Goal: Information Seeking & Learning: Learn about a topic

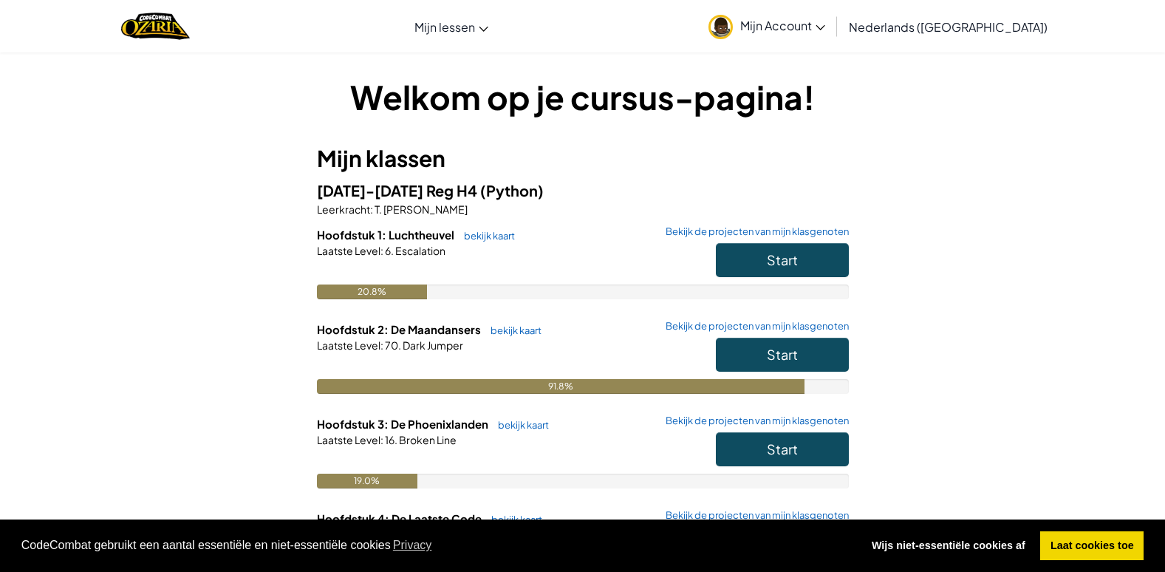
scroll to position [222, 0]
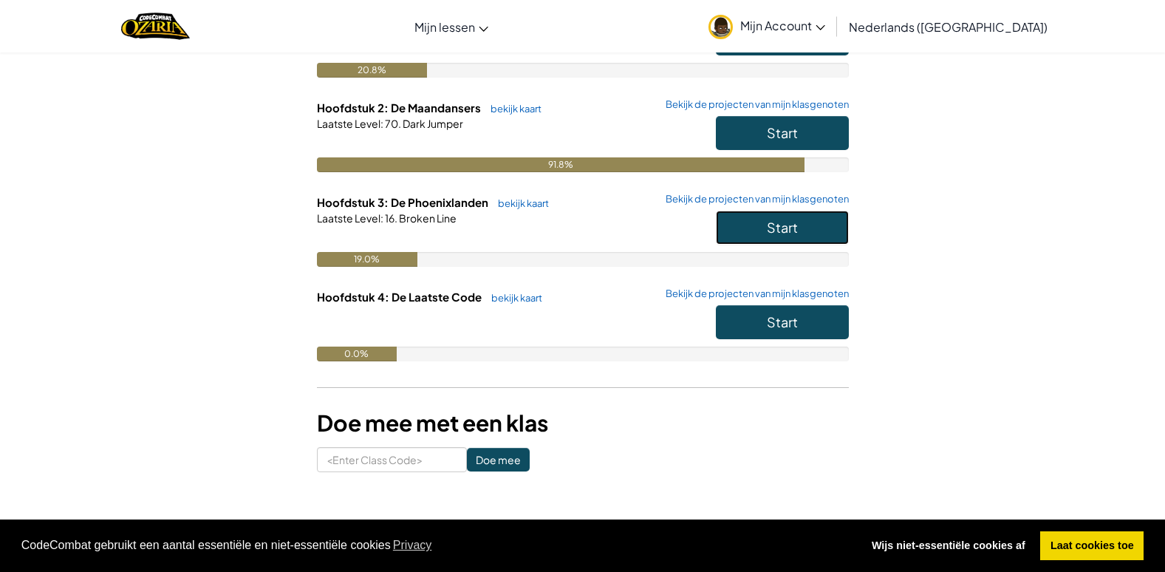
click at [764, 235] on button "Start" at bounding box center [782, 227] width 133 height 34
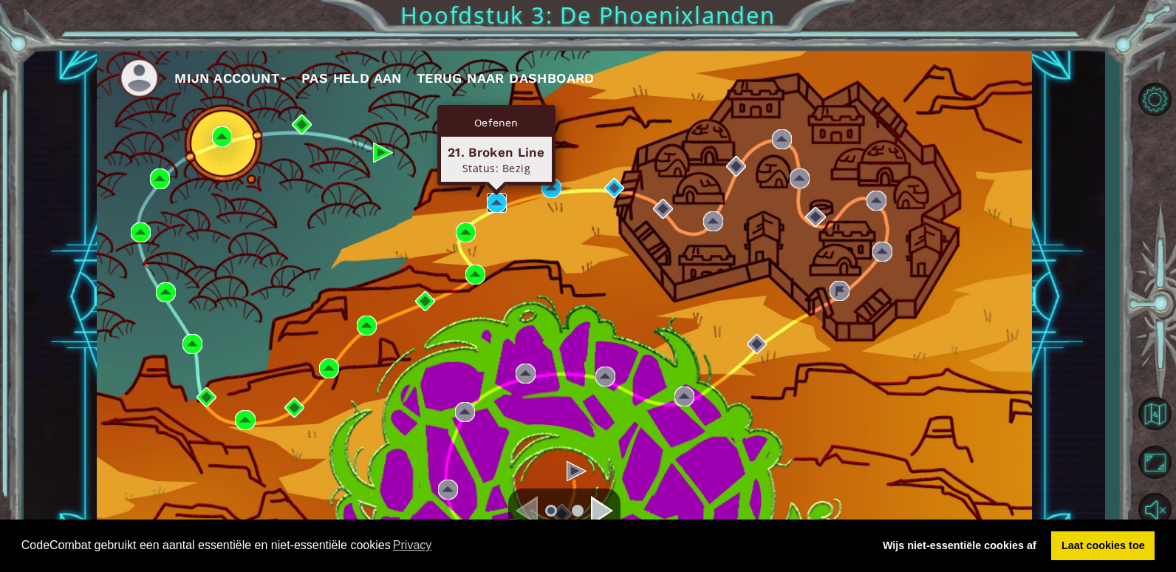
click at [497, 200] on img at bounding box center [497, 203] width 20 height 20
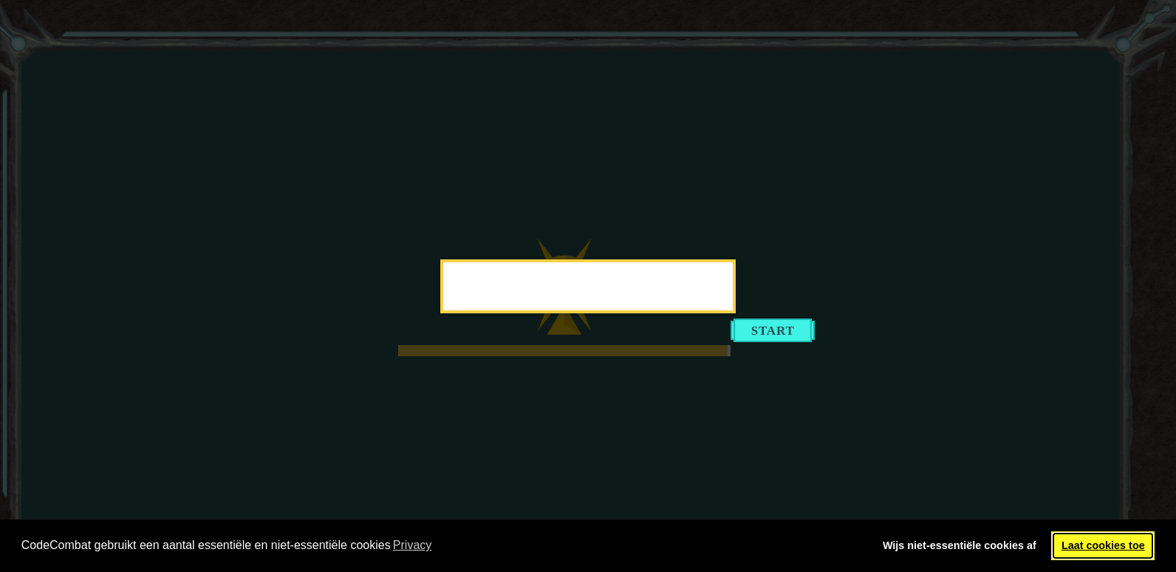
click at [1093, 538] on link "Laat cookies toe" at bounding box center [1102, 546] width 103 height 30
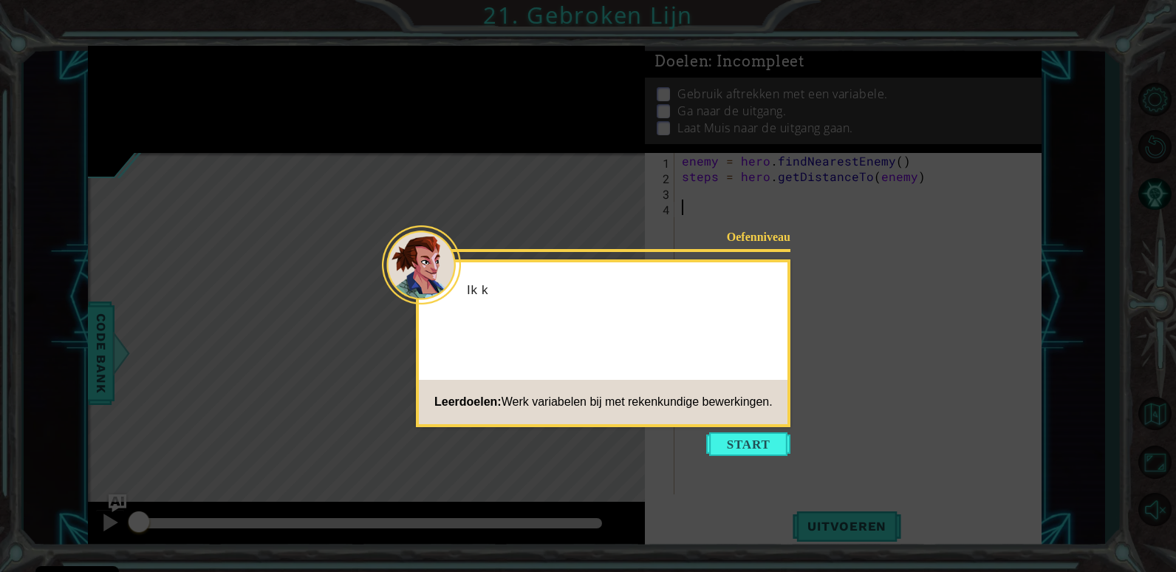
click at [741, 428] on icon at bounding box center [588, 286] width 1176 height 572
click at [748, 440] on button "Start" at bounding box center [748, 444] width 84 height 24
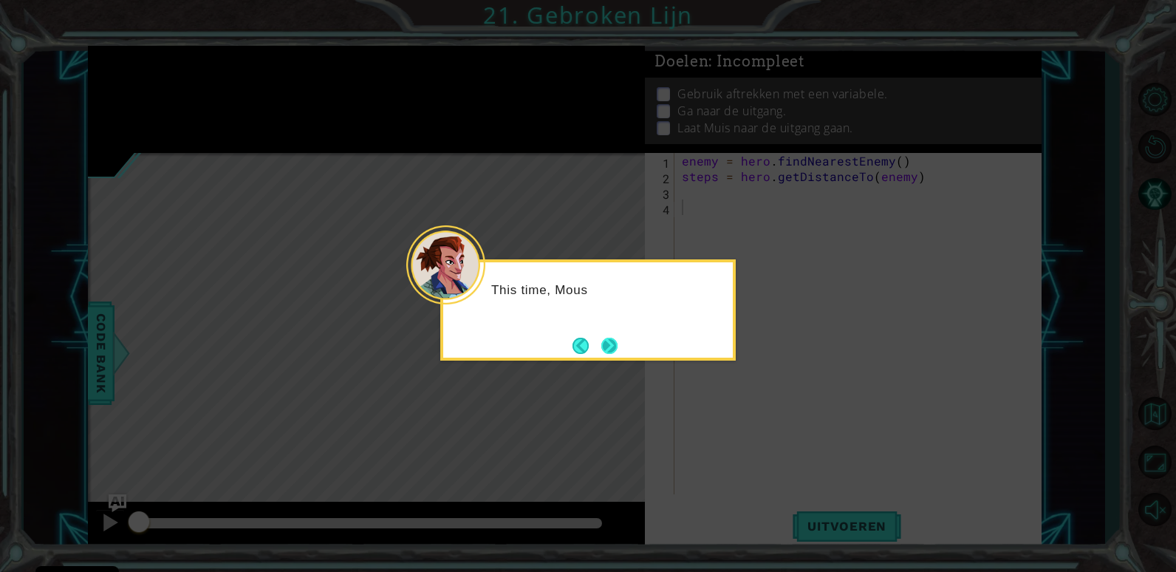
click at [618, 342] on button "Next" at bounding box center [609, 345] width 17 height 17
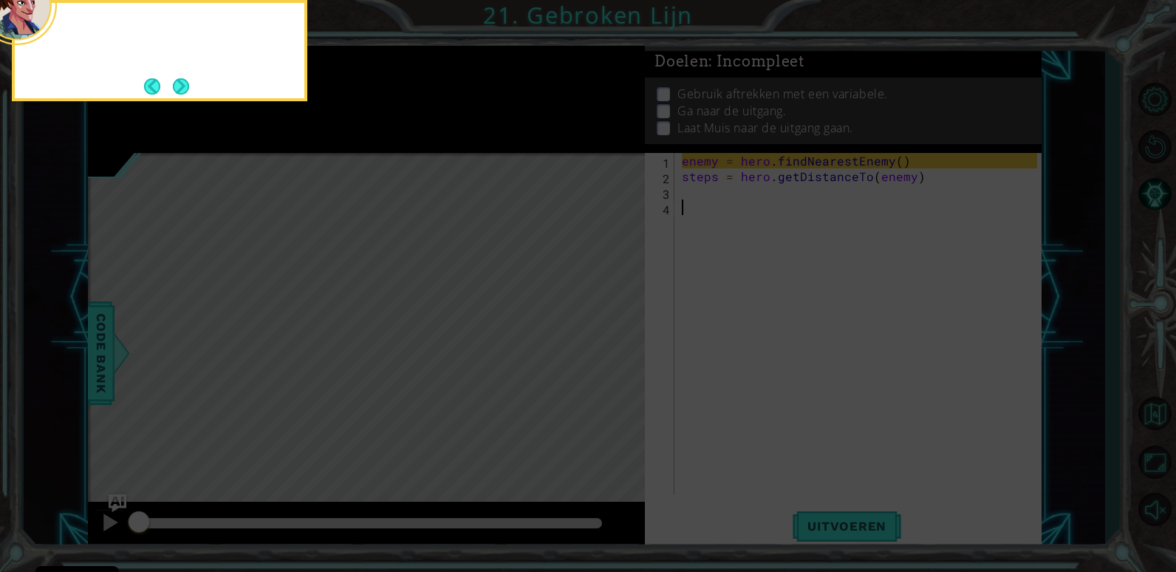
click at [619, 342] on icon at bounding box center [588, 86] width 1176 height 972
click at [189, 91] on button "Next" at bounding box center [180, 86] width 17 height 17
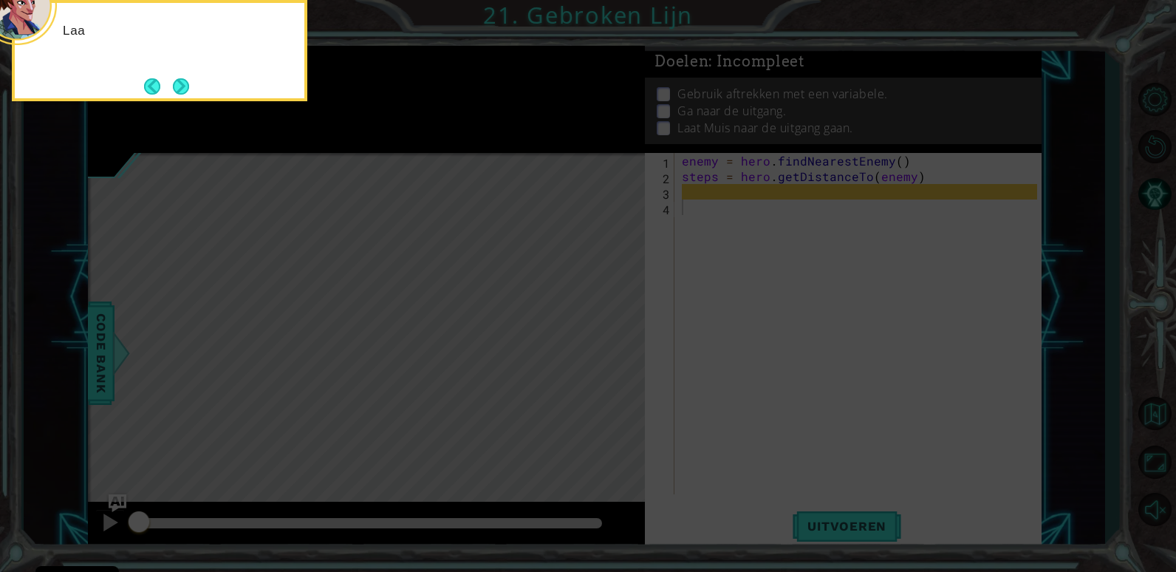
click at [190, 89] on button "Next" at bounding box center [181, 86] width 17 height 17
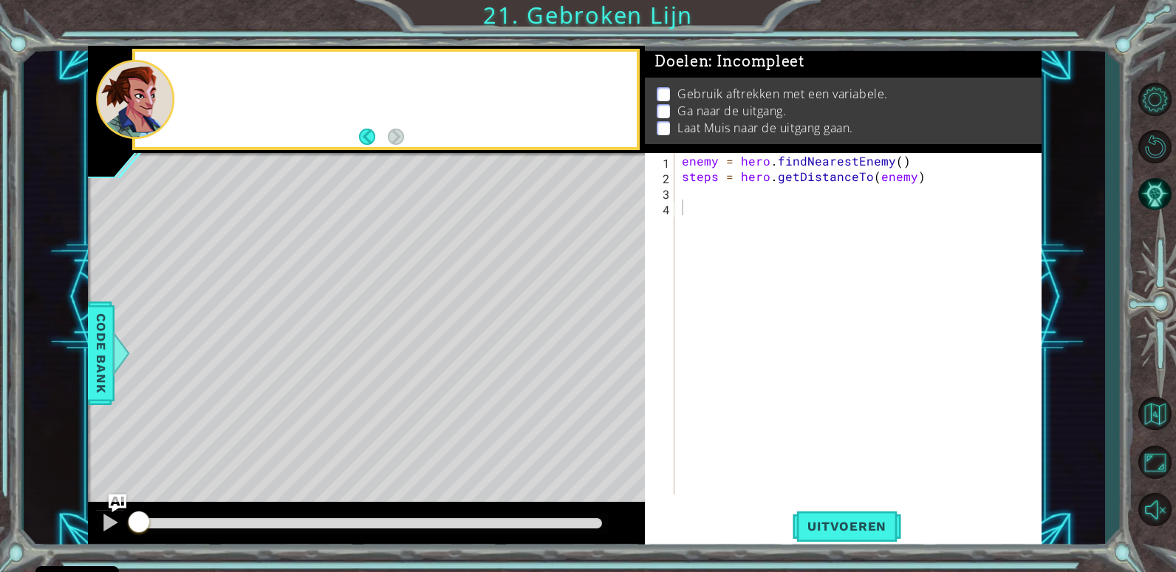
click at [191, 89] on div at bounding box center [406, 99] width 461 height 36
click at [106, 515] on div at bounding box center [109, 522] width 19 height 19
click at [111, 504] on img "Ask AI" at bounding box center [117, 502] width 19 height 19
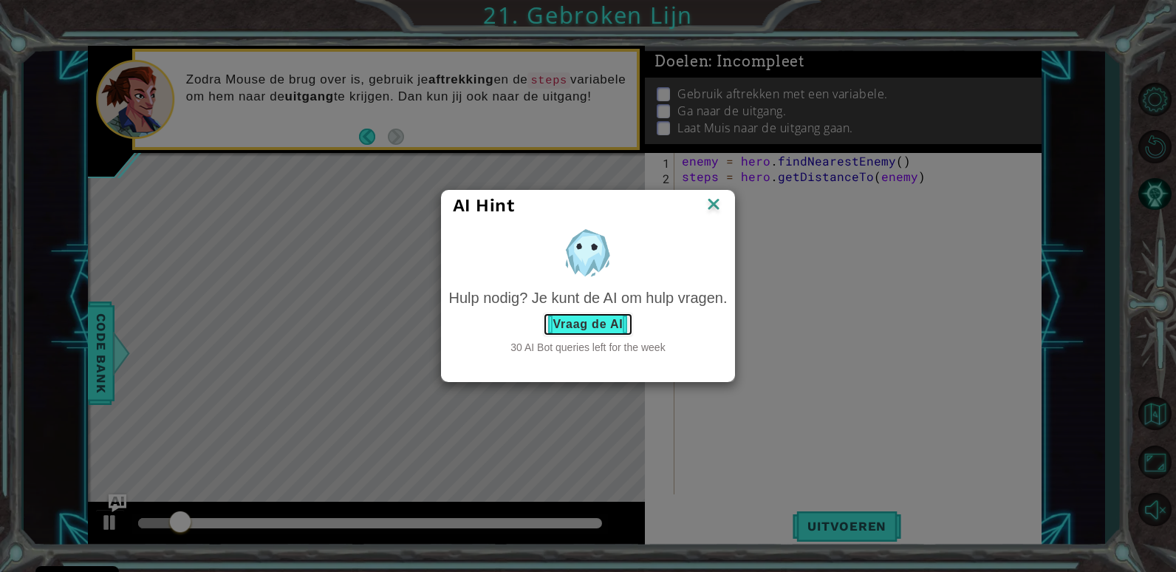
click at [609, 321] on button "Vraag de AI" at bounding box center [587, 324] width 89 height 24
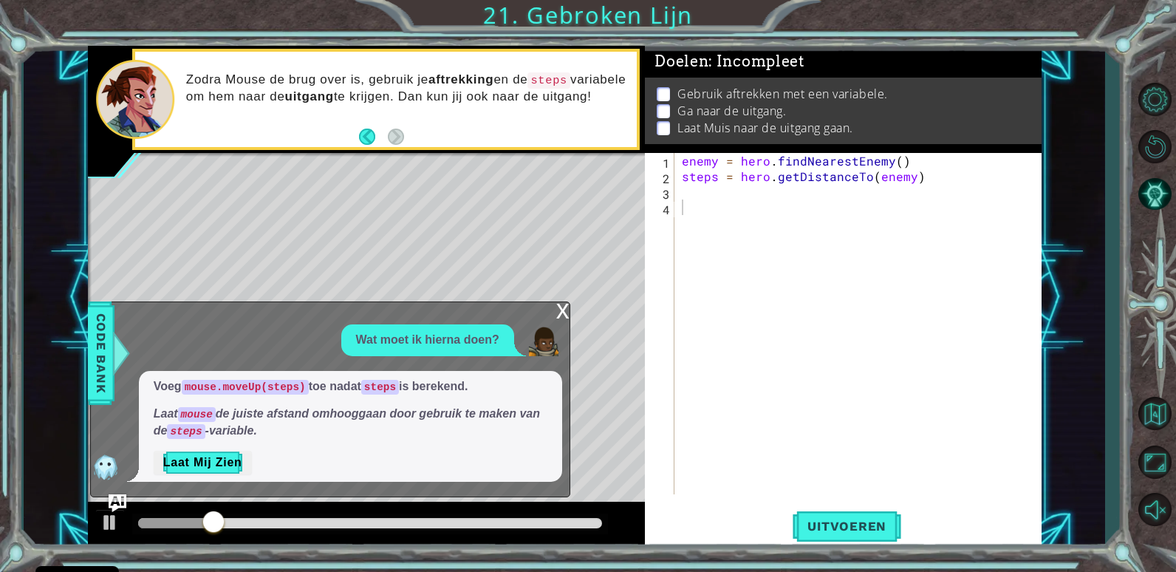
click at [219, 448] on div "Voeg mouse.moveUp(steps) toe nadat steps is berekend. Laat mouse de juiste afst…" at bounding box center [350, 427] width 423 height 112
click at [218, 453] on button "Laat Mij Zien" at bounding box center [203, 463] width 98 height 24
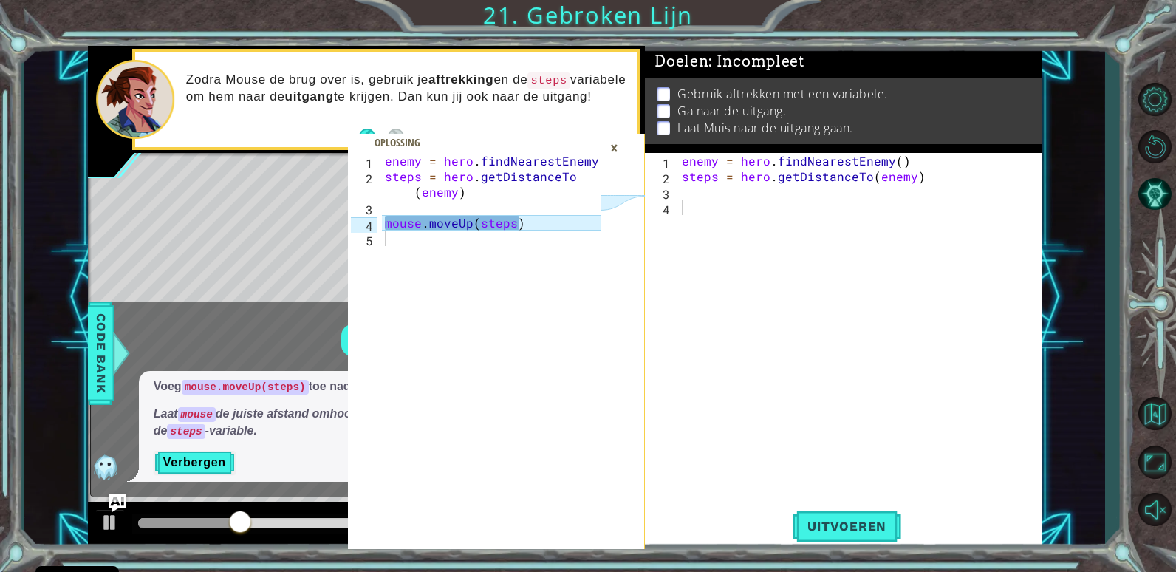
click at [613, 150] on div "×" at bounding box center [614, 147] width 23 height 25
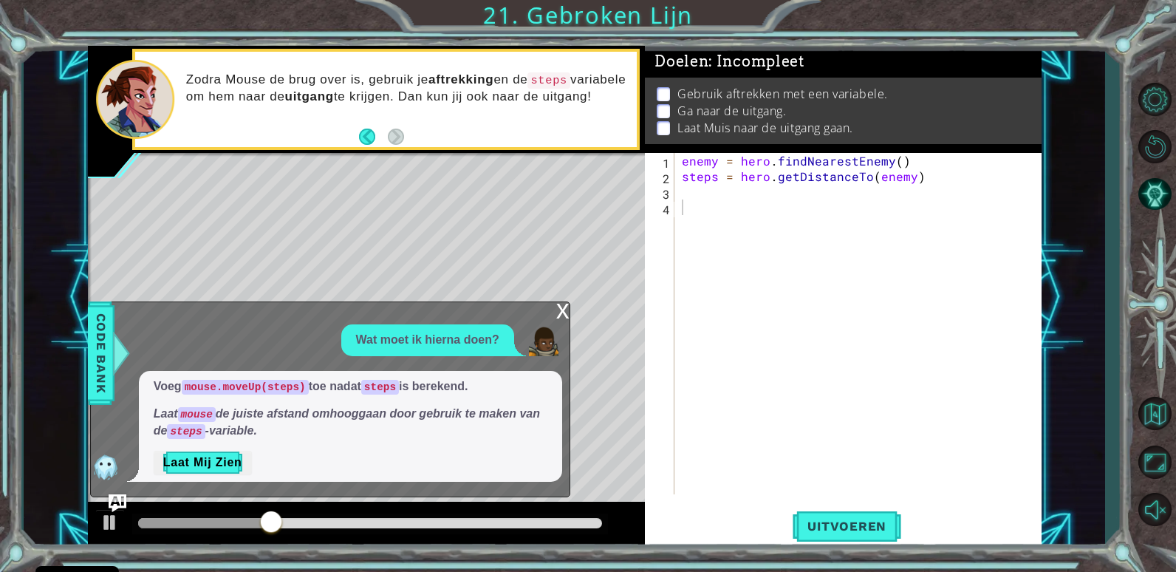
click at [568, 311] on div "x Wat moet ik hierna doen? Voeg mouse.moveUp(steps) toe nadat steps is berekend…" at bounding box center [330, 399] width 480 height 196
click at [567, 310] on div "x" at bounding box center [562, 309] width 13 height 15
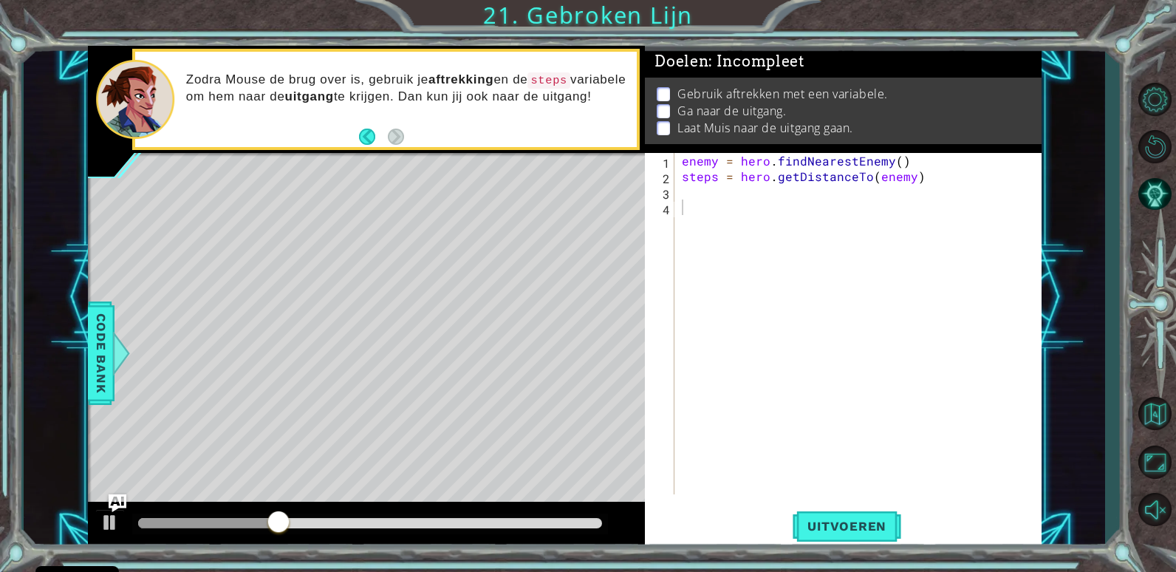
click at [697, 208] on div "enemy = hero . findNearestEnemy ( ) steps = hero . getDistanceTo ( enemy )" at bounding box center [862, 339] width 366 height 372
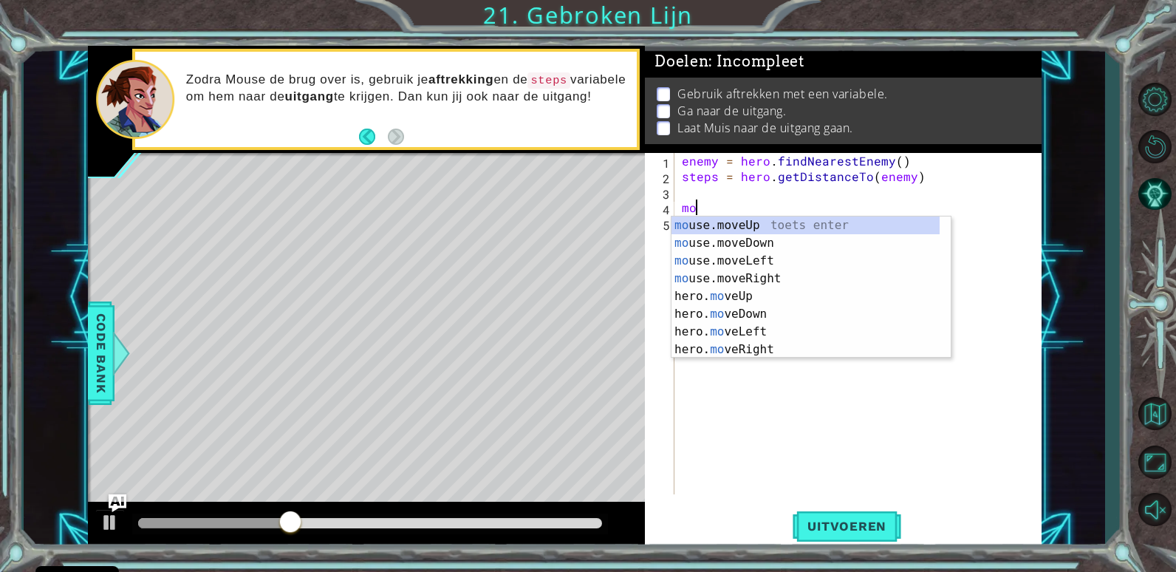
scroll to position [0, 1]
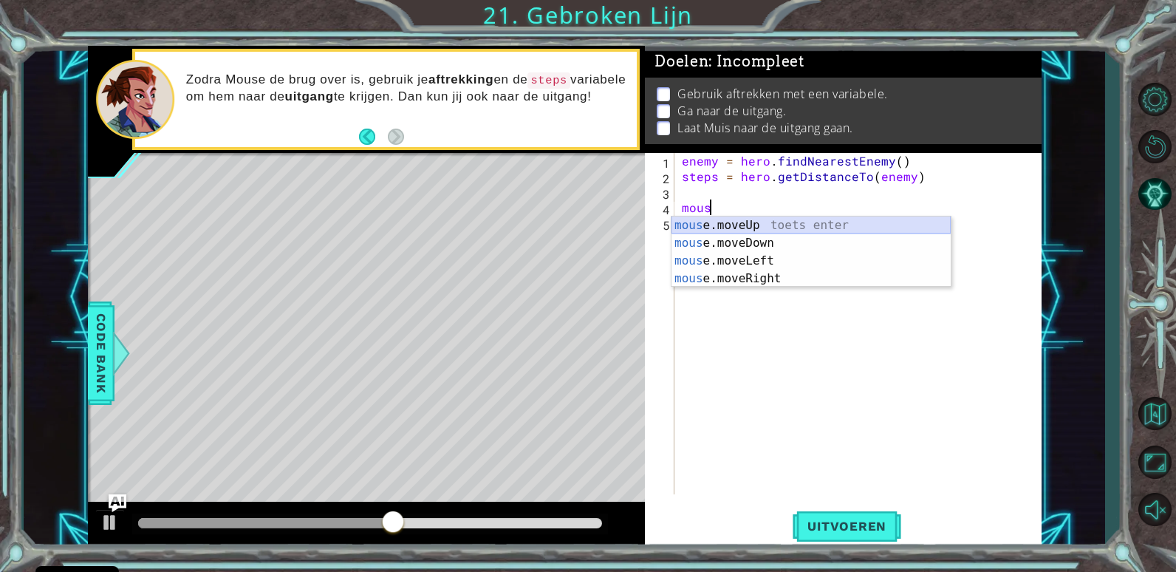
click at [728, 228] on div "mous e.moveUp toets enter mous e.moveDown toets enter mous e.moveLeft toets ent…" at bounding box center [810, 269] width 279 height 106
type textarea "mouse.moveUp(1)"
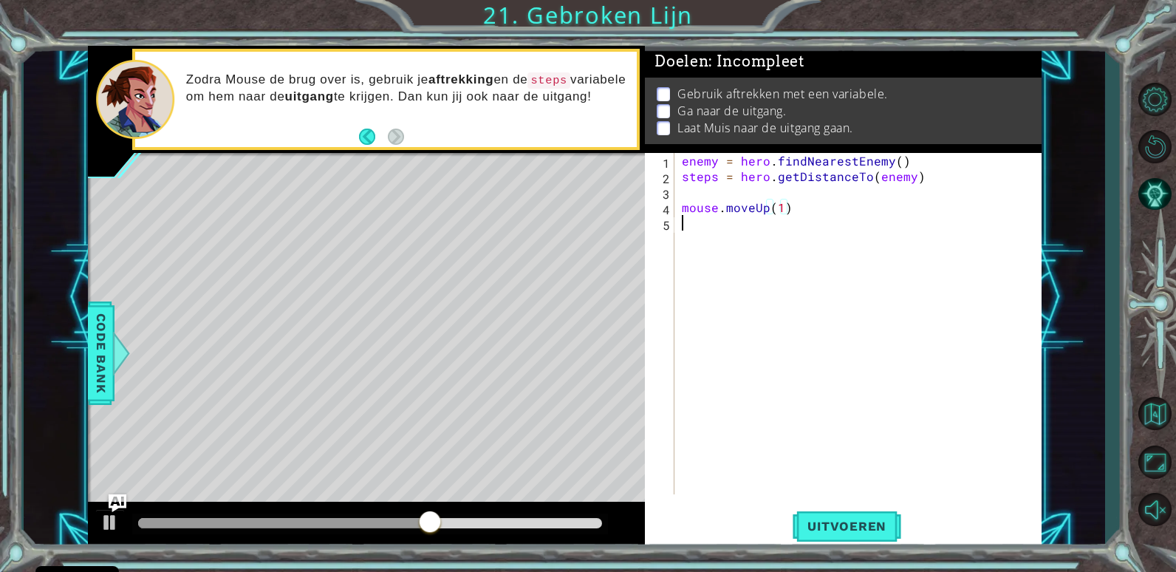
click at [783, 240] on div "enemy = hero . findNearestEnemy ( ) steps = hero . getDistanceTo ( enemy ) mous…" at bounding box center [862, 339] width 366 height 372
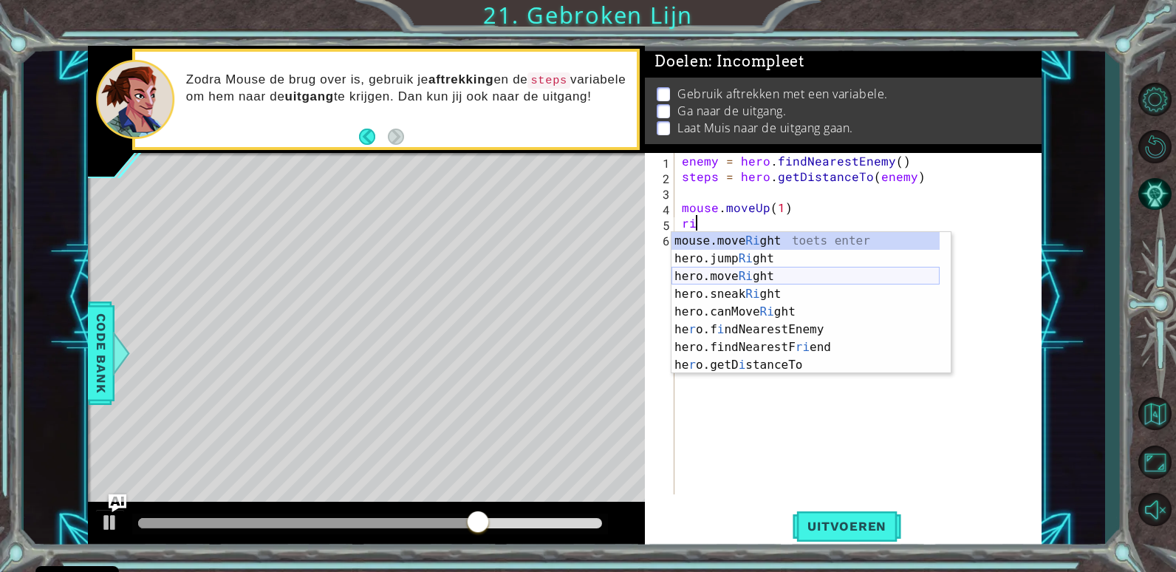
type textarea "r"
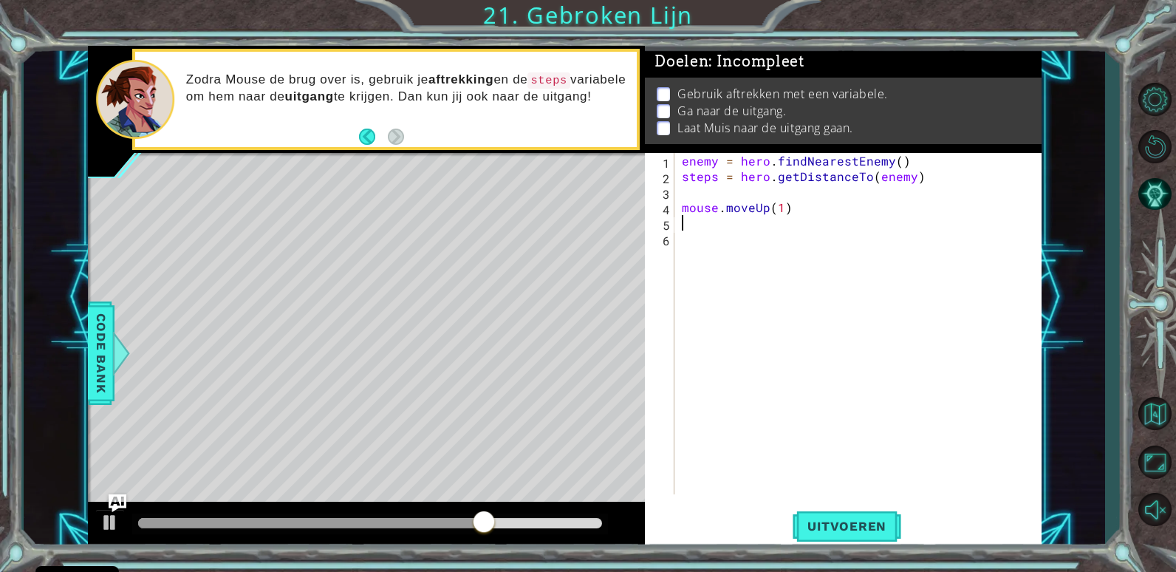
type textarea "f"
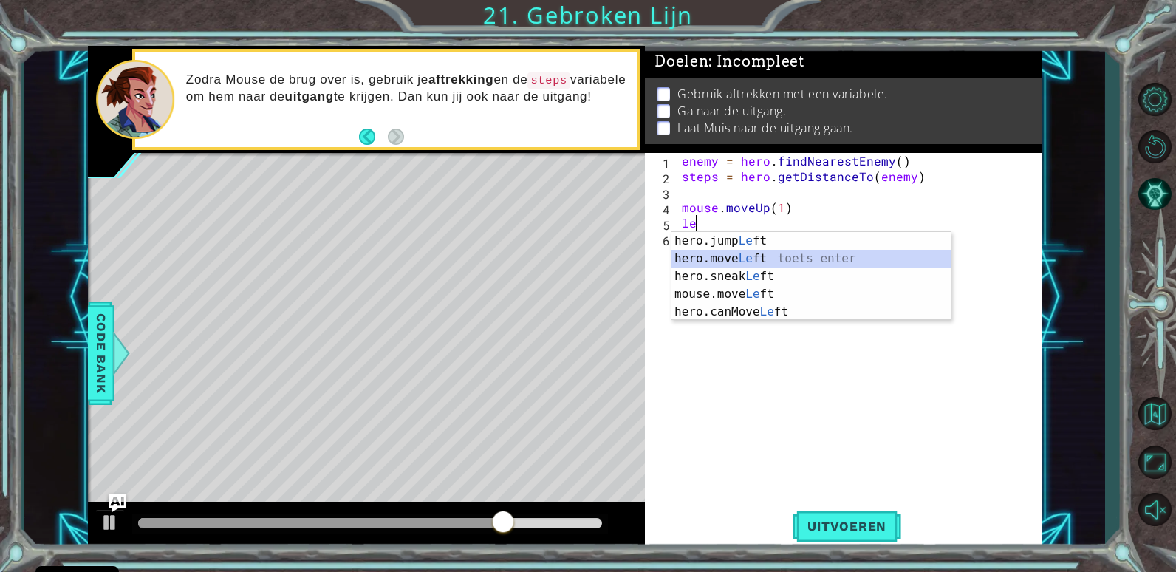
click at [753, 257] on div "hero.jump Le ft toets enter hero.move Le ft toets enter hero.sneak Le ft toets …" at bounding box center [810, 294] width 279 height 124
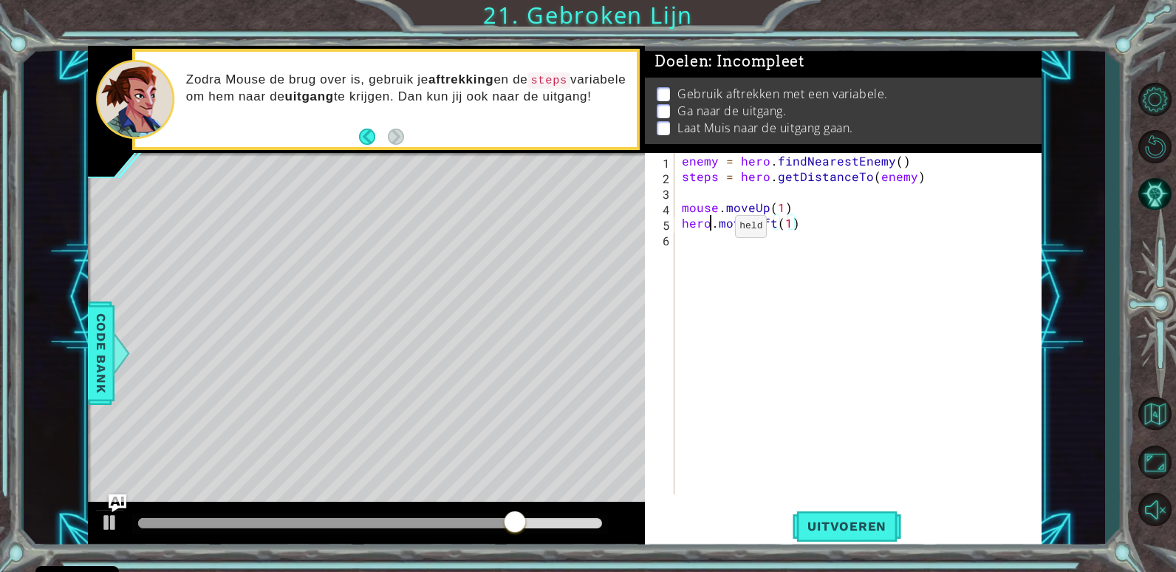
click at [710, 230] on div "enemy = hero . findNearestEnemy ( ) steps = hero . getDistanceTo ( enemy ) mous…" at bounding box center [862, 339] width 366 height 372
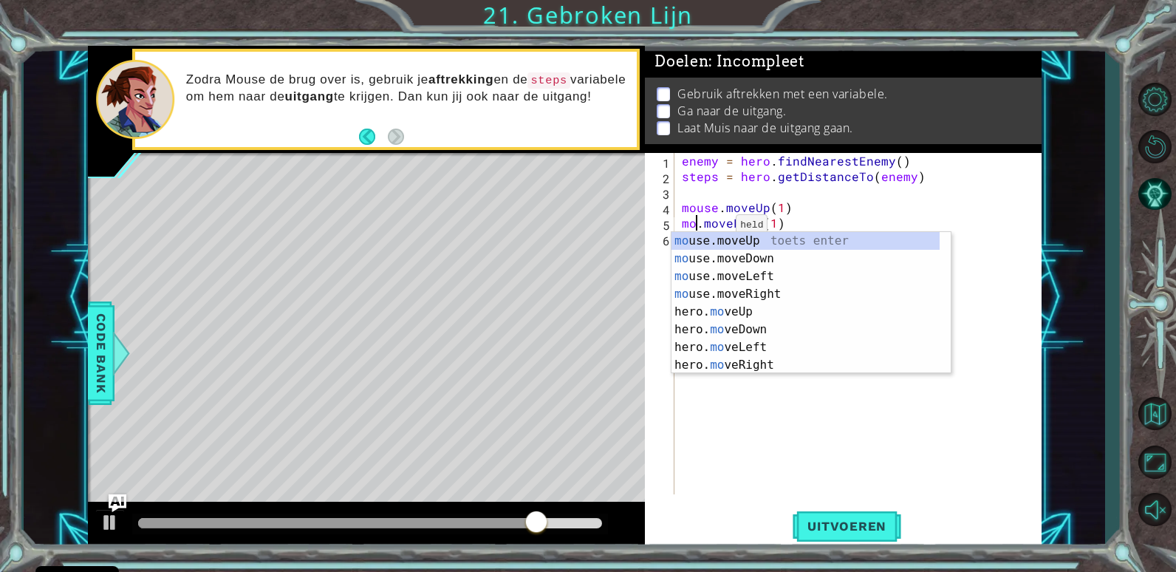
scroll to position [0, 1]
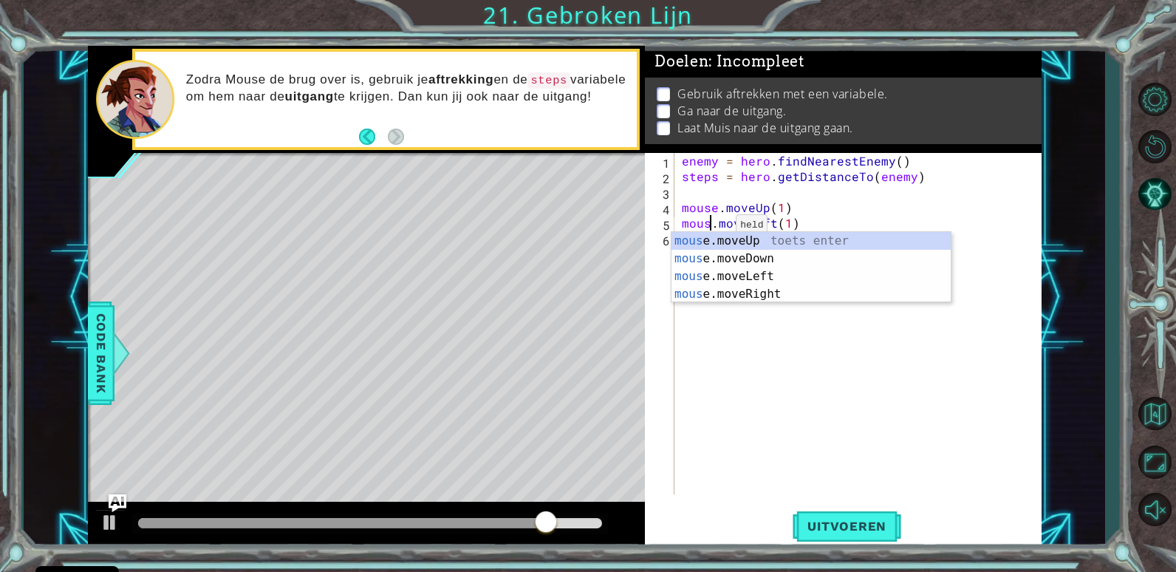
type textarea "mouse.moveLeft(1)"
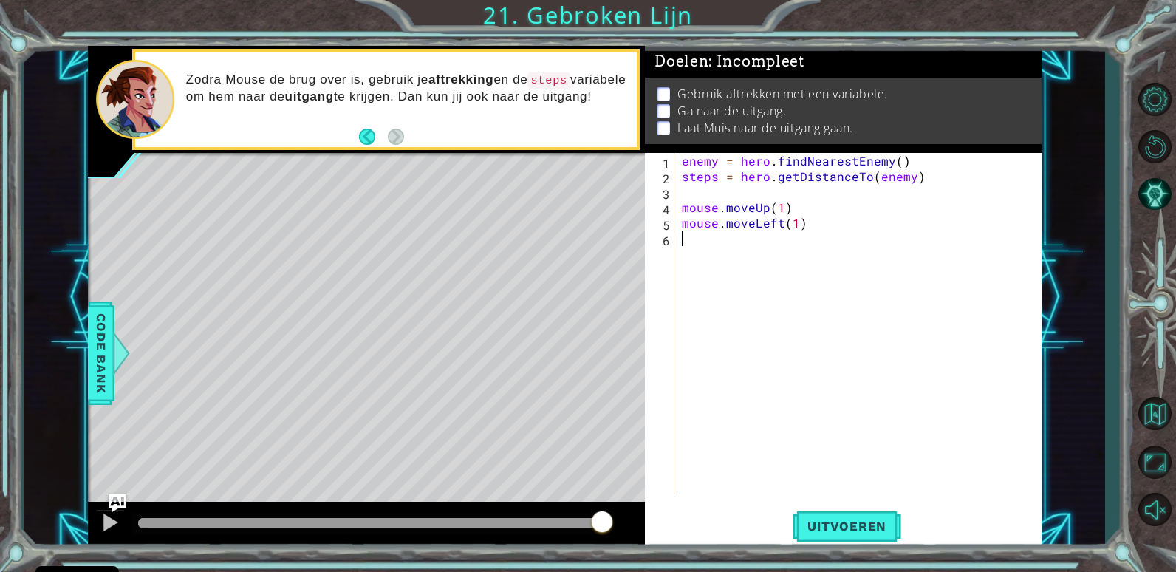
click at [732, 319] on div "enemy = hero . findNearestEnemy ( ) steps = hero . getDistanceTo ( enemy ) mous…" at bounding box center [862, 339] width 366 height 372
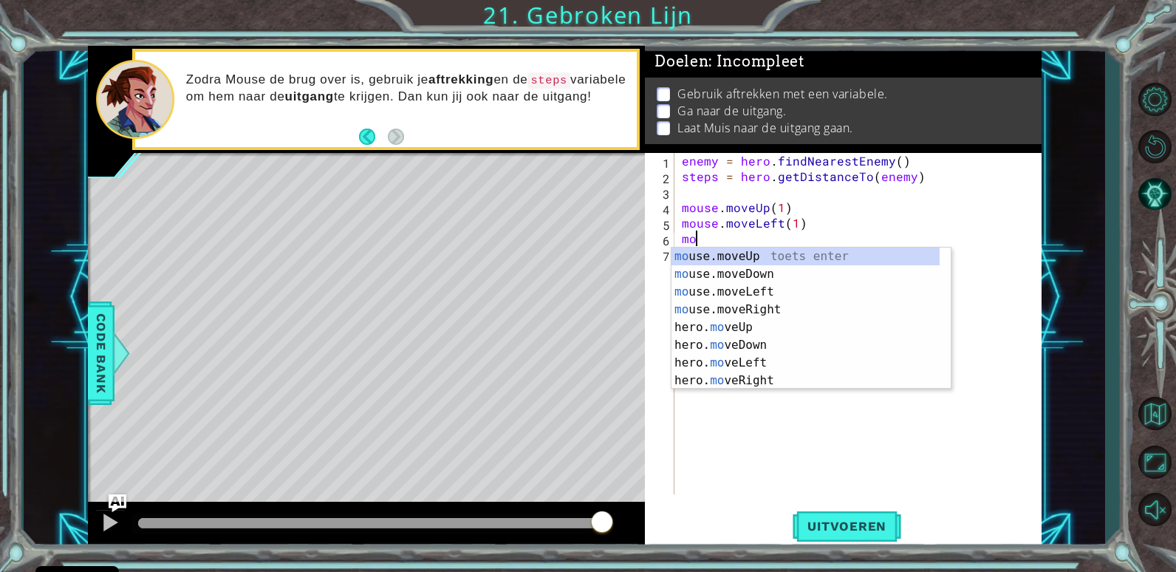
type textarea "m"
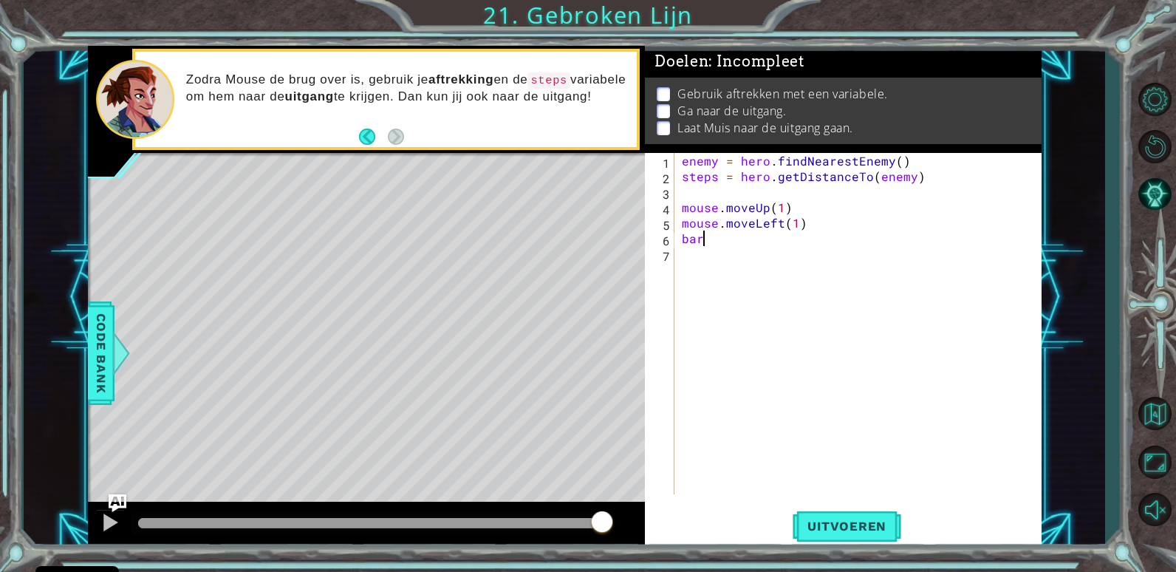
scroll to position [0, 1]
click at [679, 244] on div "enemy = hero . findNearestEnemy ( ) steps = hero . getDistanceTo ( enemy ) mous…" at bounding box center [862, 339] width 366 height 372
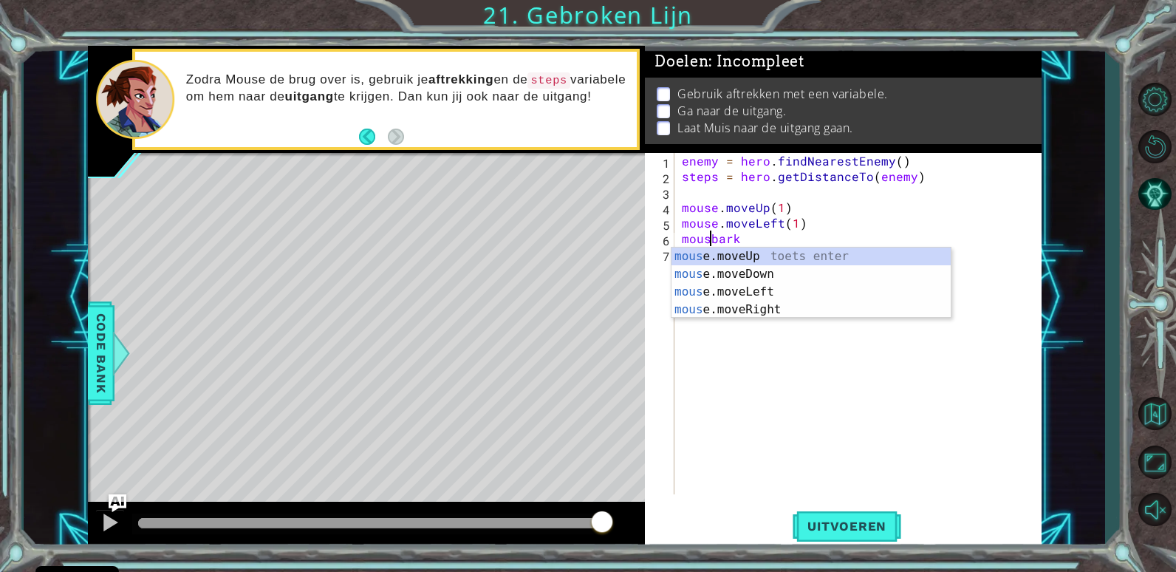
scroll to position [0, 3]
click at [866, 525] on span "Uitvoeren" at bounding box center [846, 525] width 109 height 15
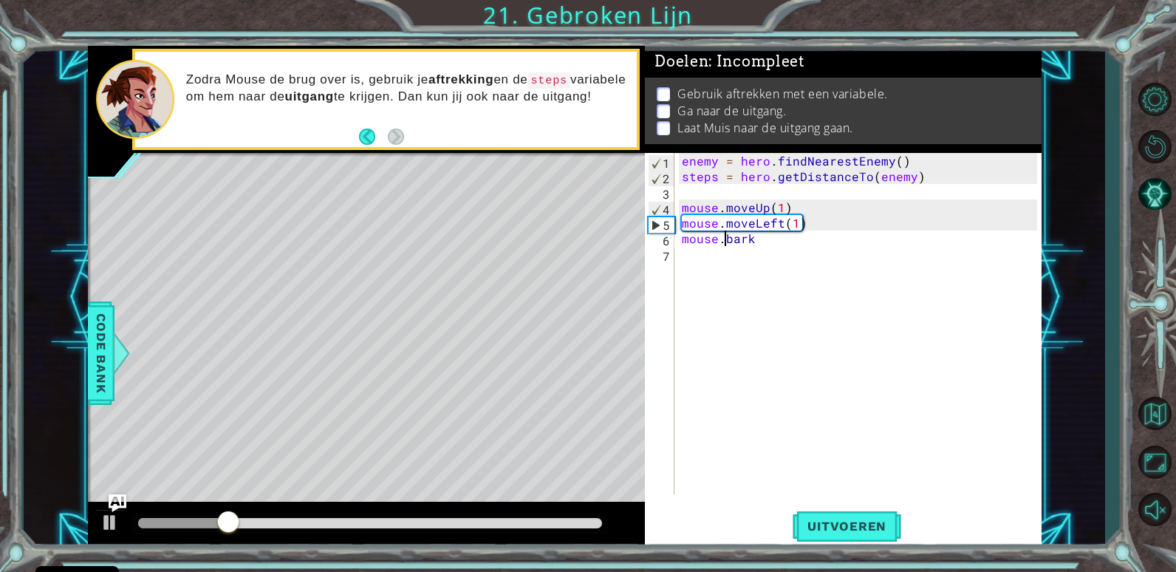
click at [654, 227] on div "5" at bounding box center [661, 225] width 26 height 16
type textarea "mouse.bark"
click at [654, 227] on div "5" at bounding box center [661, 225] width 26 height 16
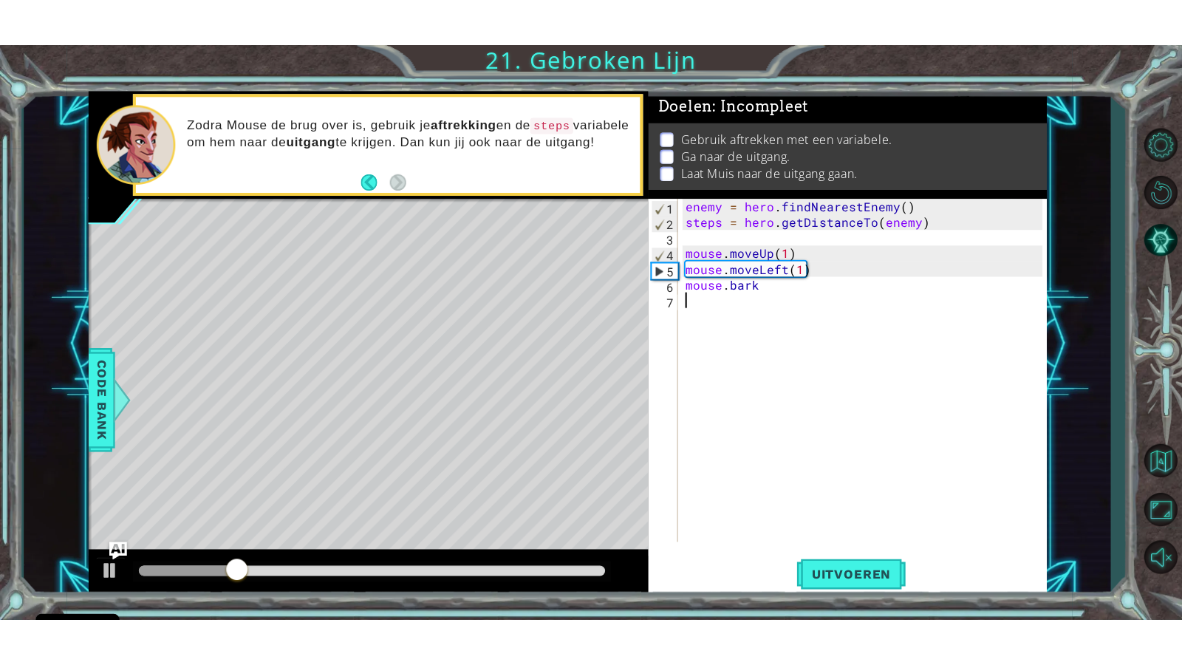
scroll to position [0, 0]
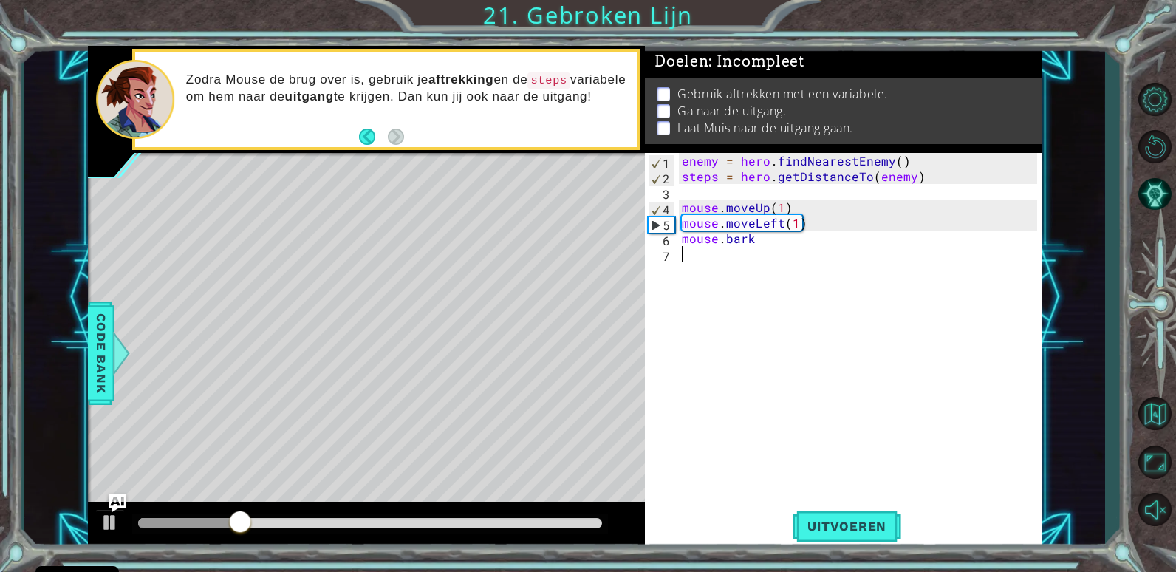
click at [649, 233] on div "6" at bounding box center [661, 241] width 27 height 16
type textarea "mouse.bark"
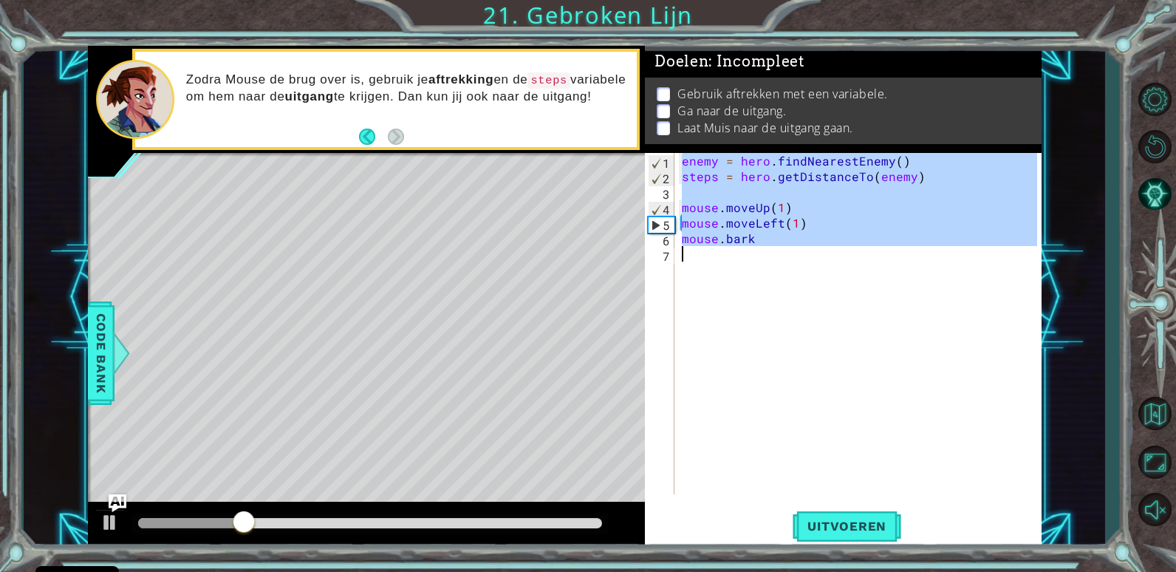
click at [651, 234] on div "6" at bounding box center [661, 241] width 27 height 16
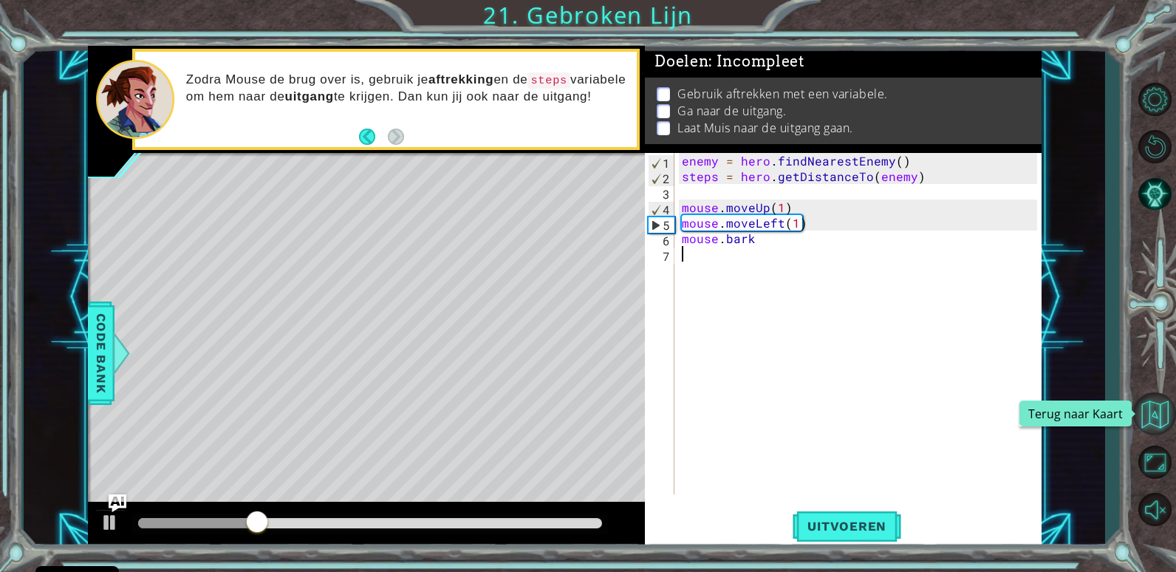
click at [1158, 421] on button "Terug naar Kaart" at bounding box center [1154, 413] width 43 height 43
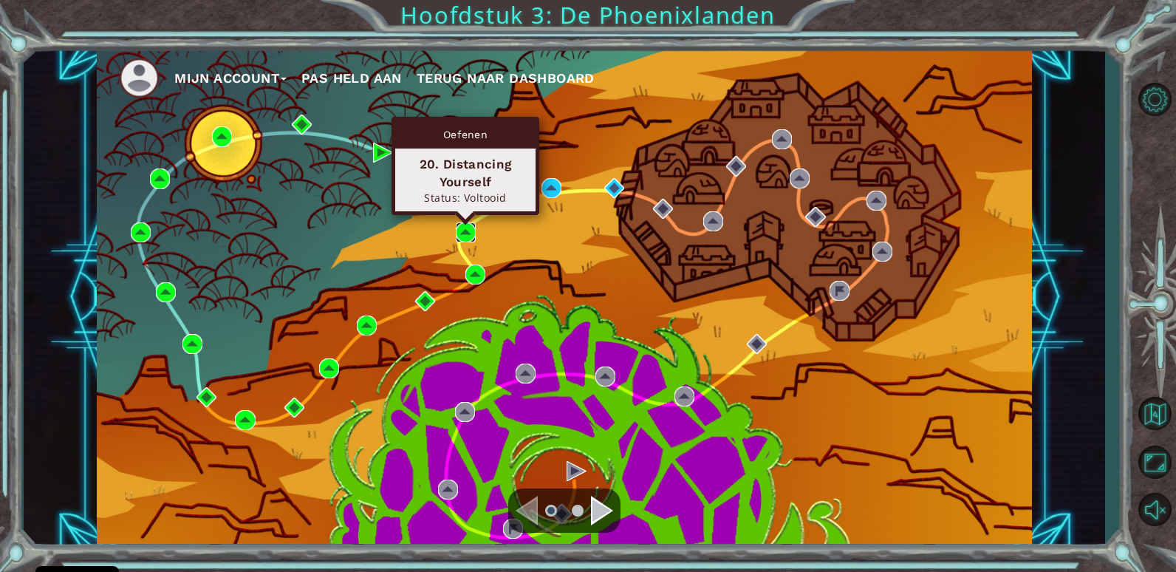
click at [470, 227] on img at bounding box center [466, 232] width 20 height 20
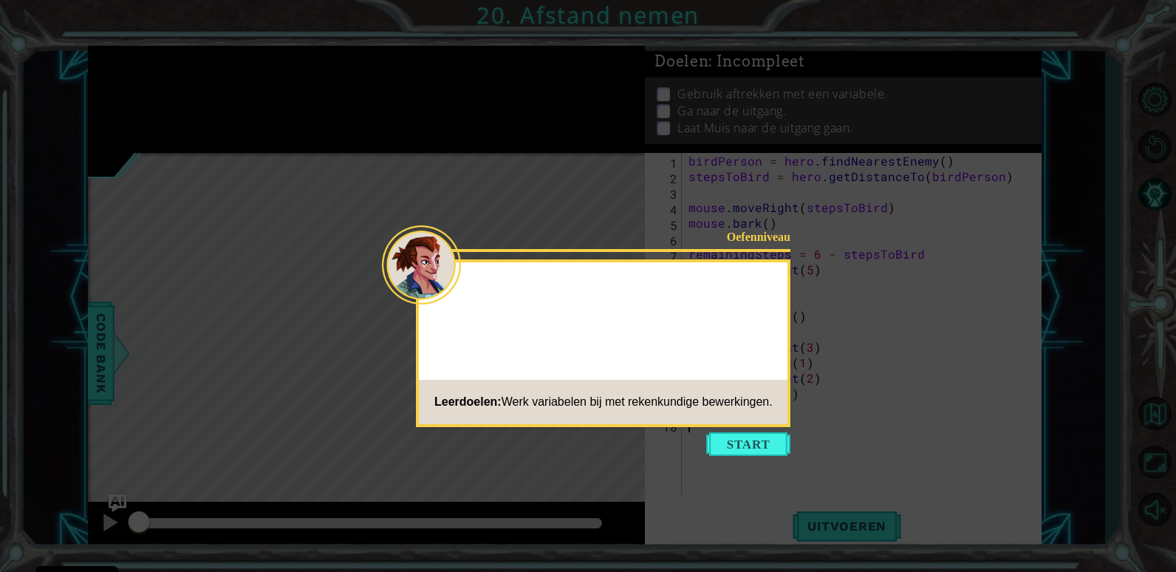
click at [747, 457] on icon at bounding box center [588, 286] width 1176 height 572
click at [750, 451] on button "Start" at bounding box center [748, 444] width 84 height 24
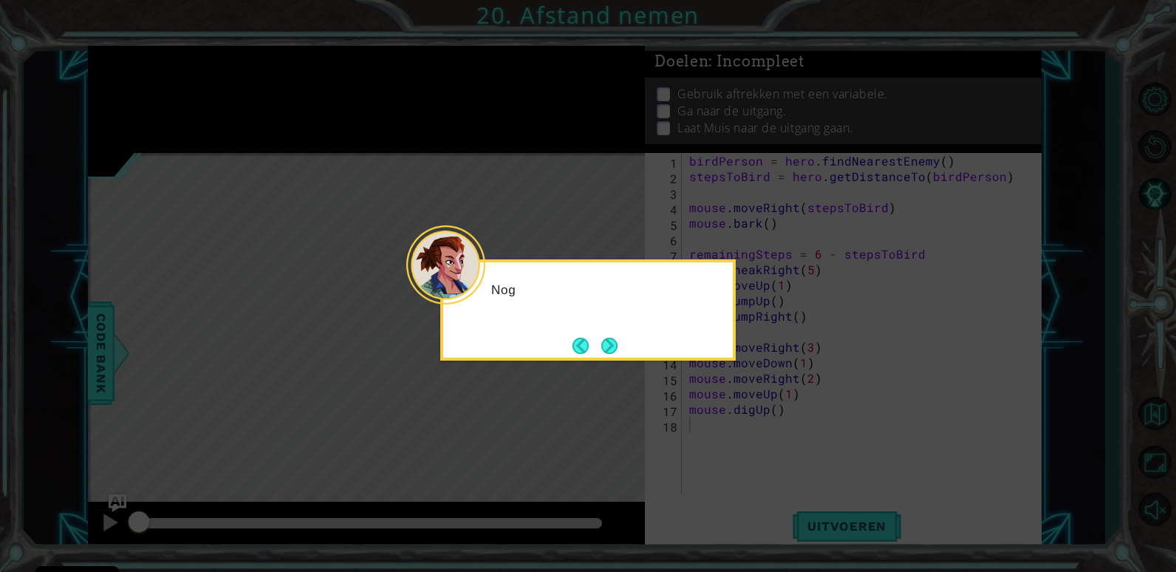
drag, startPoint x: 774, startPoint y: 415, endPoint x: 673, endPoint y: 353, distance: 118.7
click at [767, 412] on icon at bounding box center [588, 286] width 1176 height 572
click at [602, 335] on button "Next" at bounding box center [609, 345] width 27 height 27
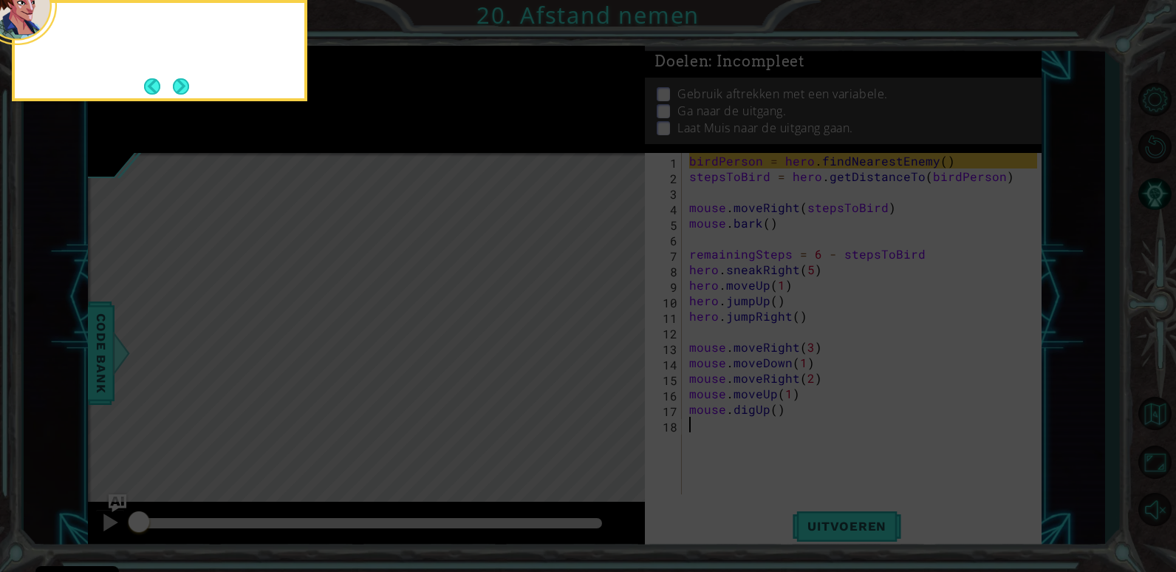
click at [602, 335] on icon at bounding box center [588, 86] width 1176 height 972
click at [174, 80] on button "Next" at bounding box center [181, 86] width 18 height 18
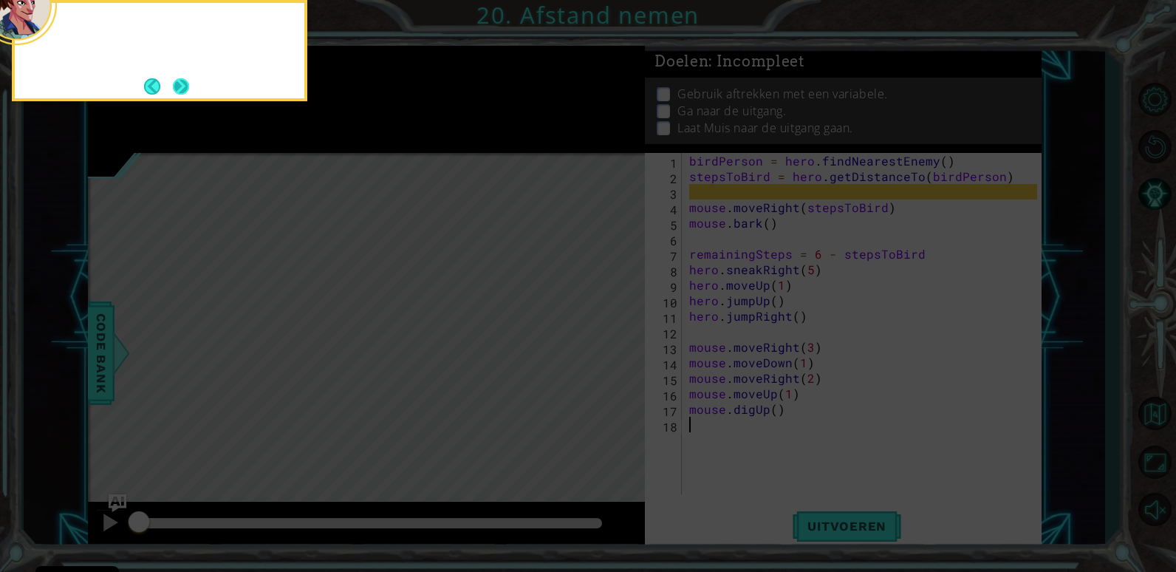
click at [174, 83] on button "Next" at bounding box center [181, 86] width 17 height 17
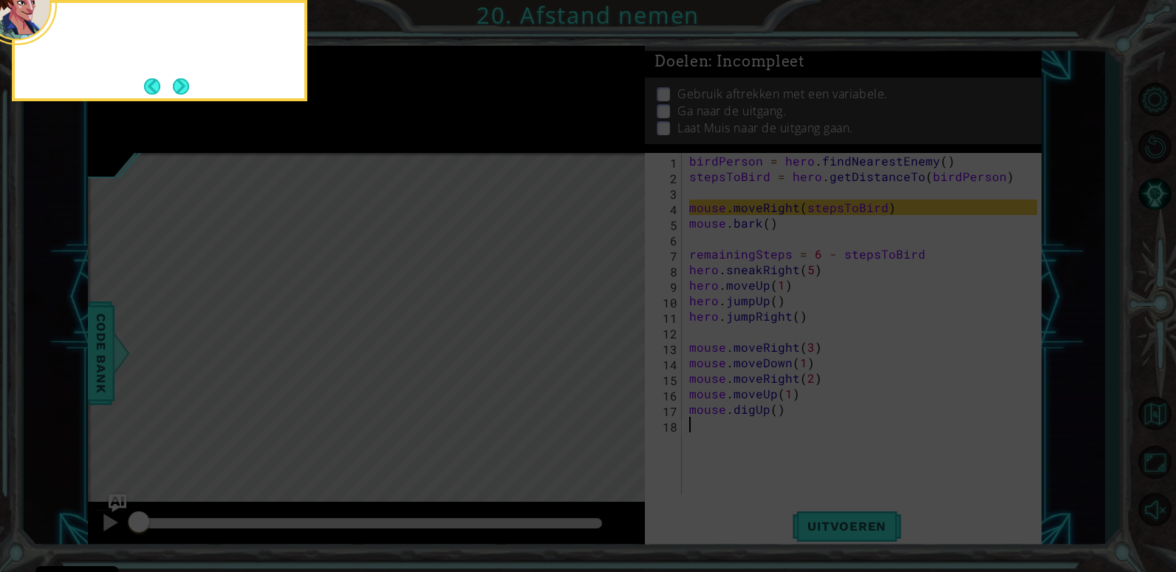
click at [174, 83] on button "Next" at bounding box center [180, 86] width 25 height 25
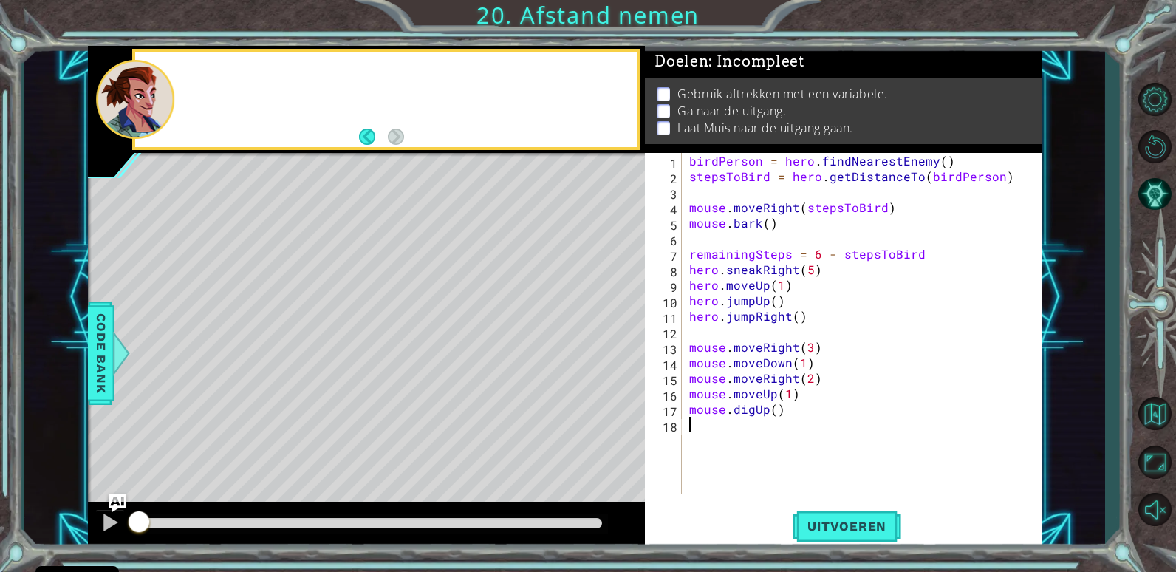
click at [174, 83] on div at bounding box center [135, 100] width 78 height 80
click at [767, 306] on div "birdPerson = hero . findNearestEnemy ( ) stepsToBird = hero . getDistanceTo ( b…" at bounding box center [865, 339] width 358 height 372
type textarea "mouse.digUp()"
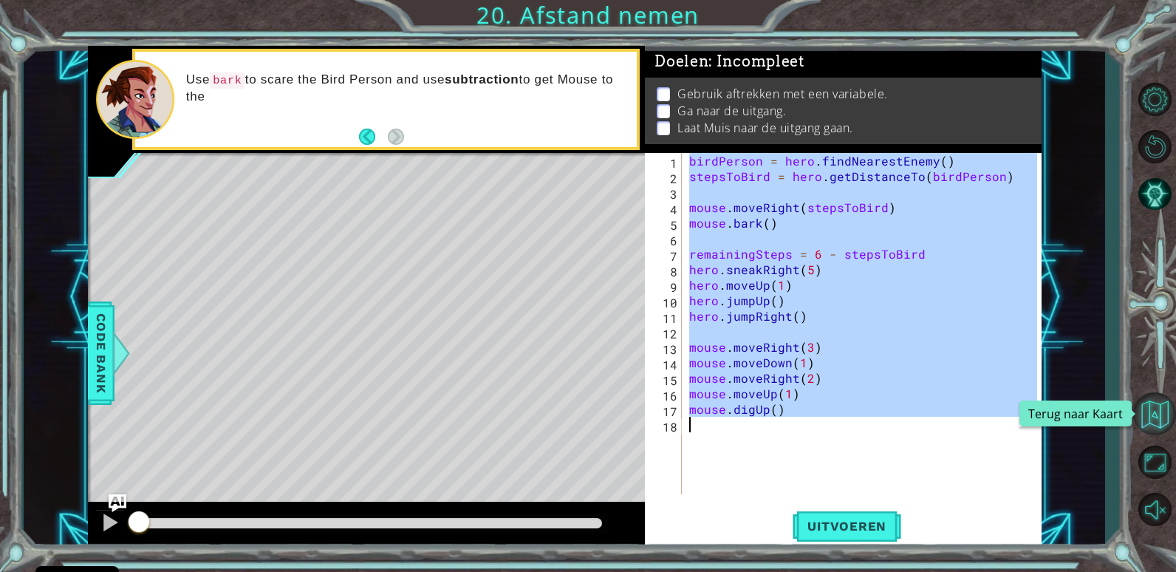
click at [1164, 422] on button "Terug naar Kaart" at bounding box center [1154, 413] width 43 height 43
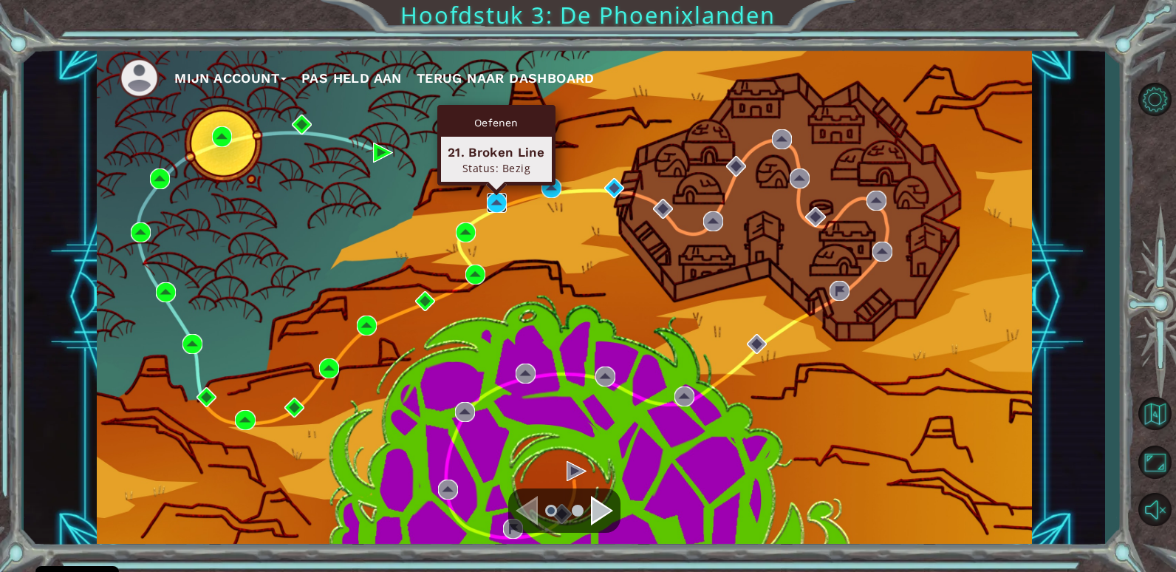
click at [501, 193] on img at bounding box center [497, 203] width 20 height 20
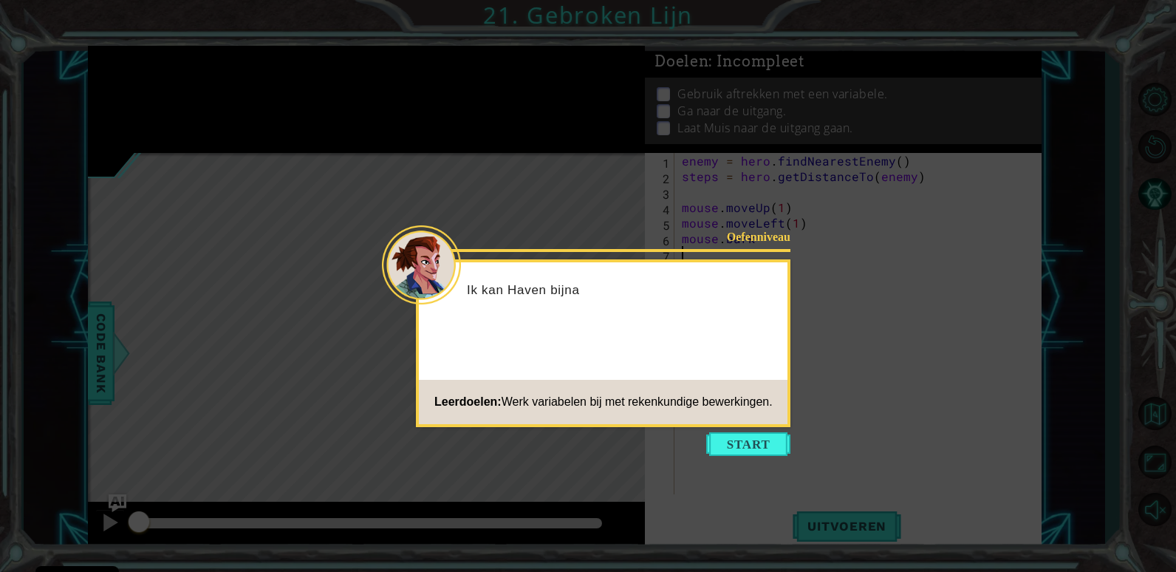
click at [715, 425] on div "Oefenniveau Ik kan Haven bijna Leerdoelen: Werk variabelen bij met rekenkundige…" at bounding box center [603, 343] width 374 height 168
click at [715, 428] on icon at bounding box center [588, 286] width 1176 height 572
click at [714, 431] on icon at bounding box center [588, 286] width 1176 height 572
click at [729, 436] on button "Start" at bounding box center [748, 444] width 84 height 24
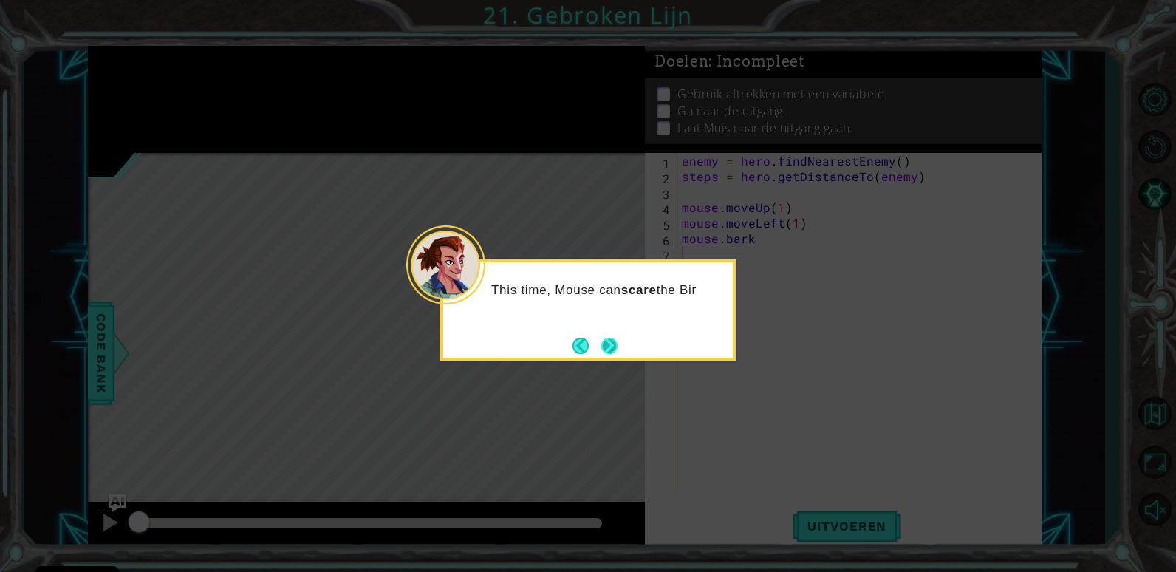
click at [615, 350] on button "Next" at bounding box center [609, 346] width 24 height 24
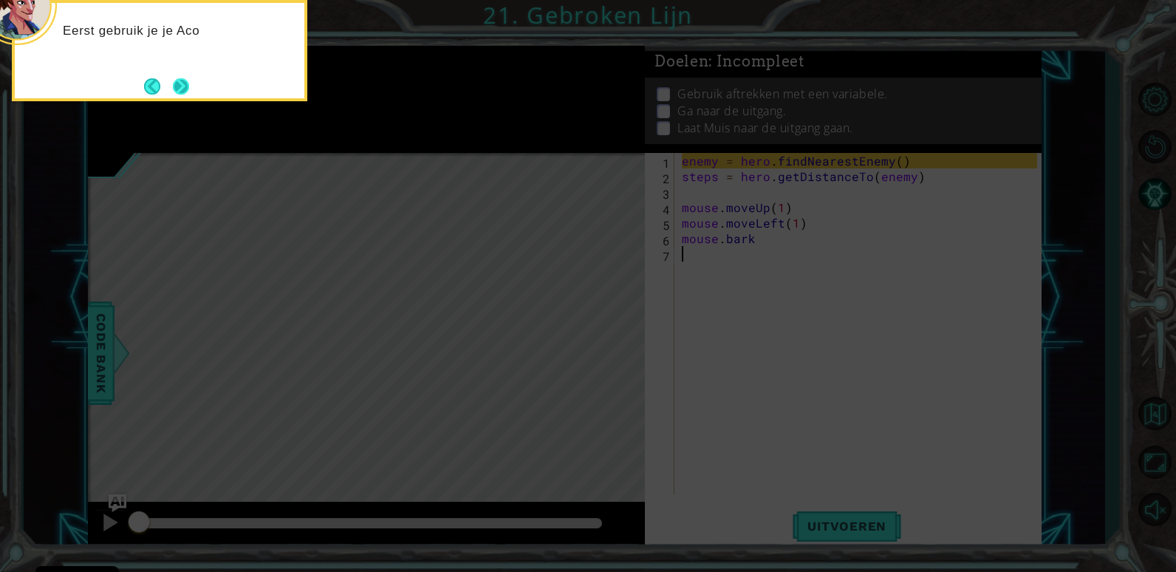
click at [190, 80] on button "Next" at bounding box center [180, 86] width 24 height 24
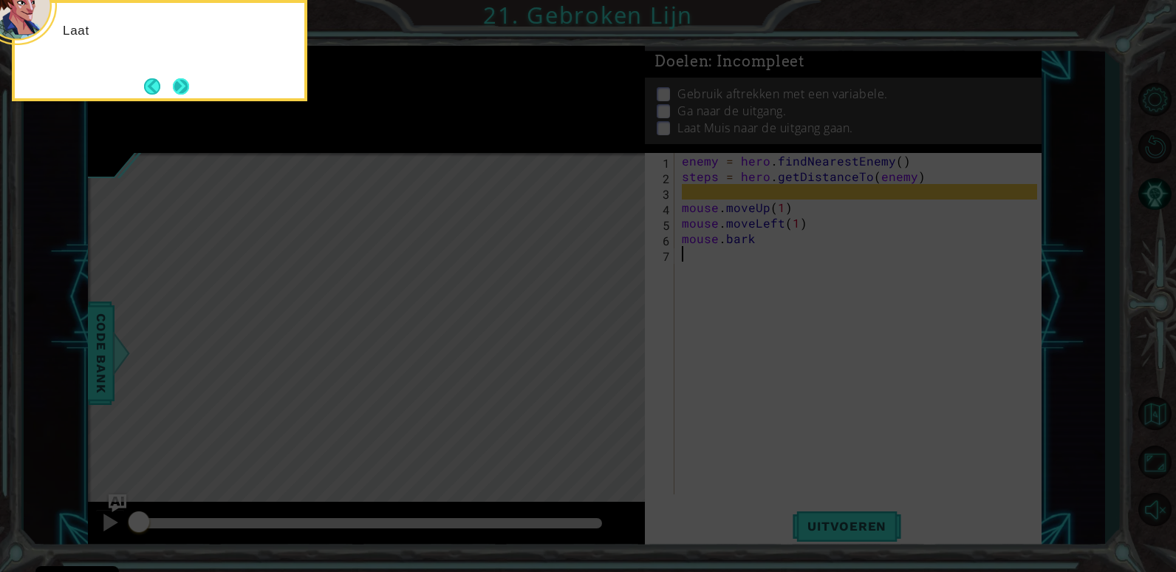
click at [182, 84] on button "Next" at bounding box center [181, 86] width 26 height 26
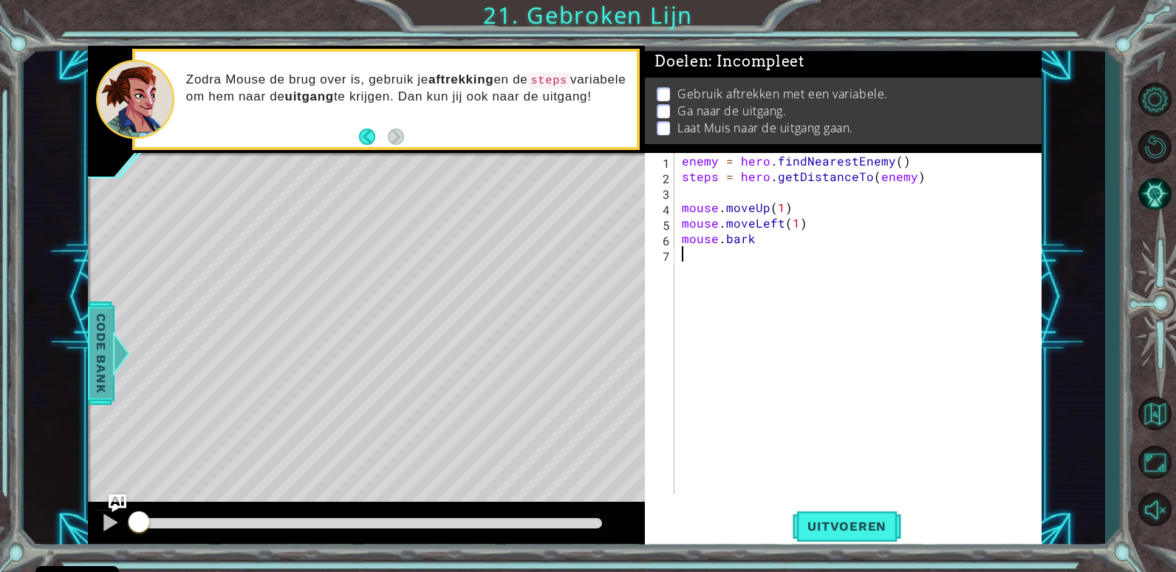
click at [111, 347] on div "Code Bank" at bounding box center [101, 352] width 27 height 103
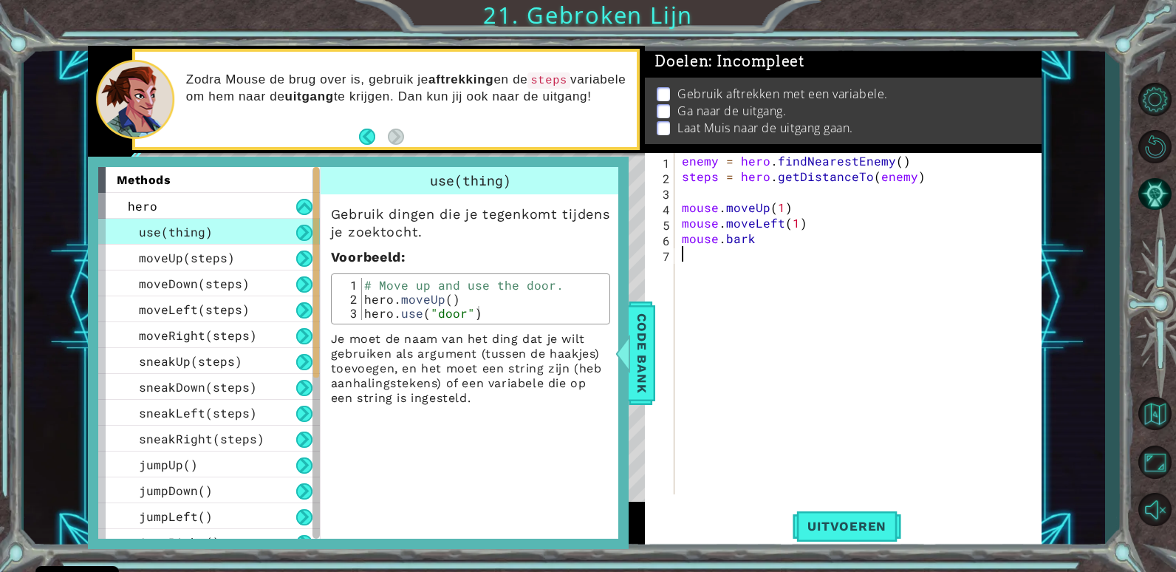
click at [757, 352] on div "enemy = hero . findNearestEnemy ( ) steps = hero . getDistanceTo ( enemy ) mous…" at bounding box center [862, 339] width 366 height 372
click at [654, 315] on div "Code Bank" at bounding box center [641, 352] width 27 height 103
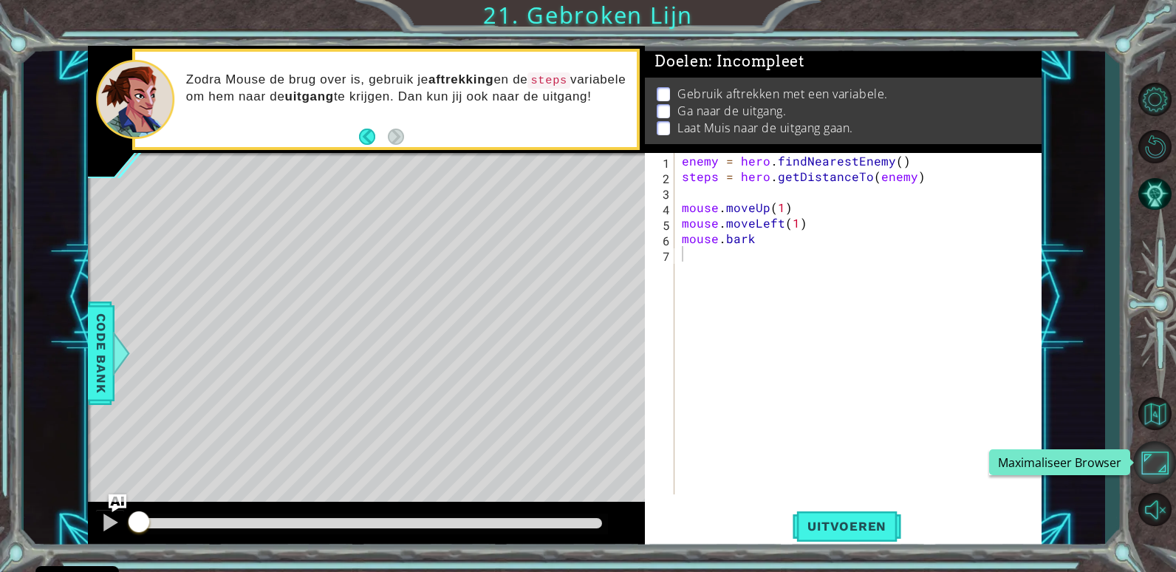
click at [1151, 448] on button "Maximaliseer Browser" at bounding box center [1154, 462] width 43 height 43
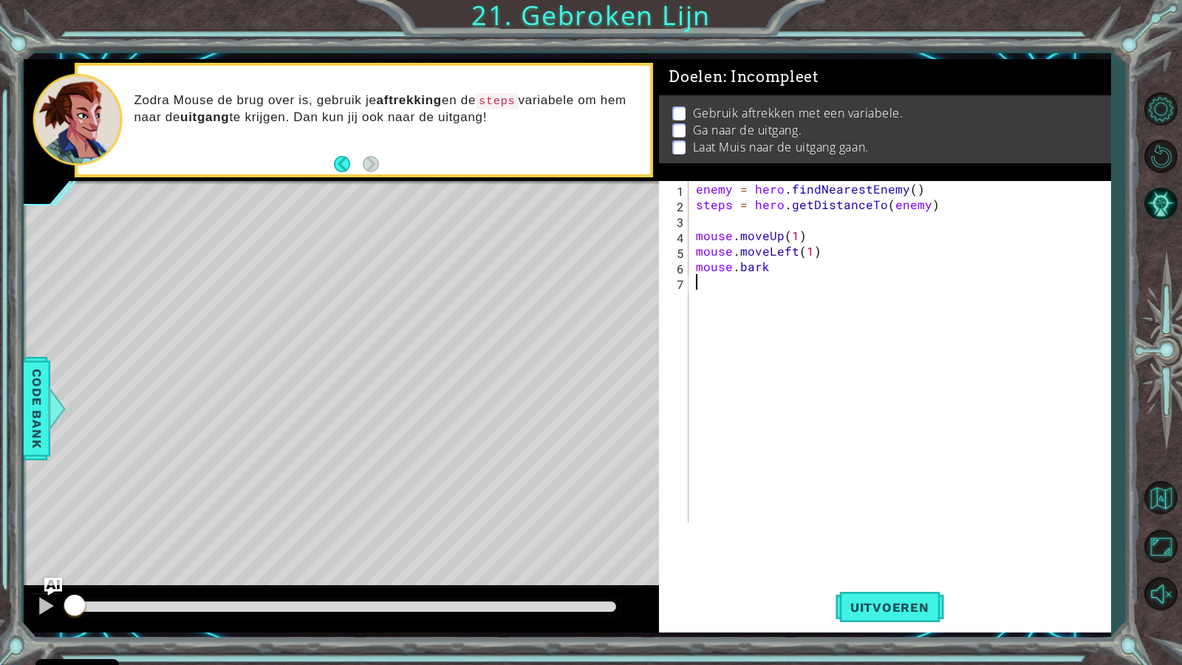
click at [790, 298] on div "enemy = hero . findNearestEnemy ( ) steps = hero . getDistanceTo ( enemy ) mous…" at bounding box center [903, 367] width 420 height 372
type textarea "mouse.bark"
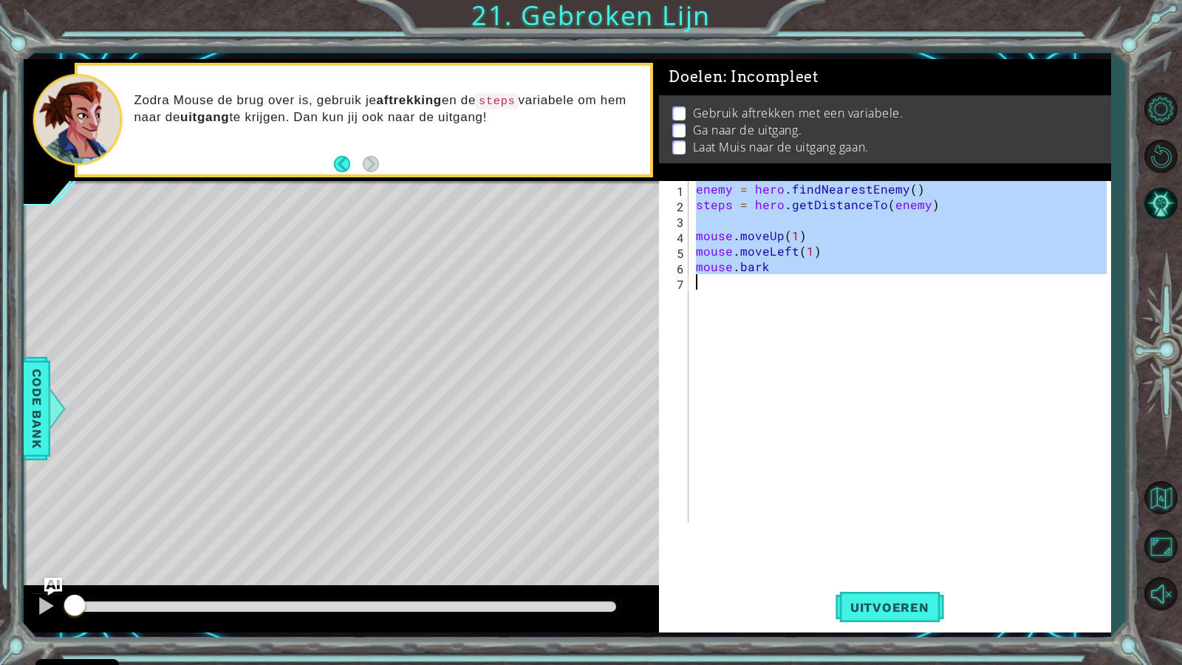
paste textarea "Code Area"
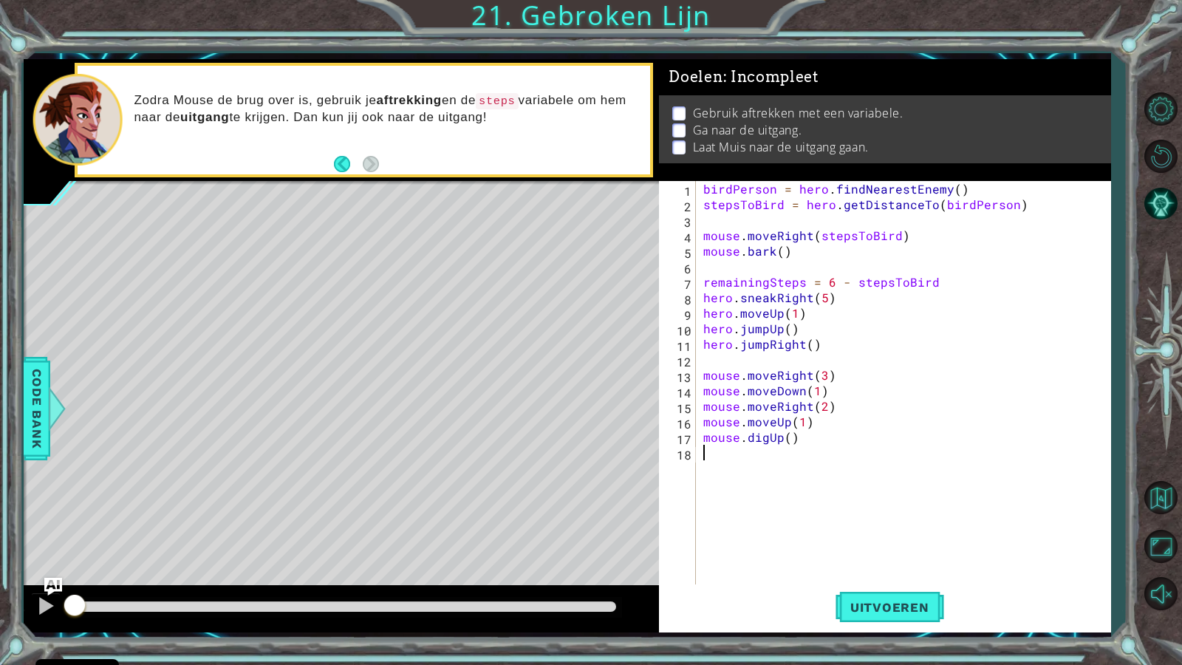
type textarea "mouse.bark"
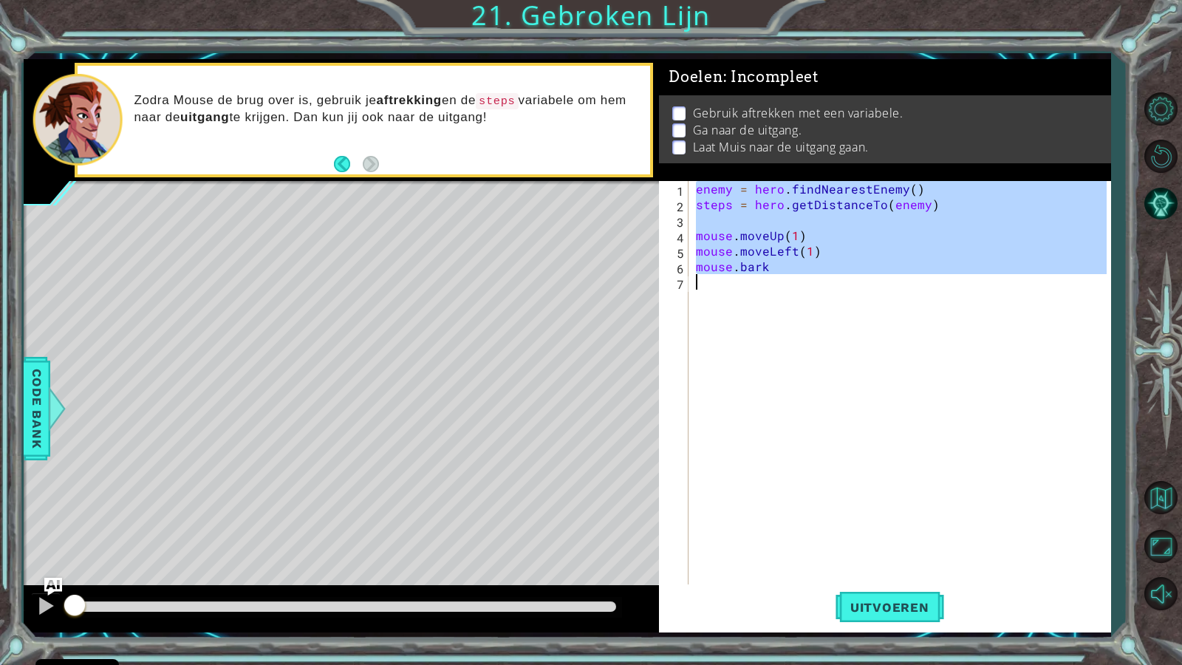
click at [740, 218] on div "enemy = hero . findNearestEnemy ( ) steps = hero . getDistanceTo ( enemy ) mous…" at bounding box center [900, 382] width 414 height 403
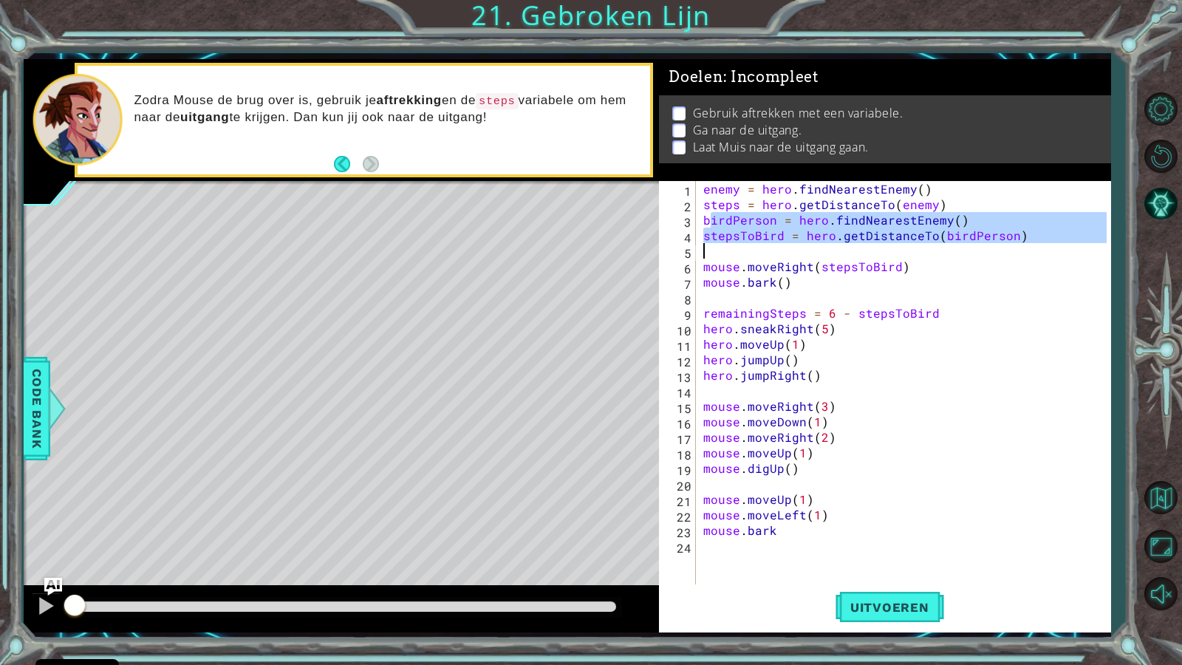
drag, startPoint x: 708, startPoint y: 217, endPoint x: 1025, endPoint y: 250, distance: 318.5
click at [1025, 250] on div "enemy = hero . findNearestEnemy ( ) steps = hero . getDistanceTo ( enemy ) bird…" at bounding box center [907, 398] width 414 height 434
type textarea "b"
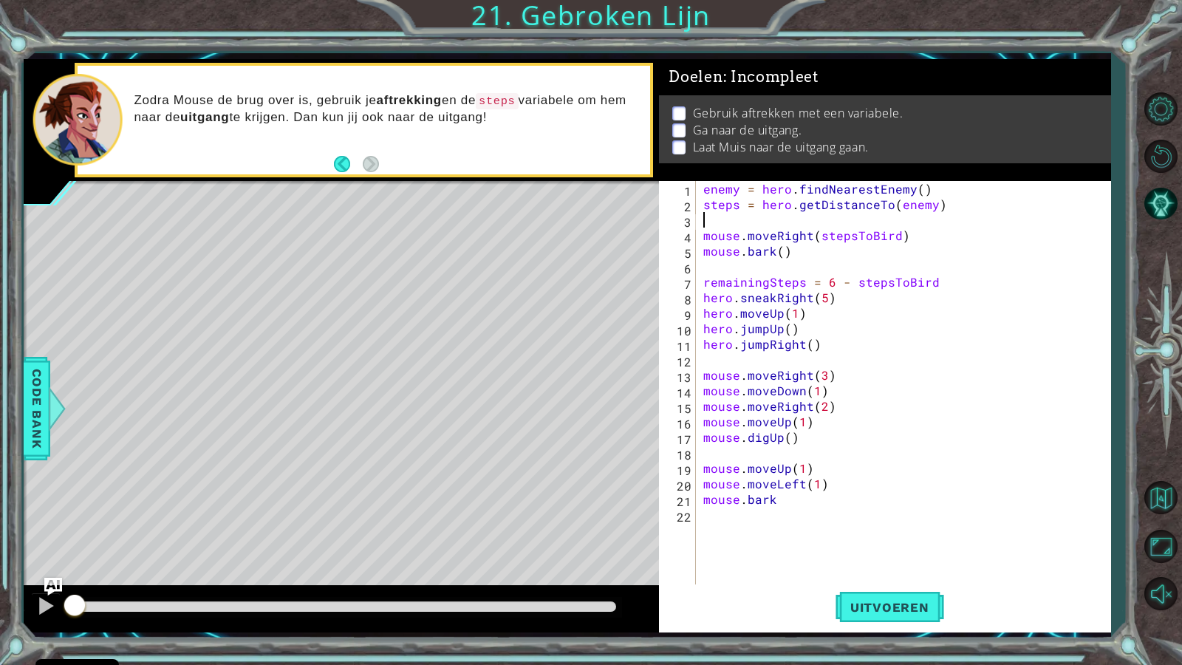
click at [869, 571] on button "Uitvoeren" at bounding box center [889, 606] width 109 height 45
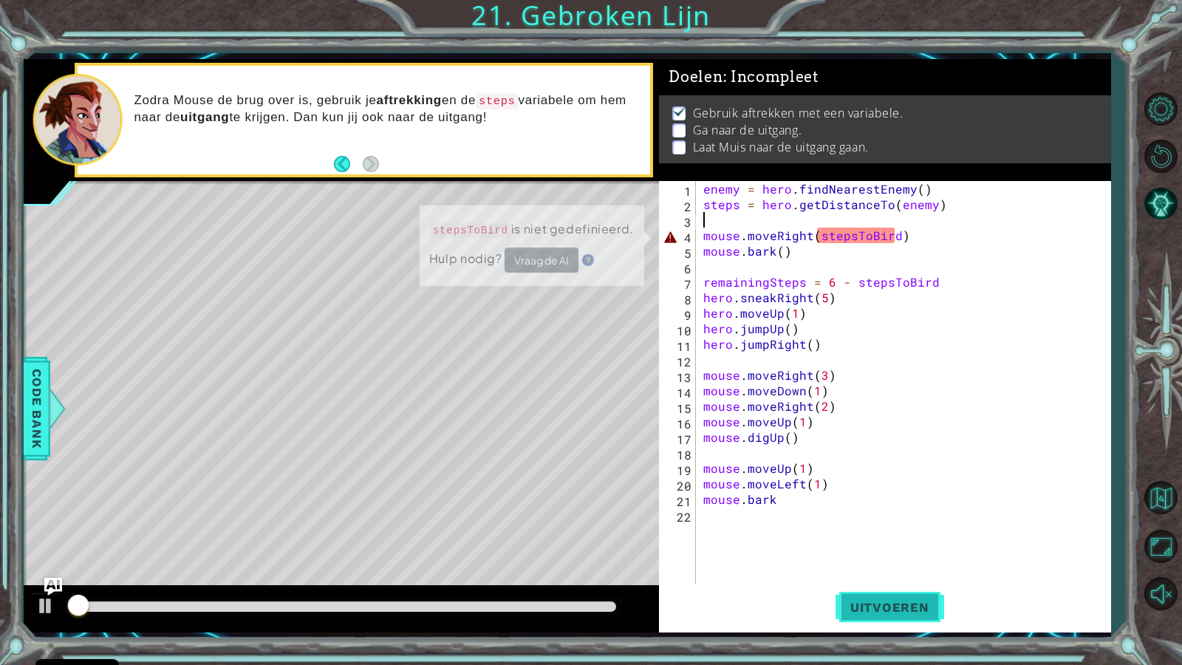
scroll to position [1, 0]
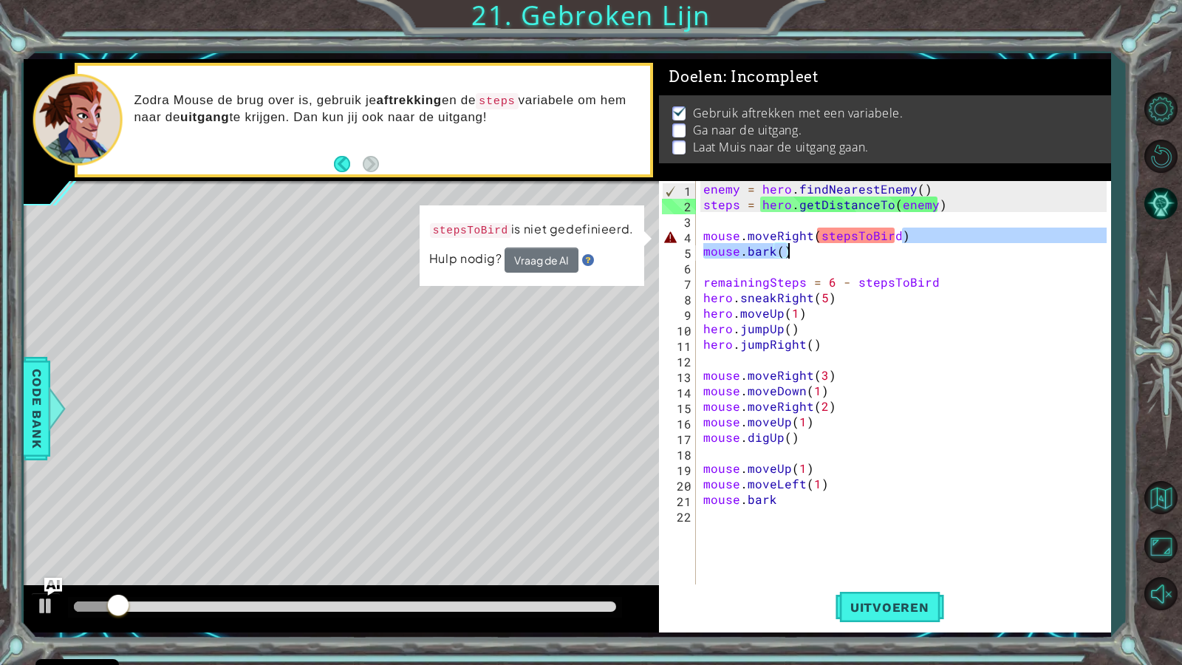
drag, startPoint x: 916, startPoint y: 236, endPoint x: 959, endPoint y: 247, distance: 44.8
click at [959, 247] on div "enemy = hero . findNearestEnemy ( ) steps = hero . getDistanceTo ( enemy ) mous…" at bounding box center [907, 398] width 414 height 434
type textarea "mouse.bark"
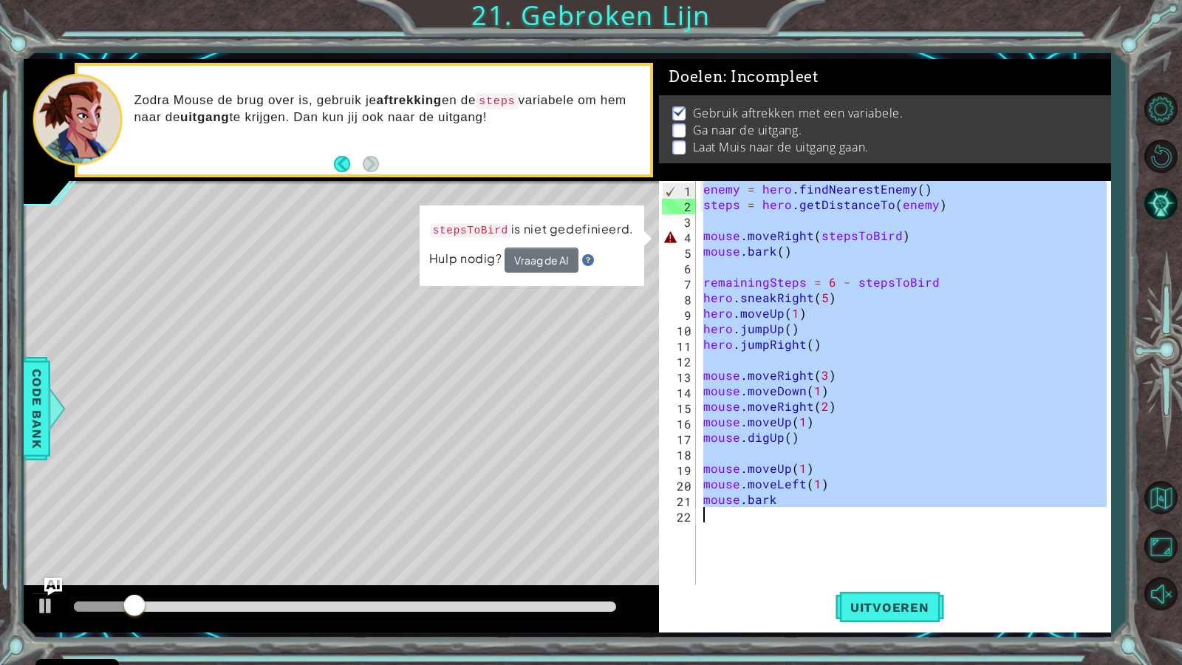
paste textarea "Code Area"
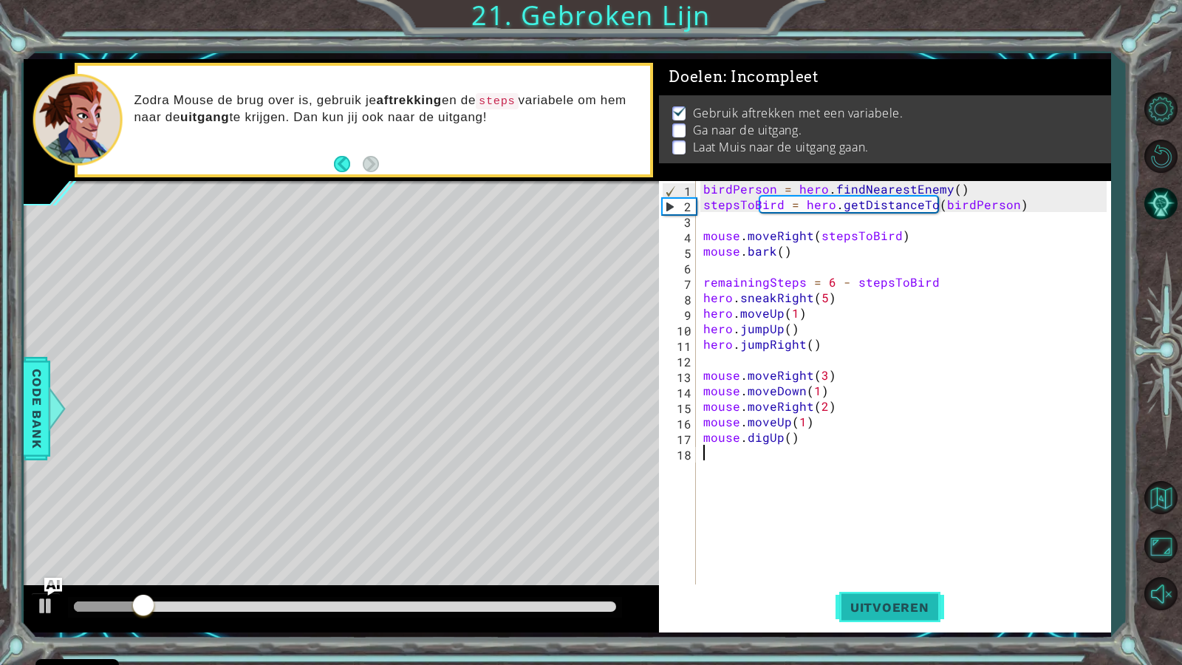
click at [896, 571] on span "Uitvoeren" at bounding box center [889, 607] width 109 height 15
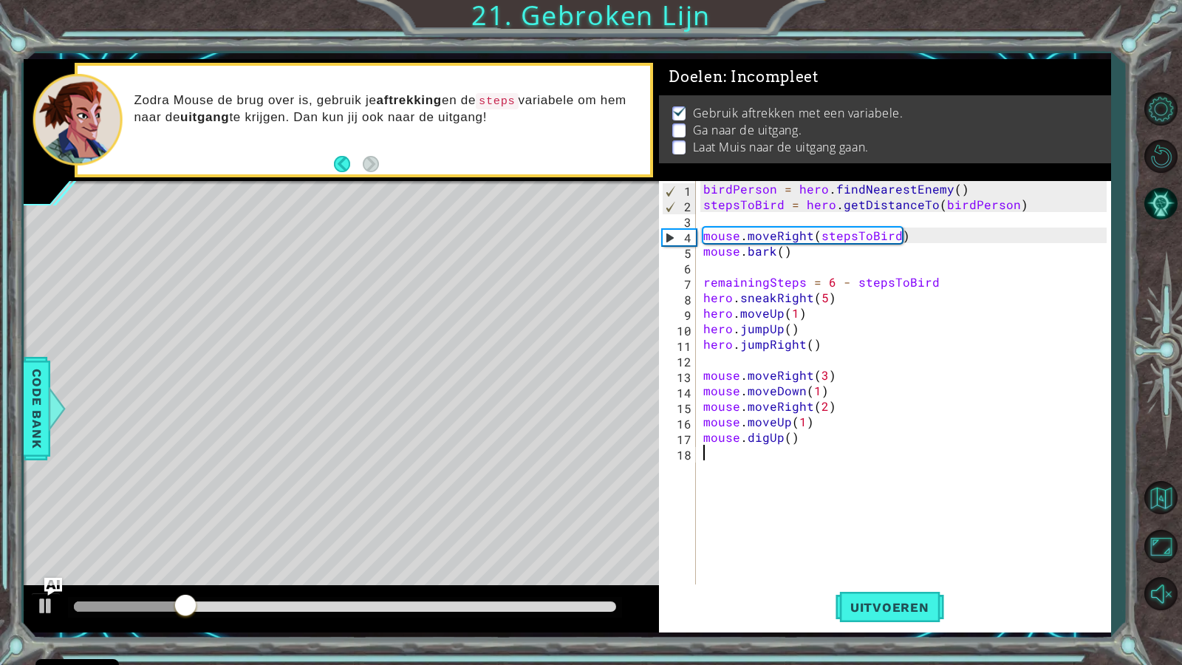
click at [893, 235] on div "birdPerson = hero . findNearestEnemy ( ) stepsToBird = hero . getDistanceTo ( b…" at bounding box center [907, 398] width 414 height 434
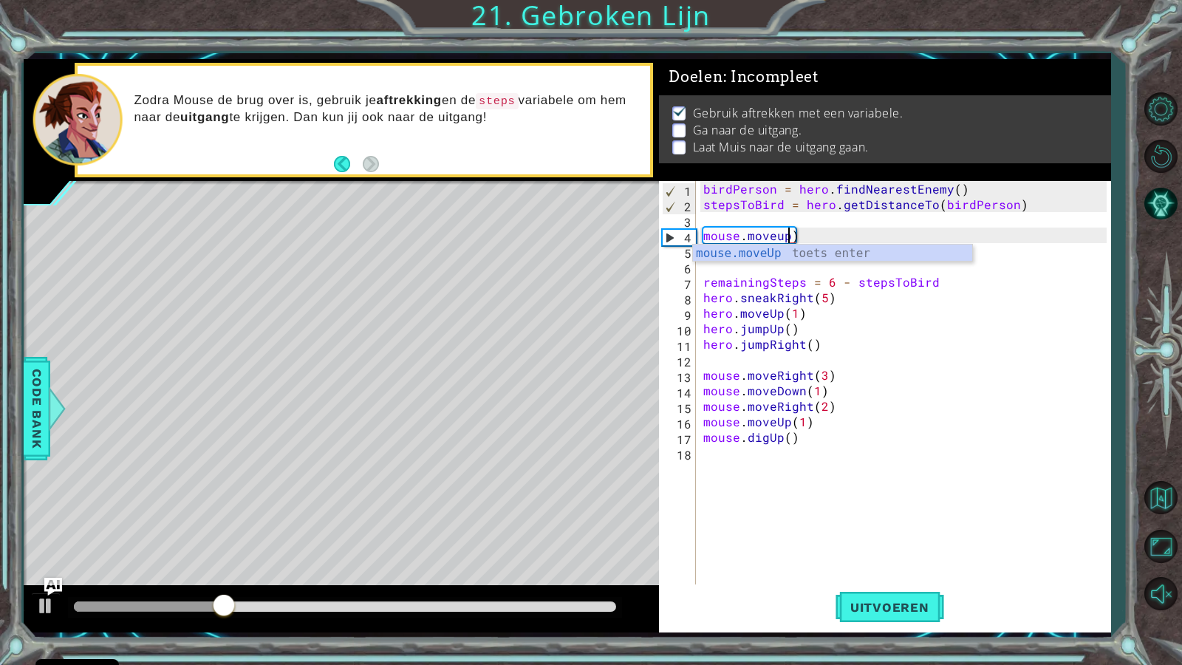
scroll to position [0, 5]
click at [851, 250] on div "birdPerson = hero . findNearestEnemy ( ) stepsToBird = hero . getDistanceTo ( b…" at bounding box center [907, 398] width 414 height 434
click at [850, 242] on div "birdPerson = hero . findNearestEnemy ( ) stepsToBird = hero . getDistanceTo ( b…" at bounding box center [907, 398] width 414 height 434
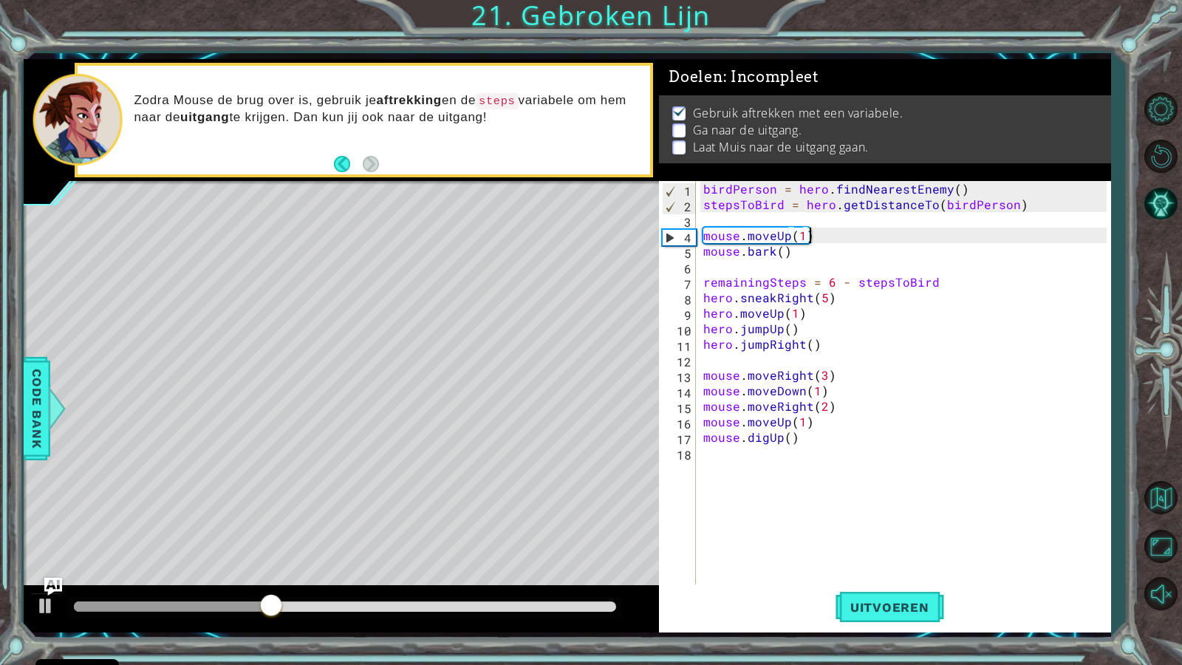
click at [847, 244] on div "birdPerson = hero . findNearestEnemy ( ) stepsToBird = hero . getDistanceTo ( b…" at bounding box center [907, 398] width 414 height 434
click at [852, 241] on div "birdPerson = hero . findNearestEnemy ( ) stepsToBird = hero . getDistanceTo ( b…" at bounding box center [907, 398] width 414 height 434
type textarea "mouse.moveUp(1)"
click at [837, 242] on div "birdPerson = hero . findNearestEnemy ( ) stepsToBird = hero . getDistanceTo ( b…" at bounding box center [907, 398] width 414 height 434
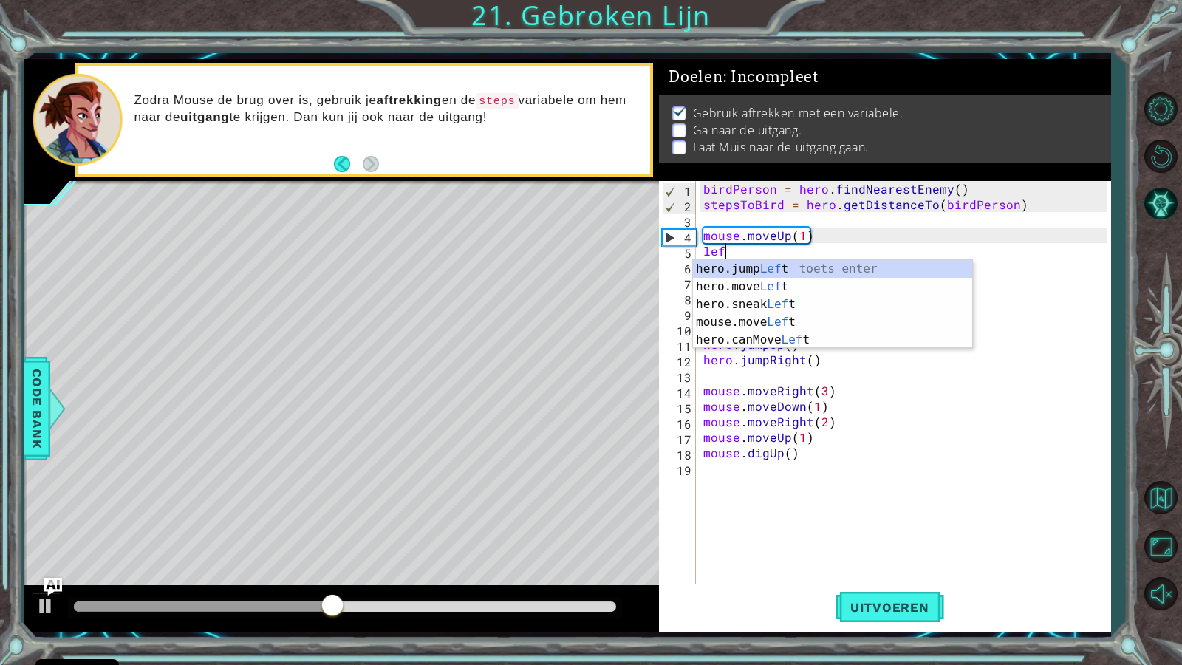
scroll to position [0, 1]
click at [778, 285] on div "hero.jump Lef t toets enter hero.move Lef t toets enter hero.sneak Lef t toets …" at bounding box center [832, 322] width 279 height 124
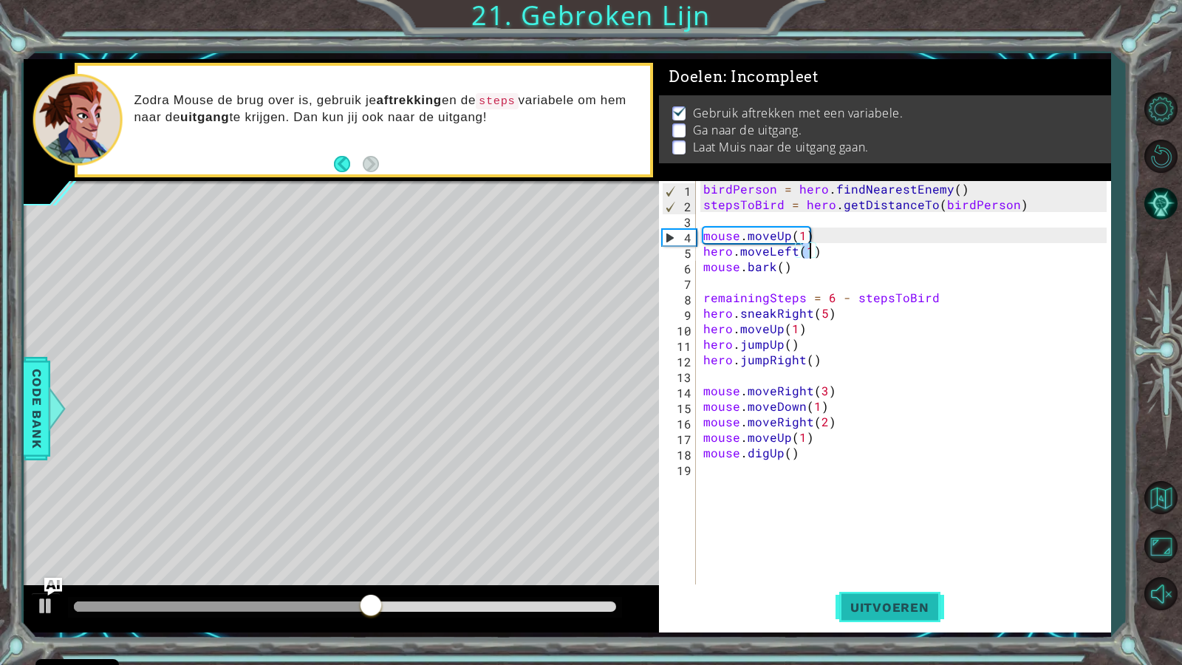
click at [872, 571] on button "Uitvoeren" at bounding box center [889, 606] width 109 height 45
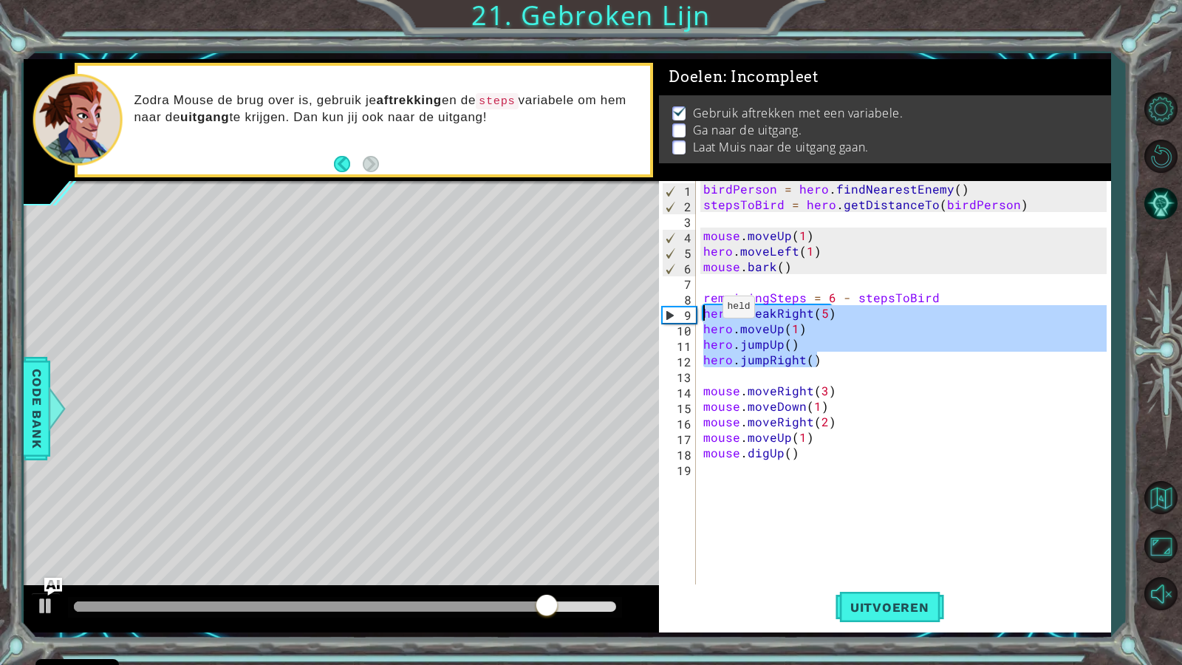
drag, startPoint x: 814, startPoint y: 352, endPoint x: 705, endPoint y: 310, distance: 117.1
click at [705, 310] on div "birdPerson = hero . findNearestEnemy ( ) stepsToBird = hero . getDistanceTo ( b…" at bounding box center [907, 398] width 414 height 434
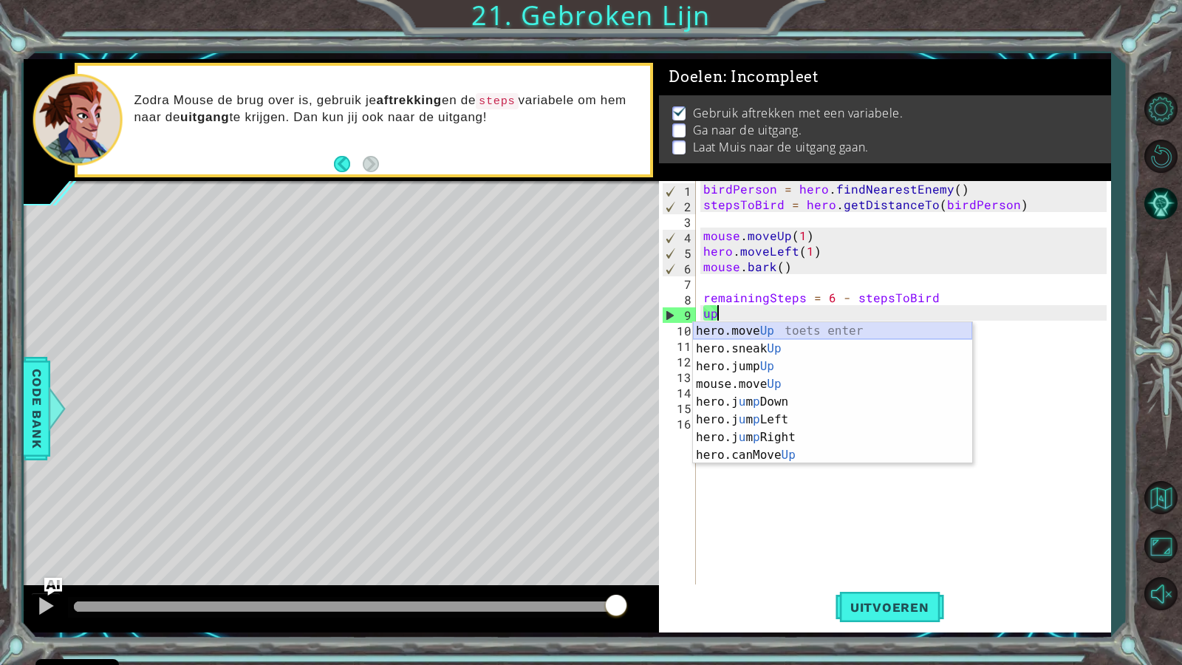
click at [782, 326] on div "hero.move Up toets enter hero.sneak Up toets enter hero.jump Up toets enter mou…" at bounding box center [832, 410] width 279 height 177
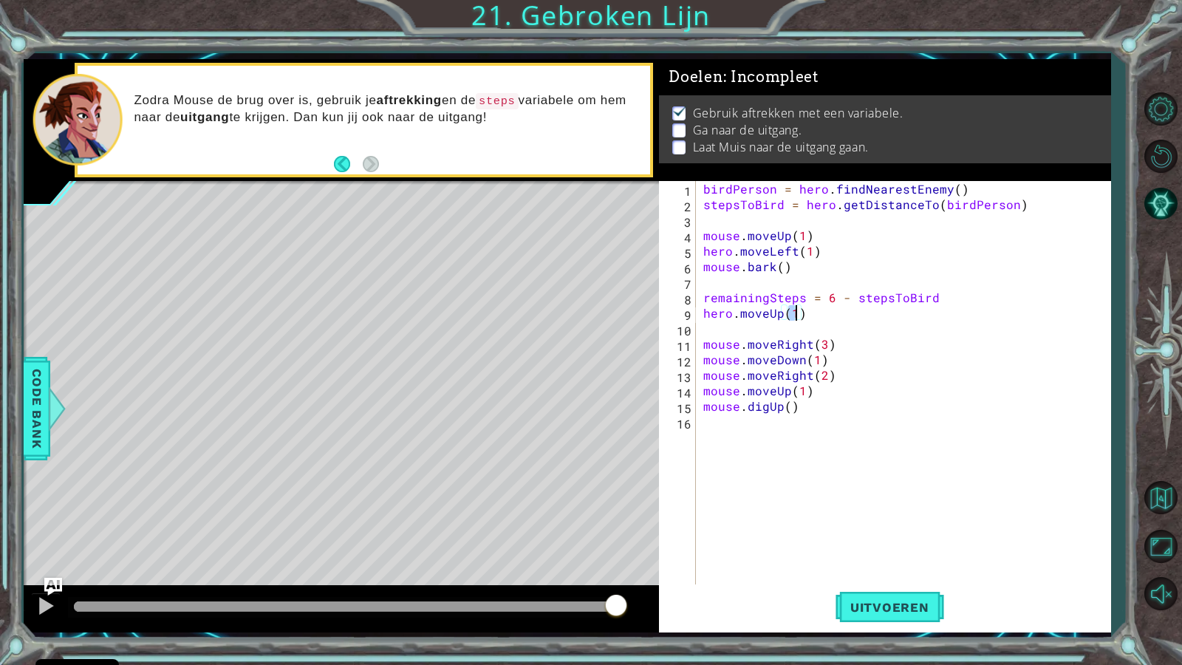
scroll to position [0, 5]
click at [770, 316] on div "birdPerson = hero . findNearestEnemy ( ) stepsToBird = hero . getDistanceTo ( b…" at bounding box center [907, 398] width 414 height 434
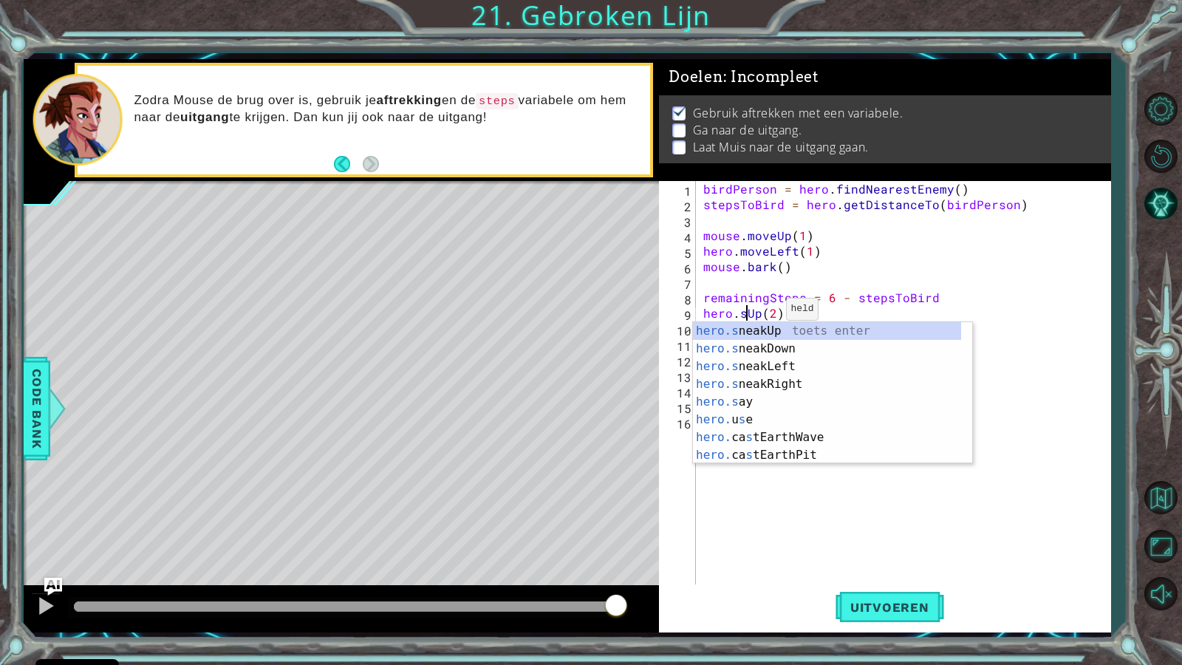
scroll to position [0, 4]
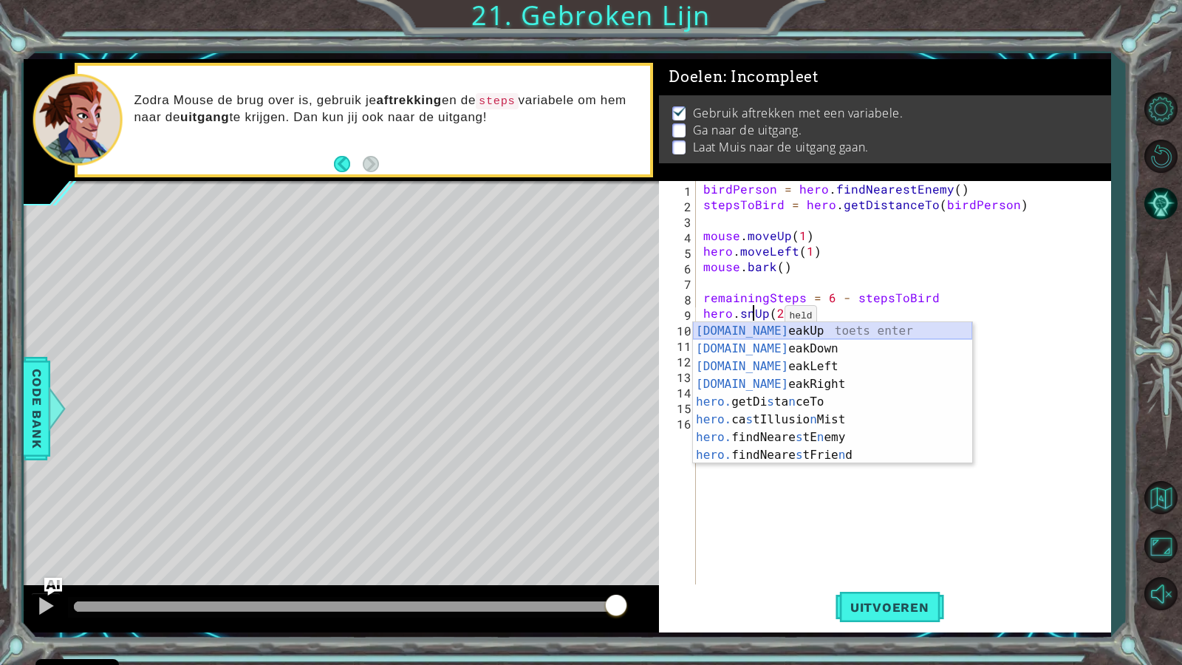
click at [771, 325] on div "[DOMAIN_NAME] eakUp toets enter [DOMAIN_NAME] eakDown toets enter [DOMAIN_NAME]…" at bounding box center [832, 410] width 279 height 177
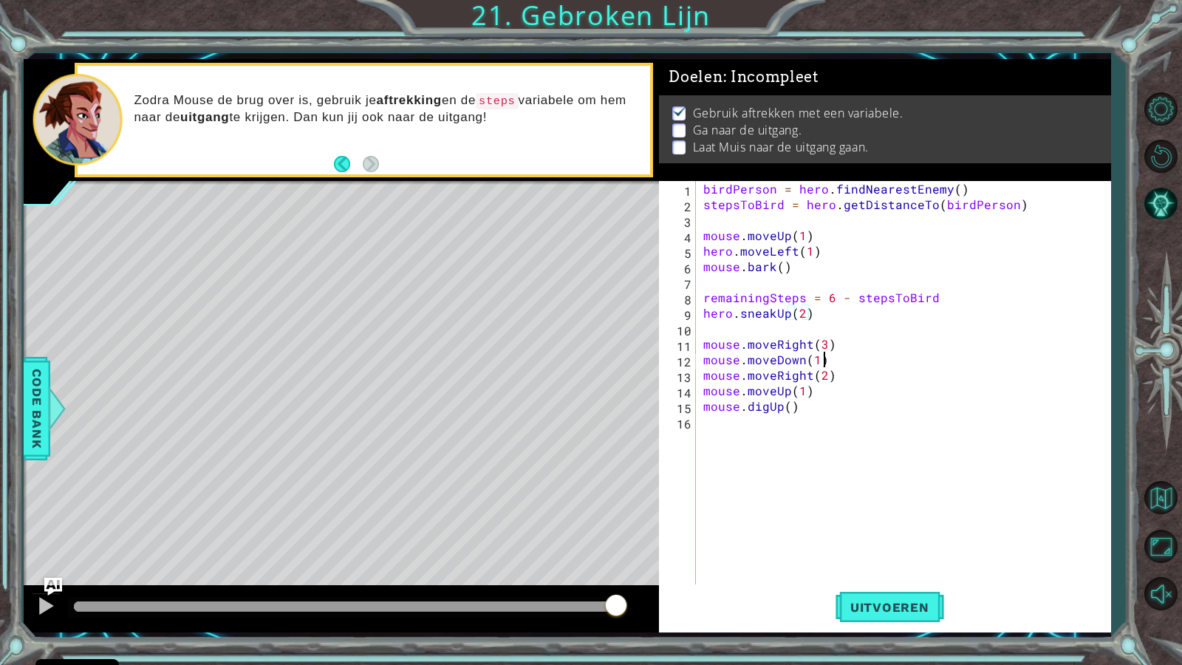
click at [865, 366] on div "birdPerson = hero . findNearestEnemy ( ) stepsToBird = hero . getDistanceTo ( b…" at bounding box center [907, 398] width 414 height 434
click at [821, 318] on div "birdPerson = hero . findNearestEnemy ( ) stepsToBird = hero . getDistanceTo ( b…" at bounding box center [907, 398] width 414 height 434
type textarea "hero.sneakUp(2)"
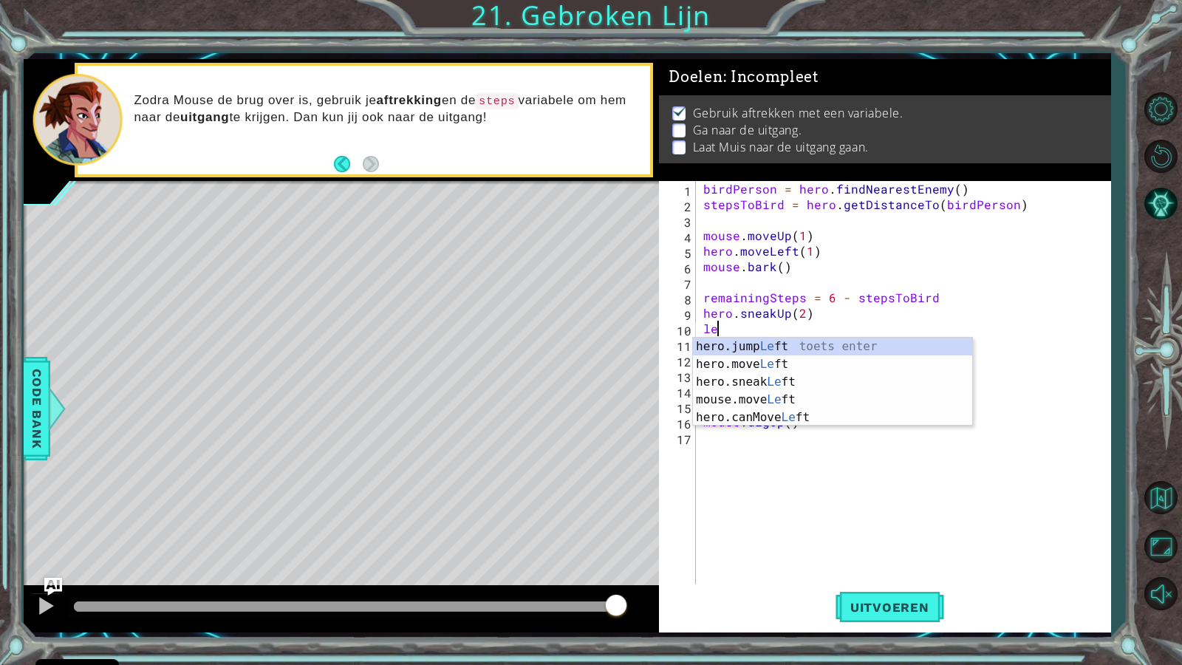
scroll to position [0, 1]
click at [810, 374] on div "hero.jump Lef t toets enter hero.move Lef t toets enter hero.sneak Lef t toets …" at bounding box center [832, 400] width 279 height 124
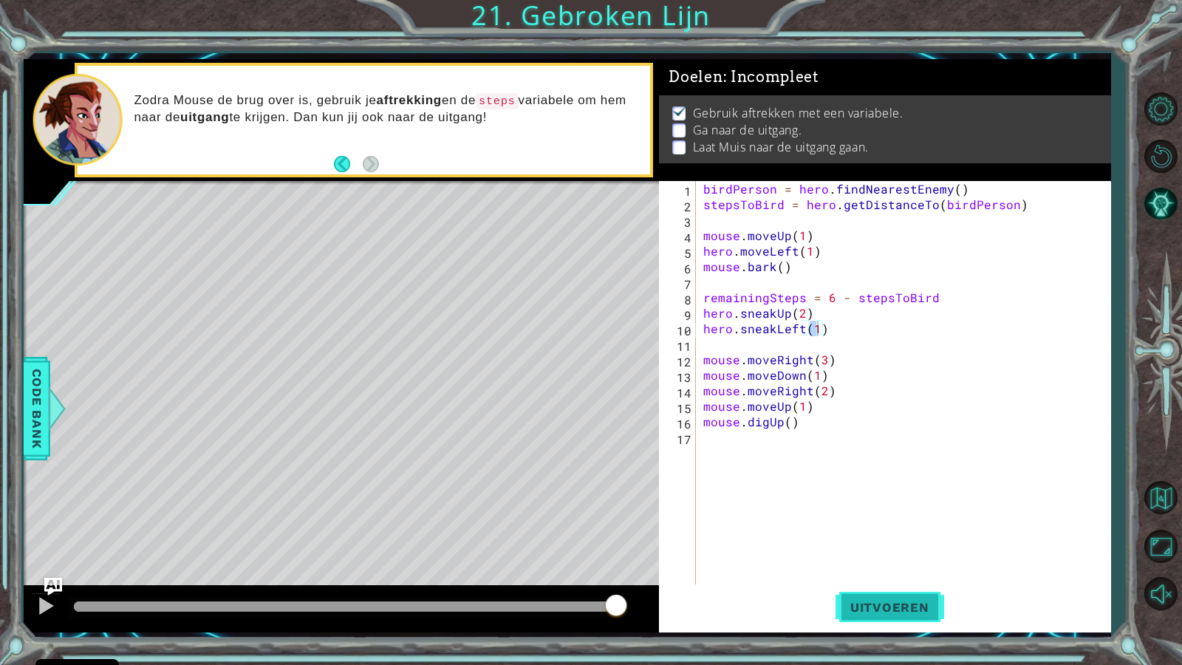
click at [871, 571] on button "Uitvoeren" at bounding box center [889, 606] width 109 height 45
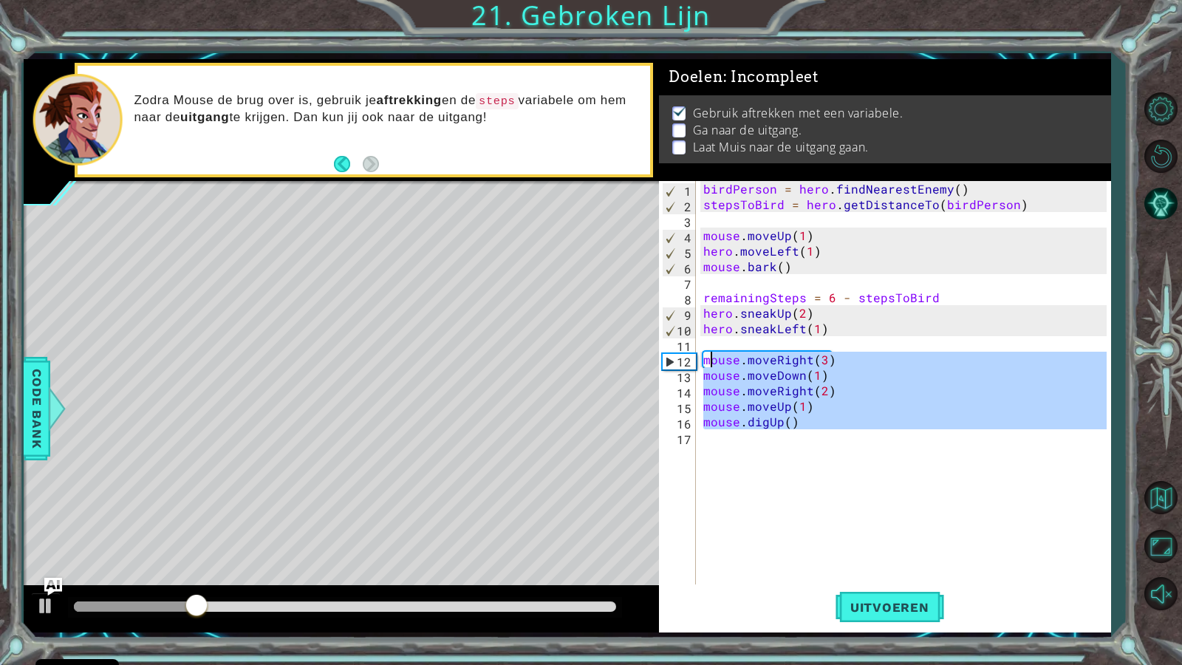
drag, startPoint x: 795, startPoint y: 430, endPoint x: 709, endPoint y: 353, distance: 115.1
click at [709, 353] on div "birdPerson = hero . findNearestEnemy ( ) stepsToBird = hero . getDistanceTo ( b…" at bounding box center [907, 398] width 414 height 434
type textarea "m"
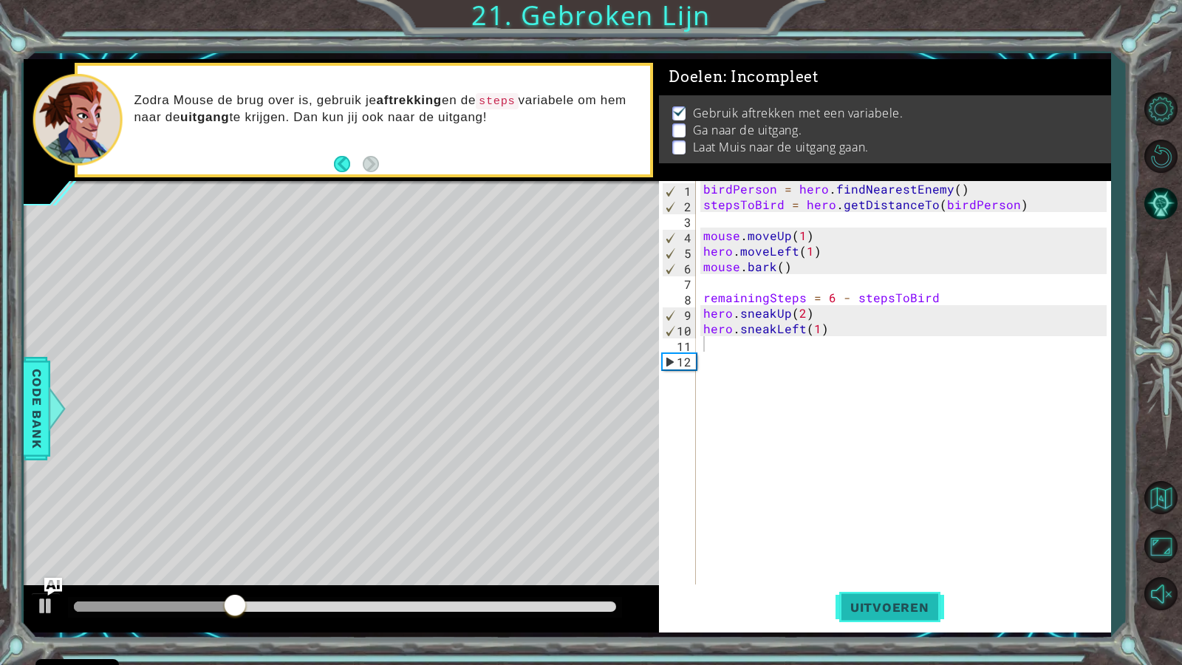
click at [898, 571] on span "Uitvoeren" at bounding box center [889, 607] width 109 height 15
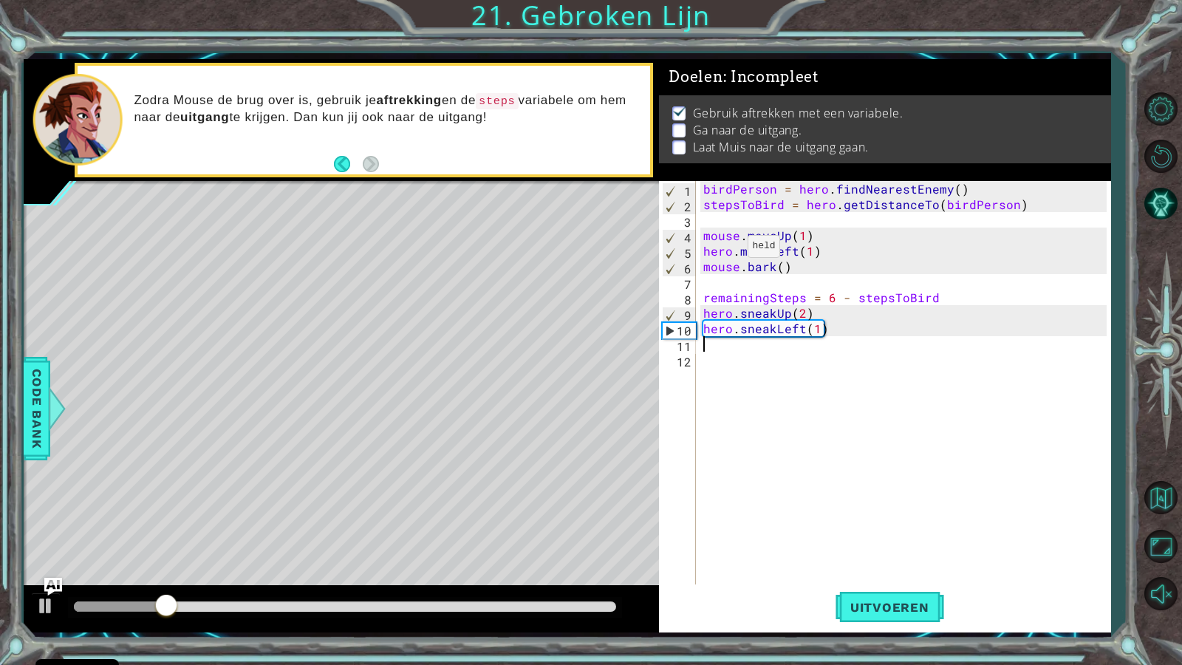
click at [730, 250] on div "birdPerson = hero . findNearestEnemy ( ) stepsToBird = hero . getDistanceTo ( b…" at bounding box center [907, 398] width 414 height 434
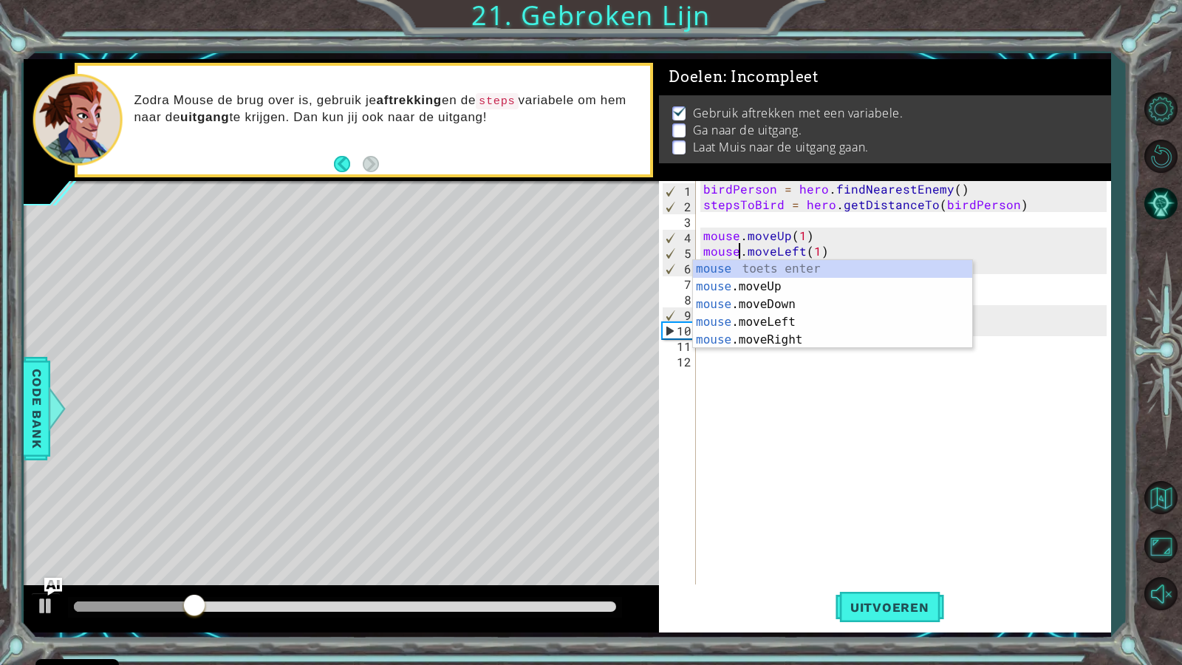
scroll to position [0, 3]
type textarea "mouse.moveLeft(1)"
click at [886, 571] on span "Uitvoeren" at bounding box center [889, 607] width 109 height 15
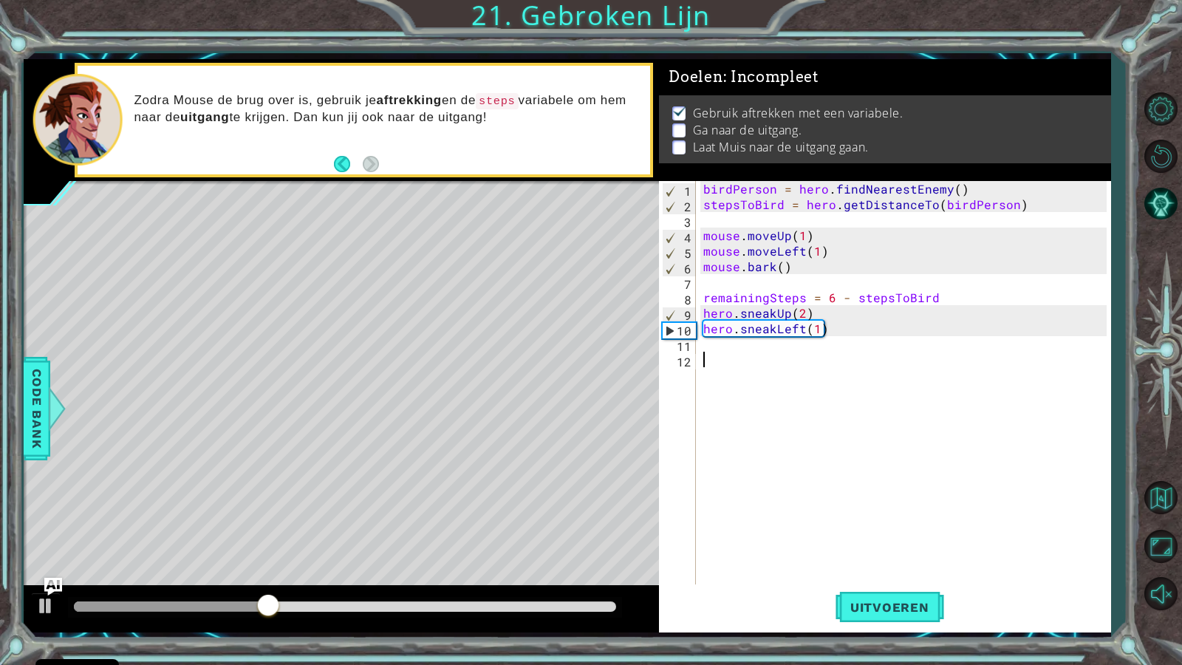
click at [794, 372] on div "birdPerson = hero . findNearestEnemy ( ) stepsToBird = hero . getDistanceTo ( b…" at bounding box center [907, 398] width 414 height 434
click at [787, 355] on div "birdPerson = hero . findNearestEnemy ( ) stepsToBird = hero . getDistanceTo ( b…" at bounding box center [907, 398] width 414 height 434
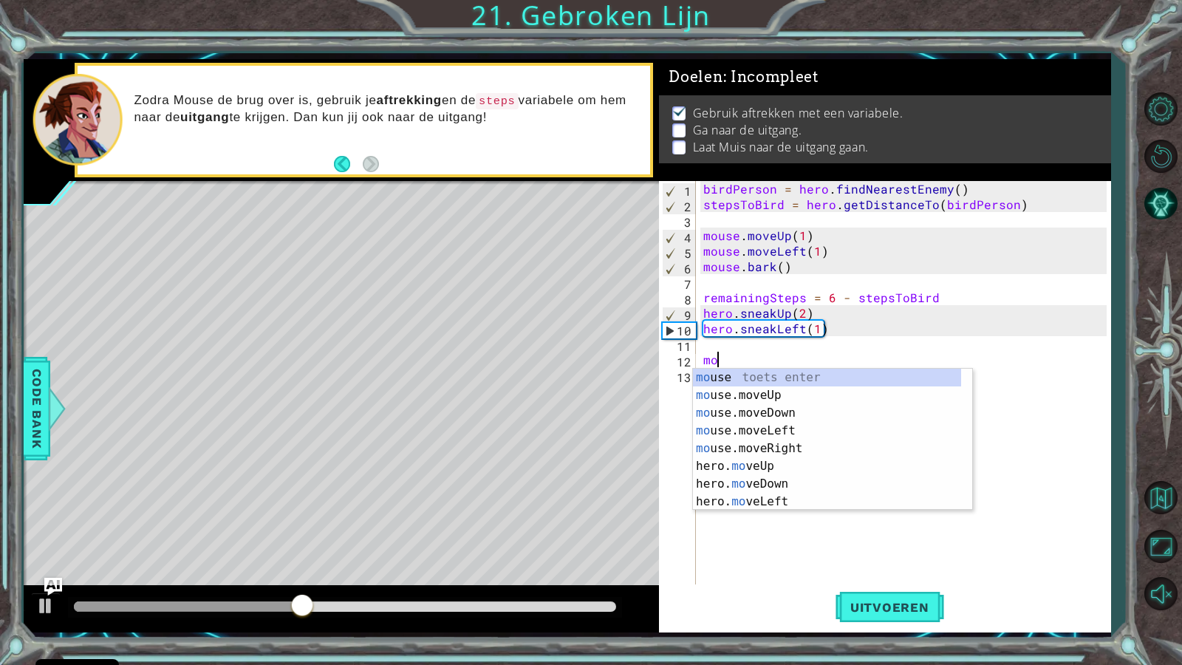
scroll to position [0, 1]
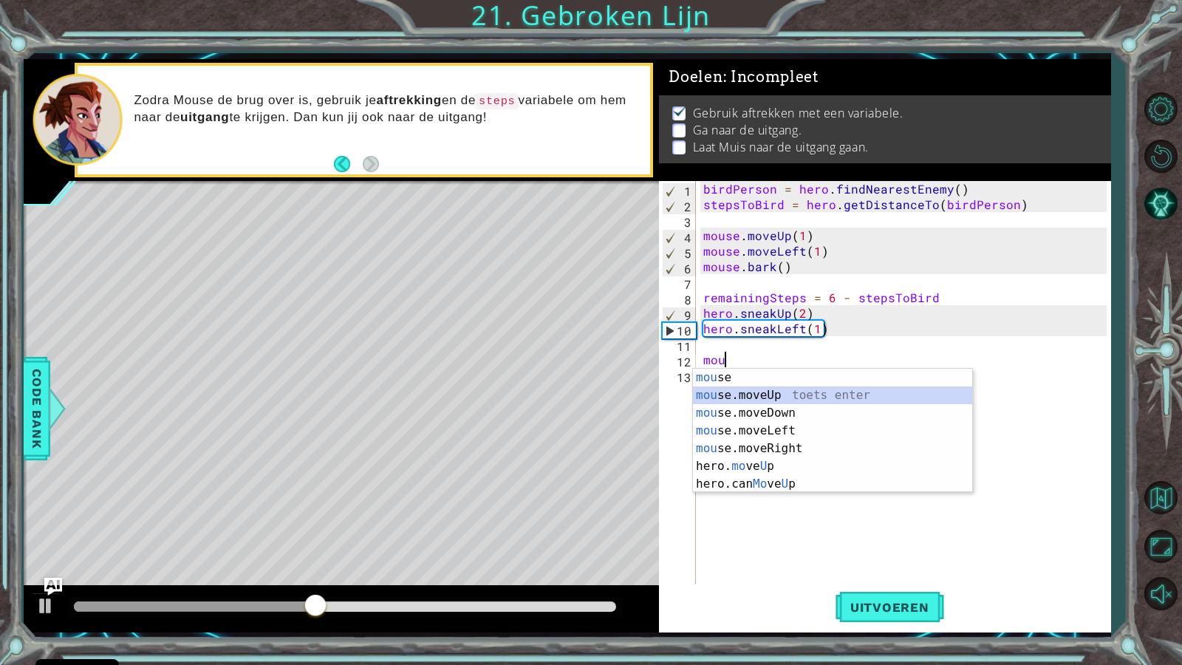
click at [753, 393] on div "mou se toets enter mou se.moveUp toets enter mou se.moveDown toets enter mou se…" at bounding box center [832, 449] width 279 height 160
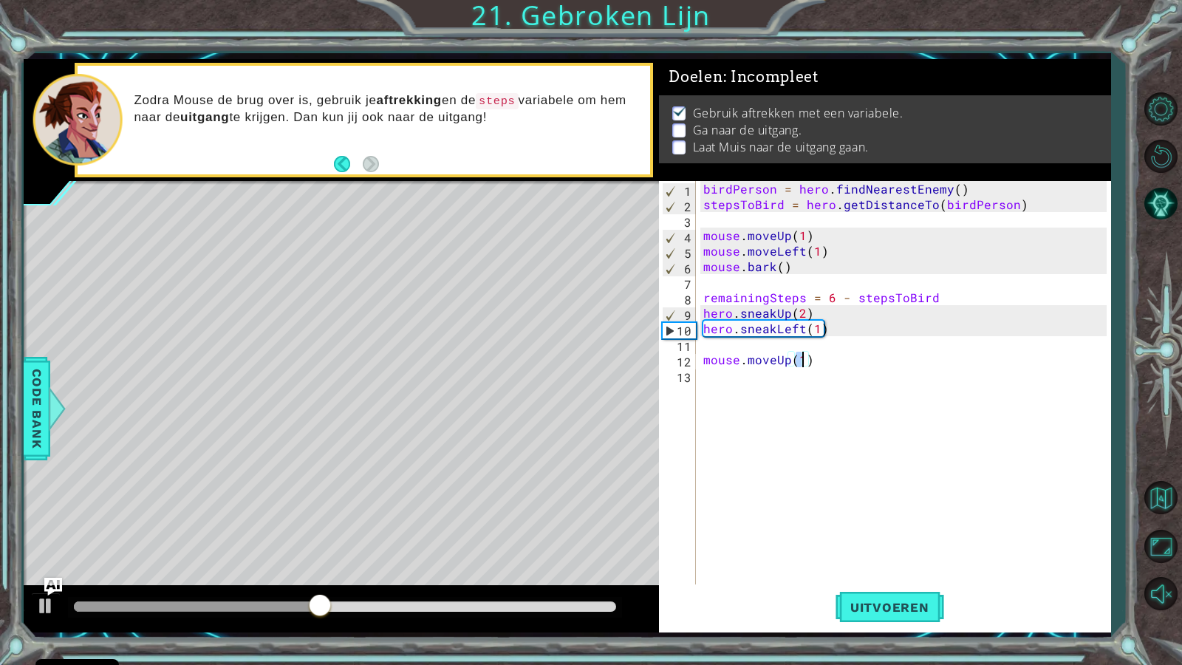
click at [745, 379] on div "birdPerson = hero . findNearestEnemy ( ) stepsToBird = hero . getDistanceTo ( b…" at bounding box center [907, 398] width 414 height 434
type textarea "mouse.moveUp(1)"
click at [740, 380] on div "birdPerson = hero . findNearestEnemy ( ) stepsToBird = hero . getDistanceTo ( b…" at bounding box center [903, 382] width 406 height 403
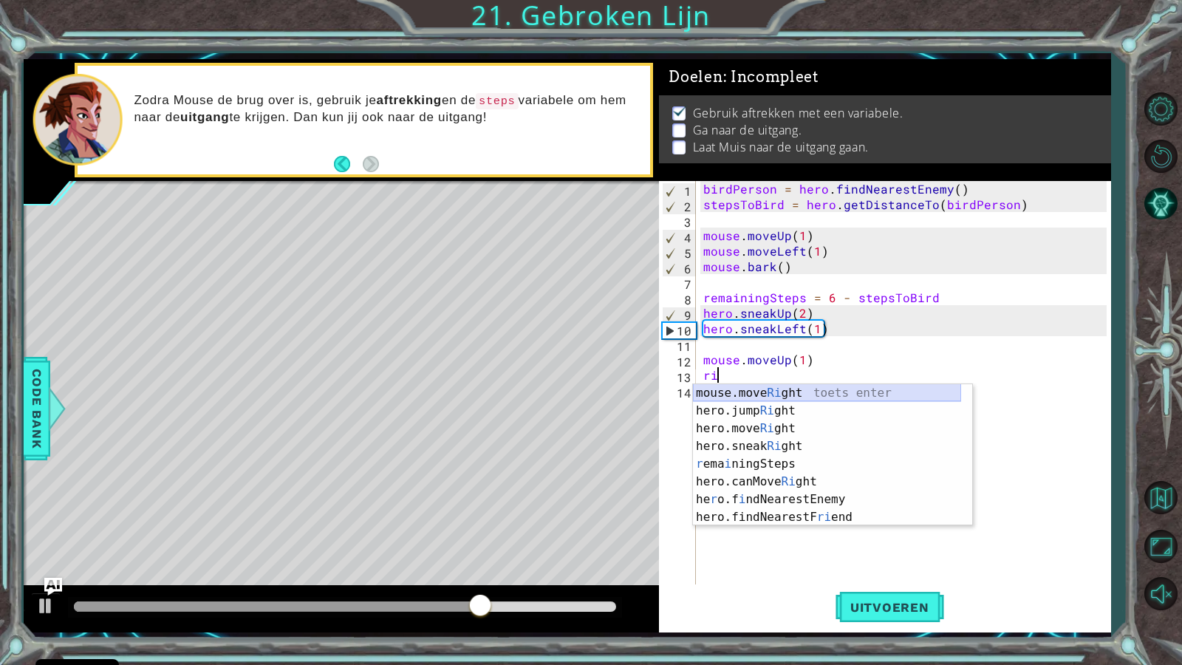
click at [736, 397] on div "mouse.move Ri ght toets enter hero.jump Ri ght toets enter hero.move Ri ght toe…" at bounding box center [827, 472] width 268 height 177
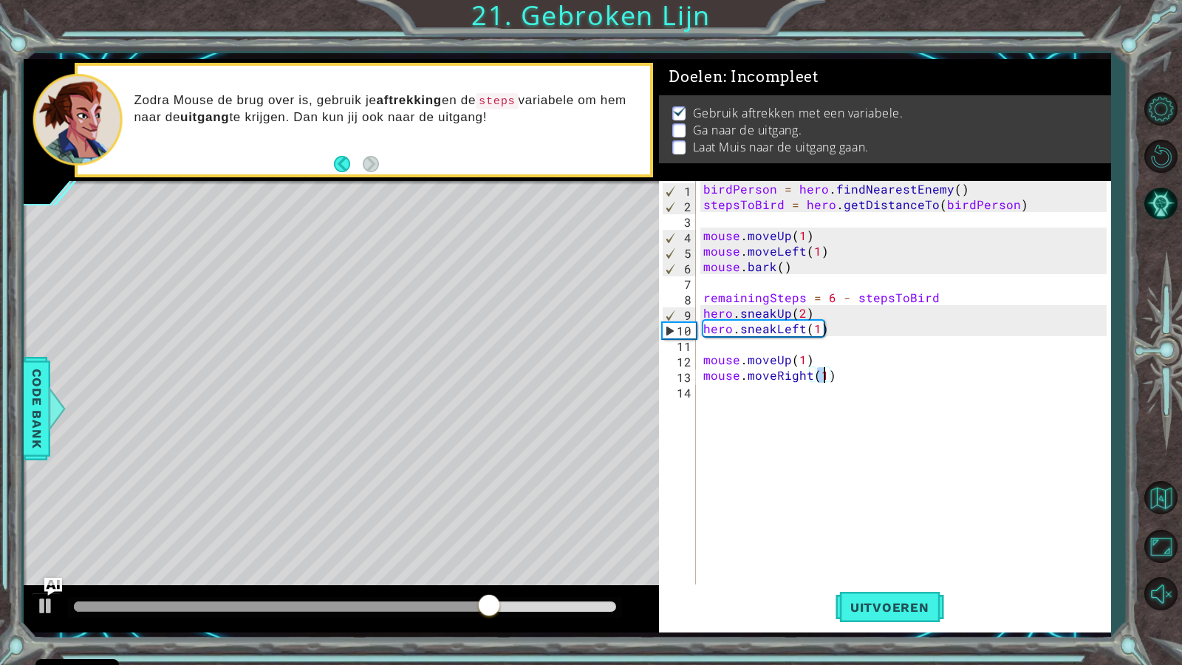
type textarea "mouse.moveRight(3)"
click at [843, 385] on div "birdPerson = hero . findNearestEnemy ( ) stepsToBird = hero . getDistanceTo ( b…" at bounding box center [907, 398] width 414 height 434
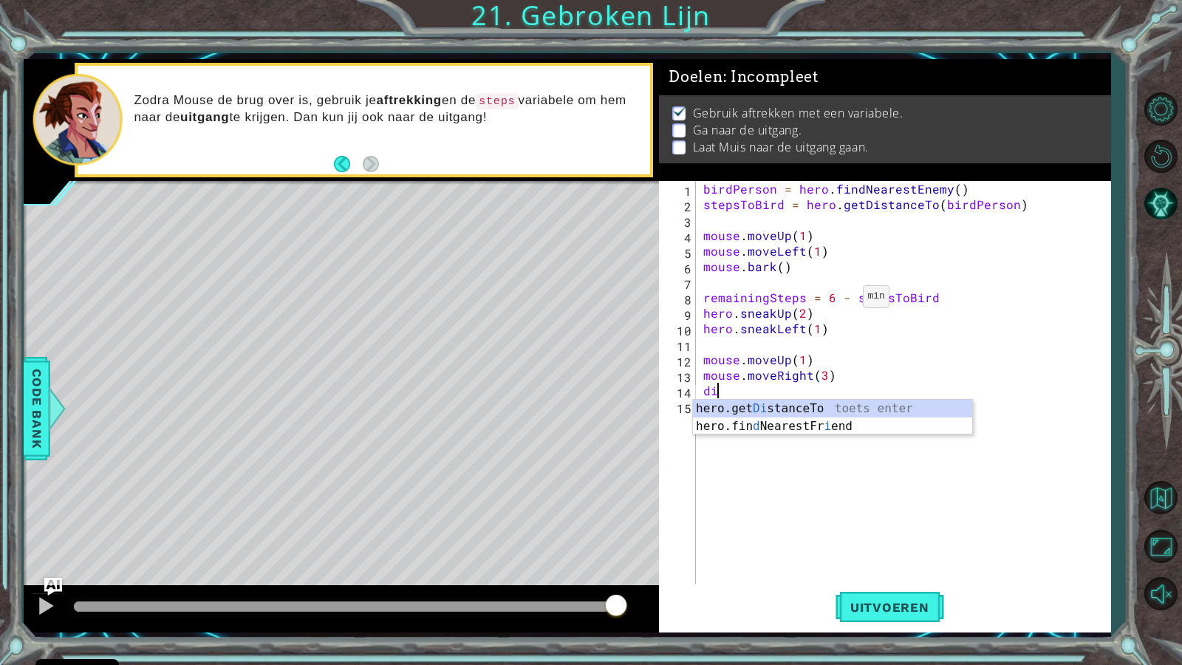
type textarea "d"
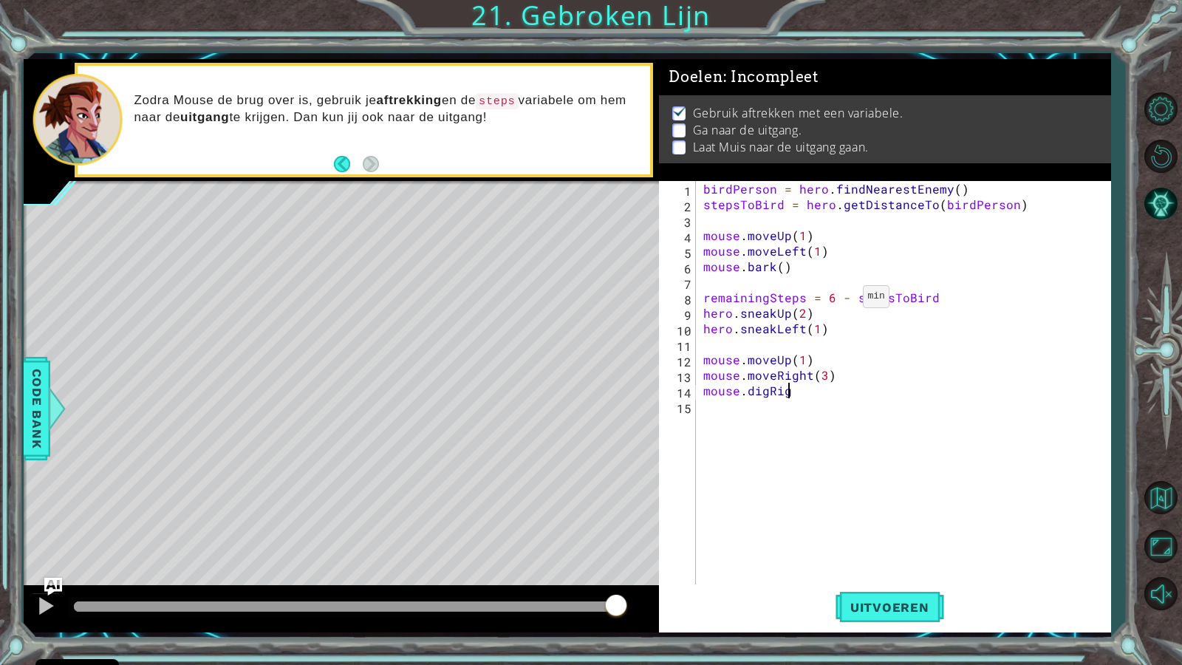
scroll to position [0, 5]
type textarea "mouse.digRight()"
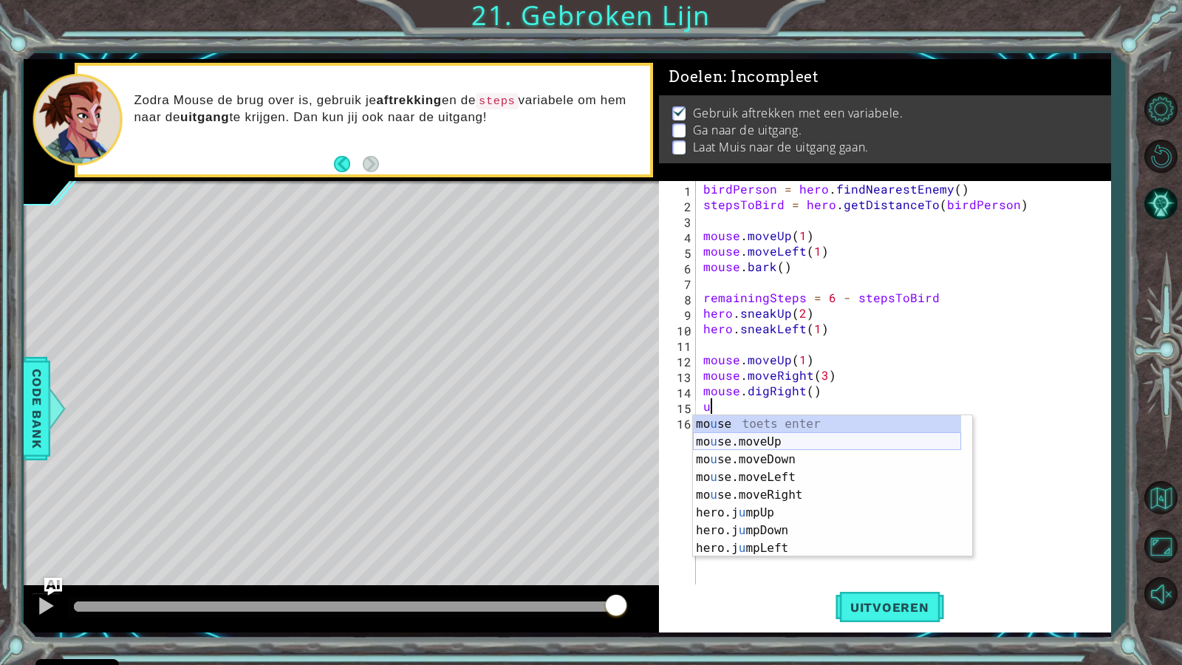
click at [737, 443] on div "mo u se toets enter mo u se.moveUp toets enter mo u se.moveDown toets enter mo …" at bounding box center [827, 503] width 268 height 177
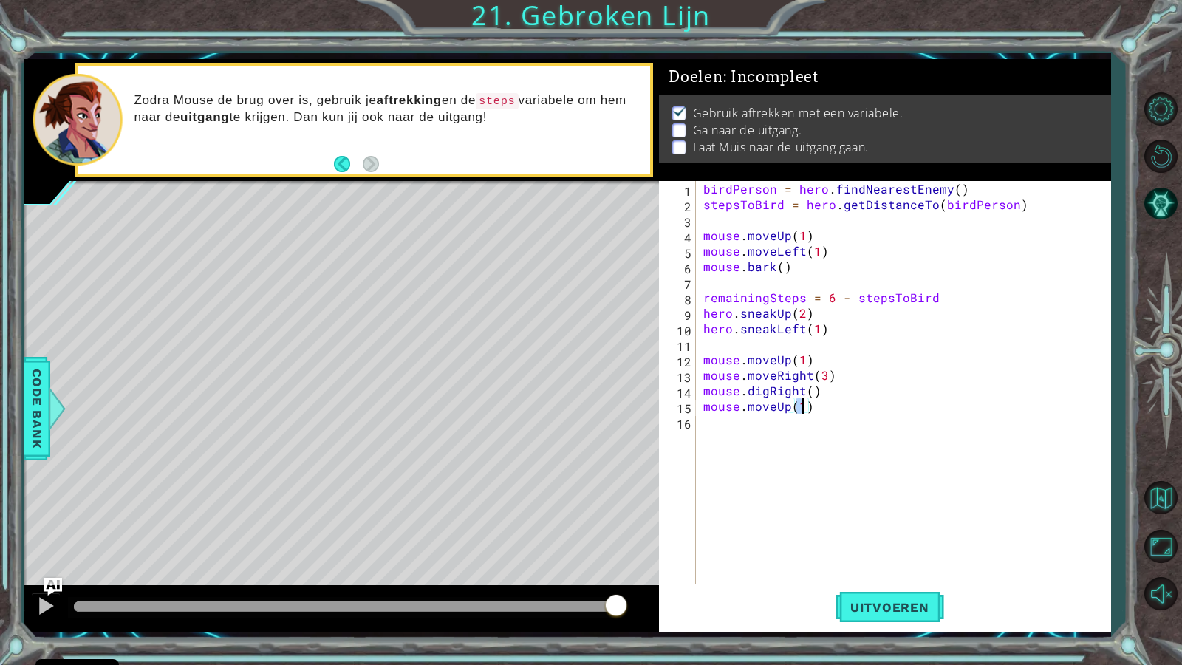
type textarea "mouse.moveUp(3)"
click at [743, 422] on div "birdPerson = hero . findNearestEnemy ( ) stepsToBird = hero . getDistanceTo ( b…" at bounding box center [907, 398] width 414 height 434
click at [867, 571] on span "Uitvoeren" at bounding box center [889, 607] width 109 height 15
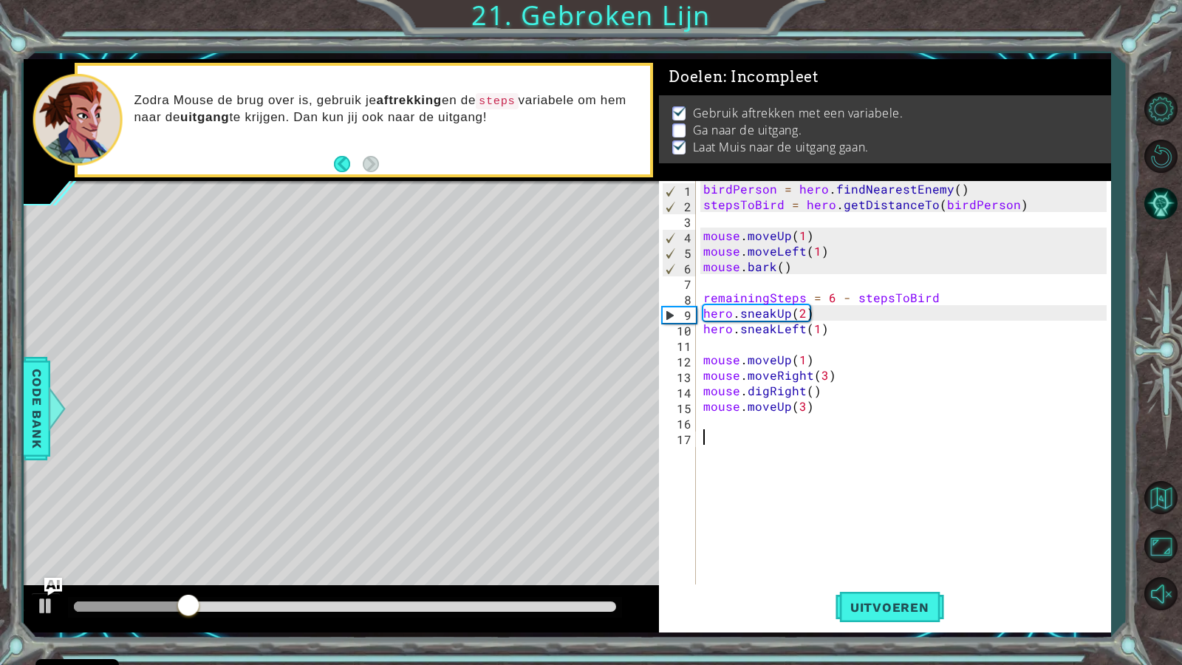
type textarea "r"
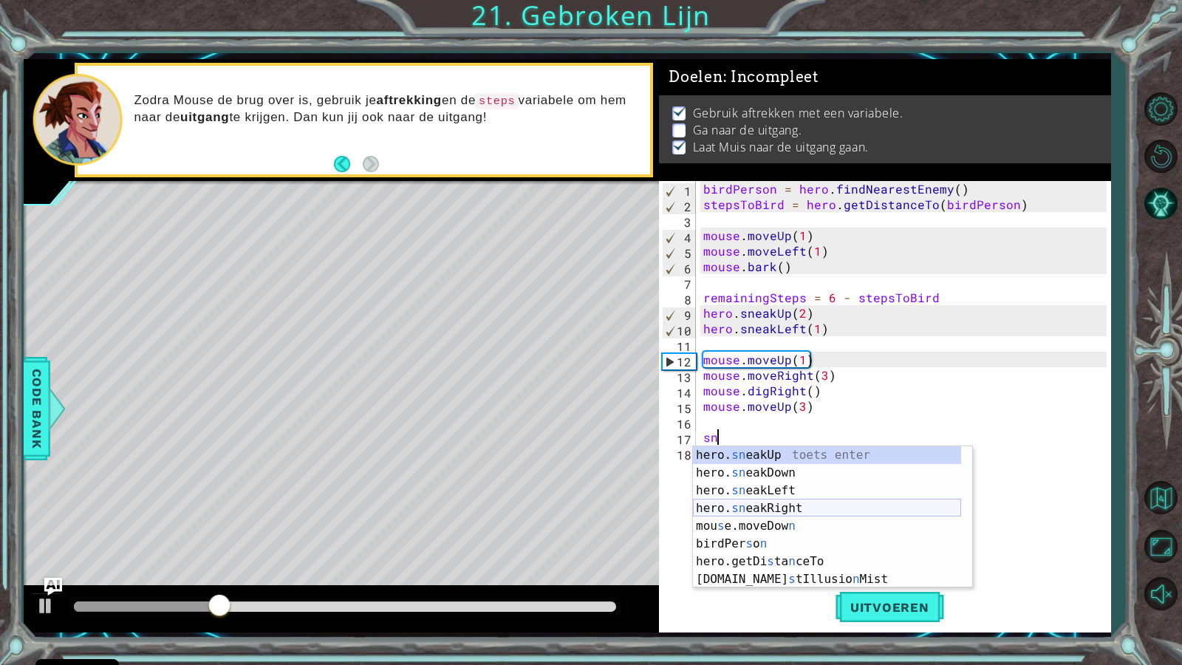
click at [742, 505] on div "hero. sn eakUp toets enter hero. sn eakDown toets enter hero. sn eakLeft toets …" at bounding box center [827, 534] width 268 height 177
type textarea "hero.sneakRight(1)"
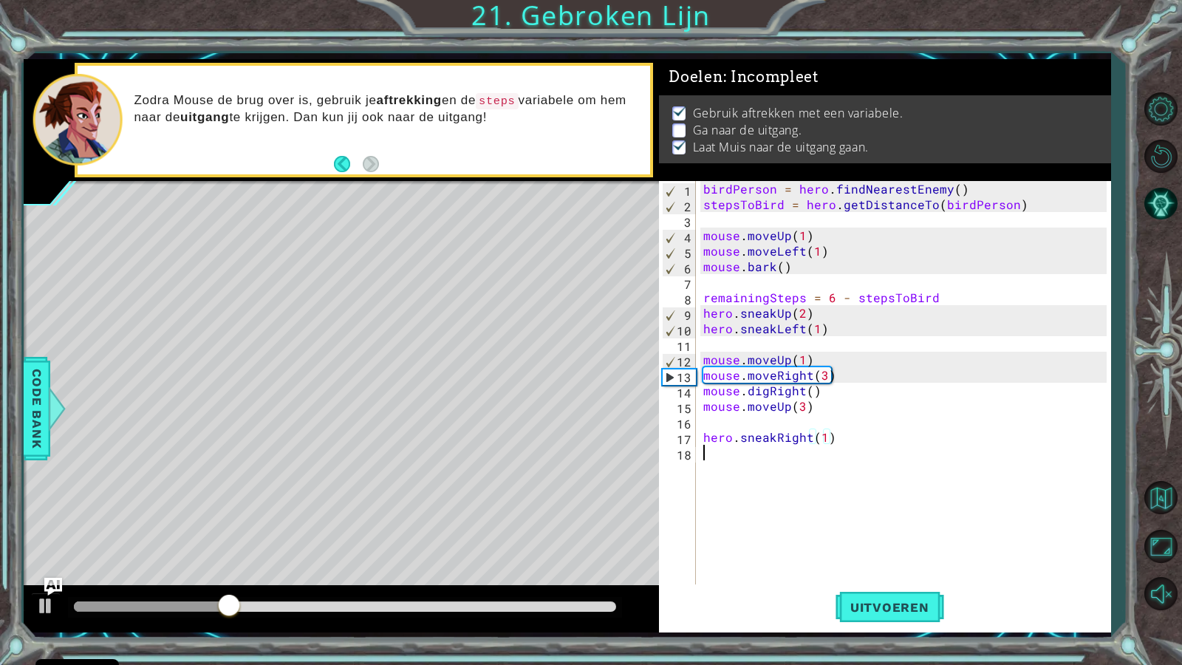
click at [713, 459] on div "birdPerson = hero . findNearestEnemy ( ) stepsToBird = hero . getDistanceTo ( b…" at bounding box center [907, 398] width 414 height 434
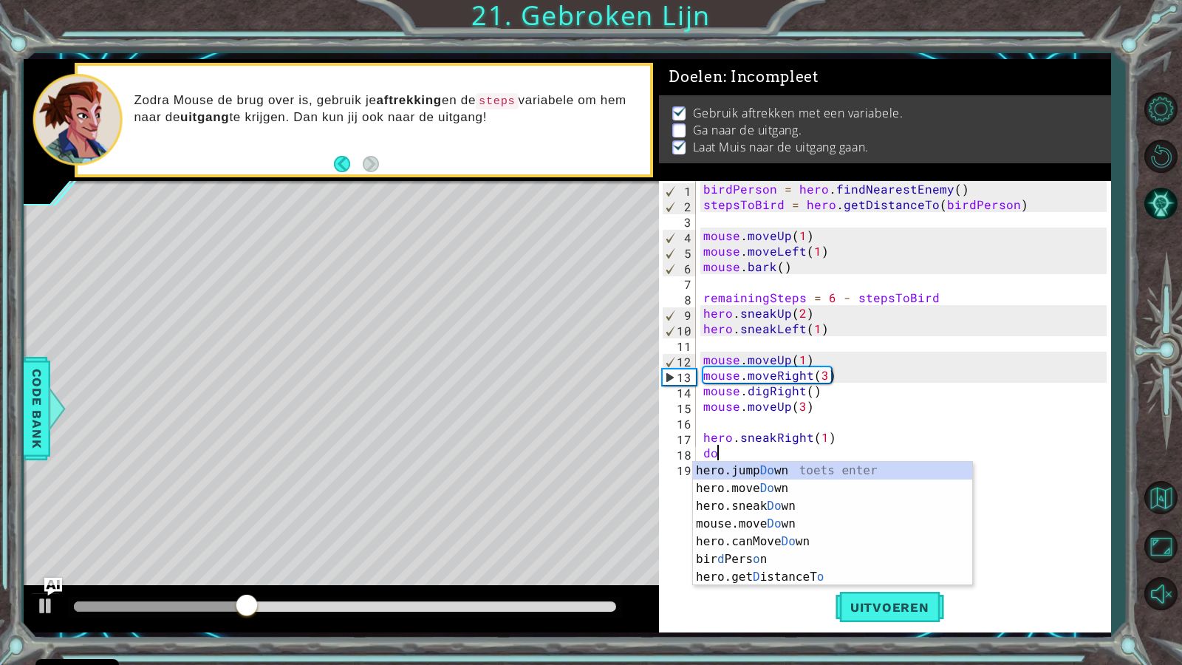
type textarea "dow"
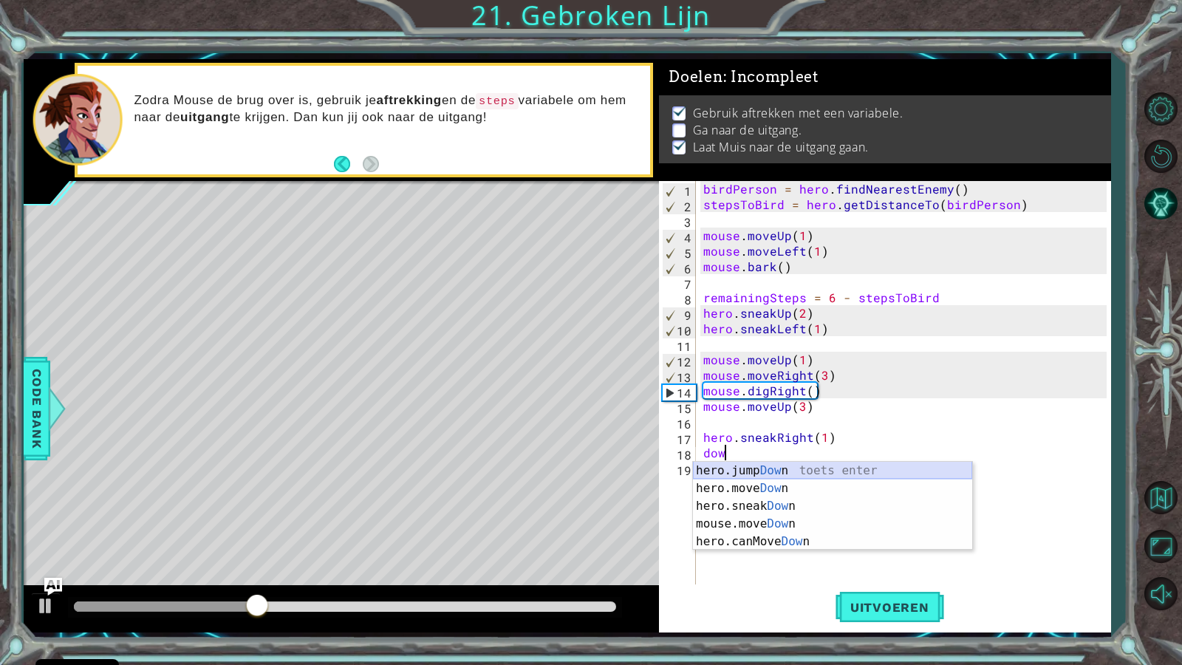
click at [768, 475] on div "hero.jump Dow n toets enter hero.move Dow n toets enter hero.sneak Dow n toets …" at bounding box center [832, 524] width 279 height 124
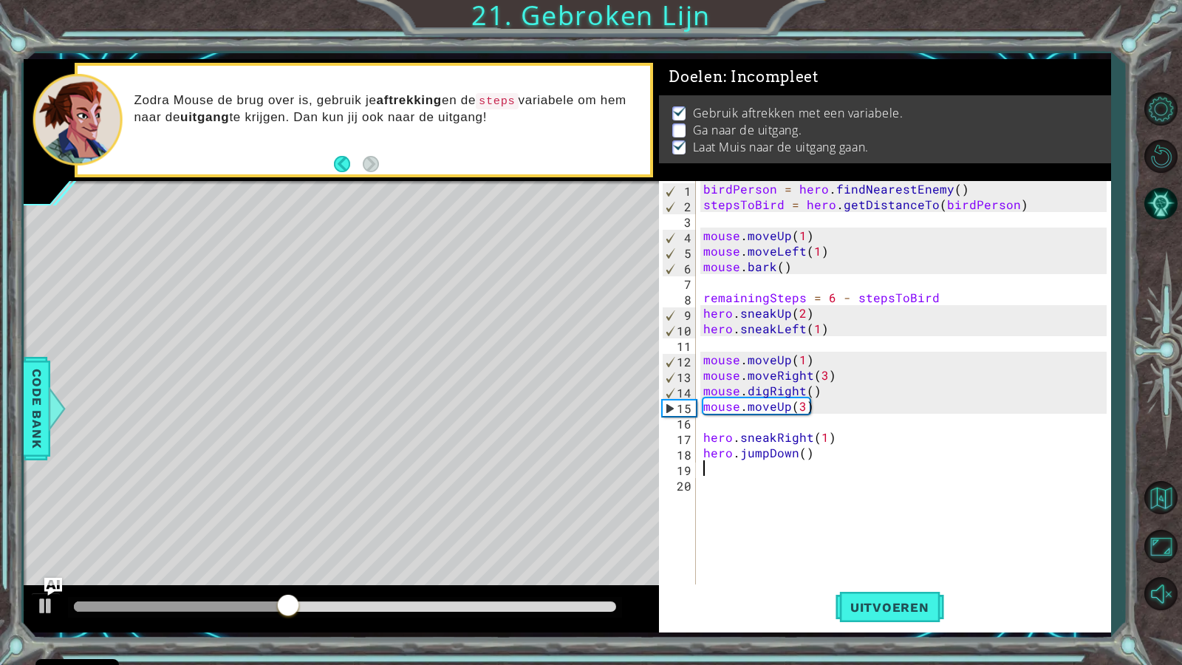
type textarea "r"
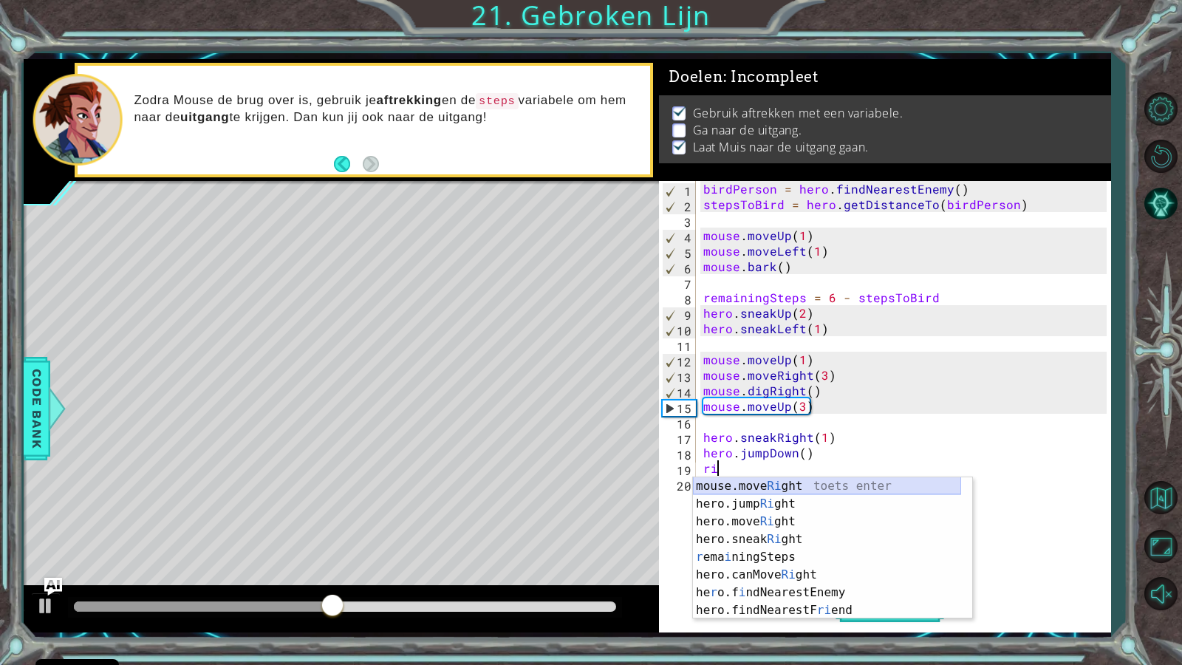
click at [772, 490] on div "mouse.move Ri ght toets enter hero.jump Ri ght toets enter hero.move Ri ght toe…" at bounding box center [827, 565] width 268 height 177
type textarea "mouse.moveRight(1)"
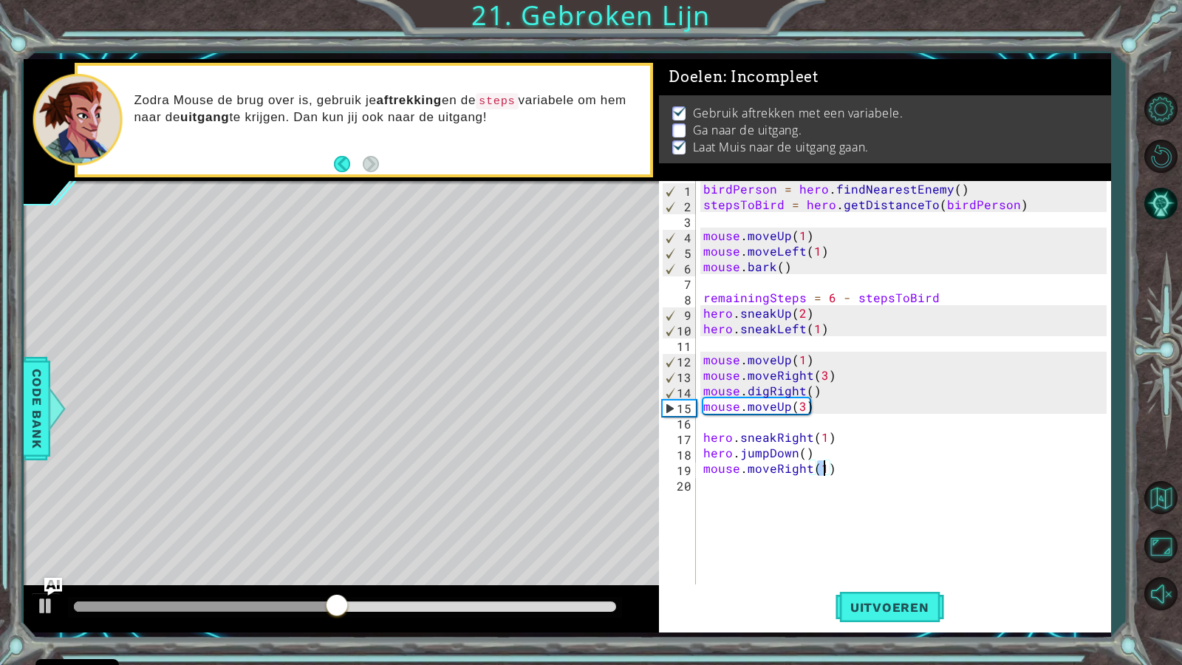
click at [732, 481] on div "birdPerson = hero . findNearestEnemy ( ) stepsToBird = hero . getDistanceTo ( b…" at bounding box center [907, 398] width 414 height 434
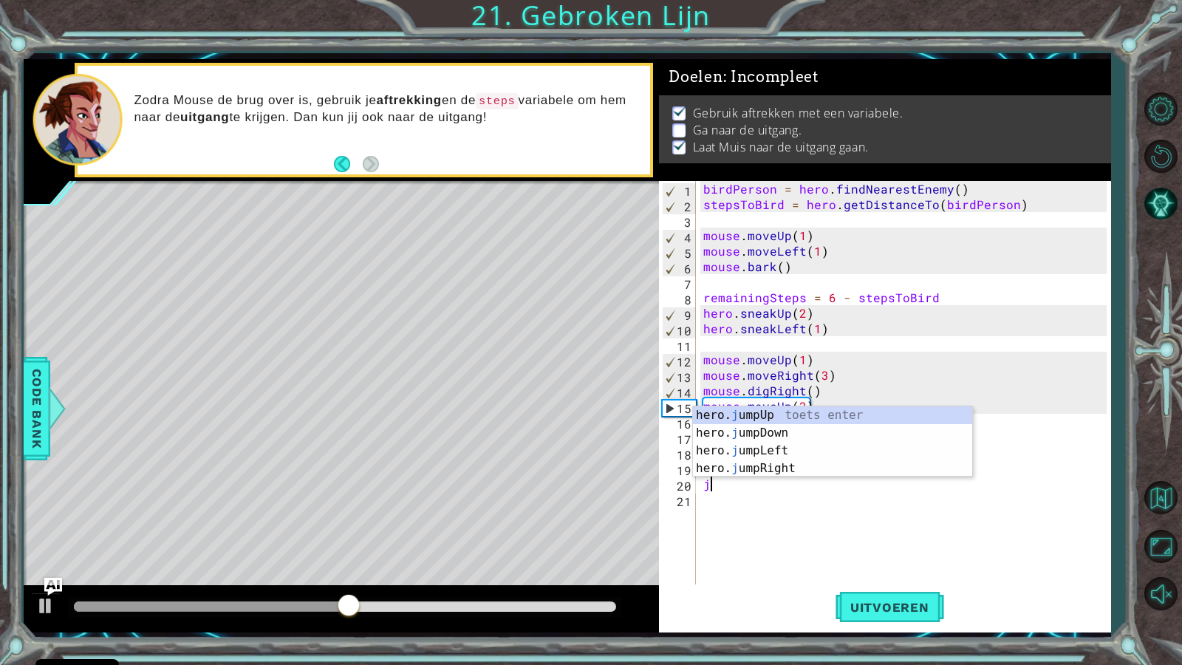
type textarea "ju"
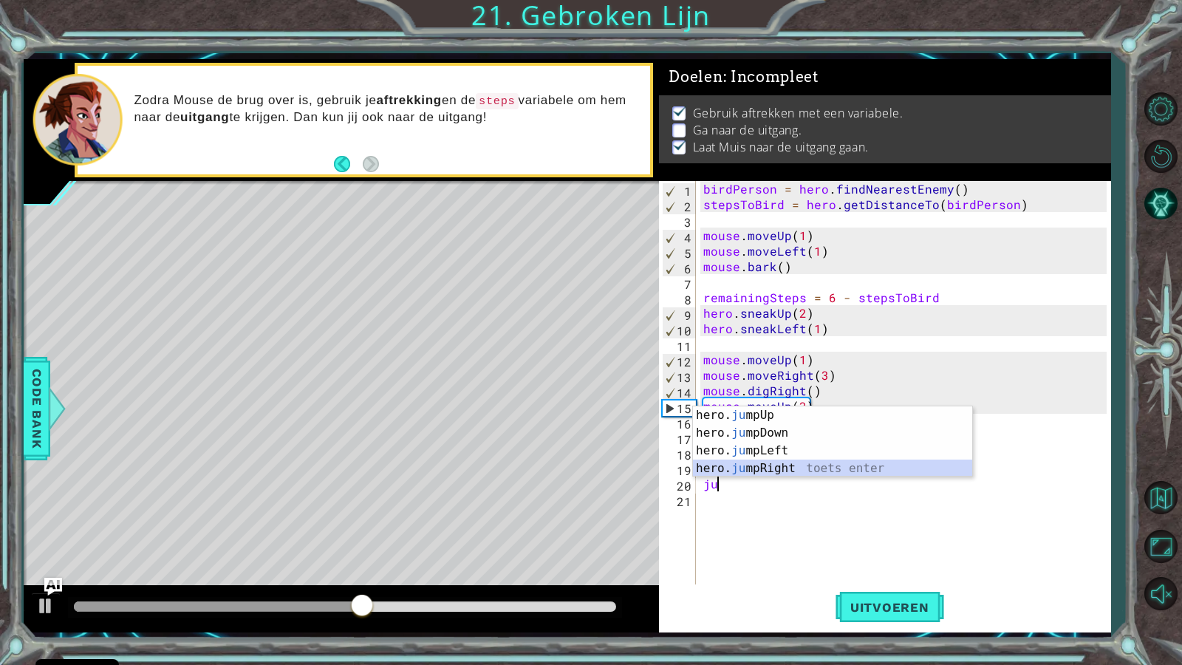
click at [781, 471] on div "hero. ju mpUp toets enter hero. [PERSON_NAME] mpDown toets enter hero. ju mpLef…" at bounding box center [832, 459] width 279 height 106
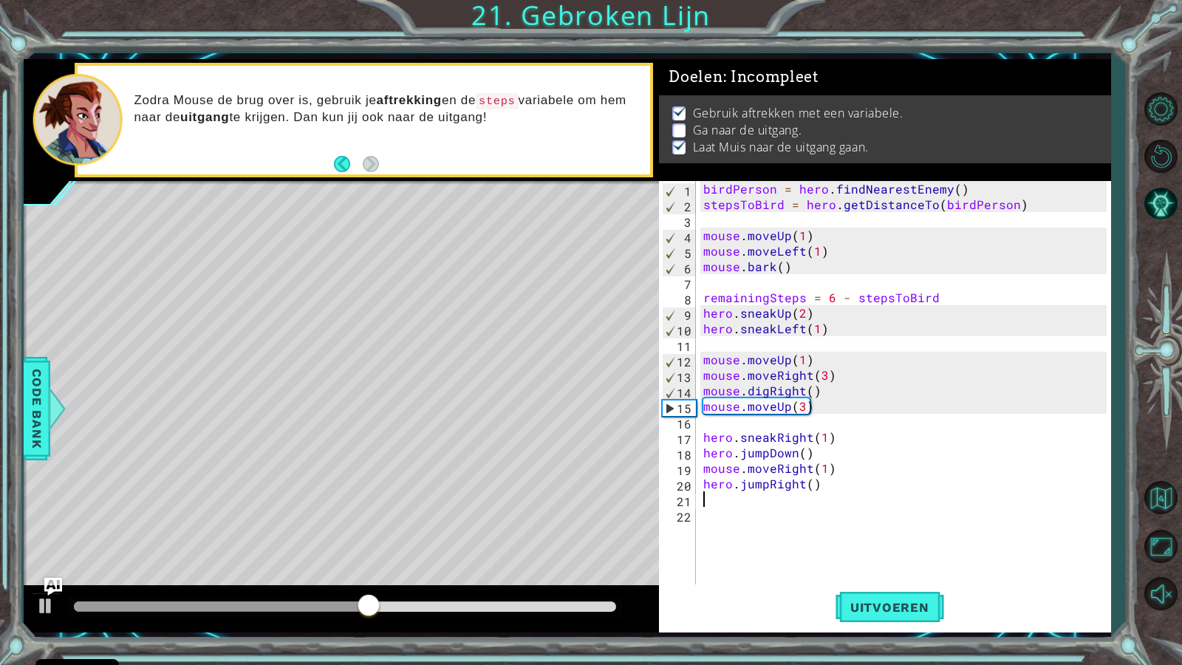
click at [808, 485] on div "birdPerson = hero . findNearestEnemy ( ) stepsToBird = hero . getDistanceTo ( b…" at bounding box center [907, 398] width 414 height 434
click at [902, 571] on button "Uitvoeren" at bounding box center [889, 606] width 109 height 45
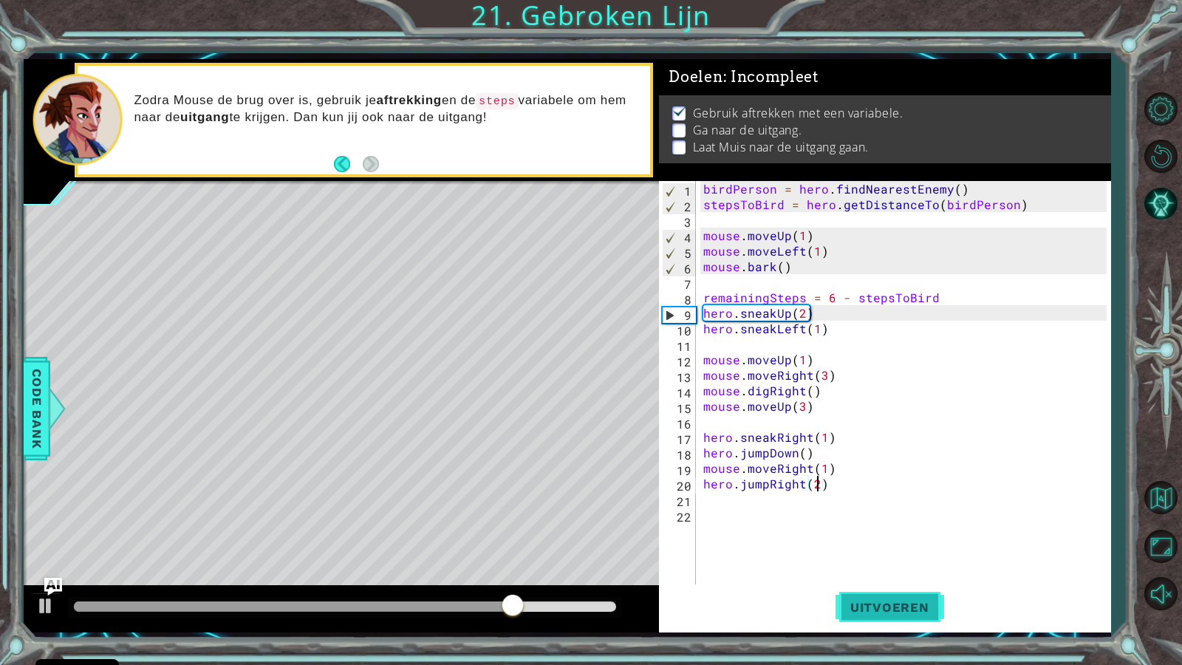
click at [908, 571] on span "Uitvoeren" at bounding box center [889, 607] width 109 height 15
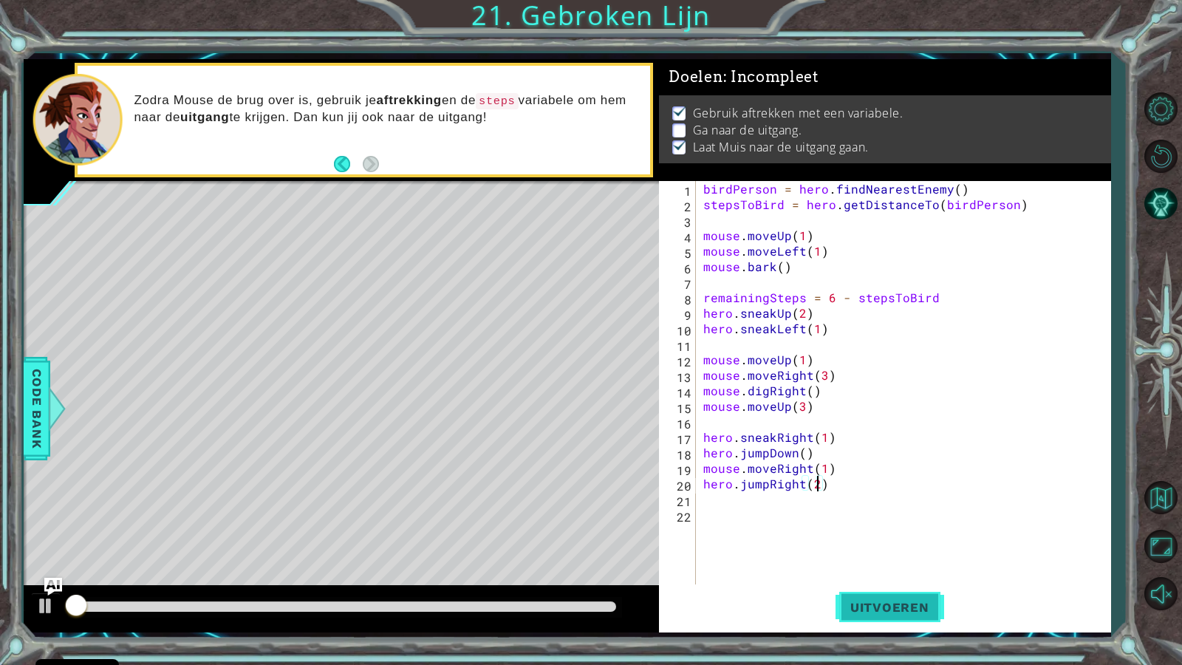
click at [908, 571] on span "Uitvoeren" at bounding box center [889, 607] width 109 height 15
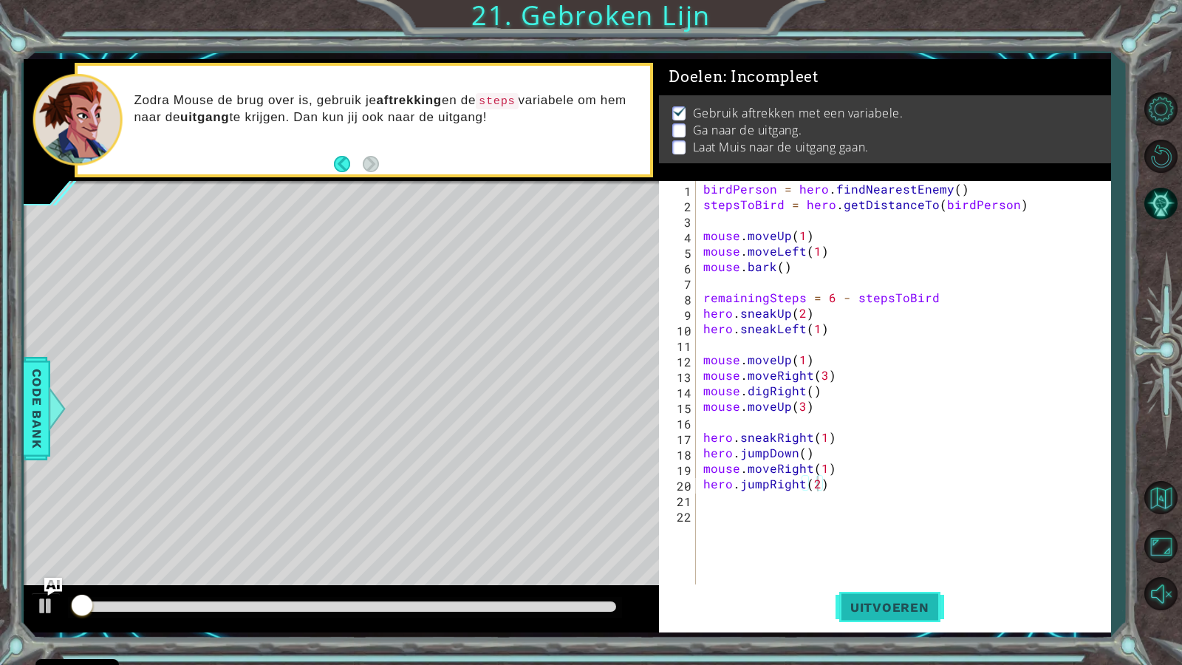
click at [908, 571] on span "Uitvoeren" at bounding box center [889, 607] width 109 height 15
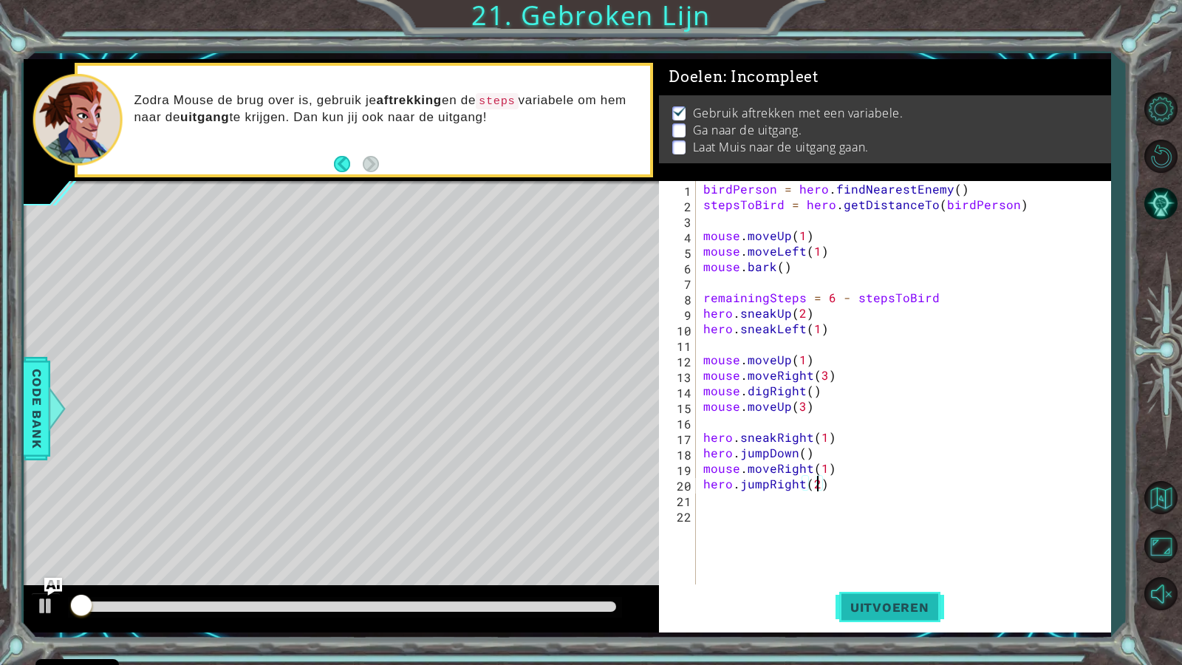
click at [908, 571] on span "Uitvoeren" at bounding box center [889, 607] width 109 height 15
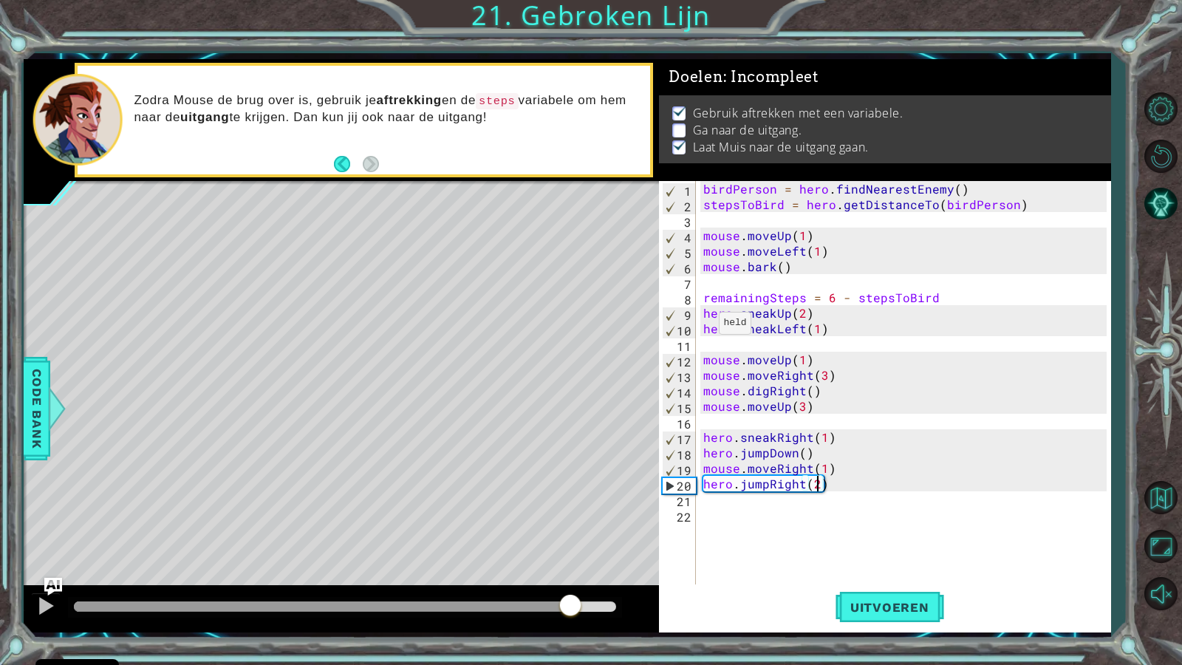
drag, startPoint x: 299, startPoint y: 602, endPoint x: 569, endPoint y: 593, distance: 270.4
click at [569, 571] on div at bounding box center [345, 606] width 542 height 10
click at [809, 461] on div "birdPerson = hero . findNearestEnemy ( ) stepsToBird = hero . getDistanceTo ( b…" at bounding box center [907, 398] width 414 height 434
drag, startPoint x: 815, startPoint y: 459, endPoint x: 822, endPoint y: 456, distance: 7.6
click at [821, 457] on div "birdPerson = hero . findNearestEnemy ( ) stepsToBird = hero . getDistanceTo ( b…" at bounding box center [907, 398] width 414 height 434
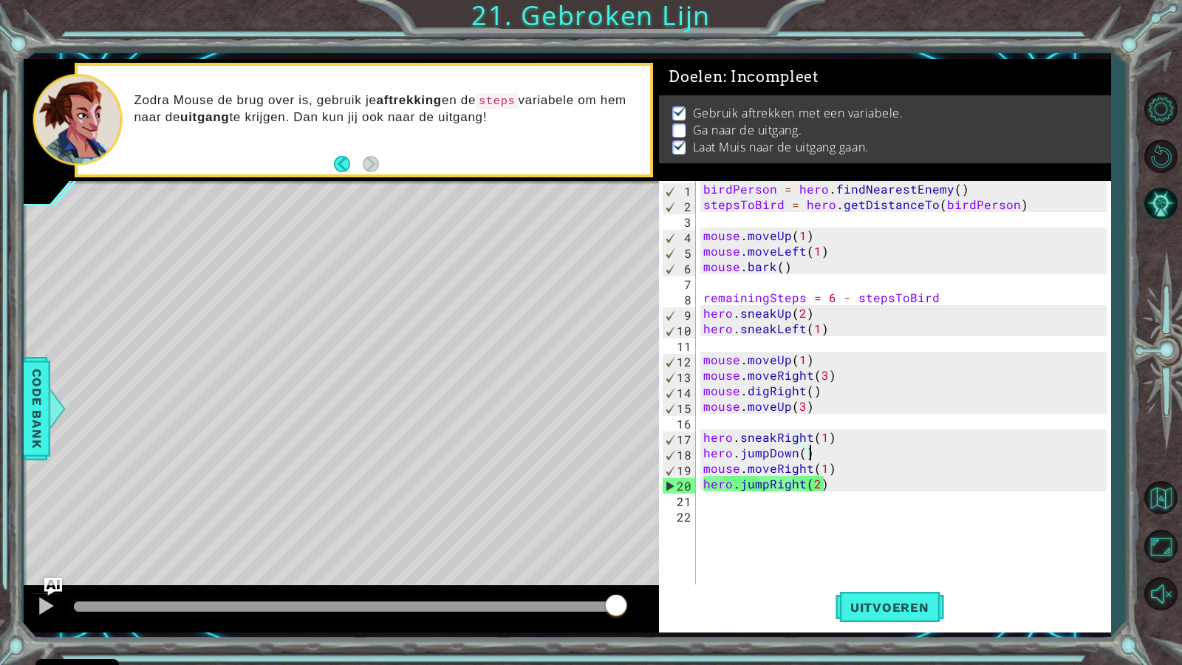
scroll to position [0, 6]
click at [823, 456] on div "birdPerson = hero . findNearestEnemy ( ) stepsToBird = hero . getDistanceTo ( b…" at bounding box center [907, 398] width 414 height 434
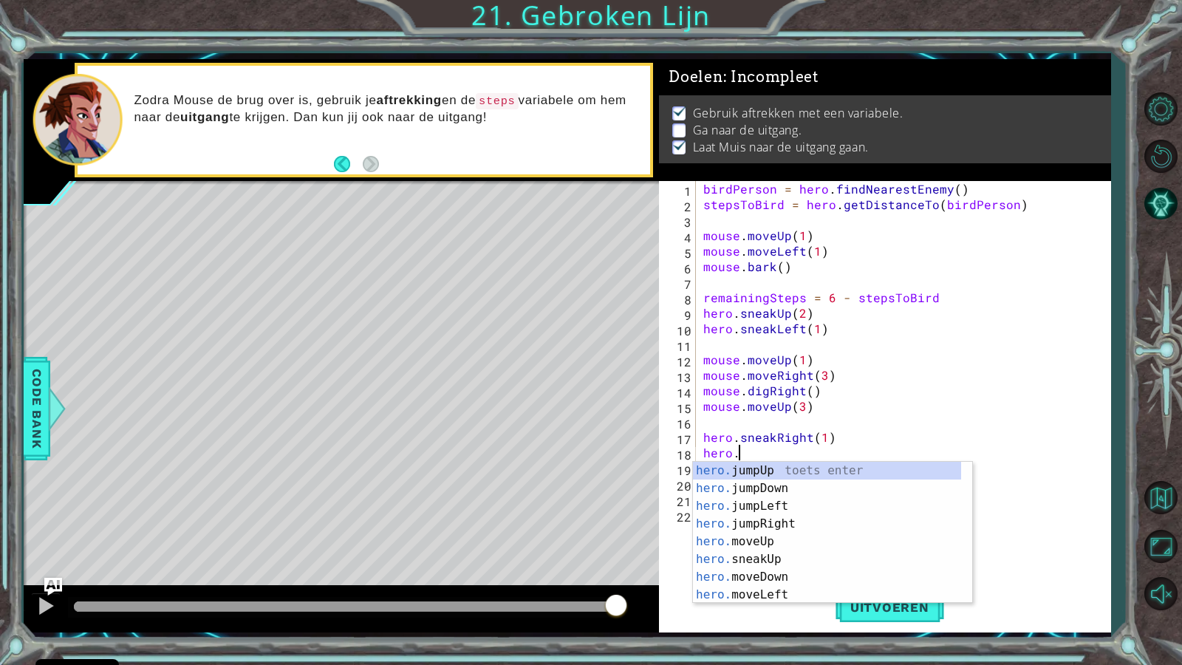
scroll to position [0, 2]
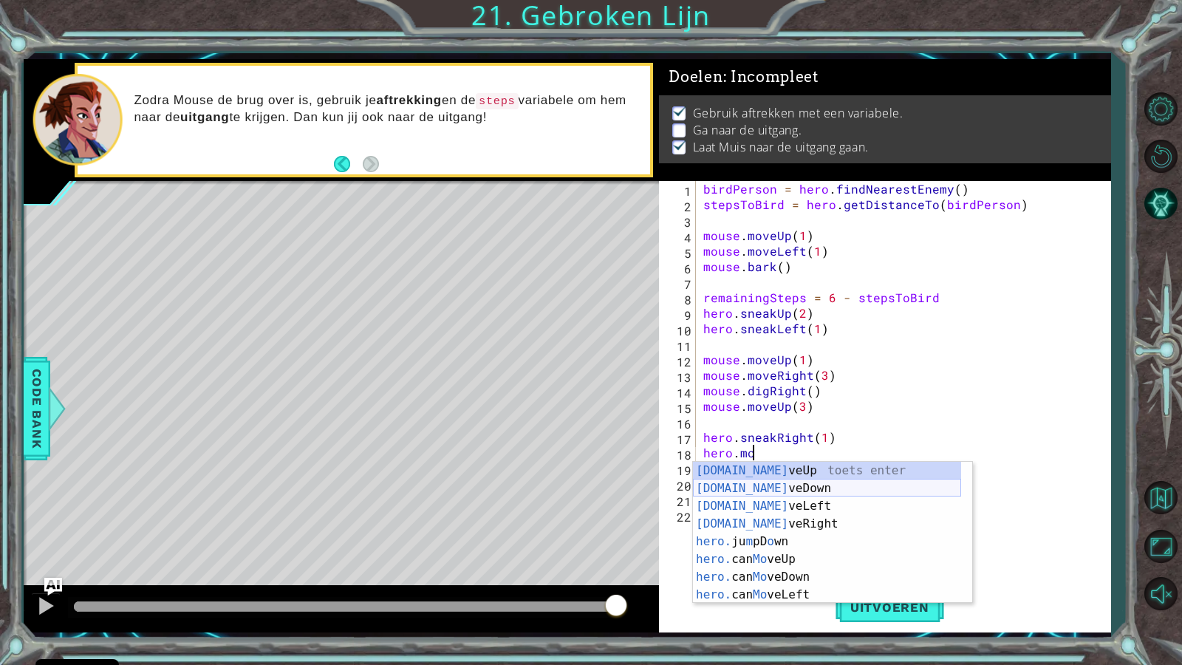
click at [750, 483] on div "[DOMAIN_NAME] veUp toets enter [DOMAIN_NAME] veDown toets enter [DOMAIN_NAME] v…" at bounding box center [827, 550] width 268 height 177
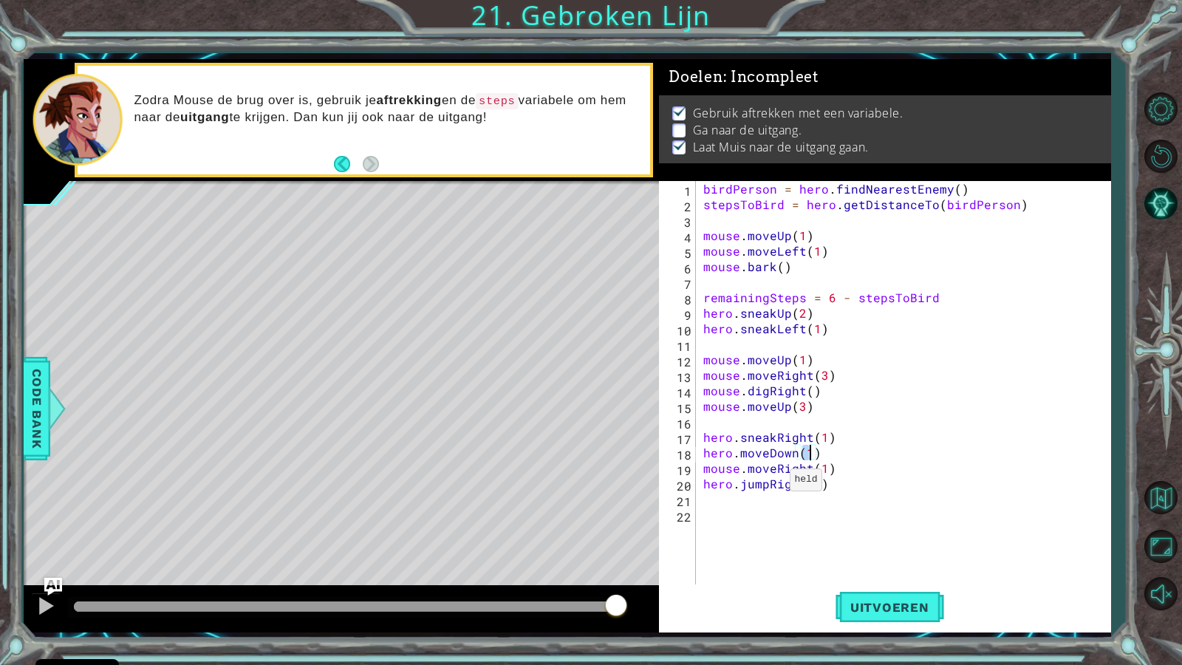
type textarea "hero.moveDown(2)"
click at [850, 571] on div "birdPerson = hero . findNearestEnemy ( ) stepsToBird = hero . getDistanceTo ( b…" at bounding box center [907, 398] width 414 height 434
click at [855, 571] on button "Uitvoeren" at bounding box center [889, 606] width 109 height 45
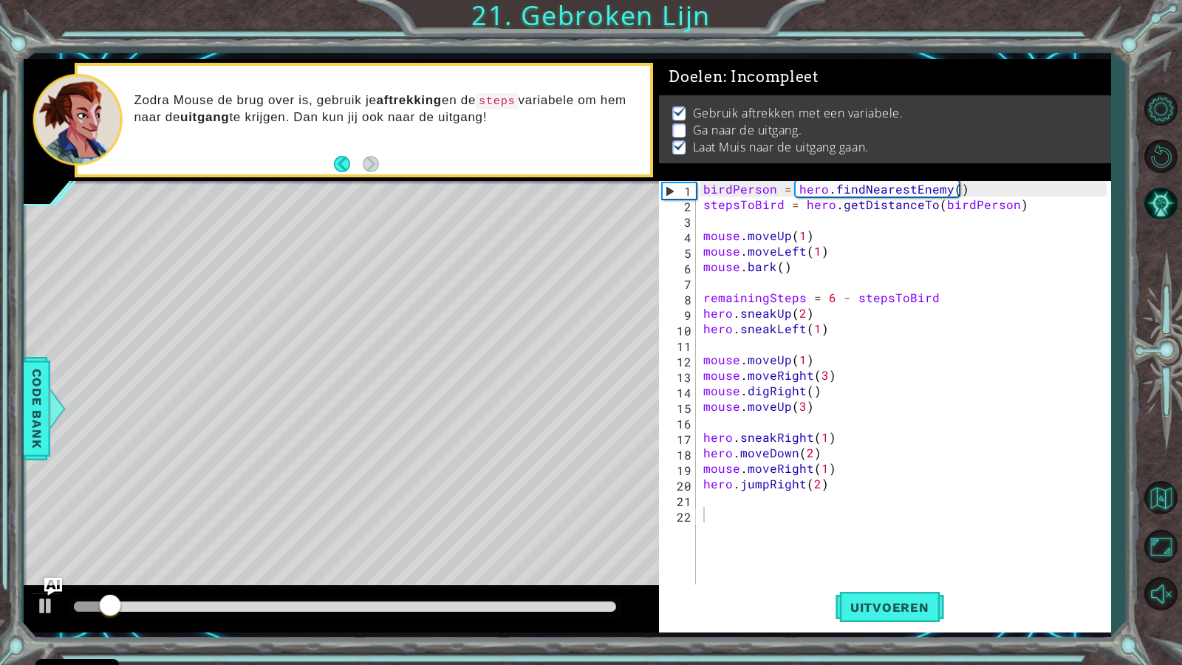
click at [417, 571] on div at bounding box center [341, 608] width 635 height 47
click at [402, 571] on div at bounding box center [341, 608] width 635 height 47
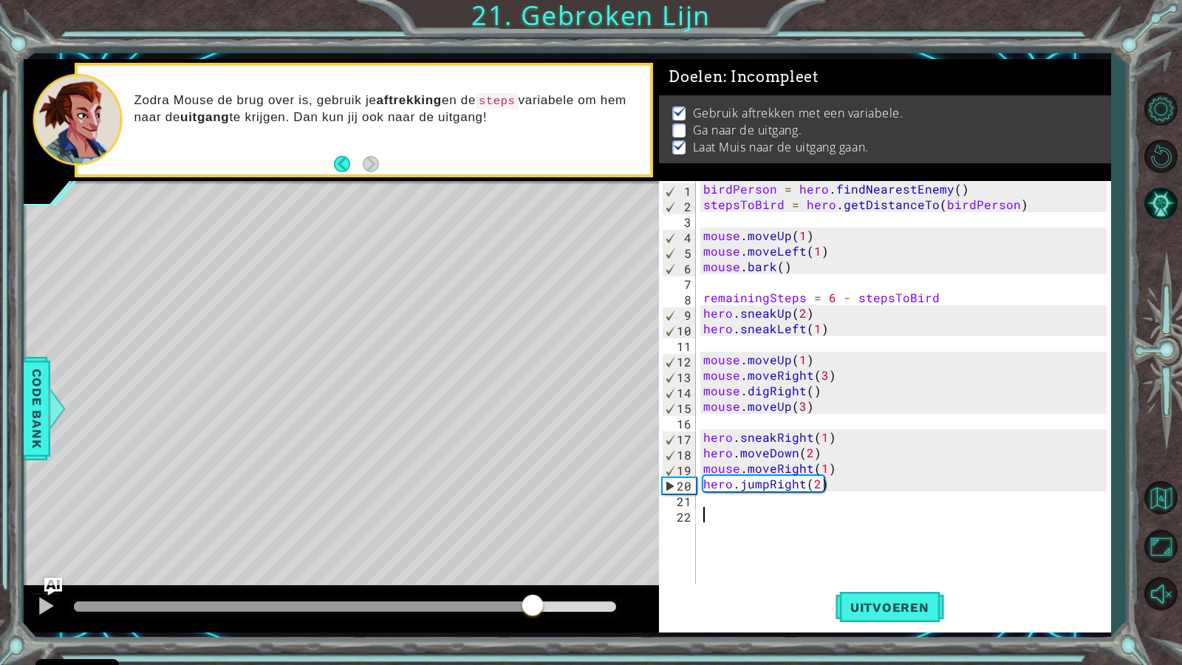
drag, startPoint x: 403, startPoint y: 603, endPoint x: 622, endPoint y: 605, distance: 218.6
click at [532, 571] on div at bounding box center [341, 608] width 635 height 47
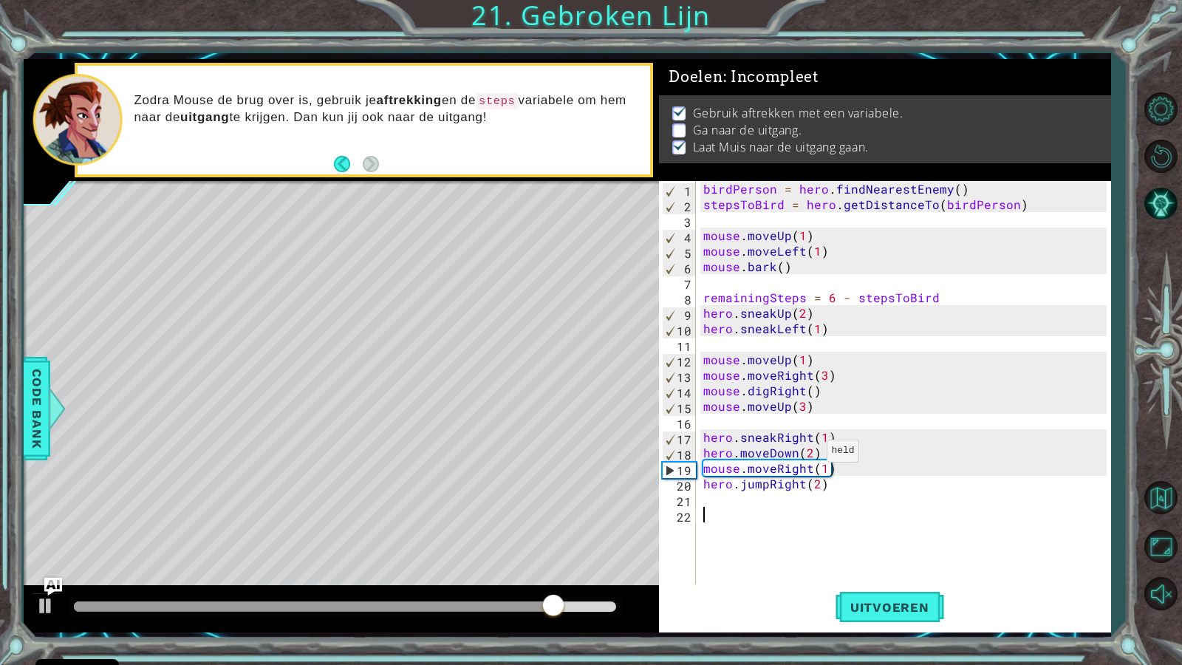
click at [809, 454] on div "birdPerson = hero . findNearestEnemy ( ) stepsToBird = hero . getDistanceTo ( b…" at bounding box center [907, 398] width 414 height 434
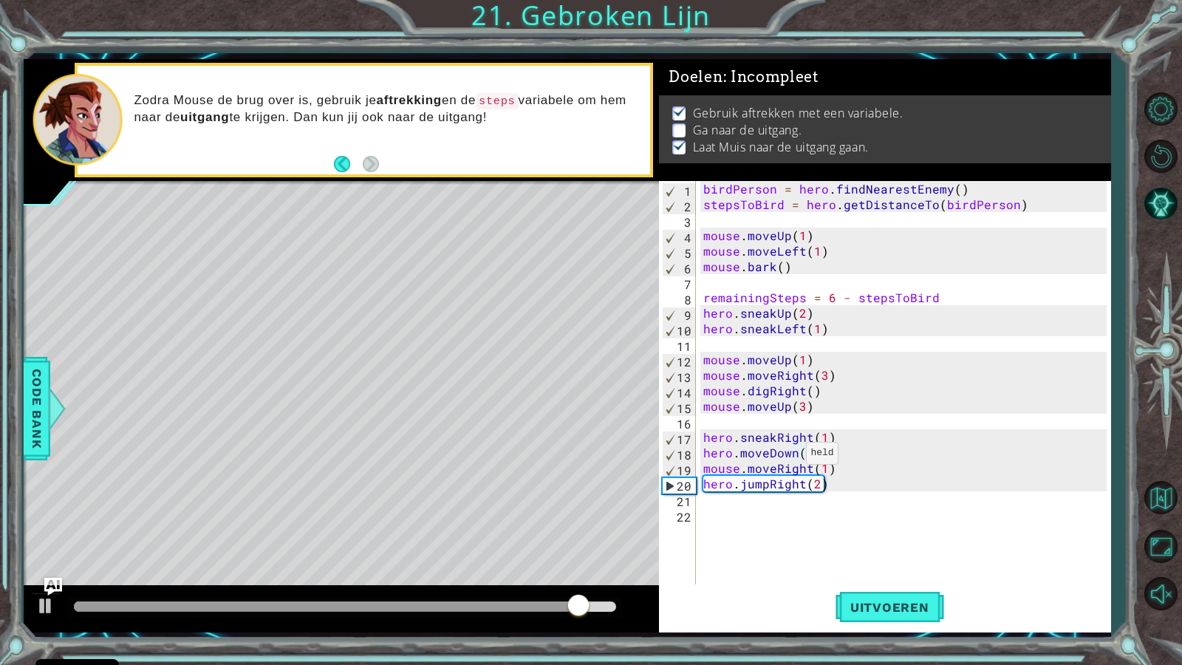
scroll to position [0, 7]
click at [837, 473] on div "birdPerson = hero . findNearestEnemy ( ) stepsToBird = hero . getDistanceTo ( b…" at bounding box center [907, 398] width 414 height 434
type textarea "mouse.moveRight(1)"
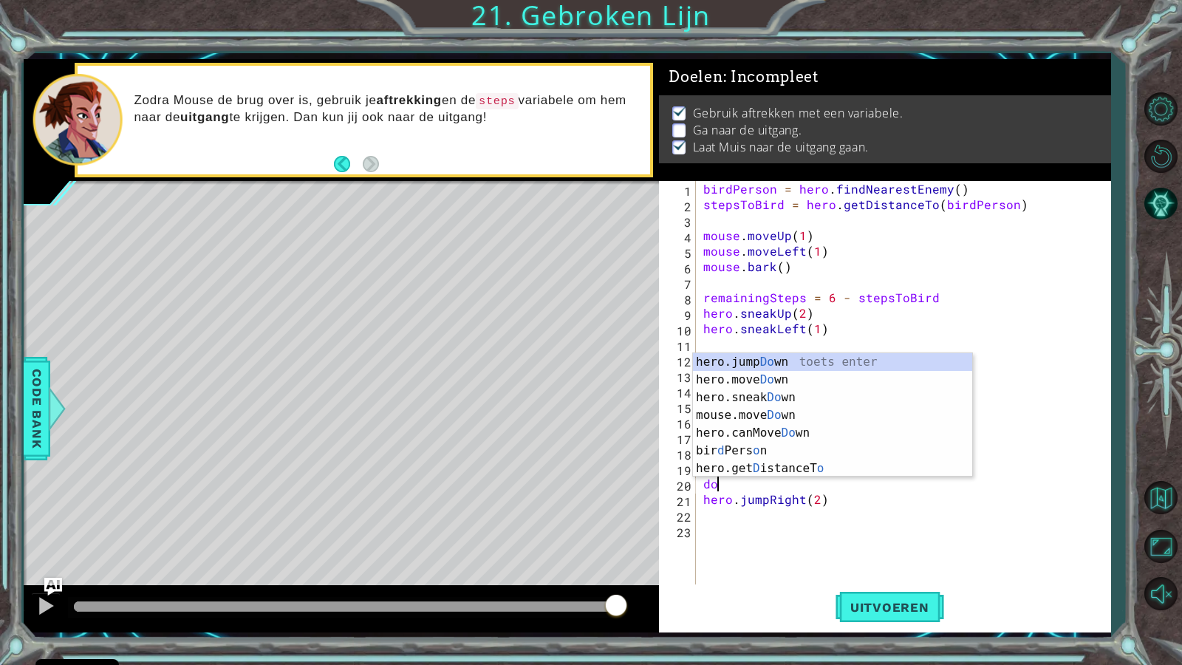
scroll to position [0, 1]
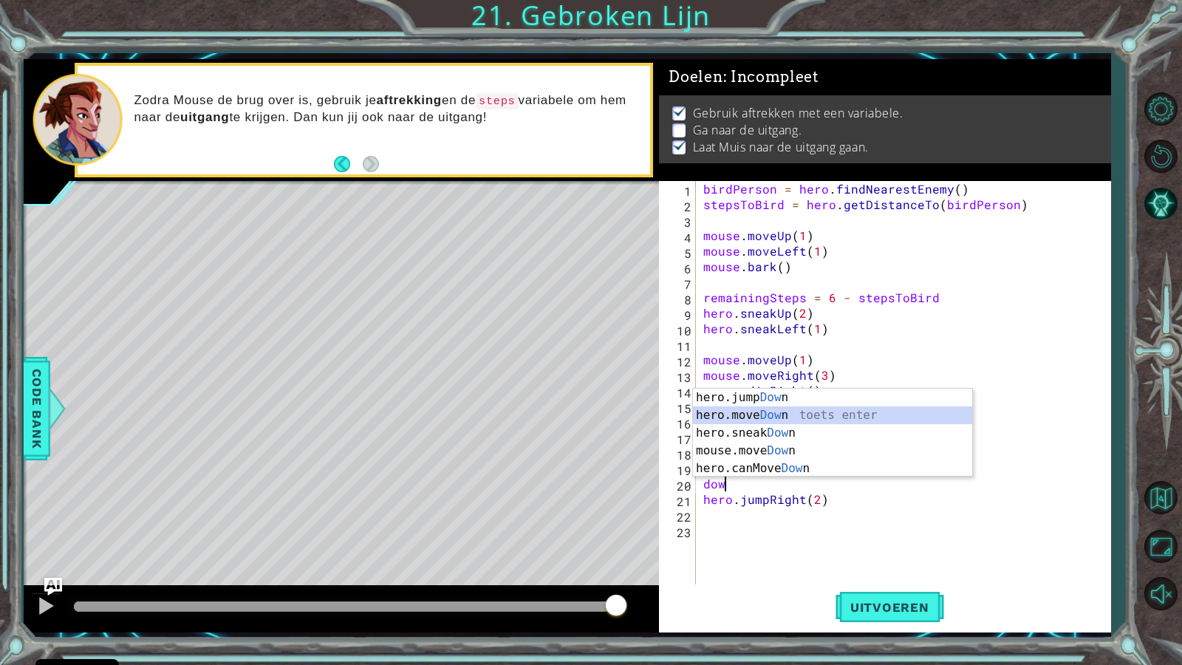
click at [781, 417] on div "hero.jump Dow n toets enter hero.move Dow n toets enter hero.sneak Dow n toets …" at bounding box center [832, 450] width 279 height 124
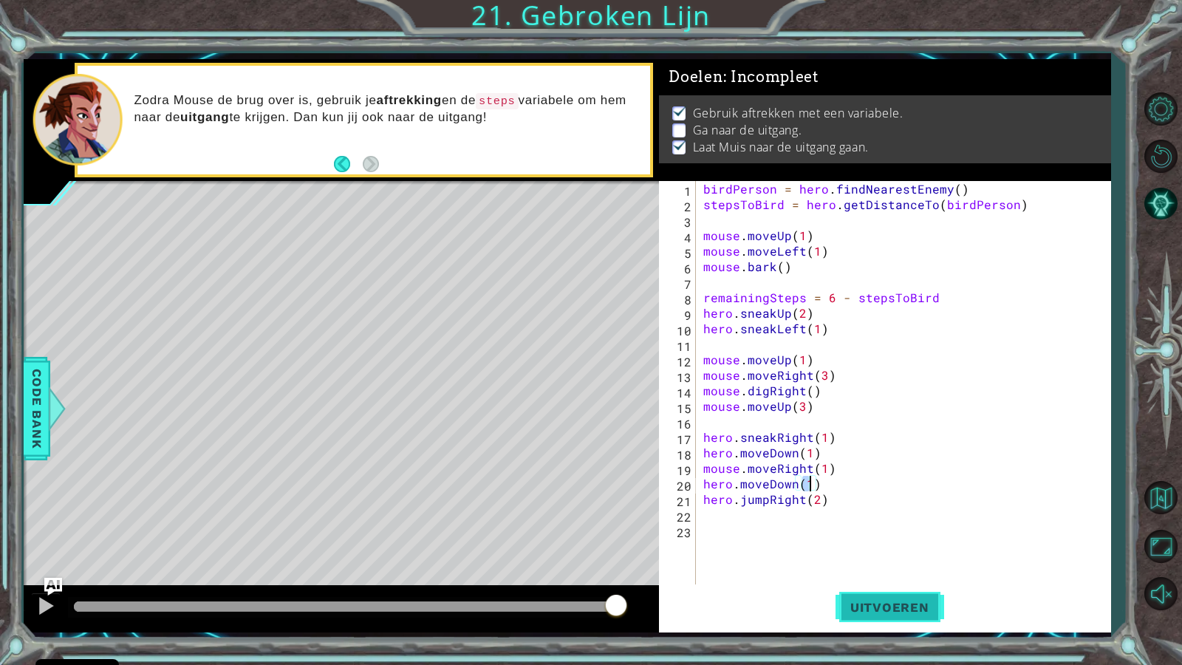
type textarea "hero.moveDown(1)"
click at [846, 571] on button "Uitvoeren" at bounding box center [889, 606] width 109 height 45
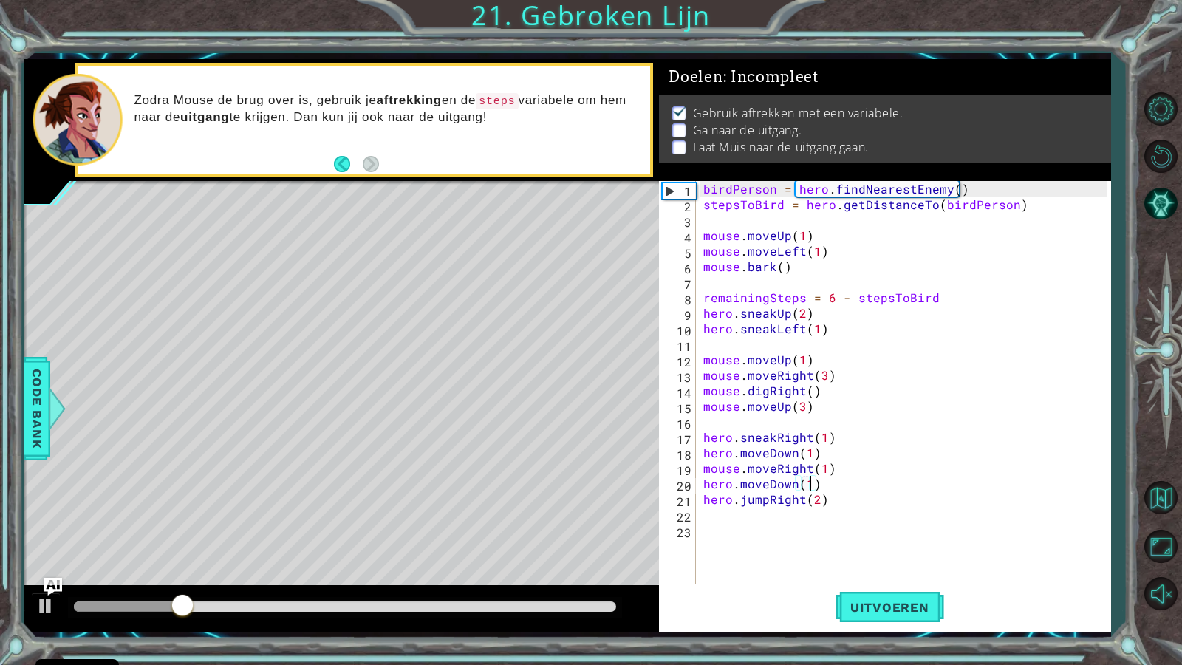
click at [841, 563] on div "birdPerson = hero . findNearestEnemy ( ) stepsToBird = hero . getDistanceTo ( b…" at bounding box center [907, 398] width 414 height 434
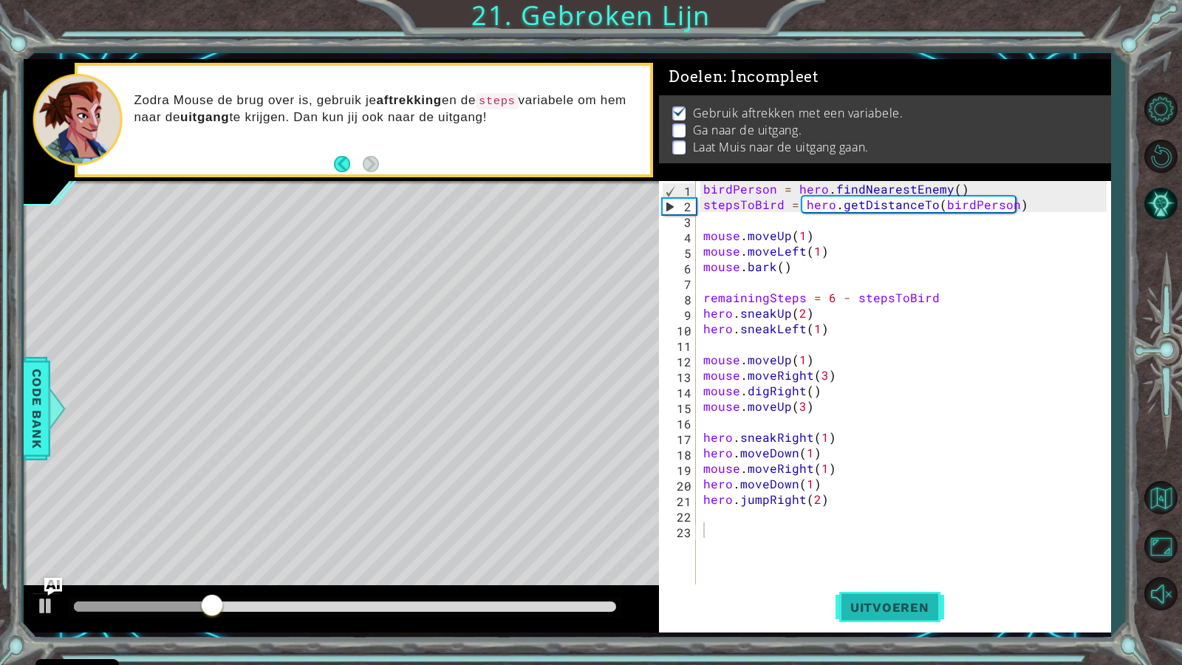
click at [852, 571] on button "Uitvoeren" at bounding box center [889, 606] width 109 height 45
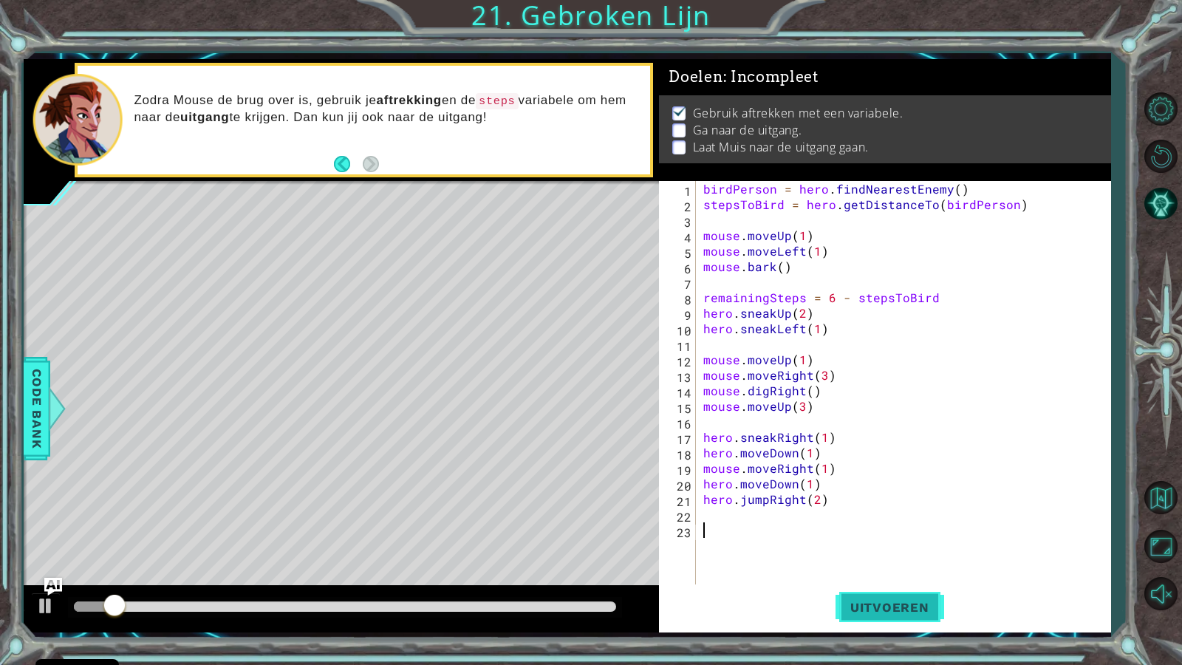
click at [854, 571] on button "Uitvoeren" at bounding box center [889, 606] width 109 height 45
click at [855, 571] on button "Uitvoeren" at bounding box center [889, 606] width 109 height 45
click at [859, 571] on button "Uitvoeren" at bounding box center [889, 606] width 109 height 45
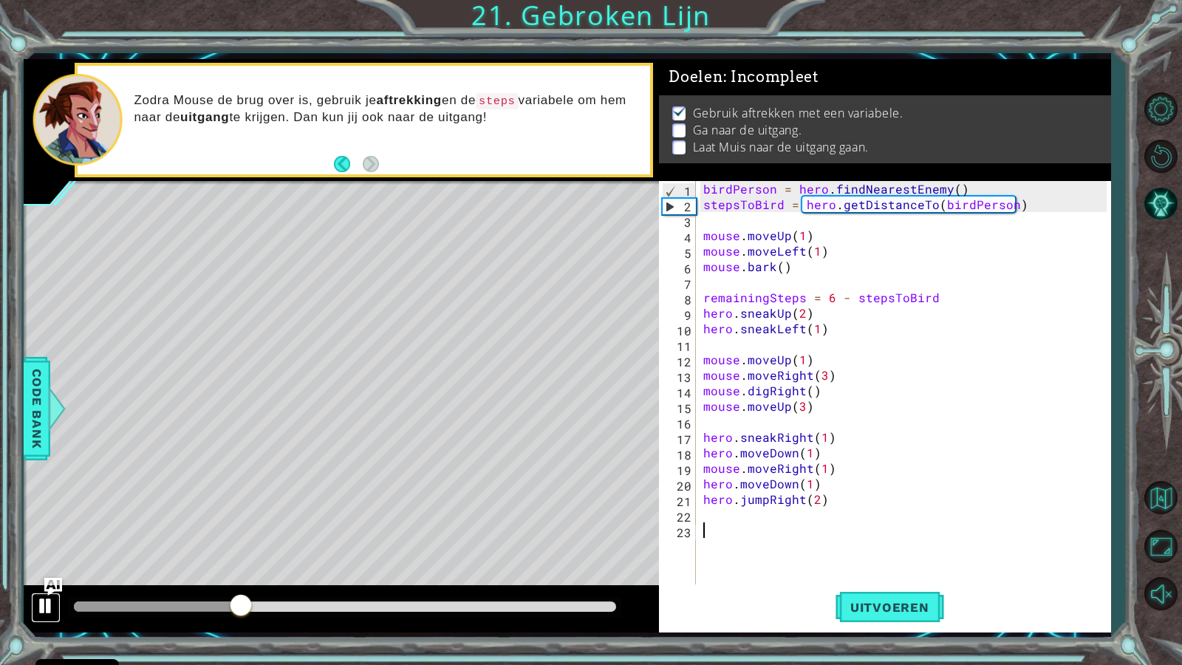
click at [50, 571] on div at bounding box center [45, 605] width 19 height 19
click at [741, 225] on div "birdPerson = hero . findNearestEnemy ( ) stepsToBird = hero . getDistanceTo ( b…" at bounding box center [907, 398] width 414 height 434
type textarea "f"
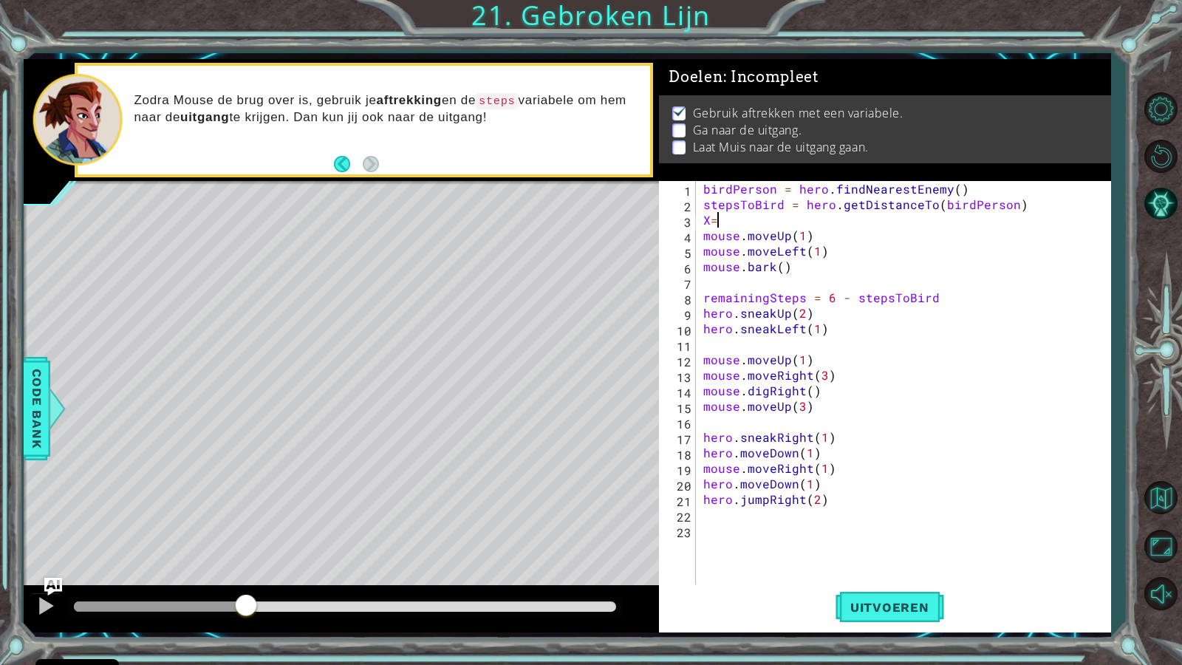
scroll to position [0, 1]
click at [805, 230] on div "birdPerson = hero . findNearestEnemy ( ) stepsToBird = hero . getDistanceTo ( b…" at bounding box center [907, 398] width 414 height 434
click at [815, 250] on div "birdPerson = hero . findNearestEnemy ( ) stepsToBird = hero . getDistanceTo ( b…" at bounding box center [907, 398] width 414 height 434
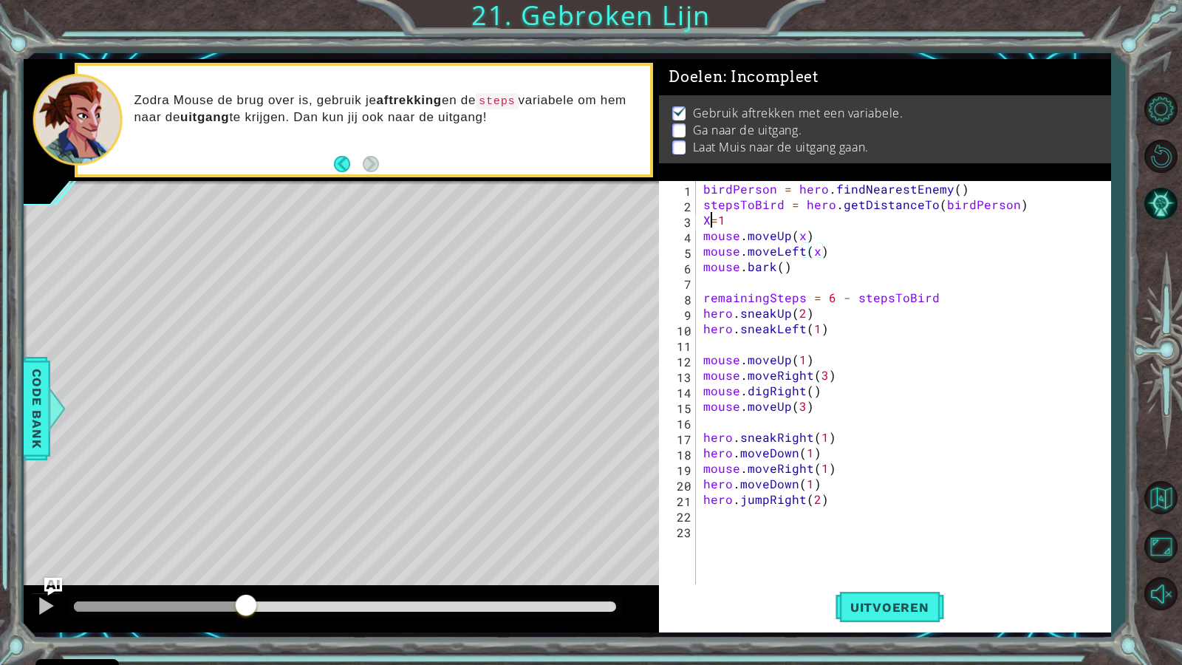
click at [709, 213] on div "birdPerson = hero . findNearestEnemy ( ) stepsToBird = hero . getDistanceTo ( b…" at bounding box center [907, 398] width 414 height 434
click at [812, 325] on div "birdPerson = hero . findNearestEnemy ( ) stepsToBird = hero . getDistanceTo ( b…" at bounding box center [907, 398] width 414 height 434
click at [814, 325] on div "birdPerson = hero . findNearestEnemy ( ) stepsToBird = hero . getDistanceTo ( b…" at bounding box center [907, 398] width 414 height 434
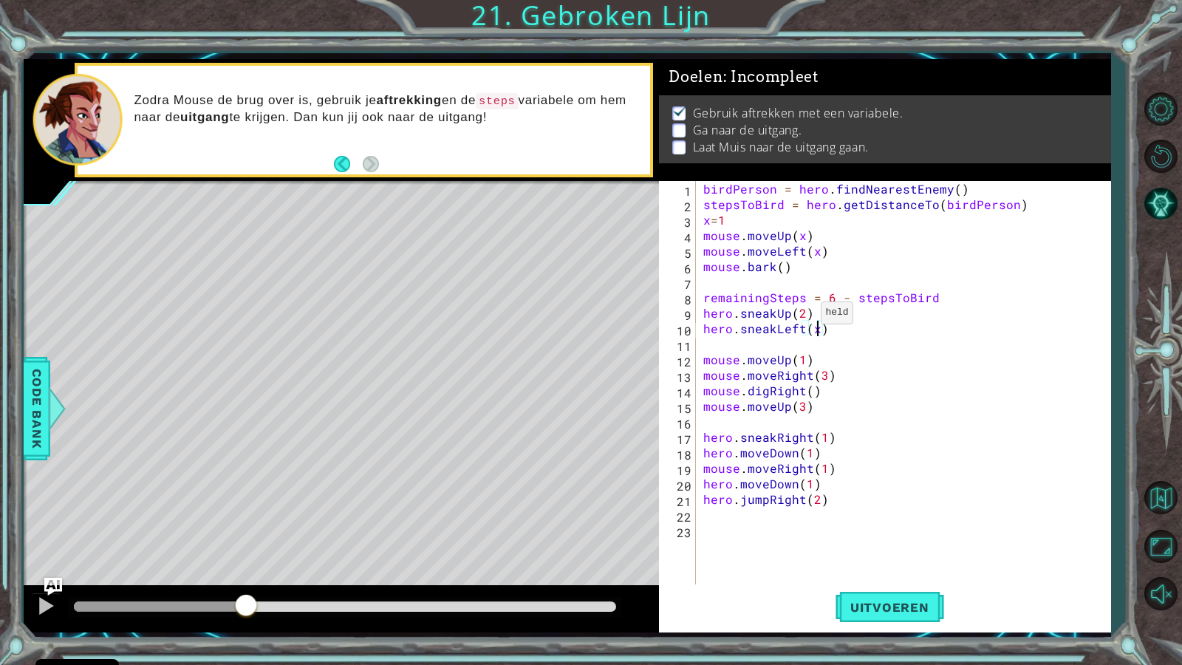
click at [803, 316] on div "birdPerson = hero . findNearestEnemy ( ) stepsToBird = hero . getDistanceTo ( b…" at bounding box center [907, 398] width 414 height 434
click at [802, 360] on div "birdPerson = hero . findNearestEnemy ( ) stepsToBird = hero . getDistanceTo ( b…" at bounding box center [907, 398] width 414 height 434
click at [821, 370] on div "birdPerson = hero . findNearestEnemy ( ) stepsToBird = hero . getDistanceTo ( b…" at bounding box center [907, 398] width 414 height 434
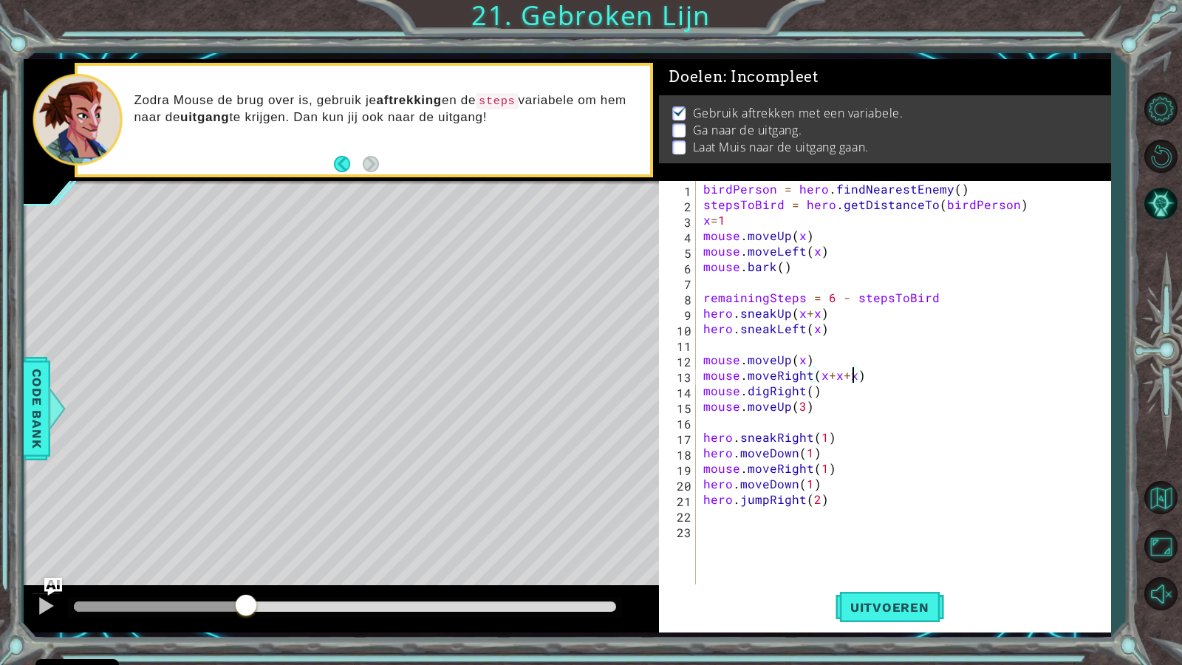
click at [801, 407] on div "birdPerson = hero . findNearestEnemy ( ) stepsToBird = hero . getDistanceTo ( b…" at bounding box center [907, 398] width 414 height 434
click at [826, 432] on div "birdPerson = hero . findNearestEnemy ( ) stepsToBird = hero . getDistanceTo ( b…" at bounding box center [907, 398] width 414 height 434
click at [812, 455] on div "birdPerson = hero . findNearestEnemy ( ) stepsToBird = hero . getDistanceTo ( b…" at bounding box center [907, 398] width 414 height 434
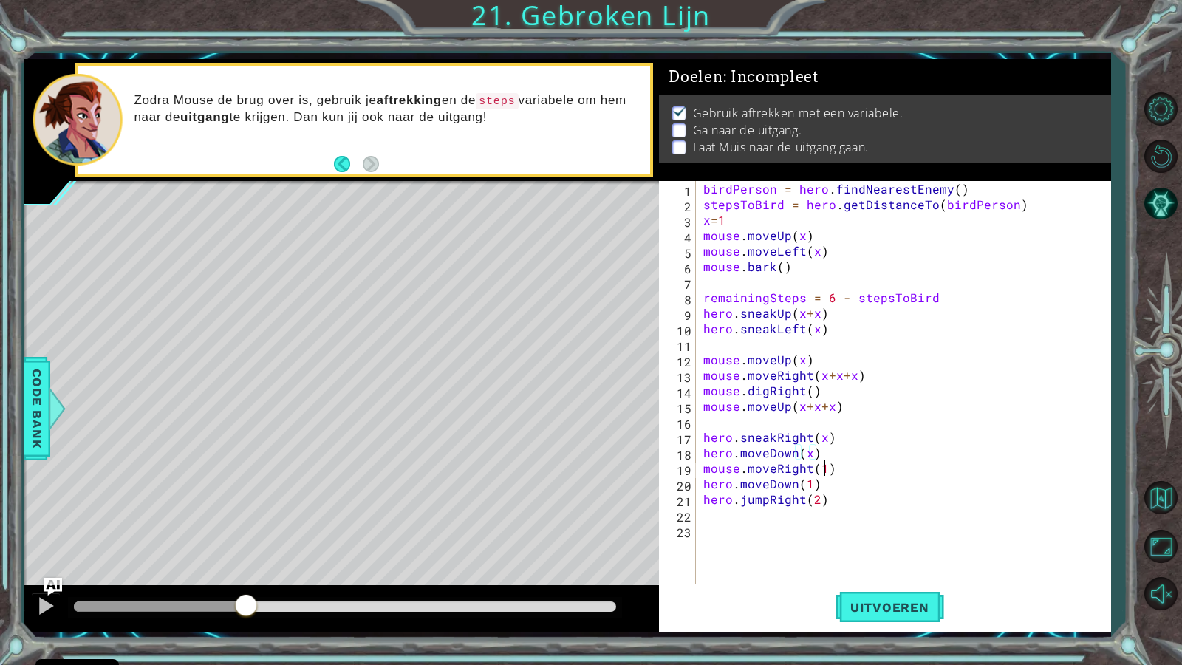
click at [823, 472] on div "birdPerson = hero . findNearestEnemy ( ) stepsToBird = hero . getDistanceTo ( b…" at bounding box center [907, 398] width 414 height 434
click at [805, 478] on div "birdPerson = hero . findNearestEnemy ( ) stepsToBird = hero . getDistanceTo ( b…" at bounding box center [907, 398] width 414 height 434
click at [806, 479] on div "birdPerson = hero . findNearestEnemy ( ) stepsToBird = hero . getDistanceTo ( b…" at bounding box center [907, 398] width 414 height 434
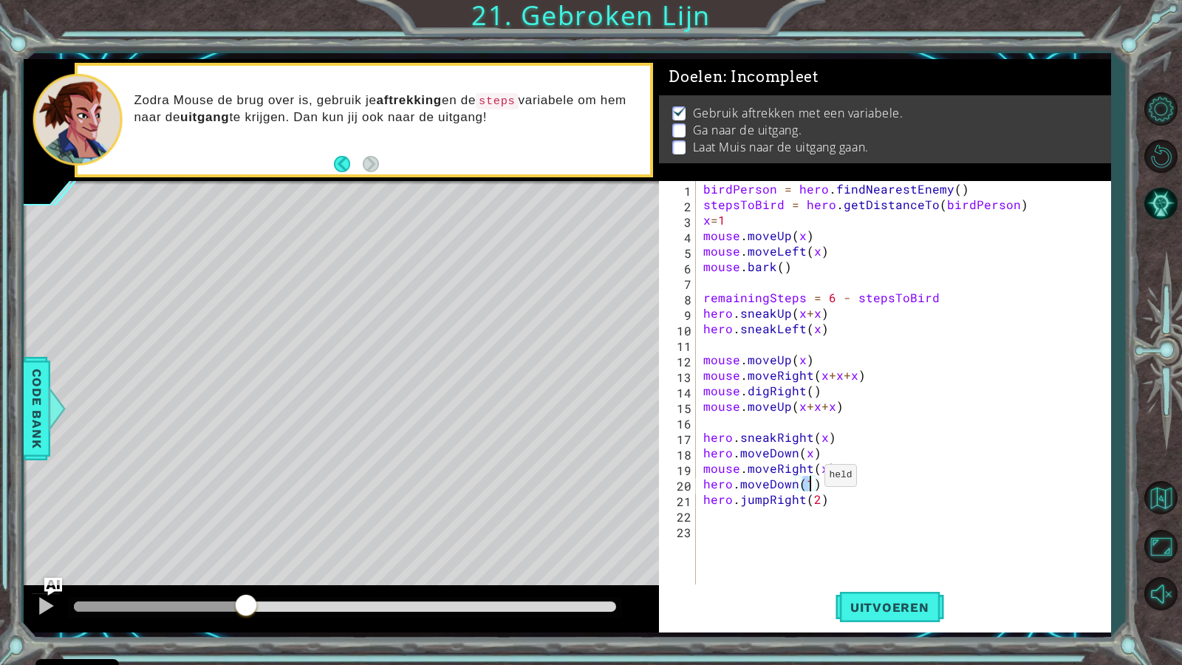
click at [806, 479] on div "birdPerson = hero . findNearestEnemy ( ) stepsToBird = hero . getDistanceTo ( b…" at bounding box center [907, 398] width 414 height 434
click at [806, 486] on div "birdPerson = hero . findNearestEnemy ( ) stepsToBird = hero . getDistanceTo ( b…" at bounding box center [903, 382] width 406 height 403
click at [815, 502] on div "birdPerson = hero . findNearestEnemy ( ) stepsToBird = hero . getDistanceTo ( b…" at bounding box center [907, 398] width 414 height 434
type textarea "hero.jumpRight(x+x)"
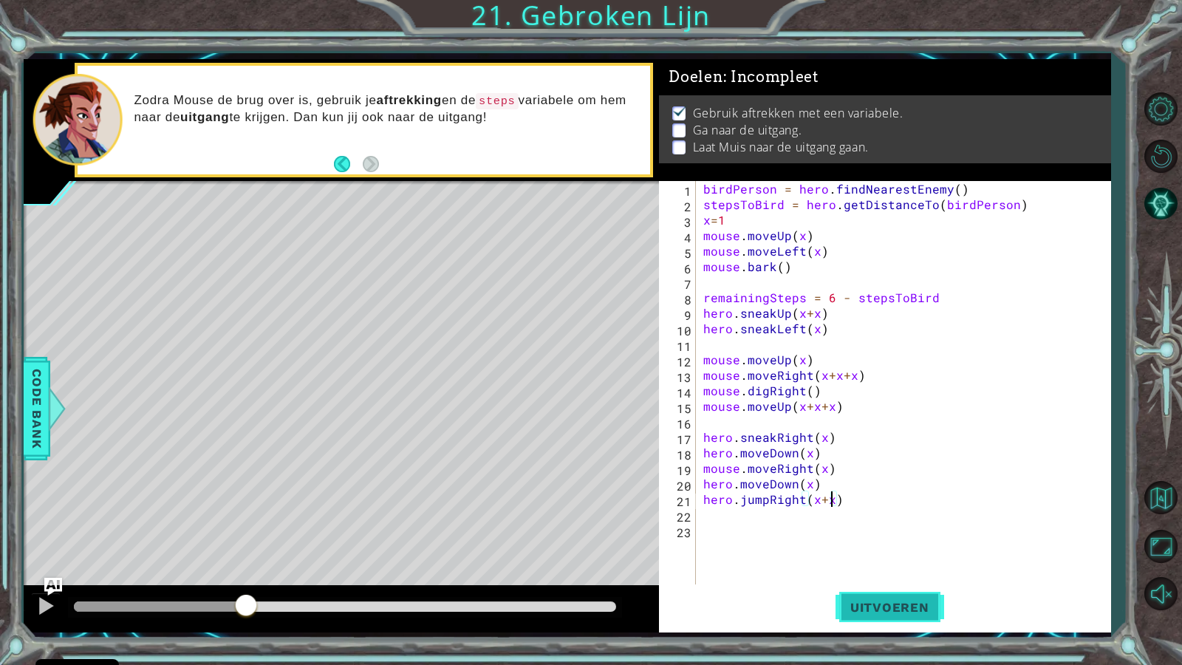
click at [883, 571] on div "hero.jumpRight(x+x) 1 2 3 4 5 6 7 8 9 10 11 12 13 14 15 16 17 18 19 20 21 22 23…" at bounding box center [885, 406] width 452 height 451
click at [883, 571] on button "Uitvoeren" at bounding box center [889, 606] width 109 height 45
click at [885, 571] on button "Uitvoeren" at bounding box center [889, 606] width 109 height 45
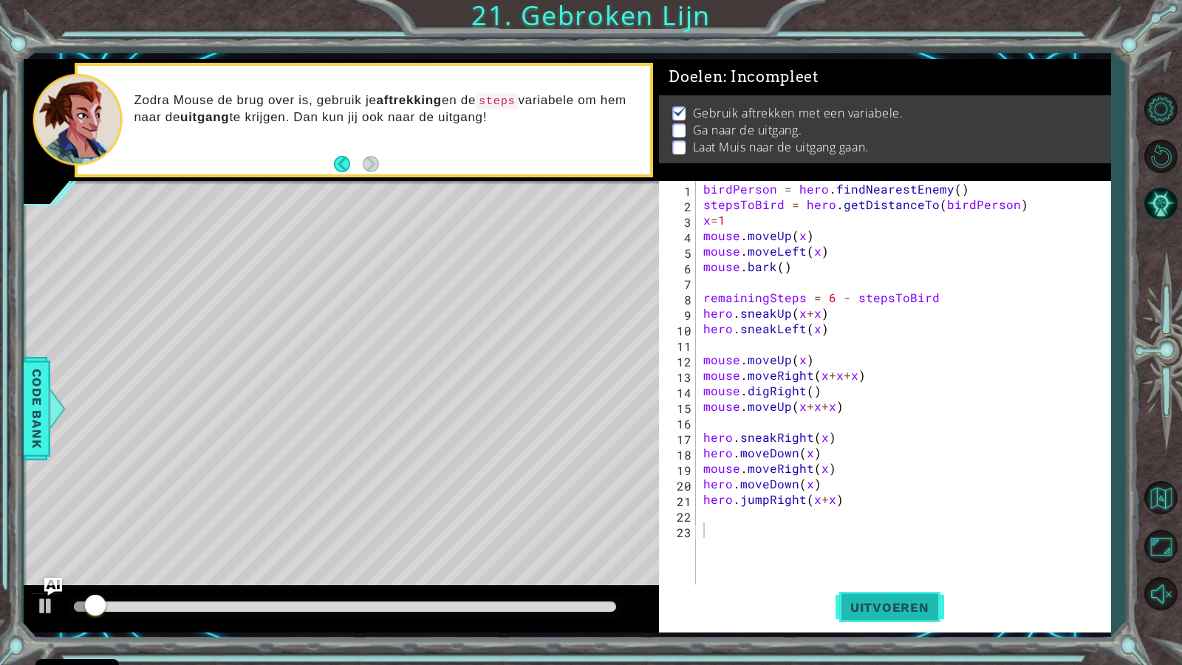
click at [885, 571] on button "Uitvoeren" at bounding box center [889, 606] width 109 height 45
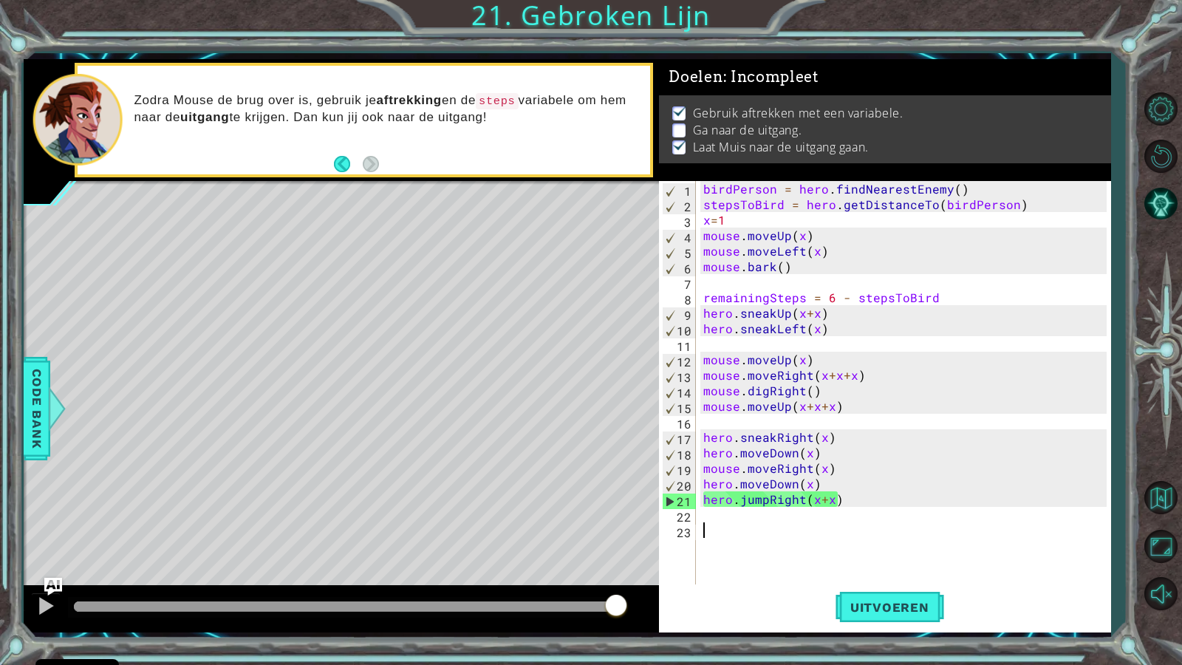
click at [973, 295] on div "birdPerson = hero . findNearestEnemy ( ) stepsToBird = hero . getDistanceTo ( b…" at bounding box center [907, 398] width 414 height 434
click at [740, 467] on div "birdPerson = hero . findNearestEnemy ( ) stepsToBird = hero . getDistanceTo ( b…" at bounding box center [907, 398] width 414 height 434
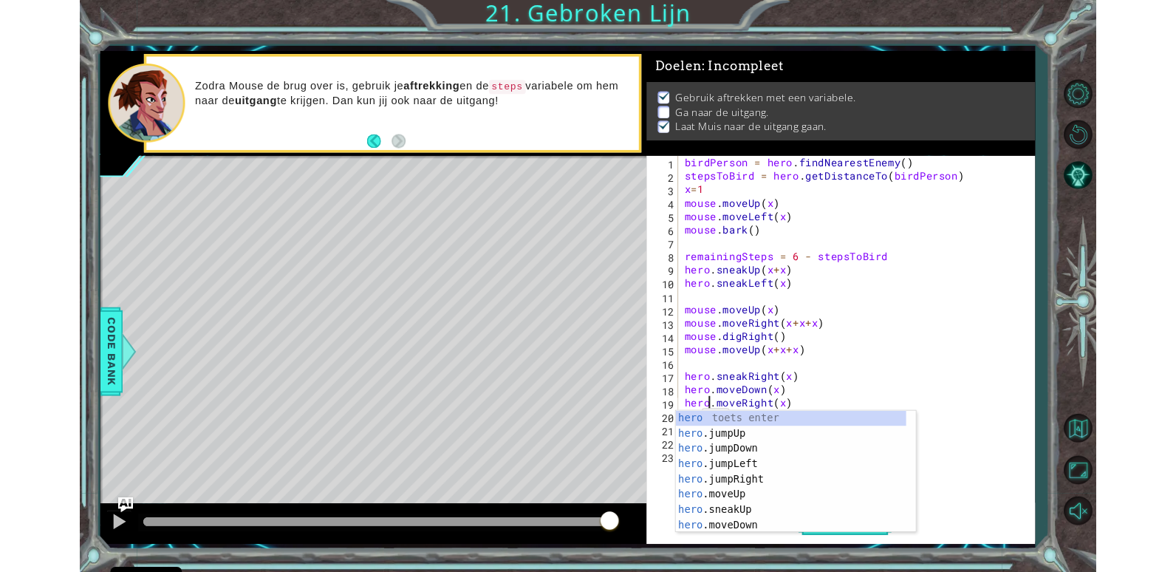
scroll to position [0, 2]
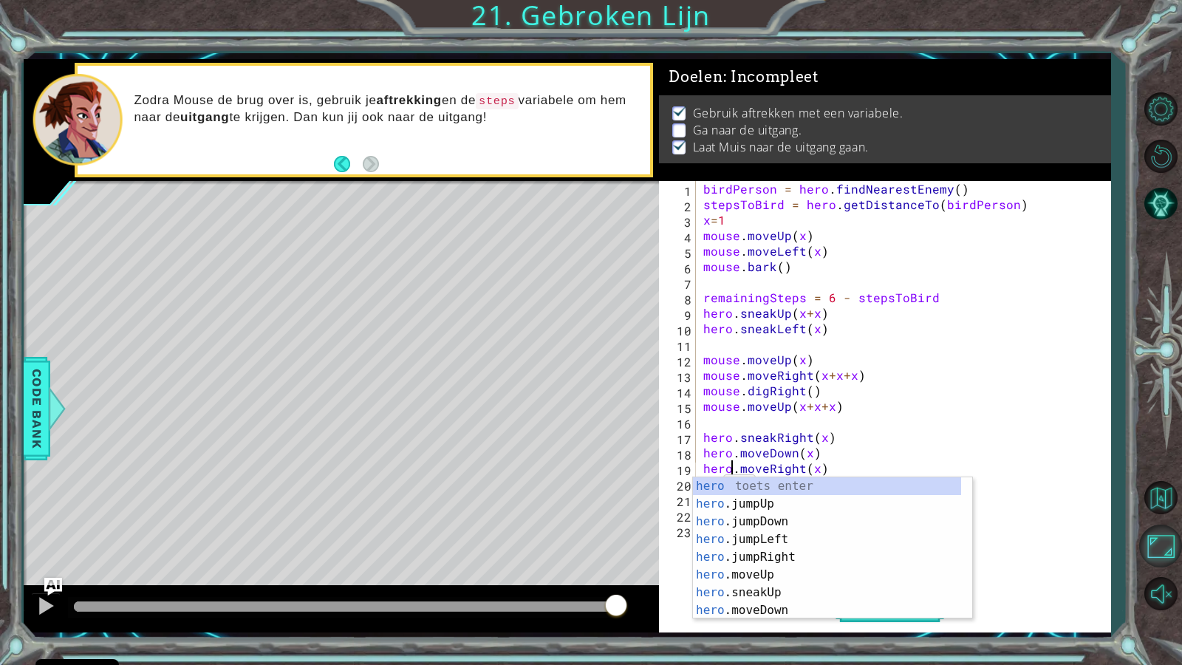
type textarea "hero.moveRight(x)"
drag, startPoint x: 1178, startPoint y: 564, endPoint x: 1110, endPoint y: 499, distance: 94.5
click at [1164, 563] on button "Maximaliseer Browser" at bounding box center [1160, 545] width 43 height 43
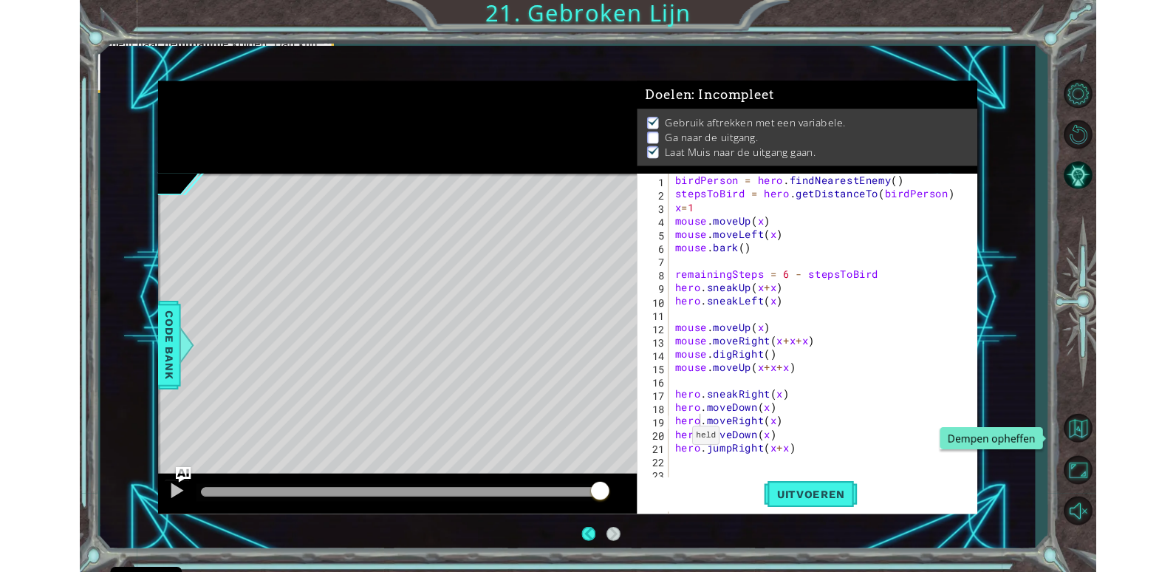
scroll to position [0, 0]
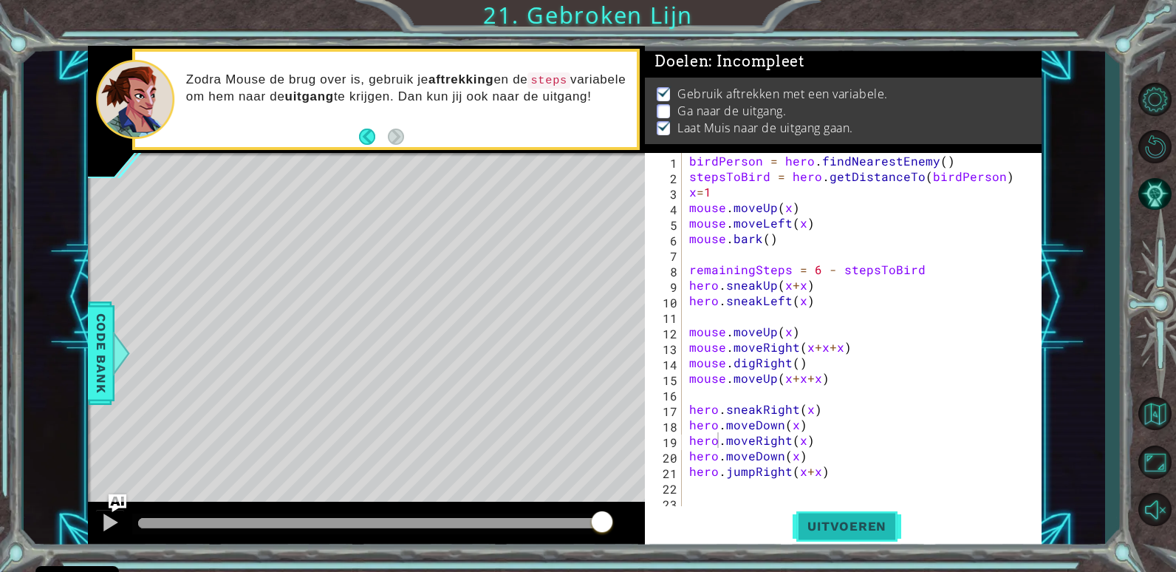
click at [842, 527] on span "Uitvoeren" at bounding box center [846, 525] width 109 height 15
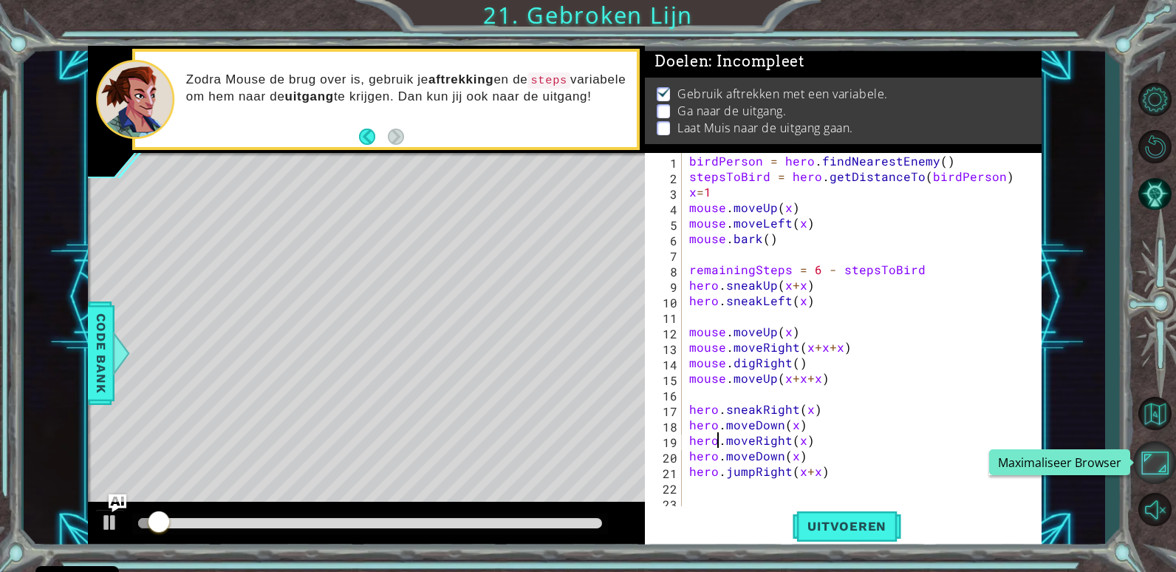
click at [1146, 470] on button "Maximaliseer Browser" at bounding box center [1154, 462] width 43 height 43
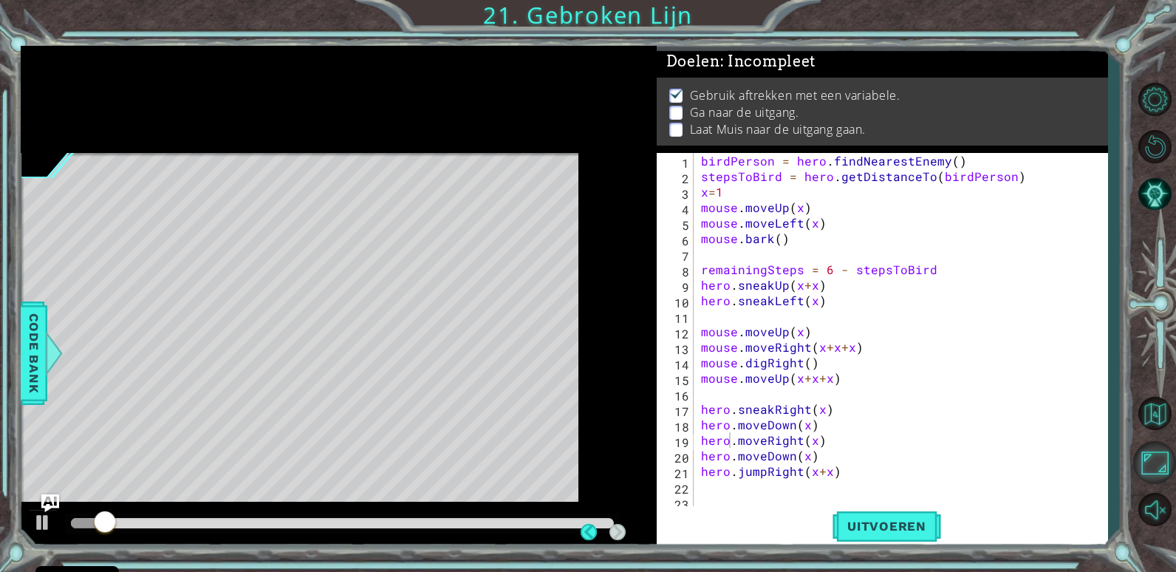
scroll to position [1, 0]
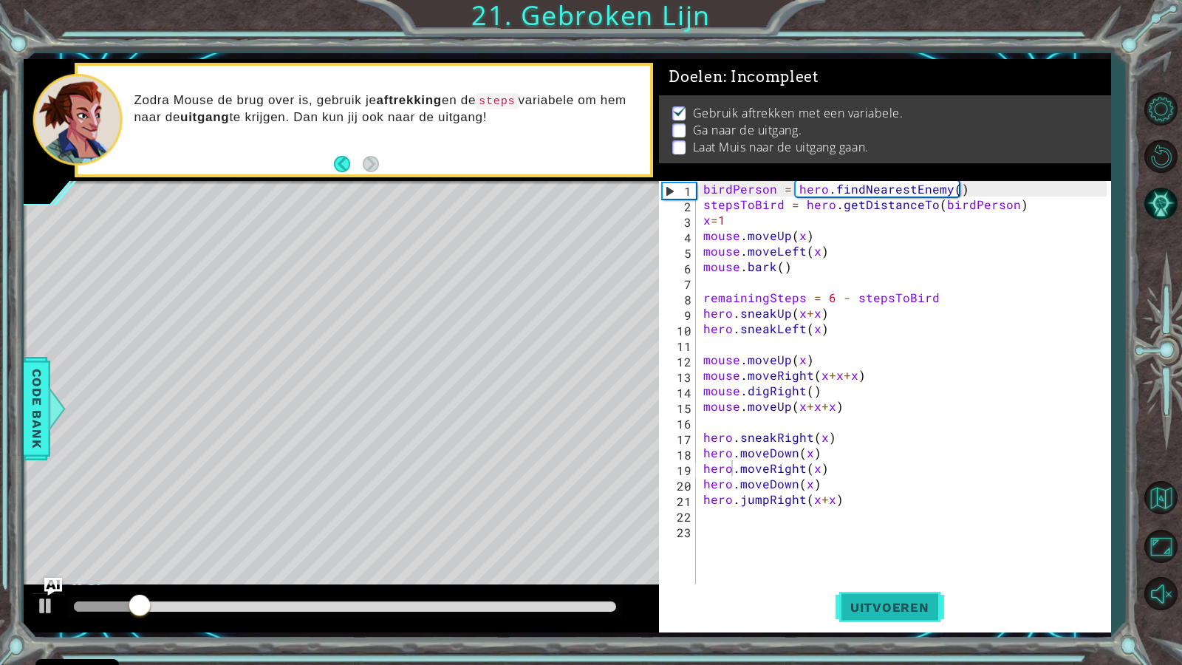
click at [862, 571] on button "Uitvoeren" at bounding box center [889, 606] width 109 height 45
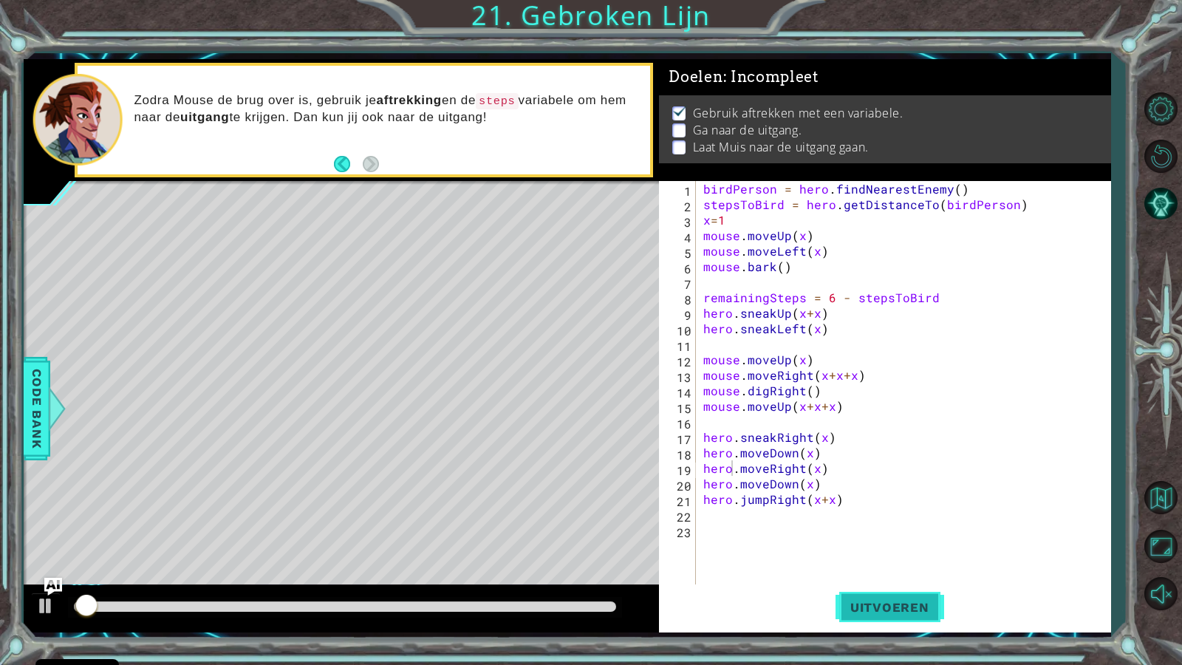
click at [862, 571] on button "Uitvoeren" at bounding box center [889, 606] width 109 height 45
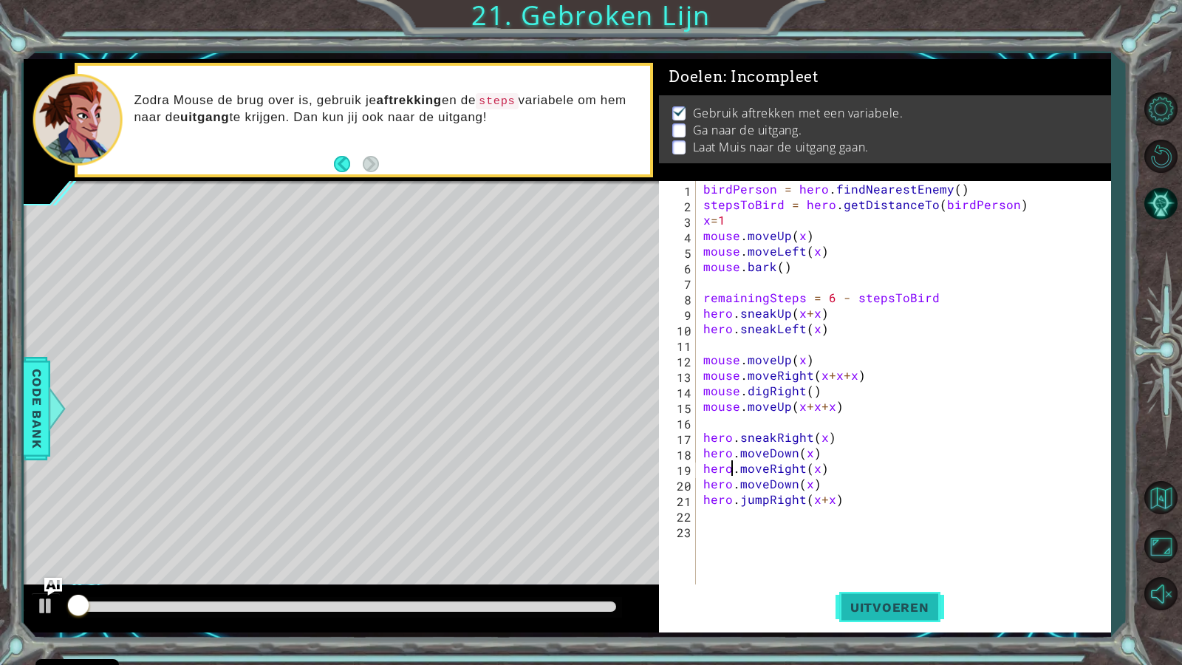
click at [862, 571] on button "Uitvoeren" at bounding box center [889, 606] width 109 height 45
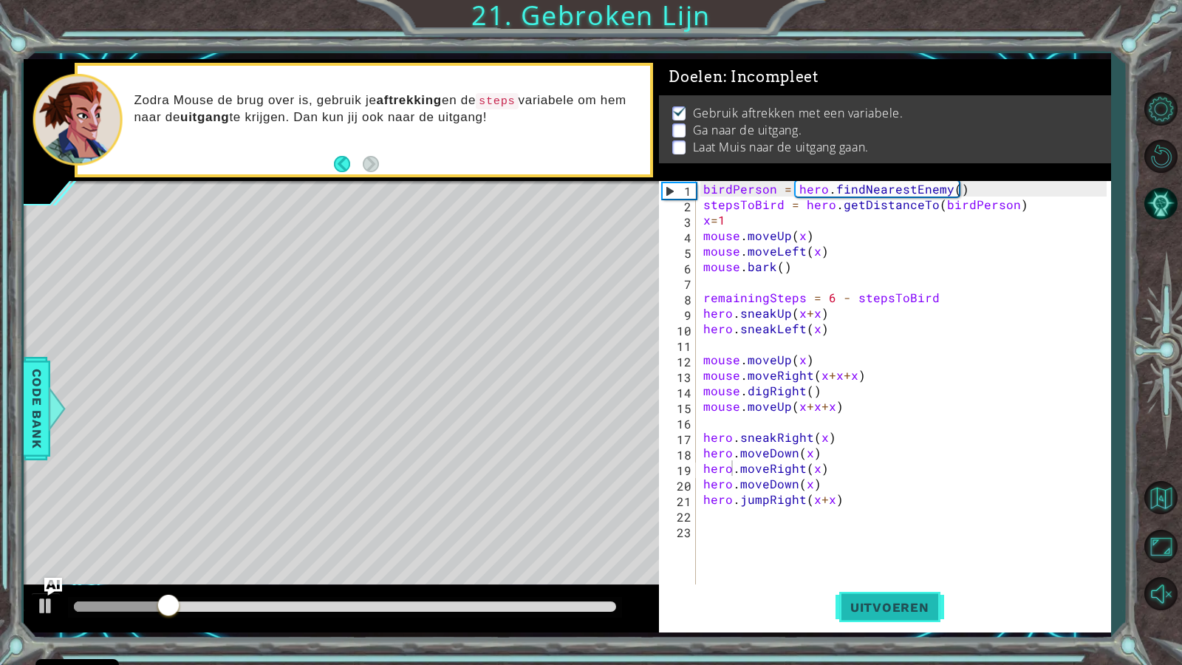
click at [854, 571] on button "Uitvoeren" at bounding box center [889, 606] width 109 height 45
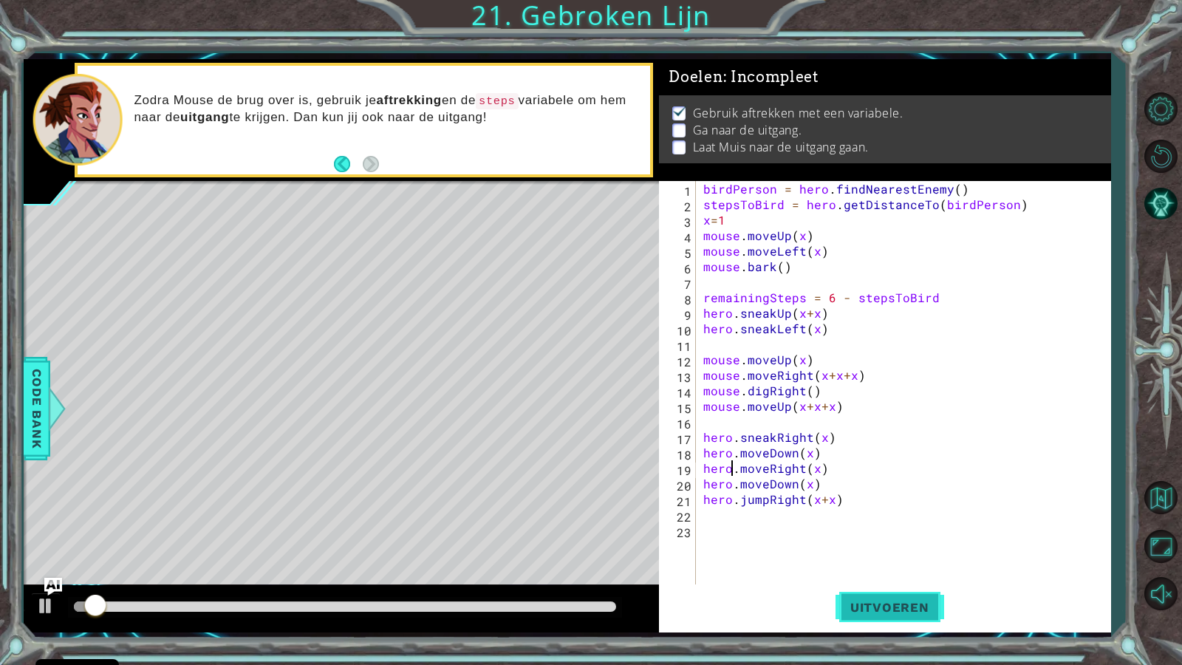
click at [855, 571] on button "Uitvoeren" at bounding box center [889, 606] width 109 height 45
click at [857, 571] on button "Uitvoeren" at bounding box center [889, 606] width 109 height 45
click at [885, 571] on button "Uitvoeren" at bounding box center [889, 606] width 109 height 45
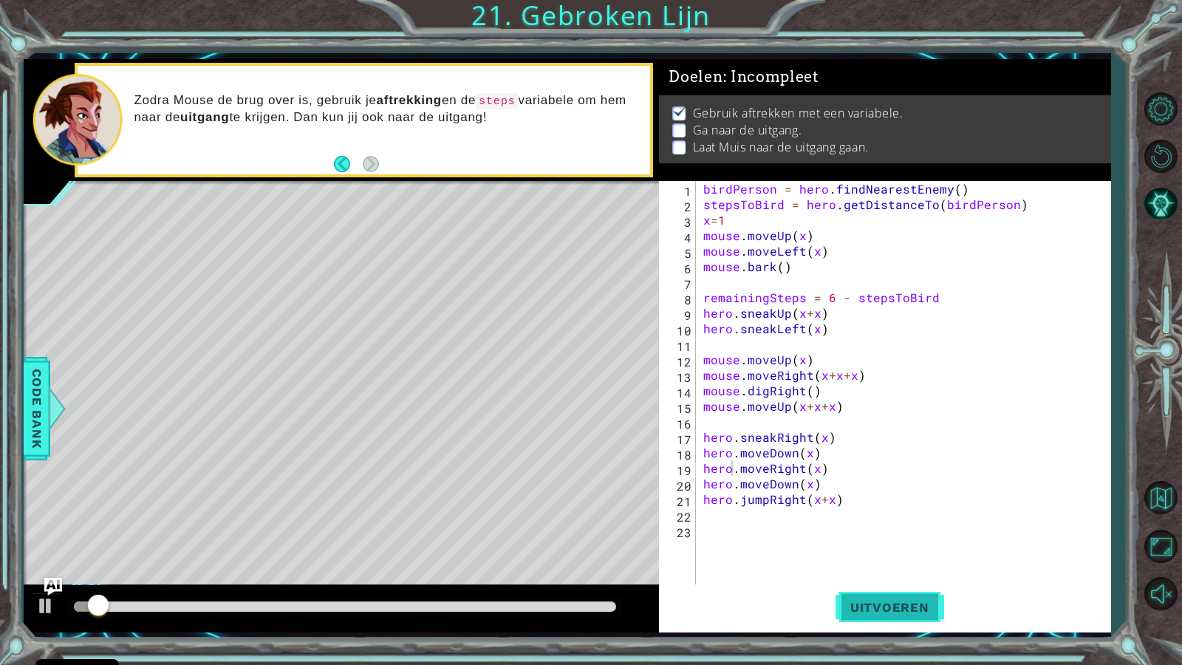
click at [885, 571] on button "Uitvoeren" at bounding box center [889, 606] width 109 height 45
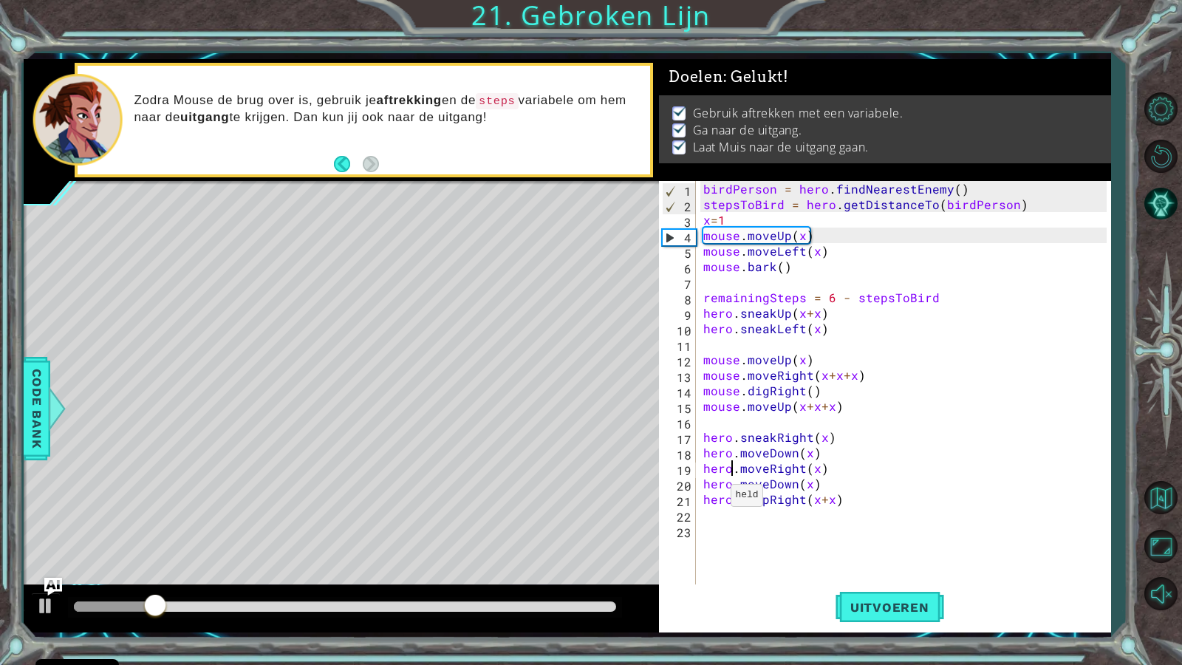
click at [576, 571] on div at bounding box center [345, 606] width 542 height 10
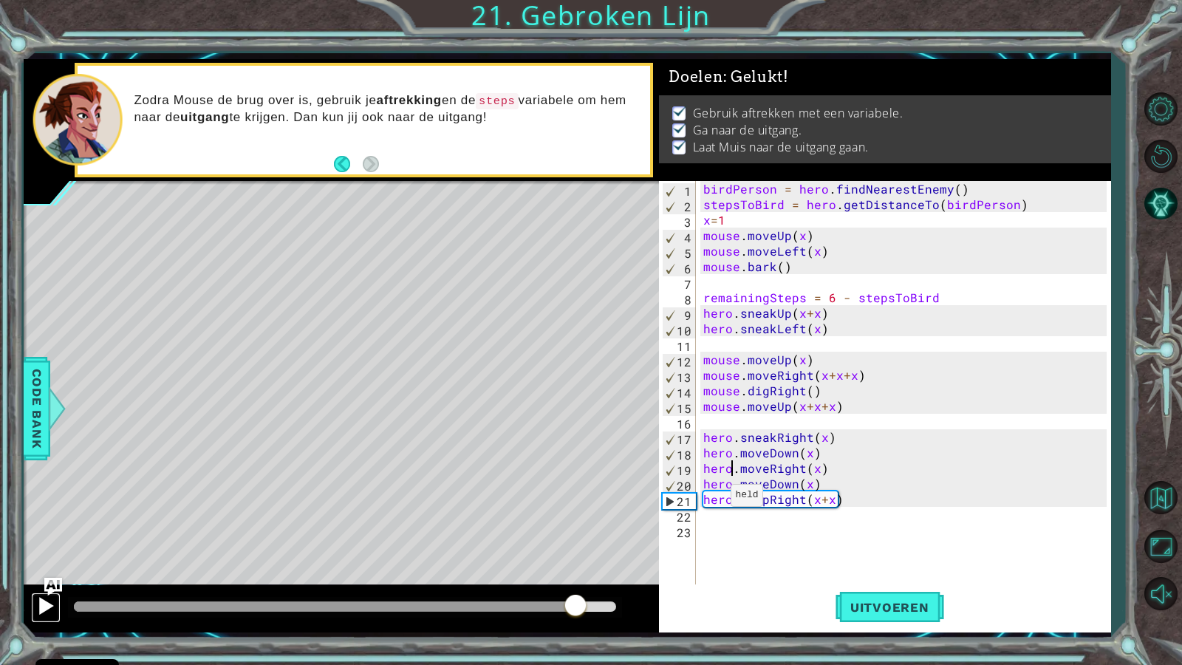
click at [44, 571] on div at bounding box center [45, 605] width 19 height 19
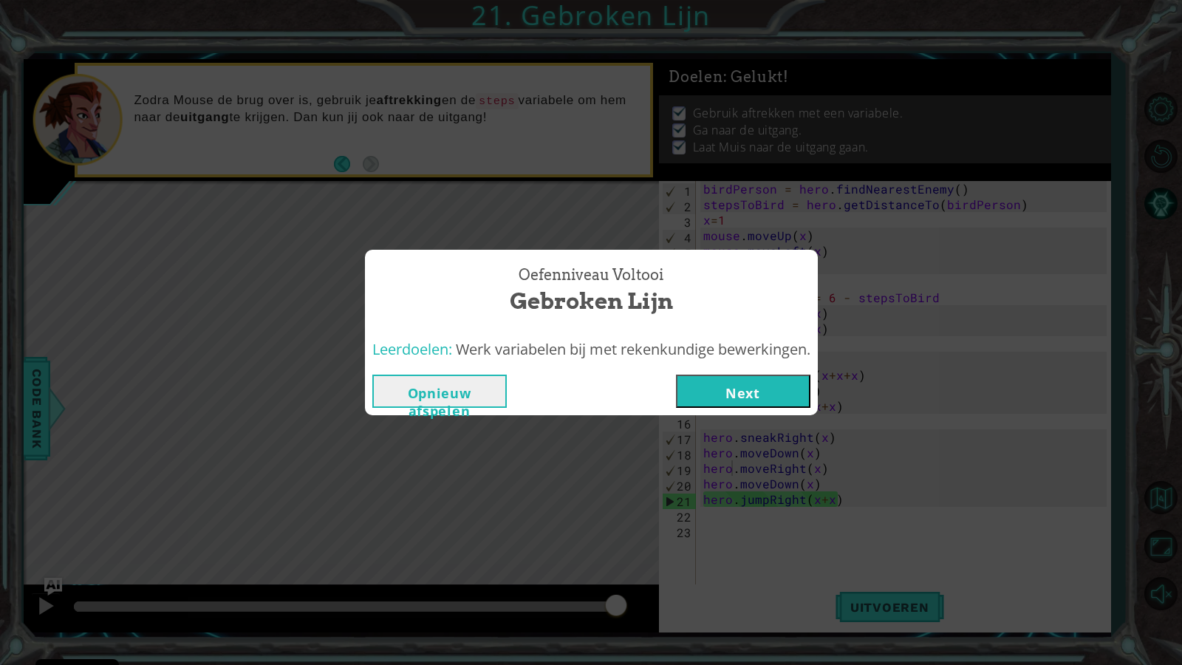
click at [733, 398] on button "Next" at bounding box center [743, 390] width 134 height 33
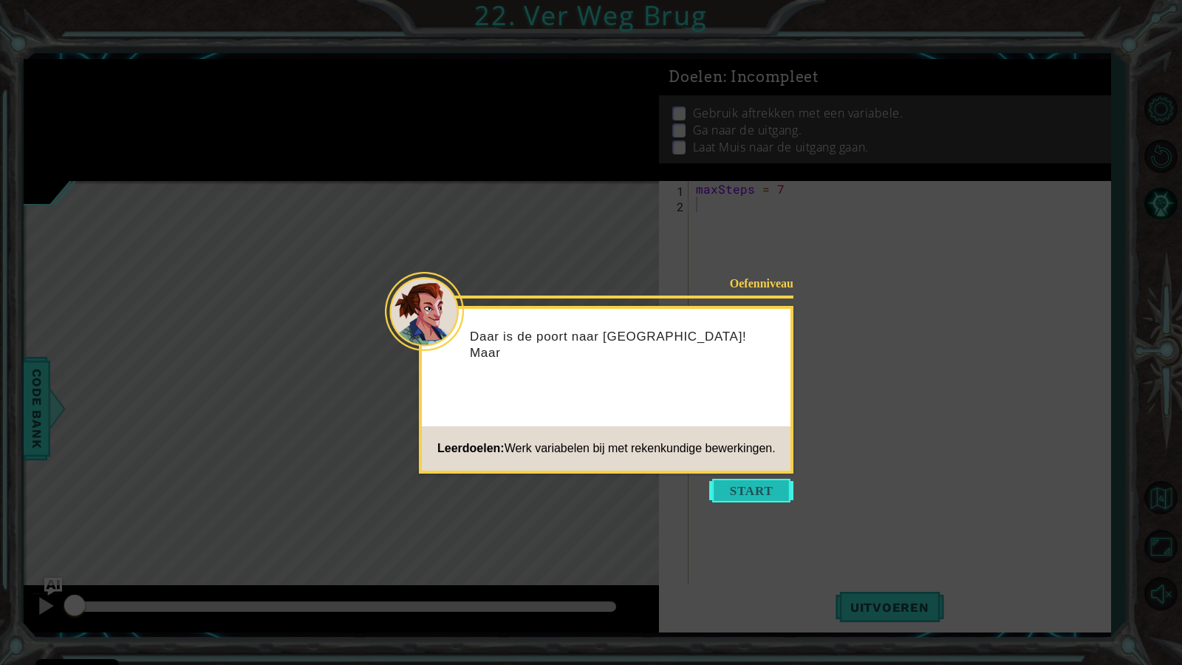
click at [775, 484] on button "Start" at bounding box center [751, 491] width 84 height 24
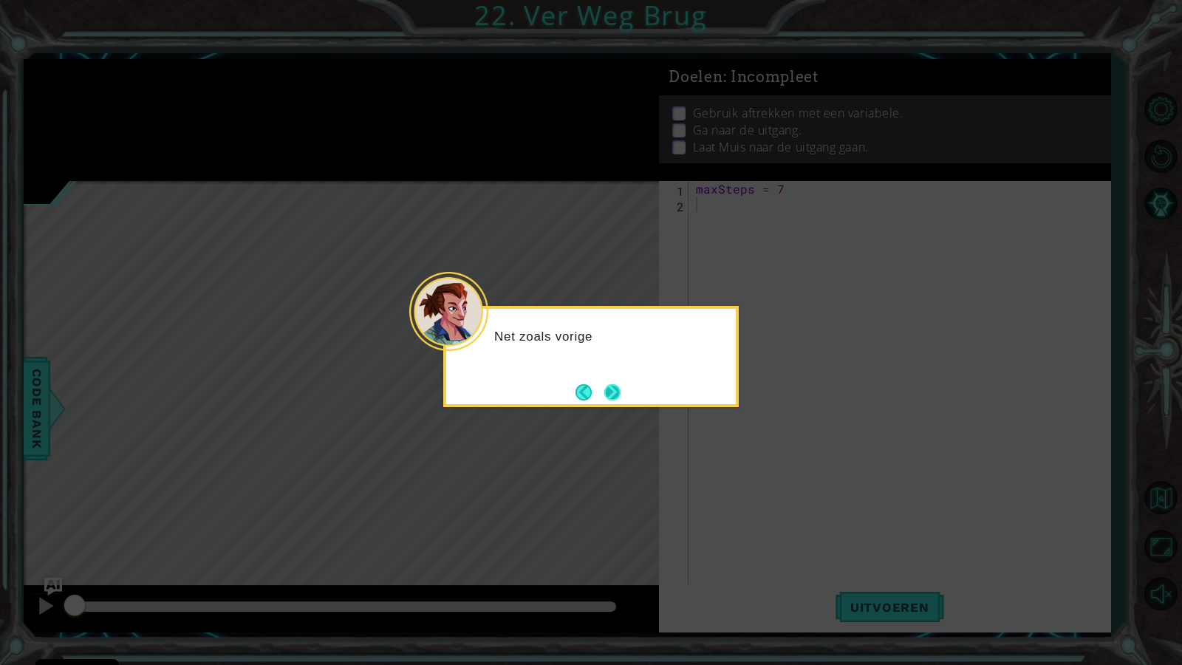
click at [620, 386] on button "Next" at bounding box center [612, 392] width 16 height 16
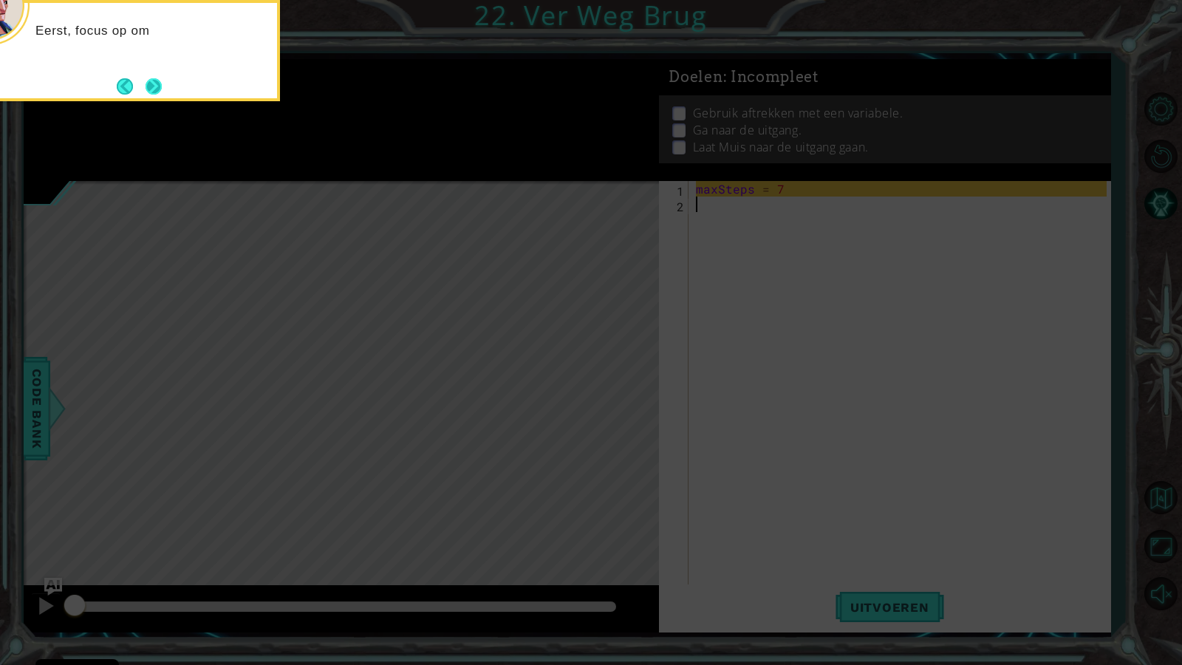
click at [152, 89] on button "Next" at bounding box center [153, 86] width 17 height 17
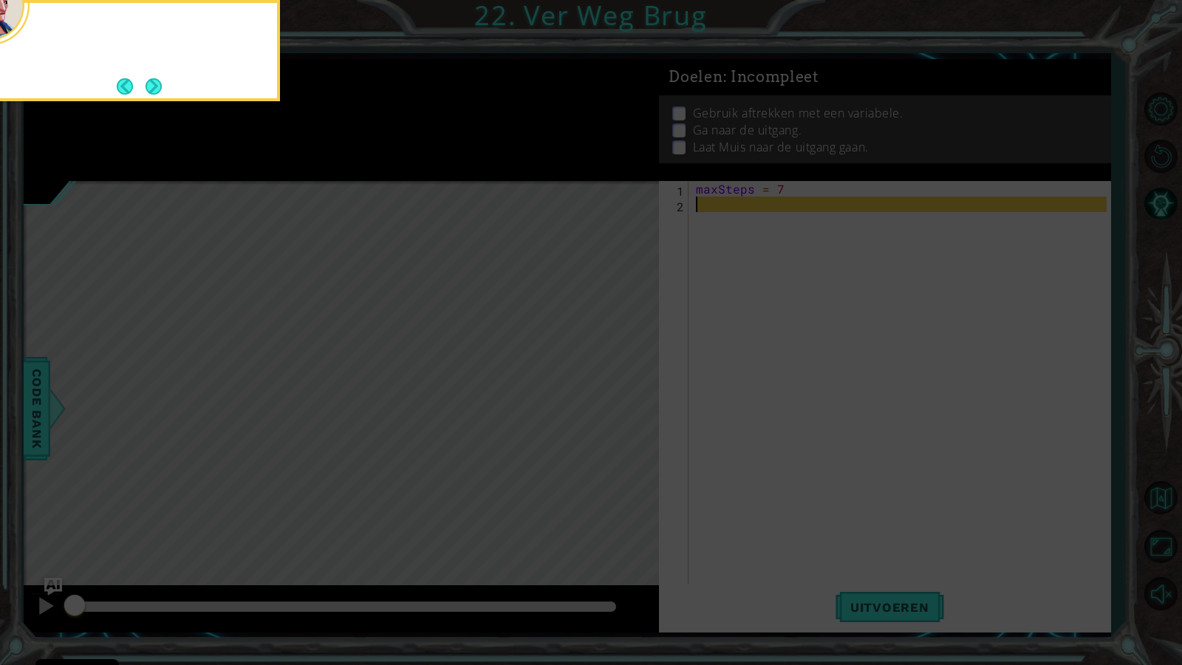
click at [152, 89] on button "Next" at bounding box center [153, 86] width 16 height 16
click at [152, 89] on button "Next" at bounding box center [153, 86] width 17 height 17
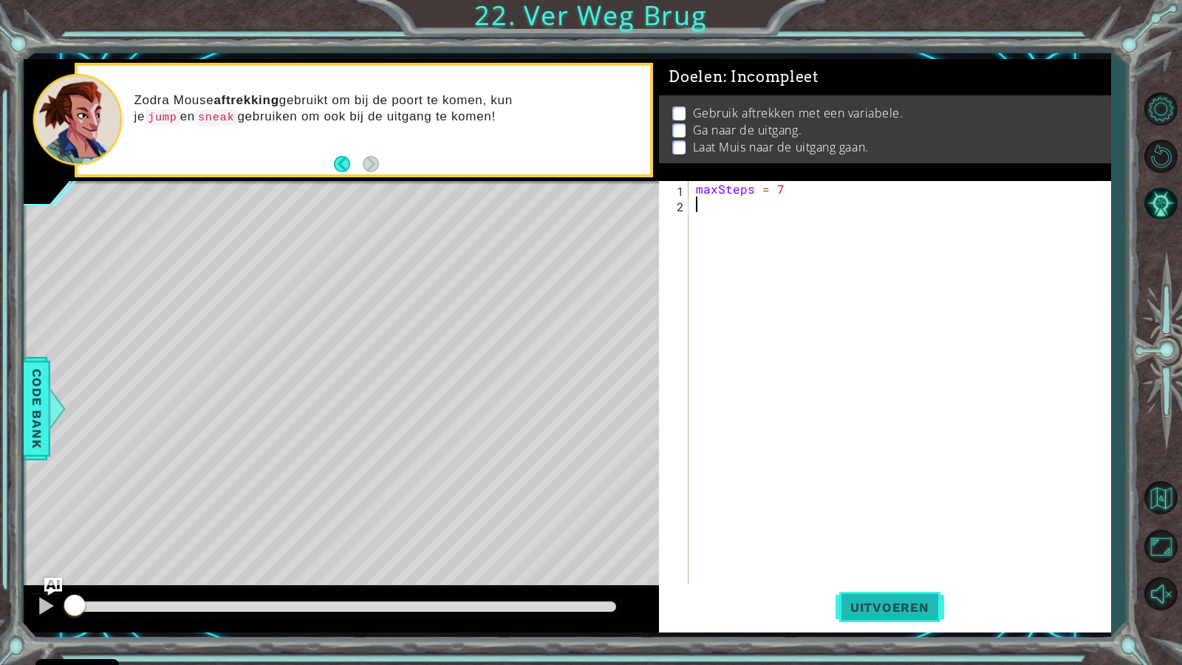
click at [920, 571] on span "Uitvoeren" at bounding box center [889, 607] width 109 height 15
click at [54, 571] on img "Ask AI" at bounding box center [53, 586] width 19 height 19
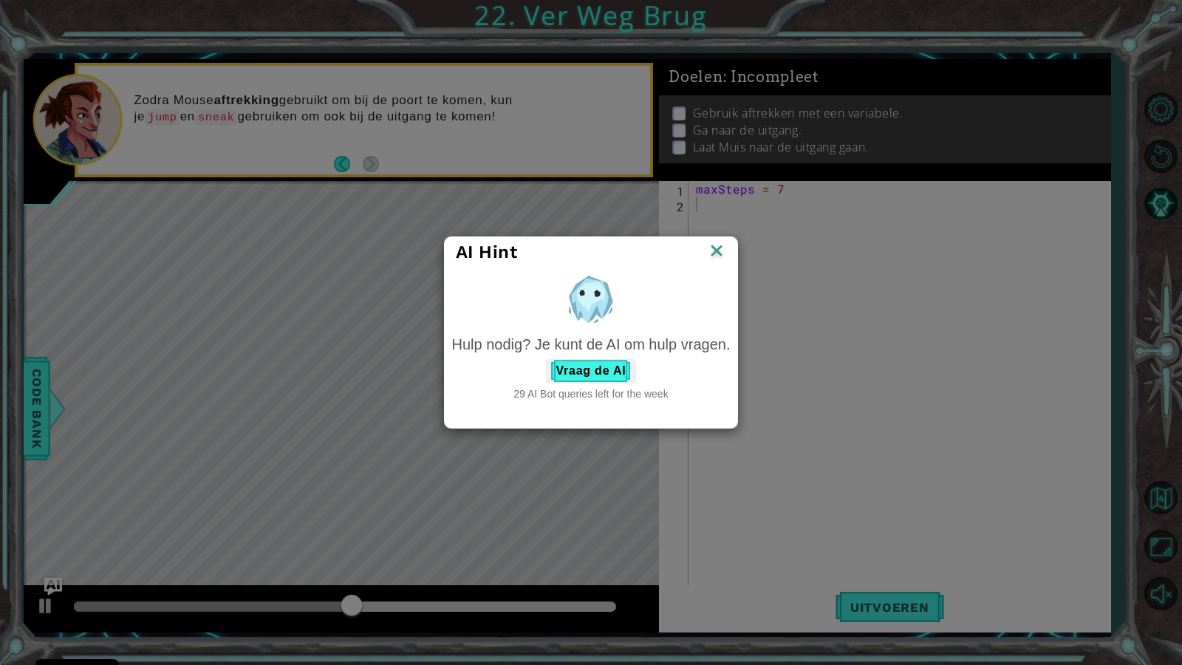
click at [717, 225] on div "AI Hint Hulp nodig? Je kunt de AI om hulp vragen. Vraag de AI 29 AI Bot queries…" at bounding box center [591, 332] width 1182 height 665
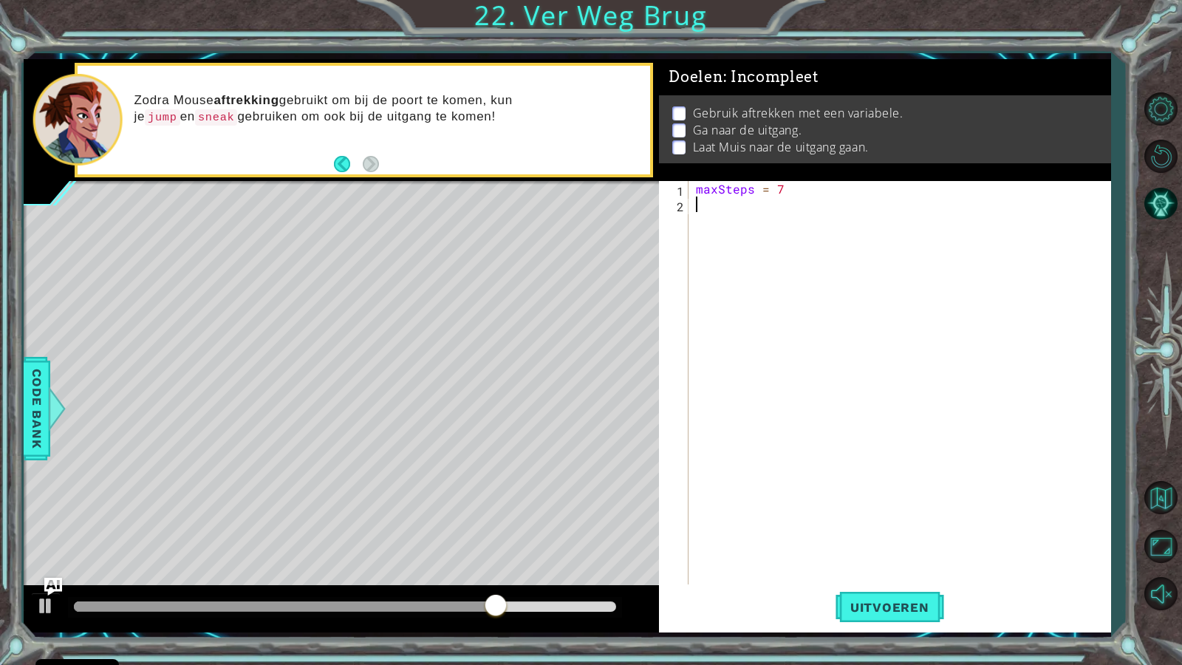
type textarea "f"
click at [53, 571] on img "Ask AI" at bounding box center [53, 586] width 19 height 19
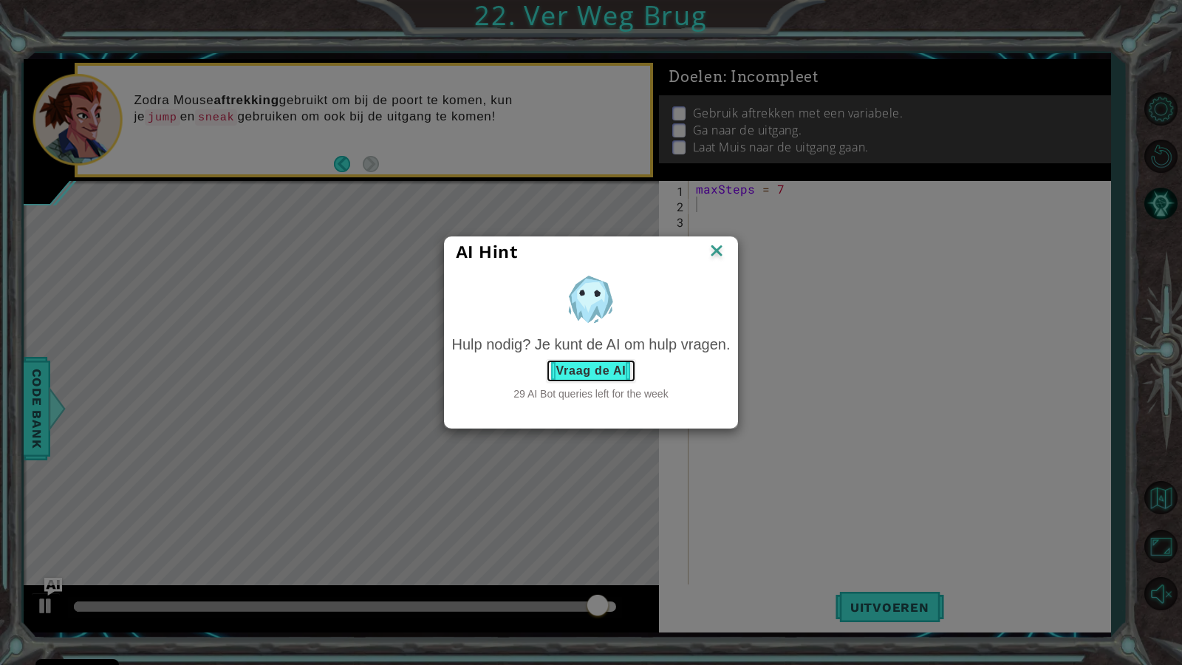
click at [603, 368] on button "Vraag de AI" at bounding box center [590, 371] width 89 height 24
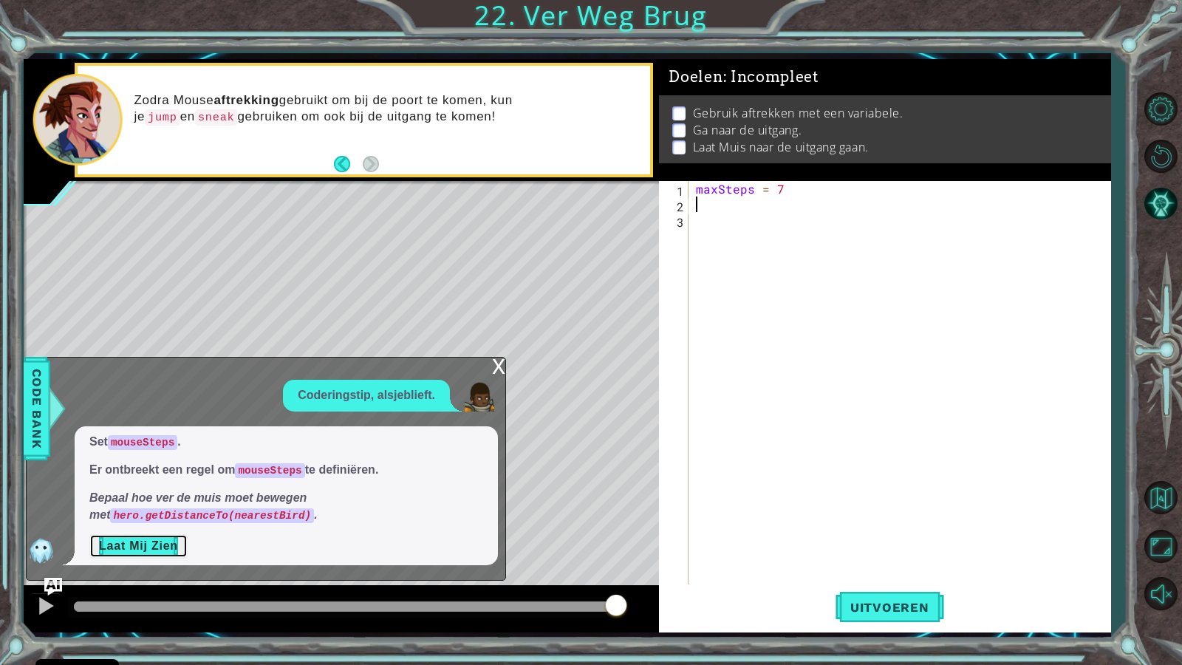
click at [174, 536] on button "Laat Mij Zien" at bounding box center [138, 546] width 98 height 24
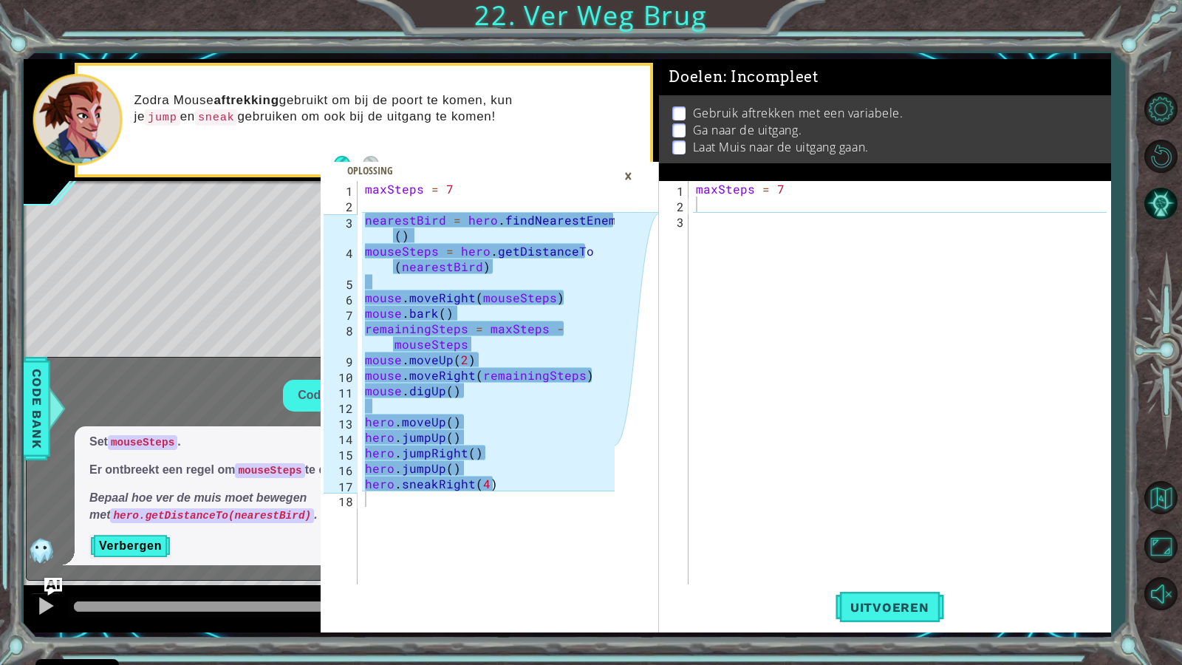
click at [434, 319] on div "maxSteps = 7 nearestBird = hero . findNearestEnemy ( ) mouseSteps = hero . getD…" at bounding box center [492, 398] width 261 height 434
type textarea "hero.sneakRight(4)"
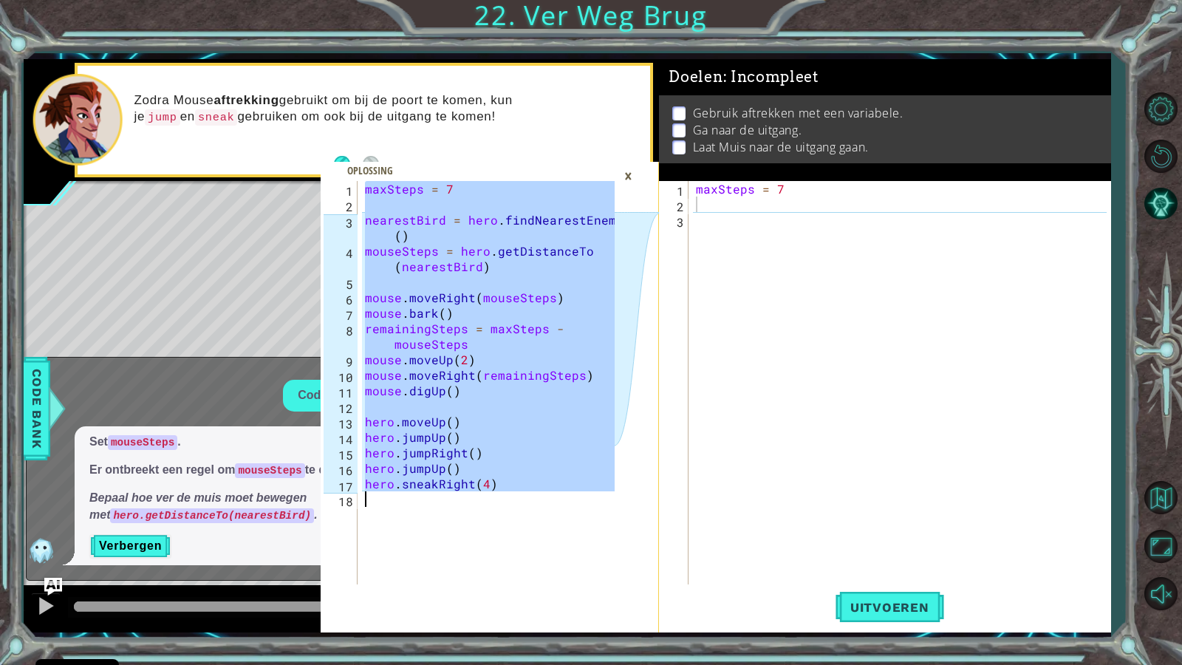
click at [868, 357] on div "maxSteps = 7" at bounding box center [903, 398] width 420 height 434
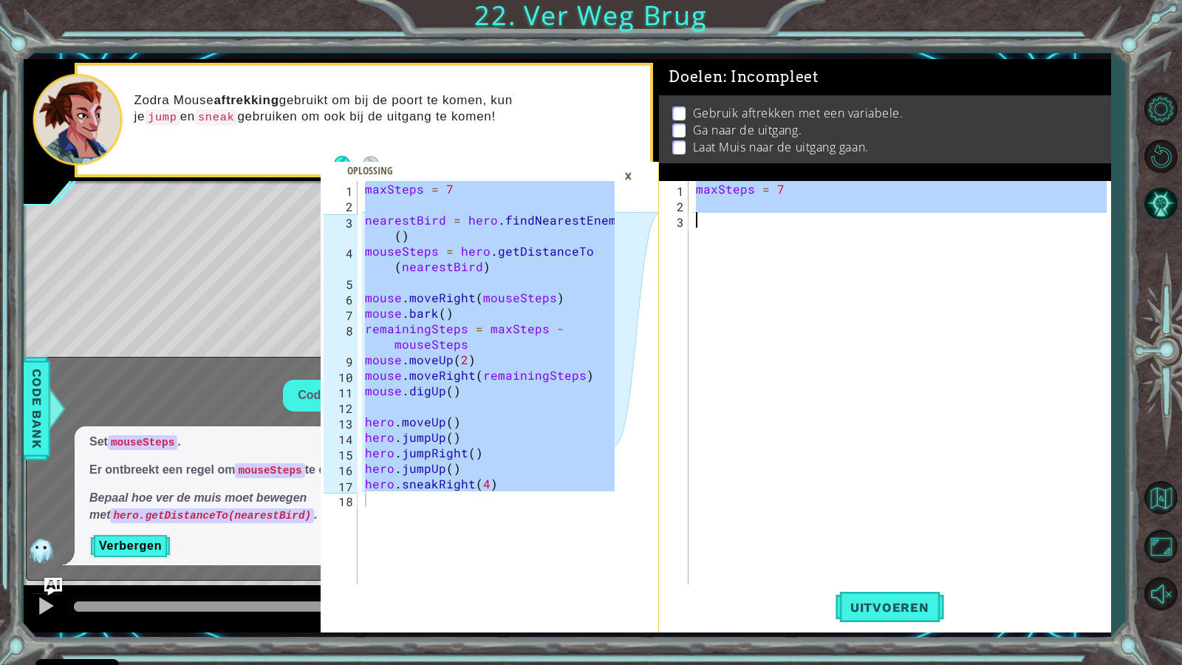
paste textarea "Code Area"
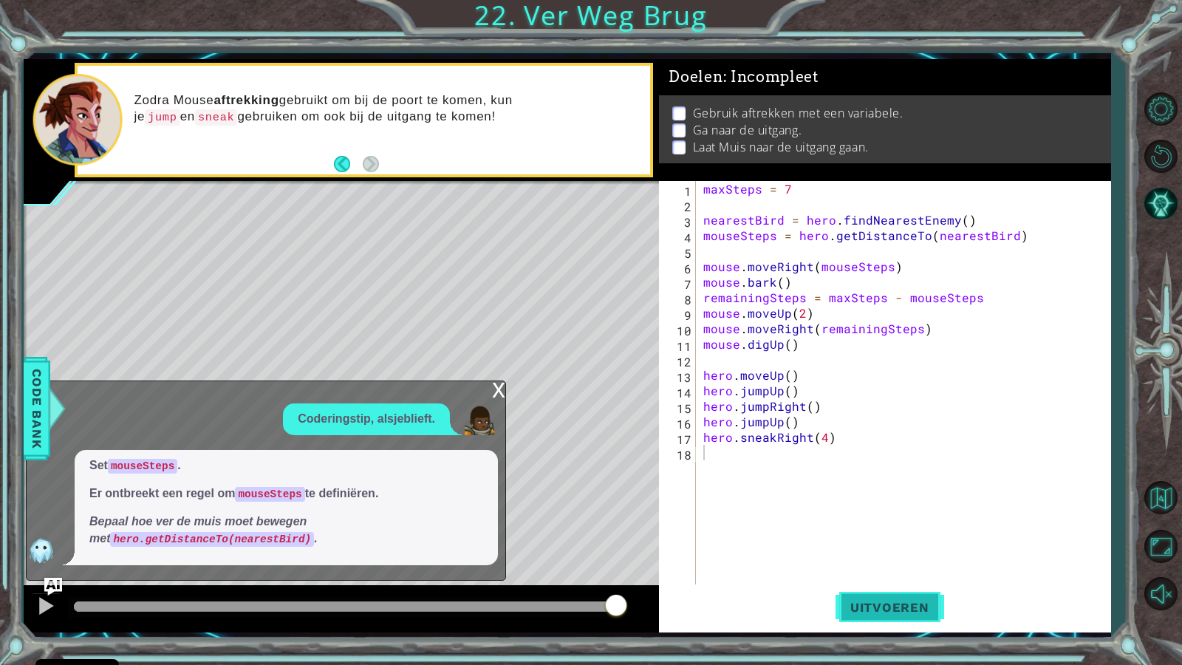
click at [917, 571] on span "Uitvoeren" at bounding box center [889, 607] width 109 height 15
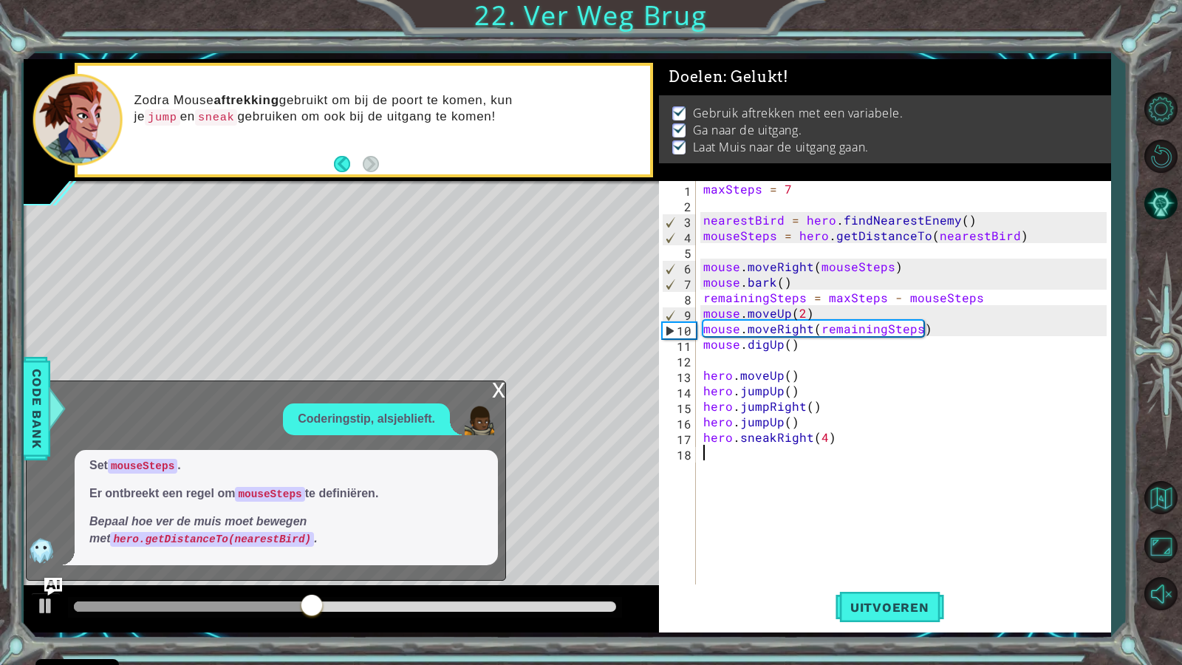
click at [504, 391] on div "x" at bounding box center [498, 388] width 13 height 15
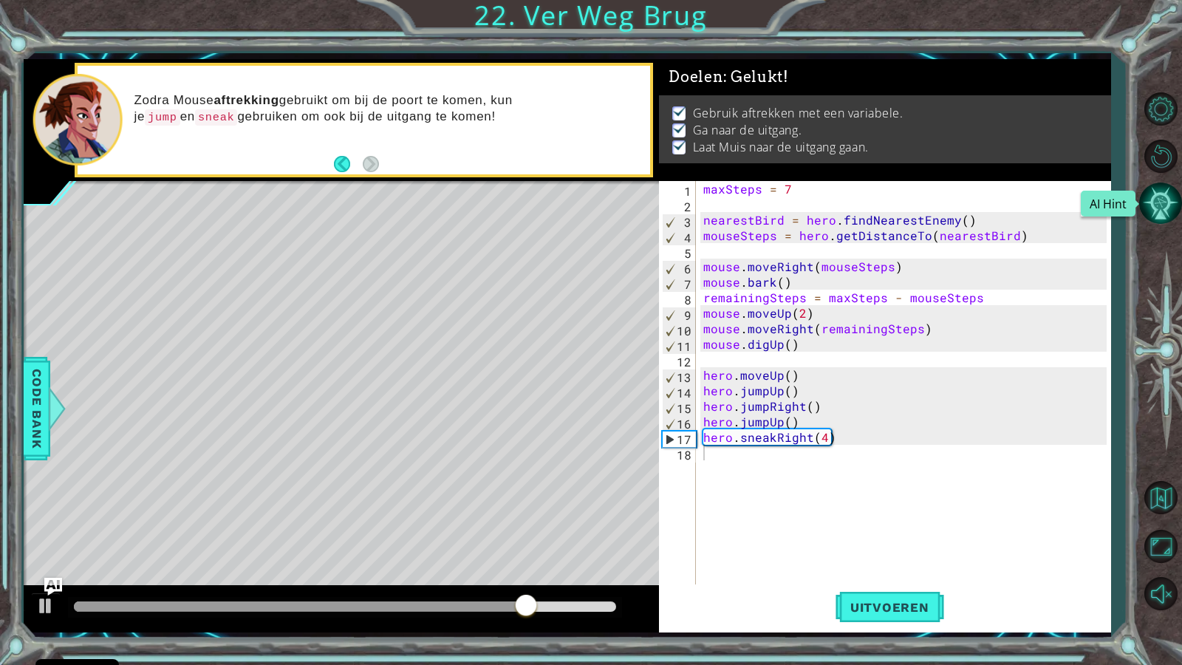
click at [1163, 191] on button "AI Hint" at bounding box center [1160, 203] width 43 height 43
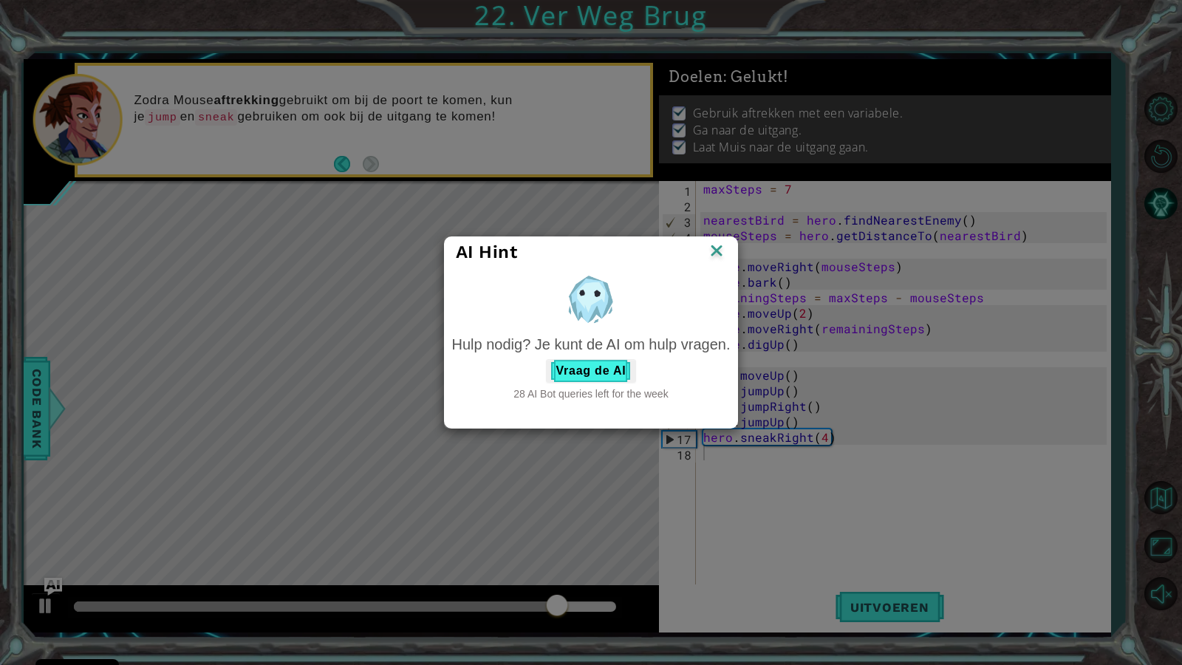
click at [725, 250] on img at bounding box center [716, 252] width 19 height 22
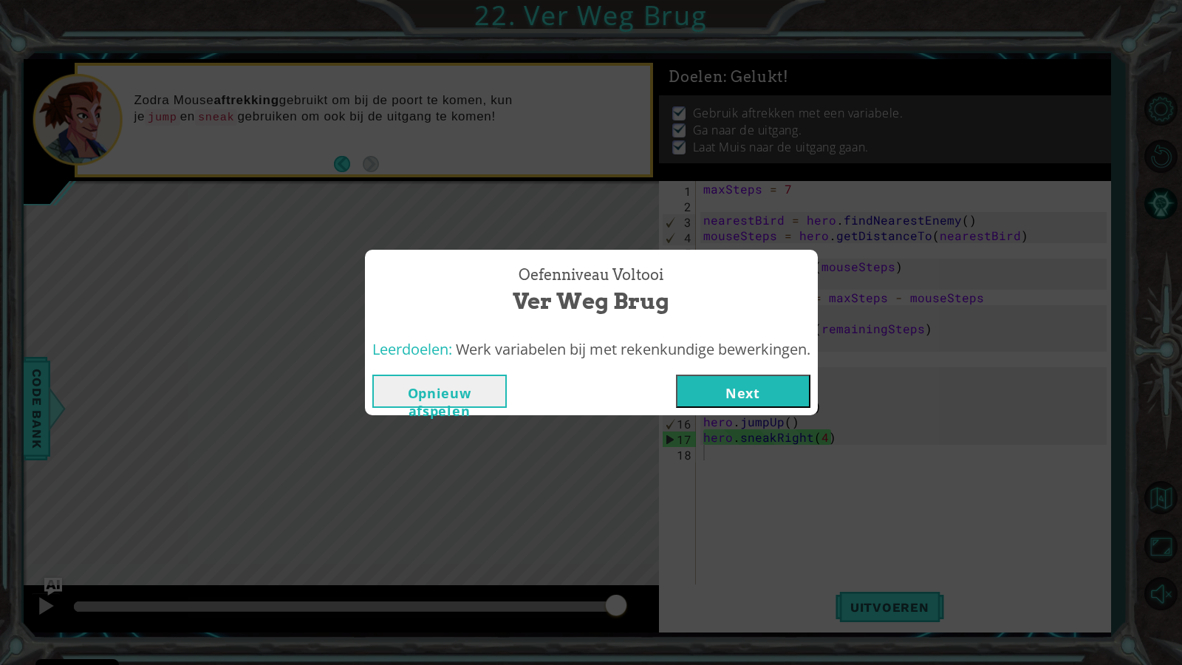
click at [789, 391] on button "Next" at bounding box center [743, 390] width 134 height 33
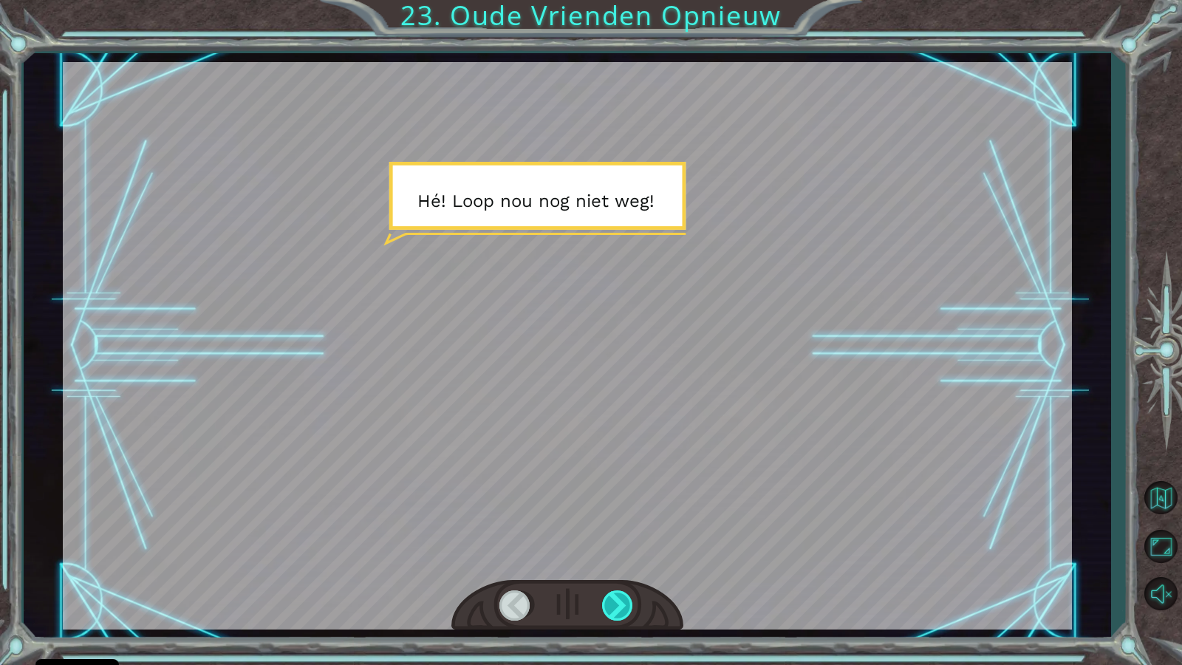
click at [623, 571] on div at bounding box center [618, 605] width 33 height 30
drag, startPoint x: 623, startPoint y: 614, endPoint x: 615, endPoint y: 607, distance: 10.5
click at [623, 571] on div at bounding box center [618, 605] width 33 height 30
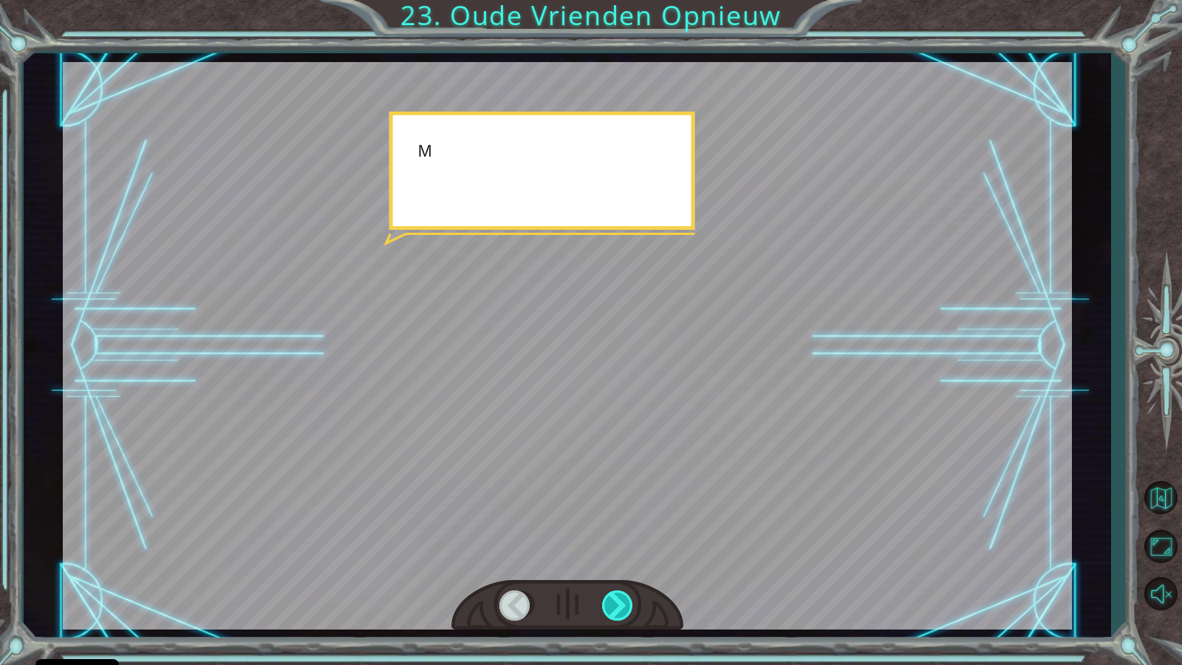
click at [615, 571] on div at bounding box center [618, 605] width 33 height 30
click at [613, 571] on div at bounding box center [618, 605] width 33 height 30
click at [612, 571] on div at bounding box center [618, 605] width 33 height 30
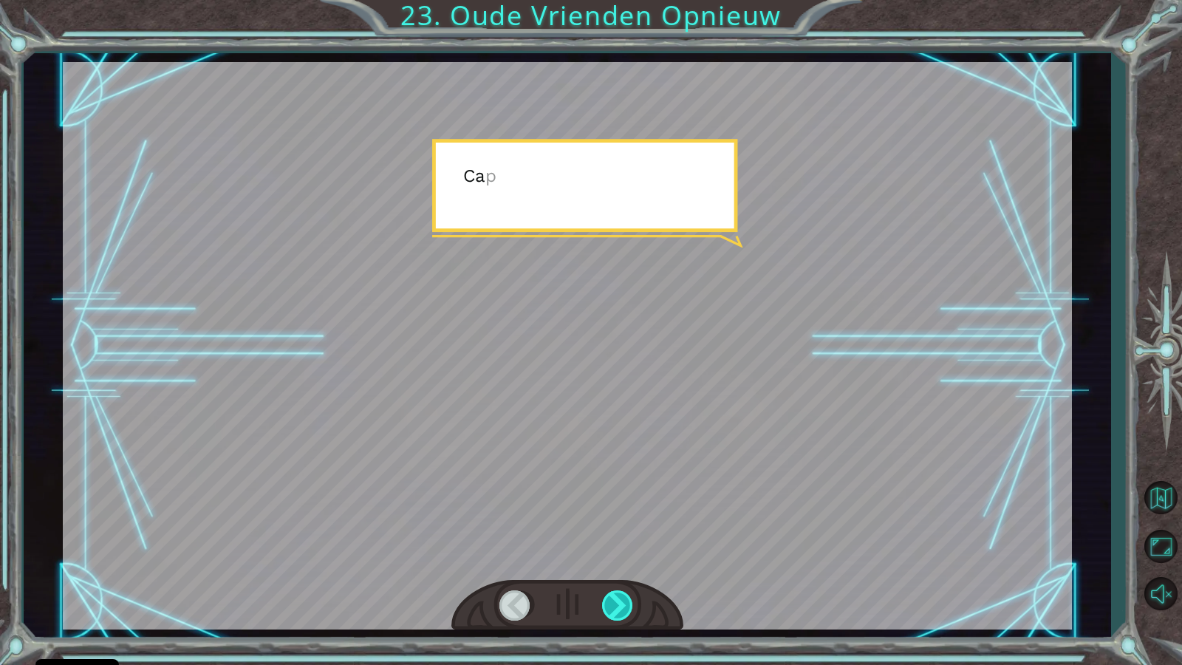
click at [612, 571] on div at bounding box center [618, 605] width 33 height 30
click at [610, 571] on div at bounding box center [618, 605] width 33 height 30
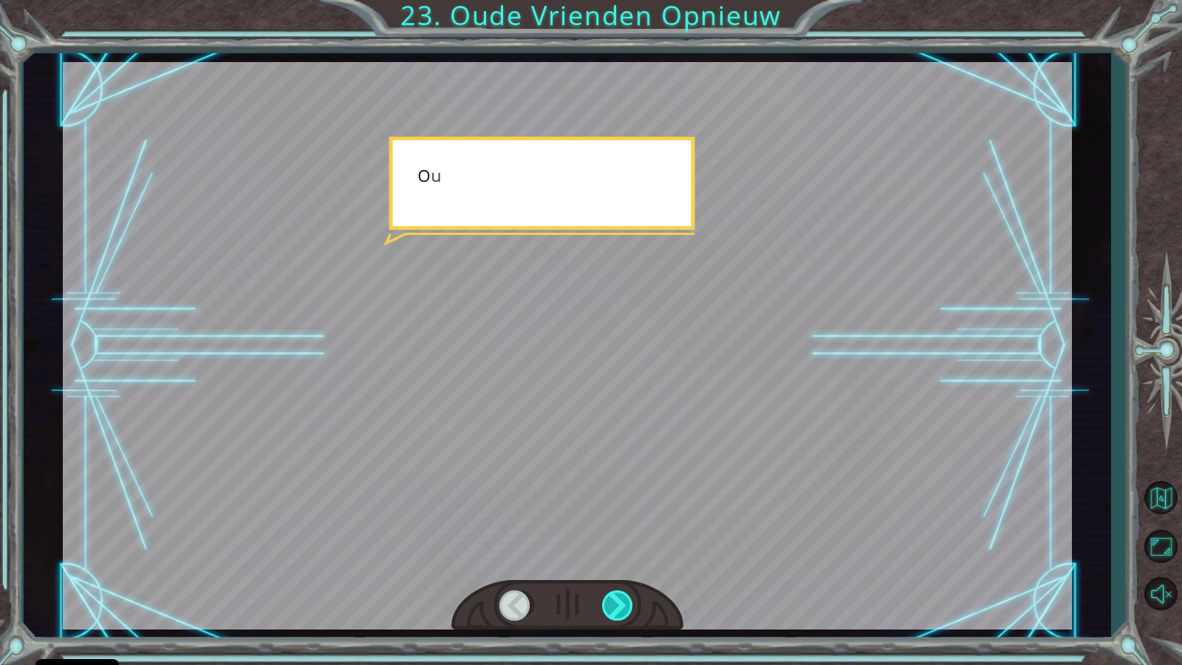
click at [610, 571] on div at bounding box center [618, 605] width 33 height 30
click at [608, 571] on div at bounding box center [618, 605] width 33 height 30
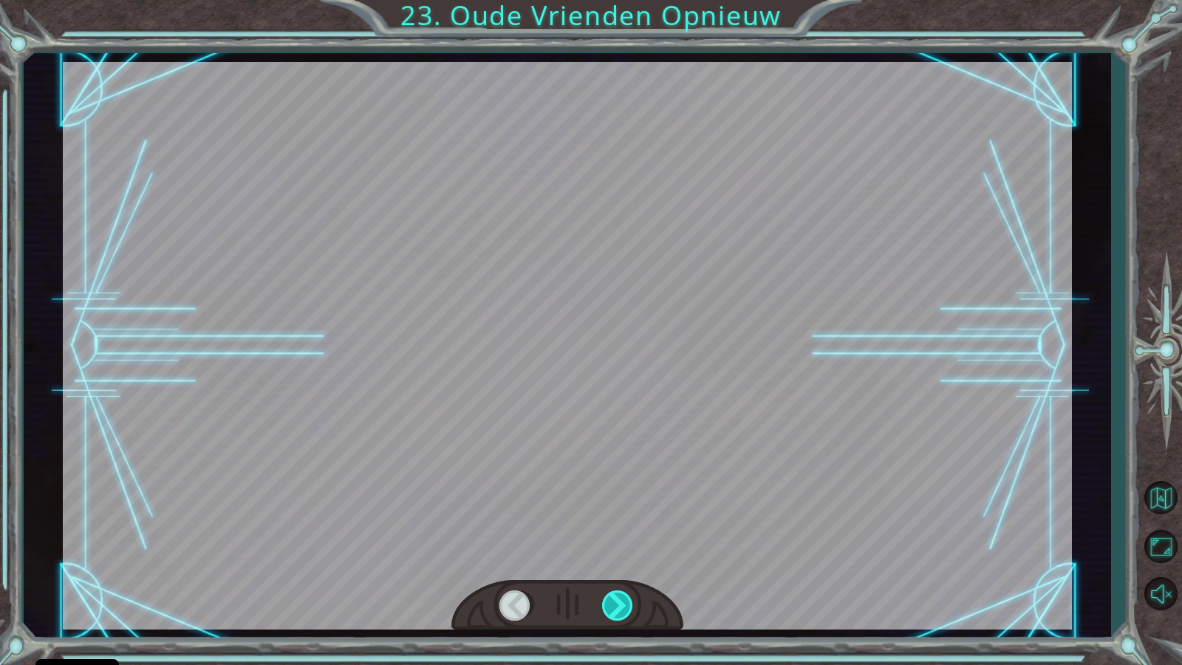
click at [606, 571] on div at bounding box center [618, 605] width 33 height 30
click at [637, 571] on div at bounding box center [567, 605] width 232 height 51
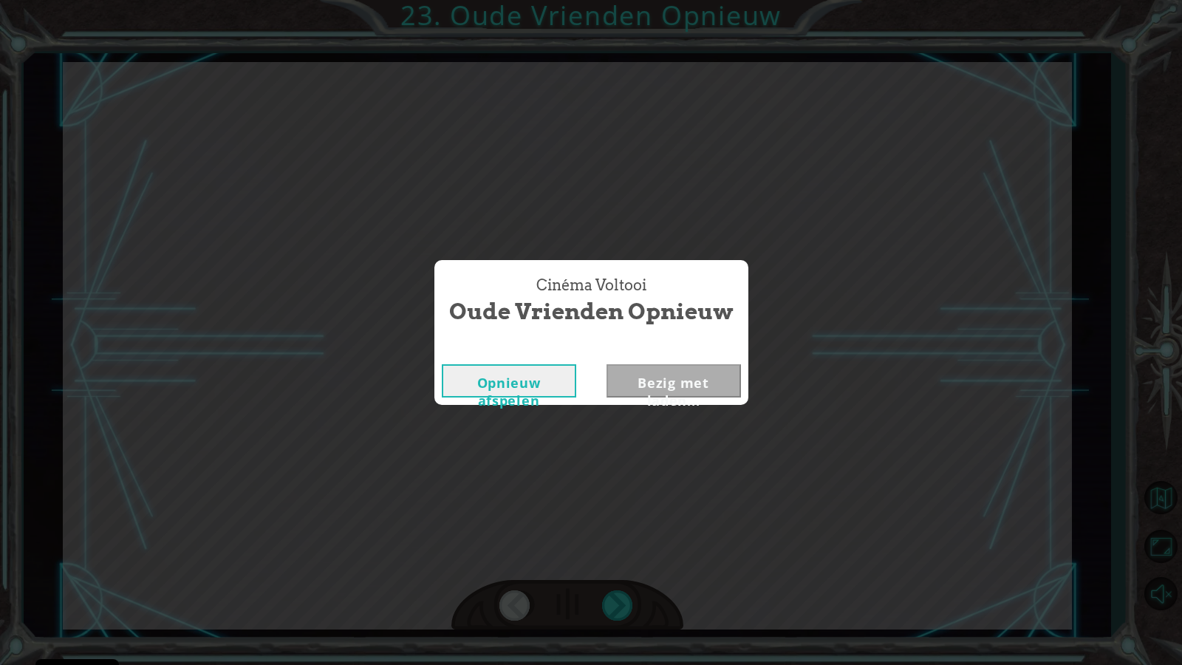
click at [609, 571] on div "Cinéma Voltooi Oude Vrienden Opnieuw Opnieuw afspelen Bezig met laden..." at bounding box center [591, 332] width 1182 height 665
click at [719, 362] on div "Opnieuw afspelen Next" at bounding box center [591, 381] width 314 height 48
click at [720, 368] on button "Next" at bounding box center [673, 380] width 134 height 33
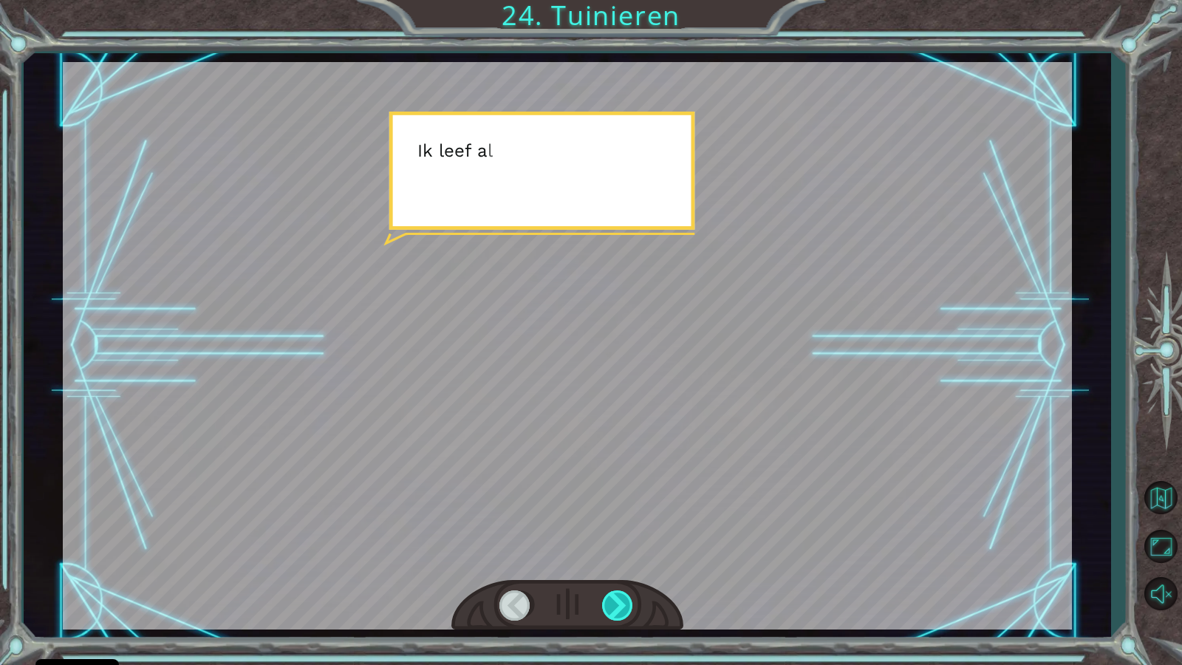
click at [633, 571] on div at bounding box center [618, 605] width 33 height 30
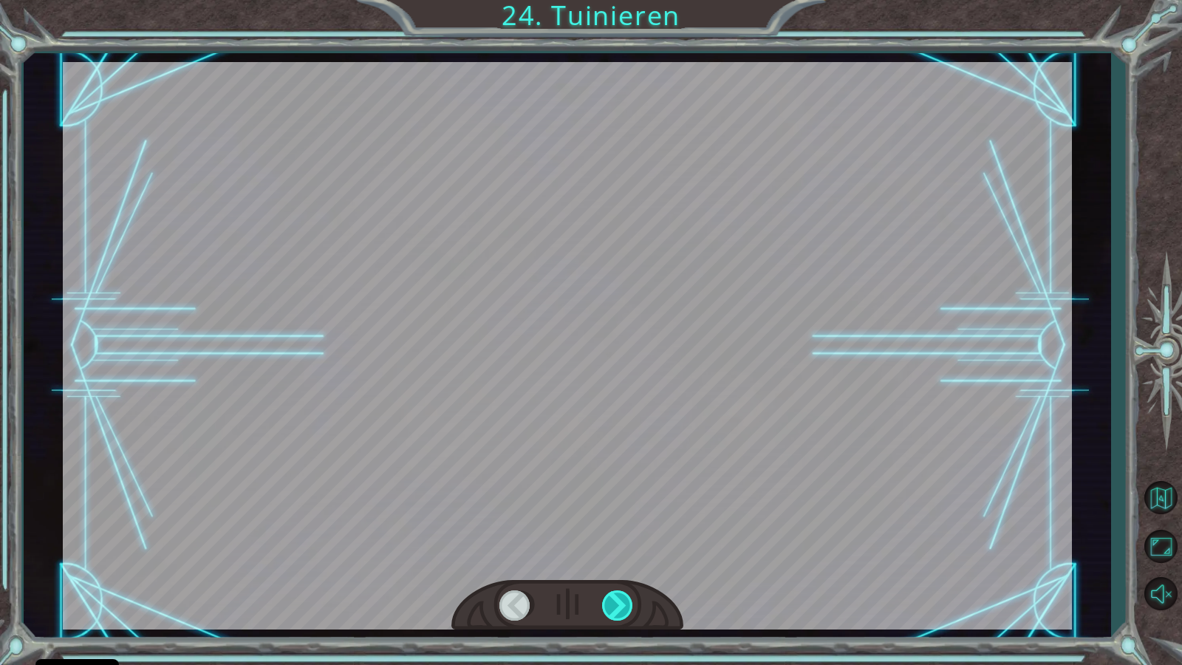
click at [632, 571] on div at bounding box center [618, 605] width 33 height 30
click at [630, 571] on div at bounding box center [618, 605] width 33 height 30
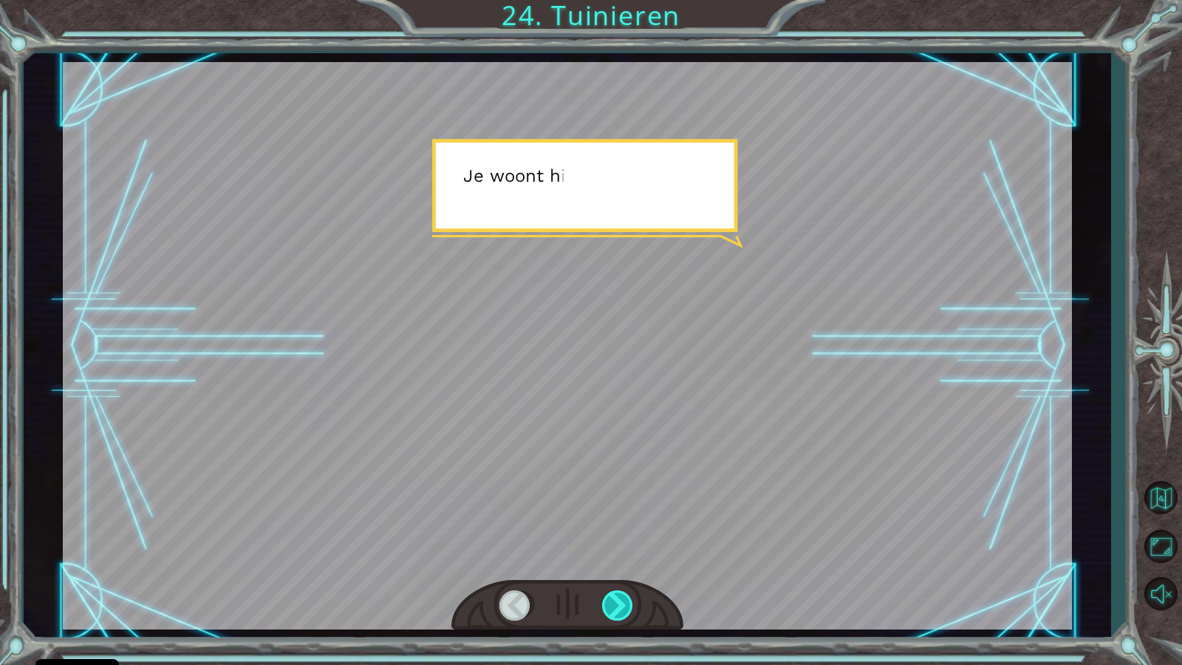
click at [632, 571] on div at bounding box center [618, 605] width 33 height 30
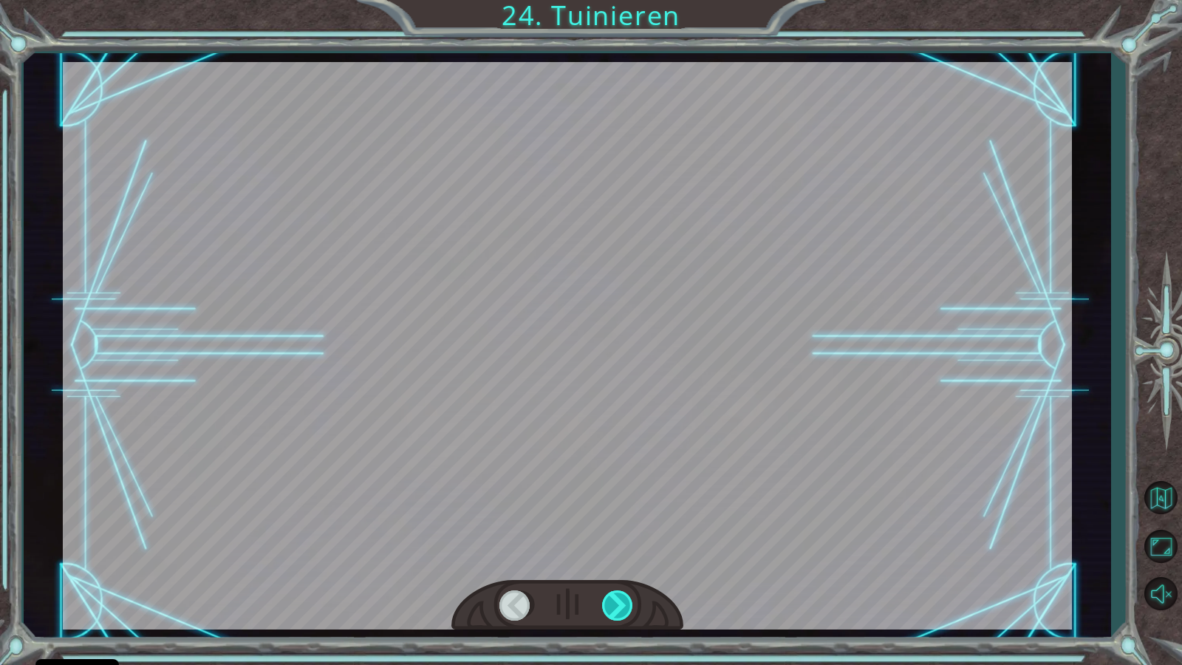
click at [632, 571] on div at bounding box center [618, 605] width 33 height 30
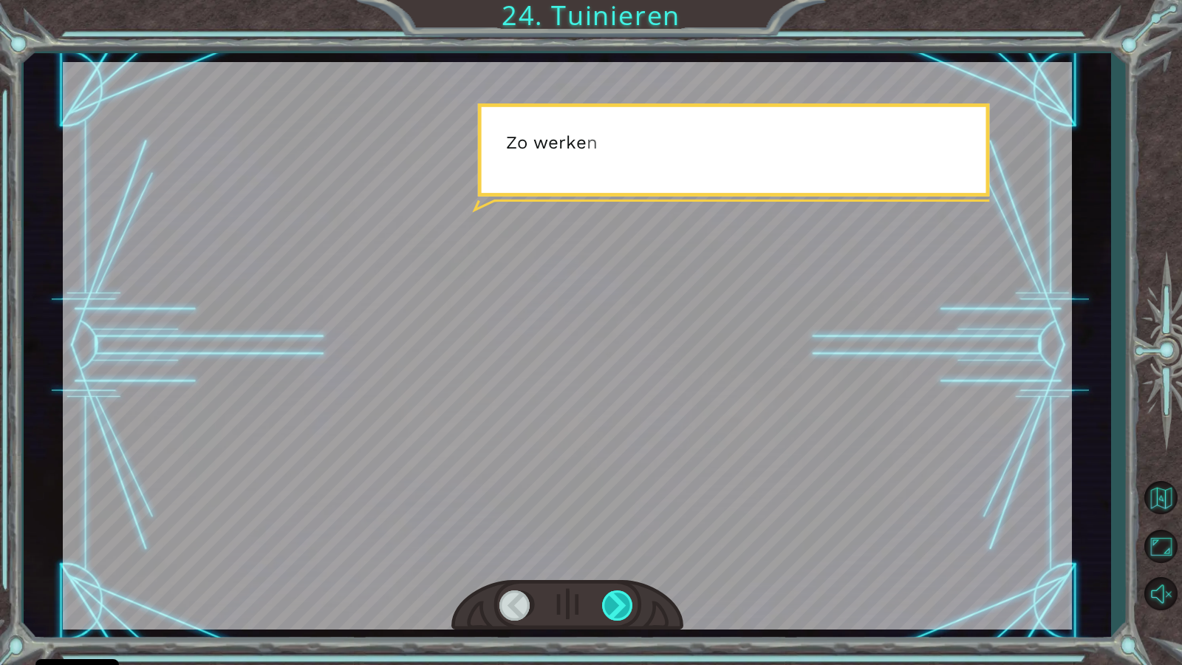
click at [632, 571] on div at bounding box center [618, 605] width 33 height 30
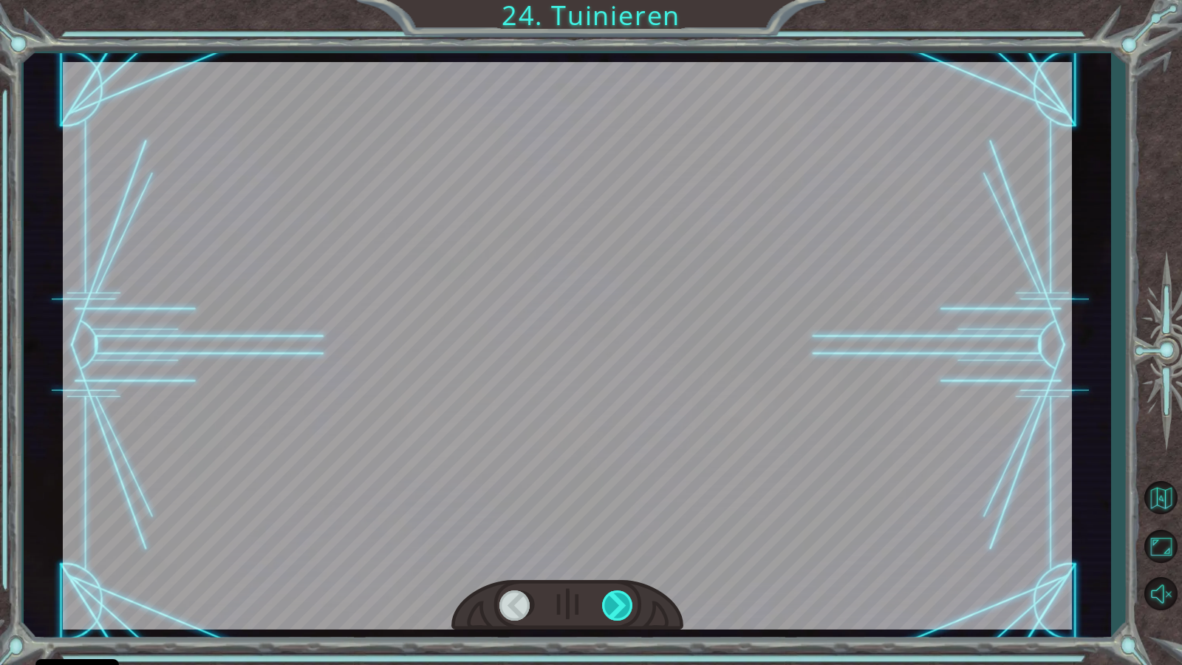
click at [632, 571] on div at bounding box center [618, 605] width 33 height 30
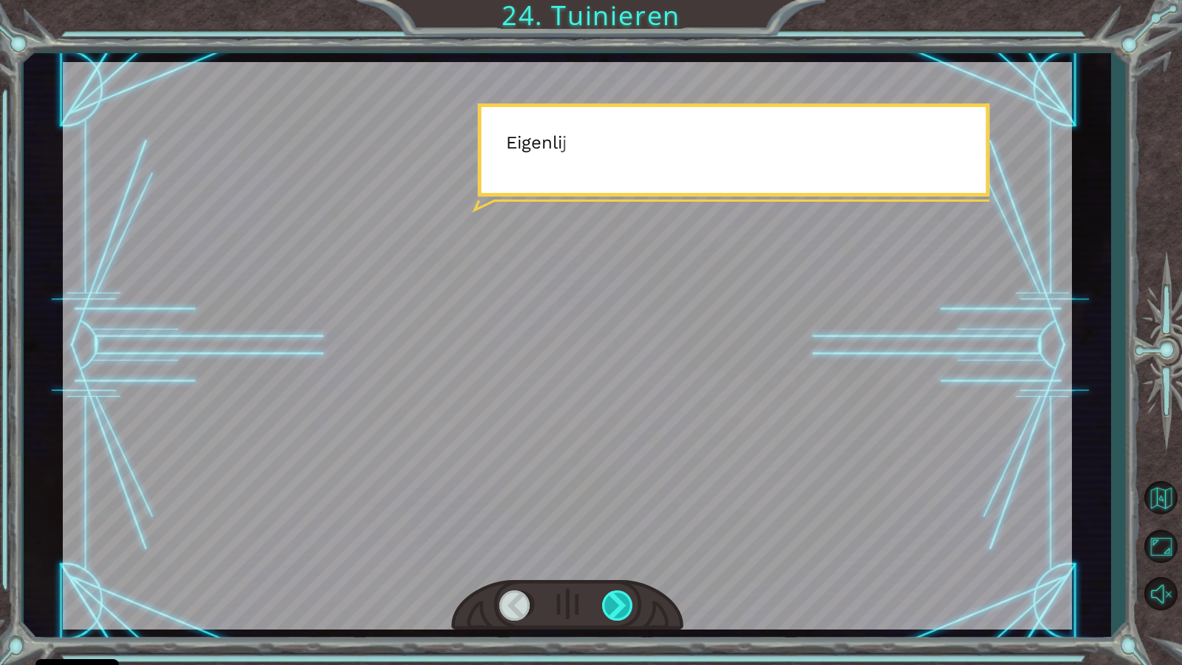
click at [632, 571] on div at bounding box center [618, 605] width 33 height 30
click at [633, 571] on div at bounding box center [618, 605] width 33 height 30
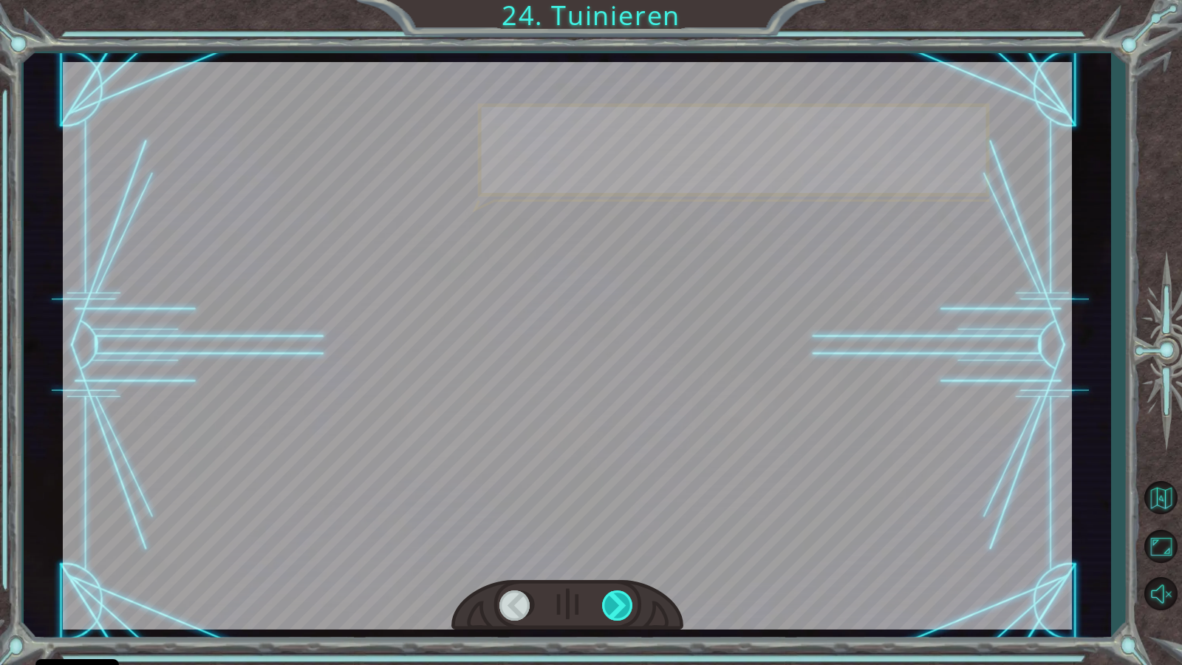
click at [630, 571] on div at bounding box center [618, 605] width 33 height 30
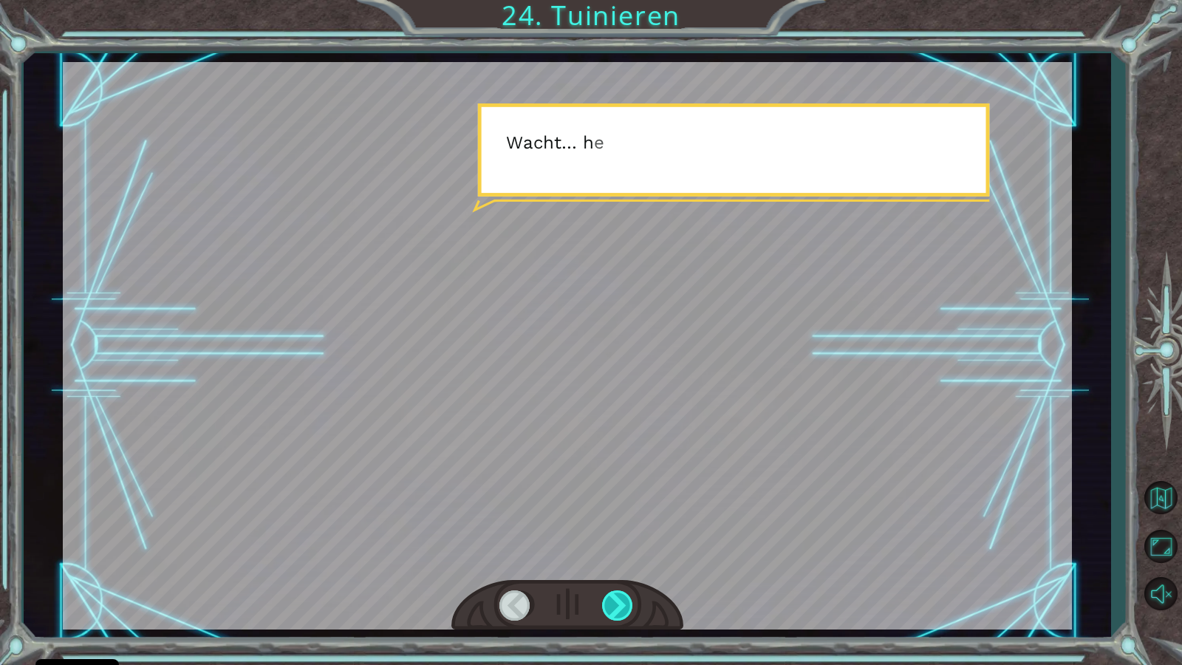
click at [630, 571] on div at bounding box center [618, 605] width 33 height 30
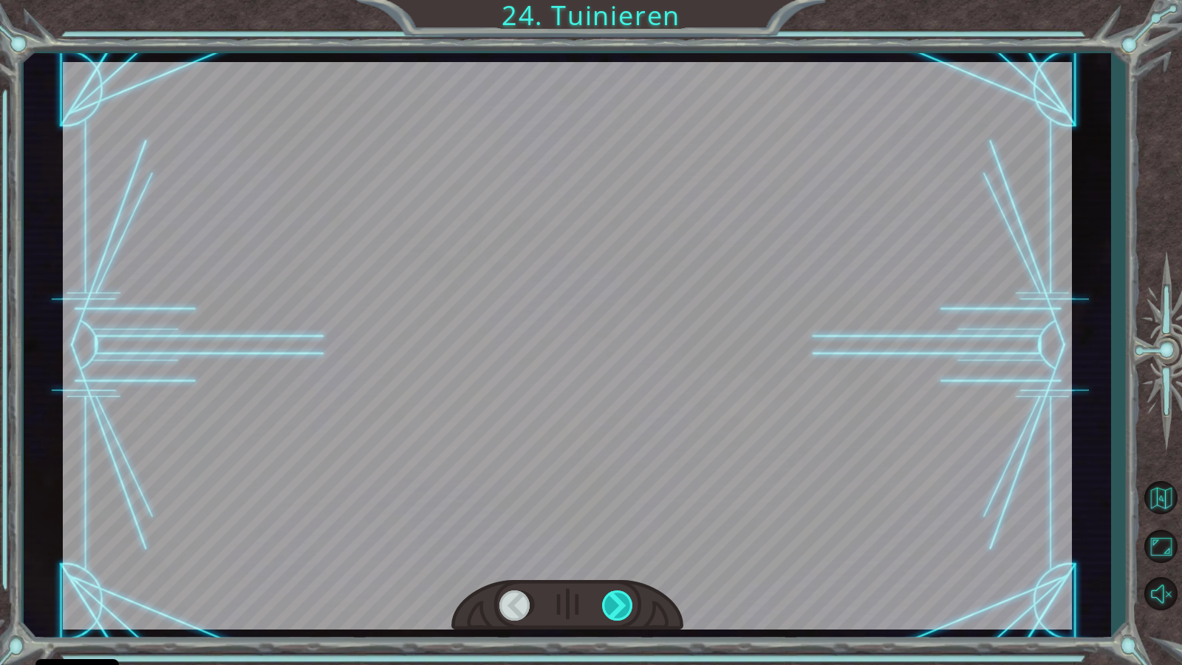
click at [628, 571] on div at bounding box center [618, 605] width 33 height 30
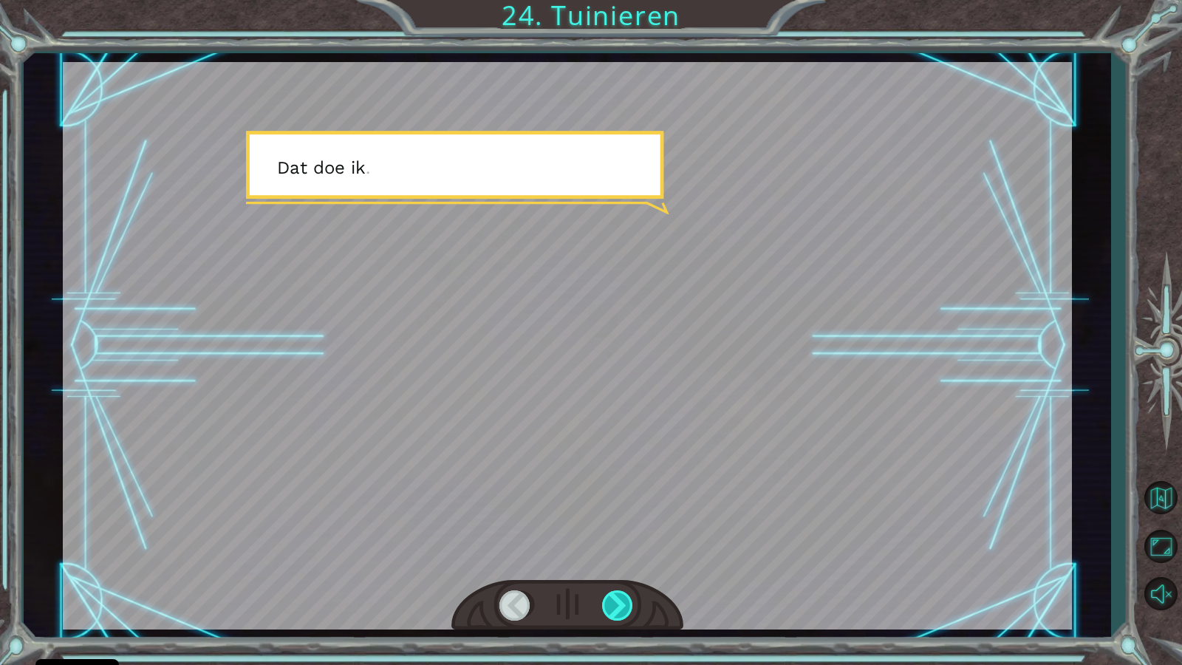
click at [628, 571] on div at bounding box center [618, 605] width 33 height 30
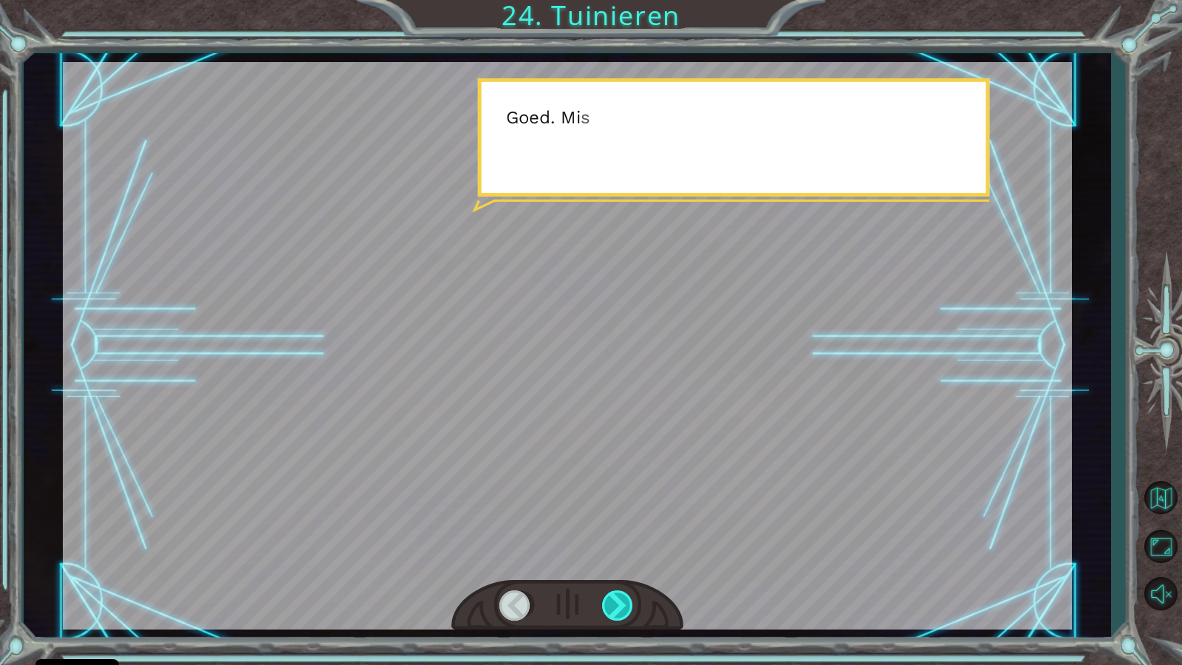
click at [626, 571] on div at bounding box center [618, 605] width 33 height 30
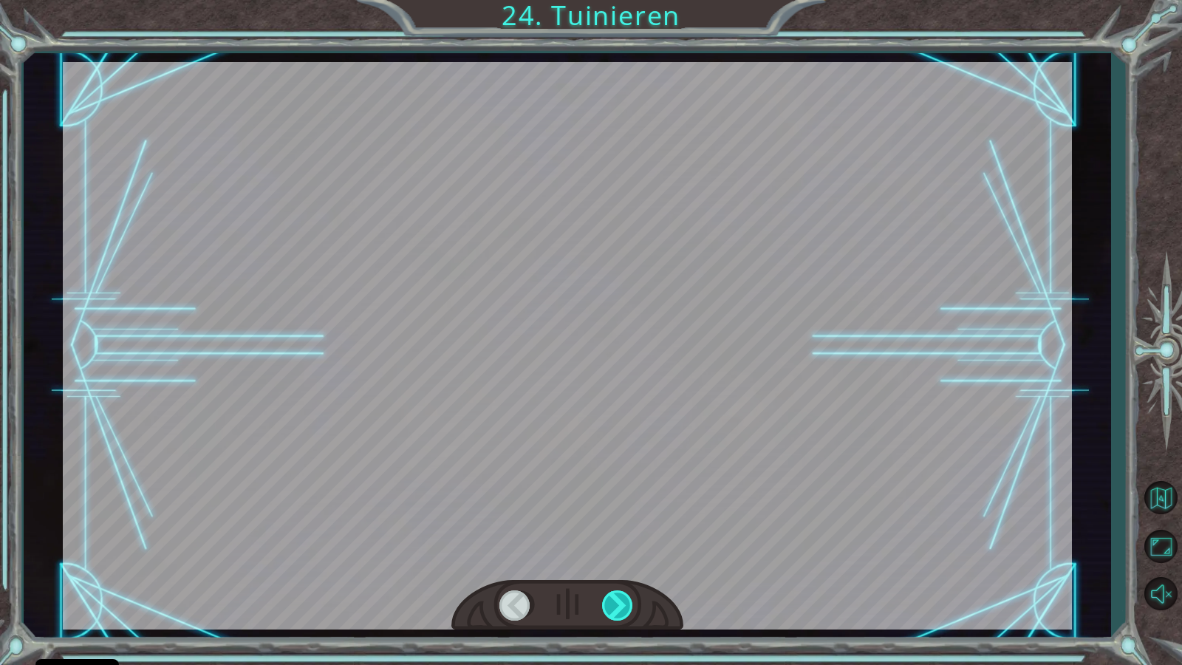
click at [626, 571] on div at bounding box center [618, 605] width 33 height 30
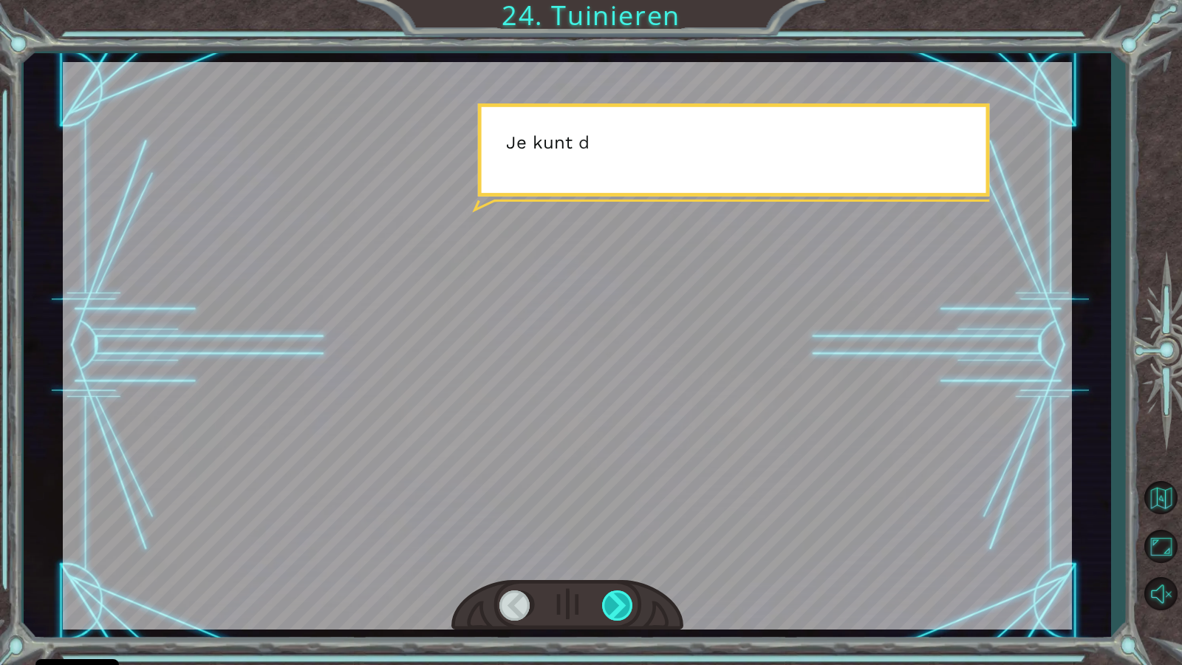
click at [626, 571] on div at bounding box center [618, 605] width 33 height 30
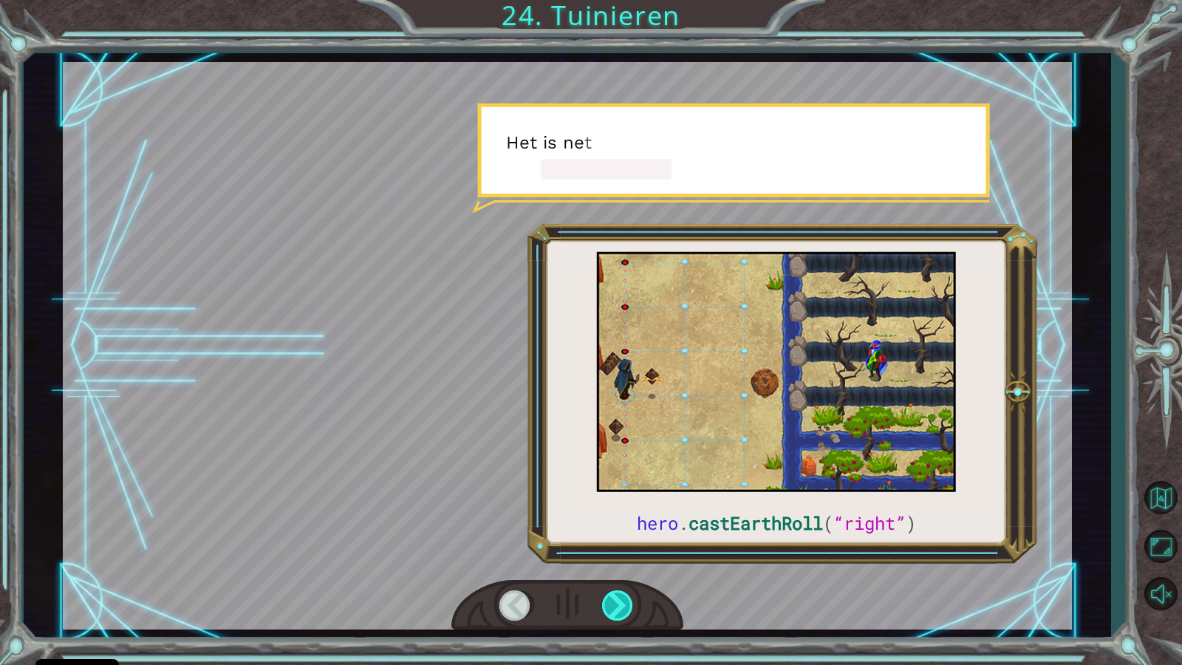
click at [623, 571] on div at bounding box center [618, 605] width 33 height 30
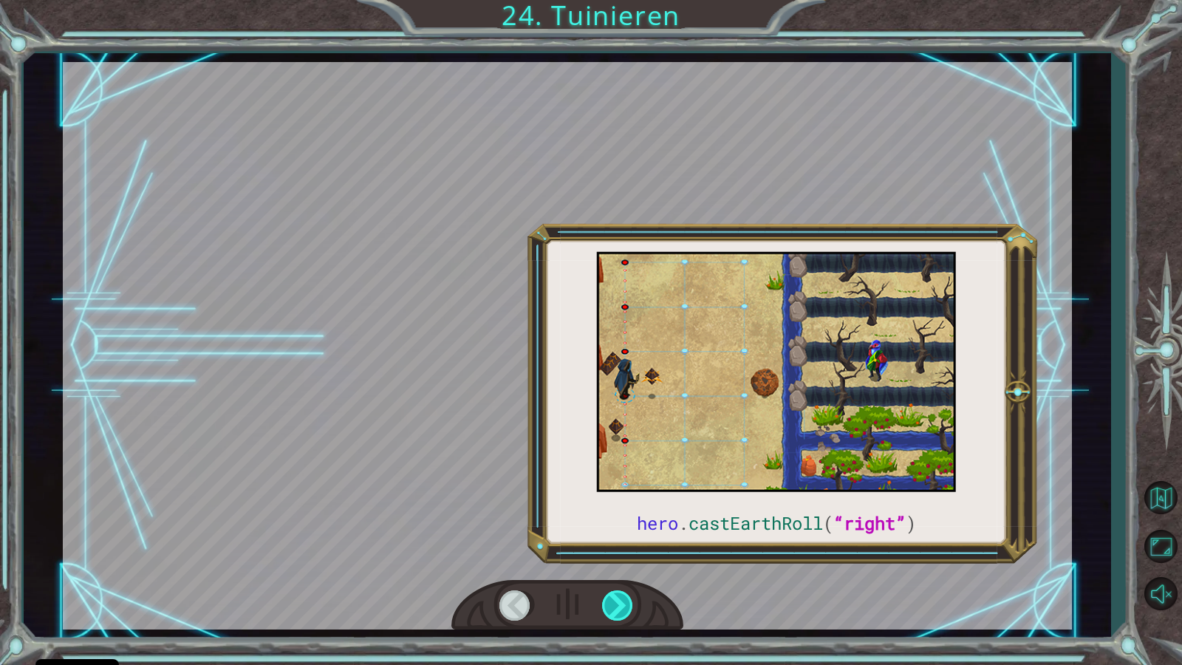
click at [623, 571] on div at bounding box center [618, 605] width 33 height 30
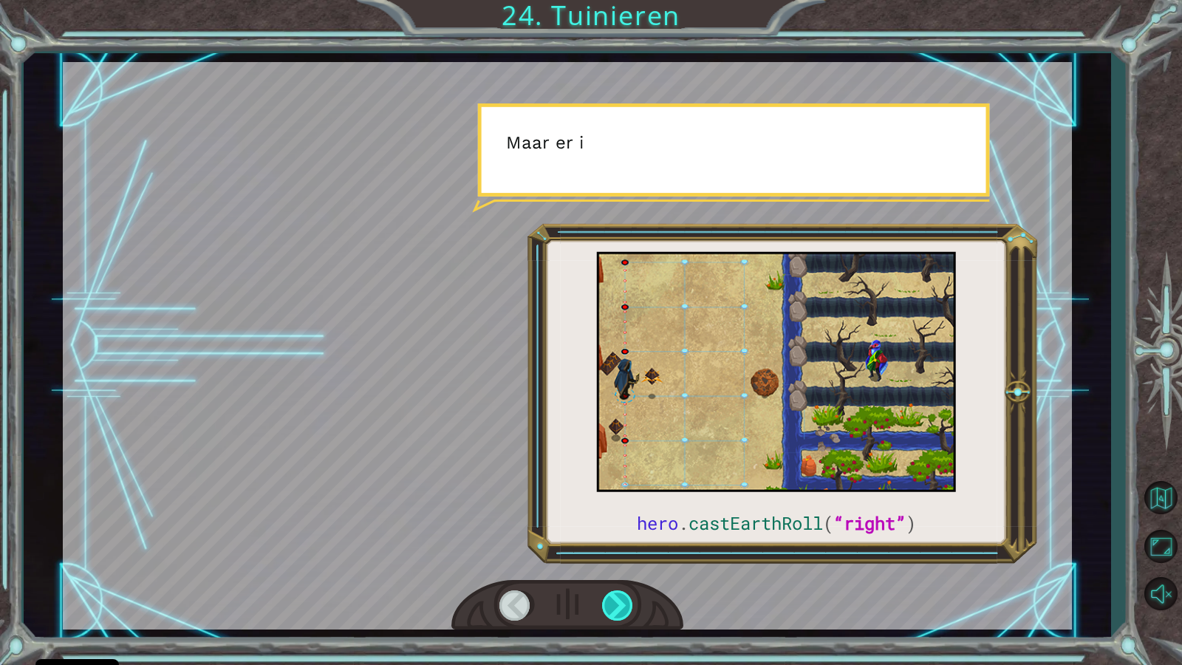
click at [623, 571] on div at bounding box center [618, 605] width 33 height 30
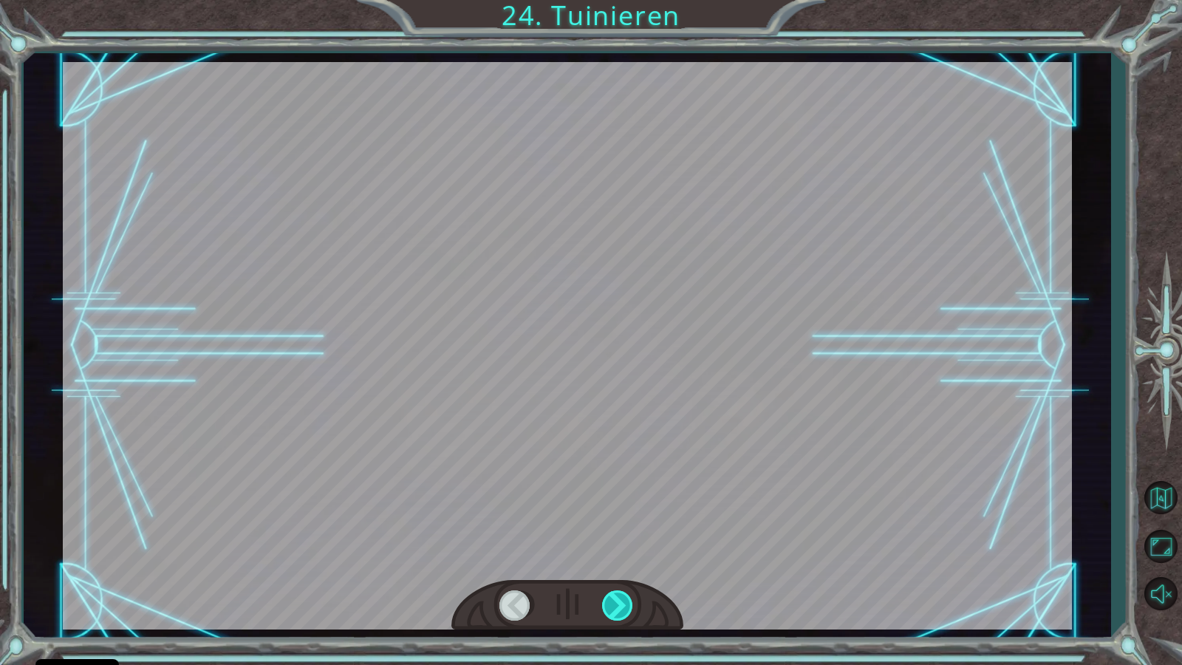
click at [626, 571] on div at bounding box center [618, 605] width 33 height 30
click at [628, 571] on div at bounding box center [618, 605] width 33 height 30
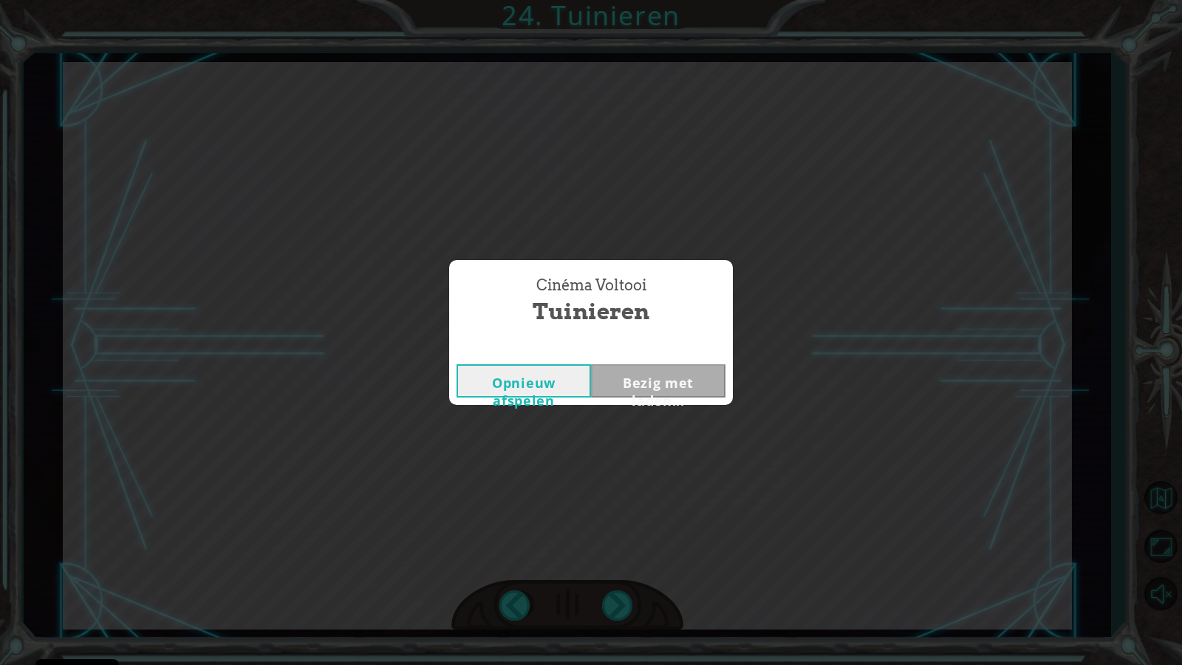
click at [625, 571] on div "Cinéma Voltooi Tuinieren Opnieuw afspelen Bezig met laden..." at bounding box center [591, 332] width 1182 height 665
click at [624, 571] on div "Cinéma Voltooi Tuinieren Opnieuw afspelen Bezig met laden..." at bounding box center [591, 332] width 1182 height 665
click at [663, 380] on button "Next" at bounding box center [658, 380] width 134 height 33
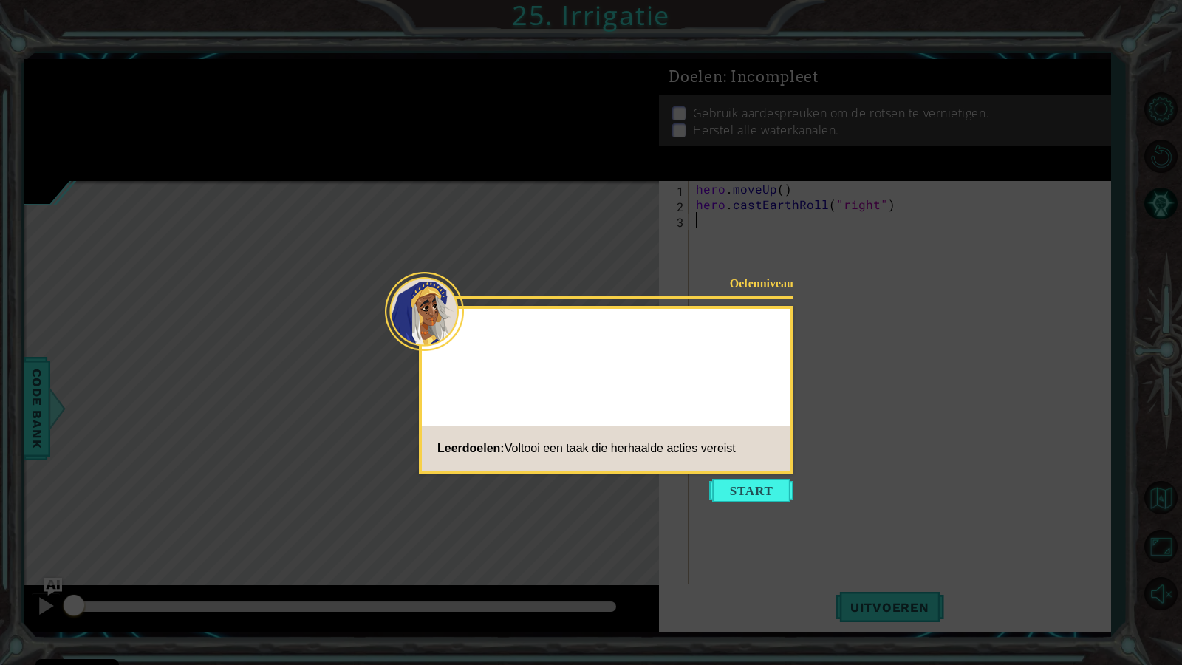
click at [753, 486] on button "Start" at bounding box center [751, 491] width 84 height 24
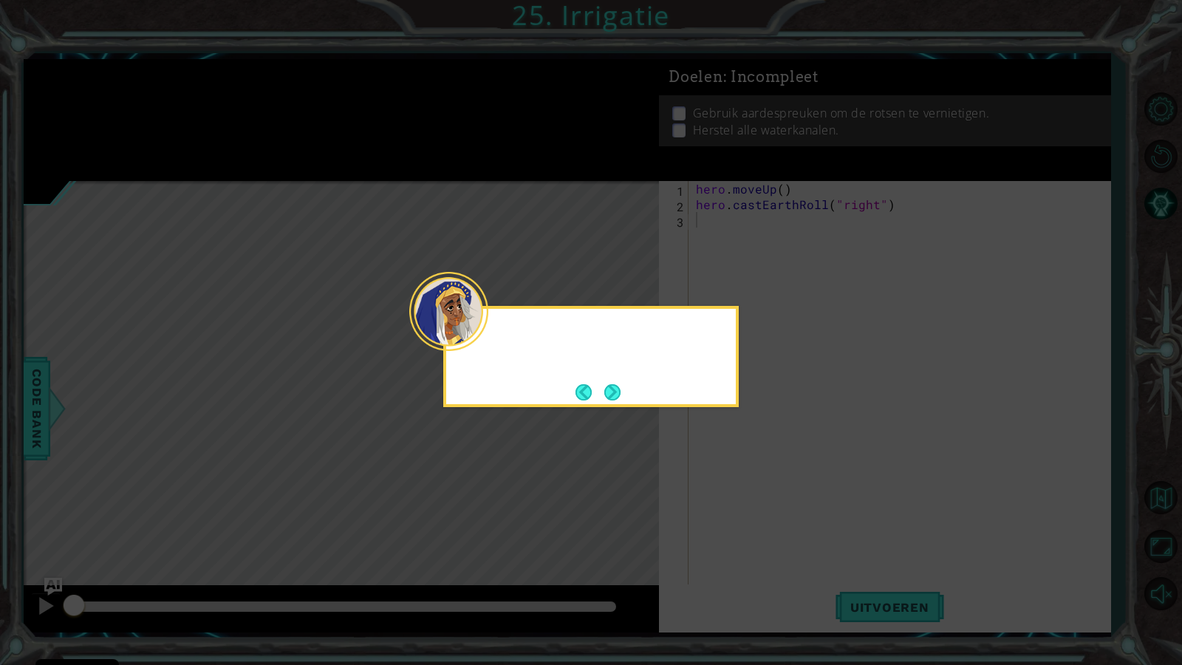
click at [754, 484] on icon at bounding box center [591, 332] width 1182 height 665
drag, startPoint x: 754, startPoint y: 484, endPoint x: 739, endPoint y: 473, distance: 18.0
click at [751, 483] on icon at bounding box center [591, 332] width 1182 height 665
drag, startPoint x: 525, startPoint y: 343, endPoint x: 599, endPoint y: 385, distance: 85.0
click at [558, 357] on div at bounding box center [591, 336] width 290 height 42
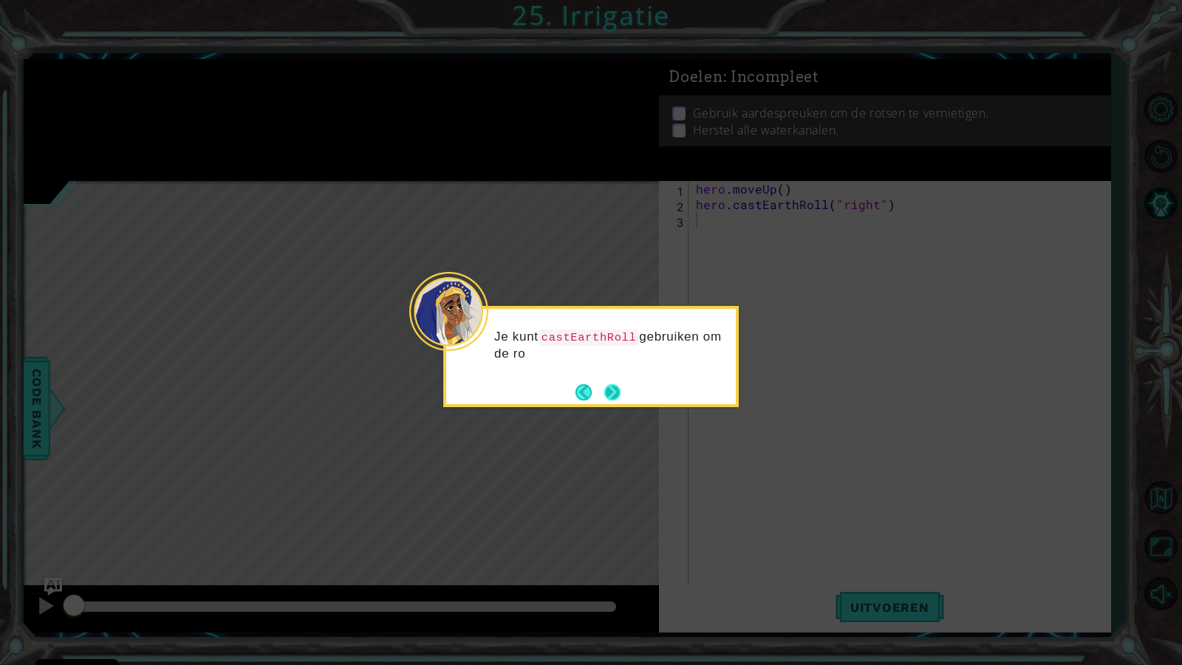
click at [611, 394] on button "Next" at bounding box center [612, 392] width 16 height 16
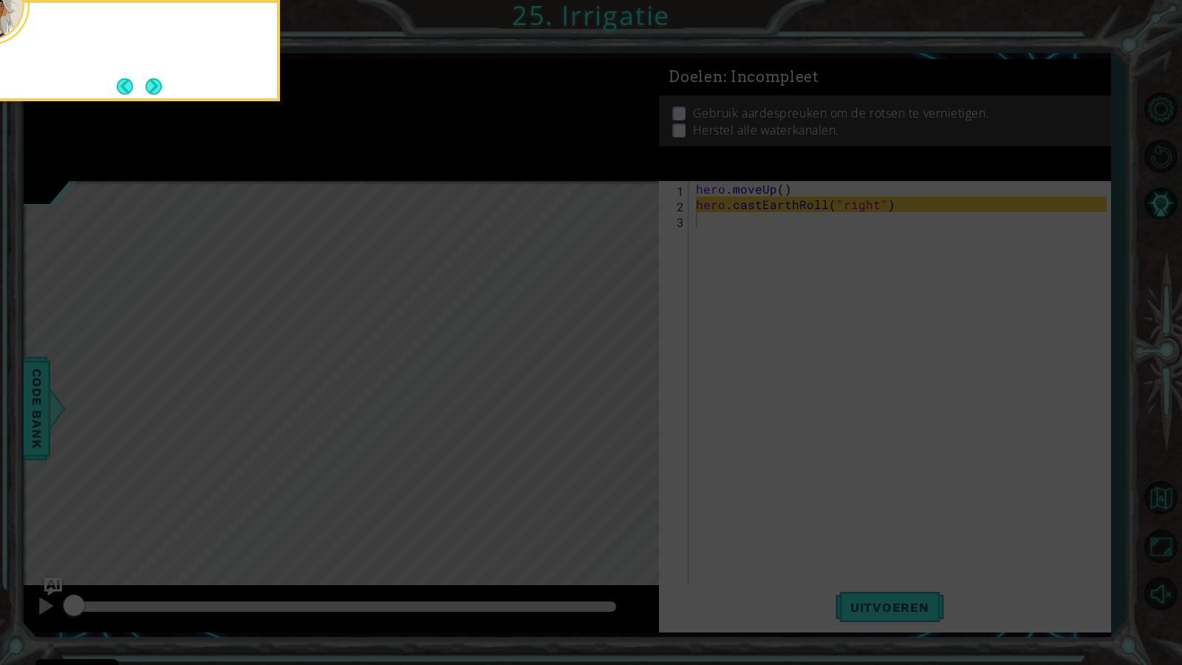
click at [611, 394] on icon at bounding box center [591, 107] width 1182 height 1114
click at [157, 79] on button "Next" at bounding box center [153, 86] width 16 height 16
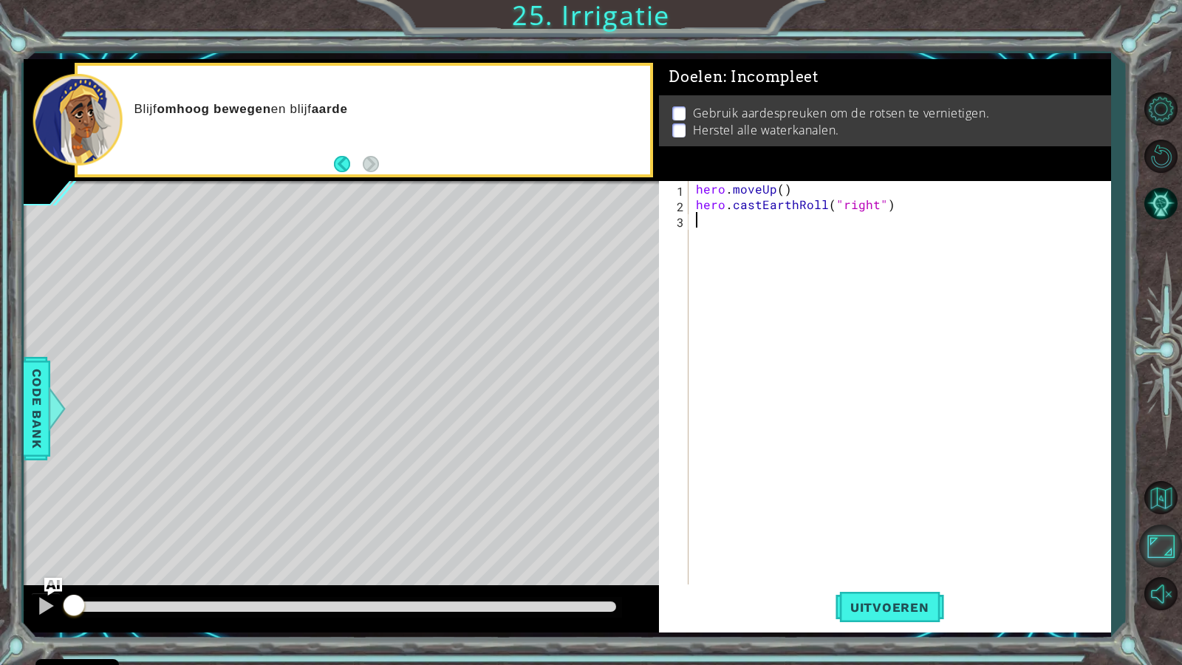
click at [1153, 532] on button "Maximaliseer Browser" at bounding box center [1160, 545] width 43 height 43
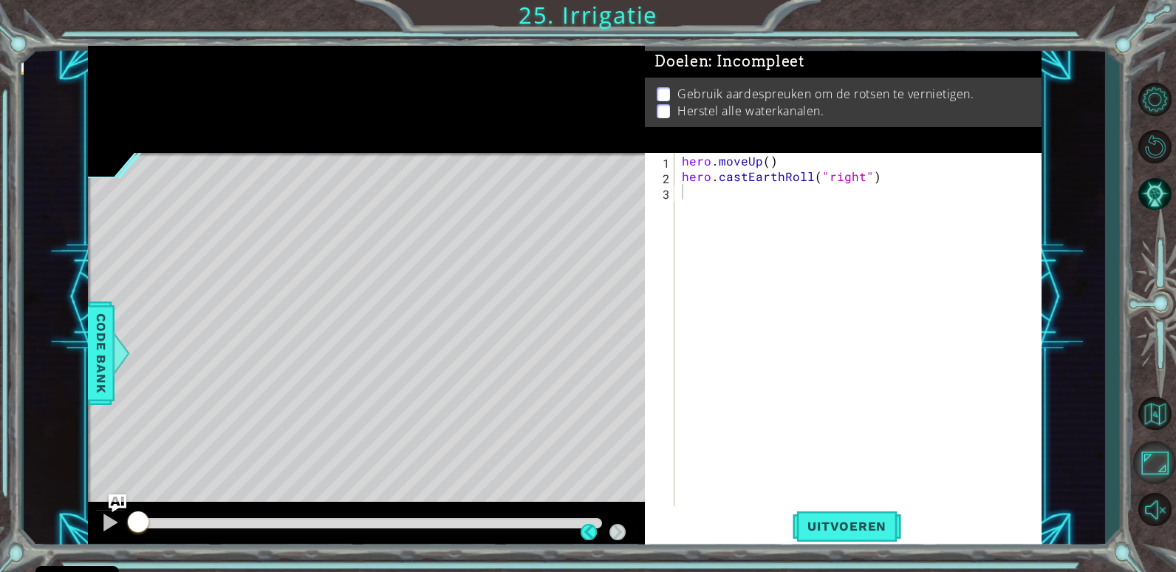
click at [1153, 482] on button "Maximaliseer Browser" at bounding box center [1154, 462] width 43 height 43
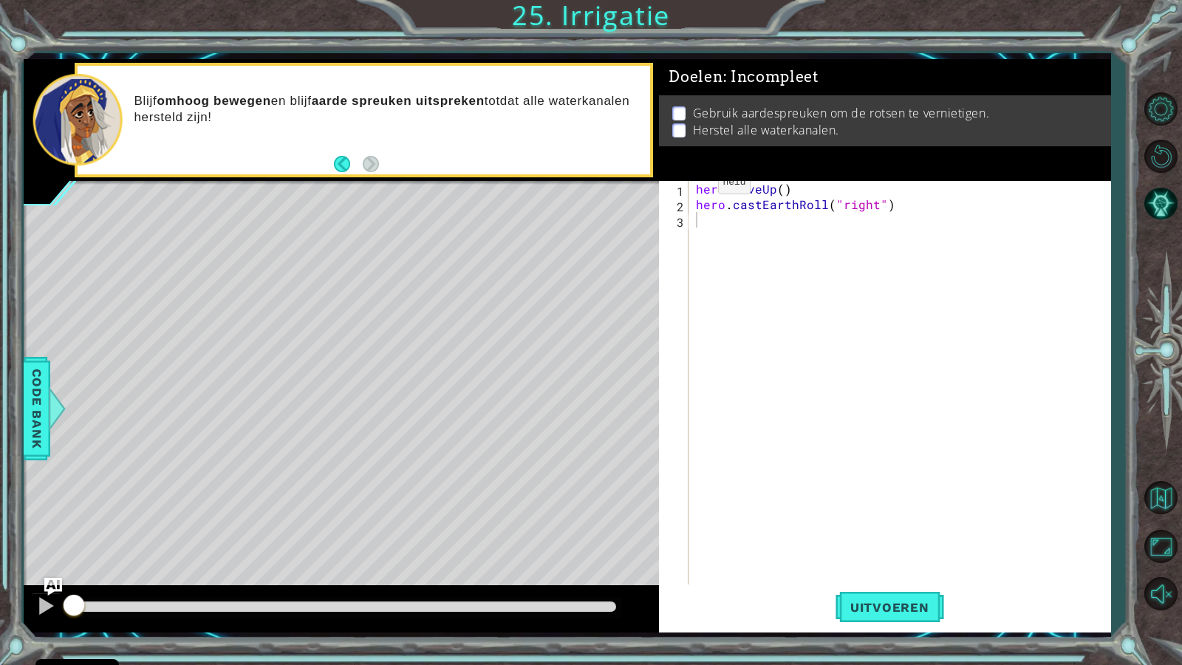
click at [689, 182] on div "1 2 3 hero . moveUp ( ) hero . castEarthRoll ( "right" ) הההההההההההההההההההההה…" at bounding box center [882, 382] width 447 height 403
click at [695, 186] on div "hero . moveUp ( ) hero . castEarthRoll ( "right" )" at bounding box center [903, 398] width 420 height 434
type textarea "hero.moveUp()"
click at [709, 185] on div "hero . moveUp ( ) hero . castEarthRoll ( "right" )" at bounding box center [903, 398] width 420 height 434
type textarea "w"
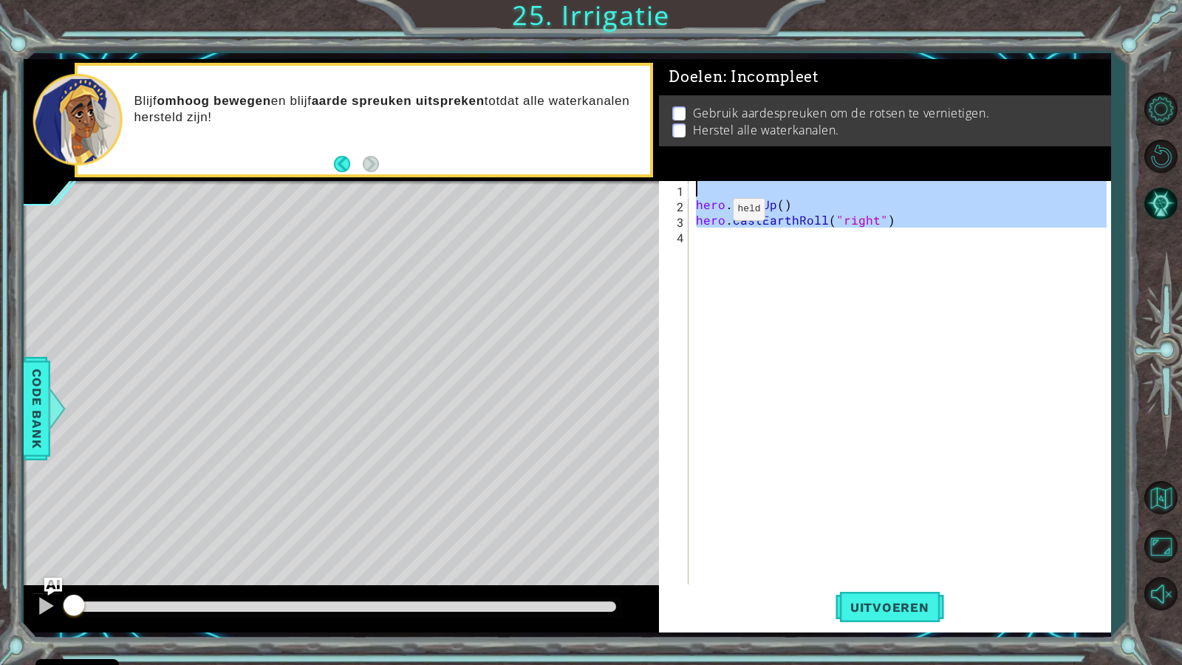
click at [607, 185] on div "1 ההההההההההההההההההההההההההההההההההההההההההההההההההההההההההההההההההההההההההההה…" at bounding box center [567, 346] width 1087 height 574
type textarea "hero.moveUp()"
click at [708, 238] on div "hero . moveUp ( ) hero . castEarthRoll ( "right" )" at bounding box center [899, 382] width 413 height 403
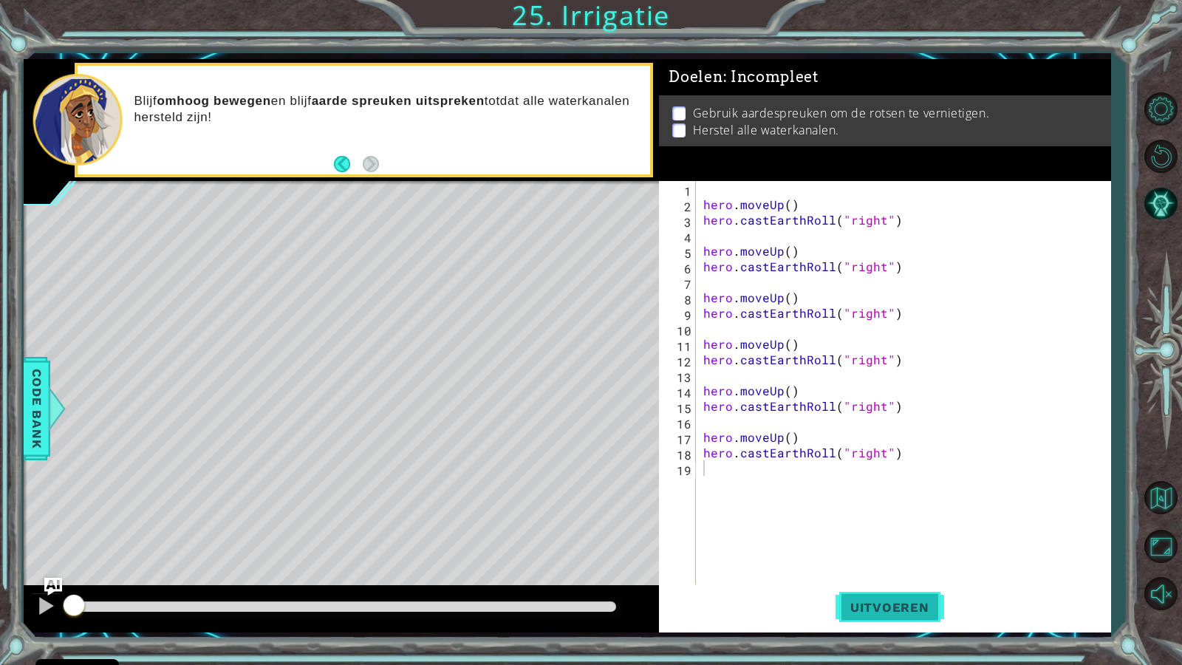
click at [858, 571] on button "Uitvoeren" at bounding box center [889, 606] width 109 height 45
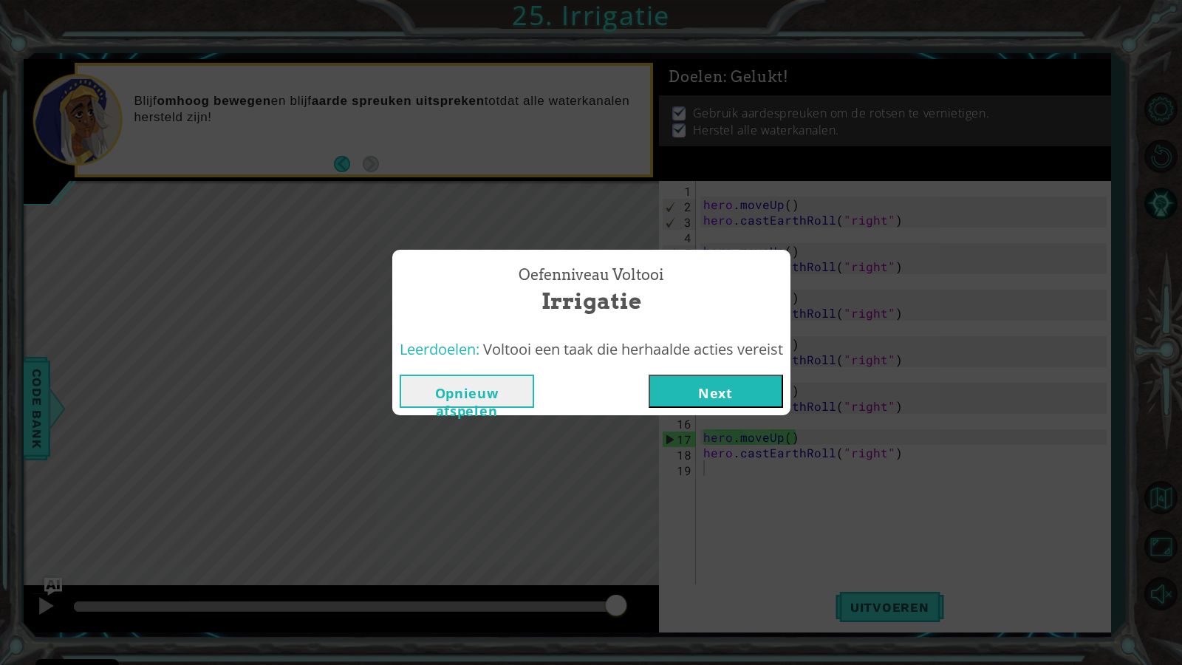
click at [774, 385] on button "Next" at bounding box center [715, 390] width 134 height 33
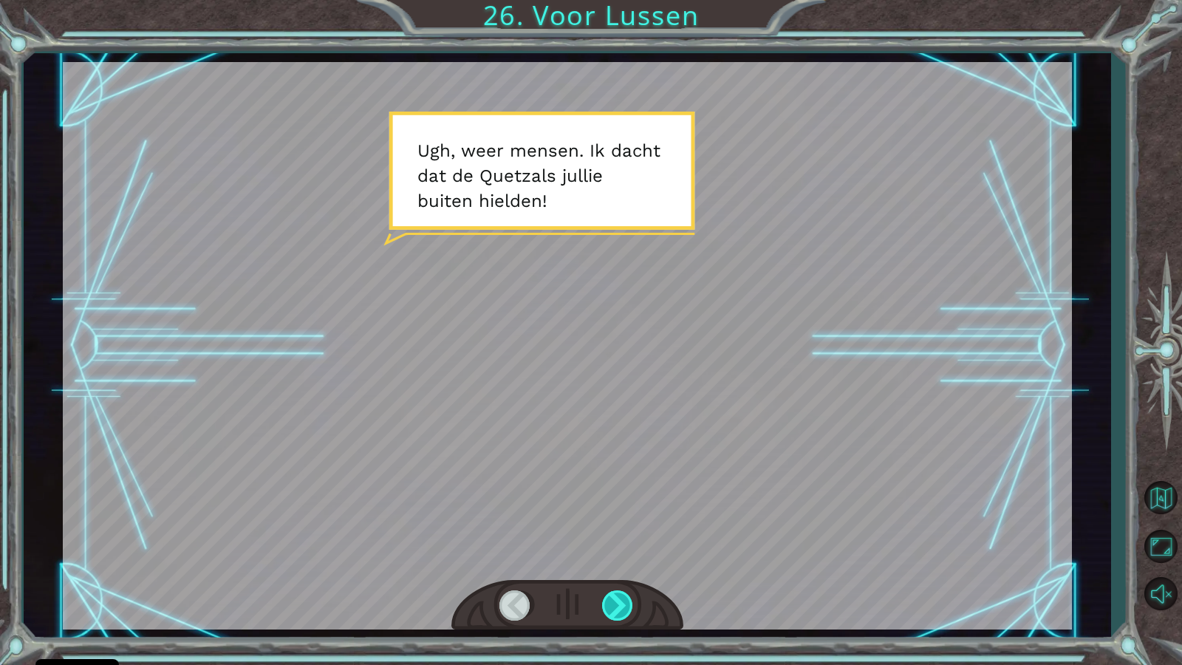
click at [616, 571] on div at bounding box center [618, 605] width 33 height 30
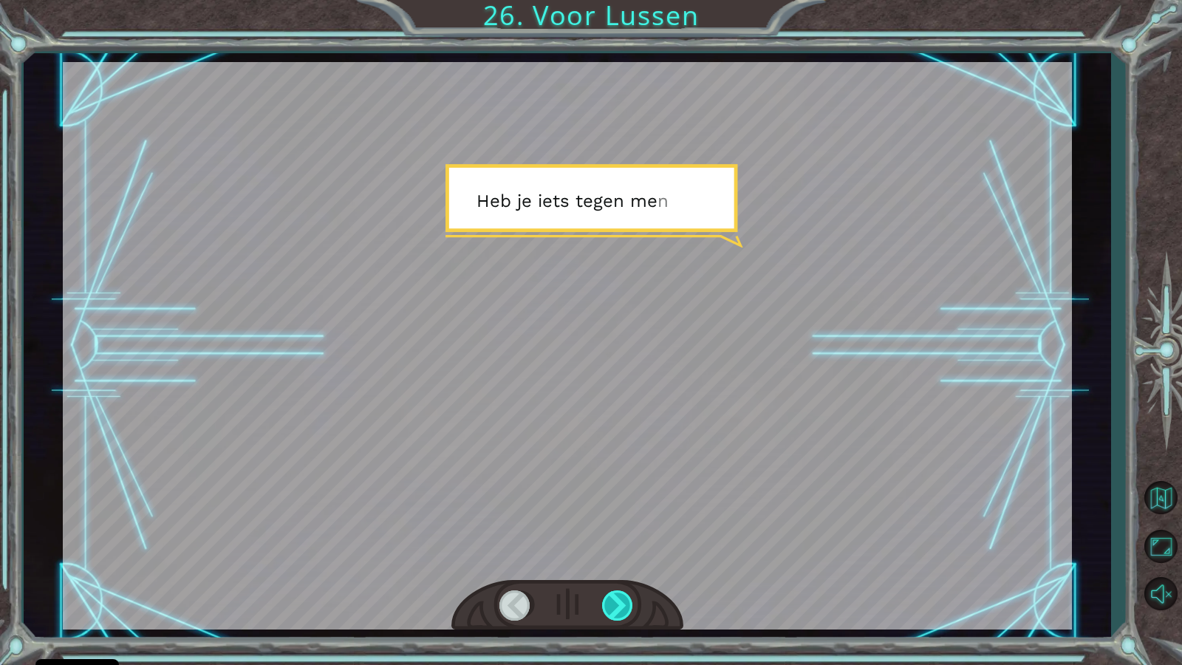
click at [616, 571] on div at bounding box center [618, 605] width 33 height 30
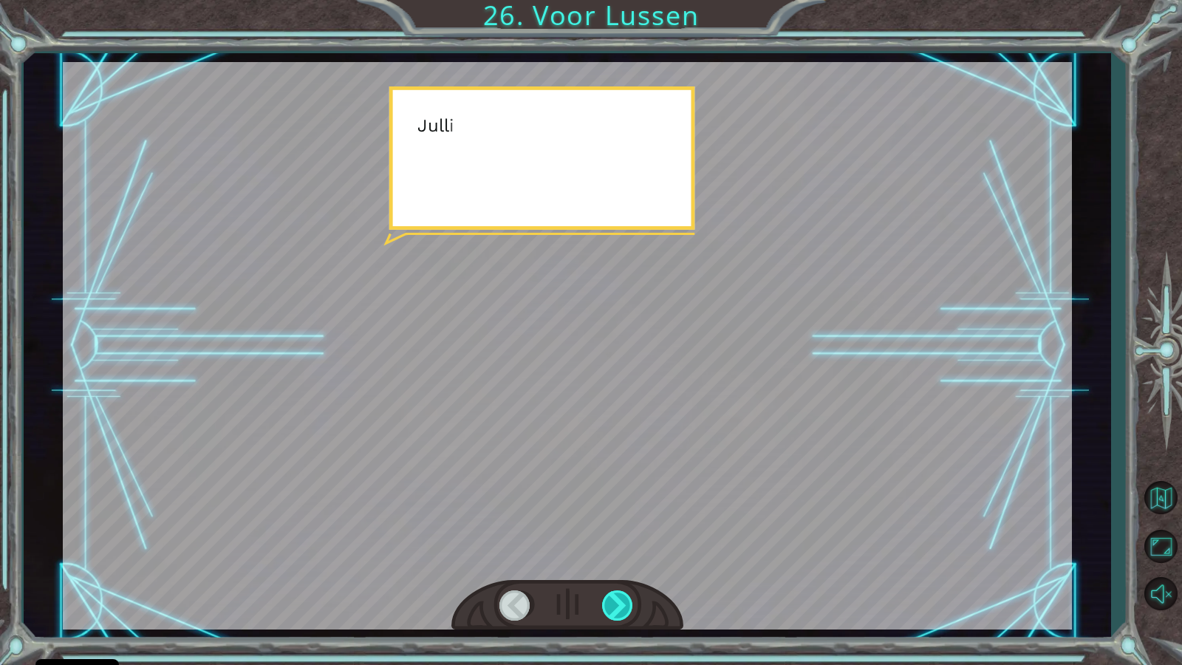
click at [615, 571] on div at bounding box center [618, 605] width 33 height 30
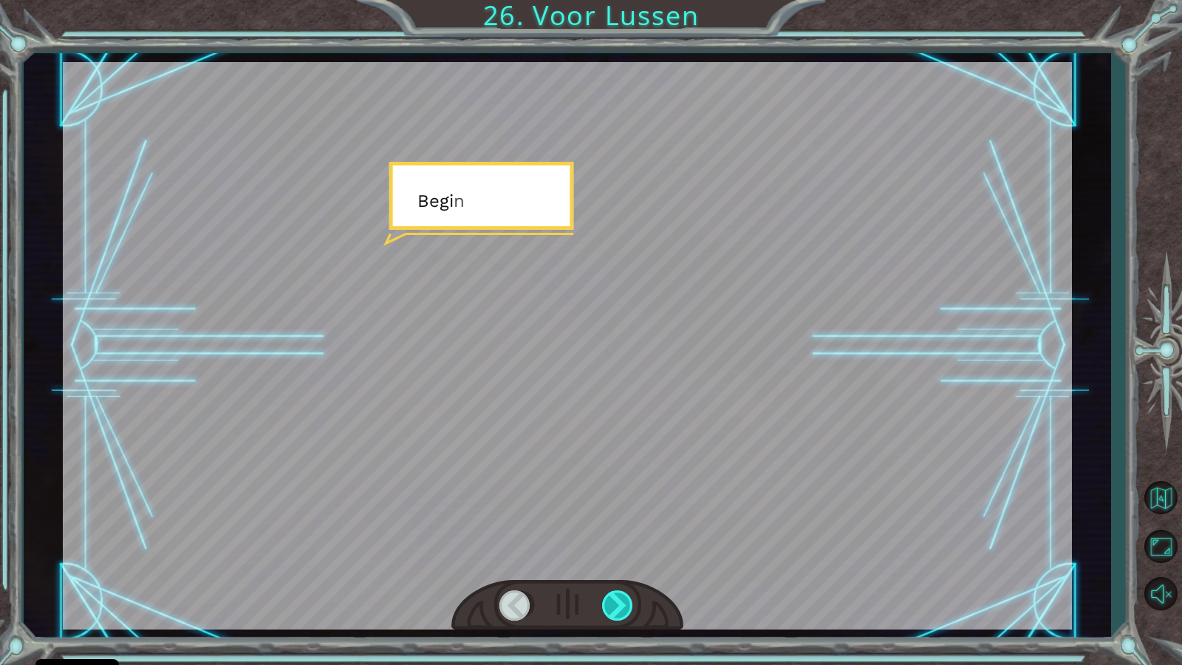
click at [615, 571] on div at bounding box center [618, 605] width 33 height 30
click at [616, 571] on div at bounding box center [618, 605] width 33 height 30
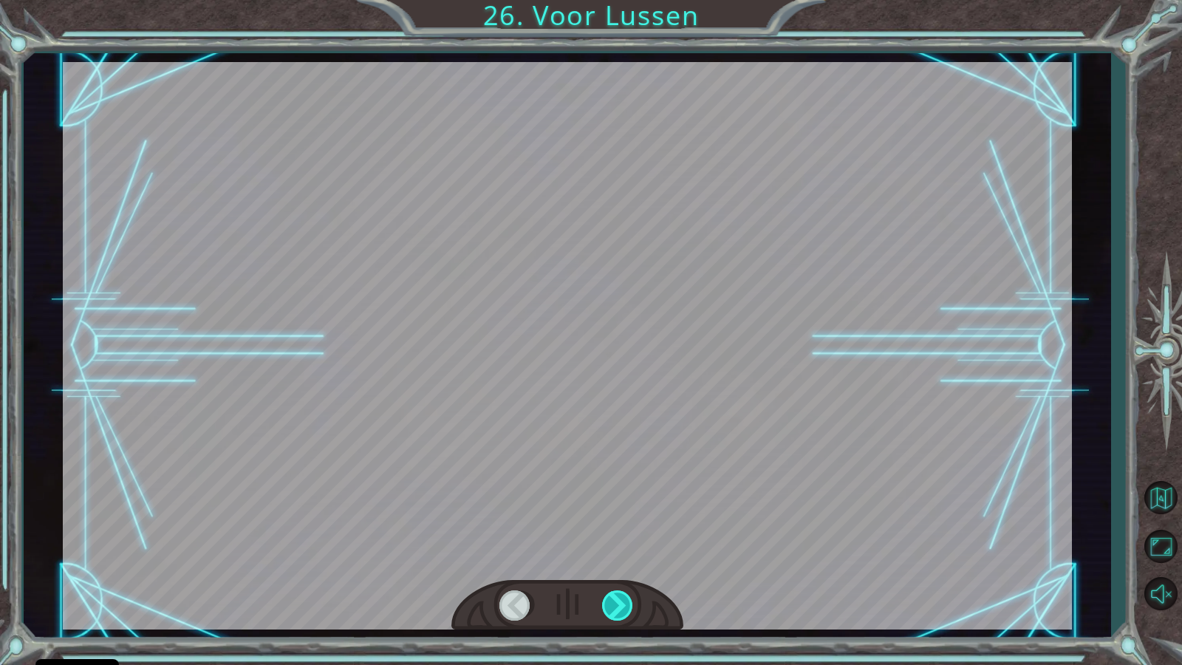
click at [617, 571] on div at bounding box center [618, 605] width 33 height 30
click at [619, 571] on div at bounding box center [618, 605] width 33 height 30
click at [617, 571] on div at bounding box center [618, 605] width 33 height 30
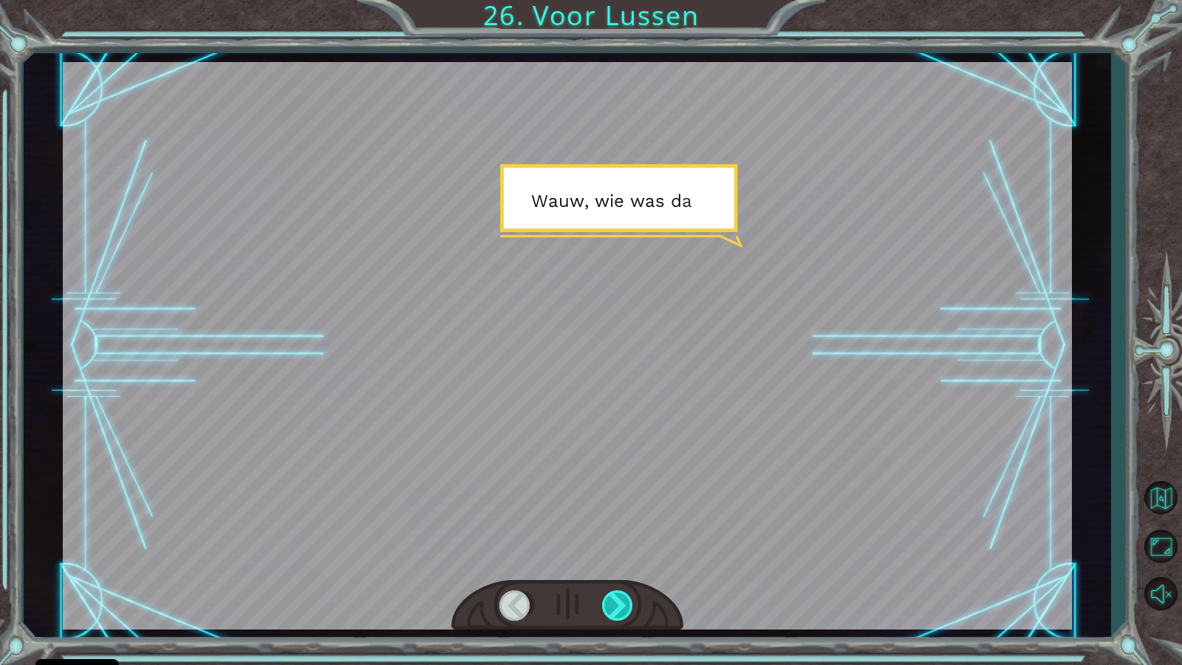
click at [621, 571] on div at bounding box center [618, 605] width 33 height 30
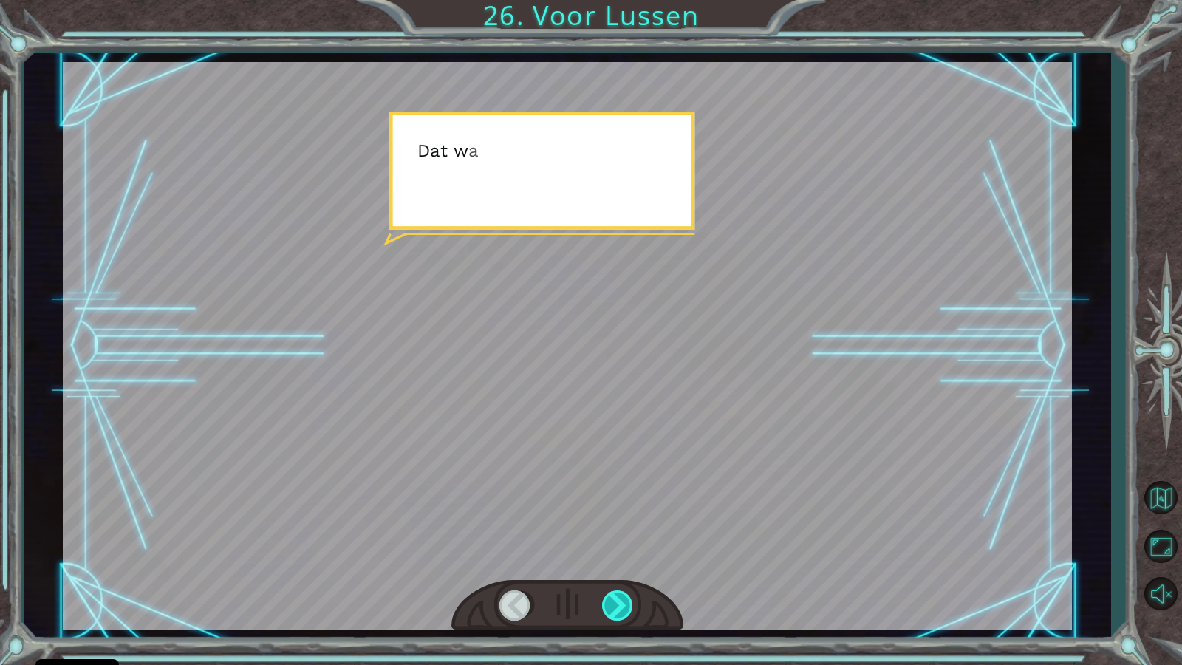
click at [621, 571] on div at bounding box center [618, 605] width 33 height 30
click at [620, 571] on div at bounding box center [618, 605] width 33 height 30
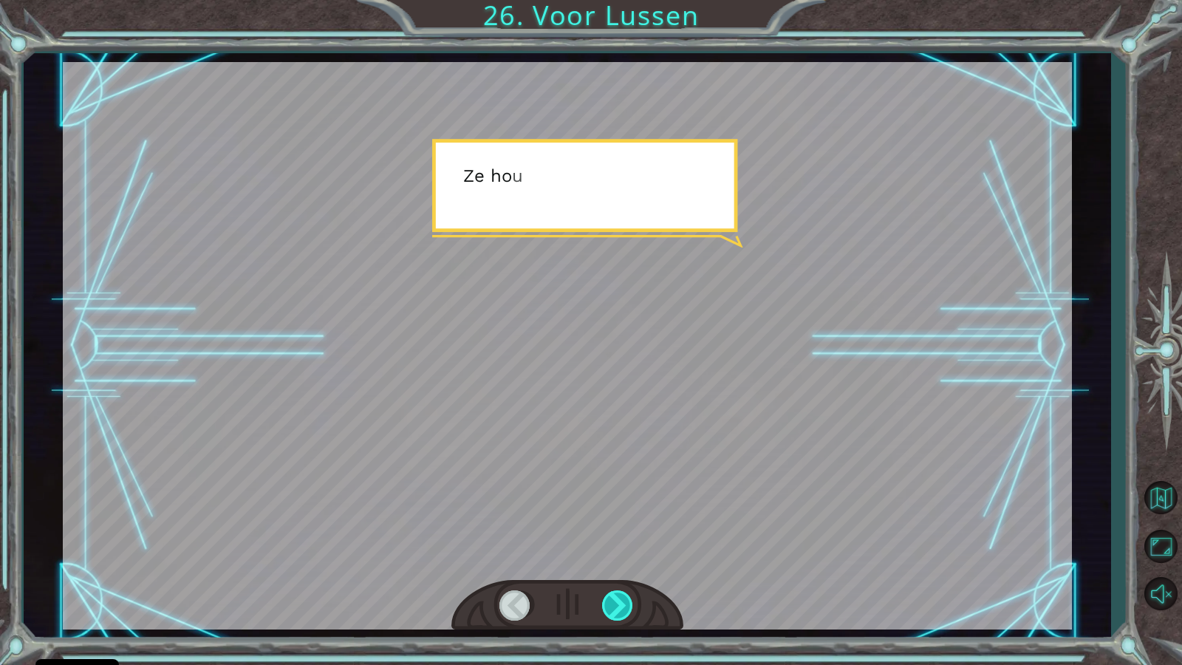
click at [619, 571] on div at bounding box center [618, 605] width 33 height 30
click at [618, 571] on div at bounding box center [618, 605] width 33 height 30
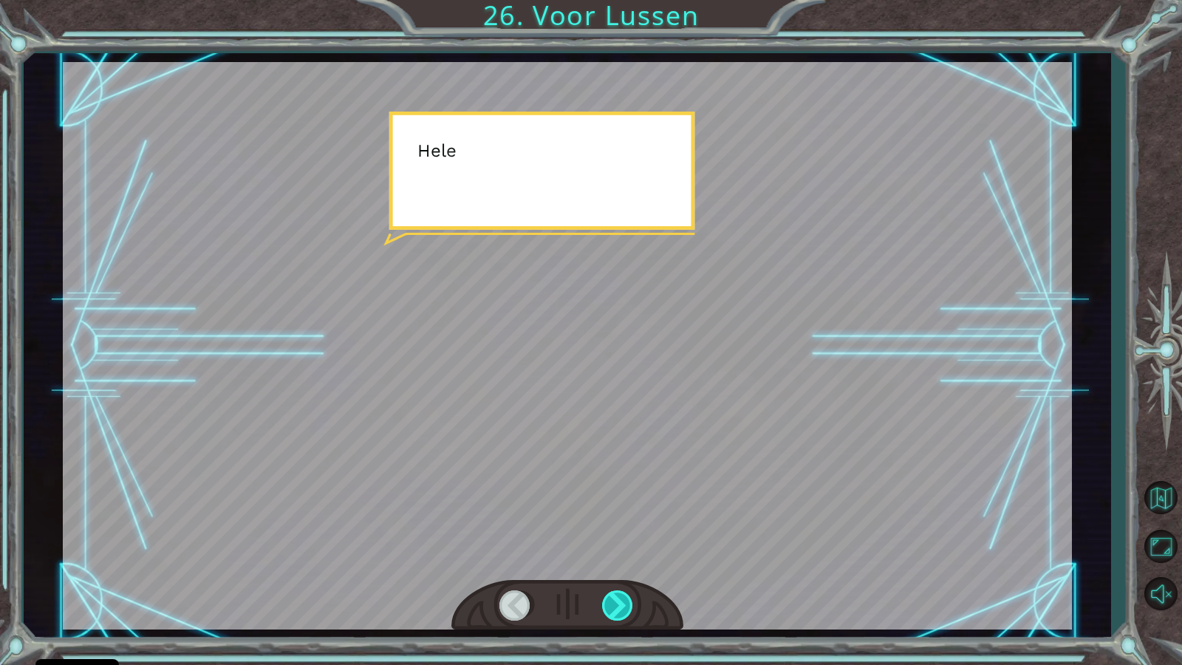
click at [618, 571] on div at bounding box center [618, 605] width 33 height 30
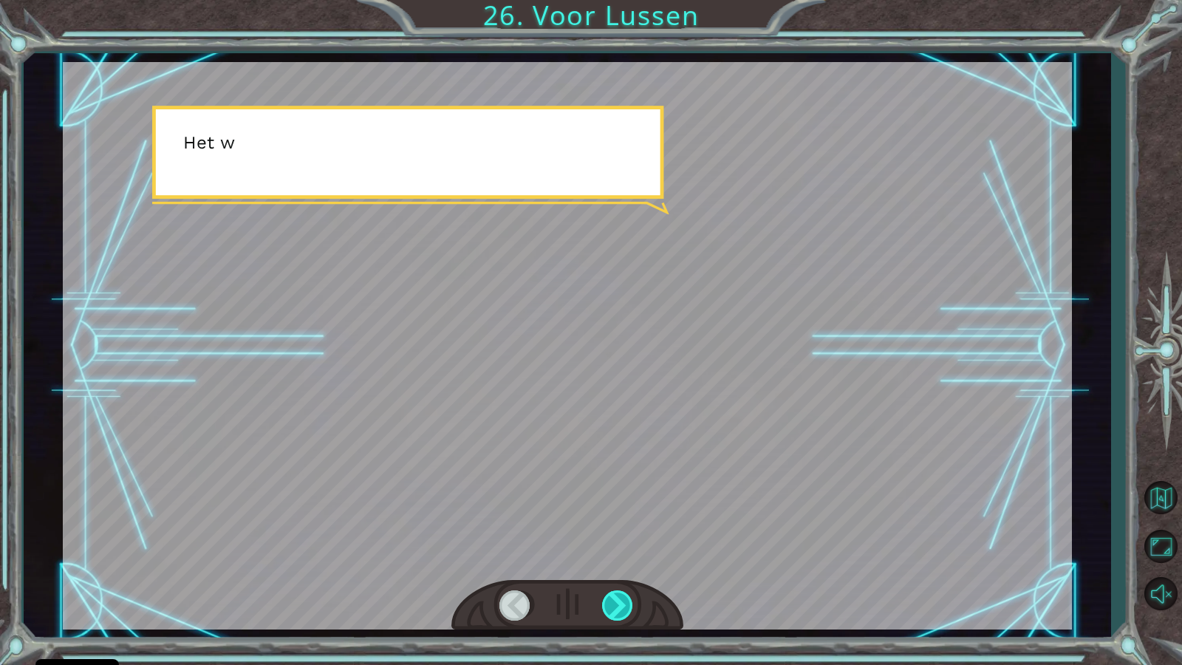
click at [618, 571] on div at bounding box center [618, 605] width 33 height 30
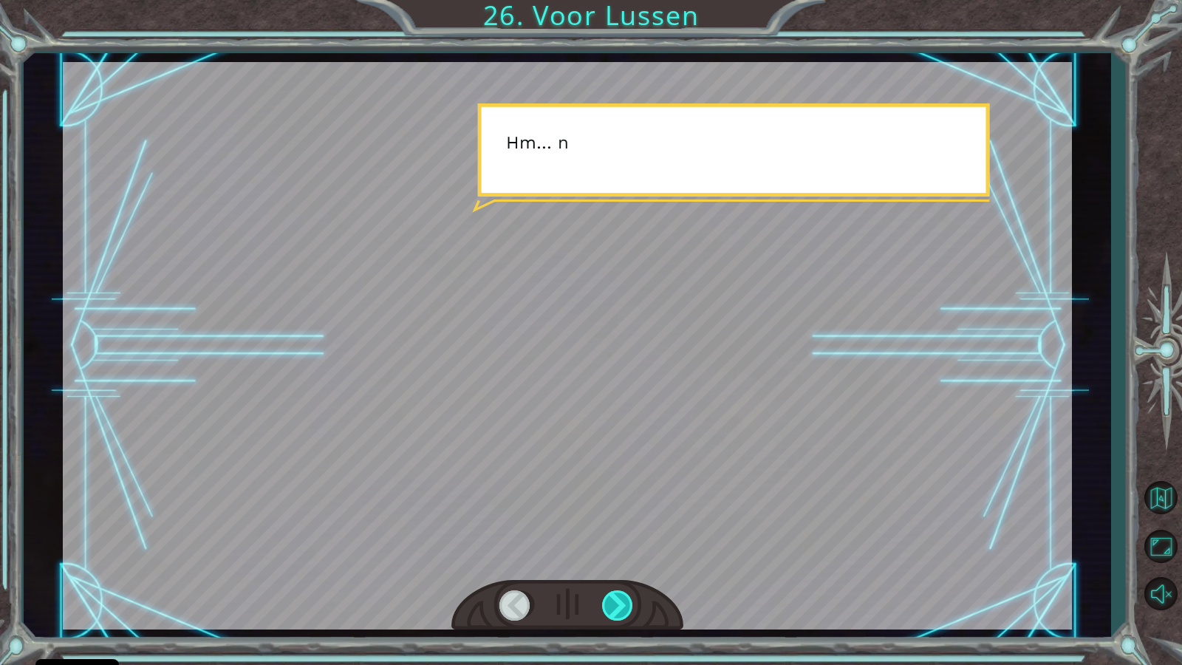
click at [617, 571] on div at bounding box center [618, 605] width 33 height 30
click at [616, 571] on div at bounding box center [618, 605] width 33 height 30
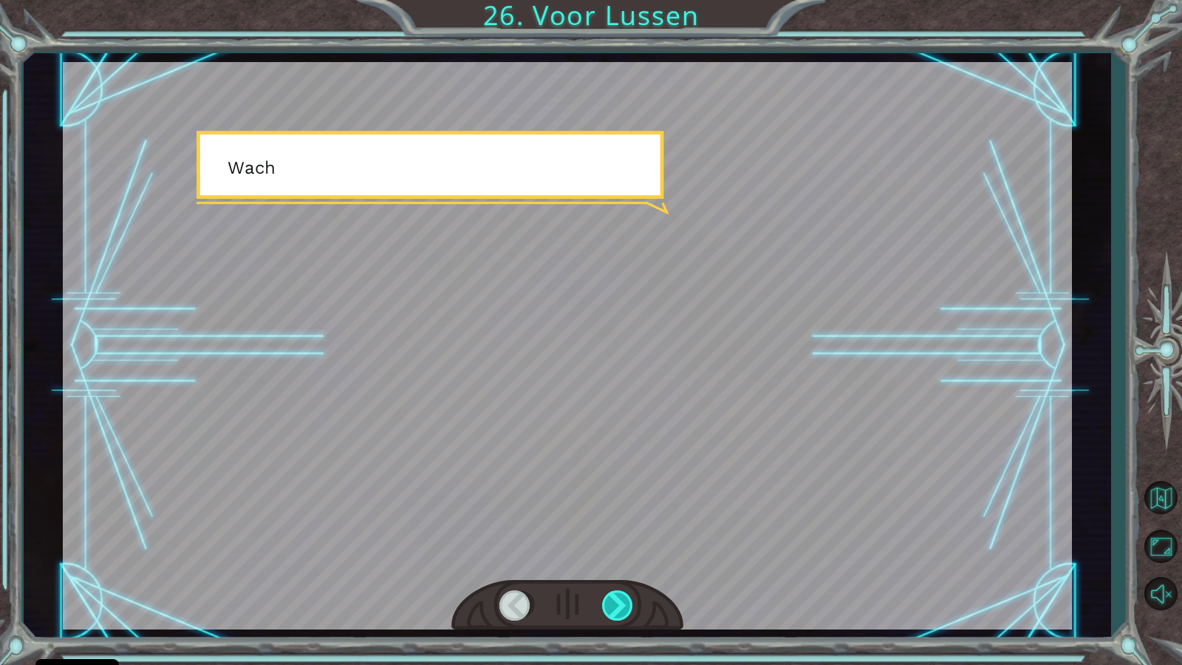
click at [615, 571] on div at bounding box center [618, 605] width 33 height 30
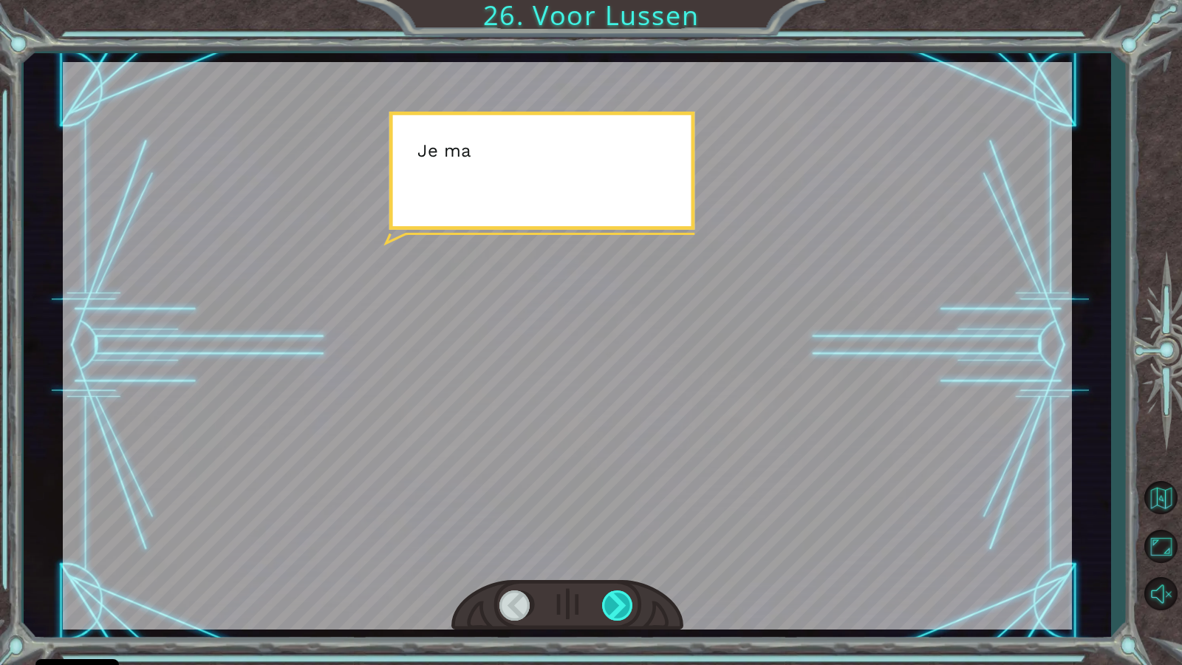
click at [615, 571] on div at bounding box center [618, 605] width 33 height 30
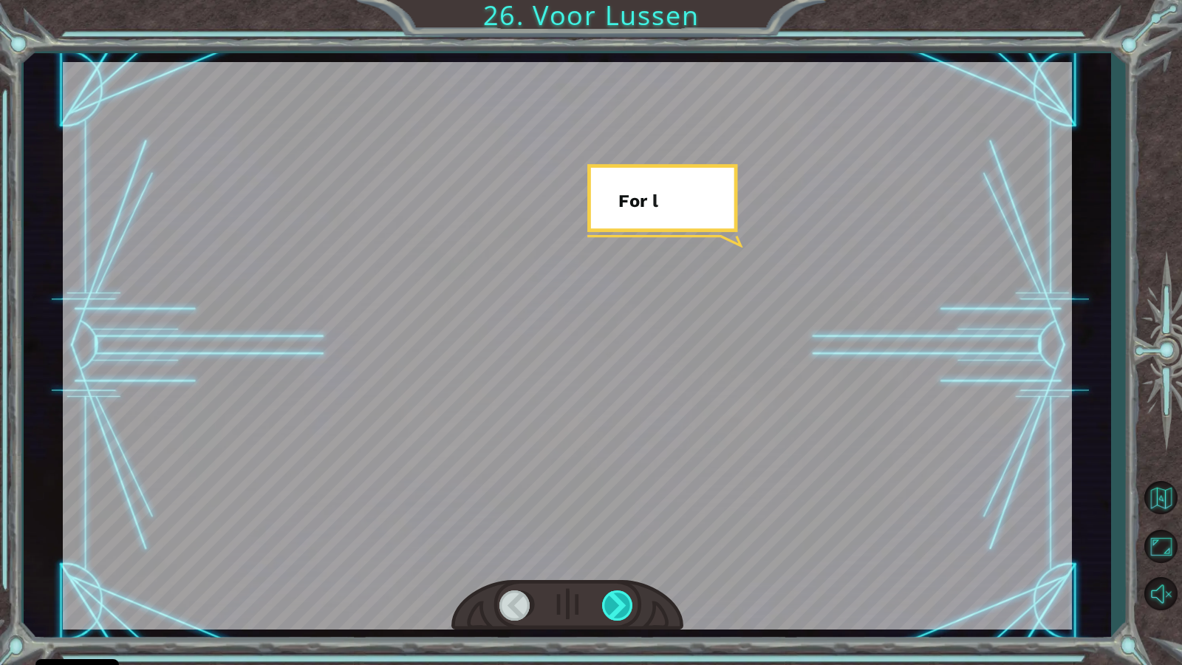
click at [615, 571] on div at bounding box center [618, 605] width 33 height 30
click at [617, 571] on div at bounding box center [618, 605] width 33 height 30
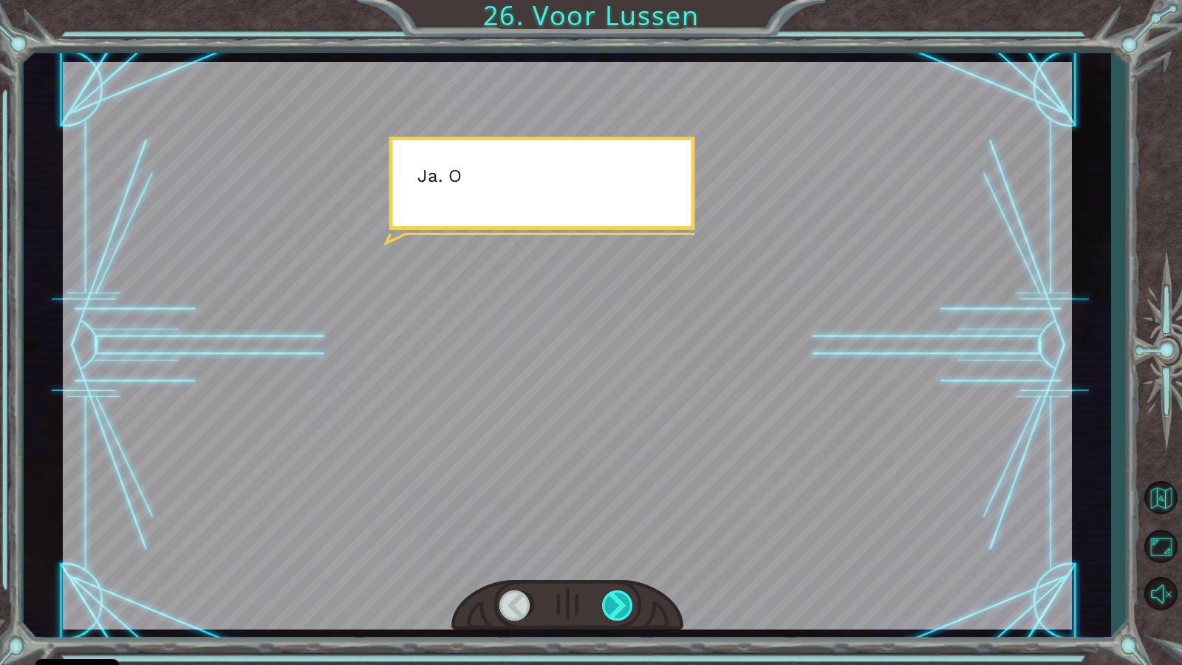
click at [617, 571] on div at bounding box center [618, 605] width 33 height 30
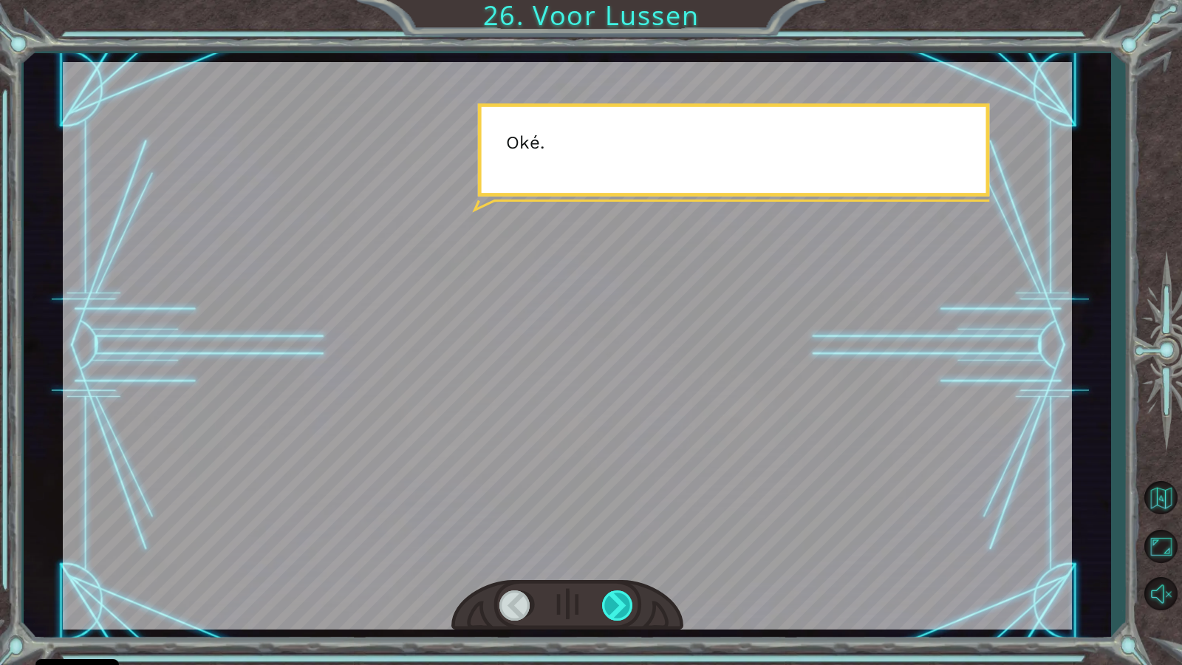
click at [617, 571] on div at bounding box center [618, 605] width 33 height 30
click at [616, 571] on div at bounding box center [618, 605] width 33 height 30
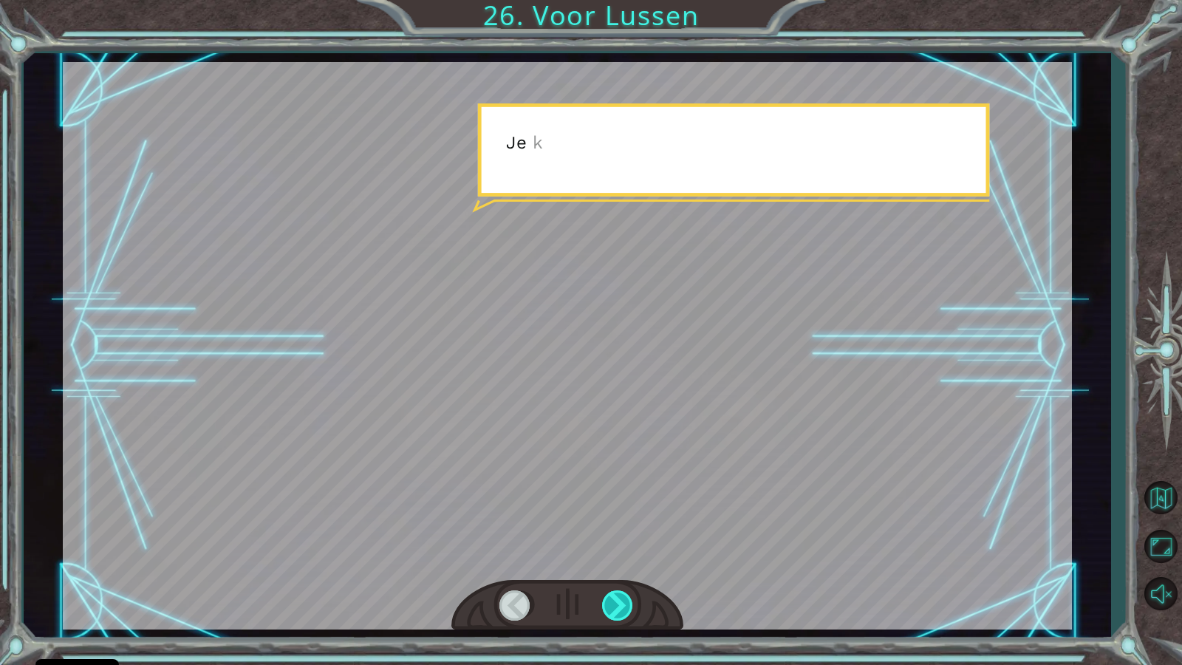
click at [616, 571] on div at bounding box center [618, 605] width 33 height 30
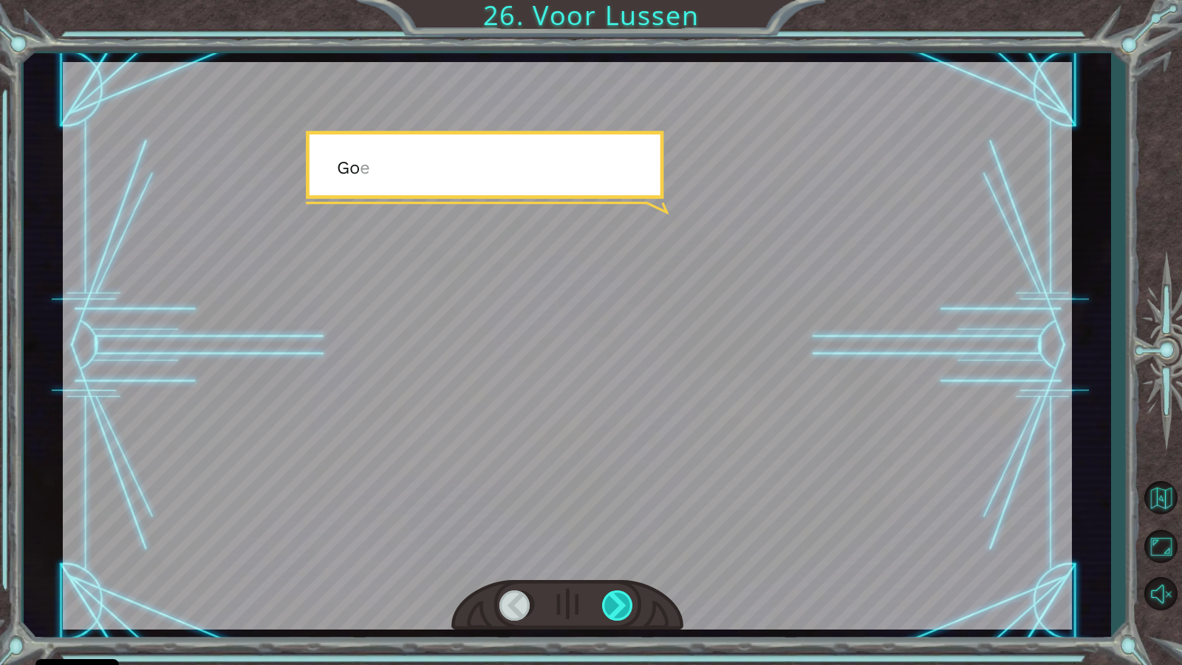
click at [616, 571] on div at bounding box center [618, 605] width 33 height 30
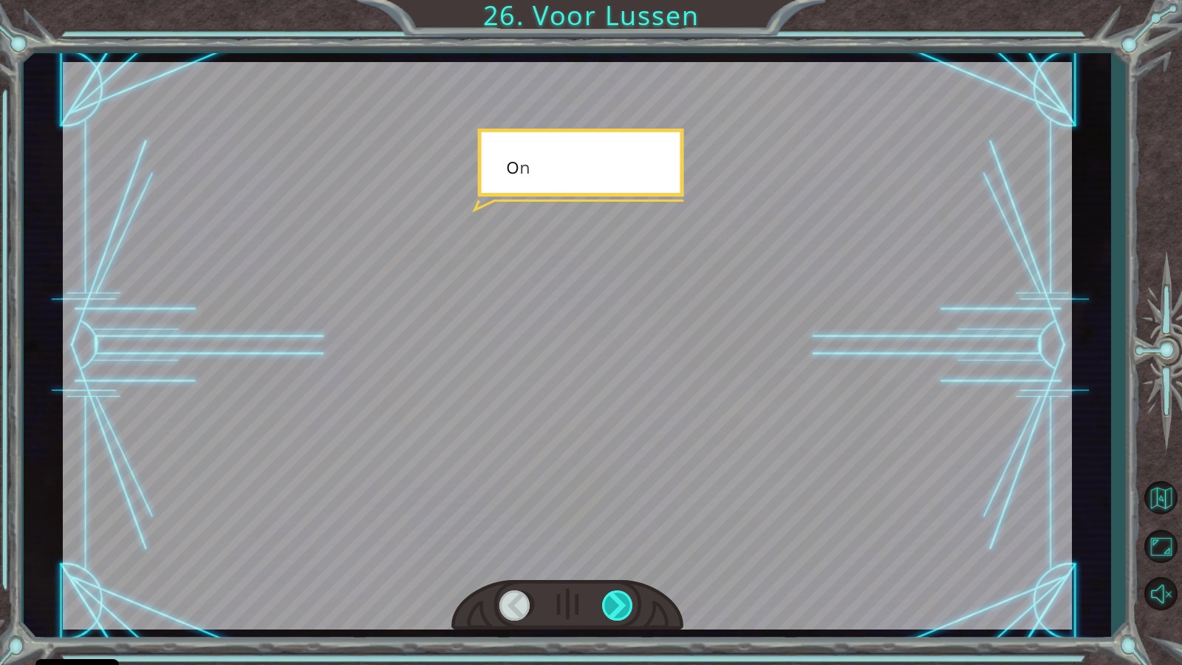
drag, startPoint x: 616, startPoint y: 598, endPoint x: 606, endPoint y: 600, distance: 10.6
click at [606, 571] on div at bounding box center [618, 605] width 33 height 30
click at [603, 571] on div at bounding box center [618, 605] width 33 height 30
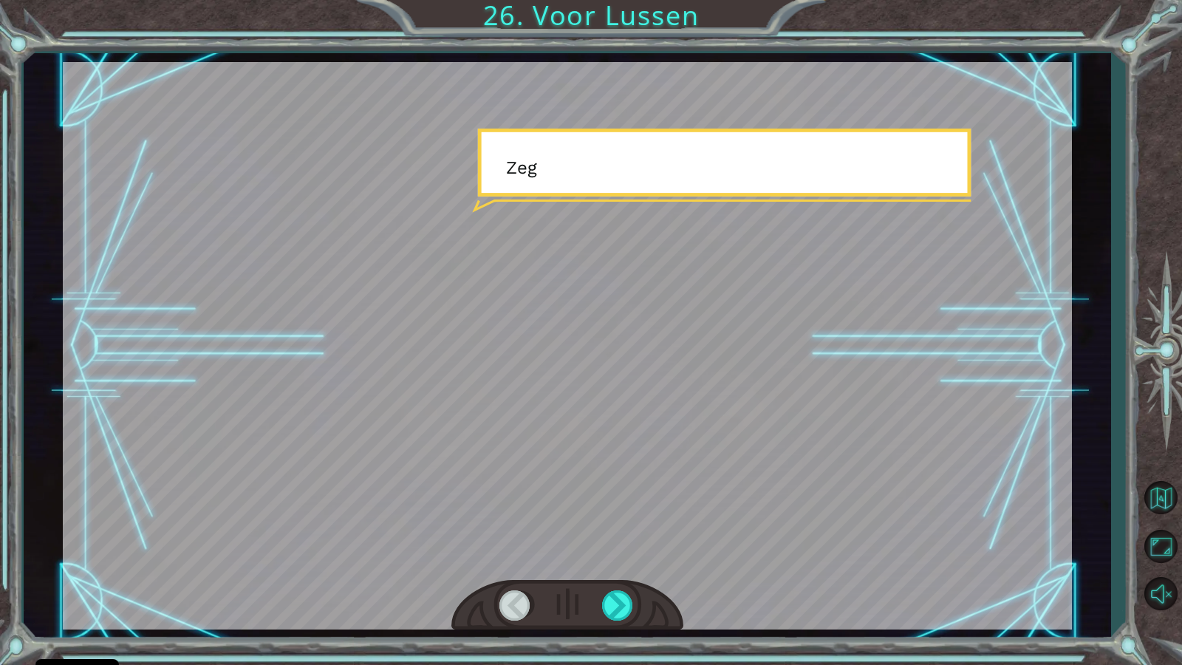
click at [601, 571] on div at bounding box center [567, 605] width 232 height 51
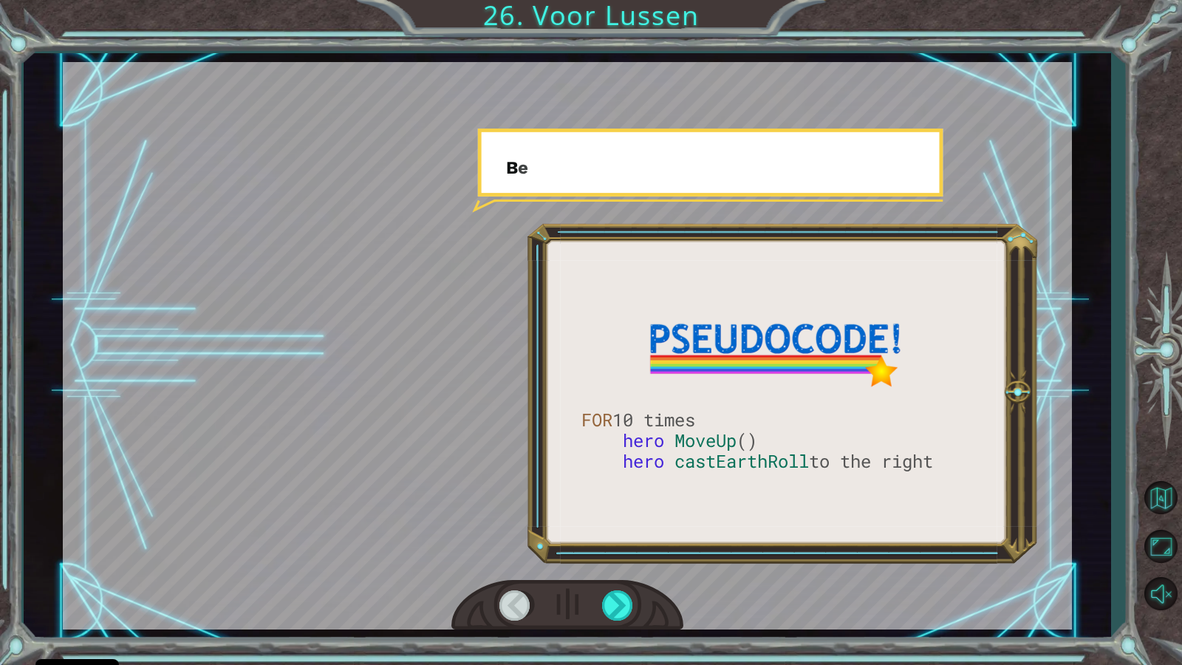
click at [601, 571] on div at bounding box center [567, 605] width 232 height 51
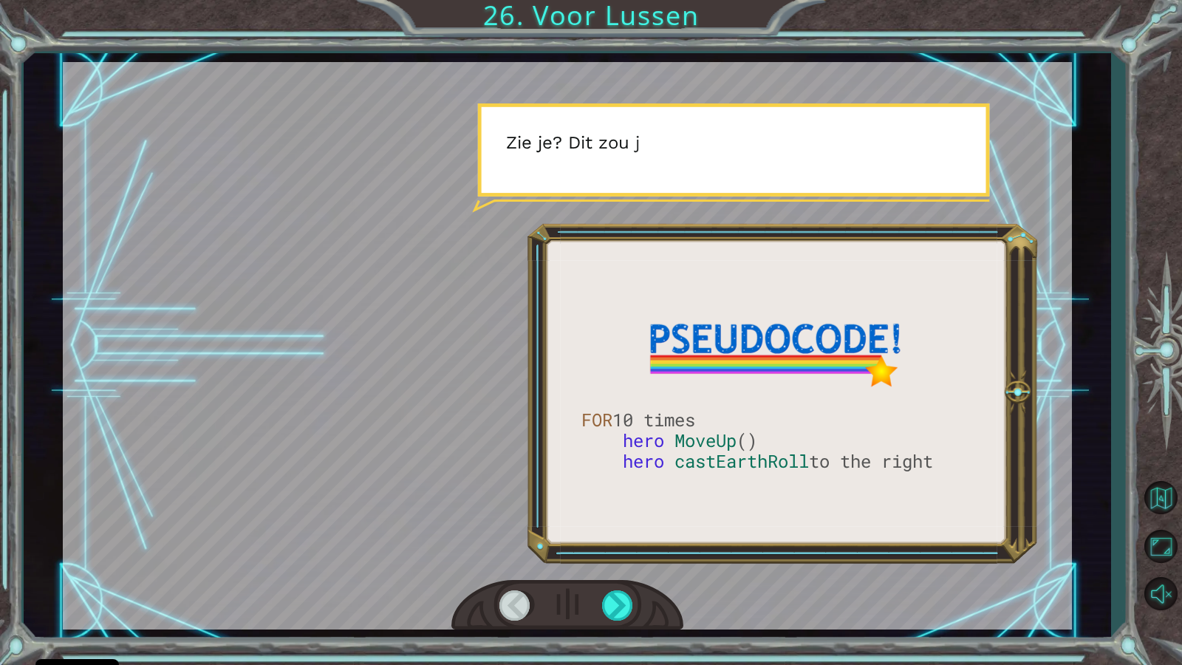
click at [601, 571] on div at bounding box center [567, 605] width 232 height 51
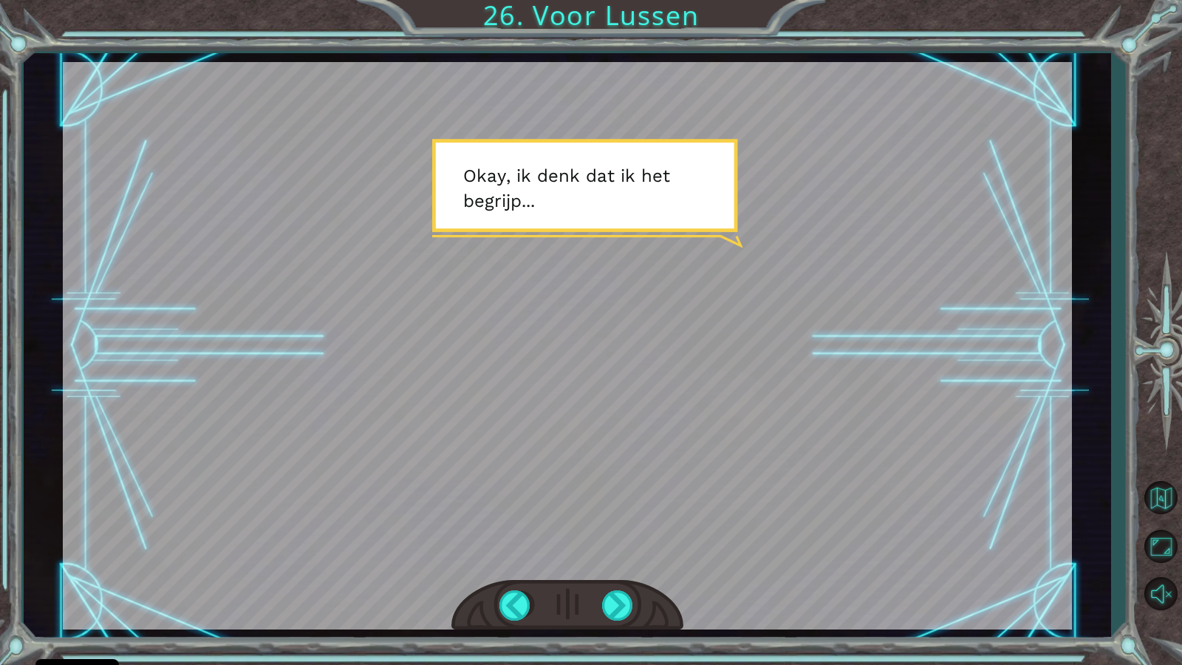
click at [525, 571] on div at bounding box center [567, 605] width 232 height 51
click at [525, 571] on div at bounding box center [515, 605] width 33 height 30
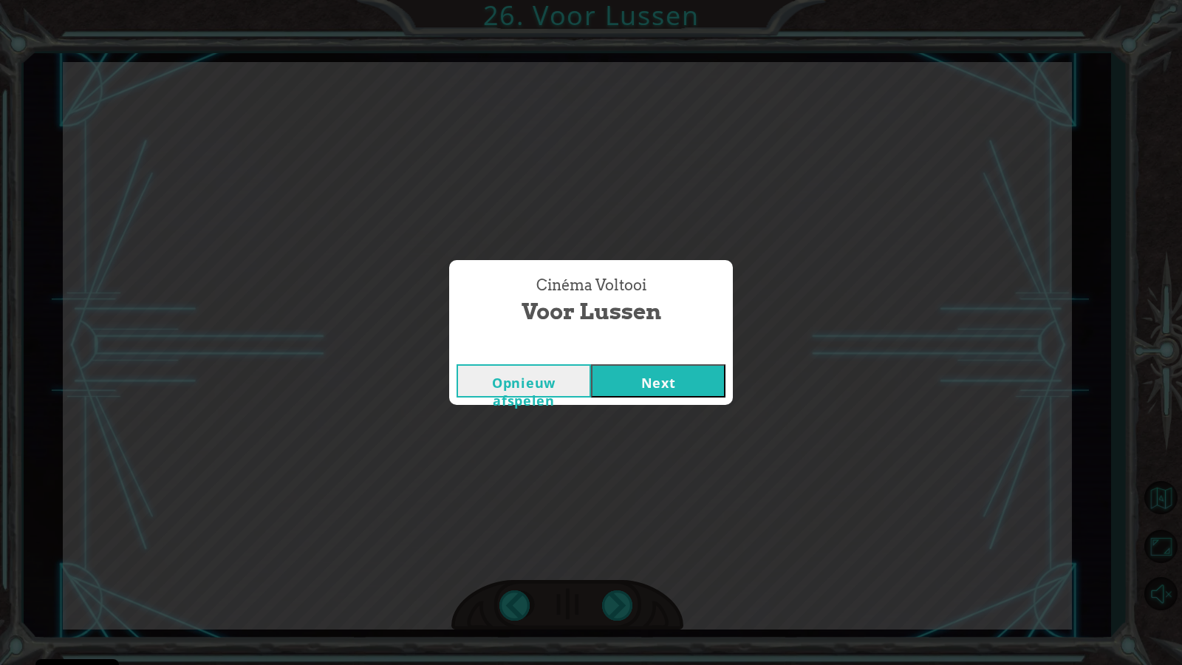
click at [693, 392] on button "Next" at bounding box center [658, 380] width 134 height 33
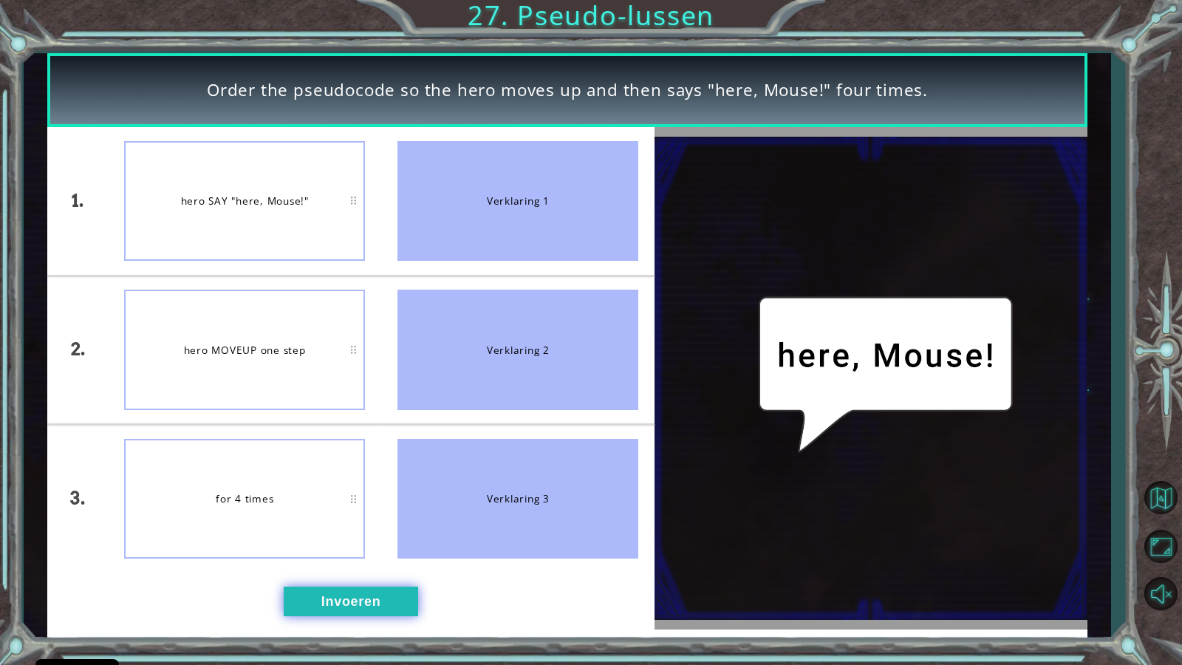
click at [380, 571] on button "Invoeren" at bounding box center [351, 601] width 134 height 30
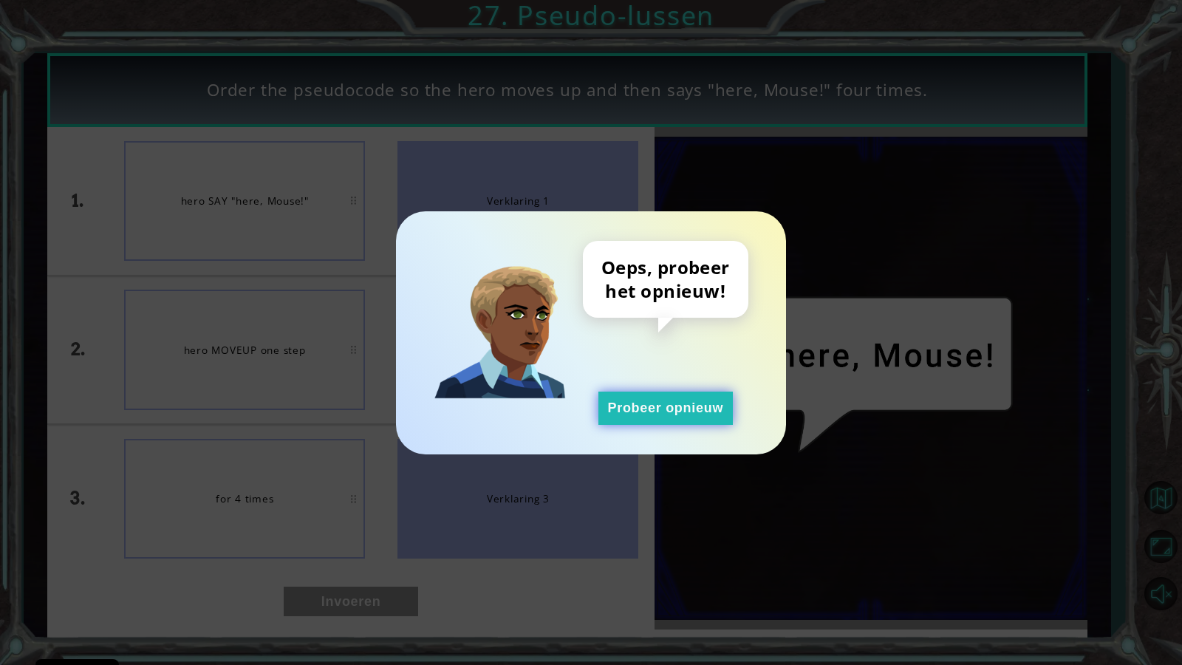
click at [675, 411] on button "Probeer opnieuw" at bounding box center [665, 407] width 134 height 33
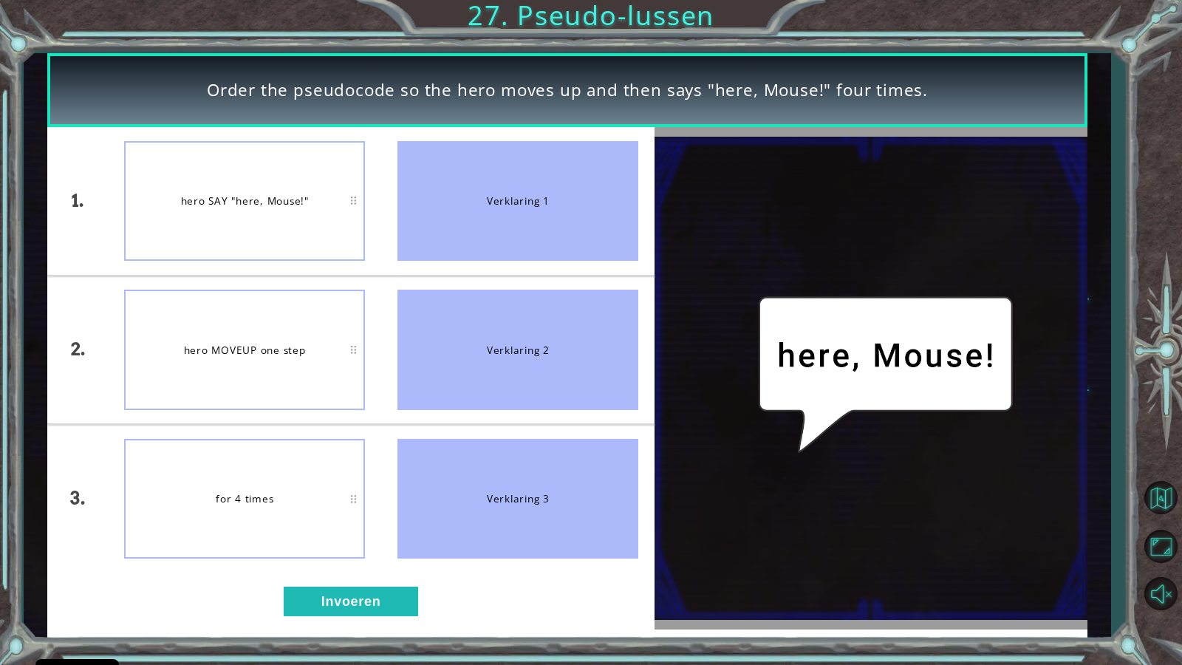
drag, startPoint x: 216, startPoint y: 89, endPoint x: 900, endPoint y: 102, distance: 684.7
click at [900, 102] on div "Order the pseudocode so the hero moves up and then says "here, Mouse!" four tim…" at bounding box center [567, 90] width 1040 height 74
click at [897, 106] on div "Order the pseudocode so the hero moves up and then says "here, Mouse!" four tim…" at bounding box center [567, 90] width 1040 height 74
click at [395, 571] on div "1. 2. 3. for 4 times hero SAY "here, Mouse!" hero MOVEUP one step Verklaring 1 …" at bounding box center [350, 378] width 607 height 502
click at [395, 571] on button "Invoeren" at bounding box center [351, 601] width 134 height 30
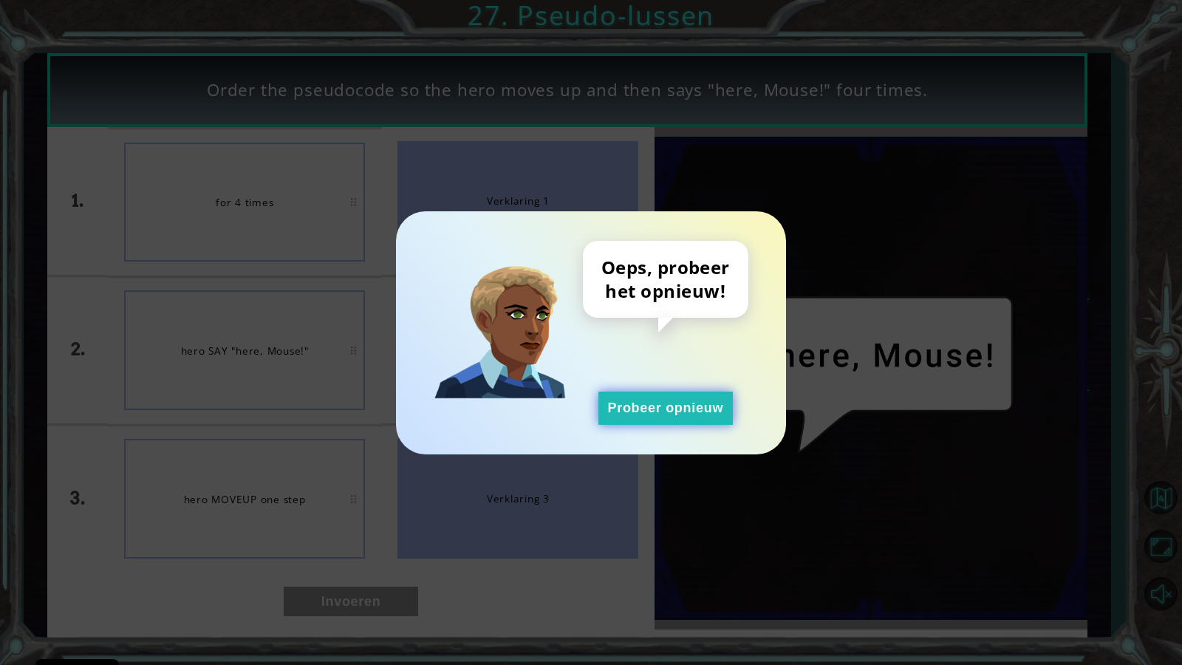
click at [639, 424] on button "Probeer opnieuw" at bounding box center [665, 407] width 134 height 33
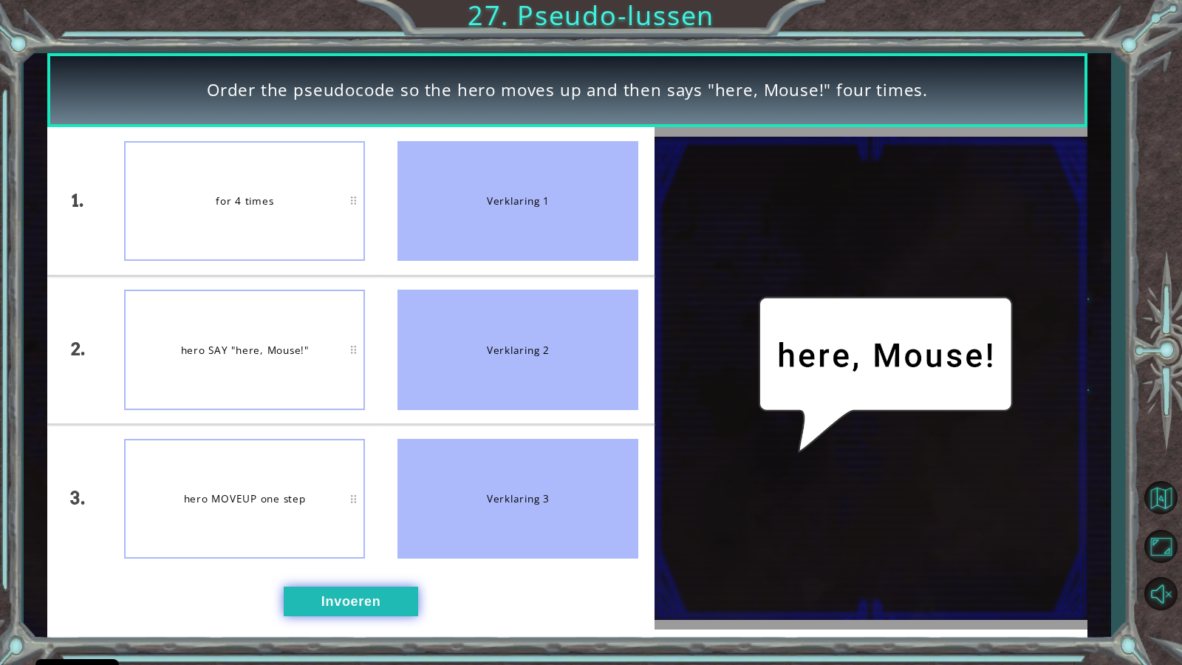
click at [360, 571] on button "Invoeren" at bounding box center [351, 601] width 134 height 30
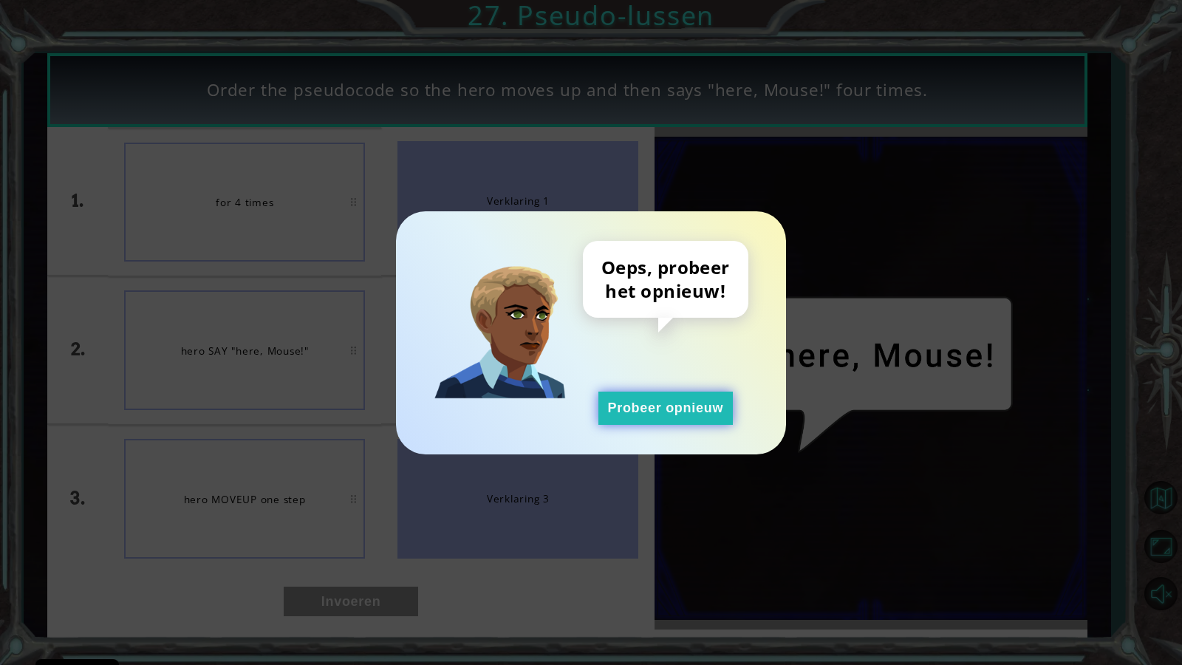
click at [626, 422] on div "Oeps, probeer het opnieuw! Probeer opnieuw" at bounding box center [591, 332] width 390 height 243
click at [628, 417] on button "Probeer opnieuw" at bounding box center [665, 407] width 134 height 33
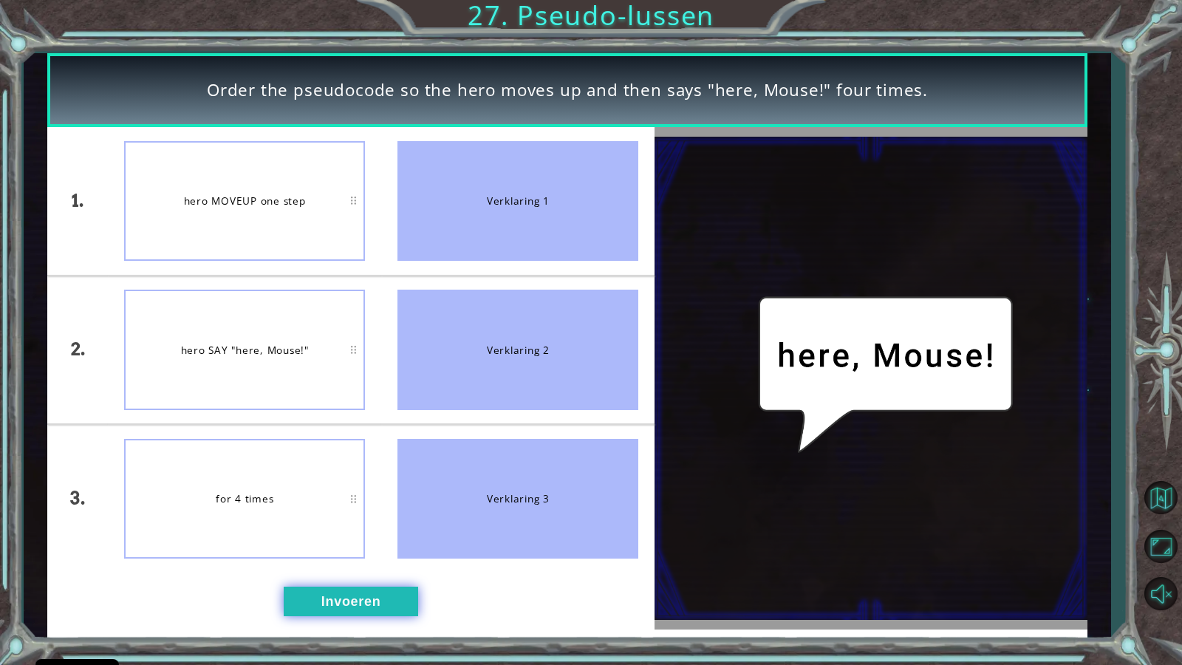
click at [391, 571] on div "1. 2. 3. hero MOVEUP one step hero SAY "here, Mouse!" for 4 times Verklaring 1 …" at bounding box center [350, 378] width 607 height 502
click at [391, 571] on button "Invoeren" at bounding box center [351, 601] width 134 height 30
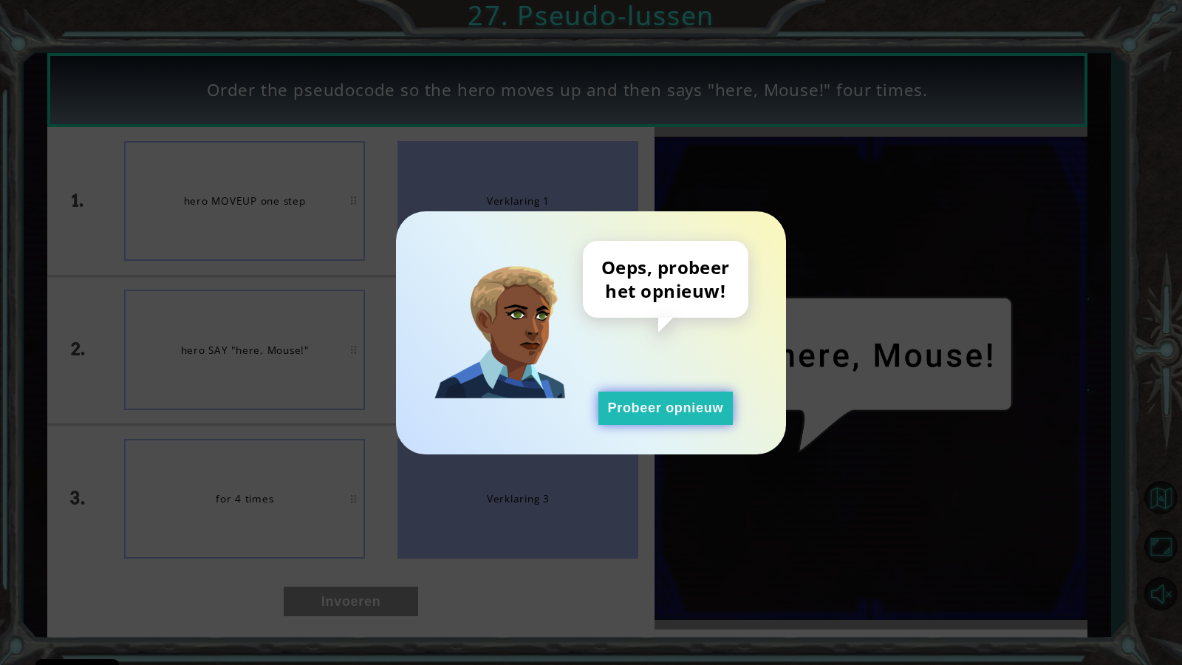
click at [640, 411] on button "Probeer opnieuw" at bounding box center [665, 407] width 134 height 33
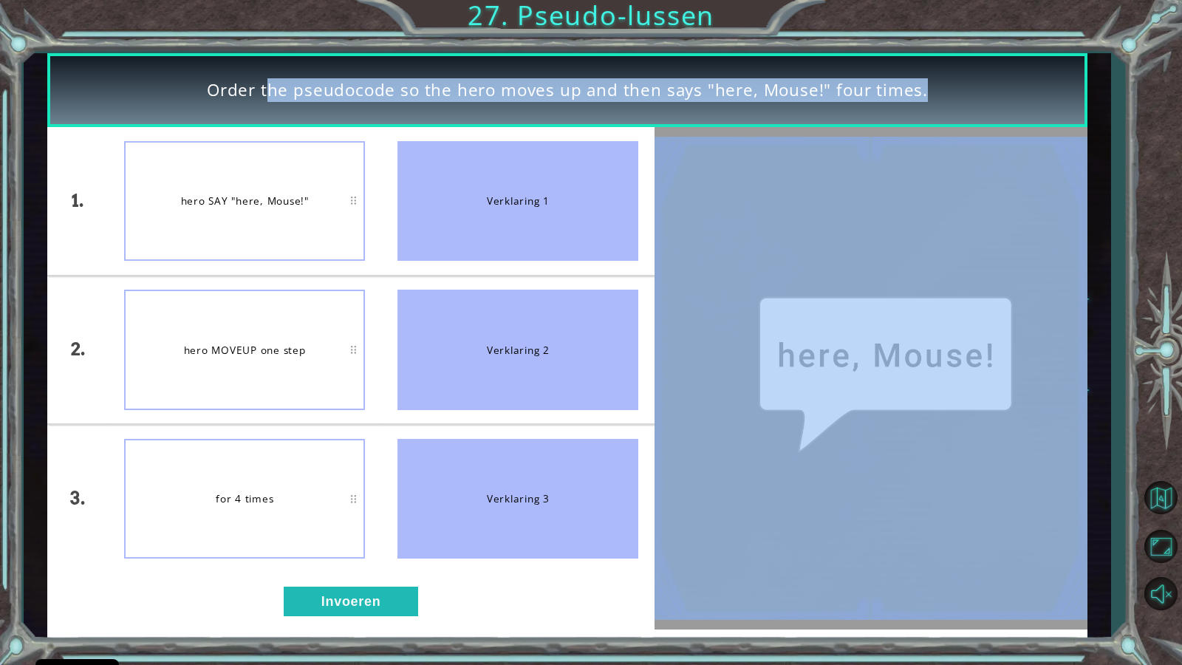
drag, startPoint x: 95, startPoint y: 58, endPoint x: 776, endPoint y: 586, distance: 861.2
click at [776, 571] on div "Order the pseudocode so the hero moves up and then says "here, Mouse!" four tim…" at bounding box center [567, 345] width 1040 height 585
click at [701, 417] on img at bounding box center [870, 378] width 433 height 483
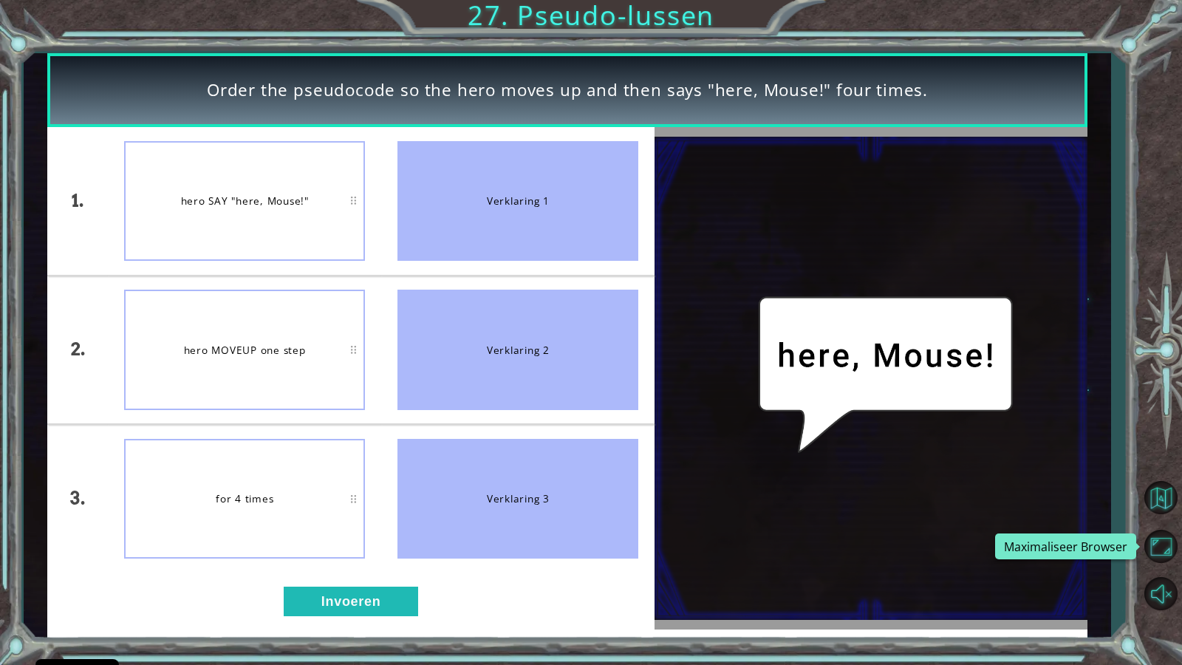
click at [1162, 524] on div at bounding box center [1160, 351] width 43 height 532
click at [1163, 533] on button "Maximaliseer Browser" at bounding box center [1160, 545] width 43 height 43
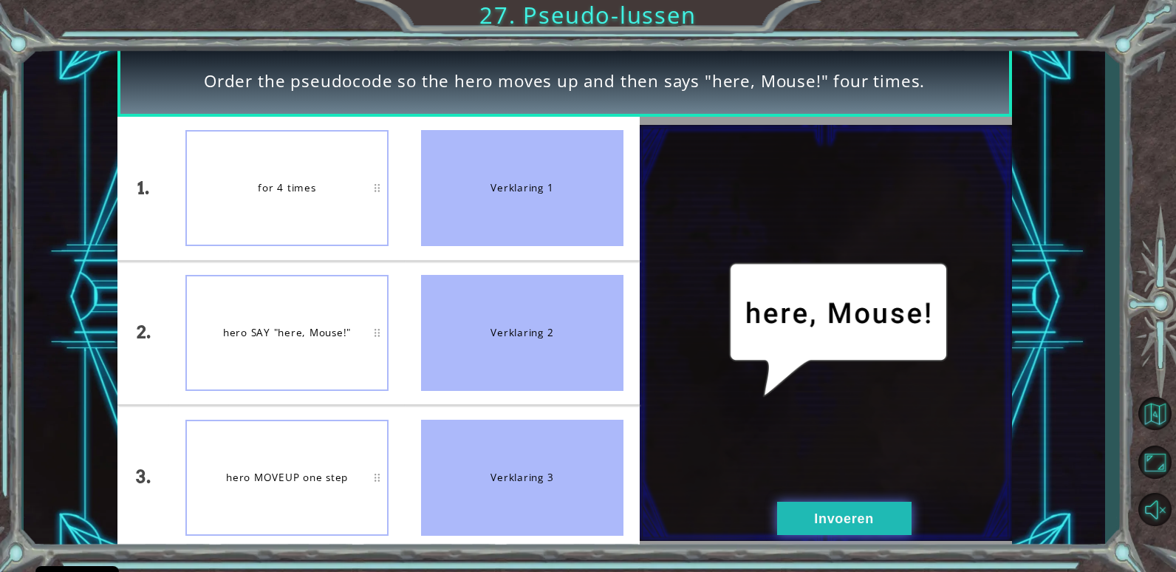
click at [846, 526] on button "Invoeren" at bounding box center [844, 517] width 134 height 33
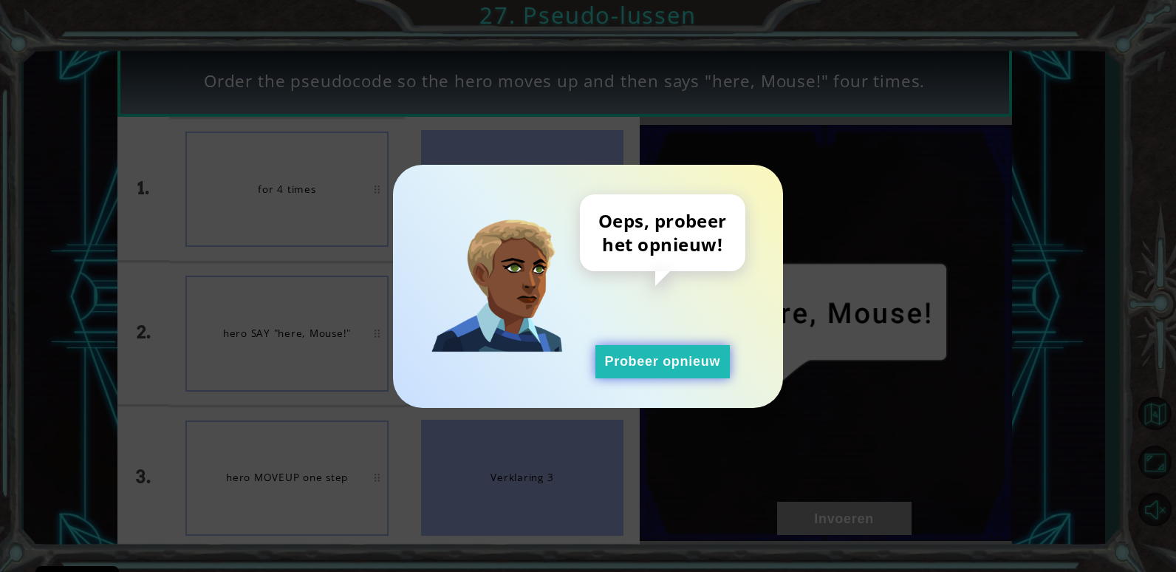
drag, startPoint x: 677, startPoint y: 380, endPoint x: 674, endPoint y: 368, distance: 12.9
click at [676, 380] on div "Oeps, probeer het opnieuw! Probeer opnieuw" at bounding box center [588, 286] width 390 height 243
click at [674, 366] on button "Probeer opnieuw" at bounding box center [662, 361] width 134 height 33
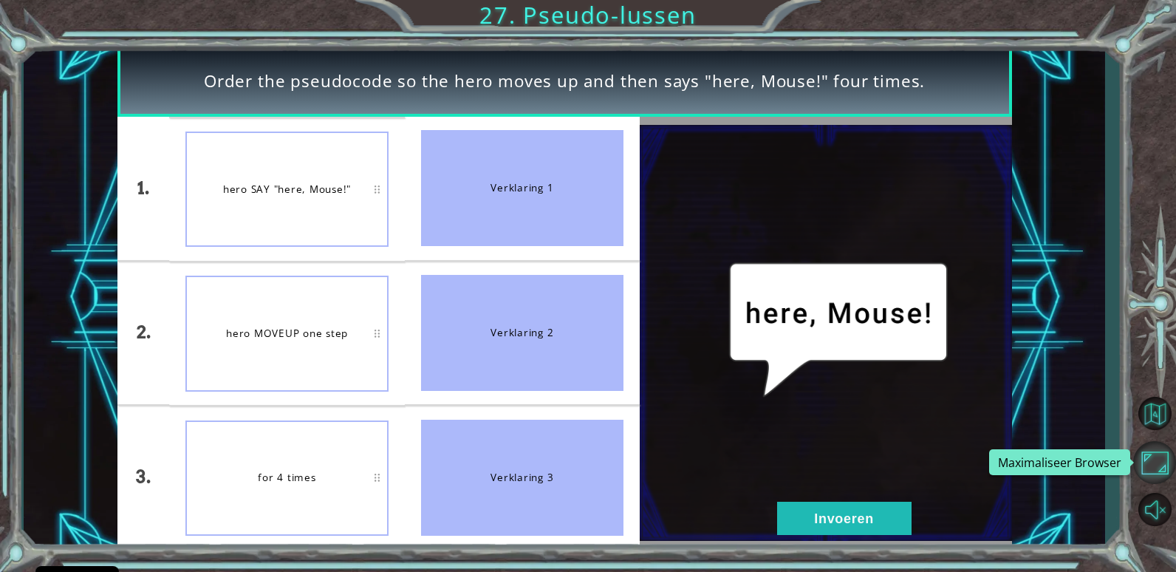
click at [1157, 462] on button "Maximaliseer Browser" at bounding box center [1154, 462] width 43 height 43
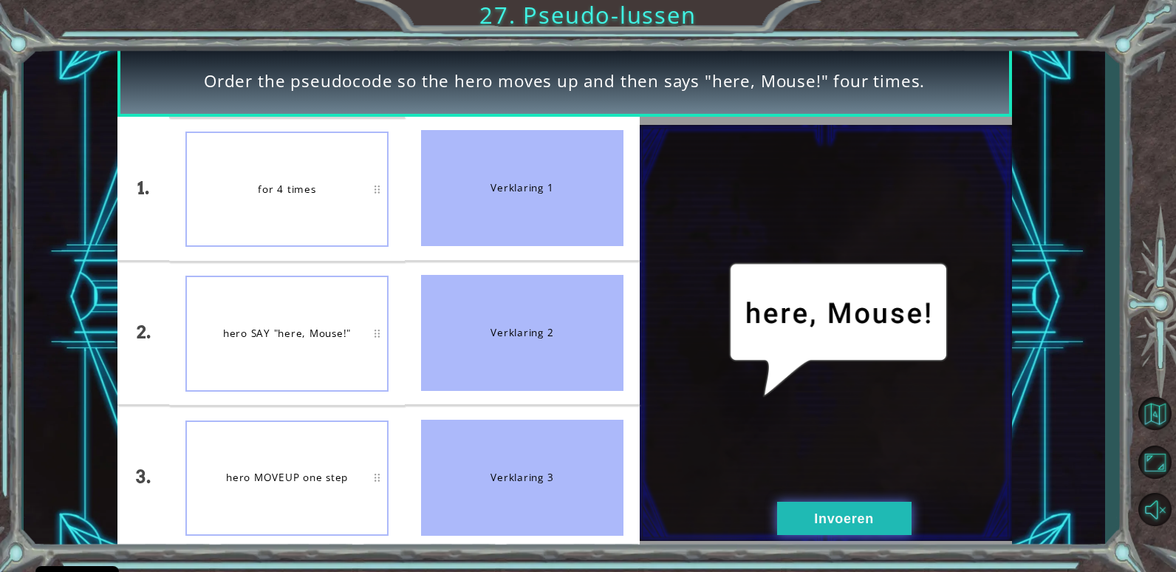
click at [819, 520] on button "Invoeren" at bounding box center [844, 517] width 134 height 33
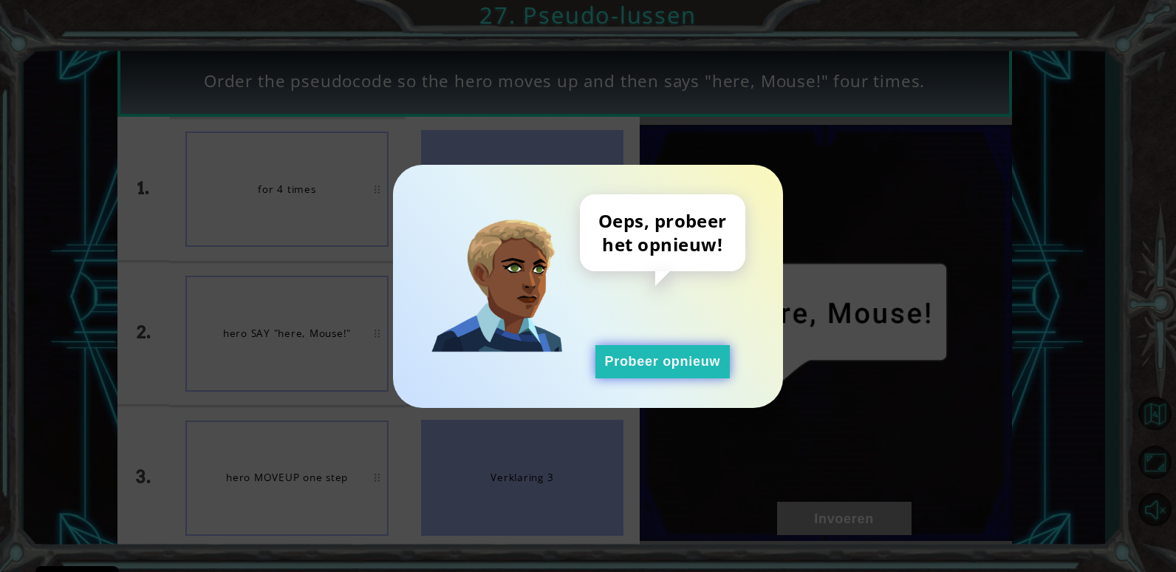
click at [631, 345] on button "Probeer opnieuw" at bounding box center [662, 361] width 134 height 33
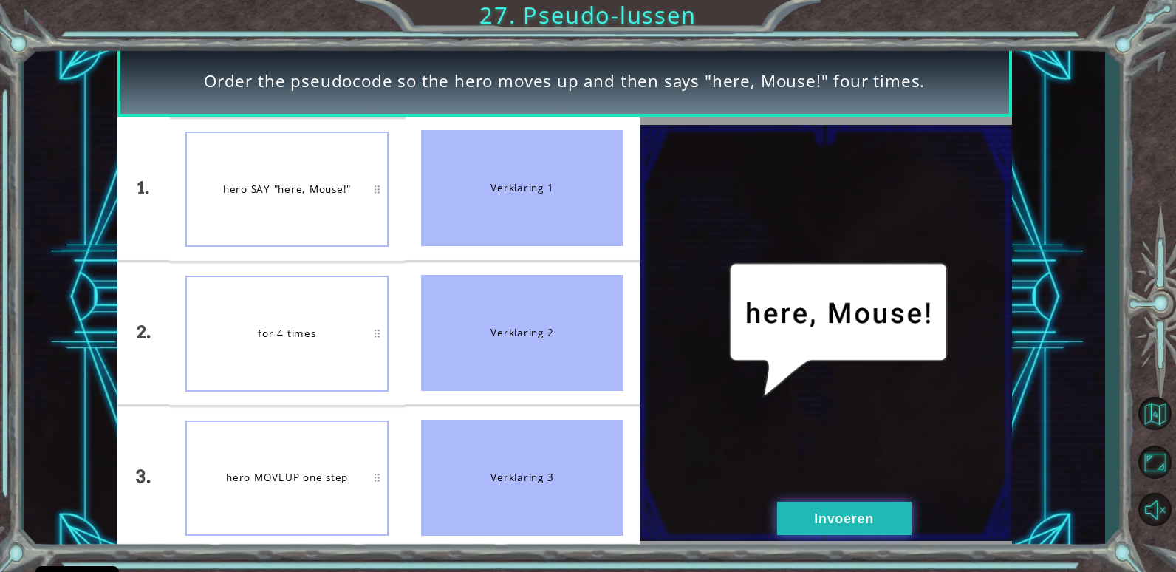
click at [810, 529] on button "Invoeren" at bounding box center [844, 517] width 134 height 33
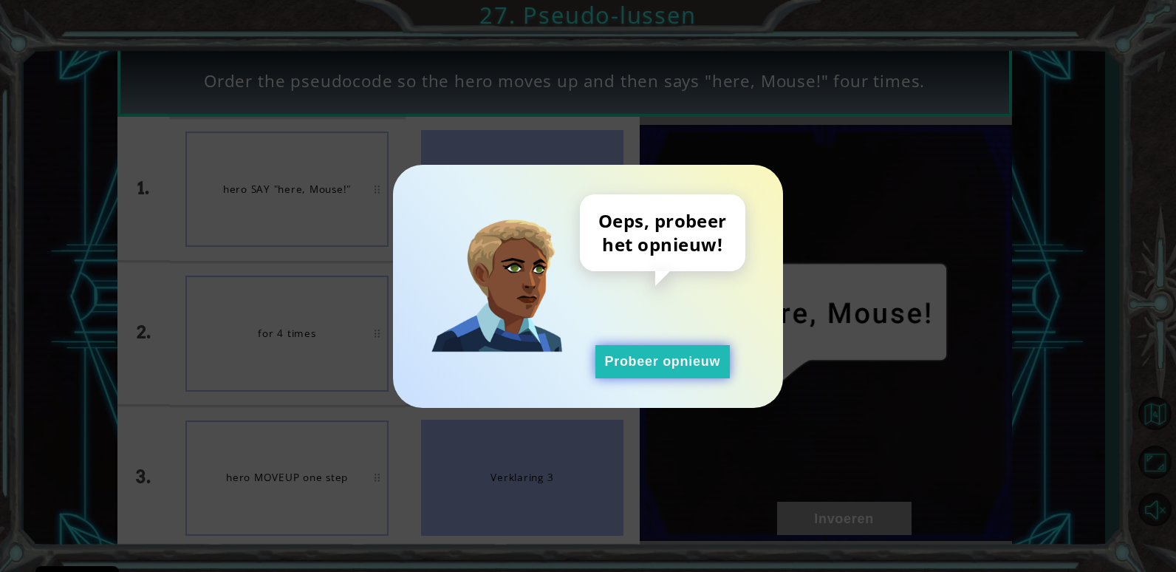
click at [615, 366] on button "Probeer opnieuw" at bounding box center [662, 361] width 134 height 33
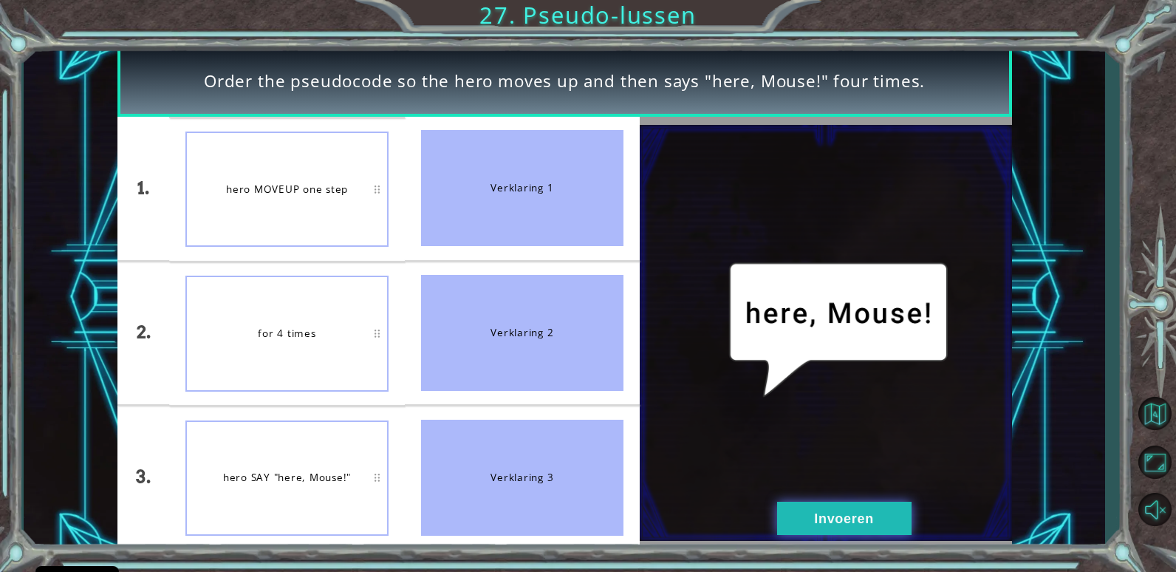
click at [831, 518] on button "Invoeren" at bounding box center [844, 517] width 134 height 33
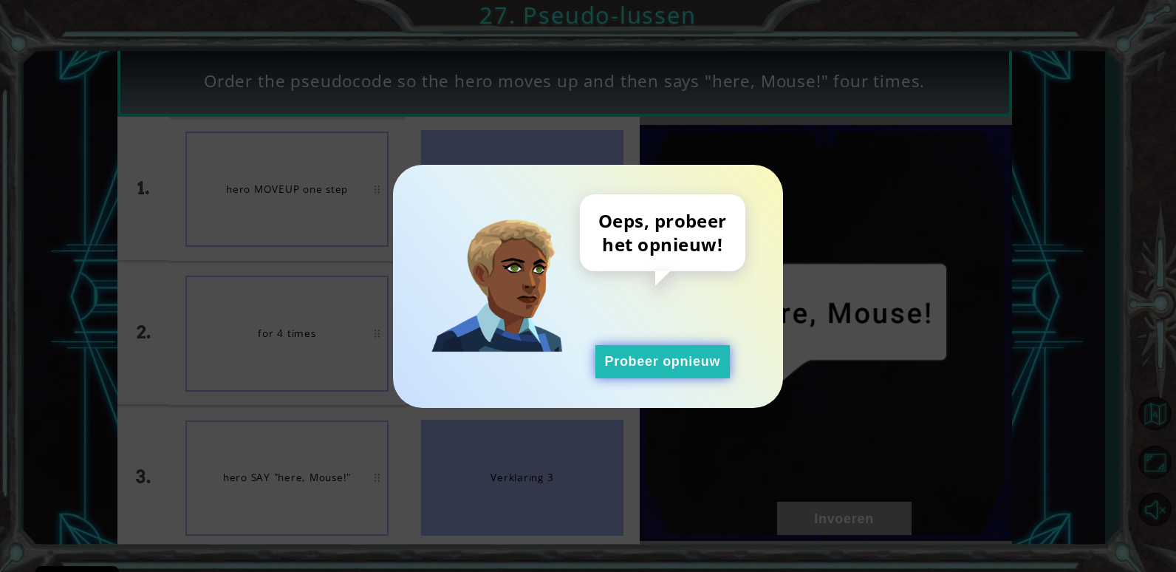
click at [629, 370] on button "Probeer opnieuw" at bounding box center [662, 361] width 134 height 33
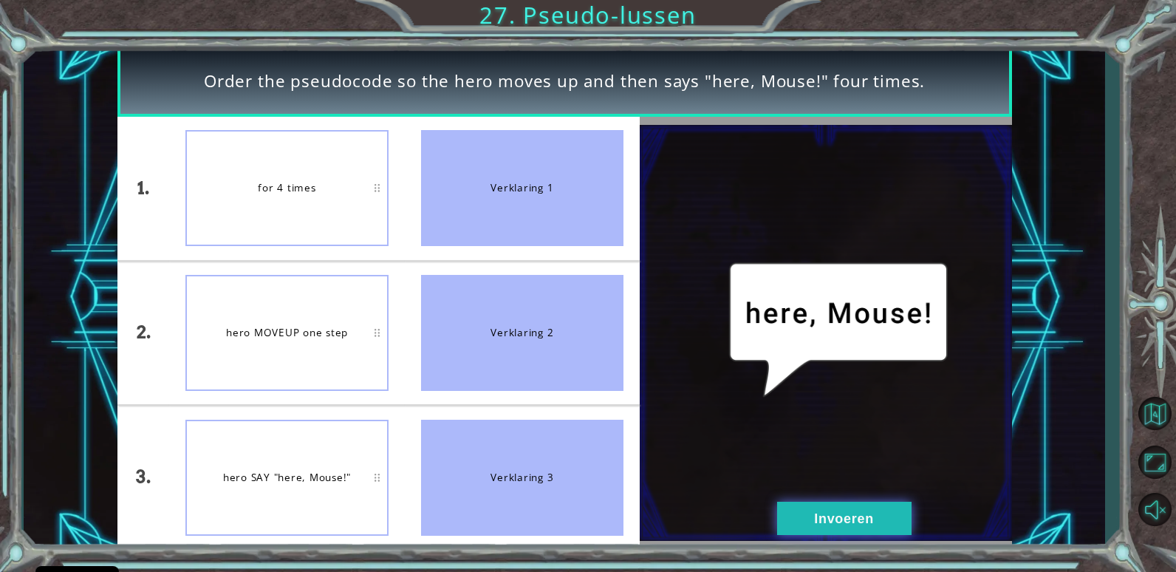
click at [880, 515] on button "Invoeren" at bounding box center [844, 517] width 134 height 33
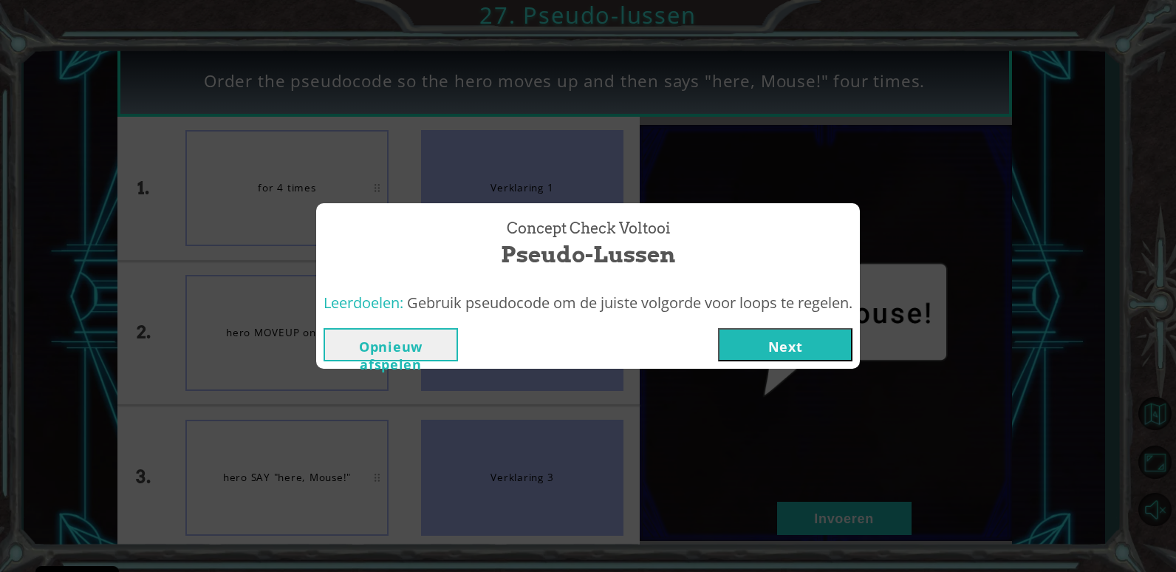
drag, startPoint x: 784, startPoint y: 354, endPoint x: 796, endPoint y: 349, distance: 13.3
click at [787, 352] on button "Next" at bounding box center [785, 344] width 134 height 33
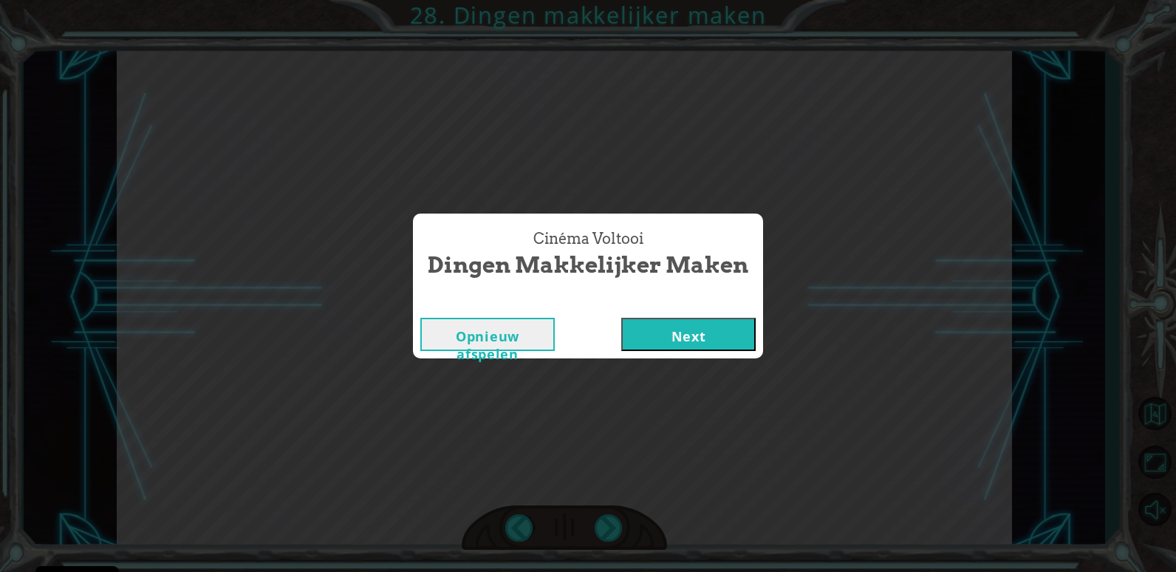
click at [644, 334] on button "Next" at bounding box center [688, 334] width 134 height 33
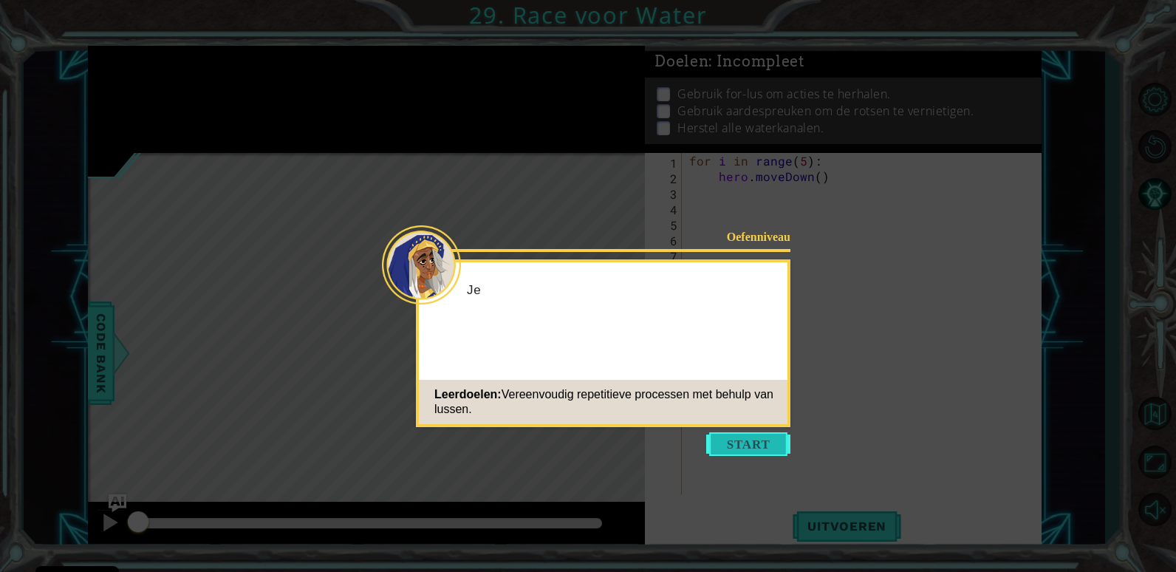
scroll to position [0, 1]
click at [761, 451] on button "Start" at bounding box center [748, 444] width 84 height 24
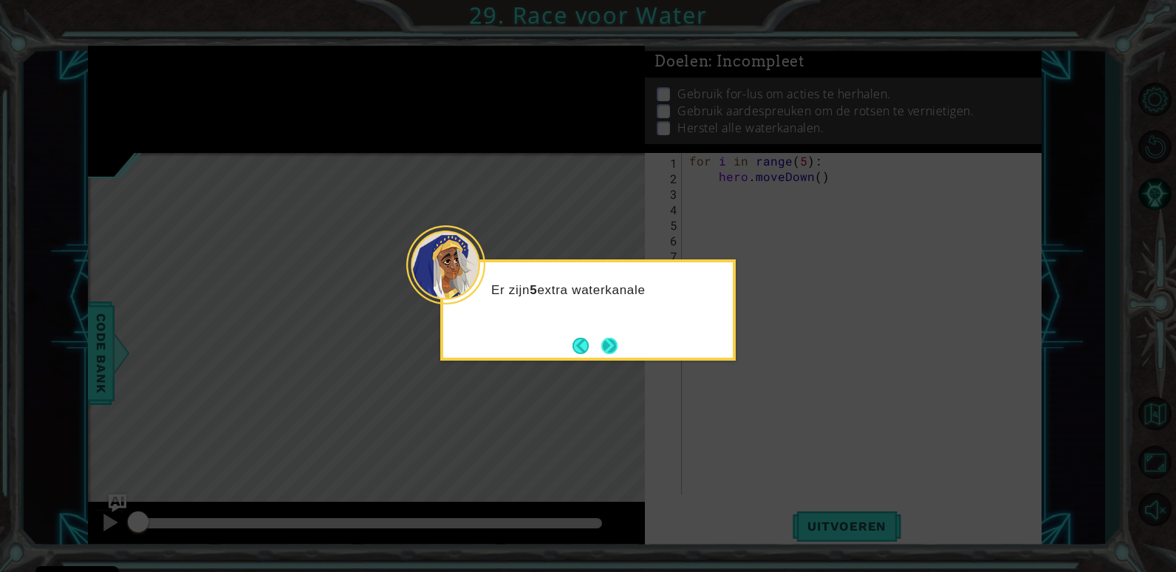
click at [614, 345] on button "Next" at bounding box center [609, 345] width 17 height 17
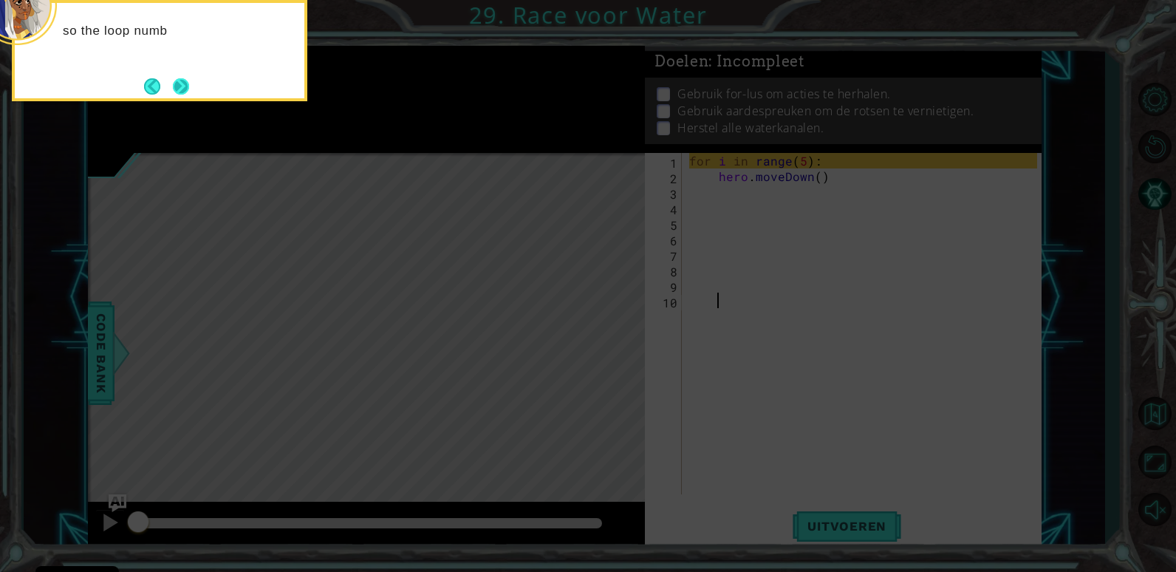
click at [182, 86] on button "Next" at bounding box center [181, 86] width 17 height 17
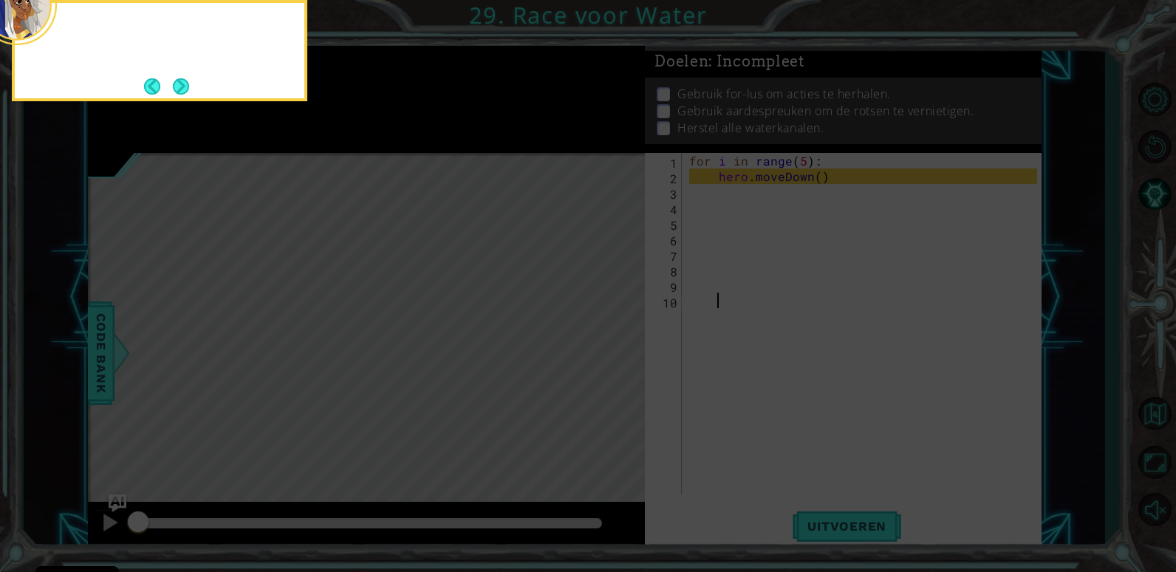
click at [182, 86] on button "Next" at bounding box center [181, 86] width 16 height 16
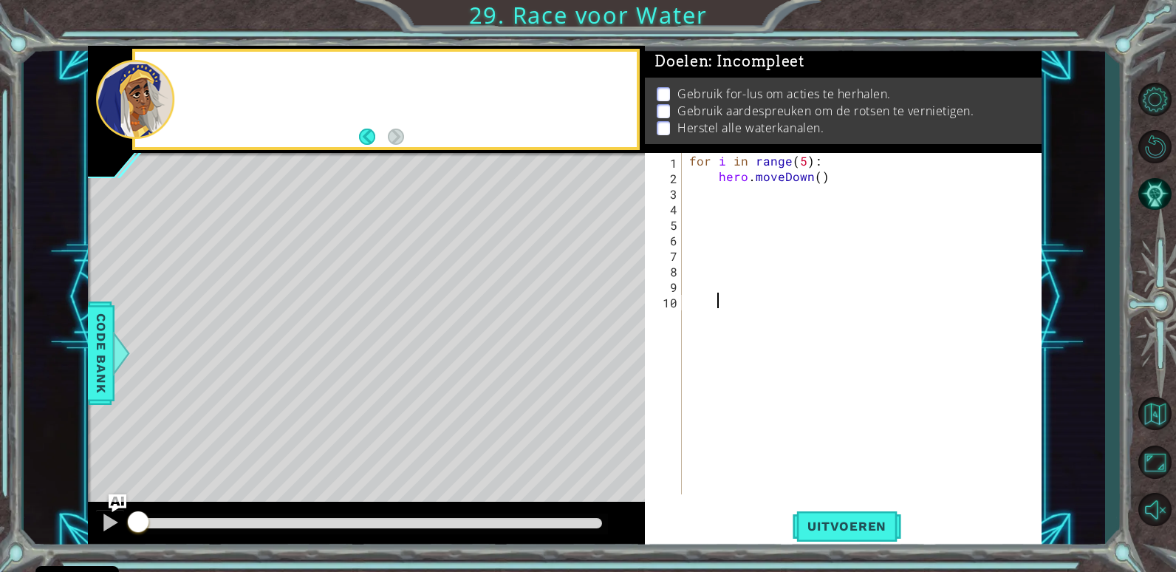
click at [182, 86] on div at bounding box center [406, 99] width 461 height 36
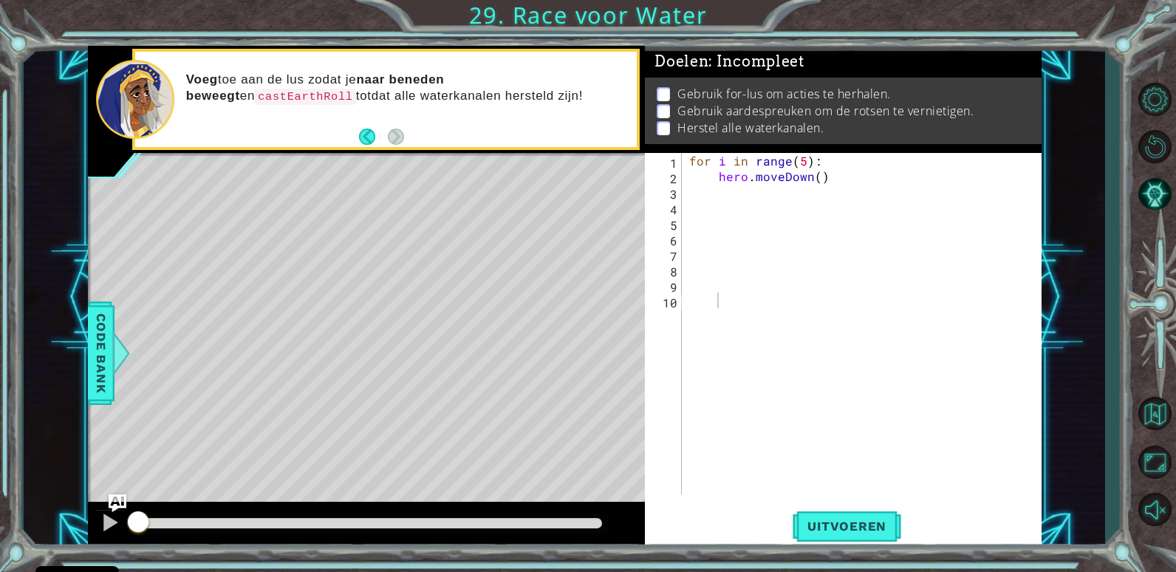
click at [756, 191] on div "for i in range ( 5 ) : hero . moveDown ( )" at bounding box center [865, 339] width 358 height 372
drag, startPoint x: 841, startPoint y: 196, endPoint x: 833, endPoint y: 179, distance: 18.8
click at [824, 202] on div "for i in range ( 5 ) : hero . moveDown ( )" at bounding box center [865, 339] width 358 height 372
click at [827, 165] on div "for i in range ( 5 ) : hero . moveDown ( )" at bounding box center [865, 339] width 358 height 372
type textarea "for i in range(5):"
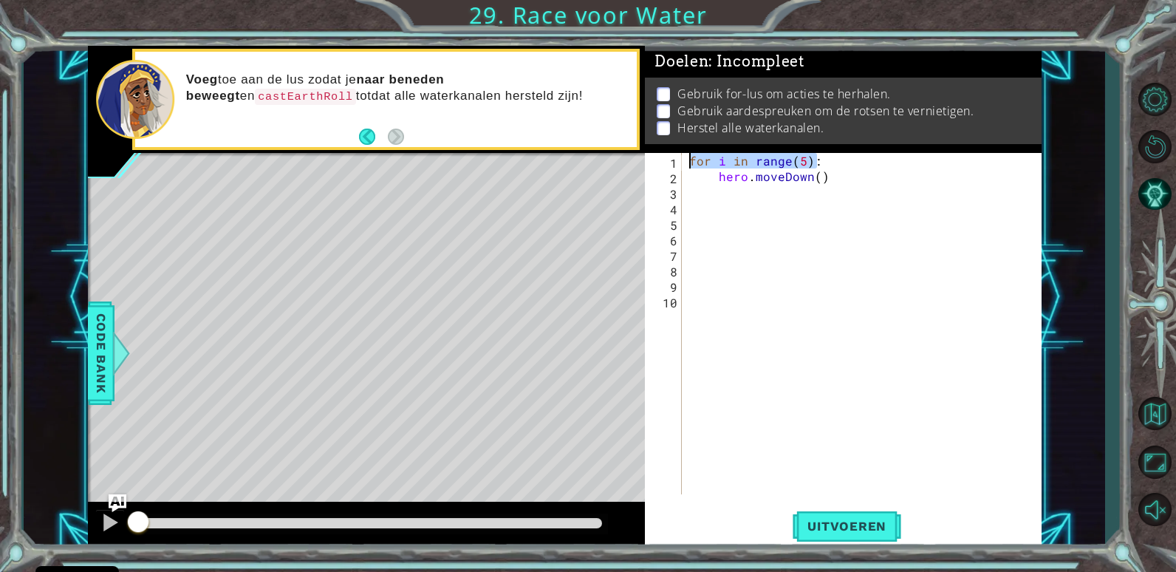
drag, startPoint x: 827, startPoint y: 165, endPoint x: 724, endPoint y: 158, distance: 102.9
click at [686, 144] on div "Doelen : Incompleet Gebruik for-lus om acties te herhalen. Gebruik aardespreuke…" at bounding box center [843, 297] width 396 height 503
click at [904, 199] on div "for i in range ( 5 ) : hero . moveDown ( )" at bounding box center [865, 339] width 358 height 372
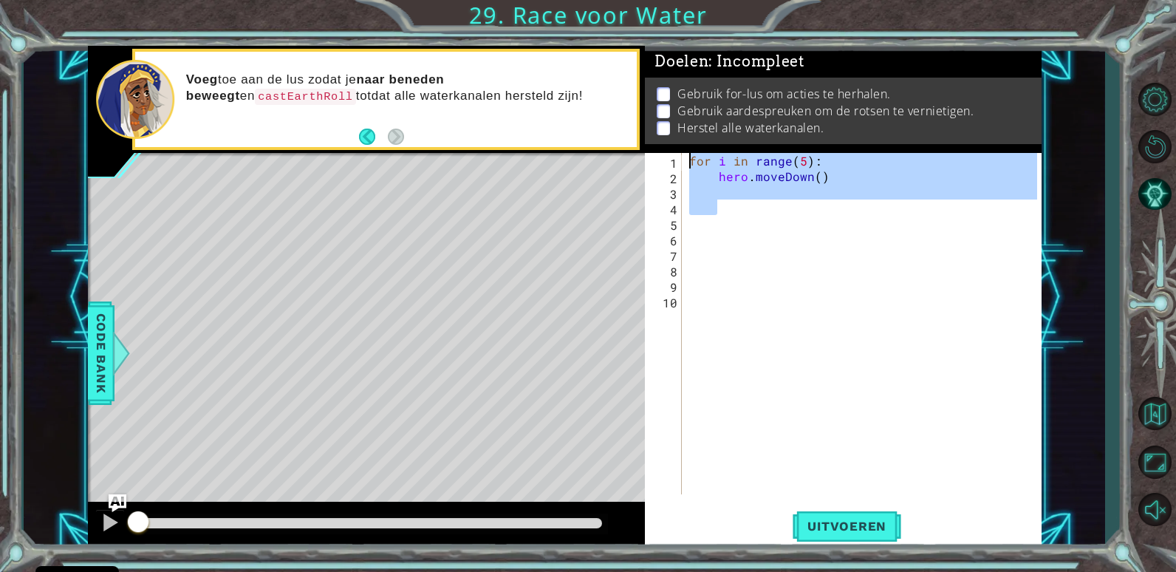
drag, startPoint x: 904, startPoint y: 199, endPoint x: 626, endPoint y: 120, distance: 289.4
click at [626, 120] on div "1 ההההההההההההההההההההההההההההההההההההההההההההההההההההההההההההההההההההההההההההה…" at bounding box center [564, 297] width 953 height 503
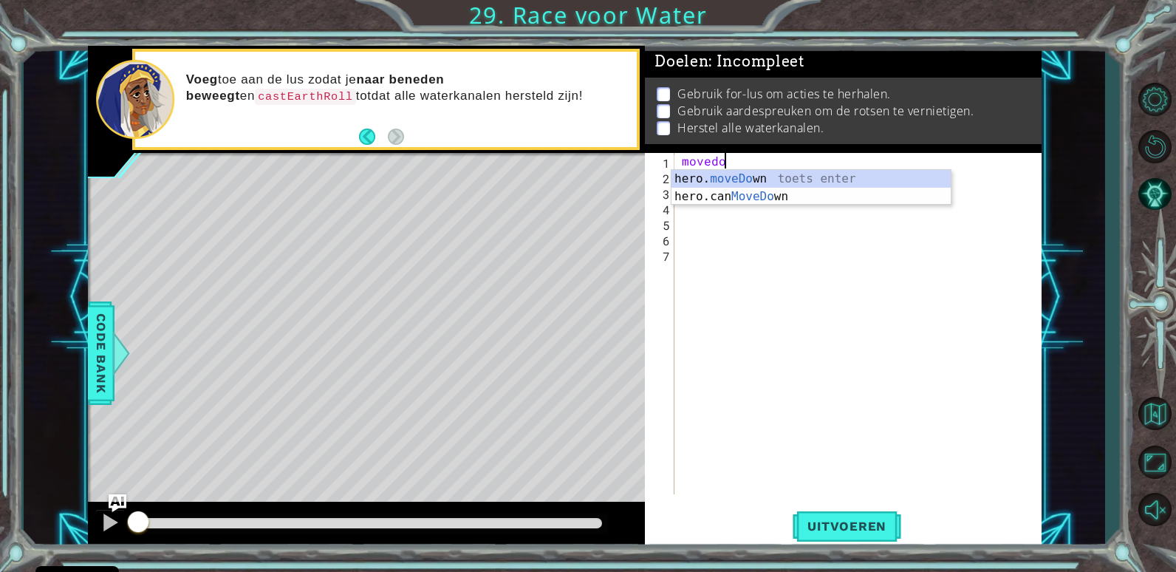
scroll to position [0, 2]
click at [691, 177] on div "hero. moveDow n toets enter hero.can MoveDow n toets enter" at bounding box center [810, 205] width 279 height 71
type textarea "hero.moveDown(1)"
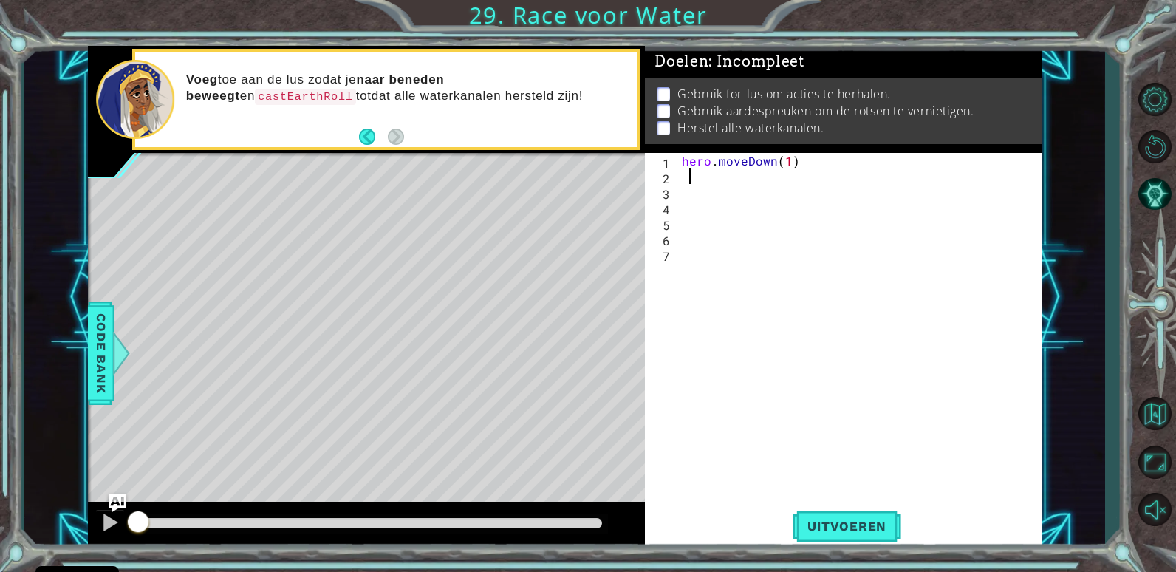
drag, startPoint x: 689, startPoint y: 178, endPoint x: 675, endPoint y: 169, distance: 16.6
click at [686, 175] on div "hero . moveDown ( 1 )" at bounding box center [862, 339] width 366 height 372
type textarea "u"
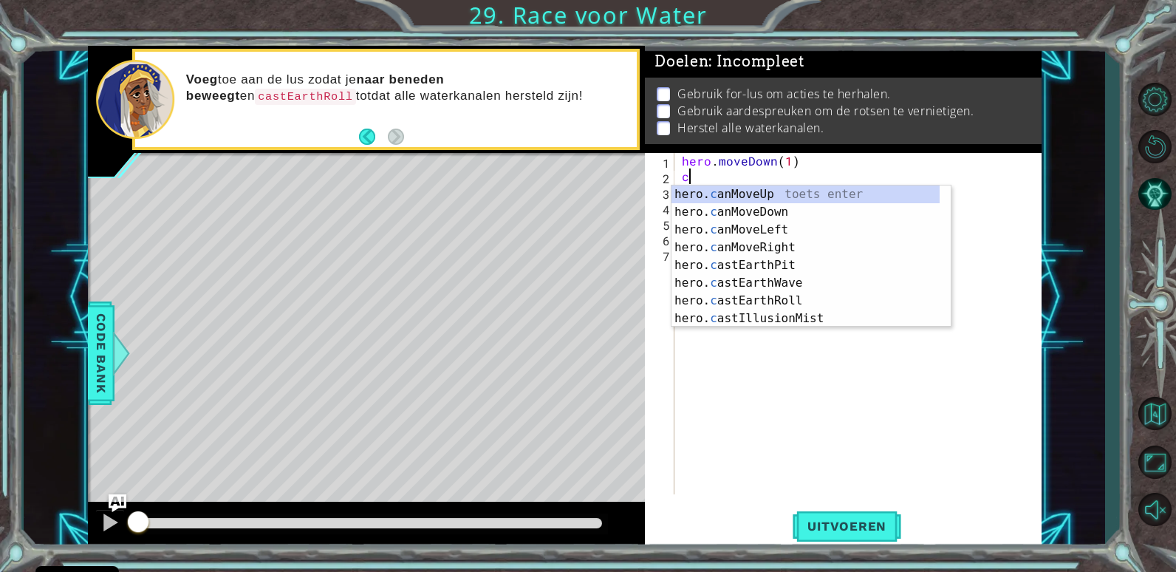
scroll to position [0, 1]
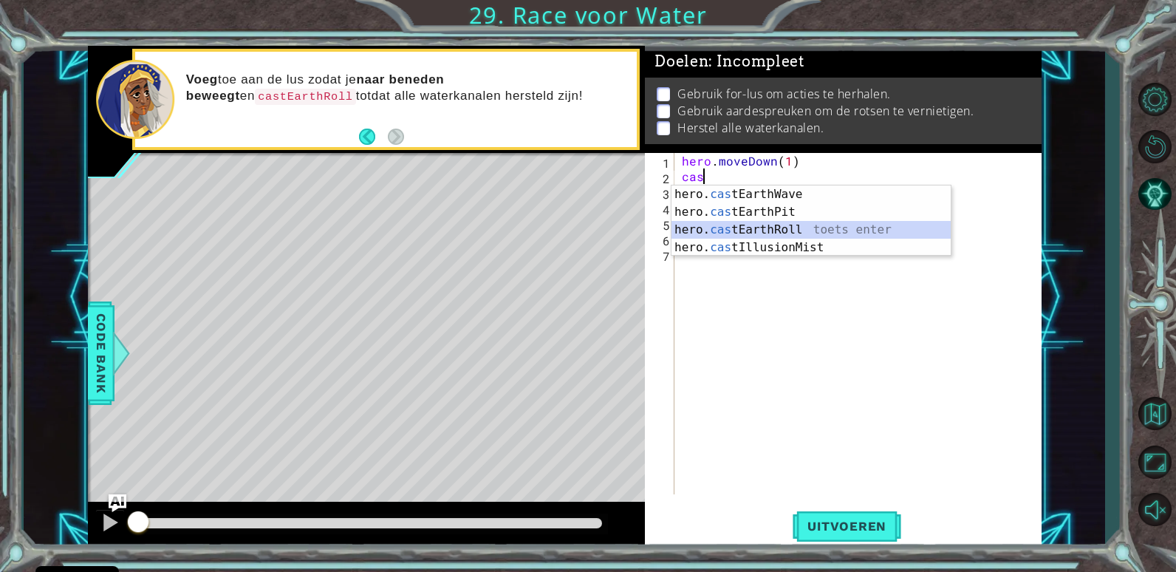
click at [798, 229] on div "hero. cas tEarthWave toets enter hero. cas tEarthPit toets enter hero. cas tEar…" at bounding box center [810, 238] width 279 height 106
type textarea "hero.castEarthRoll("right")"
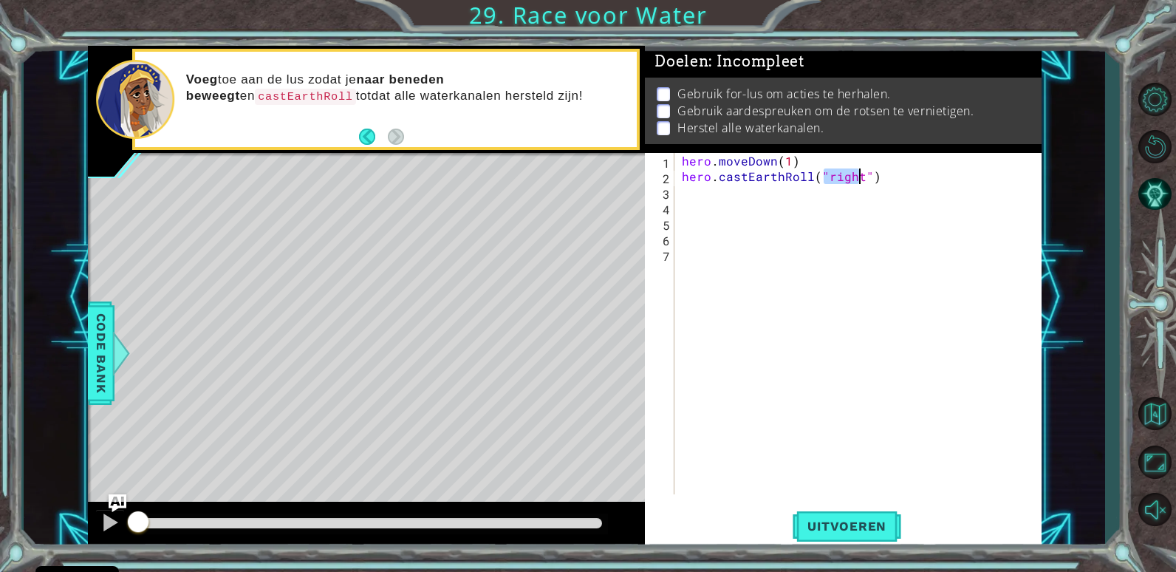
click at [788, 208] on div "hero . moveDown ( 1 ) hero . castEarthRoll ( "right" )" at bounding box center [862, 339] width 366 height 372
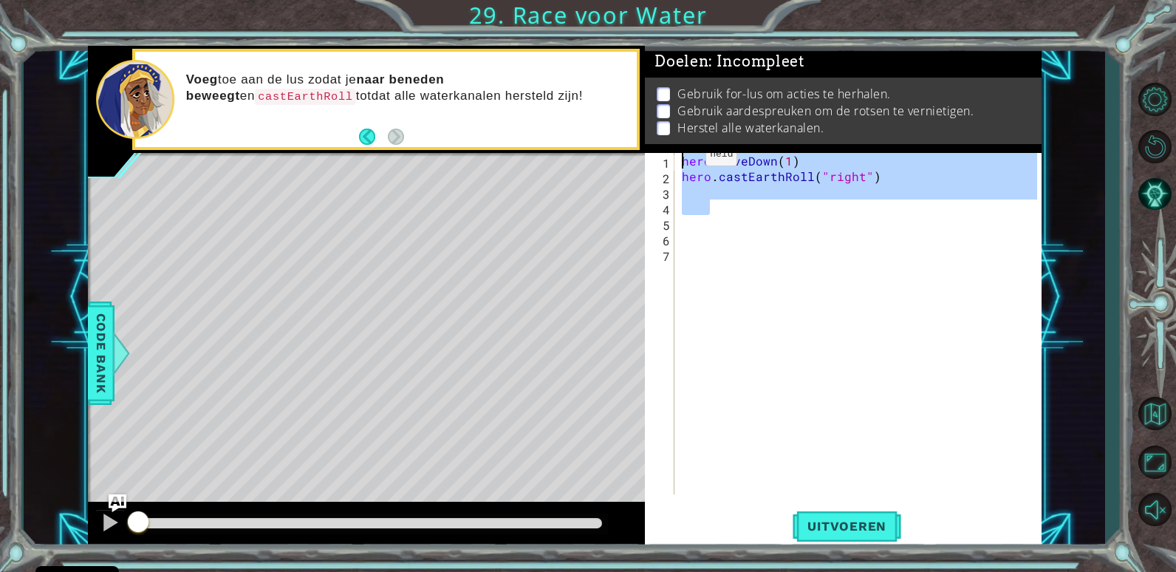
drag, startPoint x: 792, startPoint y: 208, endPoint x: 660, endPoint y: 145, distance: 146.3
click at [660, 145] on div "Doelen : Incompleet Gebruik for-lus om acties te herhalen. Gebruik aardespreuke…" at bounding box center [843, 297] width 396 height 503
type textarea "hero.moveDown(1) hero.castEarthRoll("right")"
click at [700, 189] on div "hero . moveDown ( 1 ) hero . castEarthRoll ( "right" )" at bounding box center [858, 323] width 358 height 341
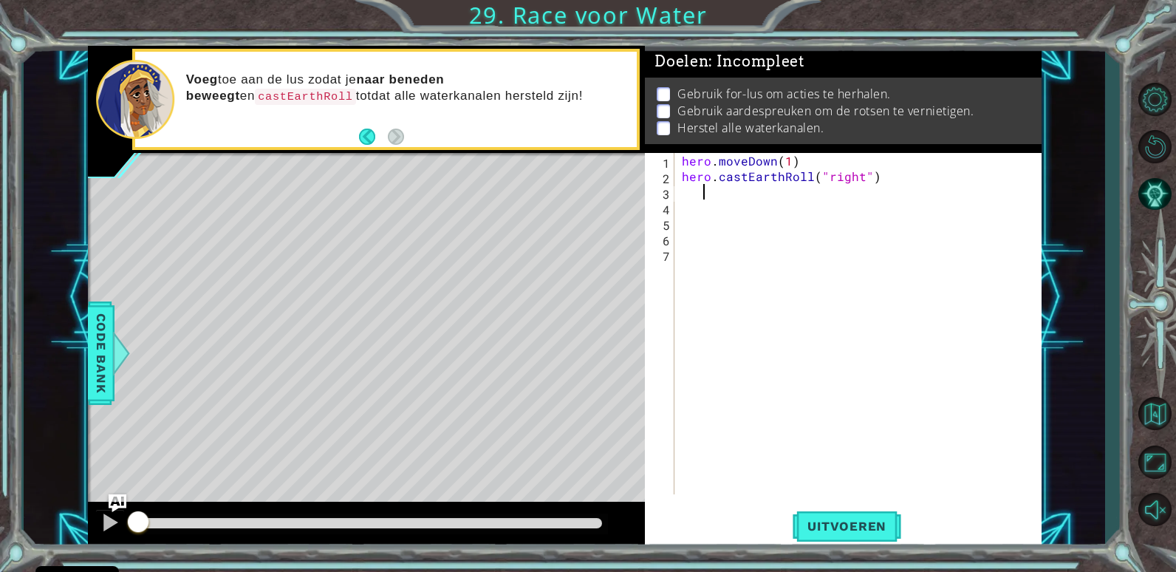
click at [690, 189] on div "hero . moveDown ( 1 ) hero . castEarthRoll ( "right" )" at bounding box center [862, 339] width 366 height 372
click at [686, 191] on div "hero . moveDown ( 1 ) hero . castEarthRoll ( "right" )" at bounding box center [862, 339] width 366 height 372
click at [684, 191] on div "hero . moveDown ( 1 ) hero . castEarthRoll ( "right" )" at bounding box center [862, 339] width 366 height 372
paste textarea "Code Area"
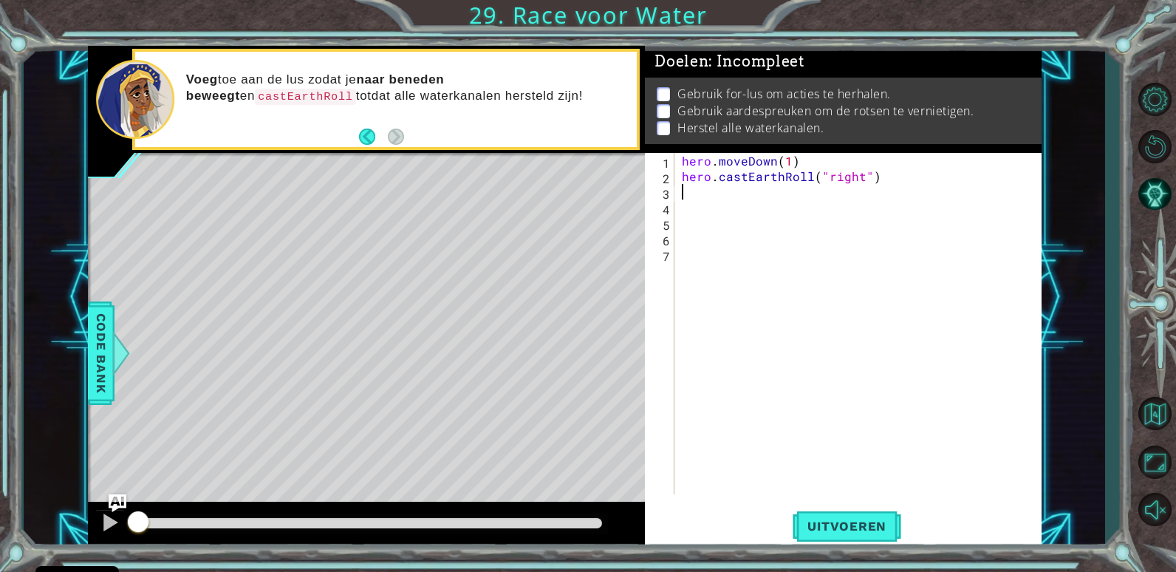
type textarea "cas"
type textarea "use"
type textarea "moved"
paste textarea "Code Area"
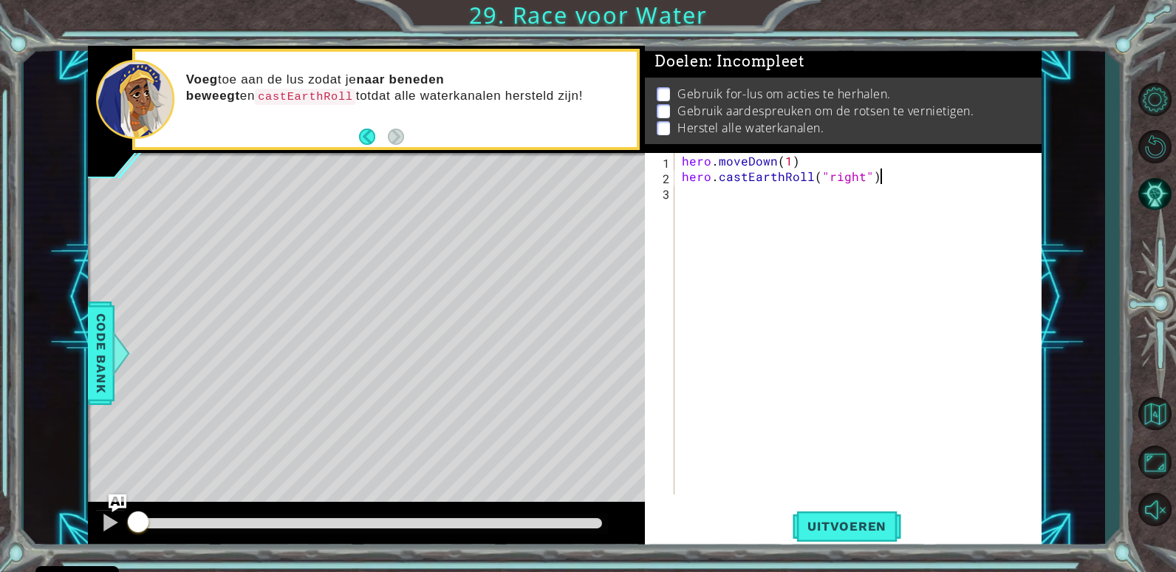
type textarea "hero.castEarthRoll("right")"
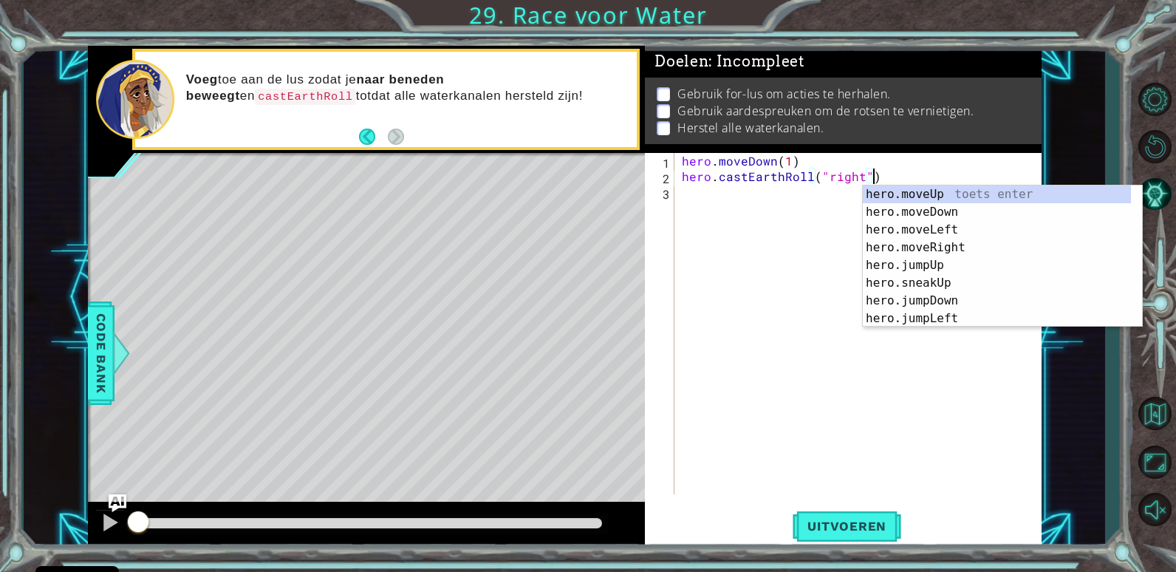
type textarea "hero.castEarthRoll("right")"
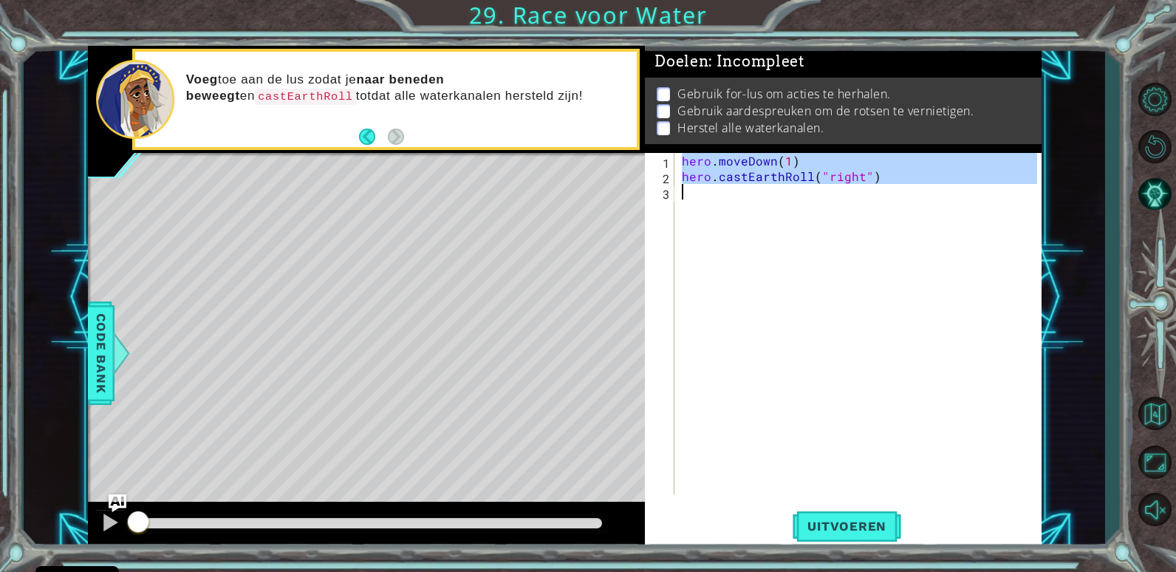
click at [712, 217] on div "hero . moveDown ( 1 ) hero . castEarthRoll ( "right" )" at bounding box center [858, 323] width 358 height 341
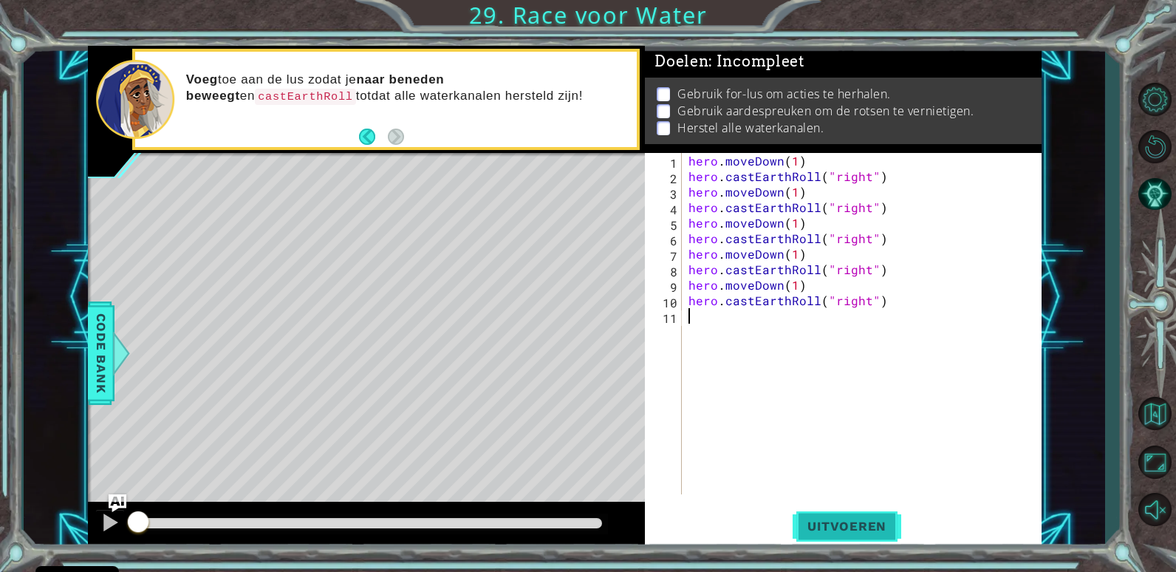
click at [869, 509] on button "Uitvoeren" at bounding box center [846, 526] width 109 height 40
click at [869, 521] on span "Uitvoeren" at bounding box center [846, 525] width 109 height 15
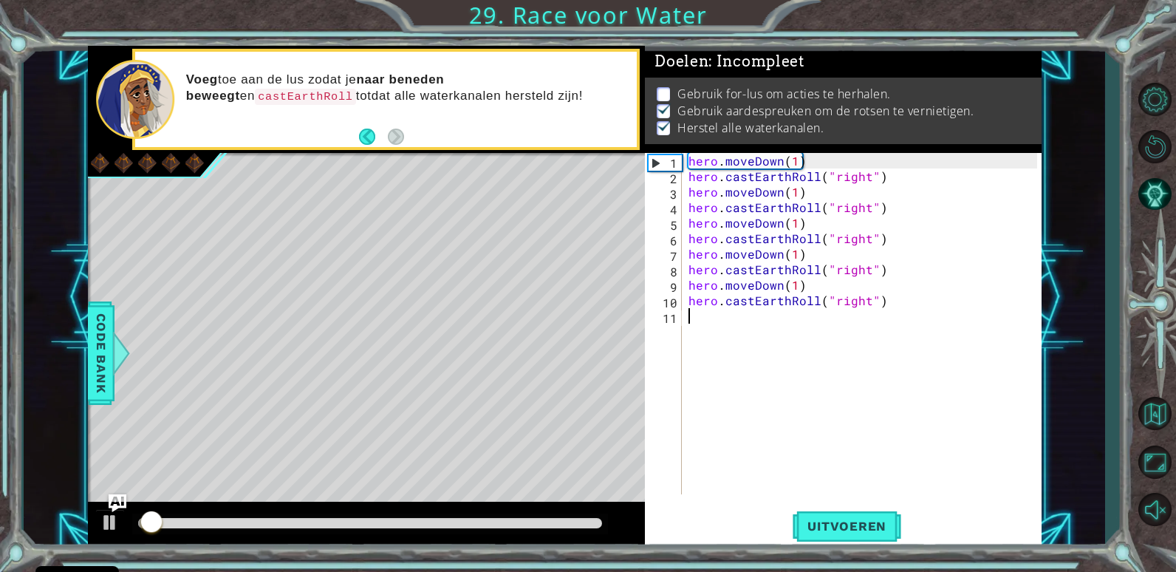
scroll to position [5, 0]
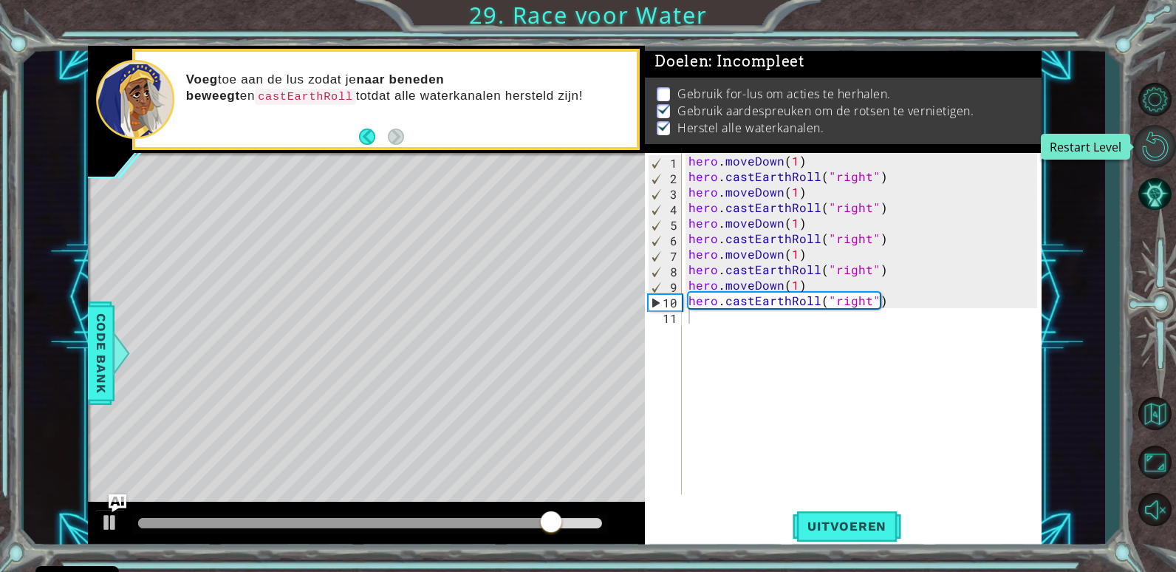
click at [1164, 142] on button "Restart Level" at bounding box center [1154, 146] width 43 height 43
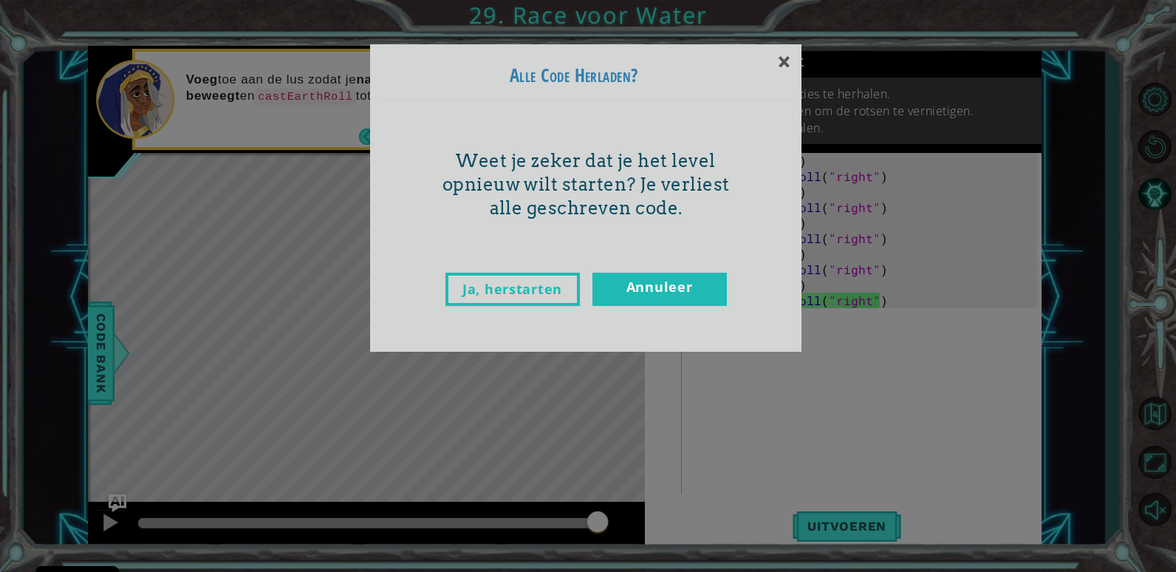
click at [559, 269] on div "Ja, herstarten Annuleer" at bounding box center [585, 304] width 409 height 93
click at [556, 282] on link "Ja, herstarten" at bounding box center [512, 289] width 134 height 33
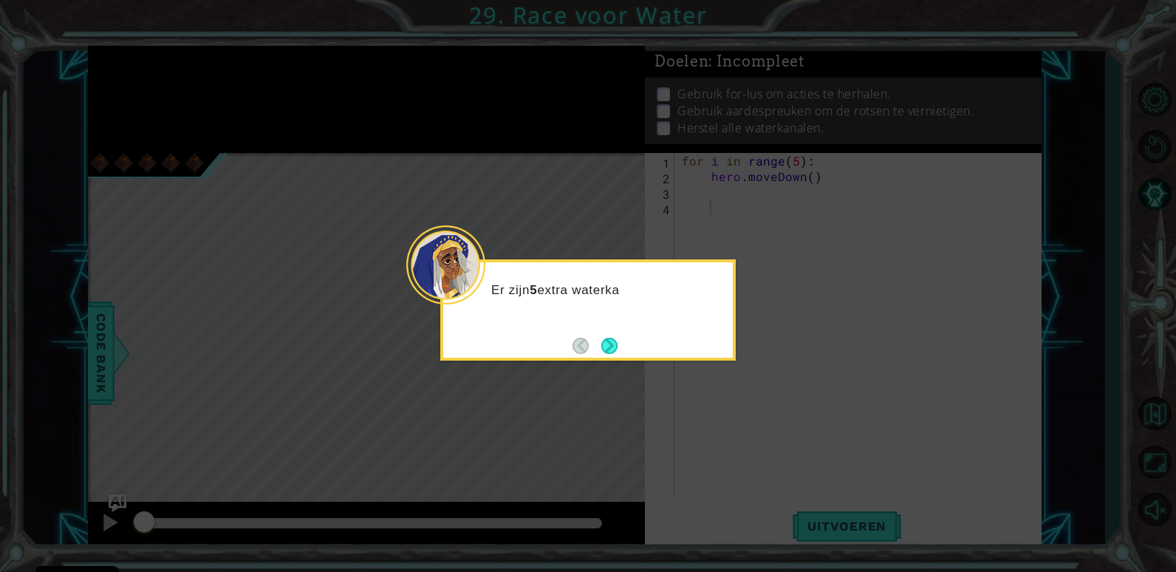
click at [613, 329] on div "Er zijn 5 extra waterka" at bounding box center [587, 309] width 295 height 101
click at [613, 338] on button "Next" at bounding box center [609, 346] width 16 height 16
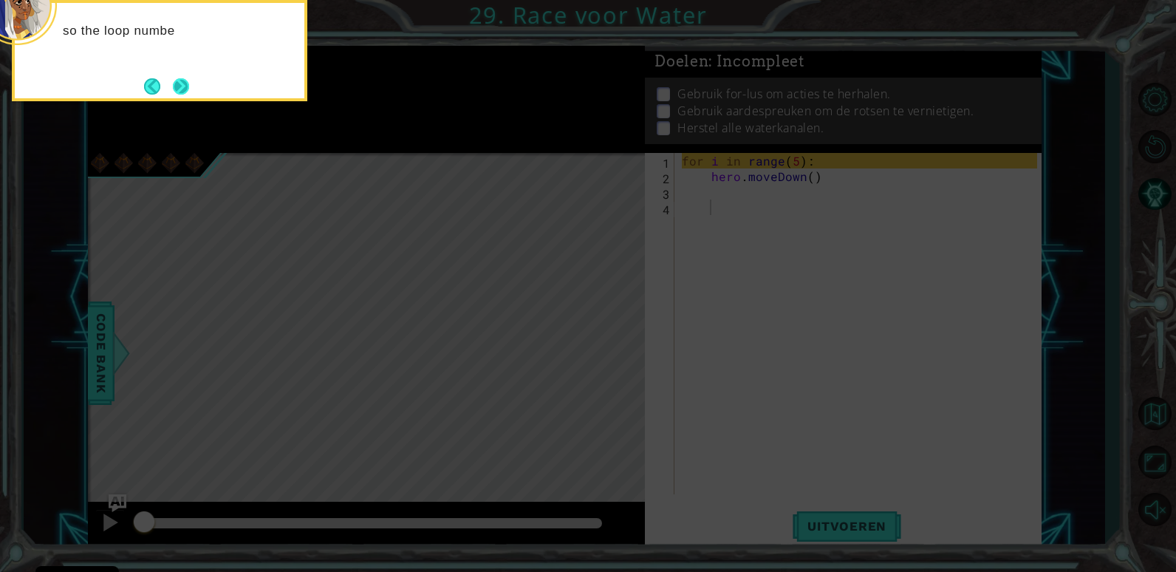
click at [185, 78] on button "Next" at bounding box center [181, 86] width 16 height 16
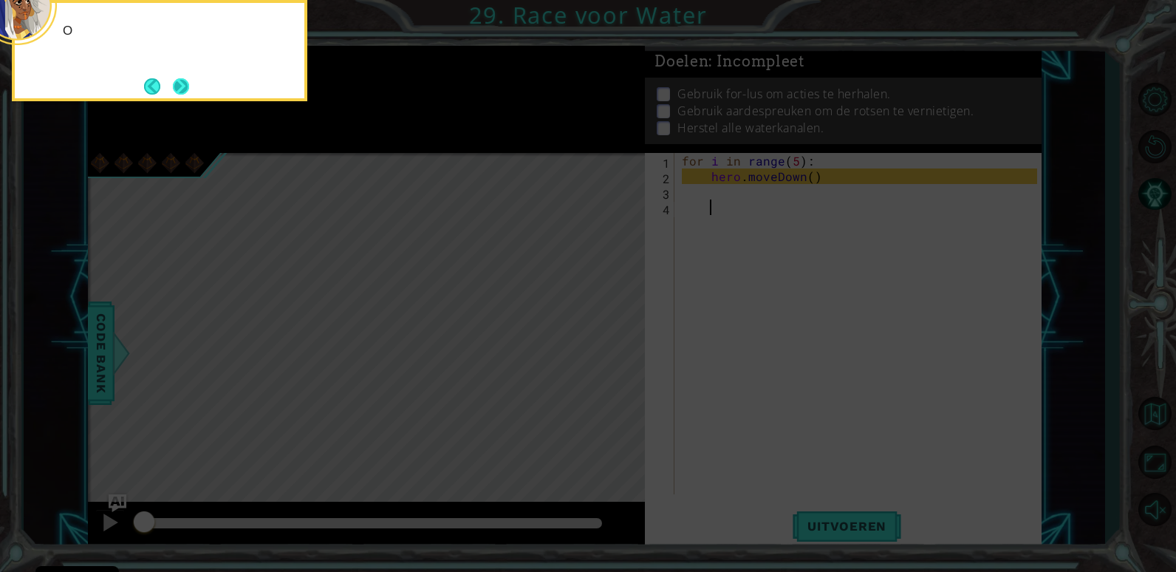
click at [181, 78] on button "Next" at bounding box center [181, 86] width 16 height 16
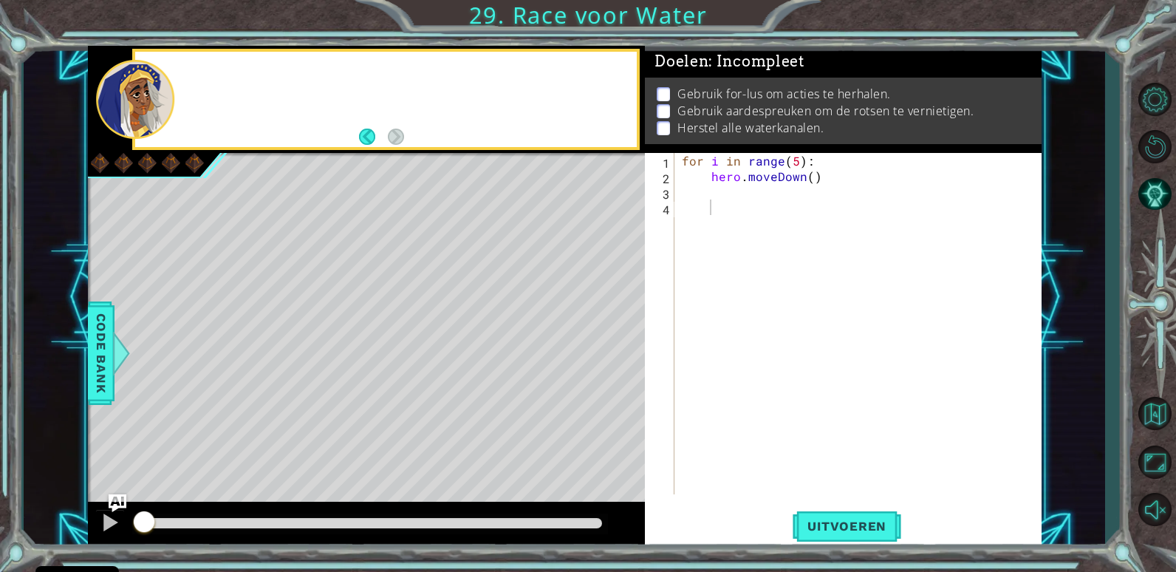
click at [181, 77] on div at bounding box center [385, 99] width 501 height 95
click at [741, 200] on div "for i in range ( 5 ) : hero . moveDown ( )" at bounding box center [862, 339] width 366 height 372
click at [722, 193] on div "for i in range ( 5 ) : hero . moveDown ( )" at bounding box center [862, 339] width 366 height 372
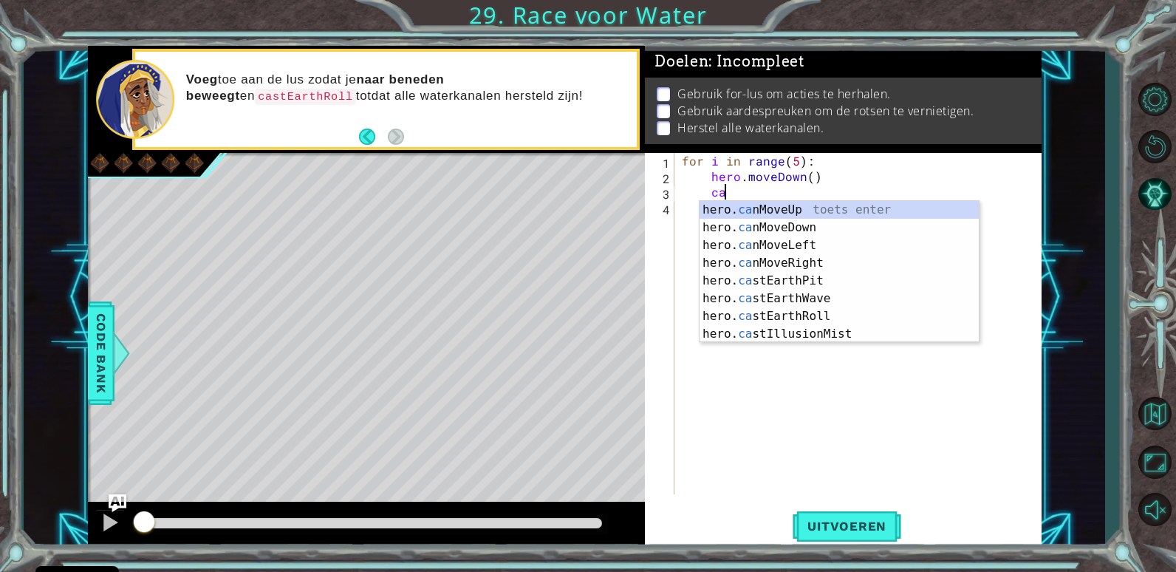
scroll to position [0, 2]
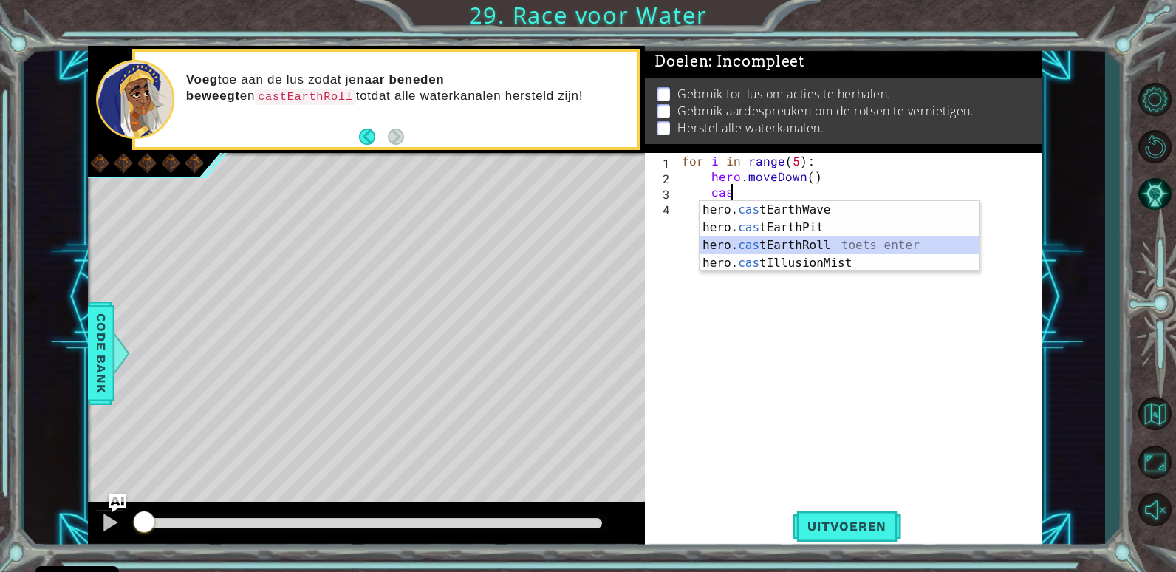
click at [815, 240] on div "hero. cas tEarthWave toets enter hero. cas tEarthPit toets enter hero. cas tEar…" at bounding box center [838, 254] width 279 height 106
type textarea "hero.castEarthRoll("right")"
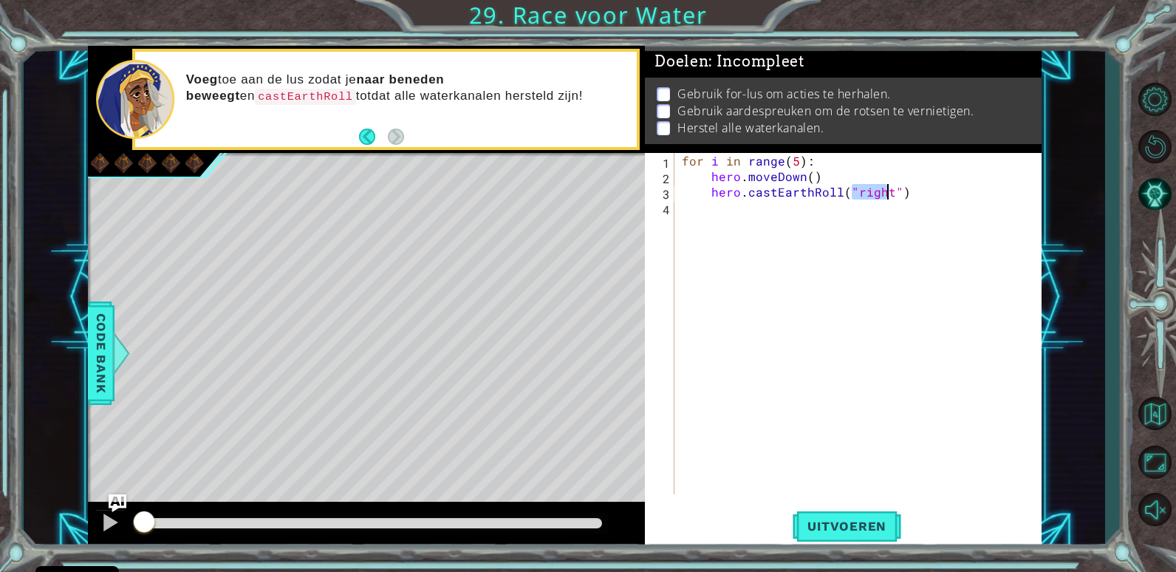
click at [741, 208] on div "for i in range ( 5 ) : hero . moveDown ( ) hero . castEarthRoll ( "right" )" at bounding box center [862, 339] width 366 height 372
click at [846, 518] on button "Uitvoeren" at bounding box center [846, 526] width 109 height 40
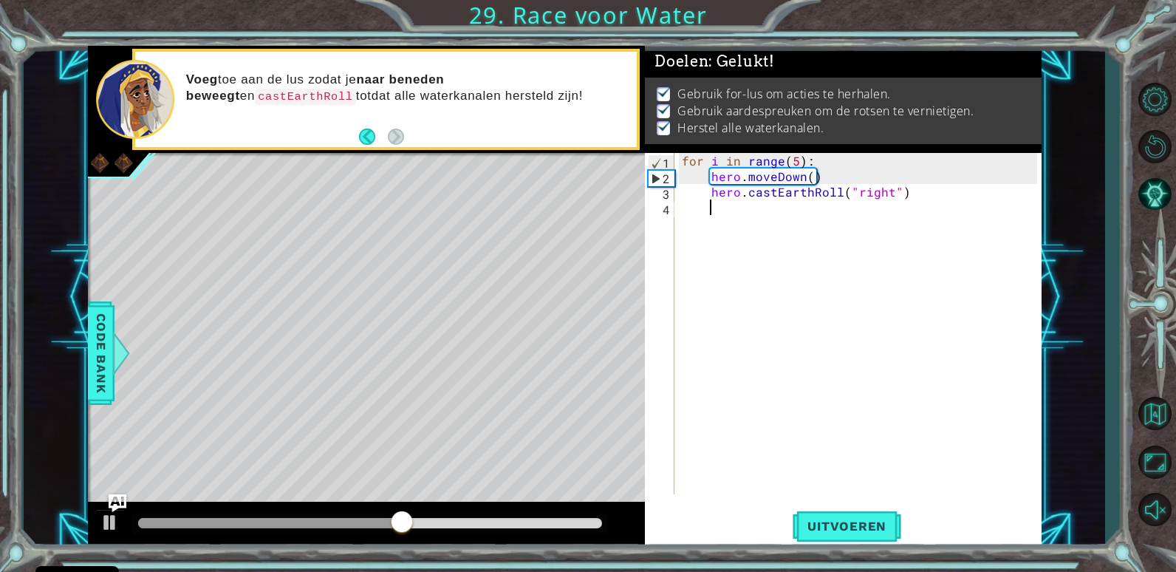
click at [820, 276] on div "for i in range ( 5 ) : hero . moveDown ( ) hero . castEarthRoll ( "right" )" at bounding box center [862, 339] width 366 height 372
type textarea "hero.castEarthRoll("right")"
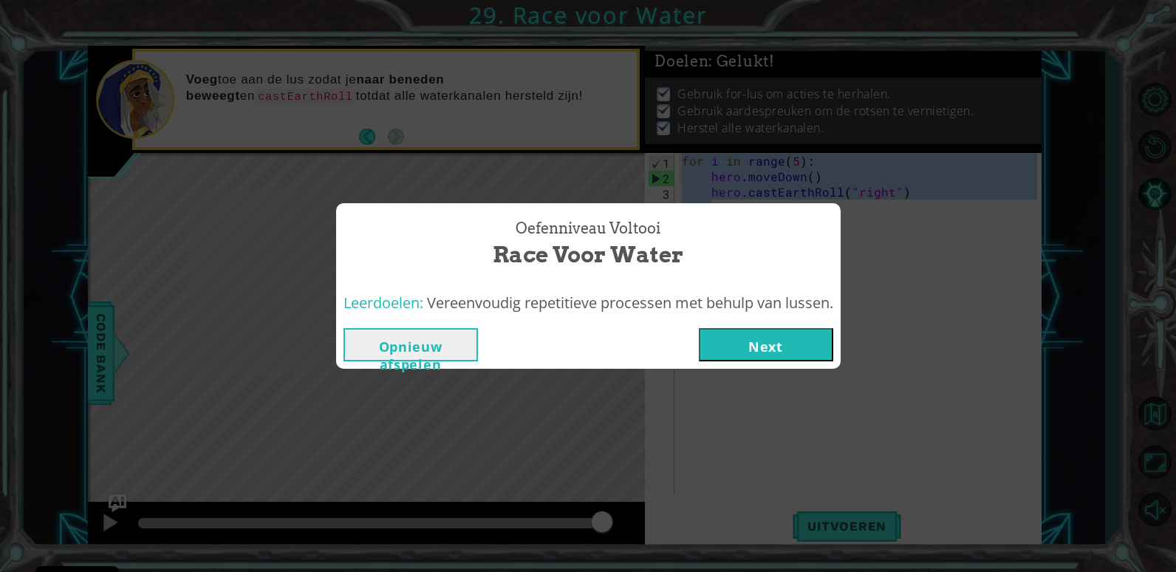
click at [740, 353] on button "Next" at bounding box center [766, 344] width 134 height 33
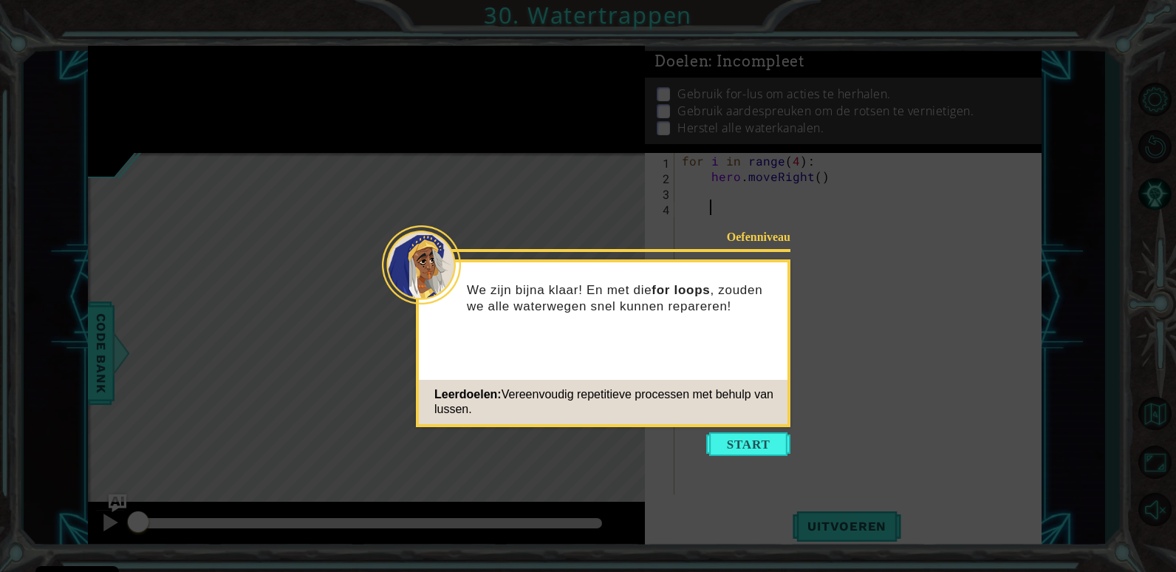
click at [722, 428] on icon at bounding box center [588, 286] width 1176 height 572
click at [724, 430] on icon at bounding box center [588, 286] width 1176 height 572
click at [727, 434] on button "Start" at bounding box center [748, 444] width 84 height 24
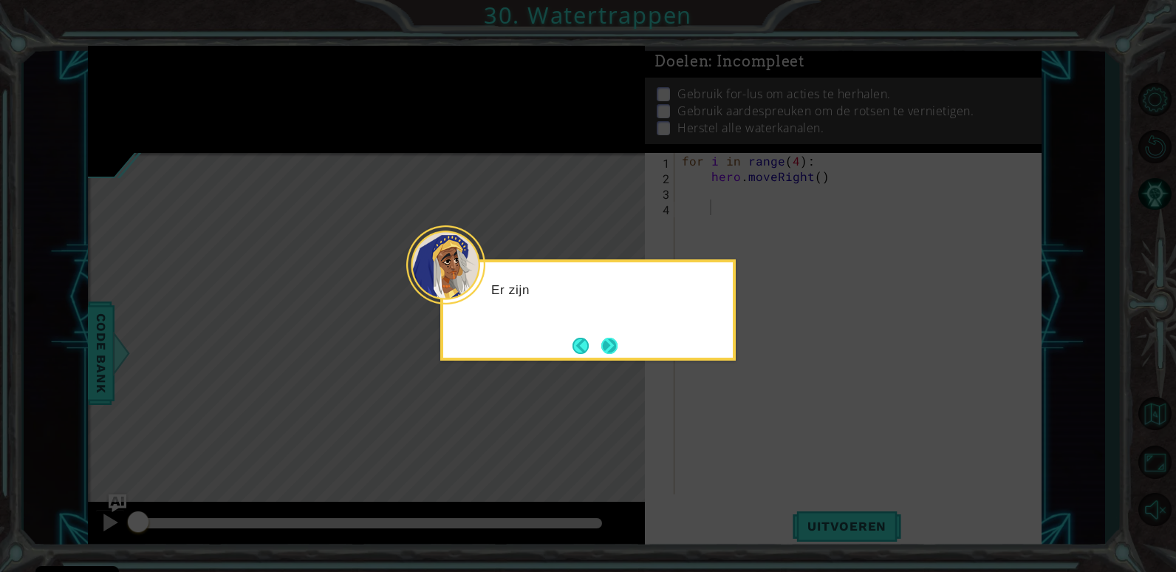
click at [612, 343] on button "Next" at bounding box center [609, 346] width 16 height 16
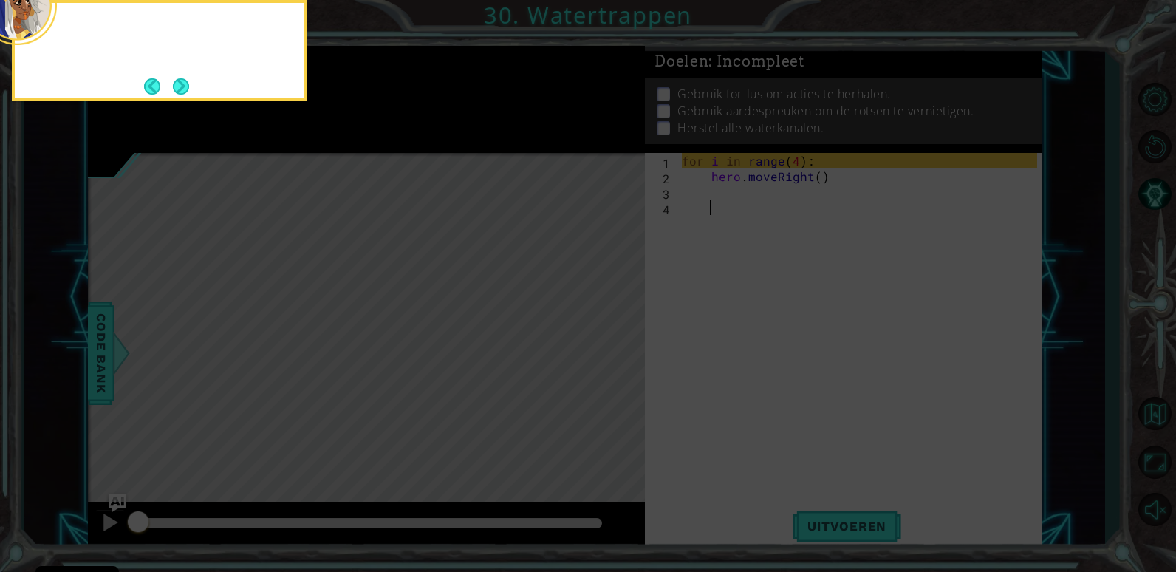
click at [612, 343] on icon at bounding box center [588, 86] width 1176 height 972
click at [185, 95] on button "Next" at bounding box center [181, 86] width 16 height 16
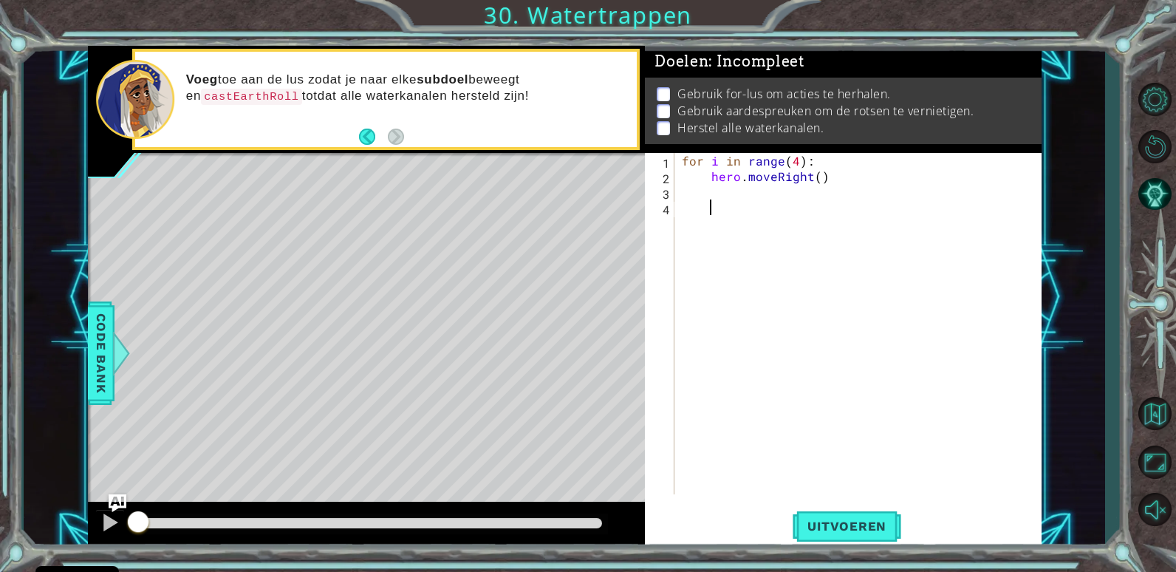
click at [772, 199] on div "for i in range ( 4 ) : hero . moveRight ( )" at bounding box center [862, 339] width 366 height 372
click at [770, 193] on div "for i in range ( 4 ) : hero . moveRight ( )" at bounding box center [862, 339] width 366 height 372
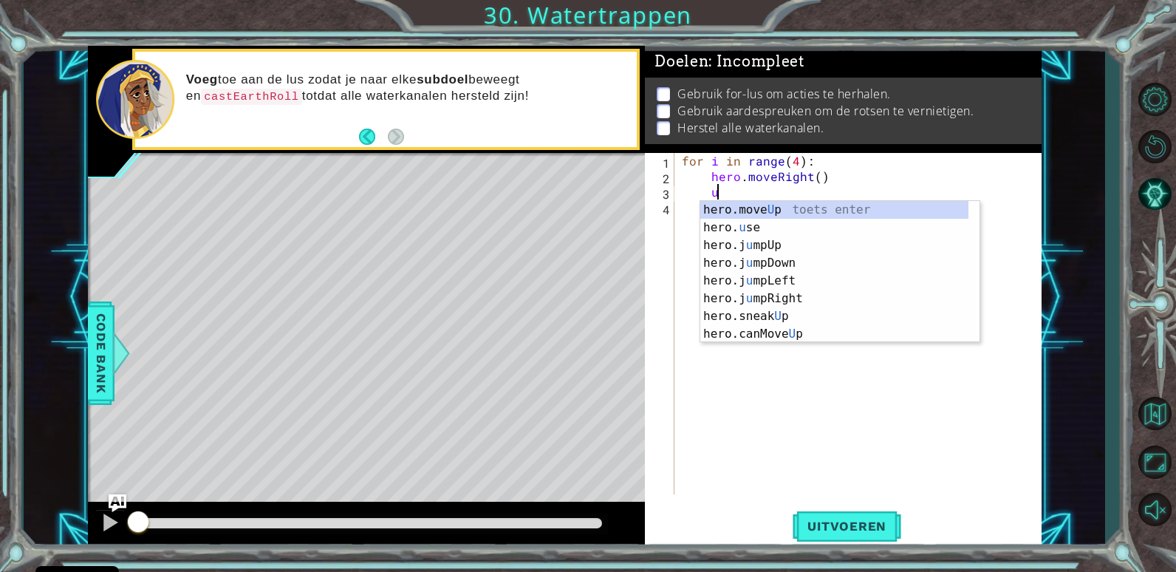
scroll to position [0, 2]
click at [747, 210] on div "hero.move Up toets enter hero.jump Up toets enter hero.sneak Up toets enter her…" at bounding box center [839, 281] width 279 height 160
type textarea "hero.moveUp(1)"
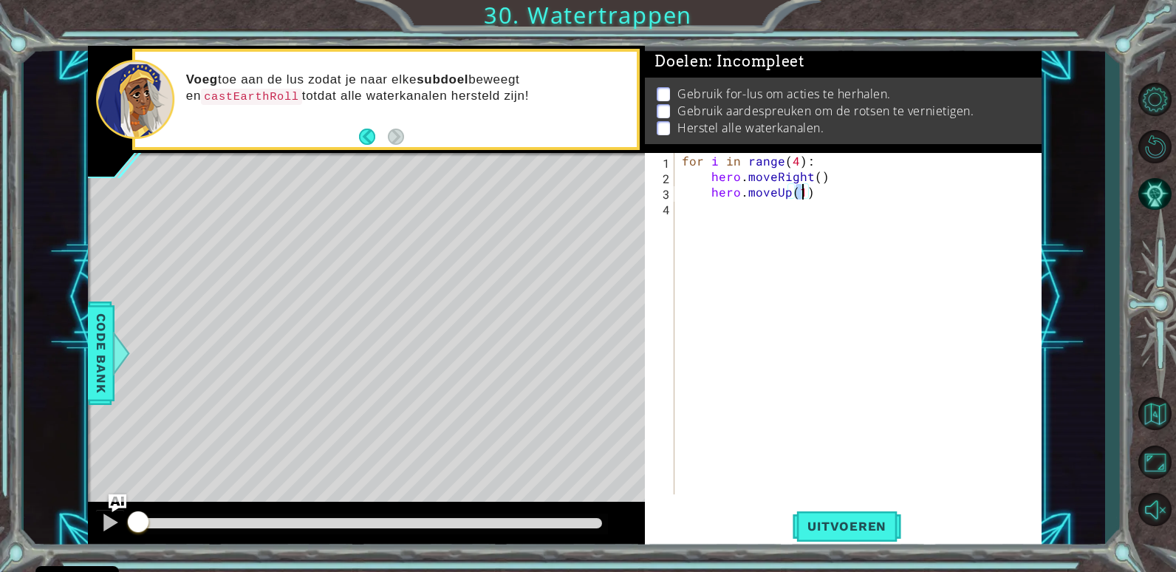
click at [740, 212] on div "for i in range ( 4 ) : hero . moveRight ( ) hero . moveUp ( 1 )" at bounding box center [862, 339] width 366 height 372
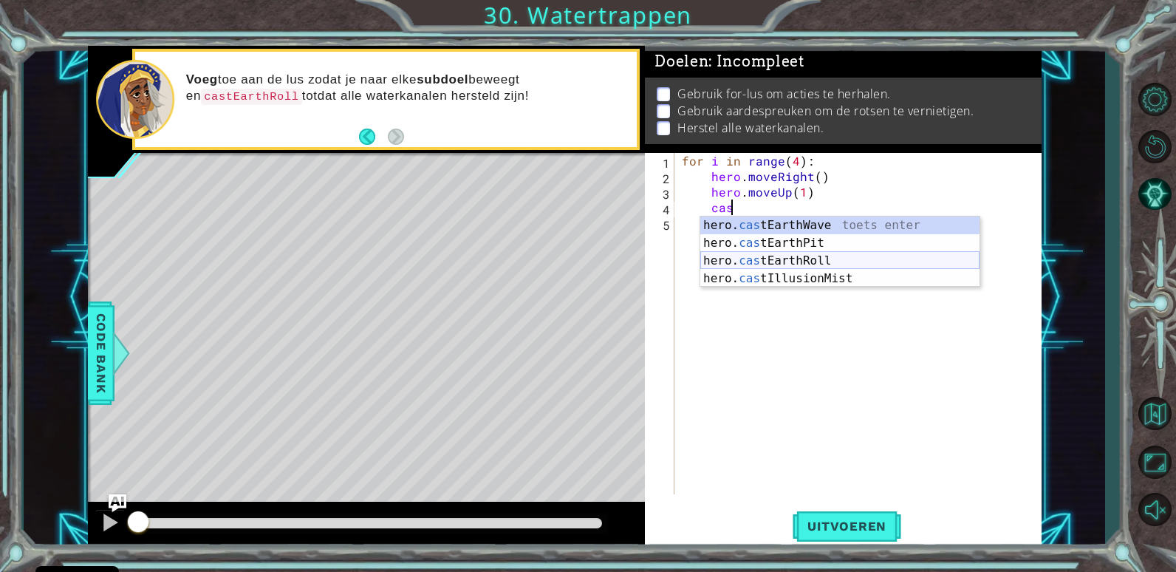
click at [785, 253] on div "hero. cas tEarthWave toets enter hero. cas tEarthPit toets enter hero. cas tEar…" at bounding box center [839, 269] width 279 height 106
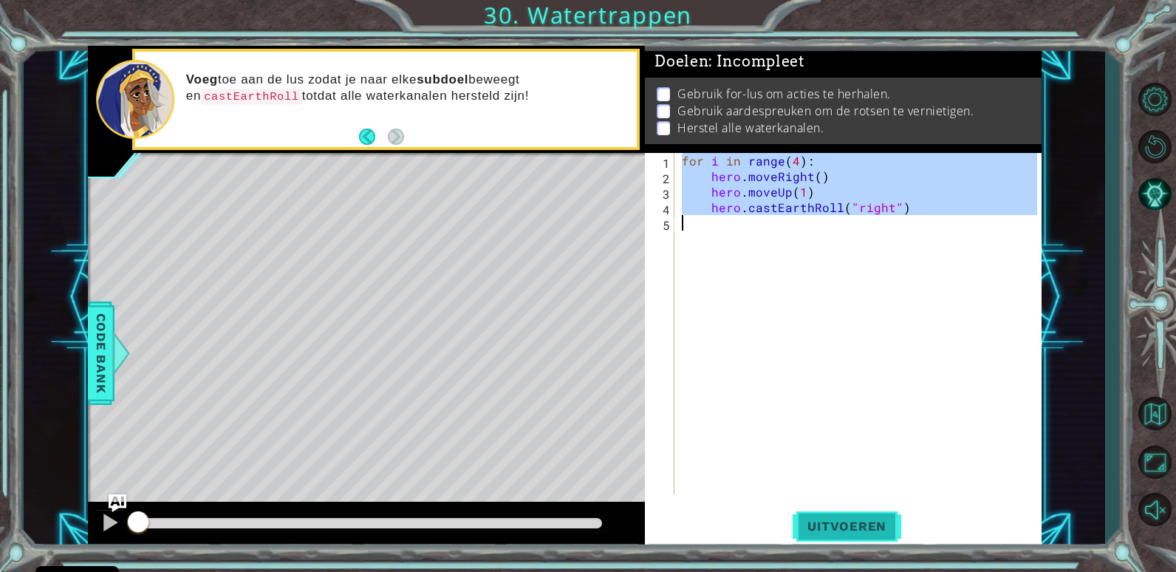
type textarea "hero.castEarthRoll("right")"
click at [835, 515] on button "Uitvoeren" at bounding box center [846, 526] width 109 height 40
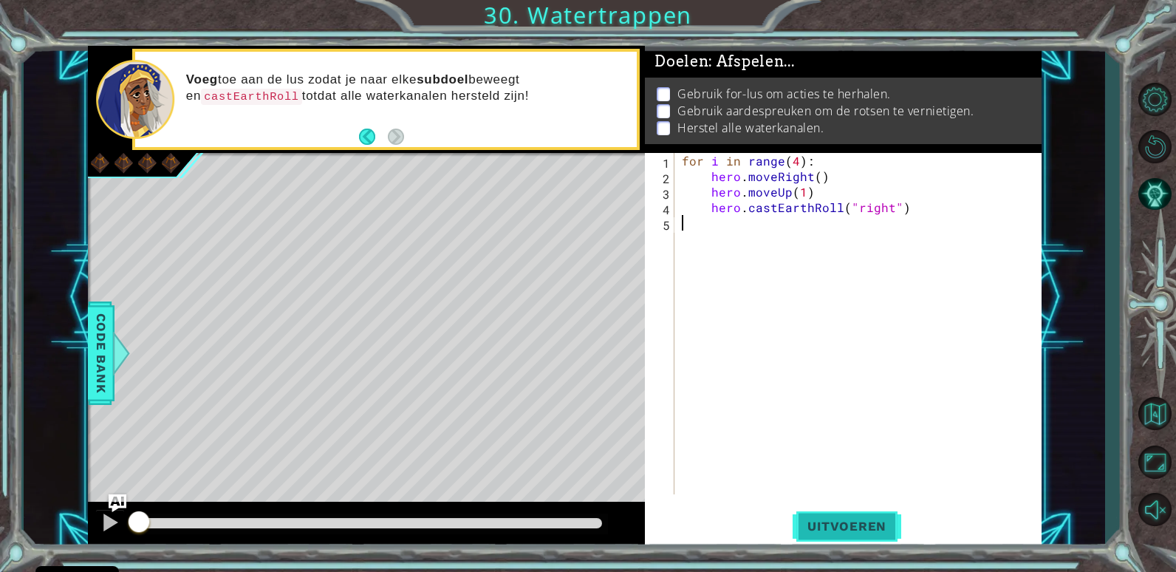
scroll to position [0, 0]
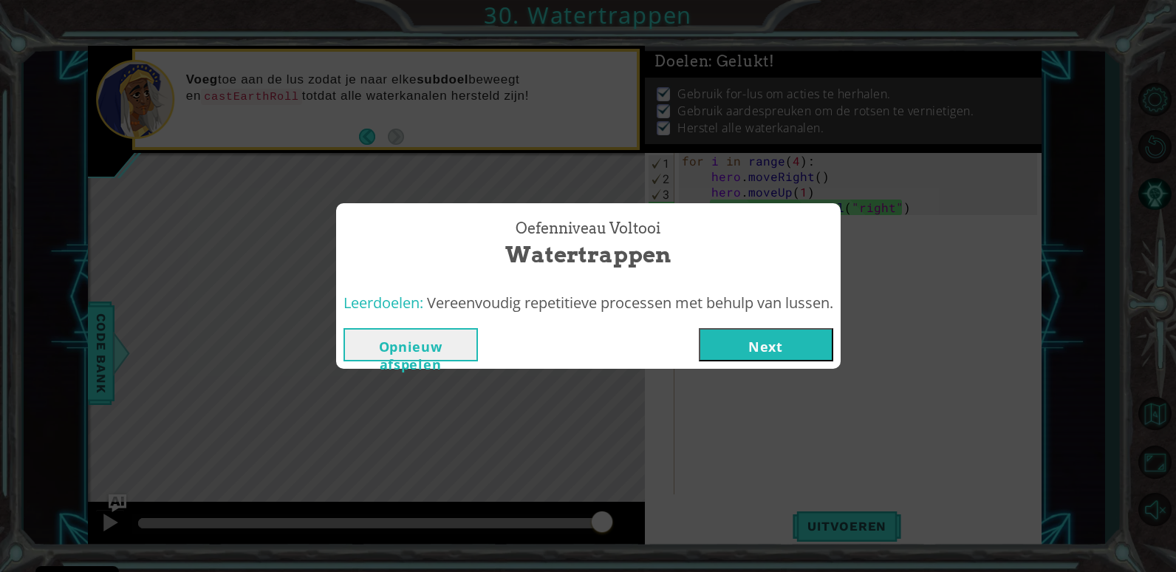
click at [750, 332] on button "Next" at bounding box center [766, 344] width 134 height 33
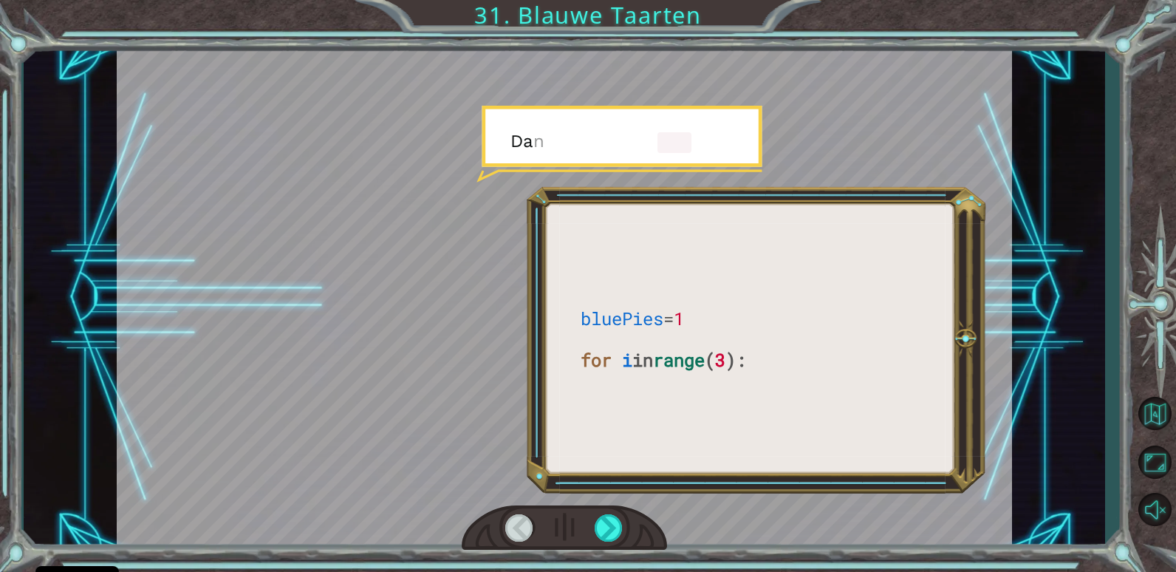
click at [610, 513] on div at bounding box center [565, 527] width 206 height 45
click at [610, 515] on div at bounding box center [609, 527] width 29 height 27
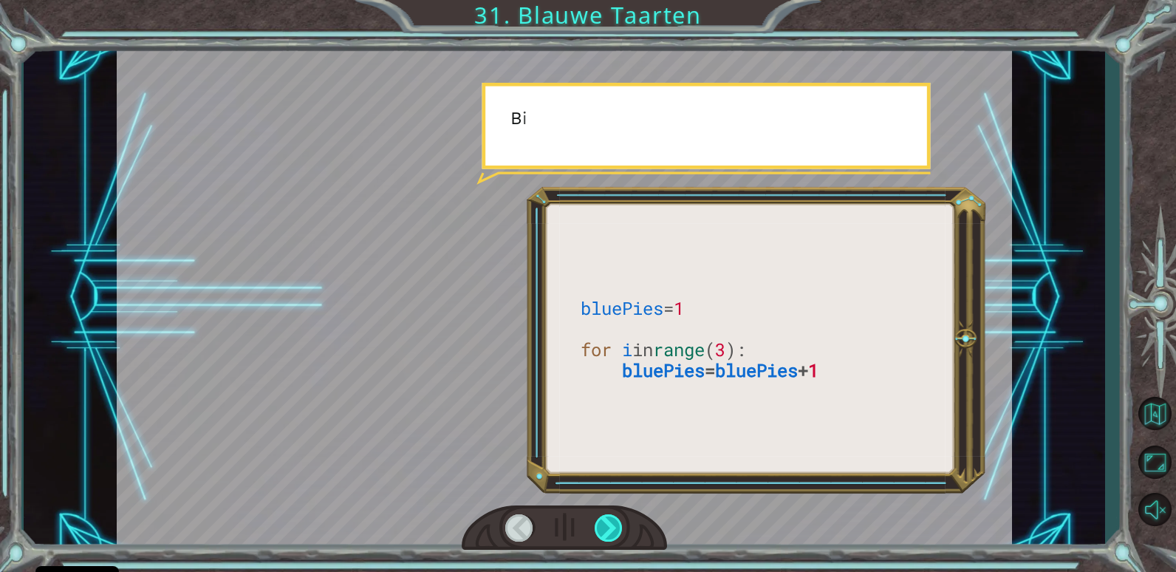
click at [610, 515] on div at bounding box center [609, 527] width 29 height 27
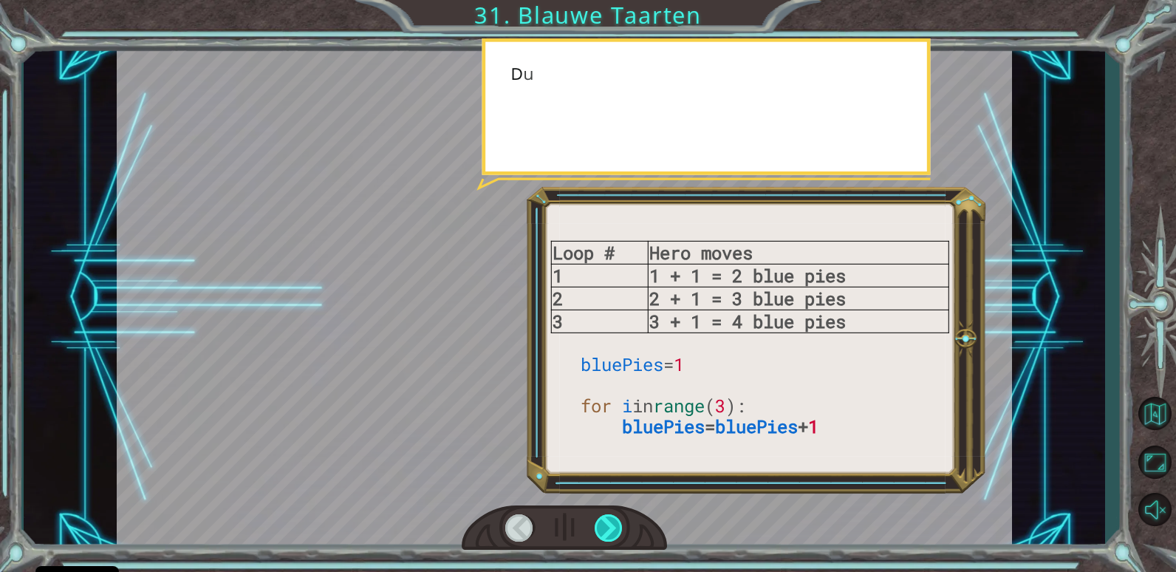
click at [610, 515] on div at bounding box center [609, 527] width 29 height 27
click at [609, 518] on div at bounding box center [609, 527] width 29 height 27
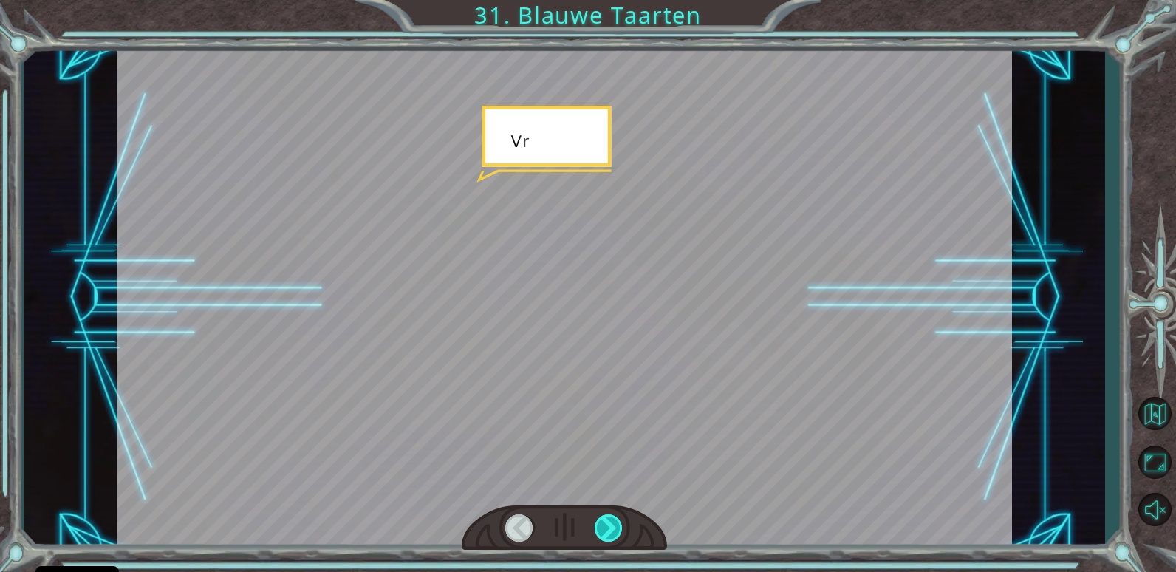
click at [609, 518] on div at bounding box center [609, 527] width 29 height 27
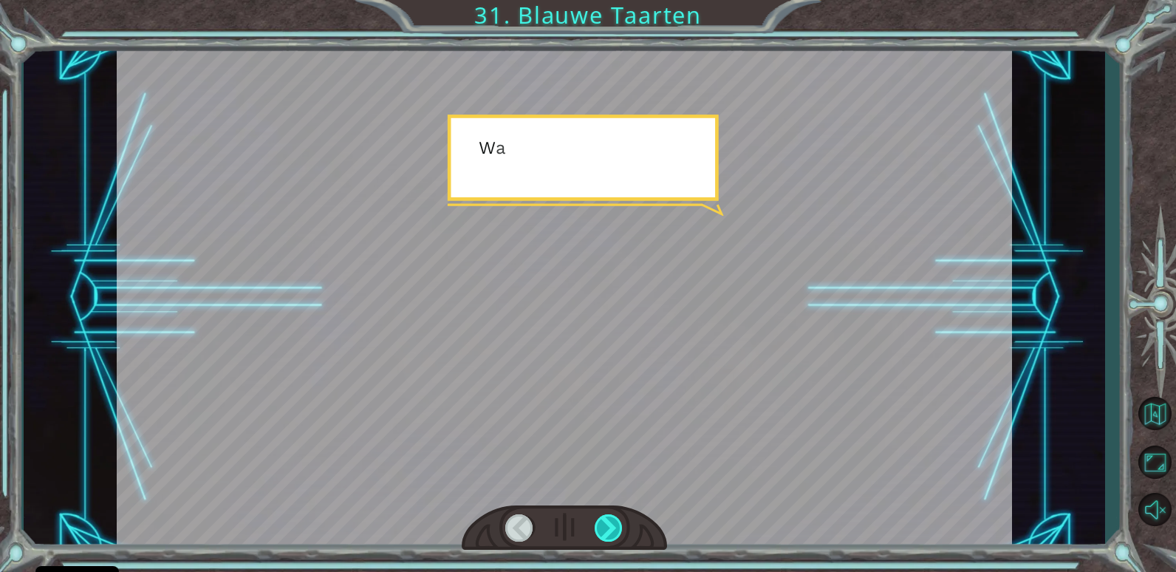
click at [609, 520] on div at bounding box center [609, 527] width 29 height 27
click at [608, 523] on div at bounding box center [609, 527] width 29 height 27
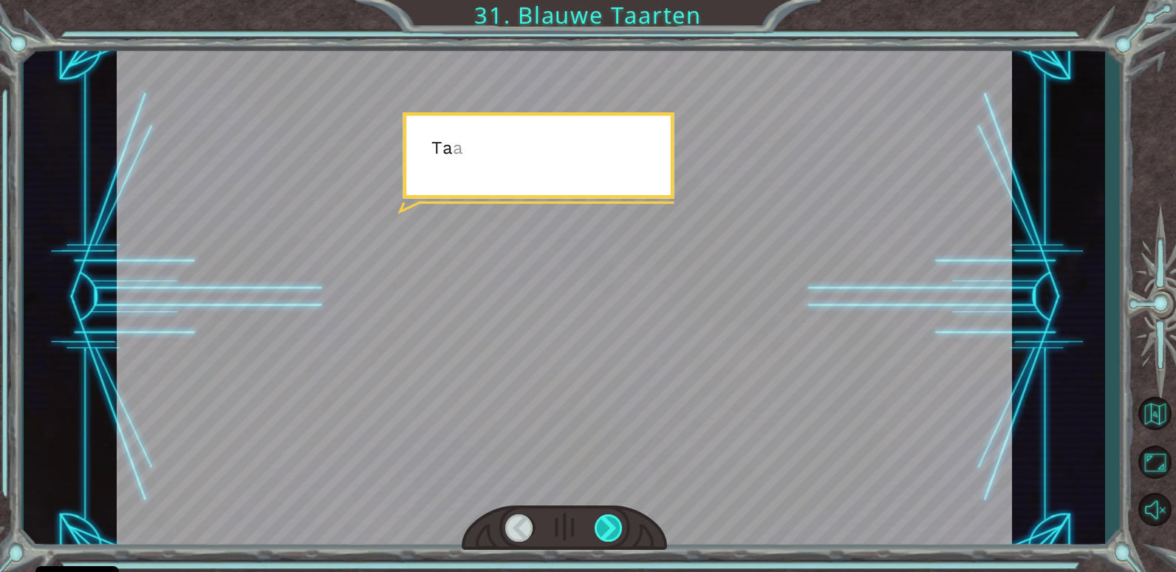
click at [606, 528] on div at bounding box center [609, 527] width 29 height 27
click at [603, 530] on div at bounding box center [609, 527] width 29 height 27
click at [604, 530] on div at bounding box center [609, 527] width 29 height 27
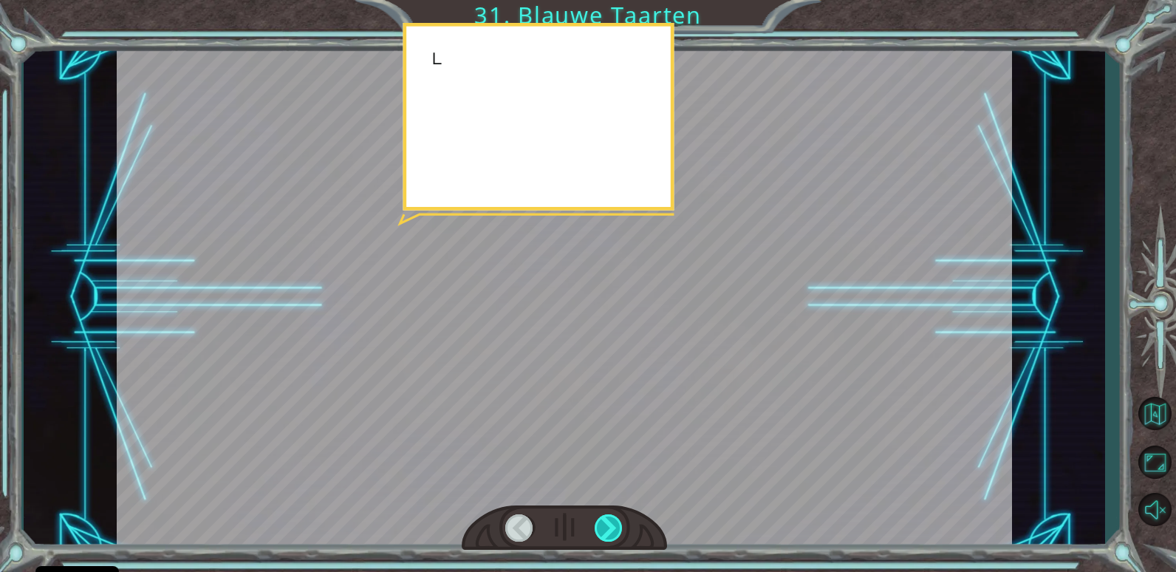
click at [605, 530] on div at bounding box center [609, 527] width 29 height 27
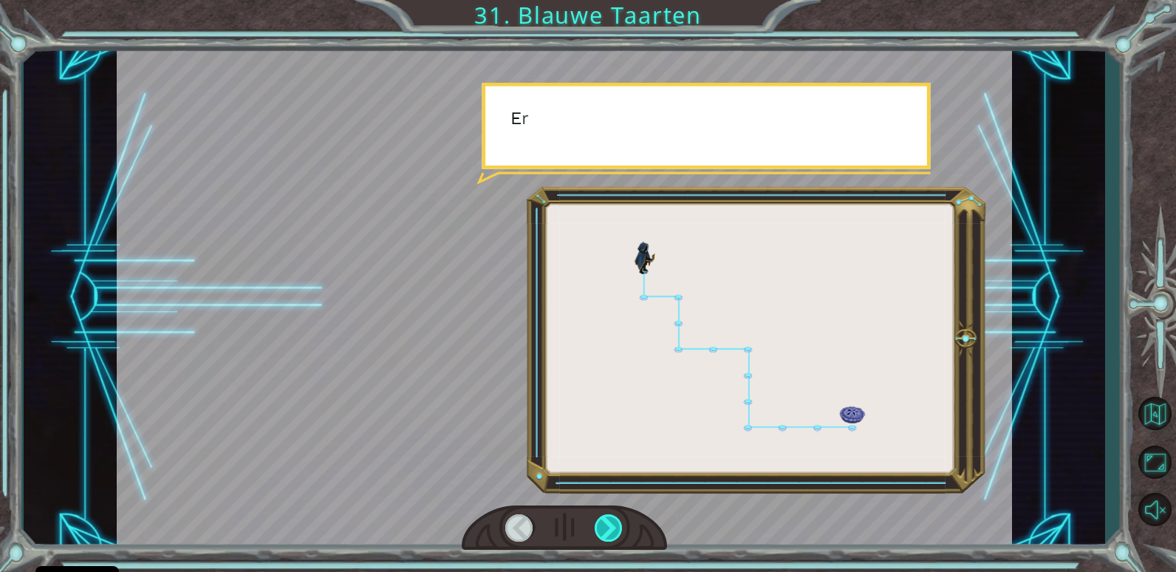
click at [607, 530] on div at bounding box center [609, 527] width 29 height 27
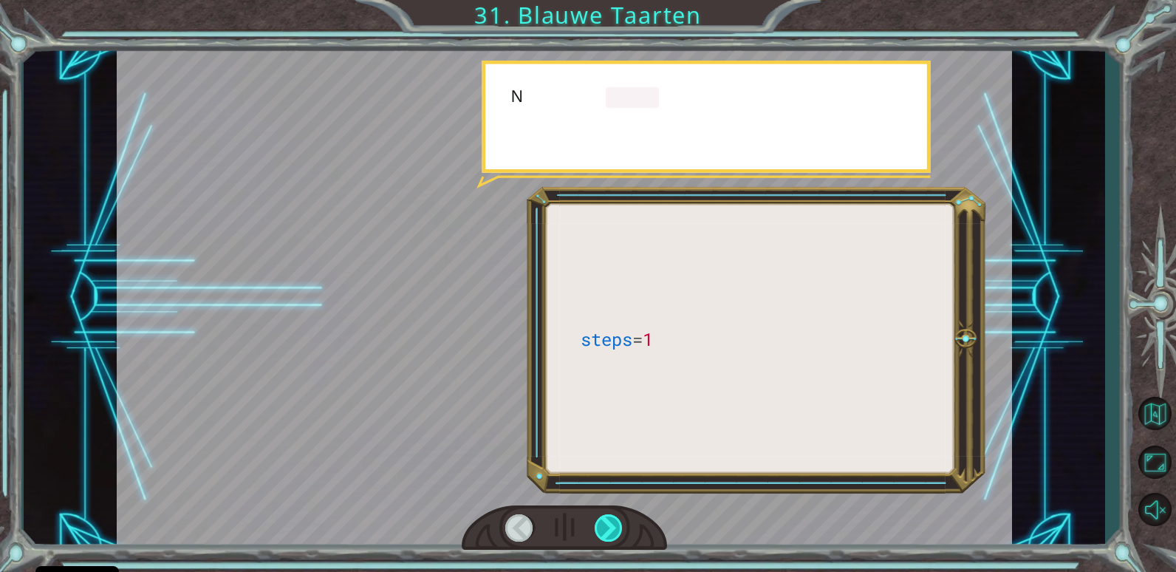
click at [609, 530] on div at bounding box center [609, 527] width 29 height 27
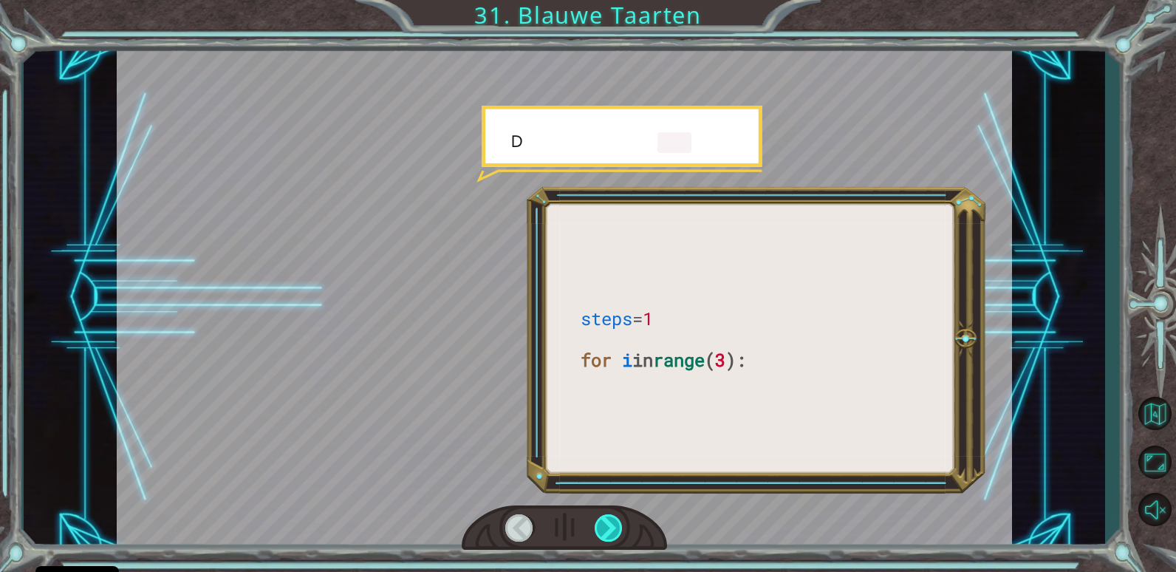
click at [609, 533] on div at bounding box center [609, 527] width 29 height 27
click at [612, 532] on div at bounding box center [609, 527] width 29 height 27
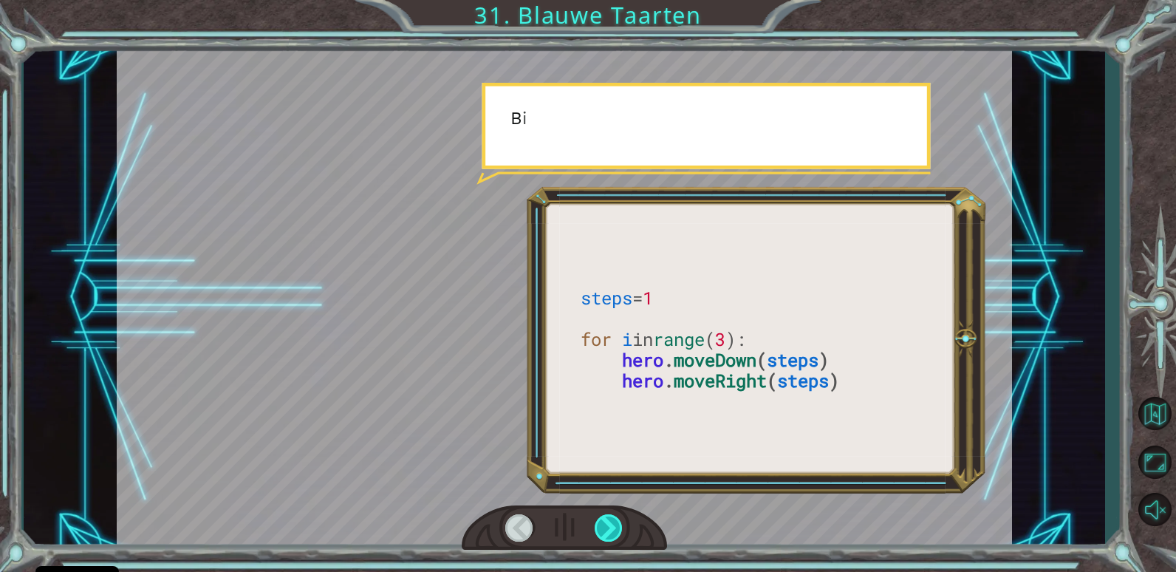
click at [614, 532] on div at bounding box center [609, 527] width 29 height 27
click at [611, 530] on div at bounding box center [609, 527] width 29 height 27
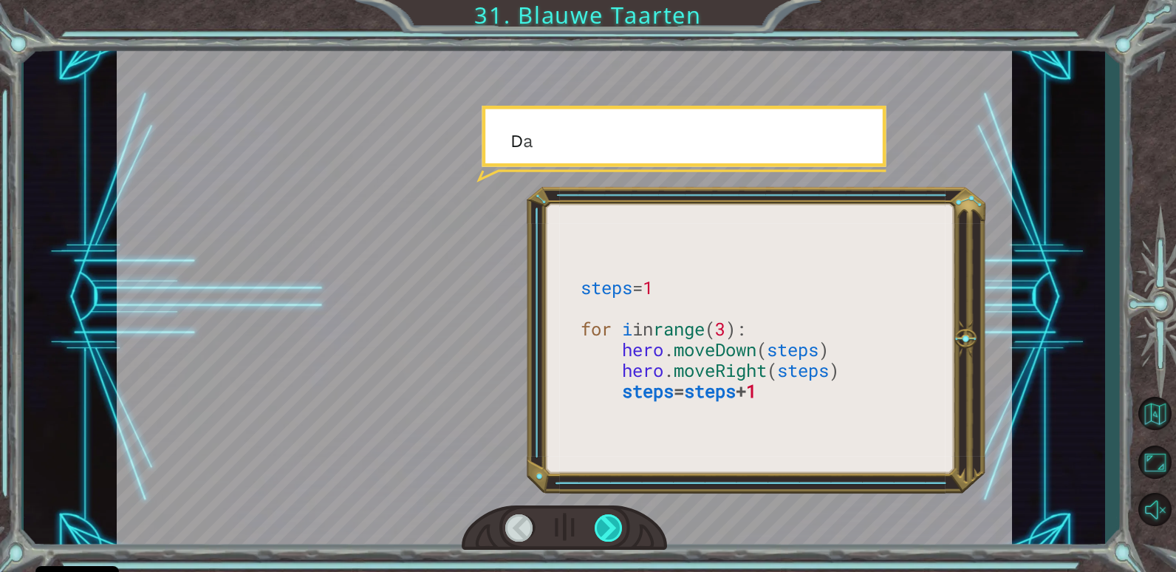
click at [611, 530] on div at bounding box center [609, 527] width 29 height 27
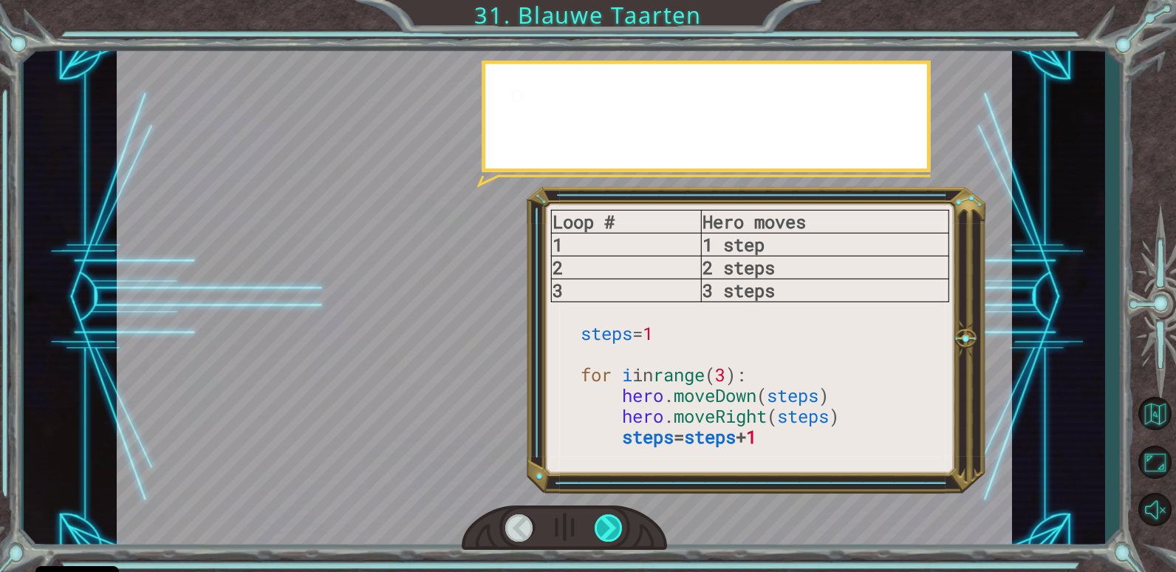
click at [611, 530] on div at bounding box center [609, 527] width 29 height 27
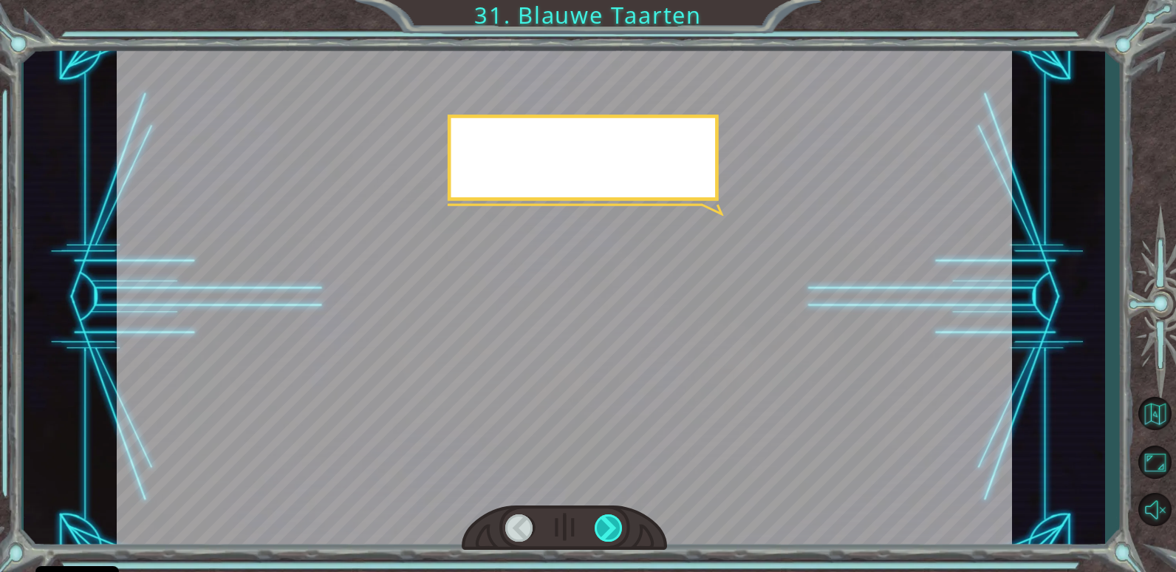
click at [611, 530] on div at bounding box center [609, 527] width 29 height 27
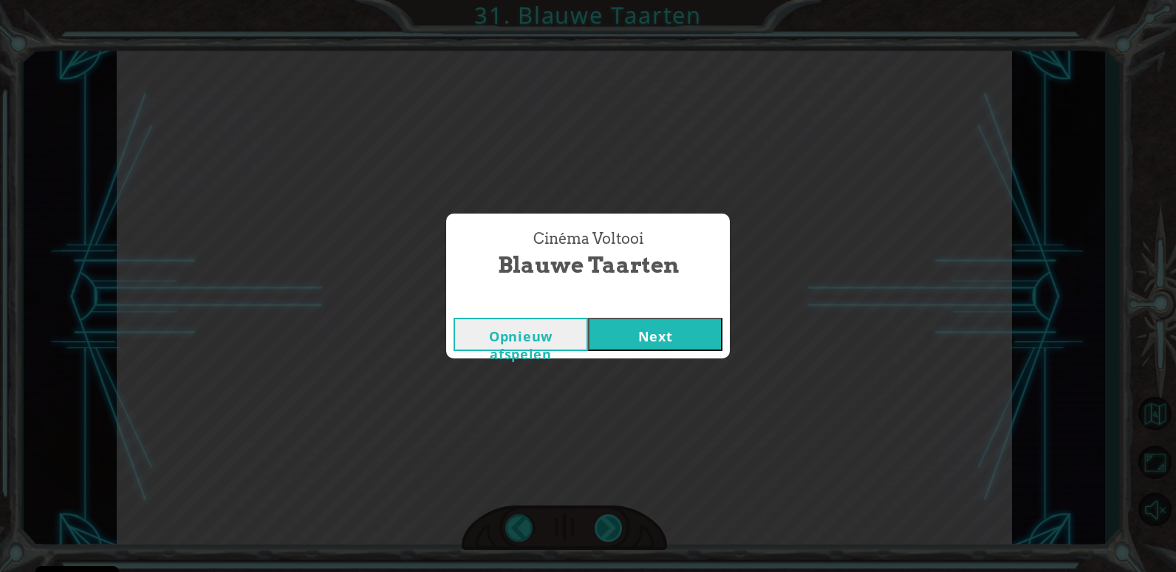
click at [611, 530] on div "Cinéma Voltooi Blauwe Taarten Opnieuw afspelen Next" at bounding box center [588, 286] width 1176 height 572
click at [671, 338] on button "Next" at bounding box center [655, 334] width 134 height 33
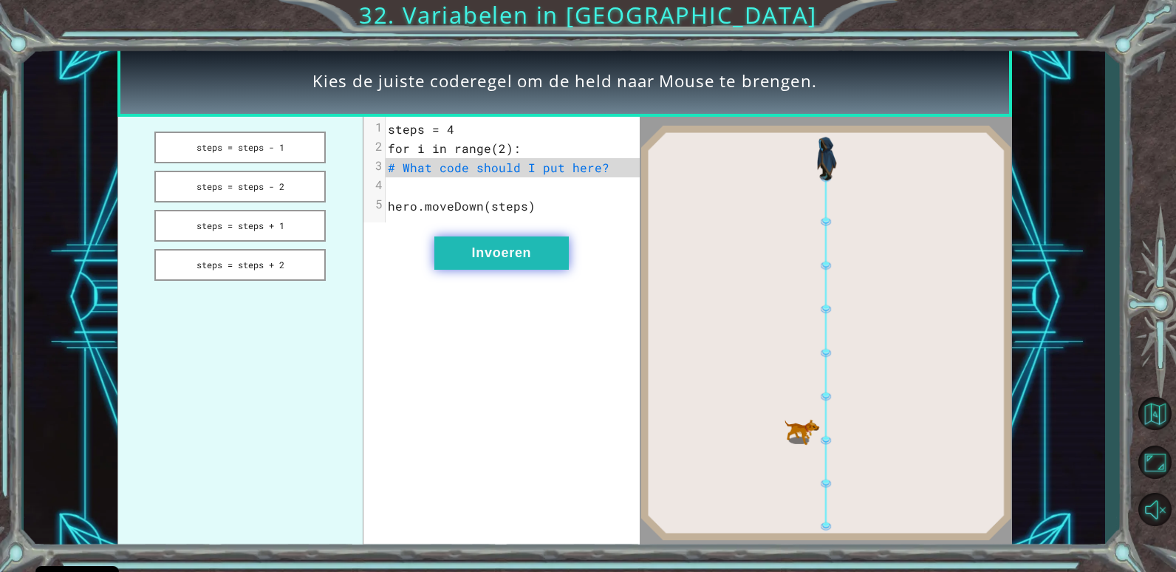
click at [470, 266] on button "Invoeren" at bounding box center [501, 252] width 134 height 33
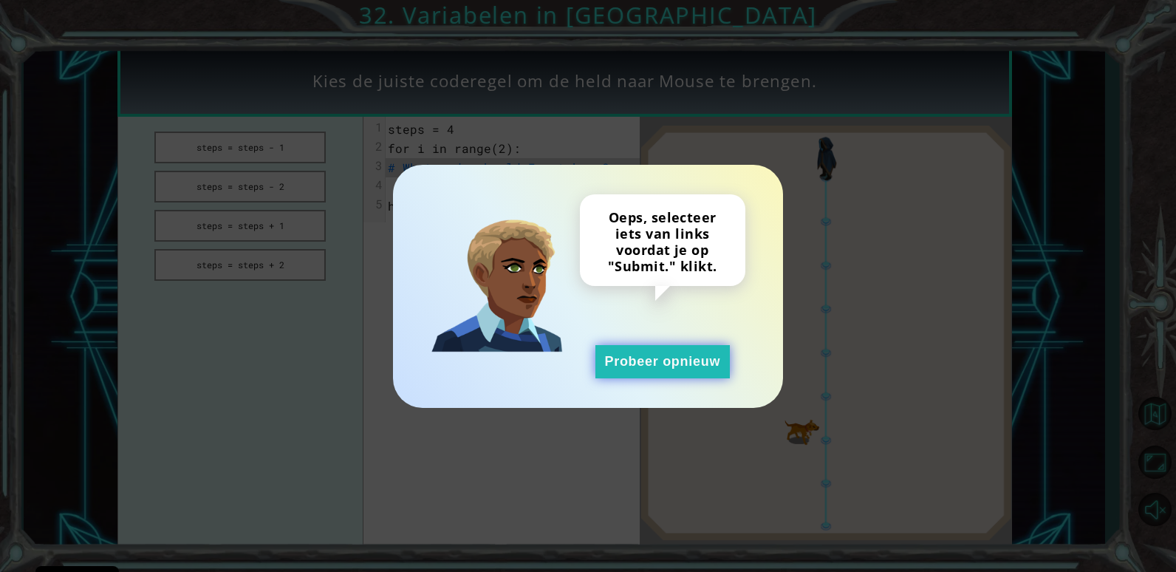
click at [660, 360] on button "Probeer opnieuw" at bounding box center [662, 361] width 134 height 33
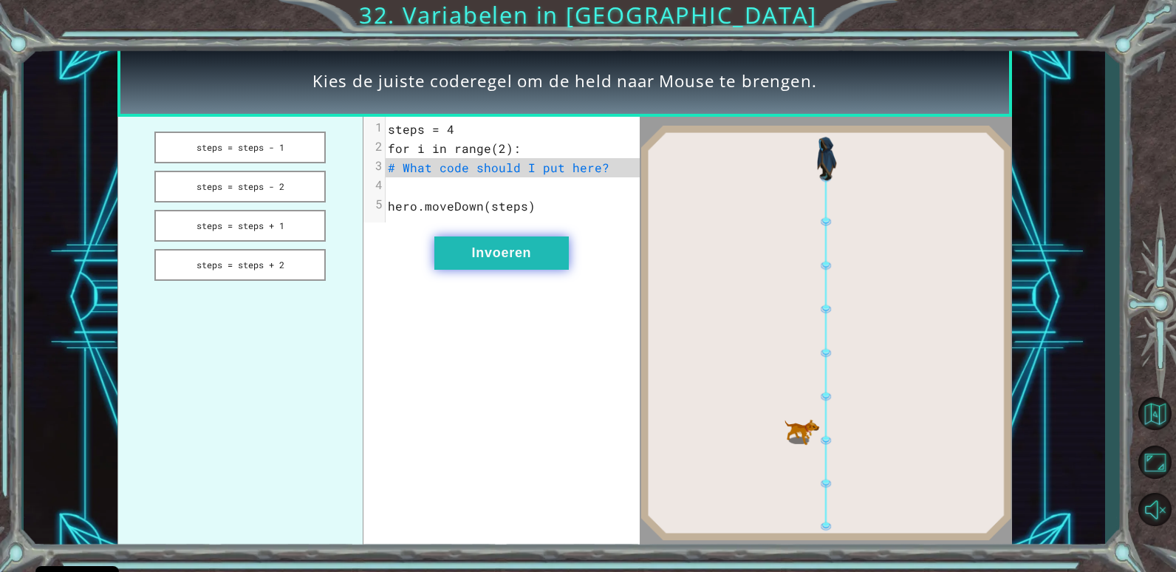
drag, startPoint x: 242, startPoint y: 154, endPoint x: 458, endPoint y: 251, distance: 236.4
click at [253, 157] on button "steps = steps - 1" at bounding box center [239, 147] width 171 height 32
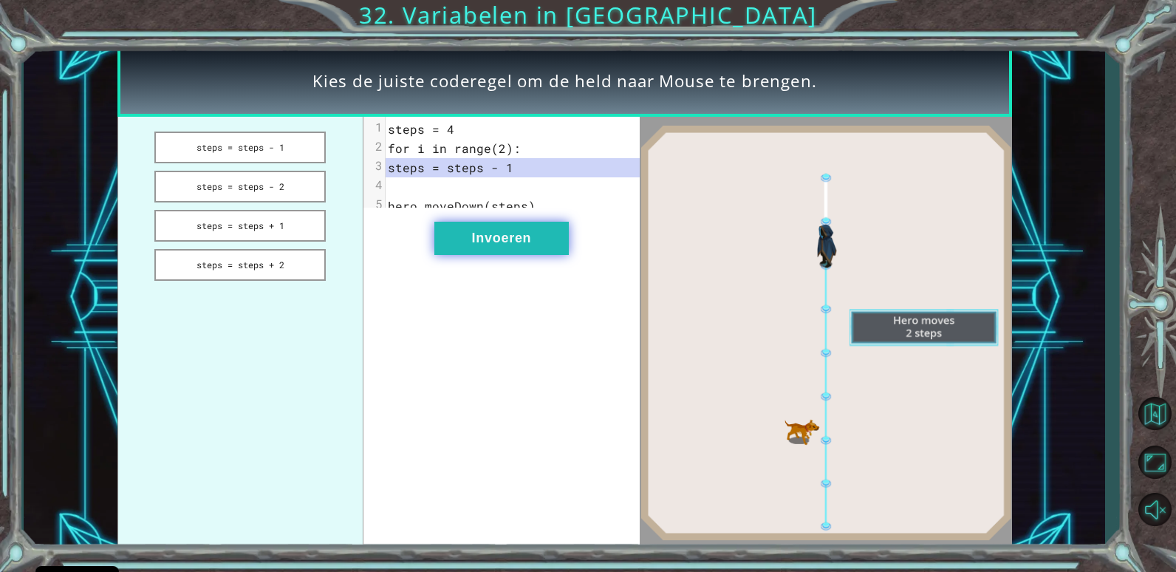
click at [504, 255] on button "Invoeren" at bounding box center [501, 238] width 134 height 33
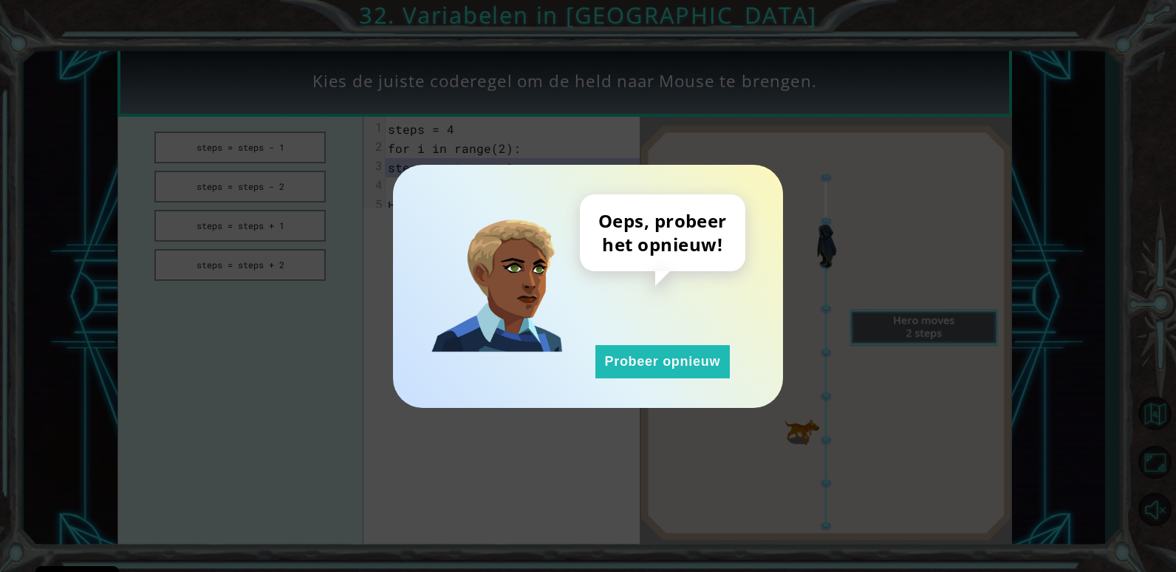
click at [665, 378] on div "Oeps, probeer het opnieuw! Probeer opnieuw" at bounding box center [588, 286] width 390 height 243
click at [667, 371] on button "Probeer opnieuw" at bounding box center [662, 361] width 134 height 33
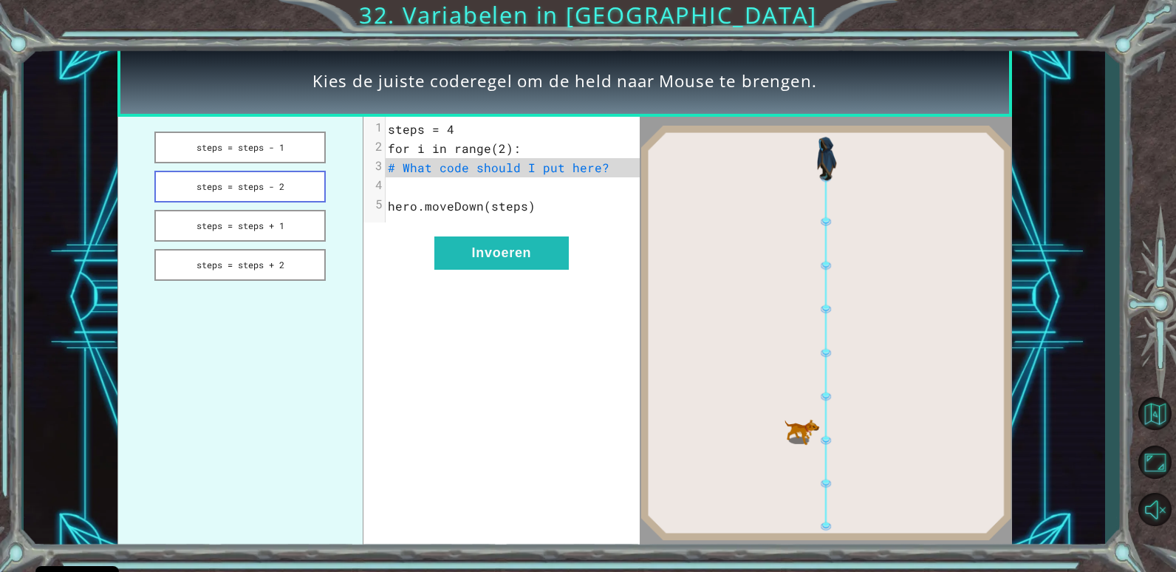
click at [247, 185] on button "steps = steps - 2" at bounding box center [239, 187] width 171 height 32
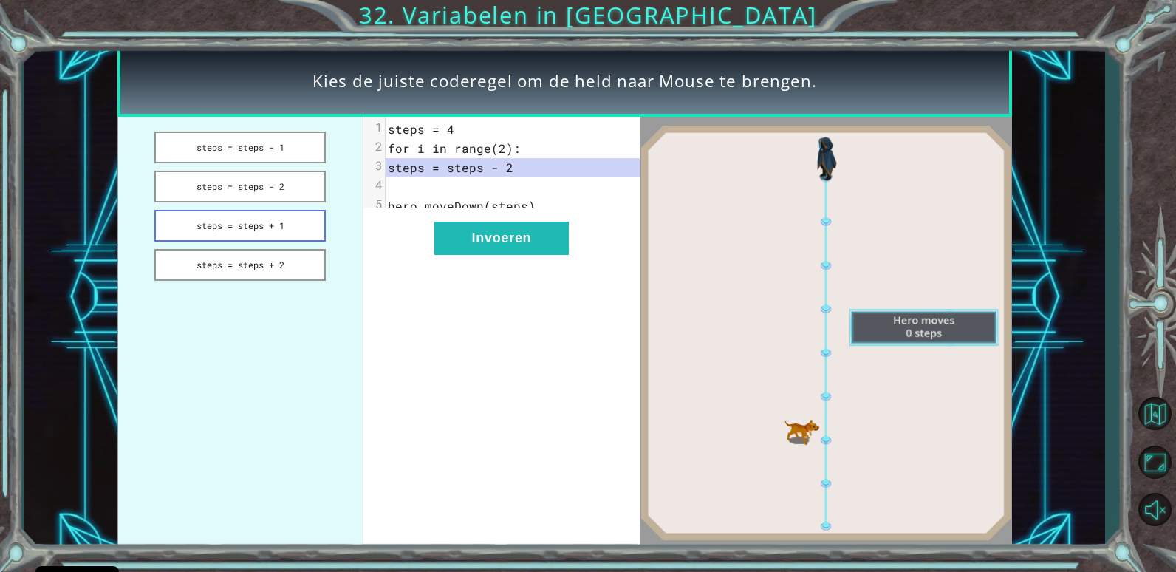
click at [272, 219] on button "steps = steps + 1" at bounding box center [239, 226] width 171 height 32
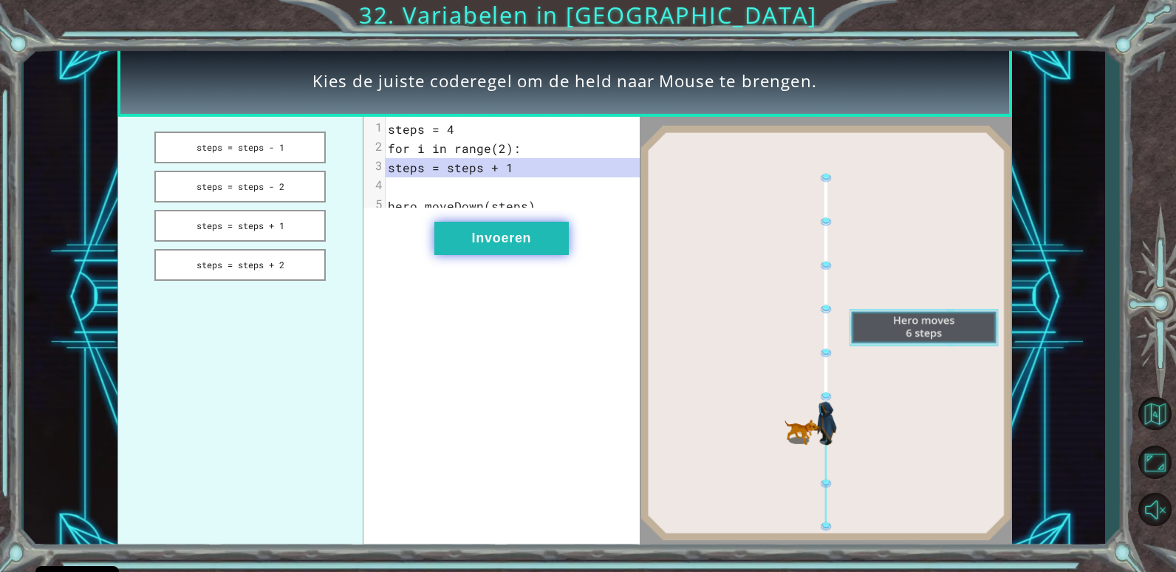
click at [481, 250] on button "Invoeren" at bounding box center [501, 238] width 134 height 33
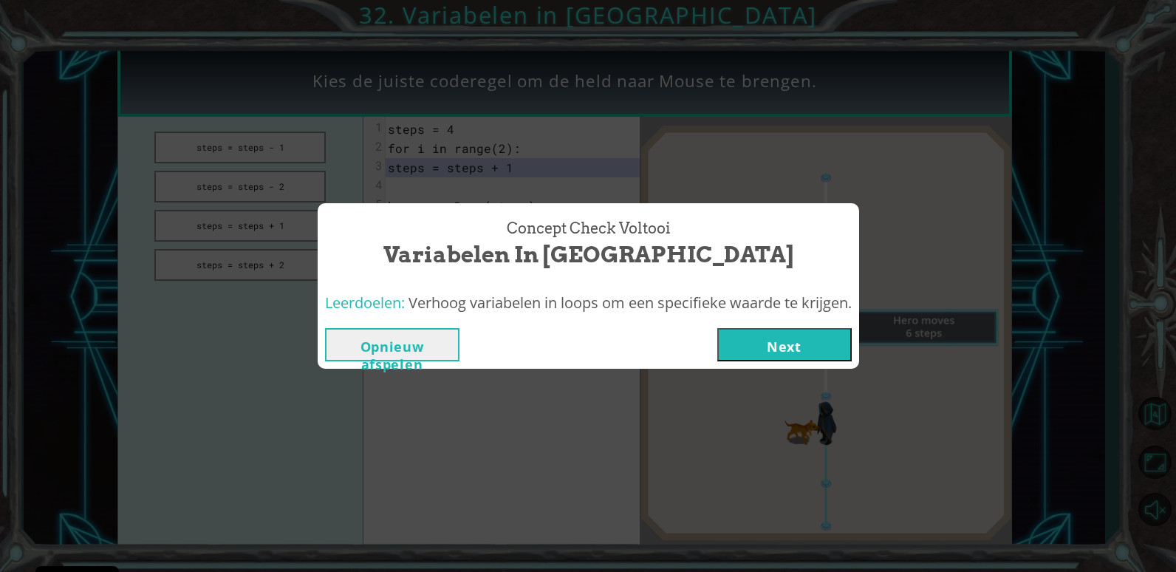
click at [770, 343] on button "Next" at bounding box center [784, 344] width 134 height 33
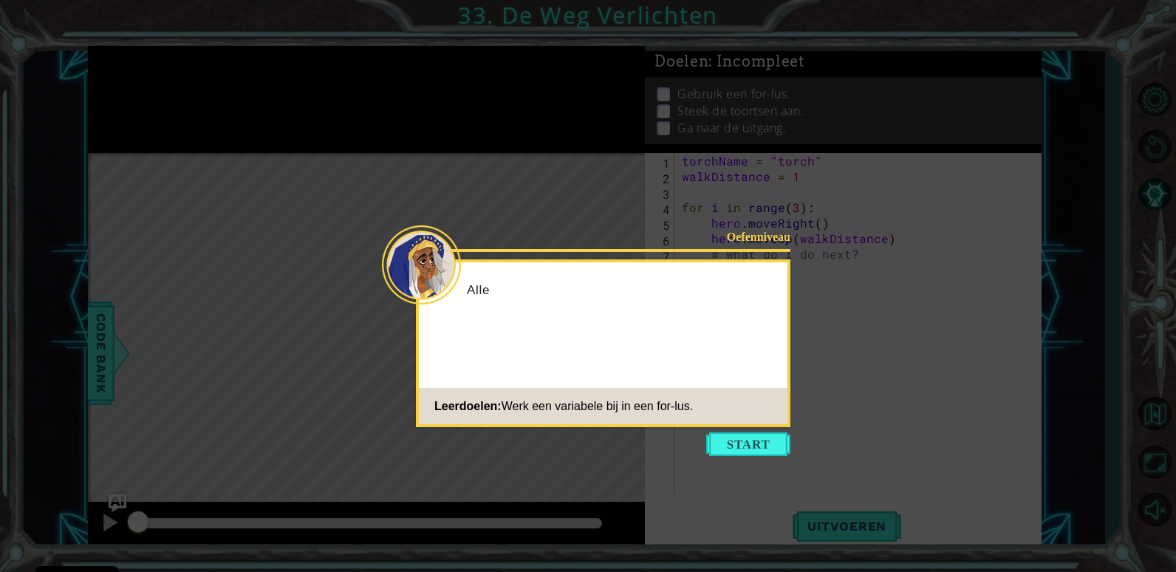
click at [716, 448] on button "Start" at bounding box center [748, 444] width 84 height 24
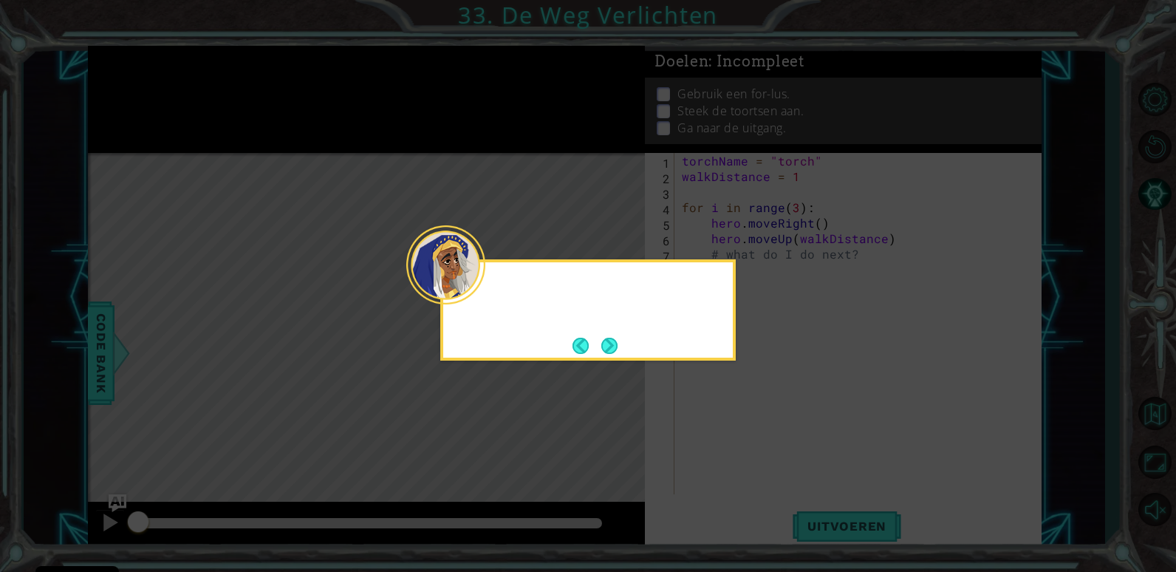
click at [716, 448] on icon at bounding box center [588, 286] width 1176 height 572
click at [622, 347] on div "To ligh" at bounding box center [587, 309] width 295 height 101
click at [614, 346] on button "Next" at bounding box center [609, 346] width 18 height 18
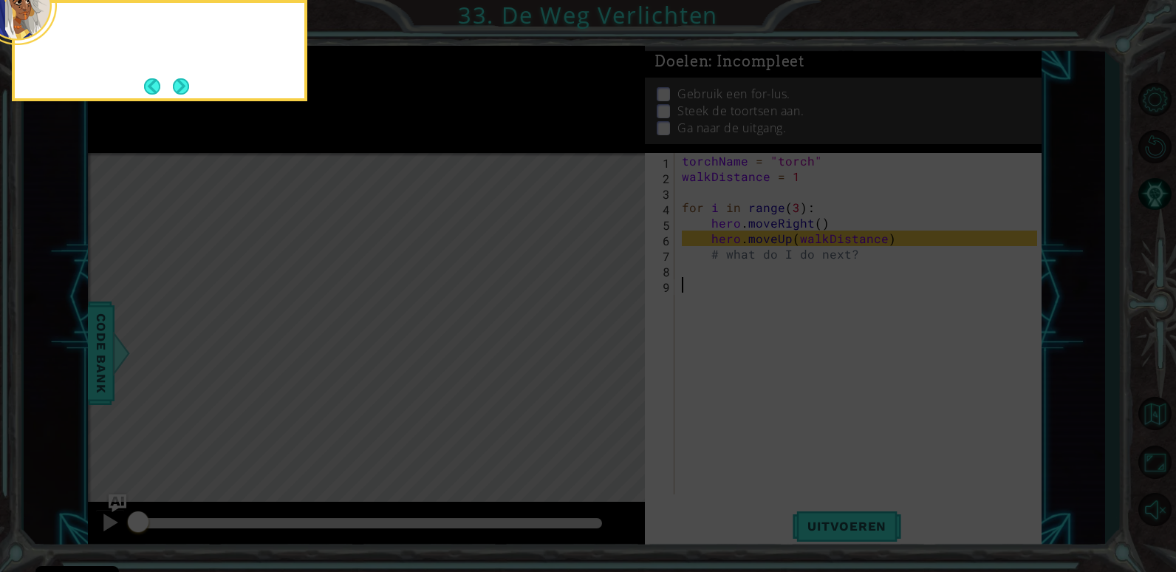
click at [614, 346] on icon at bounding box center [588, 86] width 1176 height 972
drag, startPoint x: 613, startPoint y: 346, endPoint x: 332, endPoint y: 170, distance: 331.1
click at [611, 340] on icon at bounding box center [588, 86] width 1176 height 972
click at [177, 84] on button "Next" at bounding box center [181, 86] width 16 height 16
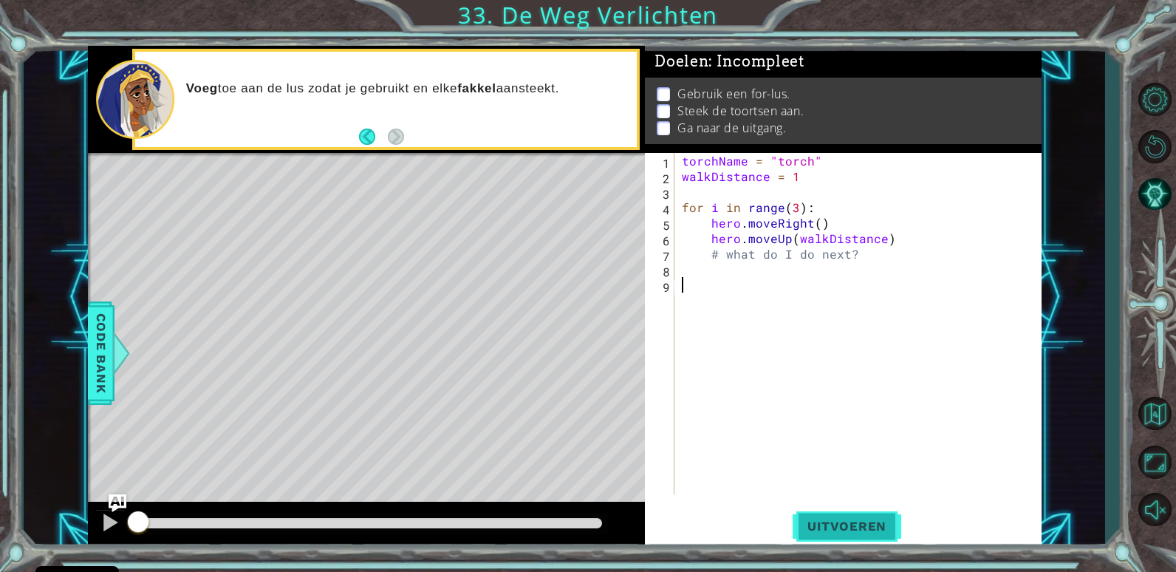
click at [843, 526] on span "Uitvoeren" at bounding box center [846, 525] width 109 height 15
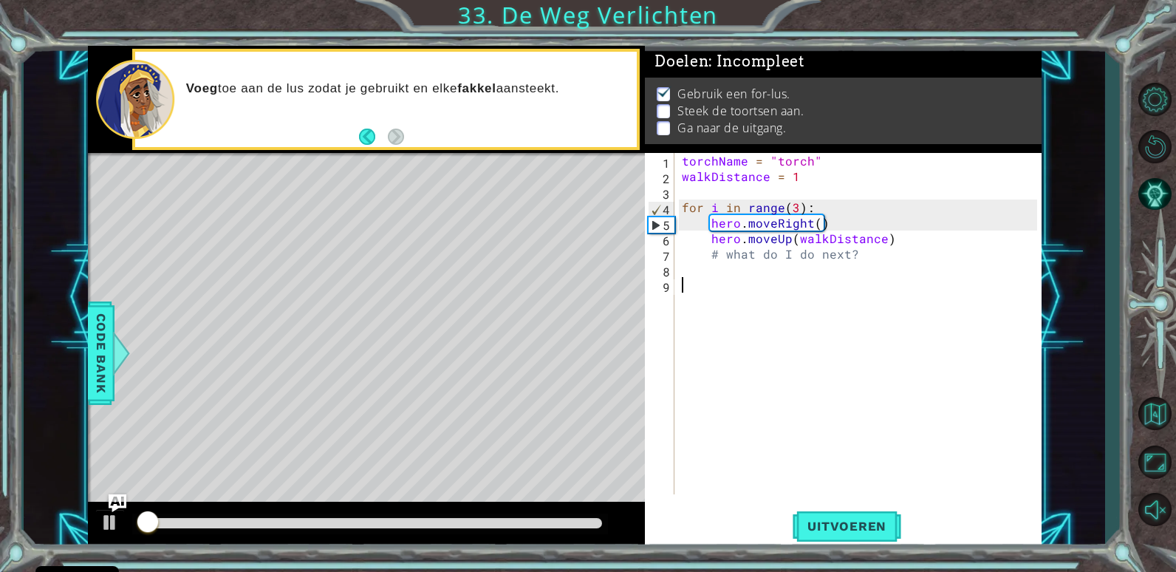
scroll to position [5, 0]
drag, startPoint x: 898, startPoint y: 274, endPoint x: 811, endPoint y: 257, distance: 88.8
click at [818, 258] on div "torchName = "torch" walkDistance = 1 for i in range ( 3 ) : hero . moveRight ( …" at bounding box center [862, 339] width 366 height 372
drag, startPoint x: 804, startPoint y: 256, endPoint x: 747, endPoint y: 247, distance: 57.6
click at [772, 253] on div "torchName = "torch" walkDistance = 1 for i in range ( 3 ) : hero . moveRight ( …" at bounding box center [862, 339] width 366 height 372
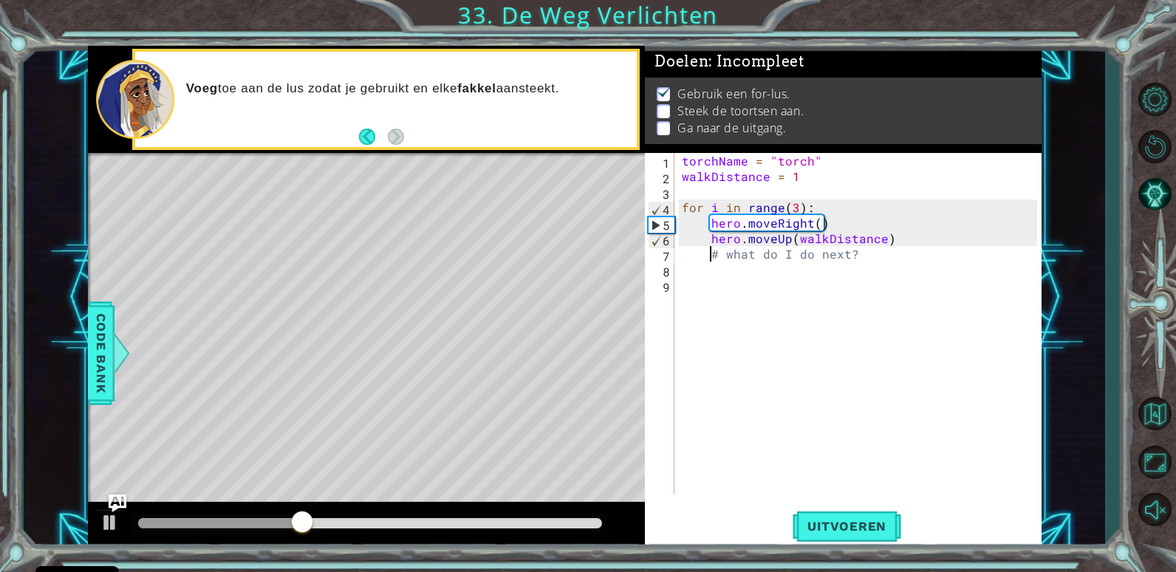
click at [710, 247] on div "torchName = "torch" walkDistance = 1 for i in range ( 3 ) : hero . moveRight ( …" at bounding box center [862, 339] width 366 height 372
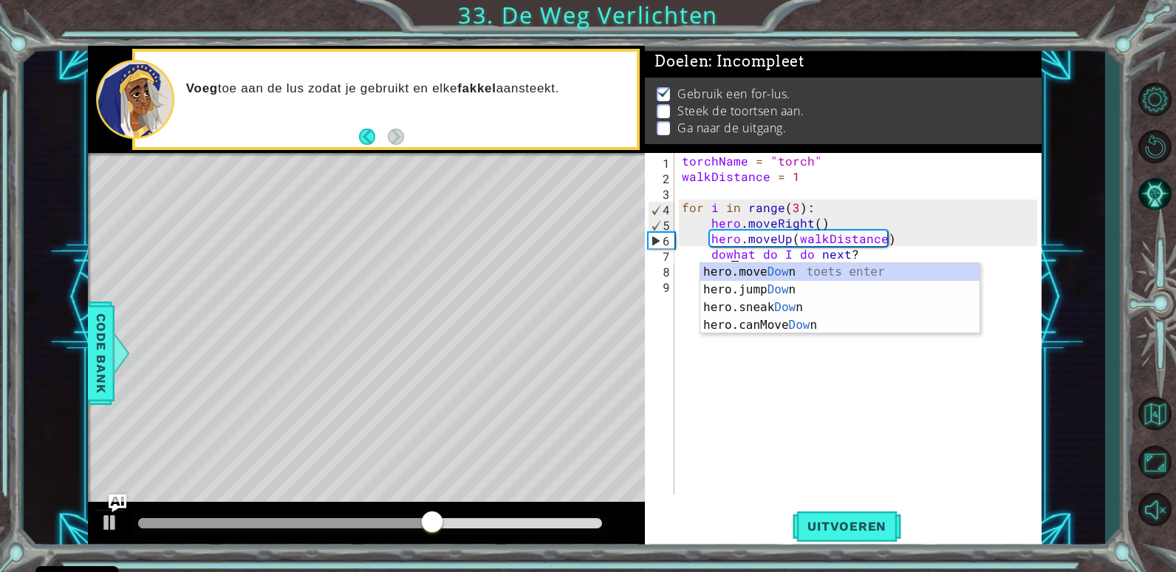
scroll to position [0, 4]
click at [778, 264] on div "hero.move Dow n toets enter hero.jump Dow n toets enter hero.sneak Dow n toets …" at bounding box center [839, 316] width 279 height 106
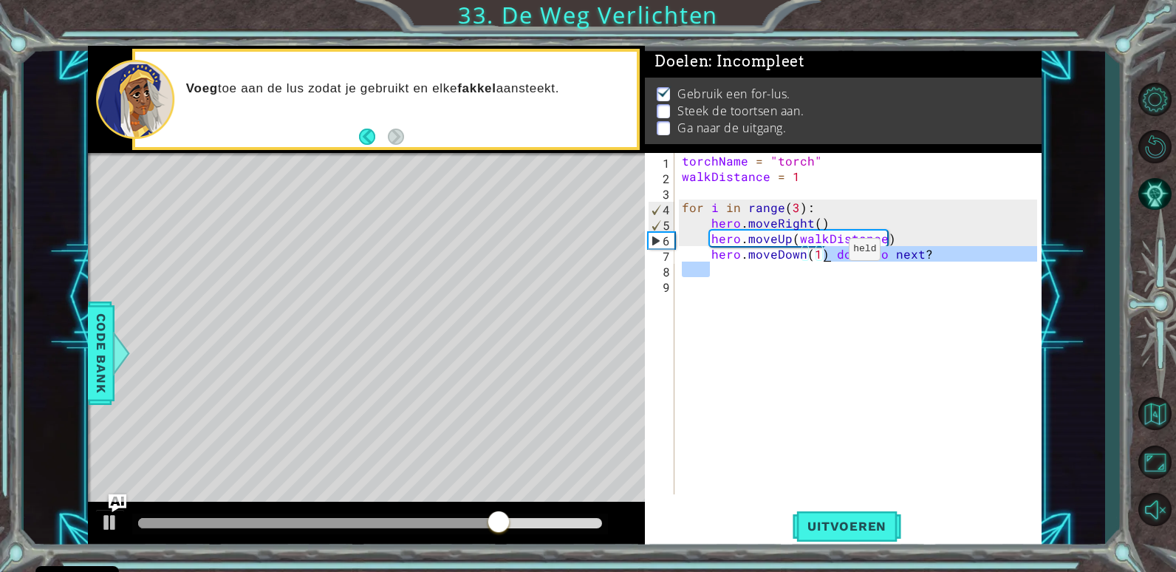
drag, startPoint x: 942, startPoint y: 260, endPoint x: 823, endPoint y: 253, distance: 118.4
click at [823, 253] on div "torchName = "torch" walkDistance = 1 for i in range ( 3 ) : hero . moveRight ( …" at bounding box center [862, 339] width 366 height 372
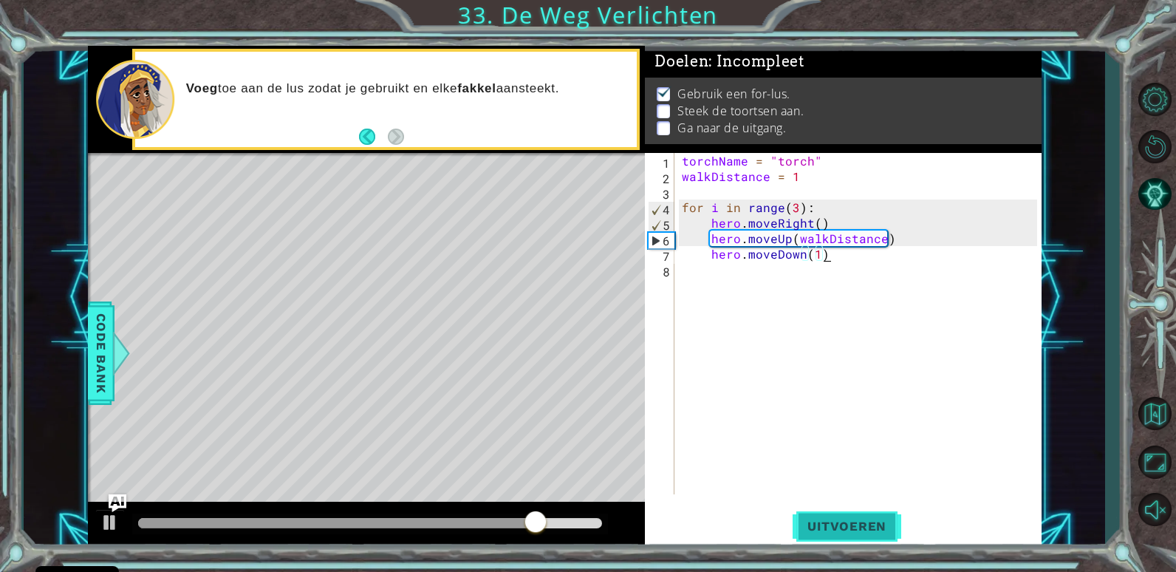
type textarea "hero.moveDown(1)"
click at [833, 530] on span "Uitvoeren" at bounding box center [846, 525] width 109 height 15
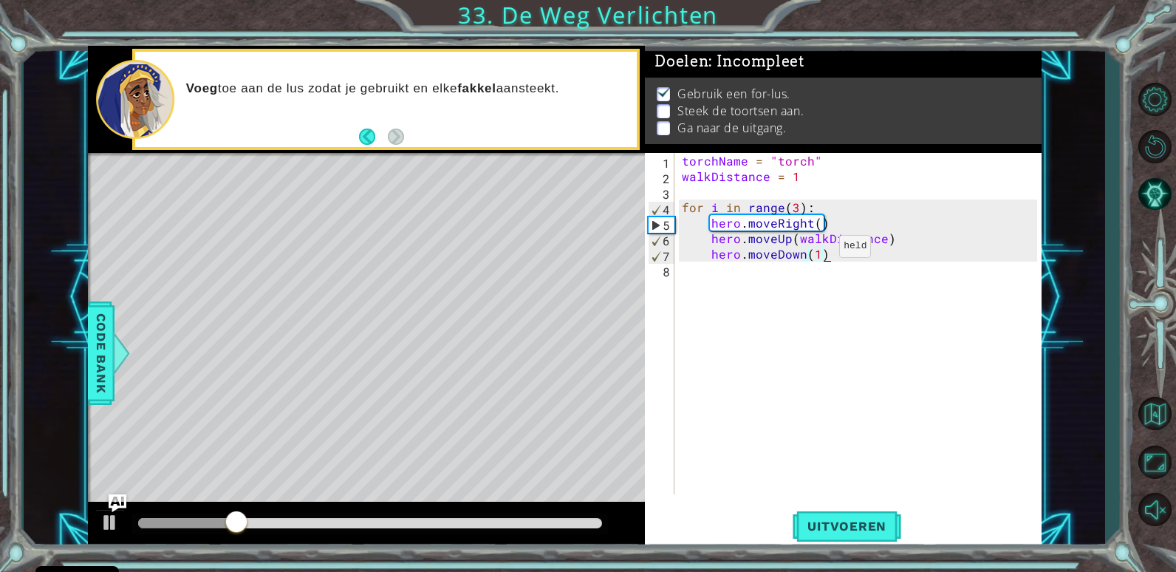
click at [814, 250] on div "torchName = "torch" walkDistance = 1 for i in range ( 3 ) : hero . moveRight ( …" at bounding box center [862, 339] width 366 height 372
drag, startPoint x: 829, startPoint y: 258, endPoint x: 710, endPoint y: 251, distance: 119.1
click at [710, 251] on div "torchName = "torch" walkDistance = 1 for i in range ( 3 ) : hero . moveRight ( …" at bounding box center [862, 339] width 366 height 372
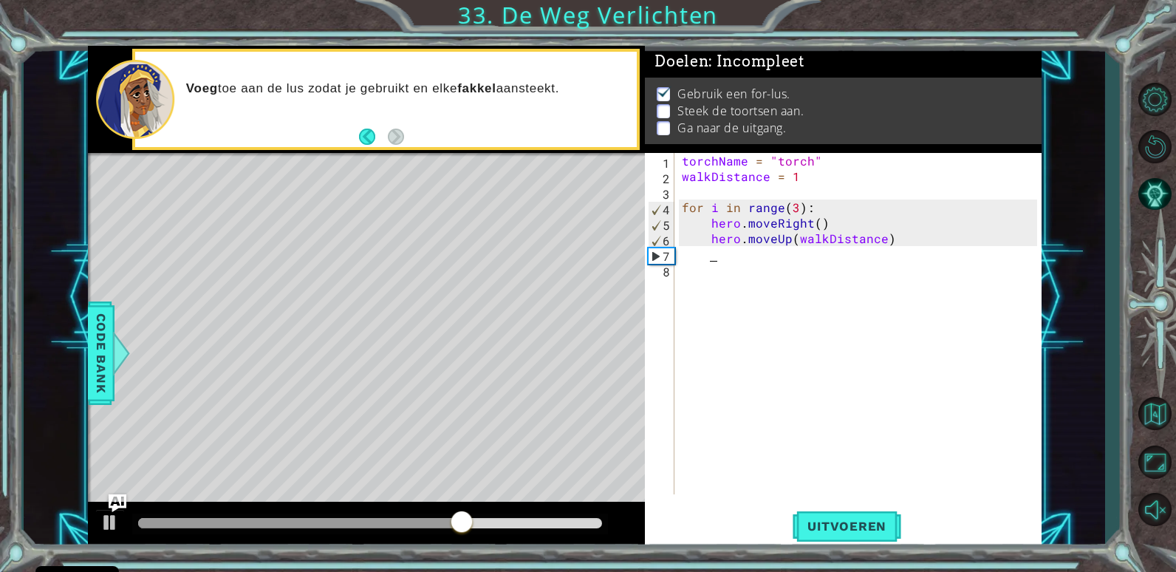
scroll to position [0, 1]
click at [874, 511] on button "Uitvoeren" at bounding box center [846, 526] width 109 height 40
click at [770, 267] on div "torchName = "torch" walkDistance = 1 for i in range ( 3 ) : hero . moveRight ( …" at bounding box center [862, 339] width 366 height 372
click at [778, 255] on div "torchName = "torch" walkDistance = 1 for i in range ( 3 ) : hero . moveRight ( …" at bounding box center [862, 339] width 366 height 372
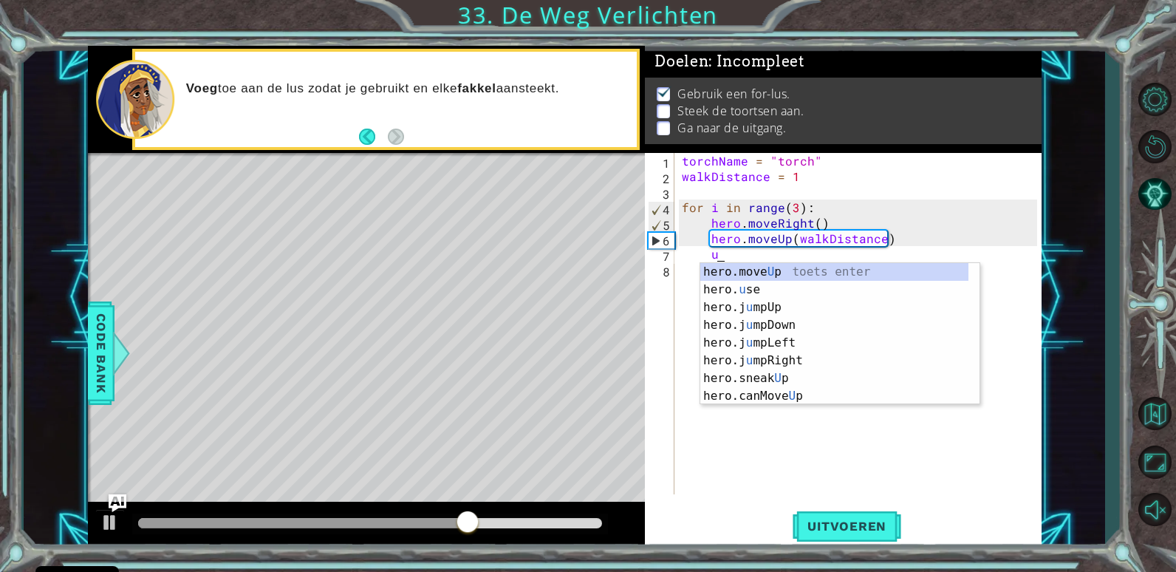
scroll to position [0, 2]
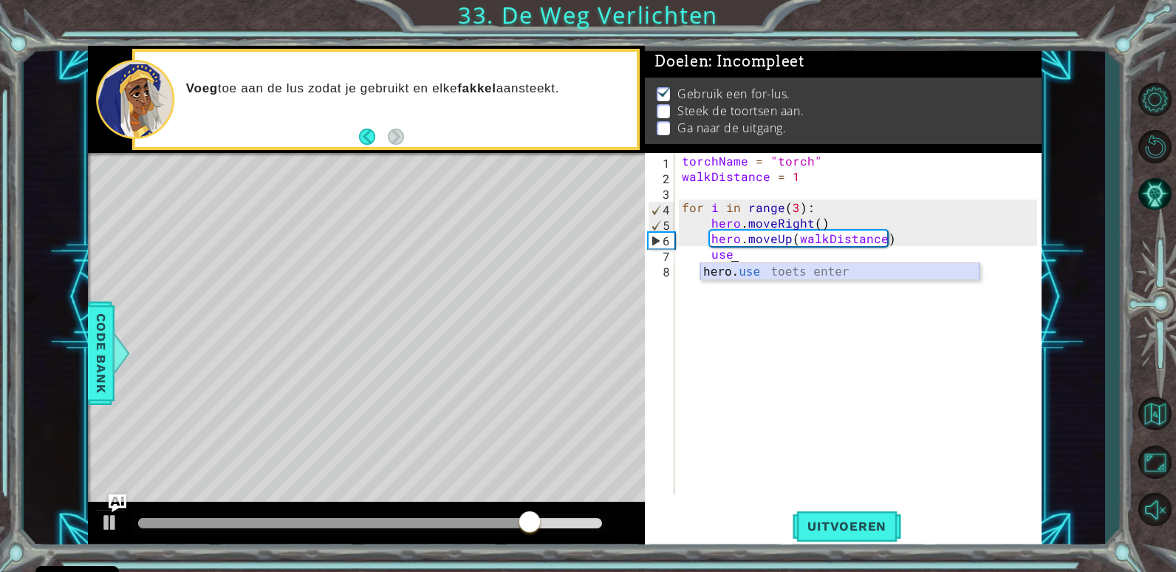
click at [784, 267] on div "hero. use toets enter" at bounding box center [839, 289] width 279 height 53
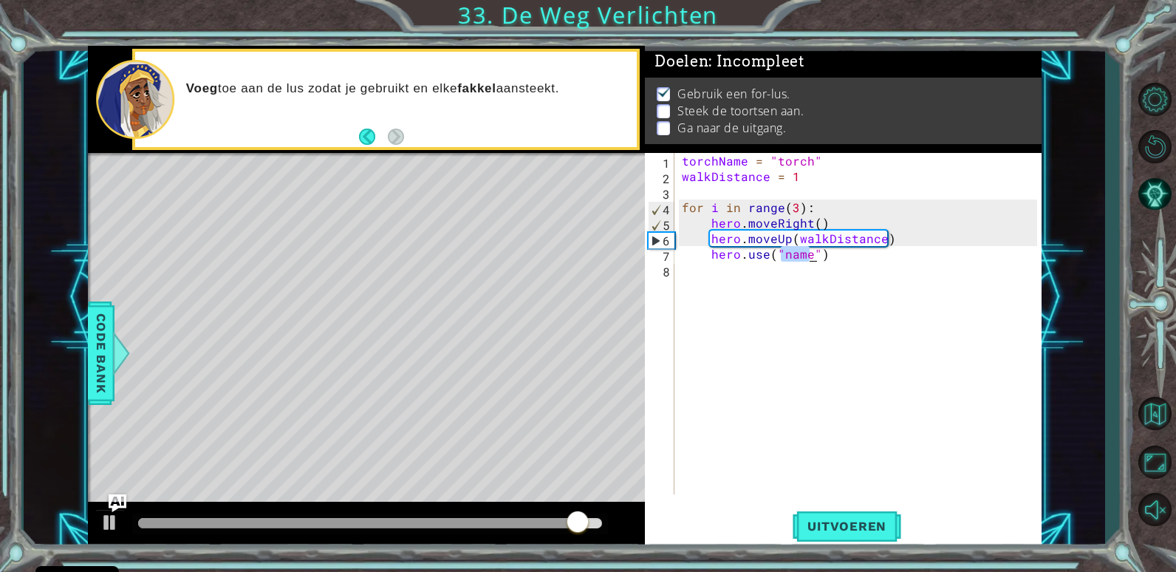
scroll to position [0, 7]
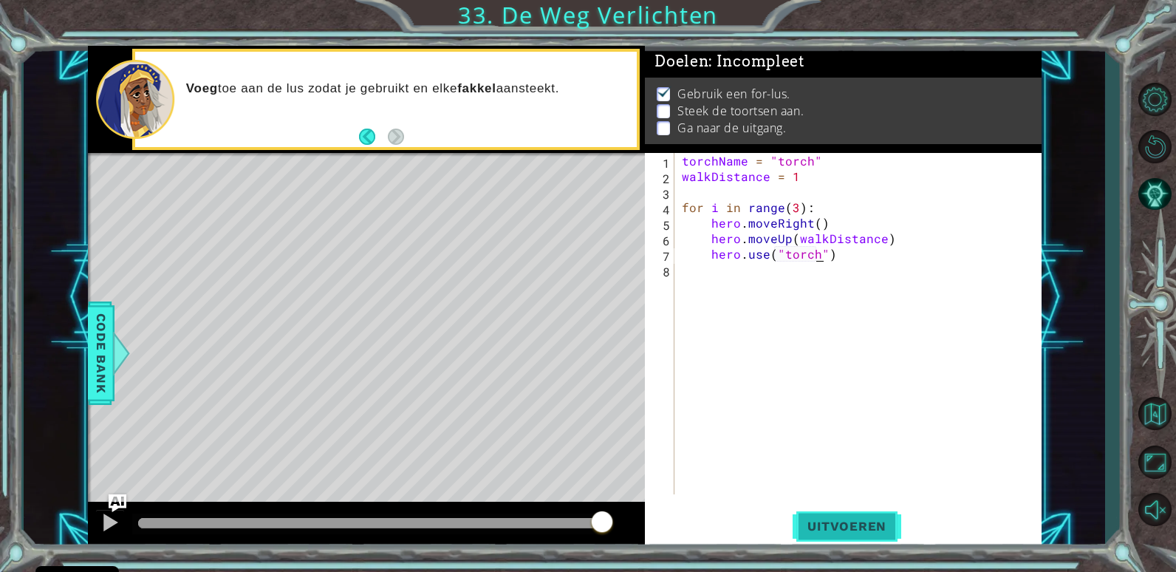
type textarea "hero.use("torch")"
click at [842, 526] on span "Uitvoeren" at bounding box center [846, 525] width 109 height 15
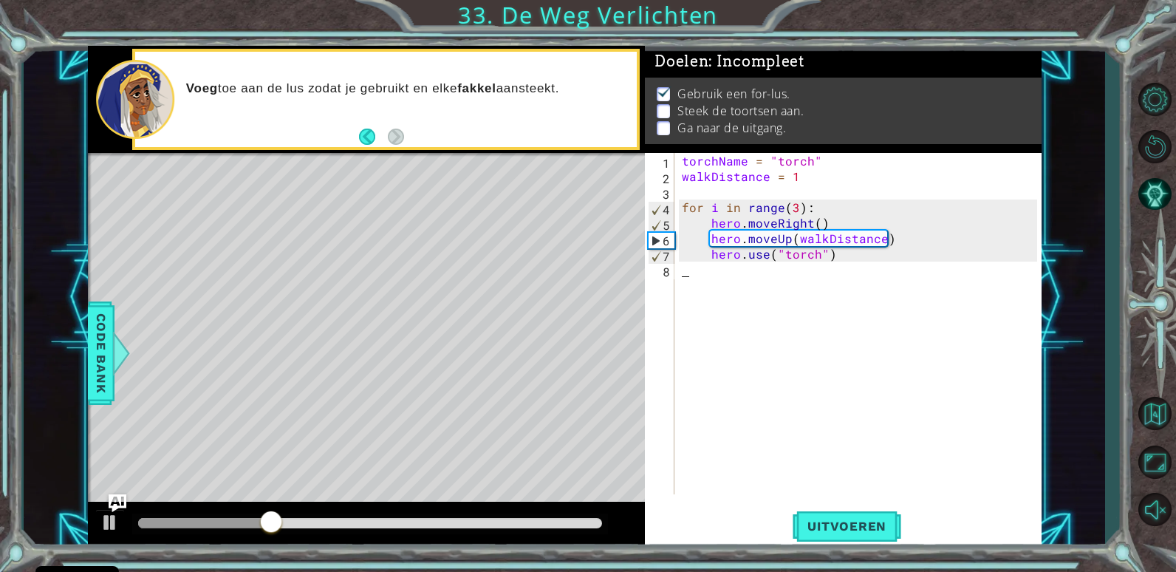
click at [736, 284] on div "torchName = "torch" walkDistance = 1 for i in range ( 3 ) : hero . moveRight ( …" at bounding box center [862, 339] width 366 height 372
click at [753, 281] on div "torchName = "torch" walkDistance = 1 for i in range ( 3 ) : hero . moveRight ( …" at bounding box center [862, 339] width 366 height 372
drag, startPoint x: 758, startPoint y: 280, endPoint x: 775, endPoint y: 276, distance: 18.1
click at [771, 277] on div "torchName = "torch" walkDistance = 1 for i in range ( 3 ) : hero . moveRight ( …" at bounding box center [862, 339] width 366 height 372
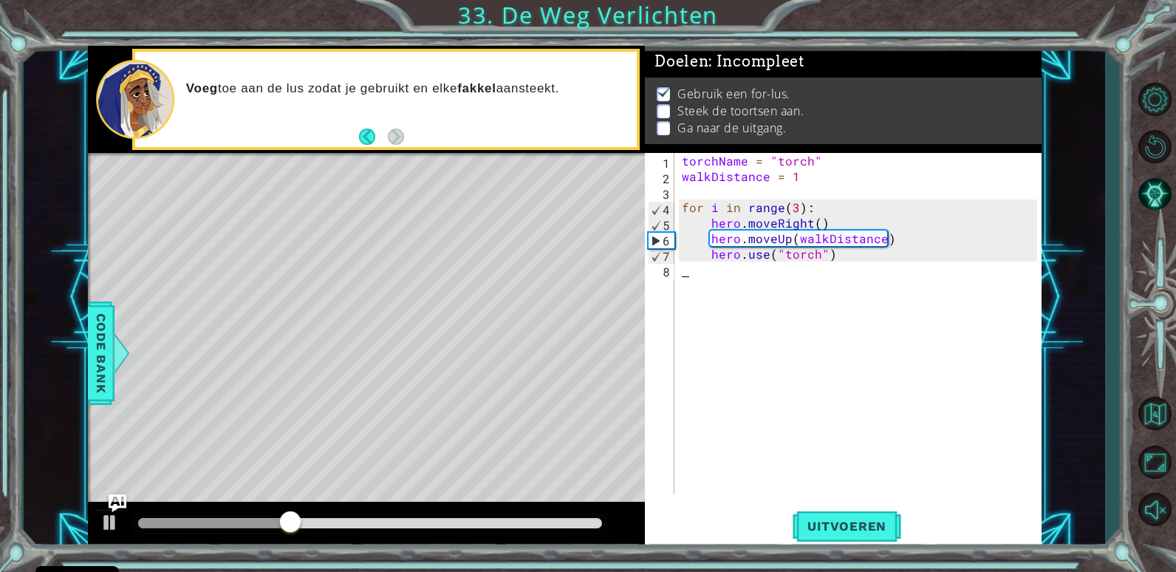
drag, startPoint x: 775, startPoint y: 276, endPoint x: 785, endPoint y: 273, distance: 10.0
click at [778, 275] on div "torchName = "torch" walkDistance = 1 for i in range ( 3 ) : hero . moveRight ( …" at bounding box center [862, 339] width 366 height 372
click at [790, 273] on div "torchName = "torch" walkDistance = 1 for i in range ( 3 ) : hero . moveRight ( …" at bounding box center [862, 339] width 366 height 372
click at [859, 278] on div "torchName = "torch" walkDistance = 1 for i in range ( 3 ) : hero . moveRight ( …" at bounding box center [862, 339] width 366 height 372
click at [886, 270] on div "torchName = "torch" walkDistance = 1 for i in range ( 3 ) : hero . moveRight ( …" at bounding box center [862, 339] width 366 height 372
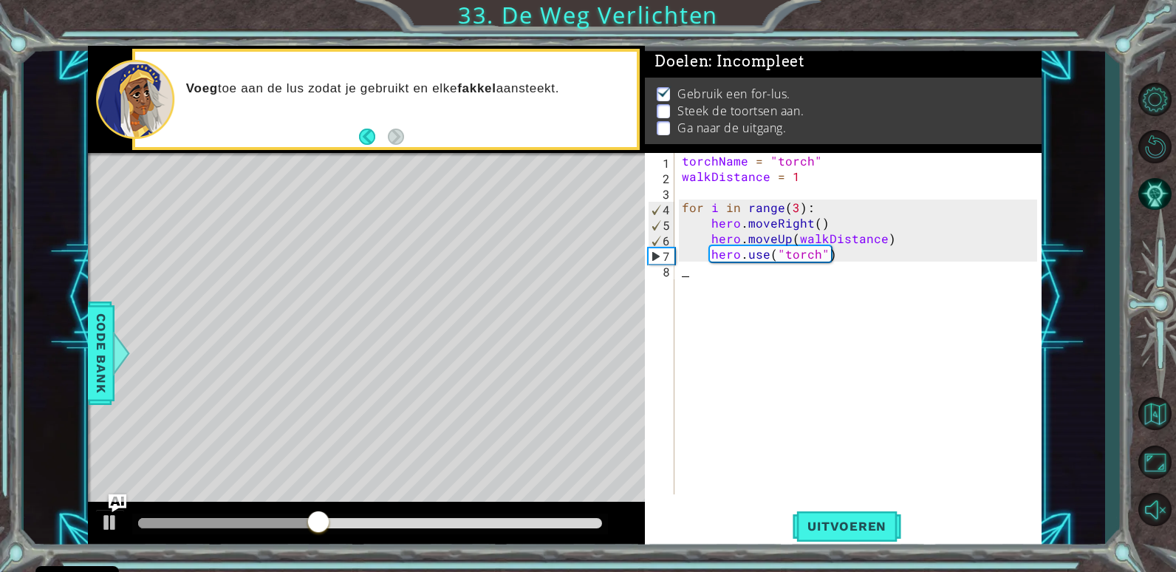
click at [874, 271] on div "torchName = "torch" walkDistance = 1 for i in range ( 3 ) : hero . moveRight ( …" at bounding box center [862, 339] width 366 height 372
click at [851, 270] on div "torchName = "torch" walkDistance = 1 for i in range ( 3 ) : hero . moveRight ( …" at bounding box center [862, 339] width 366 height 372
click at [837, 272] on div "torchName = "torch" walkDistance = 1 for i in range ( 3 ) : hero . moveRight ( …" at bounding box center [862, 339] width 366 height 372
click at [870, 265] on div "torchName = "torch" walkDistance = 1 for i in range ( 3 ) : hero . moveRight ( …" at bounding box center [862, 339] width 366 height 372
click at [877, 262] on div "torchName = "torch" walkDistance = 1 for i in range ( 3 ) : hero . moveRight ( …" at bounding box center [862, 339] width 366 height 372
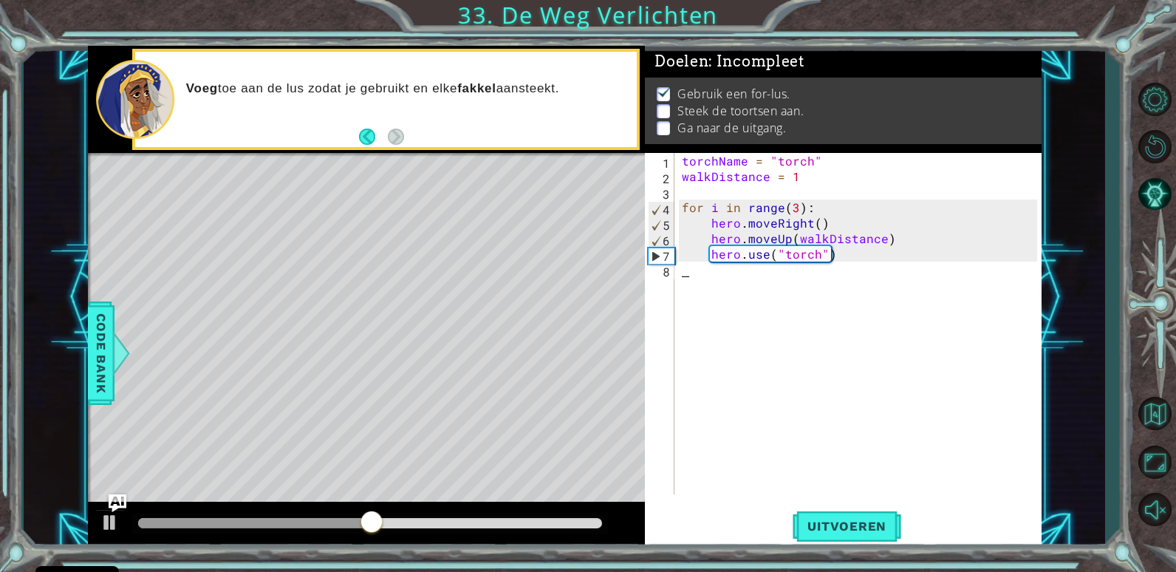
click at [863, 256] on div "torchName = "torch" walkDistance = 1 for i in range ( 3 ) : hero . moveRight ( …" at bounding box center [862, 339] width 366 height 372
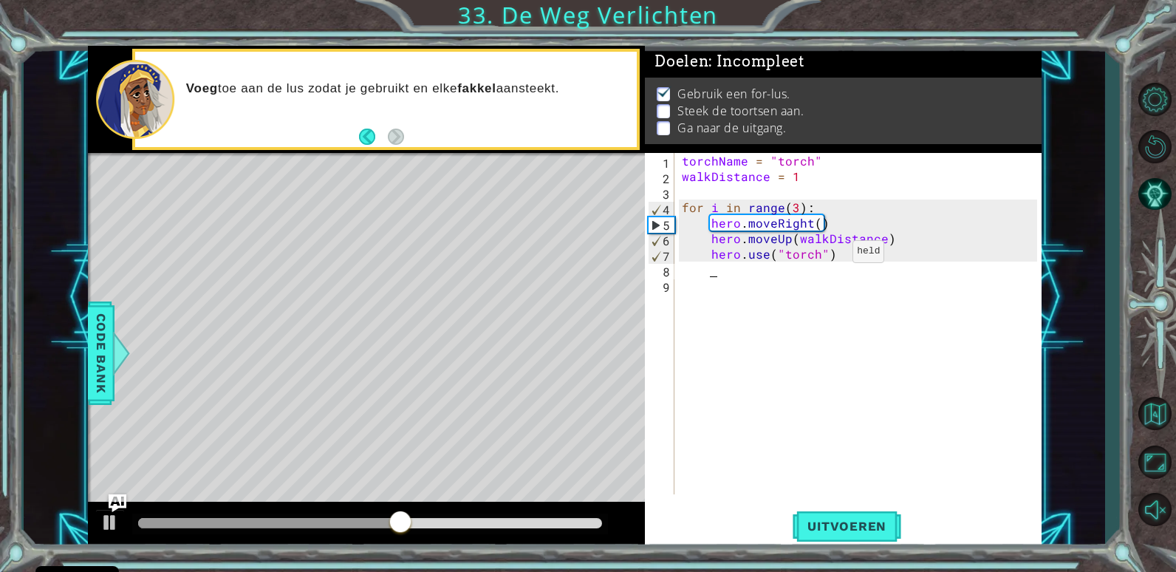
scroll to position [0, 9]
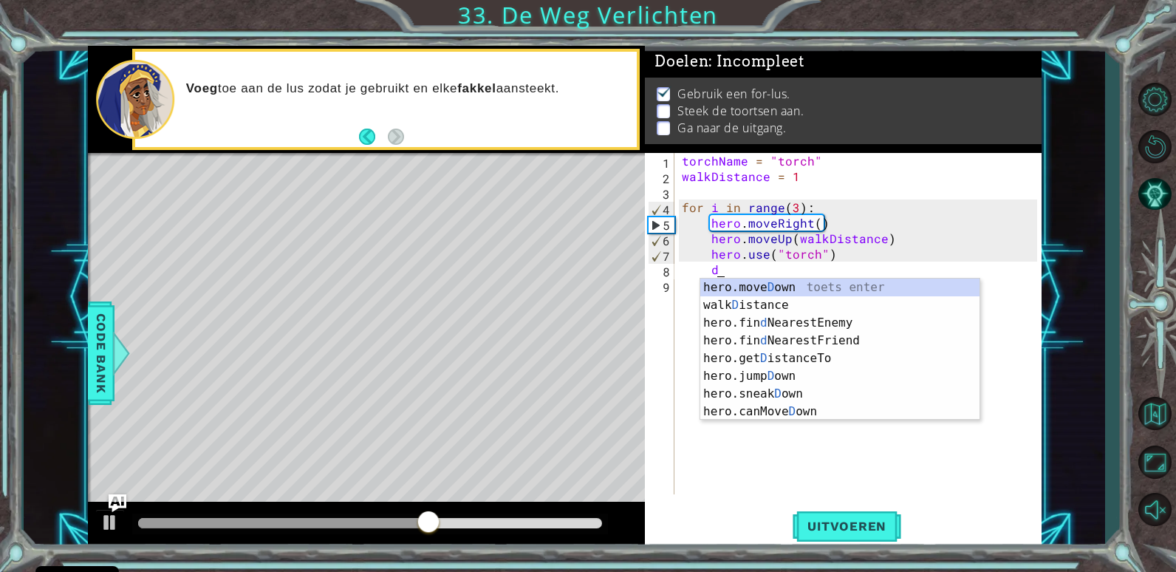
click at [788, 274] on div "torchName = "torch" walkDistance = 1 for i in range ( 3 ) : hero . moveRight ( …" at bounding box center [862, 339] width 366 height 372
type textarea "d"
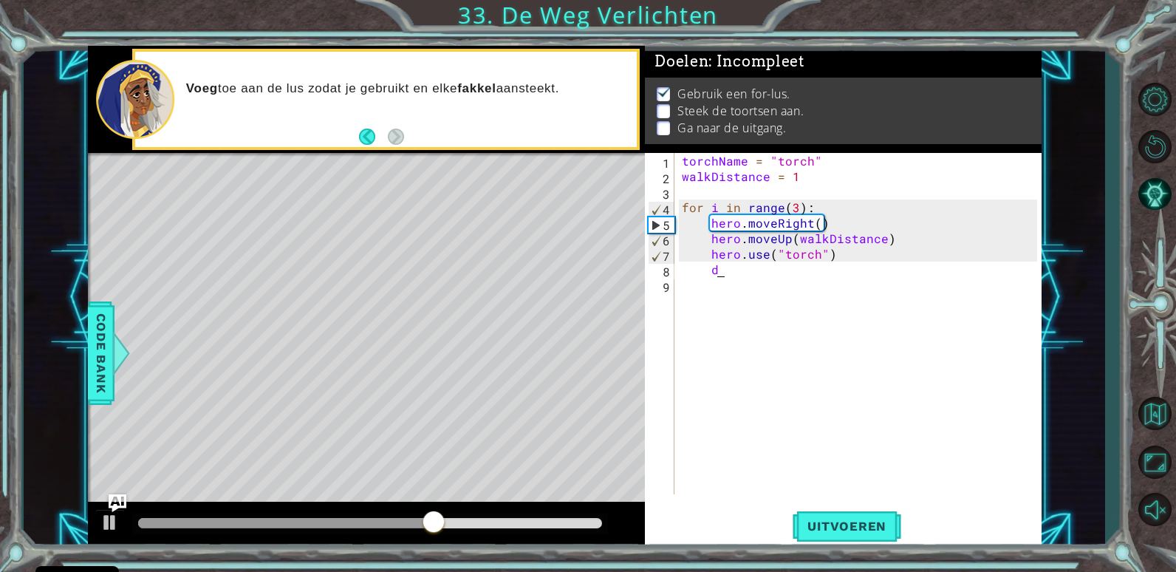
click at [779, 281] on div "torchName = "torch" walkDistance = 1 for i in range ( 3 ) : hero . moveRight ( …" at bounding box center [862, 339] width 366 height 372
click at [771, 270] on div "torchName = "torch" walkDistance = 1 for i in range ( 3 ) : hero . moveRight ( …" at bounding box center [862, 339] width 366 height 372
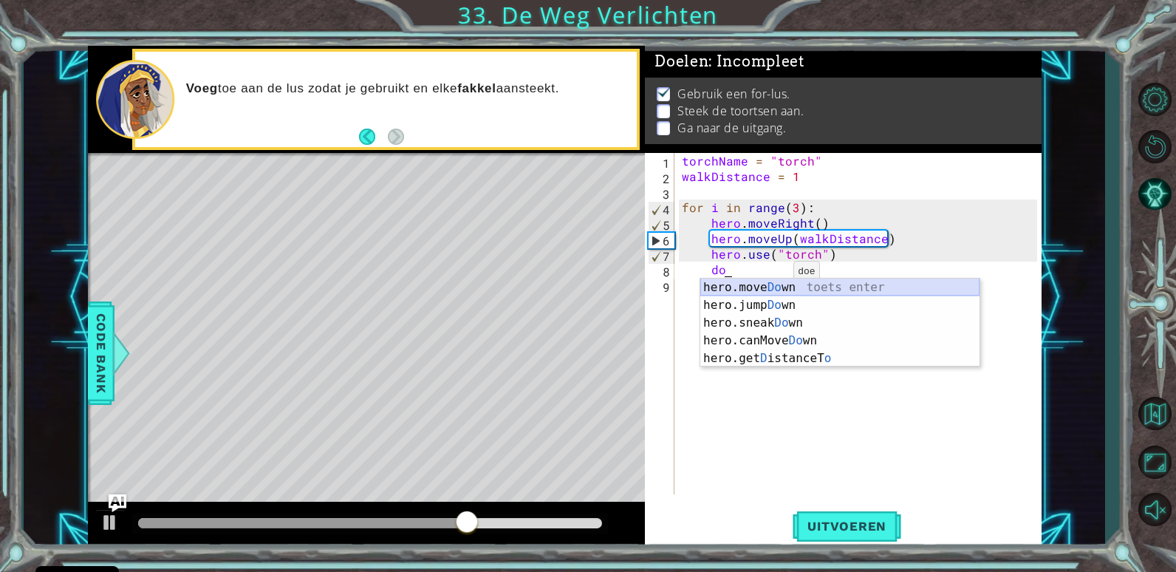
click at [768, 284] on div "hero.move Do wn toets enter hero.jump Do wn toets enter hero.sneak Do wn toets …" at bounding box center [839, 340] width 279 height 124
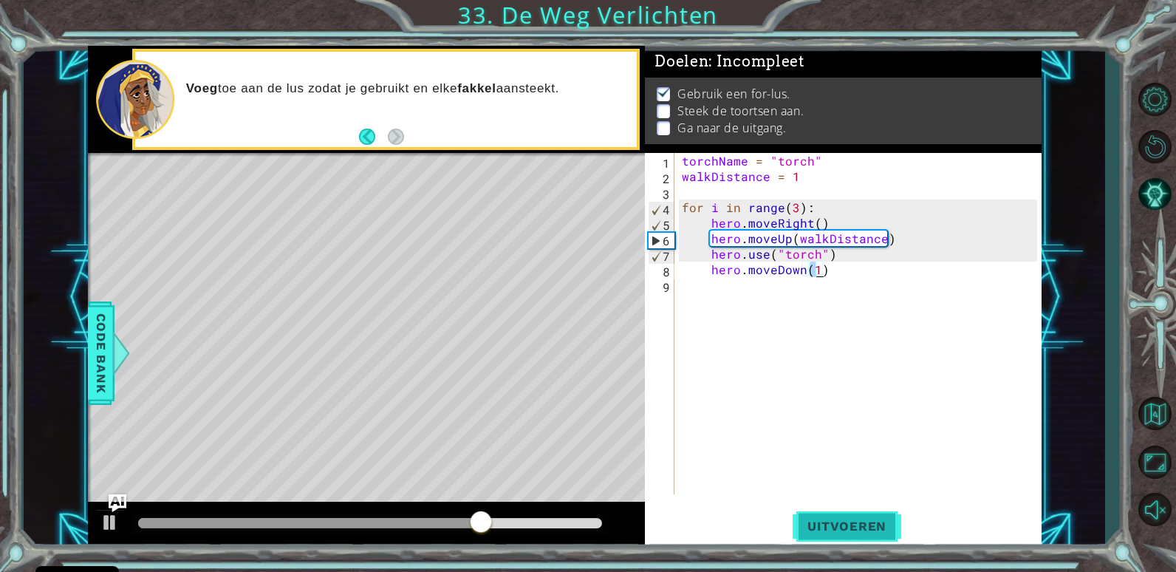
type textarea "hero.moveDown(1)"
click at [822, 519] on span "Uitvoeren" at bounding box center [846, 525] width 109 height 15
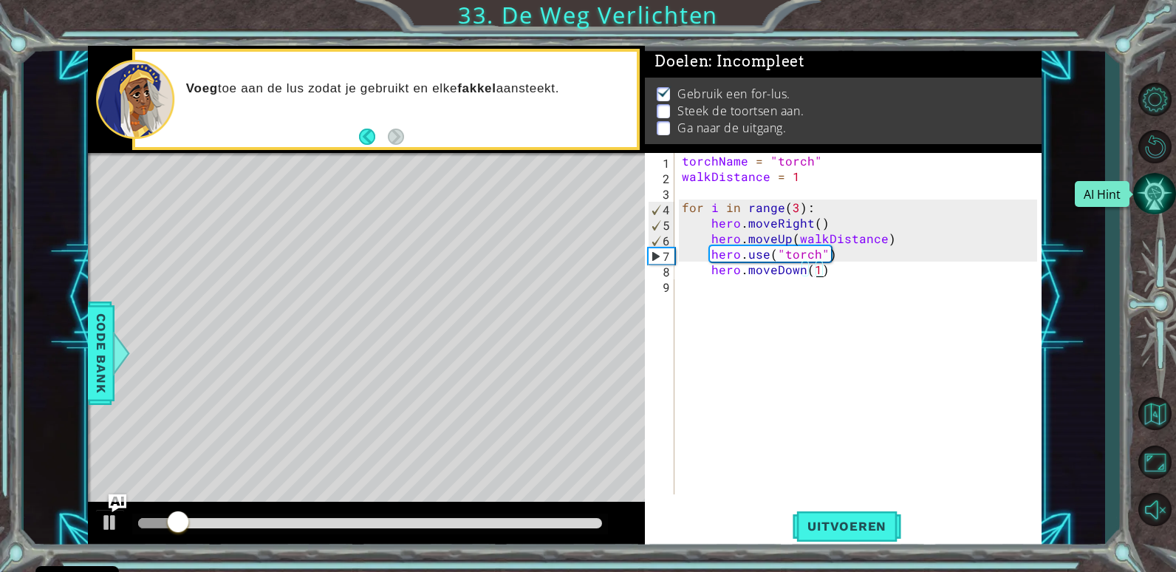
click at [1152, 194] on button "AI Hint" at bounding box center [1154, 193] width 43 height 43
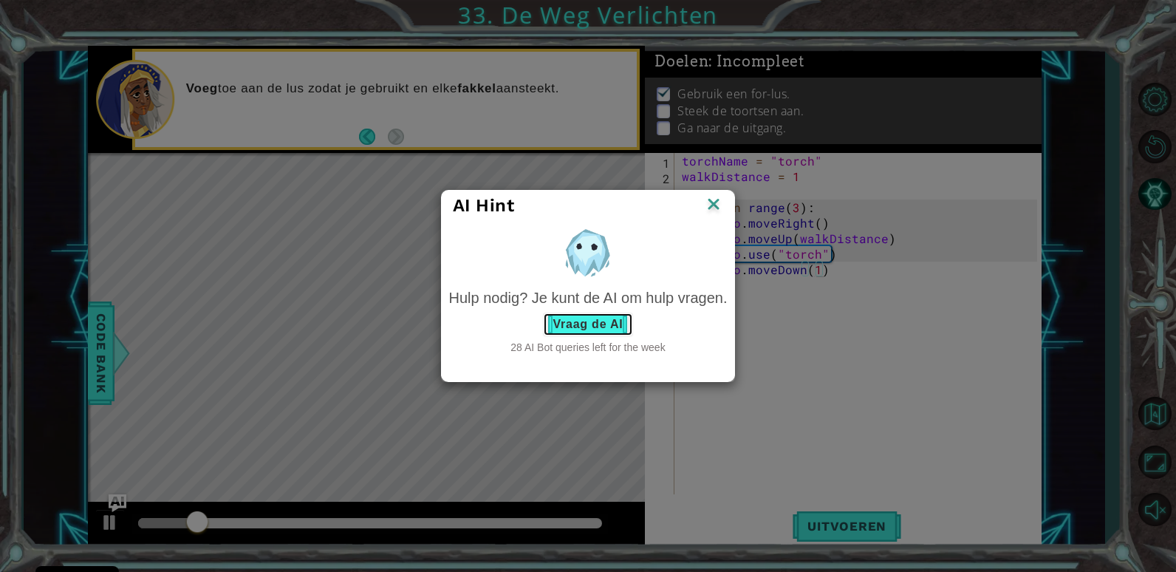
click at [621, 329] on button "Vraag de AI" at bounding box center [587, 324] width 89 height 24
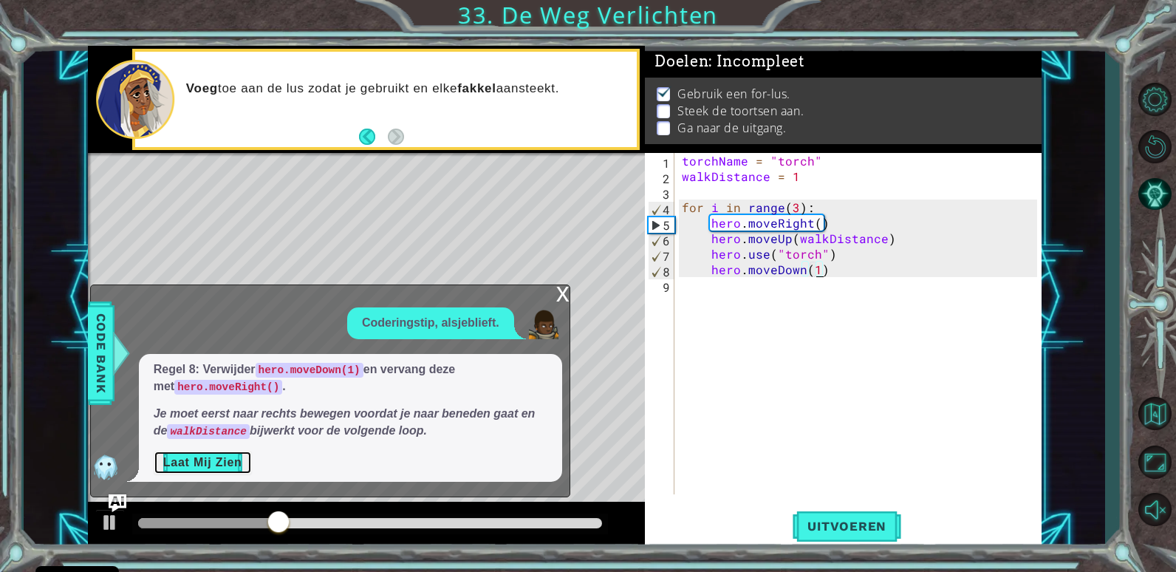
click at [233, 456] on button "Laat Mij Zien" at bounding box center [203, 463] width 98 height 24
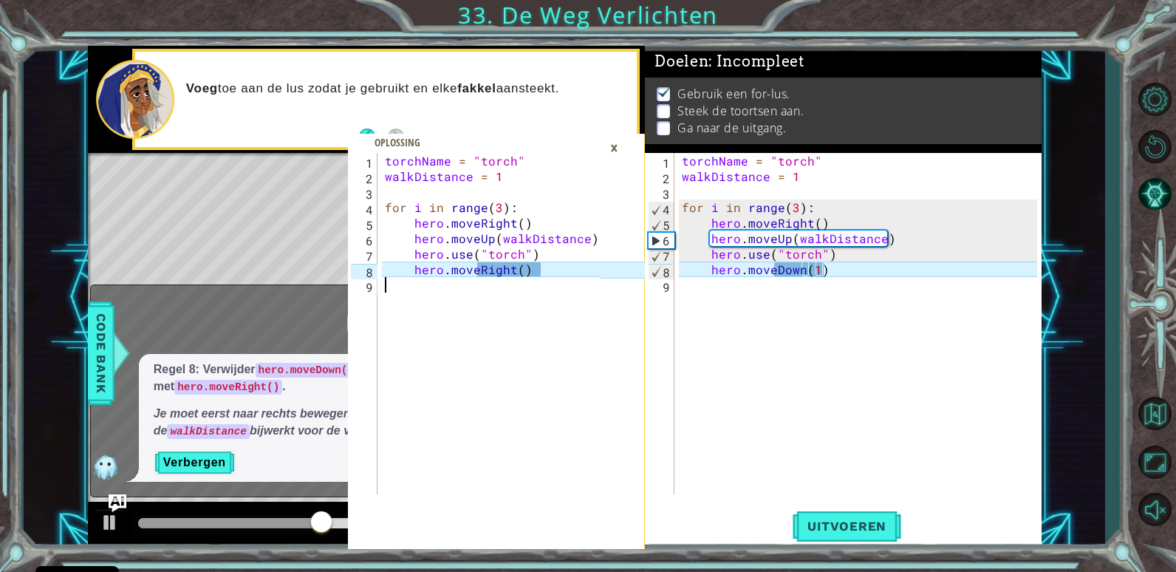
click at [530, 306] on div "torchName = "torch" walkDistance = 1 for i in range ( 3 ) : hero . moveRight ( …" at bounding box center [495, 339] width 226 height 372
type textarea "hero.moveRight()"
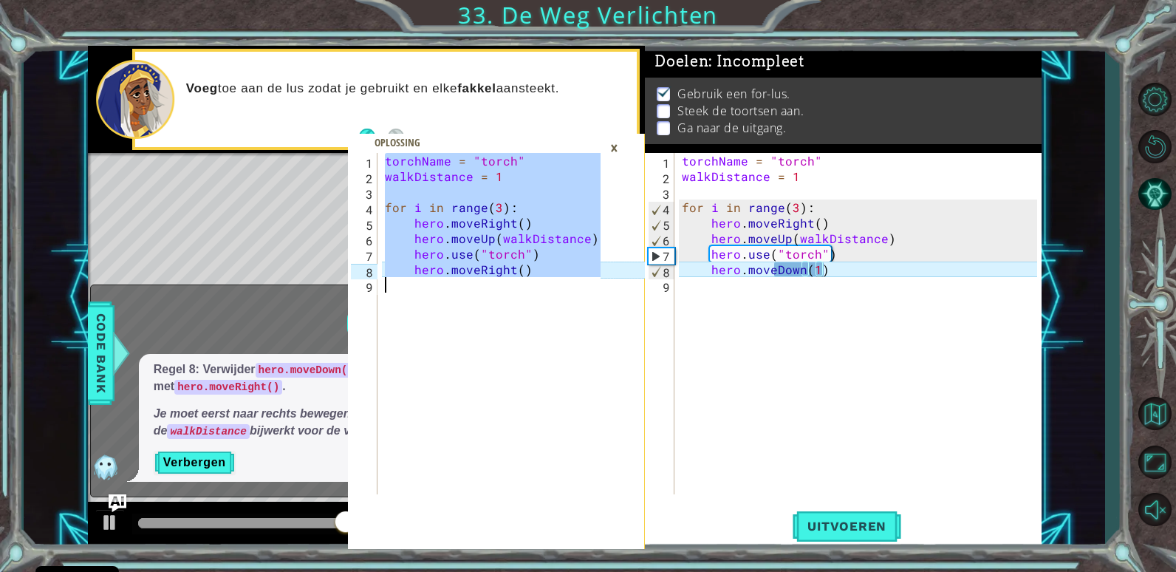
scroll to position [0, 0]
drag, startPoint x: 877, startPoint y: 363, endPoint x: 871, endPoint y: 348, distance: 16.2
click at [877, 360] on div "torchName = "torch" walkDistance = 1 for i in range ( 3 ) : hero . moveRight ( …" at bounding box center [862, 339] width 366 height 372
drag, startPoint x: 836, startPoint y: 315, endPoint x: 836, endPoint y: 307, distance: 8.1
click at [836, 311] on div "torchName = "torch" walkDistance = 1 for i in range ( 3 ) : hero . moveRight ( …" at bounding box center [862, 339] width 366 height 372
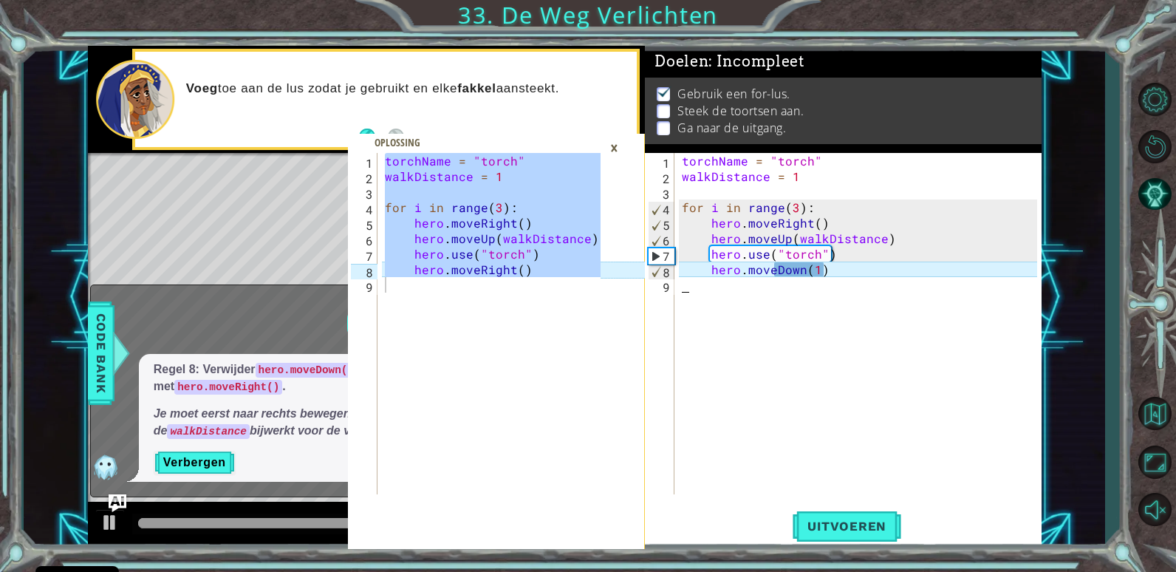
click at [824, 283] on div "torchName = "torch" walkDistance = 1 for i in range ( 3 ) : hero . moveRight ( …" at bounding box center [862, 339] width 366 height 372
click at [617, 147] on div "×" at bounding box center [614, 147] width 23 height 25
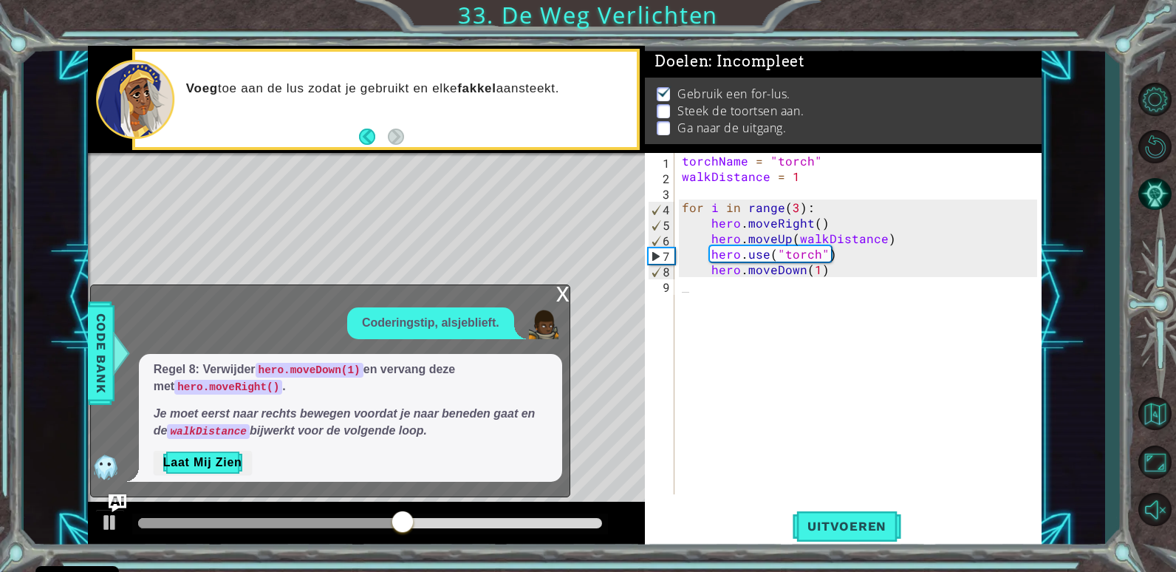
click at [559, 284] on div "x Coderingstip, alsjeblieft. Regel 8: Verwijder hero.moveDown(1) en vervang dez…" at bounding box center [330, 390] width 480 height 213
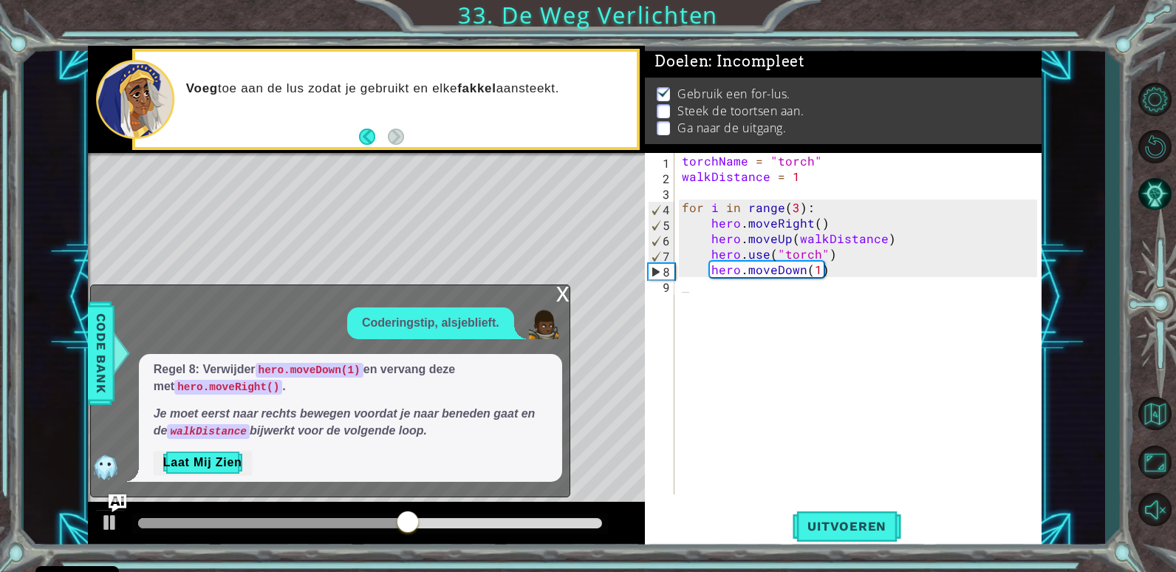
click at [560, 289] on div "x" at bounding box center [562, 292] width 13 height 15
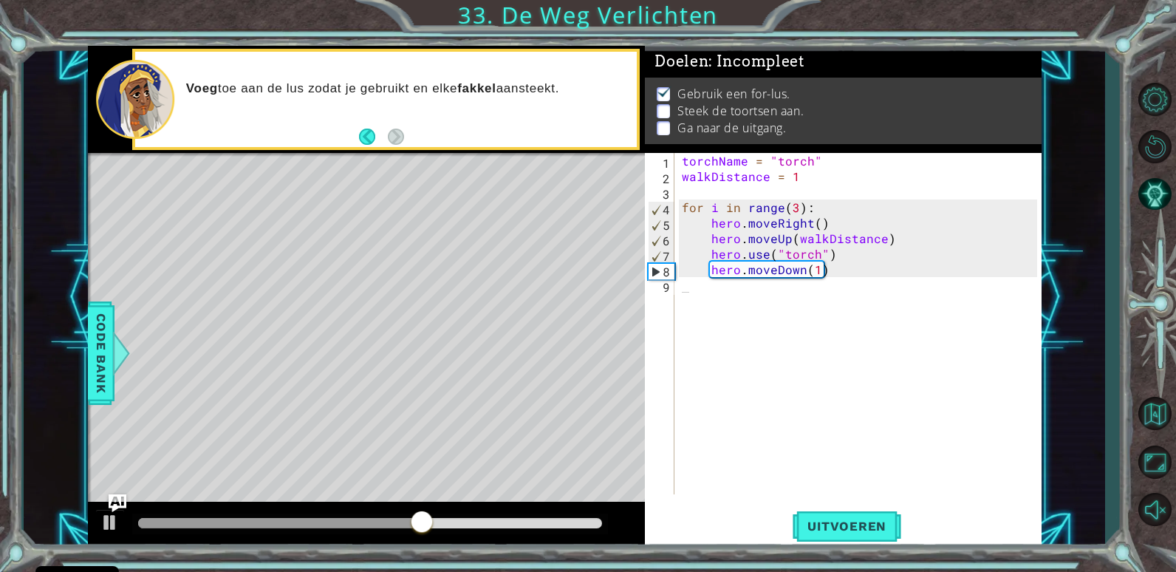
click at [788, 276] on div "torchName = "torch" walkDistance = 1 for i in range ( 3 ) : hero . moveRight ( …" at bounding box center [862, 339] width 366 height 372
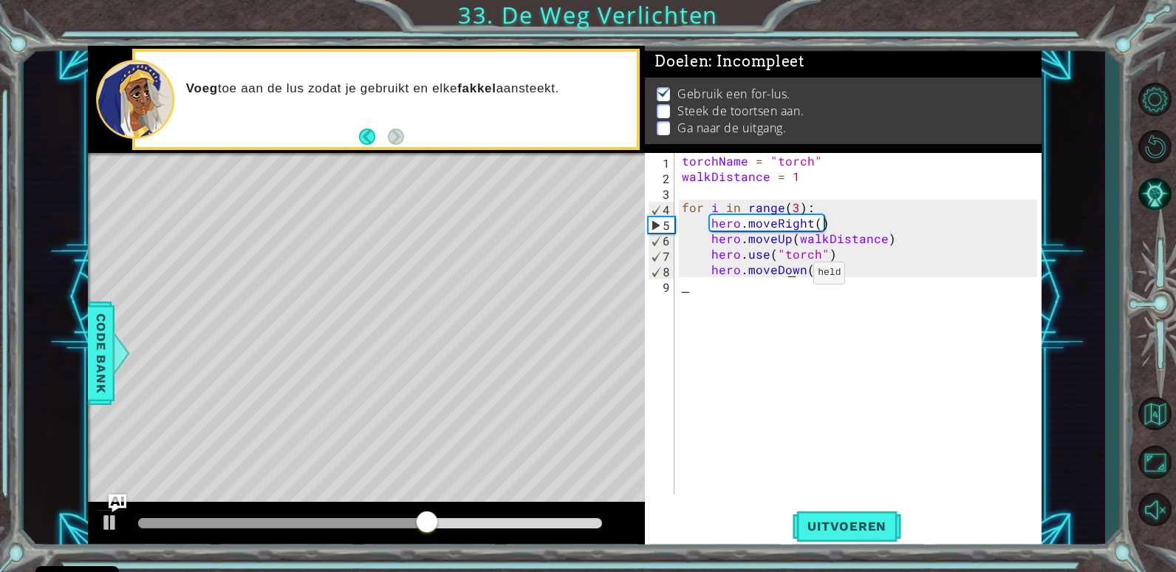
type textarea "hero.moveDown(1)"
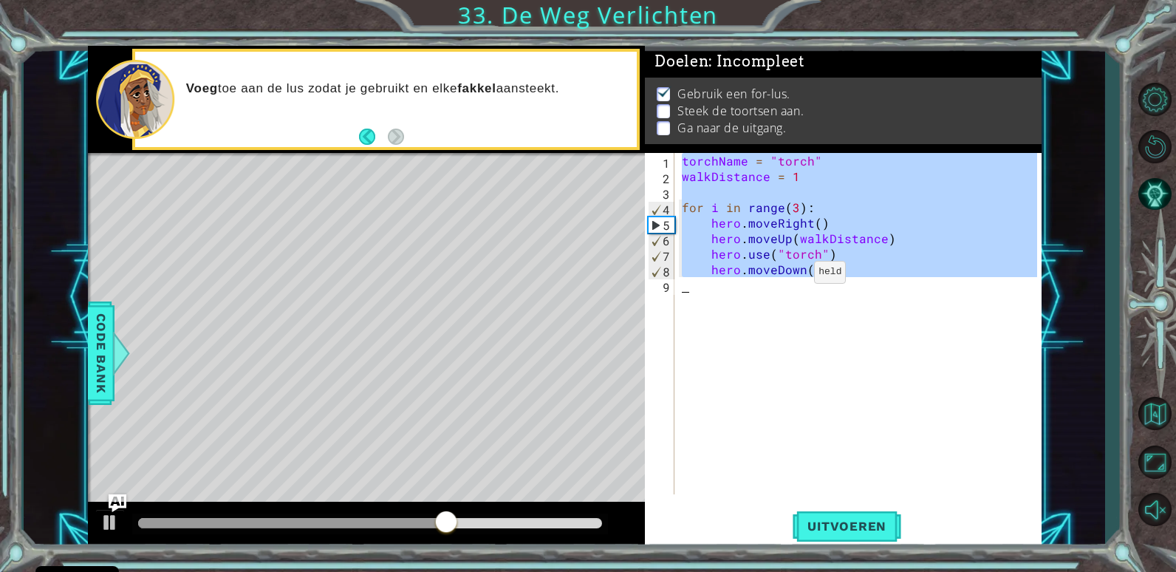
paste textarea "Code Area"
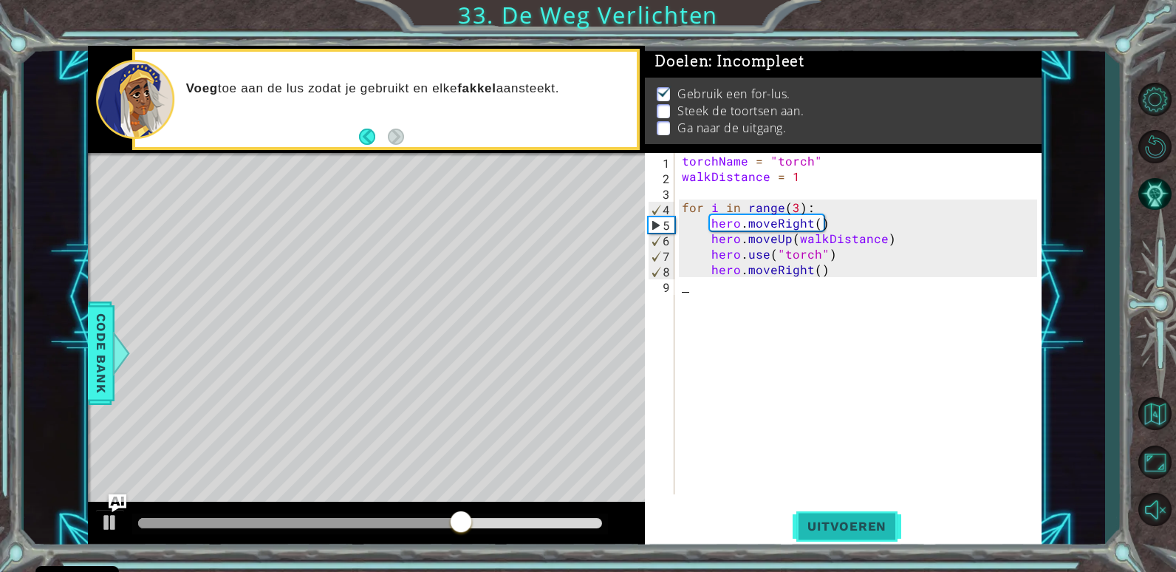
click at [821, 524] on span "Uitvoeren" at bounding box center [846, 525] width 109 height 15
click at [812, 519] on span "Uitvoeren" at bounding box center [846, 525] width 109 height 15
click at [804, 292] on div "torchName = "torch" walkDistance = 1 for i in range ( 3 ) : hero . moveRight ( …" at bounding box center [862, 339] width 366 height 372
click at [848, 278] on div "torchName = "torch" walkDistance = 1 for i in range ( 3 ) : hero . moveRight ( …" at bounding box center [862, 339] width 366 height 372
click at [841, 263] on div "torchName = "torch" walkDistance = 1 for i in range ( 3 ) : hero . moveRight ( …" at bounding box center [862, 339] width 366 height 372
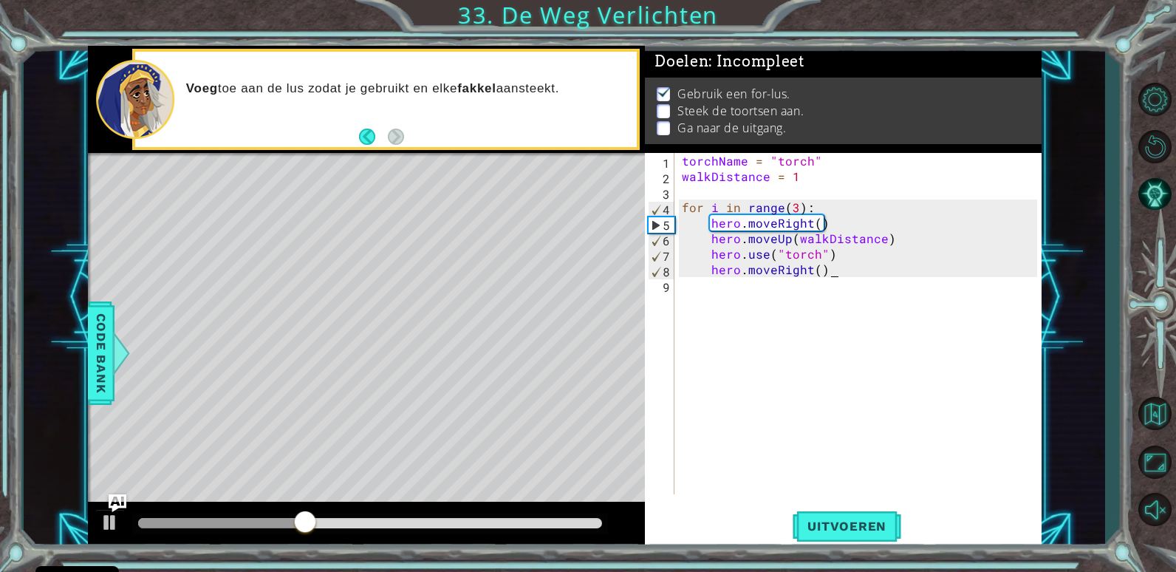
type textarea "hero.moveRight()"
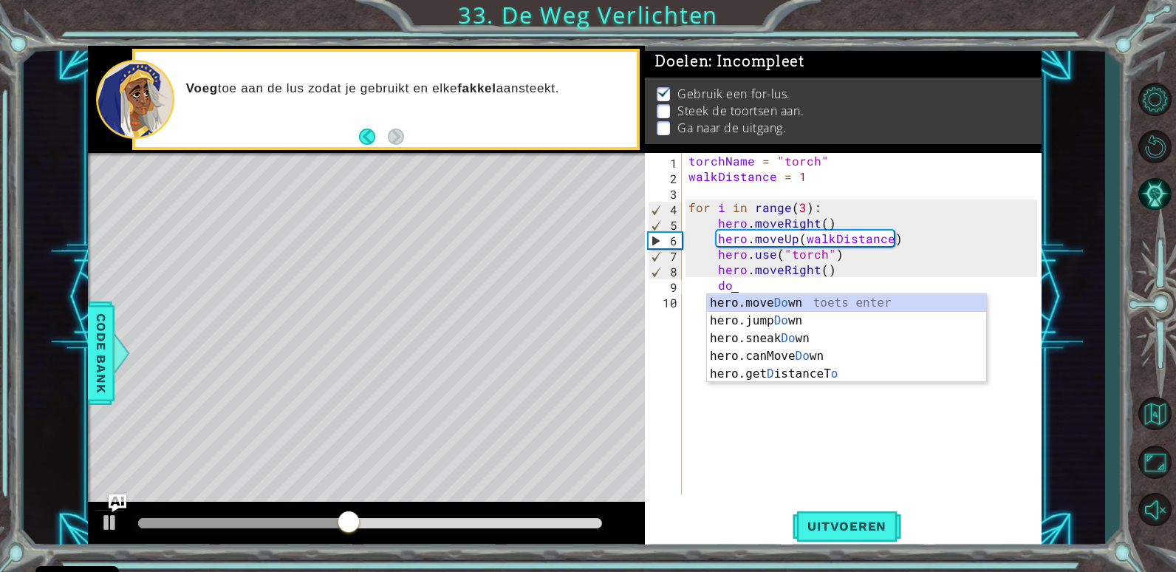
scroll to position [0, 2]
click at [821, 301] on div "hero.move Do wn toets enter hero.jump Do wn toets enter hero.sneak Do wn toets …" at bounding box center [846, 356] width 279 height 124
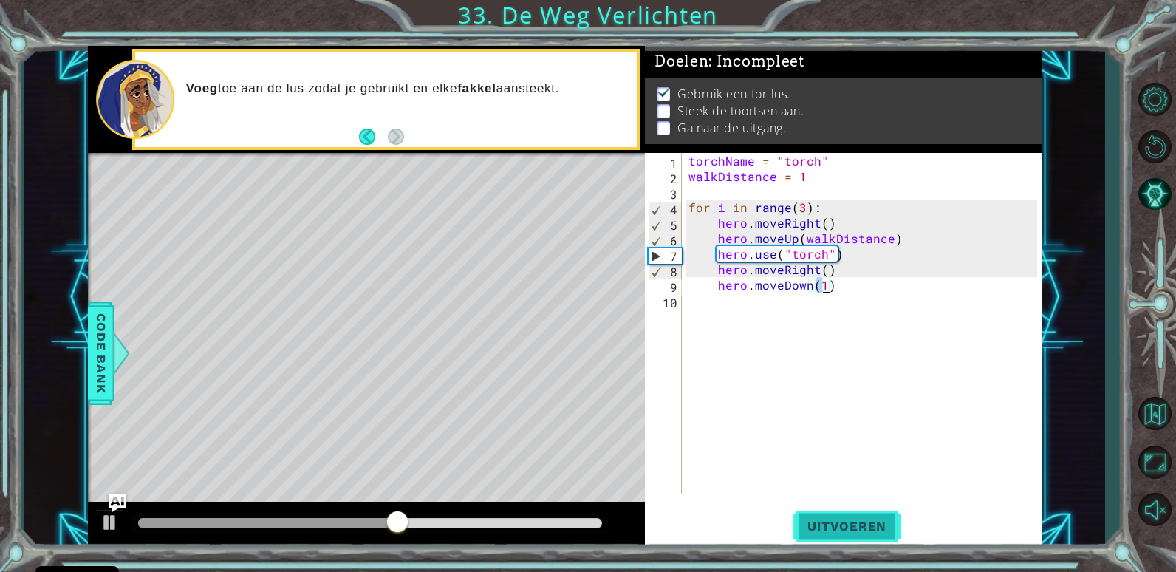
click at [817, 533] on span "Uitvoeren" at bounding box center [846, 525] width 109 height 15
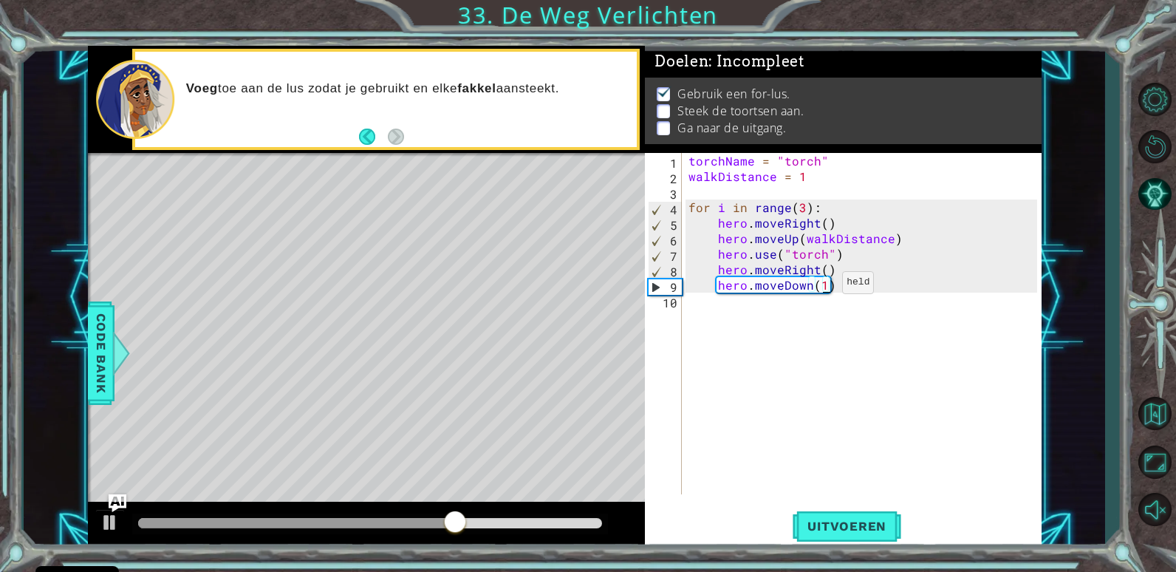
click at [823, 286] on div "torchName = "torch" walkDistance = 1 for i in range ( 3 ) : hero . moveRight ( …" at bounding box center [864, 339] width 359 height 372
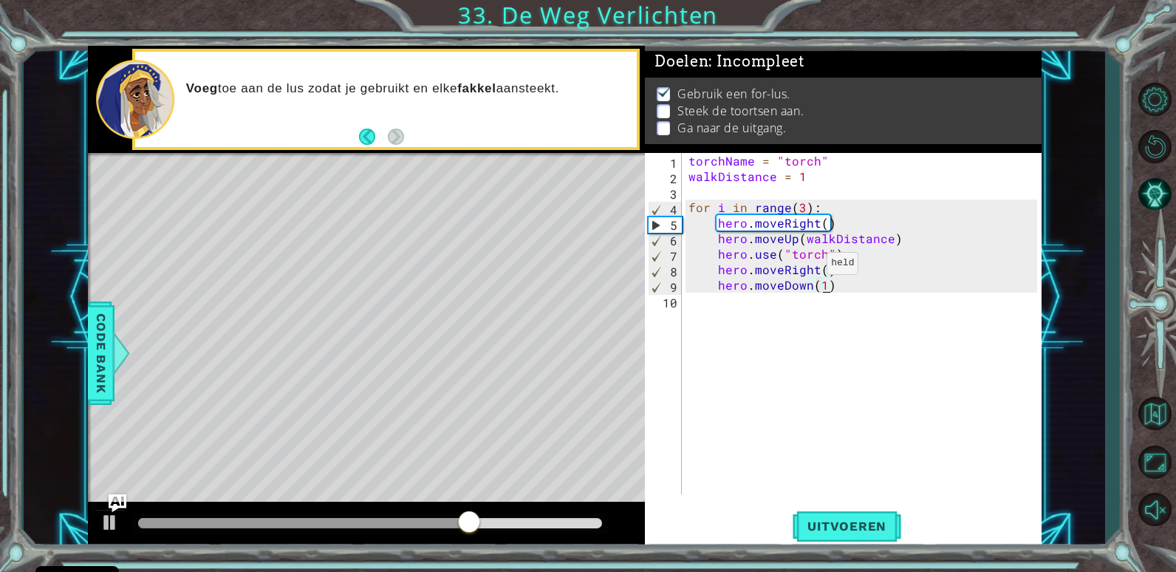
type textarea "hero.moveDown()"
drag, startPoint x: 784, startPoint y: 408, endPoint x: 815, endPoint y: 377, distance: 43.9
click at [800, 389] on div "torchName = "torch" walkDistance = 1 for i in range ( 3 ) : hero . moveRight ( …" at bounding box center [864, 339] width 359 height 372
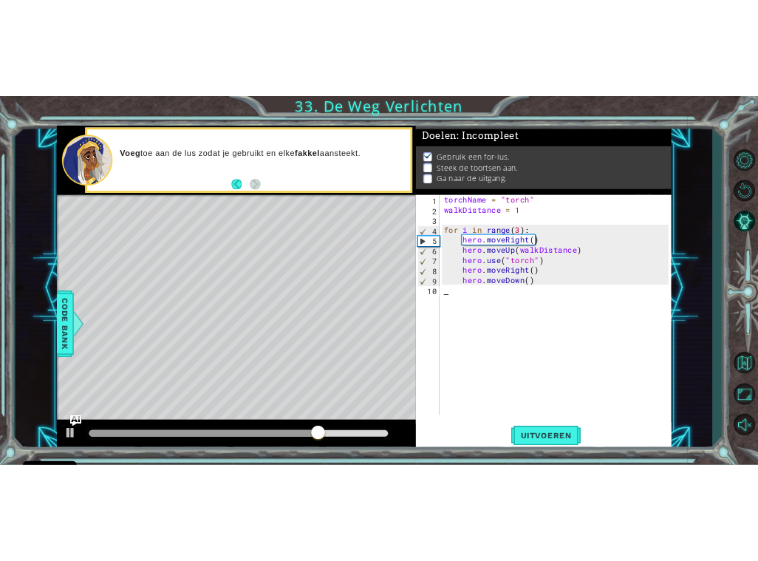
scroll to position [0, 0]
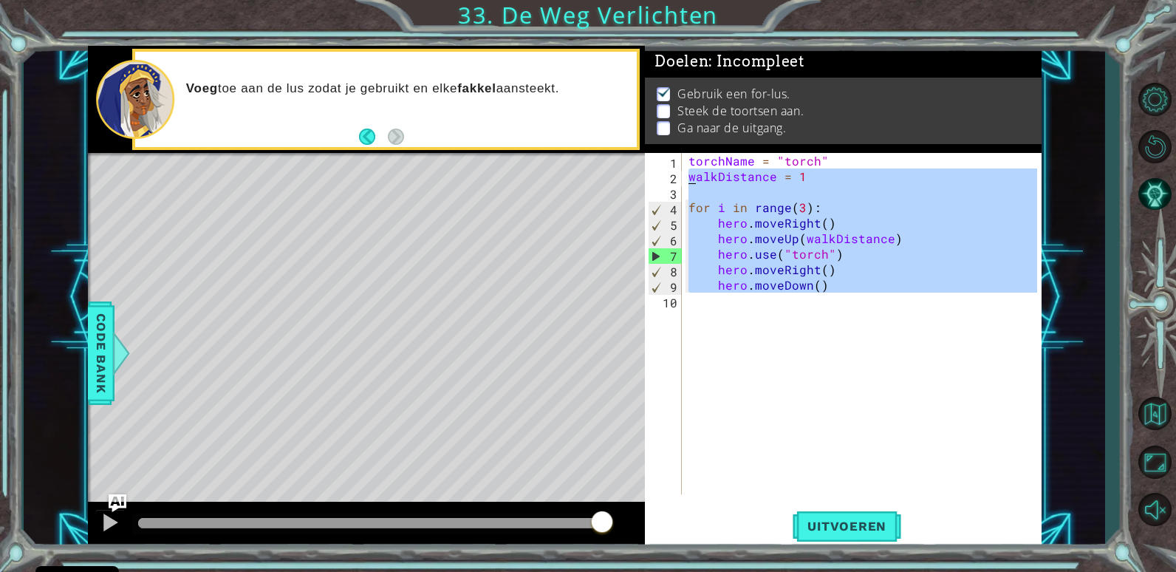
drag, startPoint x: 852, startPoint y: 308, endPoint x: 677, endPoint y: 182, distance: 215.2
click at [677, 182] on div "1 2 3 4 5 6 7 8 9 10 torchName = "torch" walkDistance = 1 for i in range ( 3 ) …" at bounding box center [841, 323] width 392 height 341
type textarea "walkDistance = 1"
click at [771, 412] on div "torchName = "torch" walkDistance = 1 for i in range ( 3 ) : hero . moveRight ( …" at bounding box center [861, 323] width 352 height 341
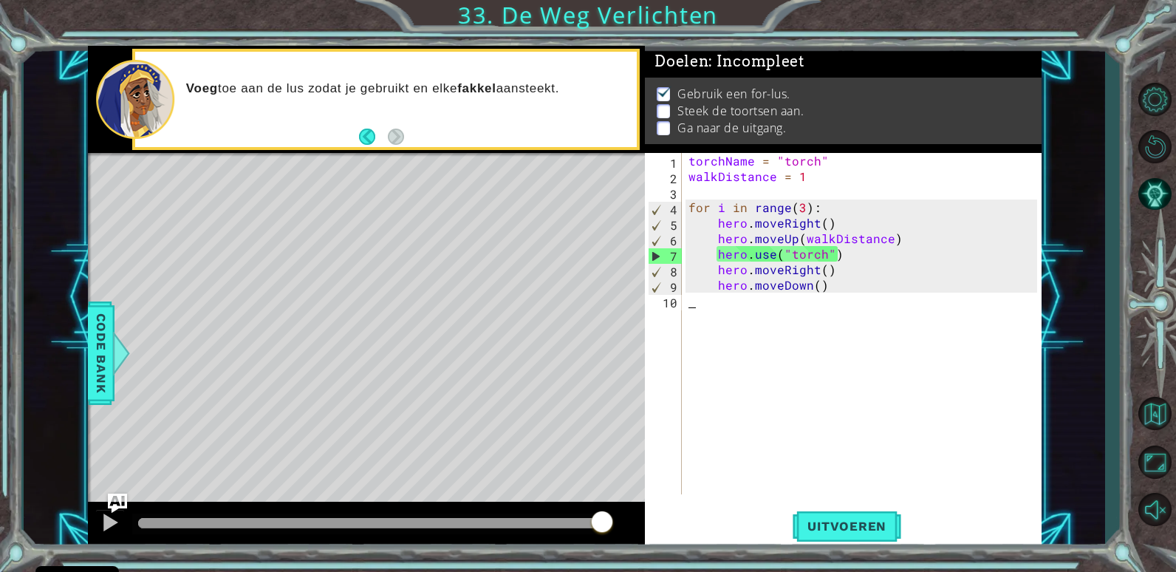
click at [125, 502] on div "hero.moveRight() 1 2 3 4 5 6 7 8 9 torchName = "torch" walkDistance = 1 for i i…" at bounding box center [564, 297] width 953 height 503
click at [121, 504] on img "Ask AI" at bounding box center [117, 502] width 19 height 19
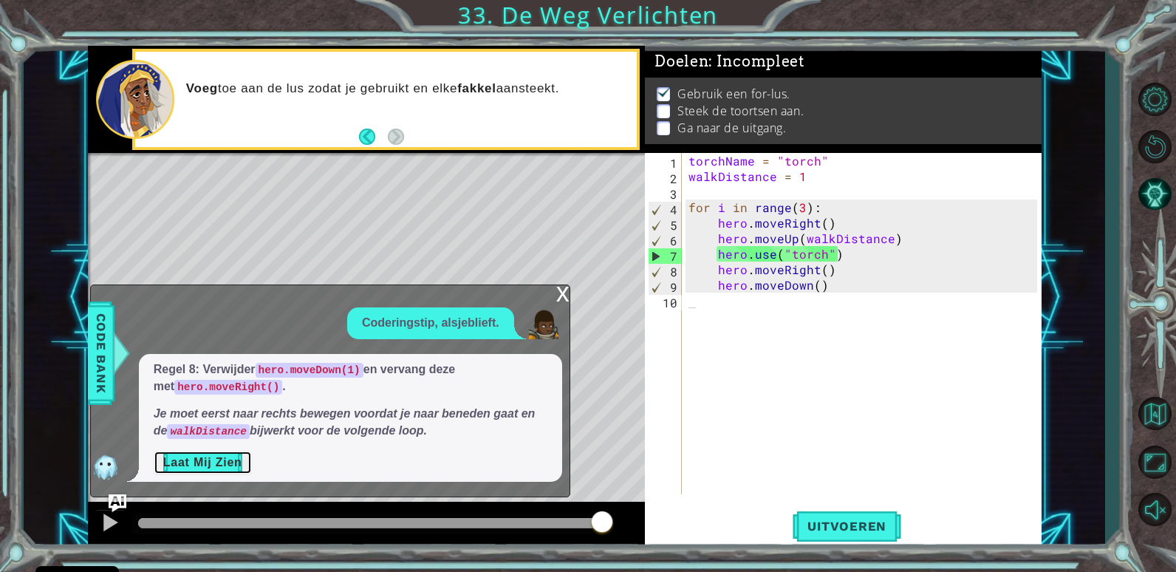
click at [165, 465] on button "Laat Mij Zien" at bounding box center [203, 463] width 98 height 24
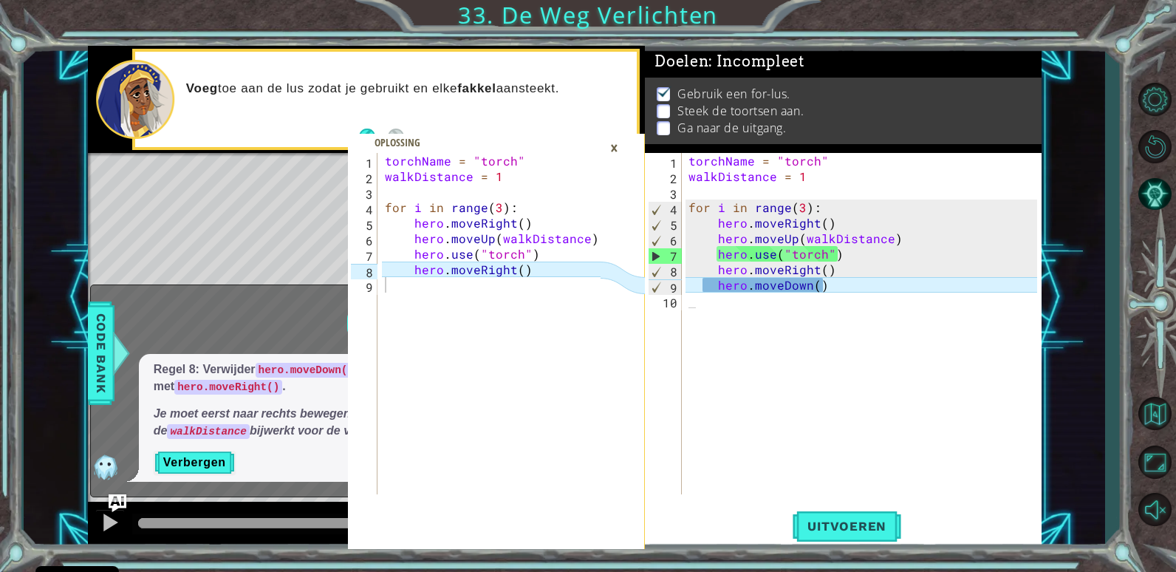
type textarea "hero.moveRight()"
click at [519, 273] on div "torchName = "torch" walkDistance = 1 for i in range ( 3 ) : hero . moveRight ( …" at bounding box center [495, 339] width 226 height 372
drag, startPoint x: 539, startPoint y: 273, endPoint x: 415, endPoint y: 267, distance: 124.2
click at [404, 268] on div "torchName = "torch" walkDistance = 1 for i in range ( 3 ) : hero . moveRight ( …" at bounding box center [495, 339] width 226 height 372
click at [801, 295] on div "torchName = "torch" walkDistance = 1 for i in range ( 3 ) : hero . moveRight ( …" at bounding box center [864, 339] width 359 height 372
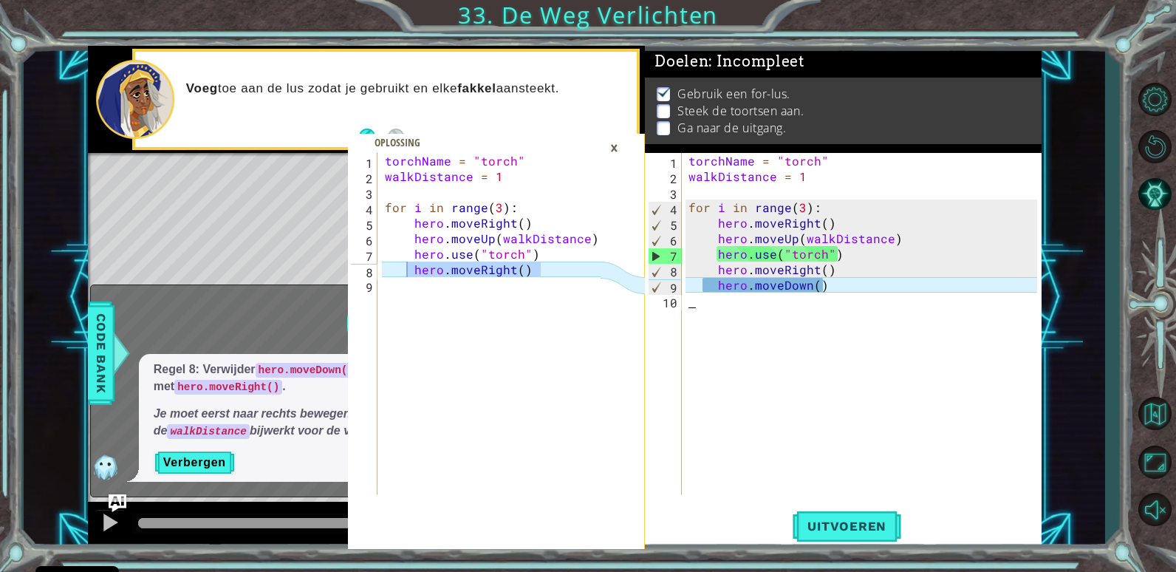
click at [840, 290] on div "torchName = "torch" walkDistance = 1 for i in range ( 3 ) : hero . moveRight ( …" at bounding box center [864, 339] width 359 height 372
click at [798, 276] on div "torchName = "torch" walkDistance = 1 for i in range ( 3 ) : hero . moveRight ( …" at bounding box center [864, 339] width 359 height 372
click at [609, 142] on div "×" at bounding box center [614, 147] width 23 height 25
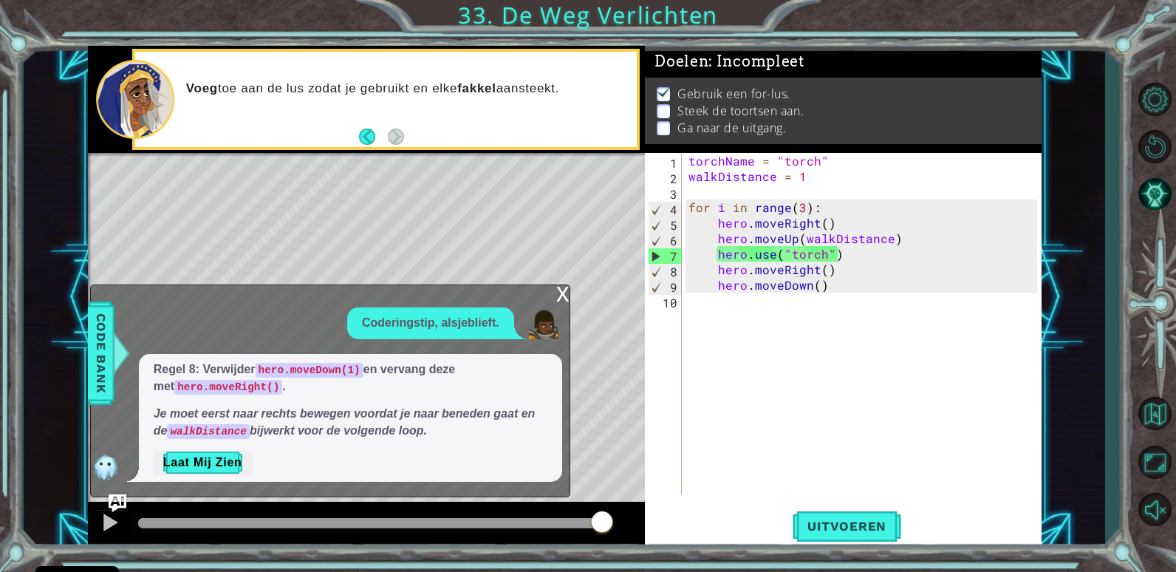
type textarea "hero.moveDown()"
drag, startPoint x: 841, startPoint y: 286, endPoint x: 716, endPoint y: 278, distance: 125.8
click at [716, 278] on div "torchName = "torch" walkDistance = 1 for i in range ( 3 ) : hero . moveRight ( …" at bounding box center [864, 339] width 359 height 372
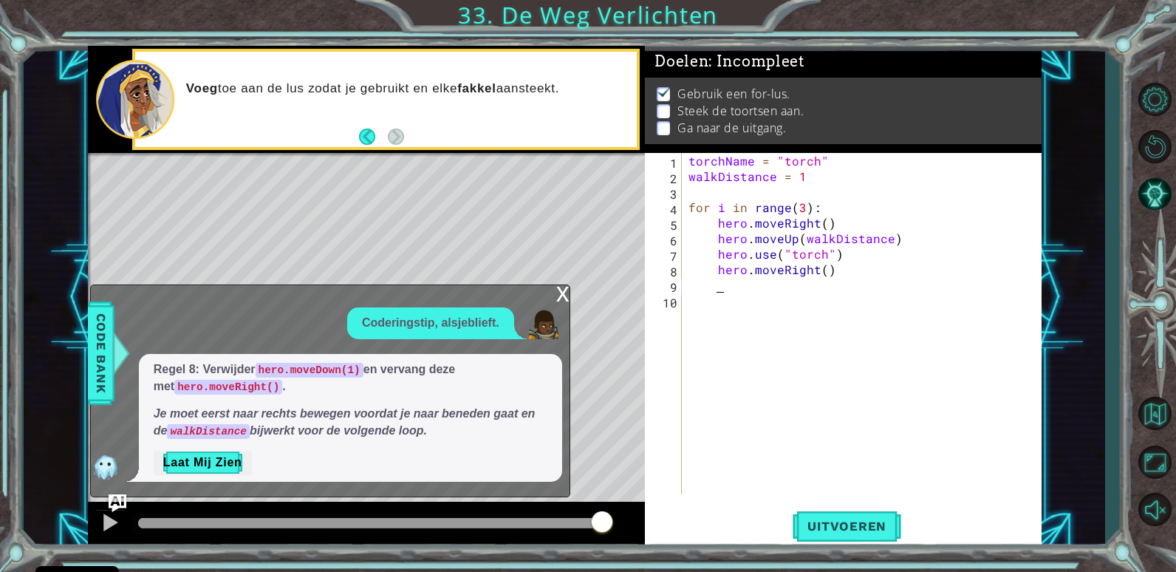
click at [563, 300] on div "x" at bounding box center [562, 292] width 13 height 15
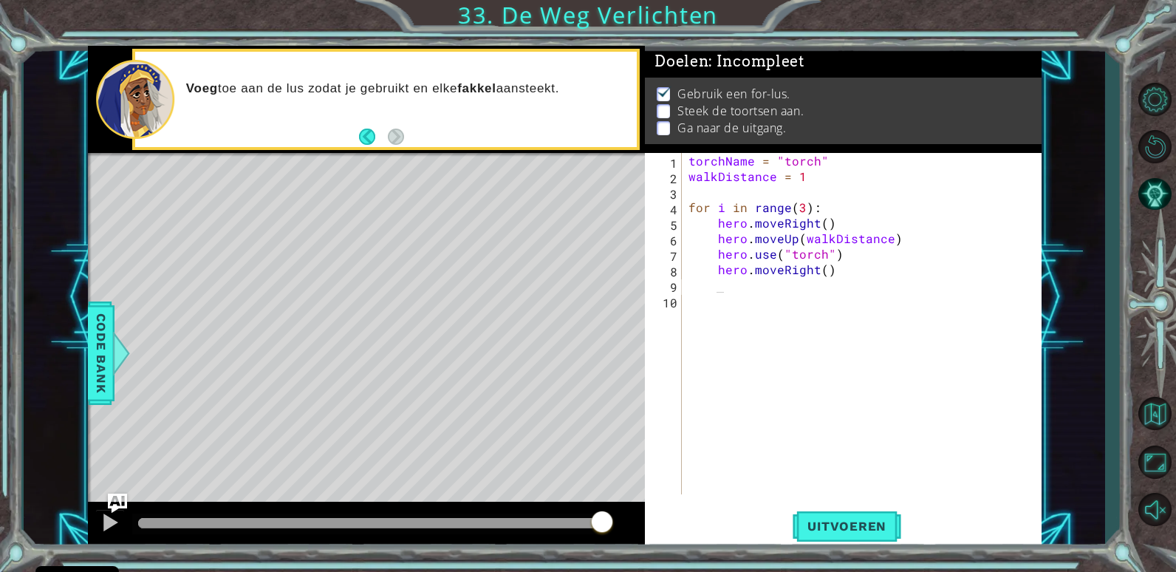
click at [120, 495] on img "Ask AI" at bounding box center [117, 502] width 19 height 19
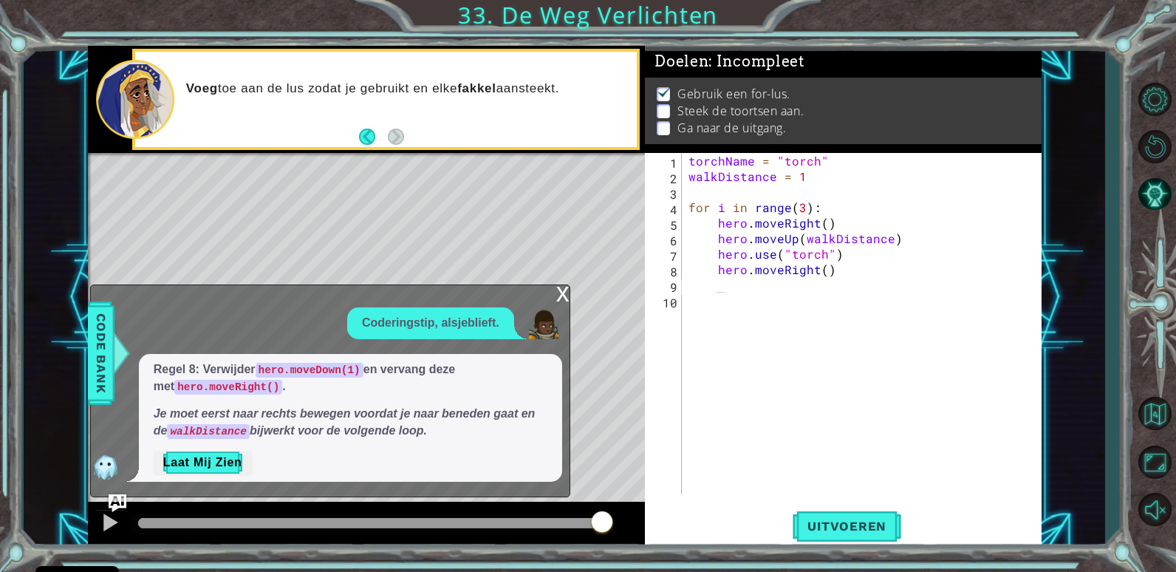
click at [560, 296] on div "x" at bounding box center [562, 292] width 13 height 15
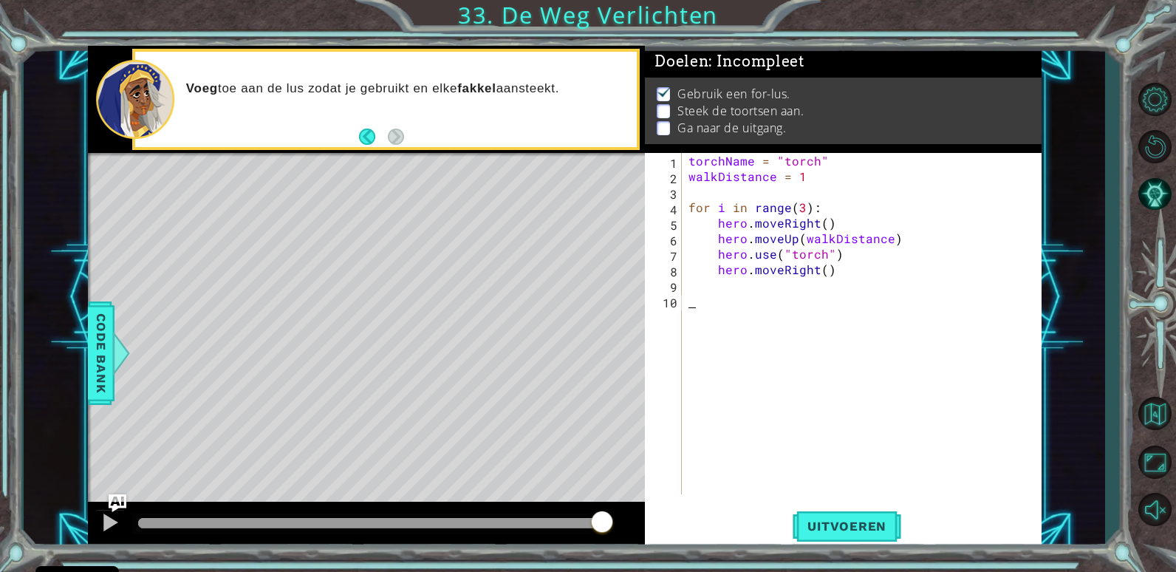
click at [989, 309] on div "torchName = "torch" walkDistance = 1 for i in range ( 3 ) : hero . moveRight ( …" at bounding box center [864, 339] width 359 height 372
click at [1164, 188] on button "AI Hint" at bounding box center [1154, 193] width 43 height 43
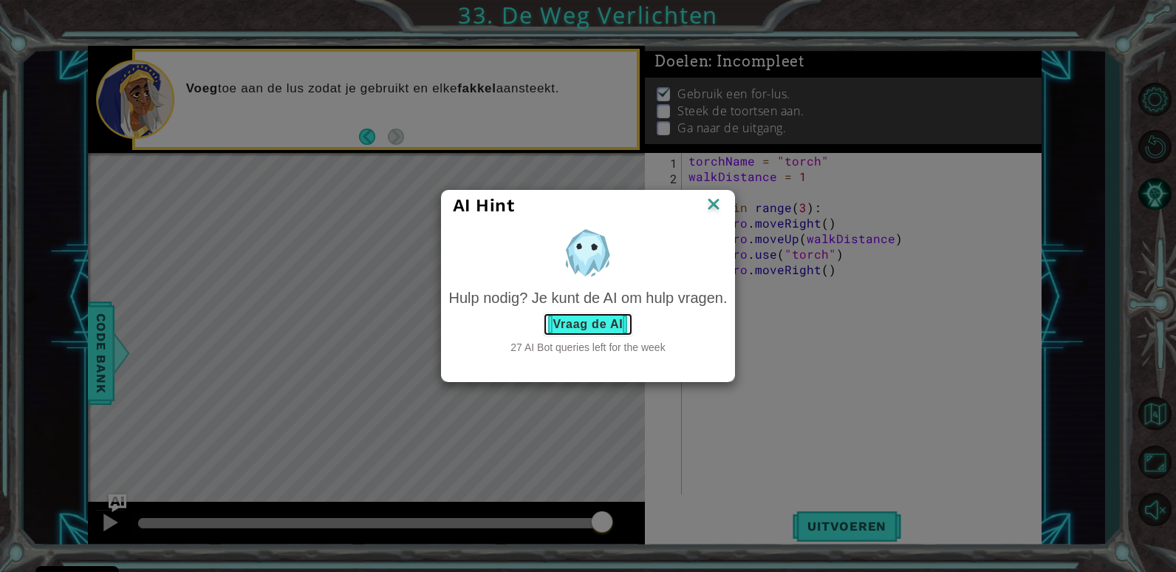
click at [556, 331] on button "Vraag de AI" at bounding box center [587, 324] width 89 height 24
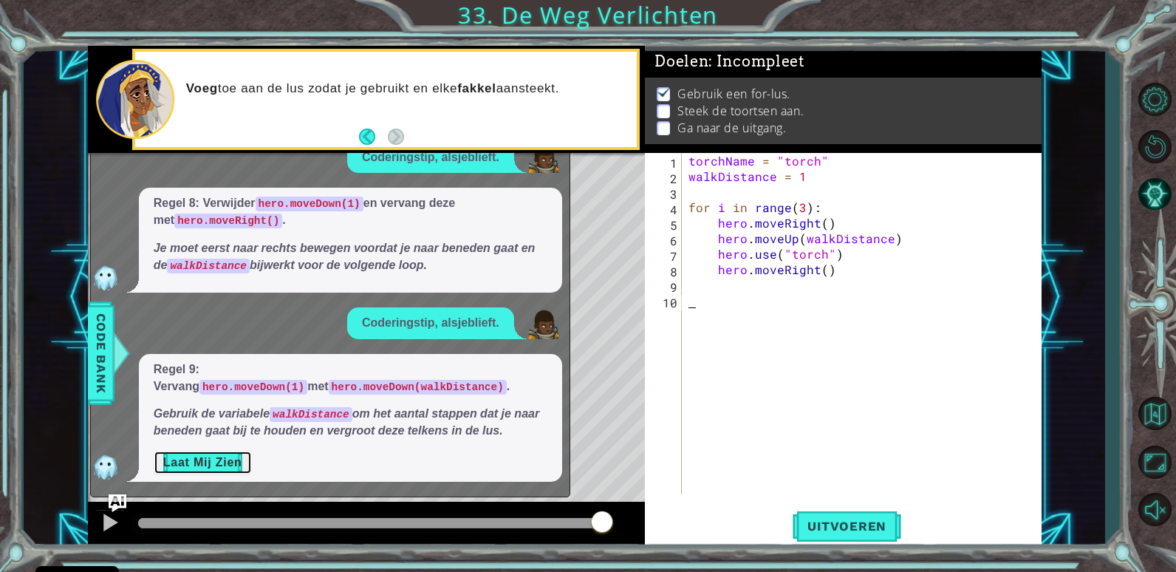
click at [213, 465] on button "Laat Mij Zien" at bounding box center [203, 463] width 98 height 24
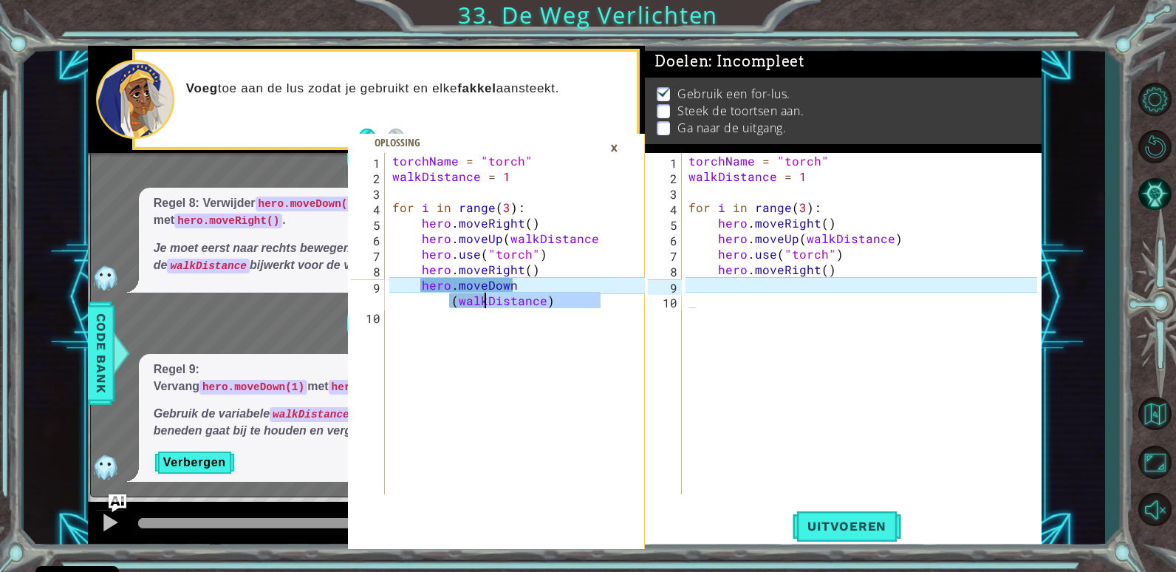
drag, startPoint x: 580, startPoint y: 349, endPoint x: 483, endPoint y: 300, distance: 109.3
click at [484, 301] on div "torchName = "torch" walkDistance = 1 for i in range ( 3 ) : hero . moveRight ( …" at bounding box center [498, 339] width 219 height 372
type textarea "hero.moveDown(walkDistance)"
click at [531, 326] on div "torchName = "torch" walkDistance = 1 for i in range ( 3 ) : hero . moveRight ( …" at bounding box center [494, 323] width 211 height 341
drag, startPoint x: 421, startPoint y: 279, endPoint x: 562, endPoint y: 313, distance: 145.1
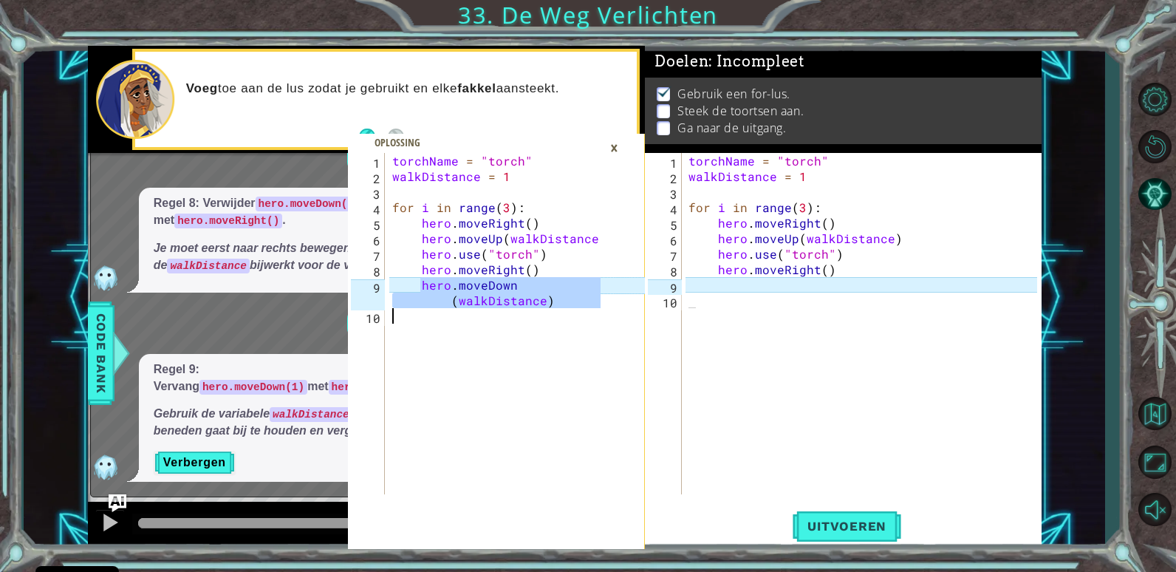
click at [562, 313] on div "torchName = "torch" walkDistance = 1 for i in range ( 3 ) : hero . moveRight ( …" at bounding box center [498, 339] width 219 height 372
type textarea "hero.moveDown(walkDistance)"
click at [731, 290] on div "torchName = "torch" walkDistance = 1 for i in range ( 3 ) : hero . moveRight ( …" at bounding box center [864, 339] width 359 height 372
paste textarea "Code Area"
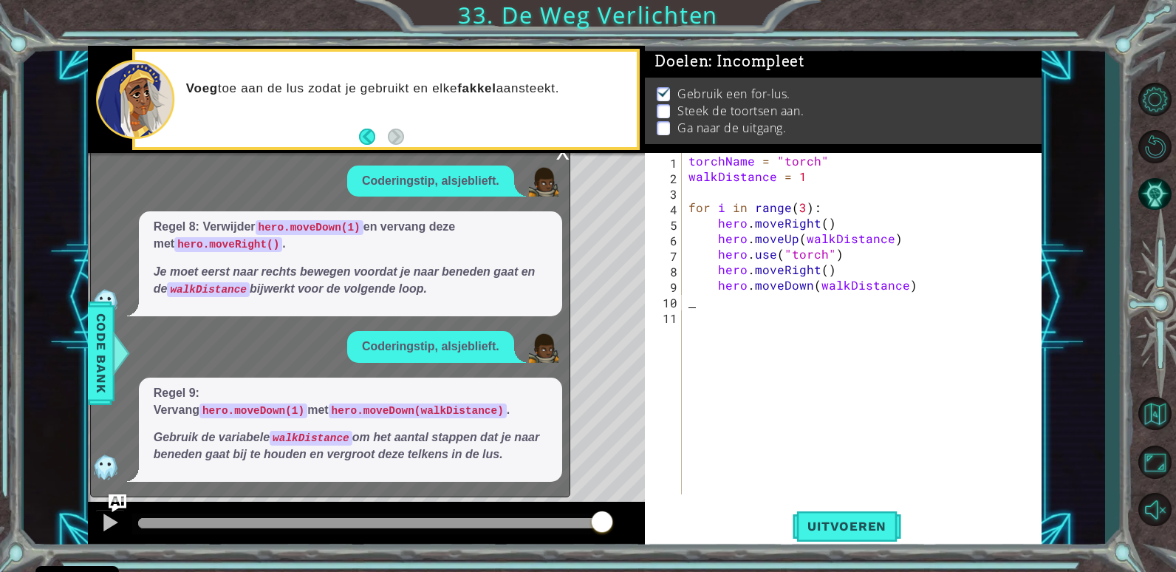
click at [866, 509] on button "Uitvoeren" at bounding box center [846, 526] width 109 height 40
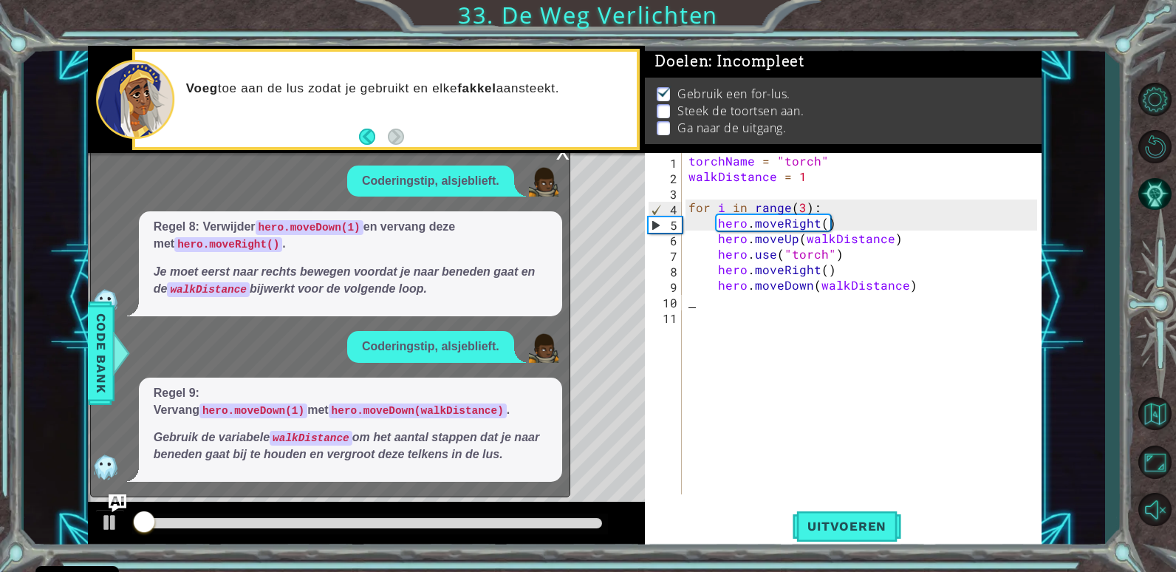
click at [558, 158] on div "x" at bounding box center [562, 150] width 13 height 15
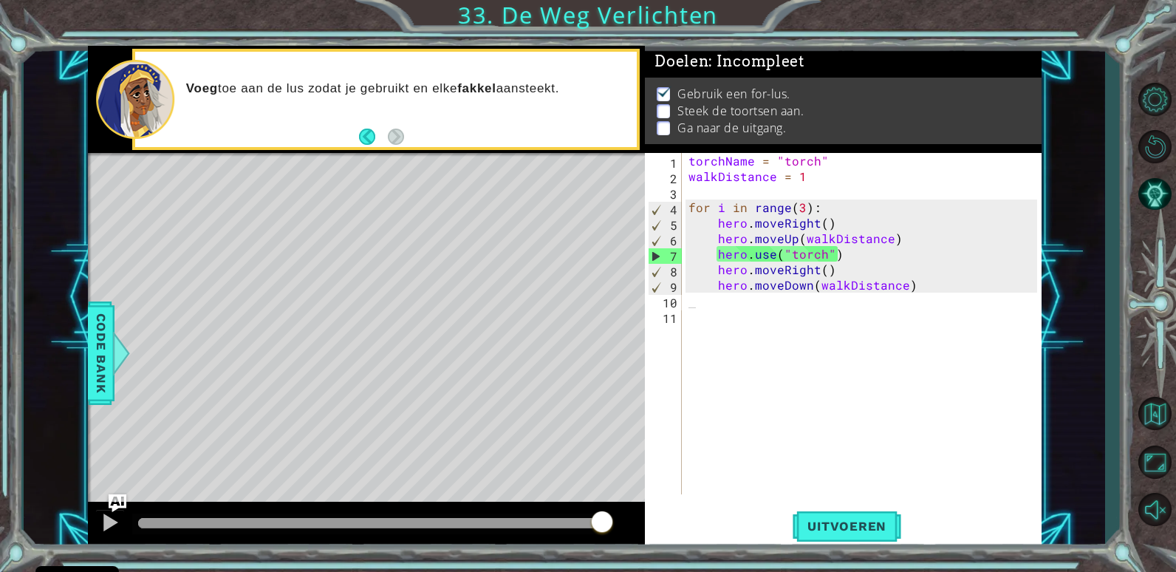
type textarea "for i in range(3):"
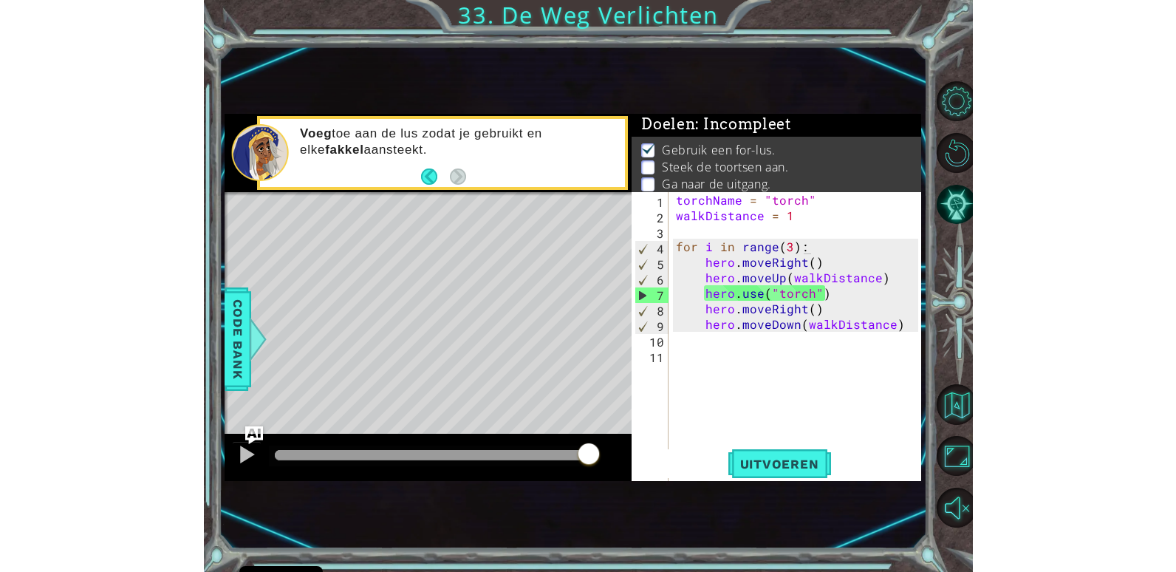
scroll to position [5, 0]
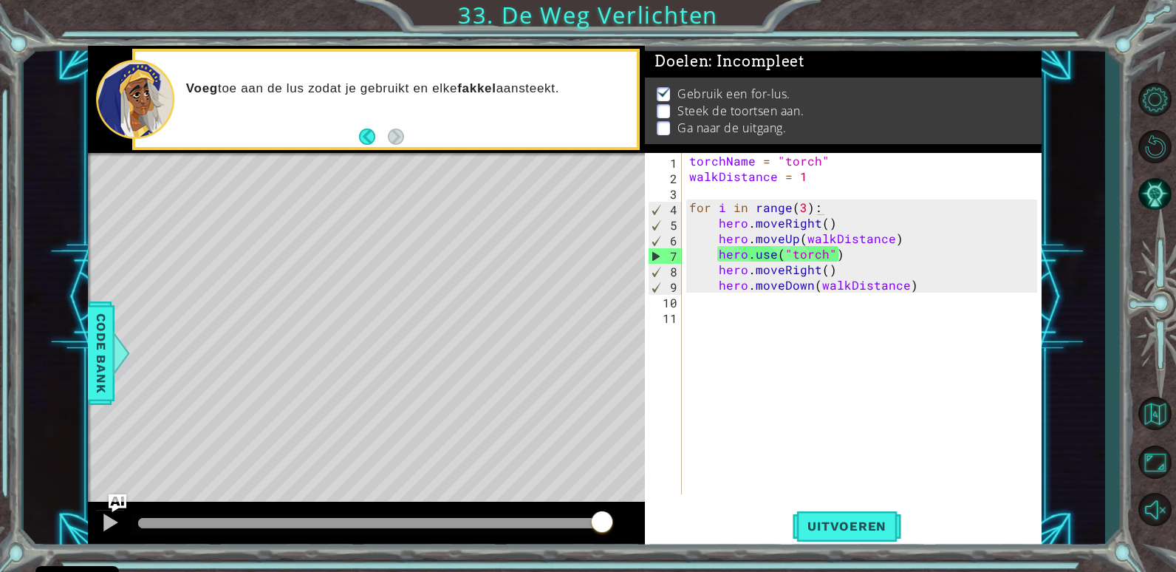
click at [1017, 354] on div "torchName = "torch" walkDistance = 1 for i in range ( 3 ) : hero . moveRight ( …" at bounding box center [865, 339] width 358 height 372
click at [1164, 416] on button "Terug naar Kaart" at bounding box center [1154, 413] width 43 height 43
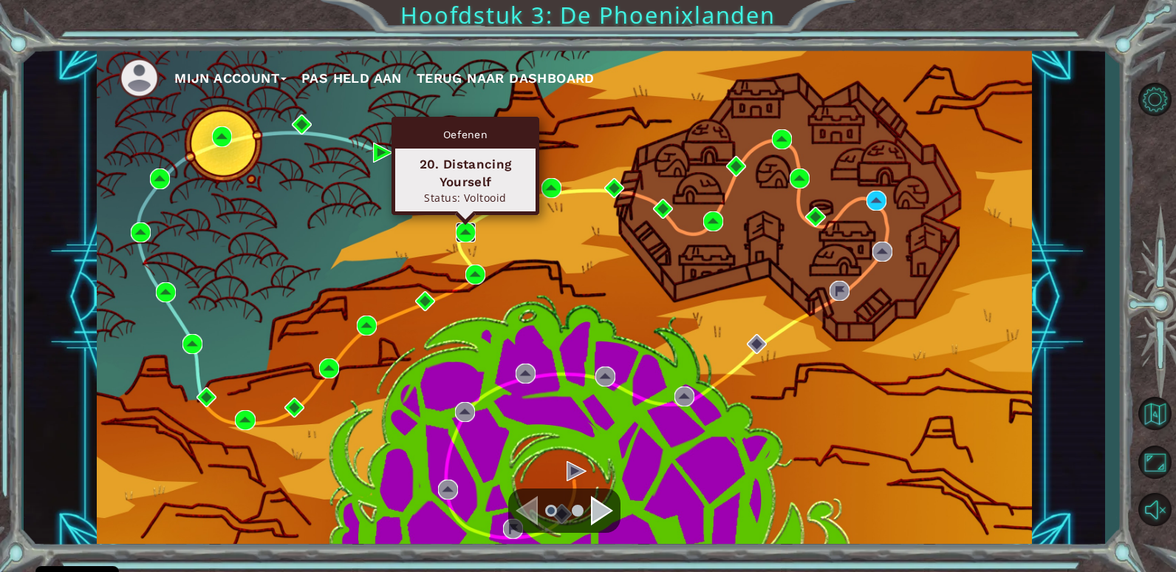
click at [467, 227] on img at bounding box center [466, 232] width 20 height 20
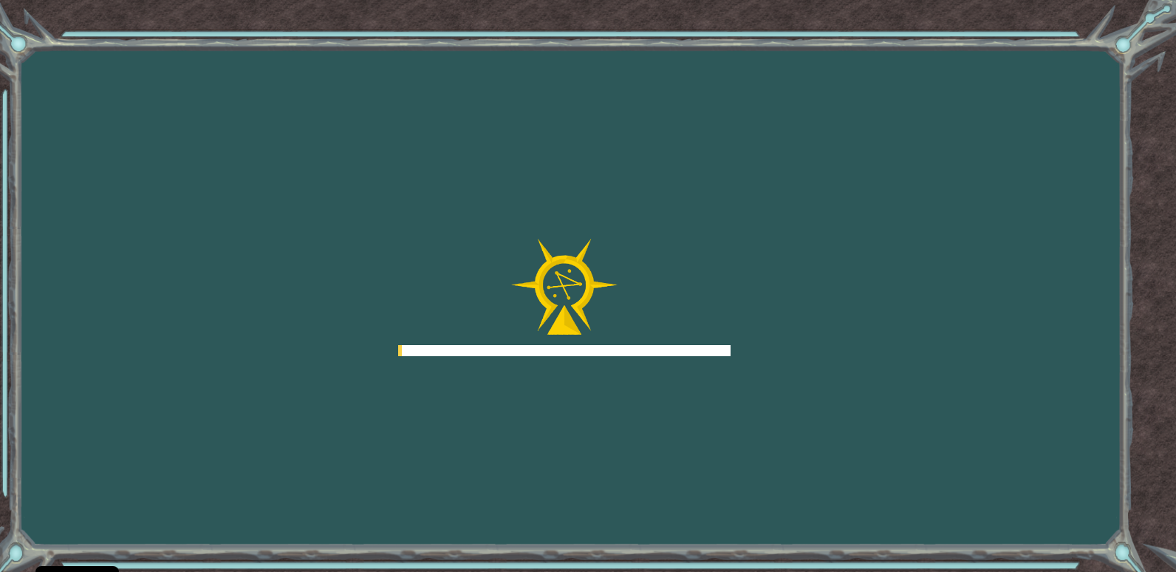
click at [467, 227] on div "Goals Fout bij het laden van de server Je moet je bij een cursus aanmelden om d…" at bounding box center [588, 286] width 1176 height 572
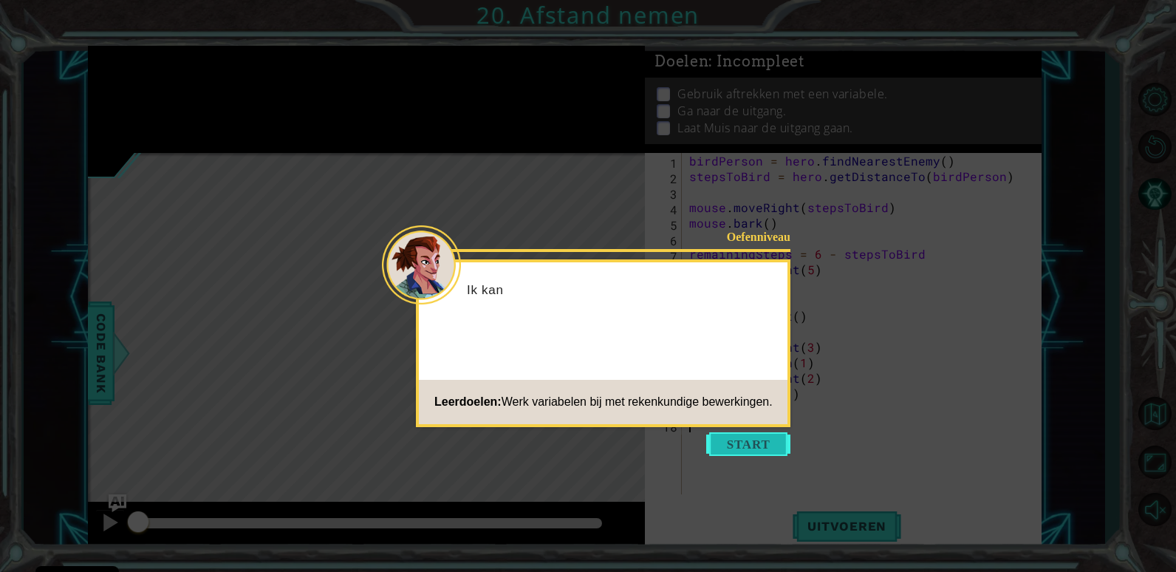
click at [749, 437] on button "Start" at bounding box center [748, 444] width 84 height 24
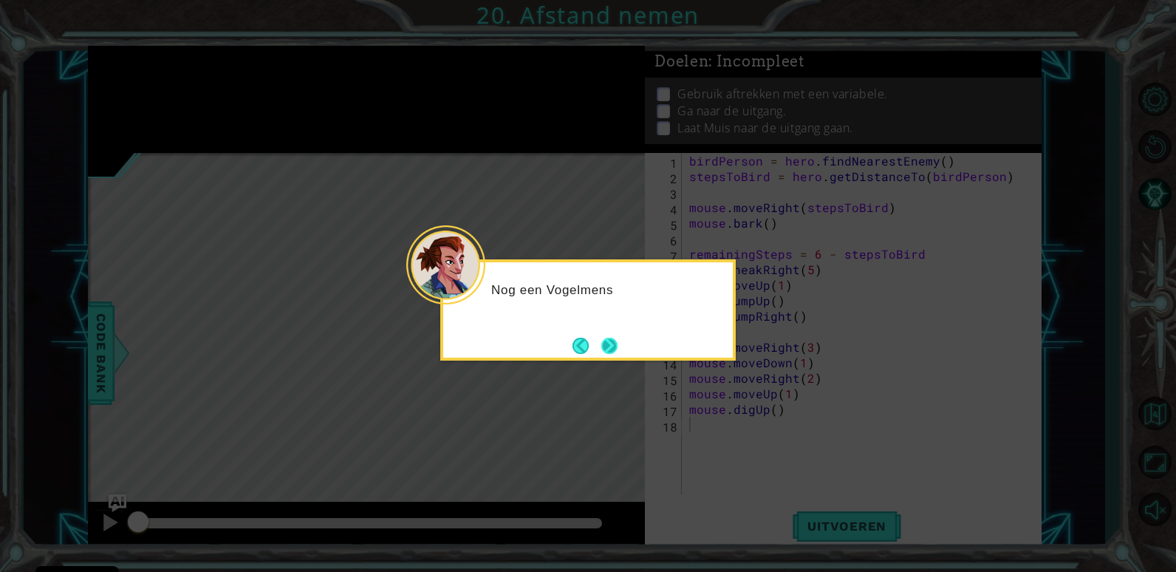
click at [600, 343] on button "Next" at bounding box center [609, 346] width 18 height 18
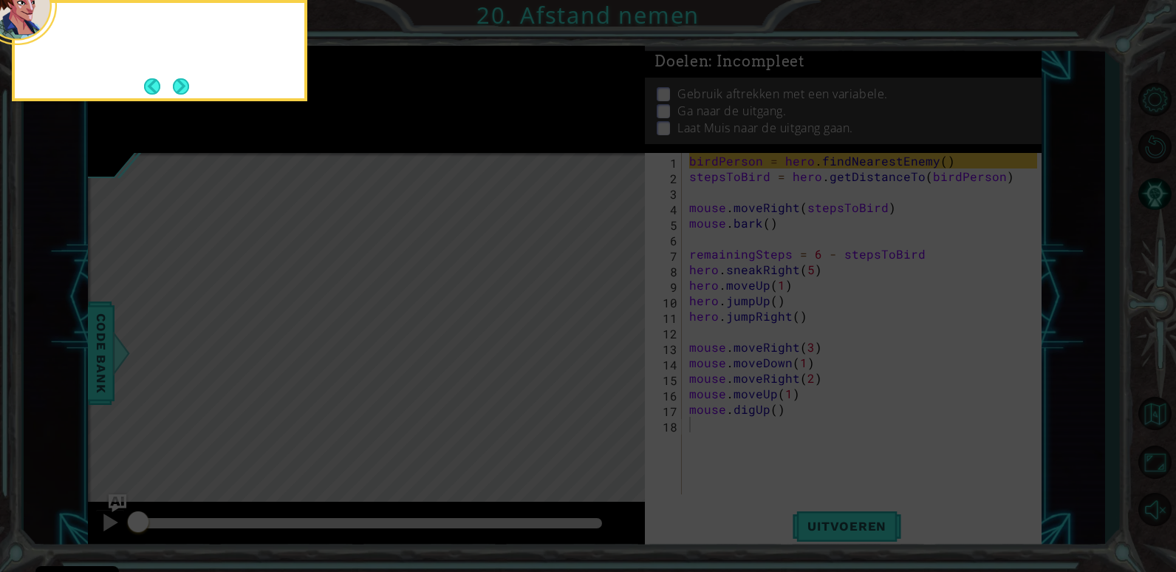
click at [596, 343] on icon at bounding box center [588, 86] width 1176 height 972
drag, startPoint x: 196, startPoint y: 95, endPoint x: 188, endPoint y: 93, distance: 7.5
click at [188, 93] on div "Net zoals vorige keer k" at bounding box center [159, 50] width 295 height 101
click at [185, 92] on button "Next" at bounding box center [181, 86] width 16 height 16
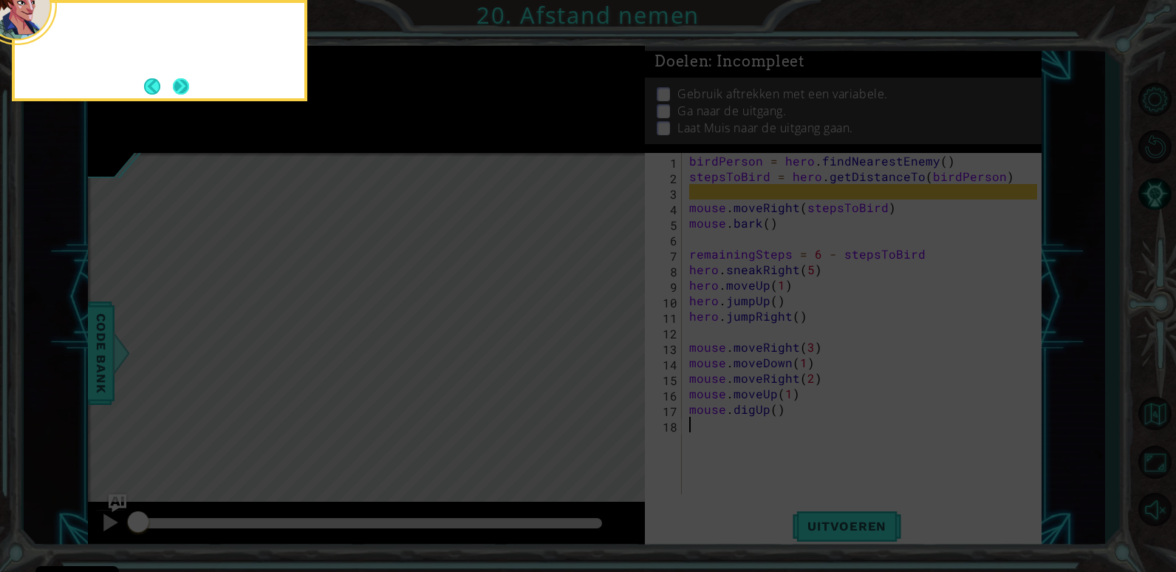
click at [184, 90] on button "Next" at bounding box center [181, 86] width 16 height 16
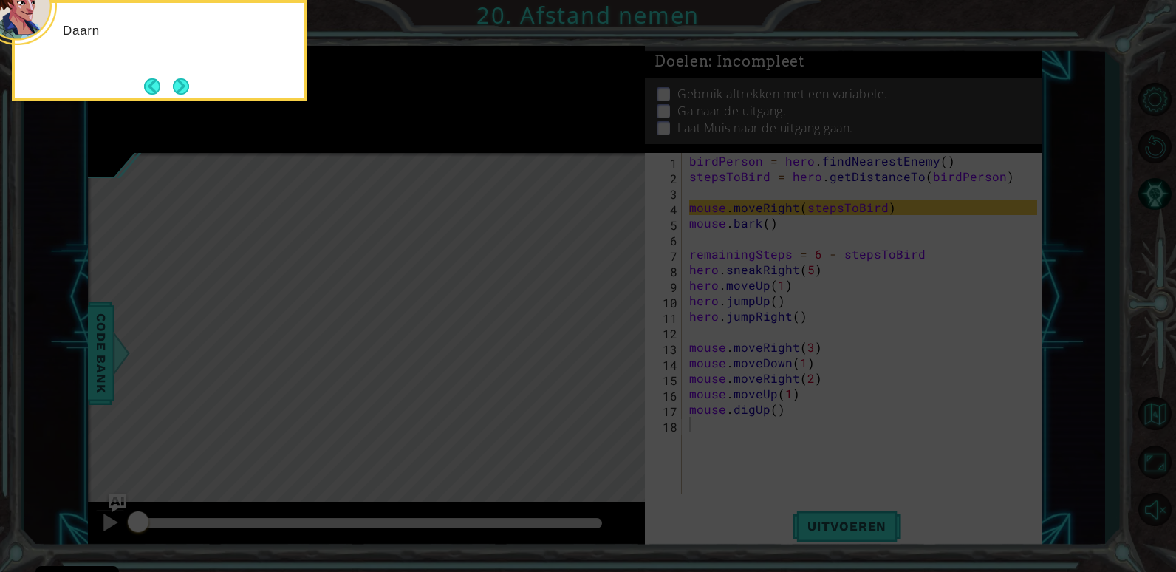
click at [184, 90] on button "Next" at bounding box center [181, 86] width 17 height 17
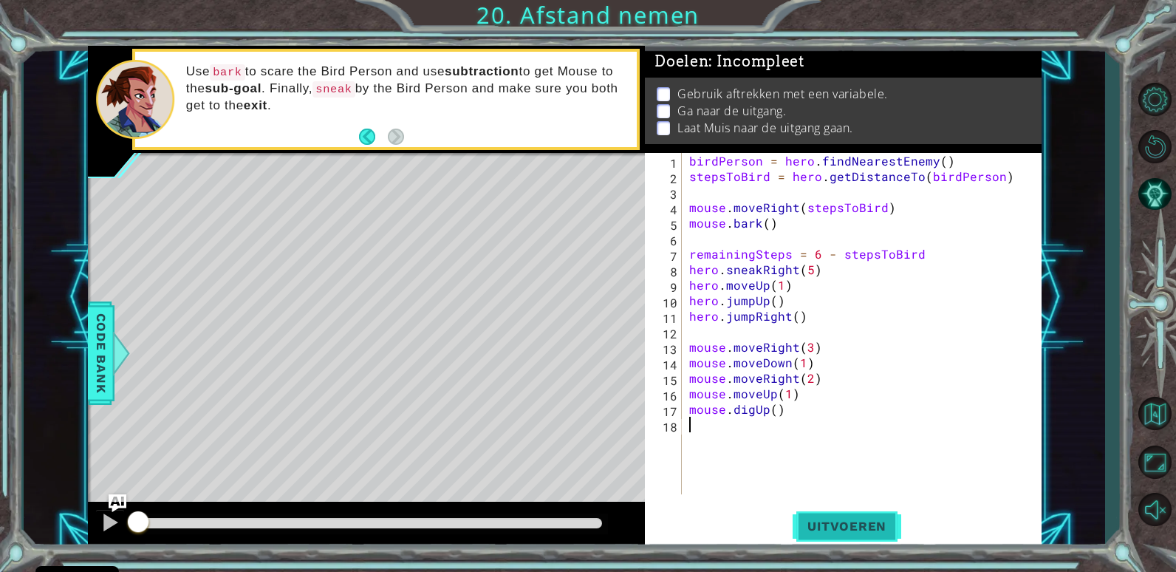
click at [835, 521] on span "Uitvoeren" at bounding box center [846, 525] width 109 height 15
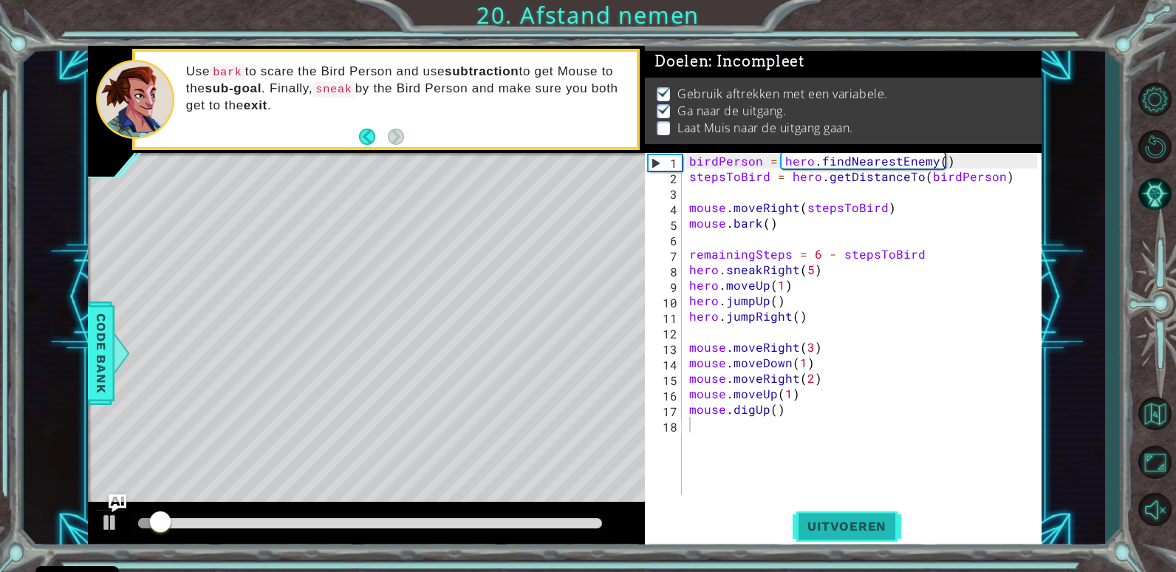
click at [822, 507] on button "Uitvoeren" at bounding box center [846, 526] width 109 height 40
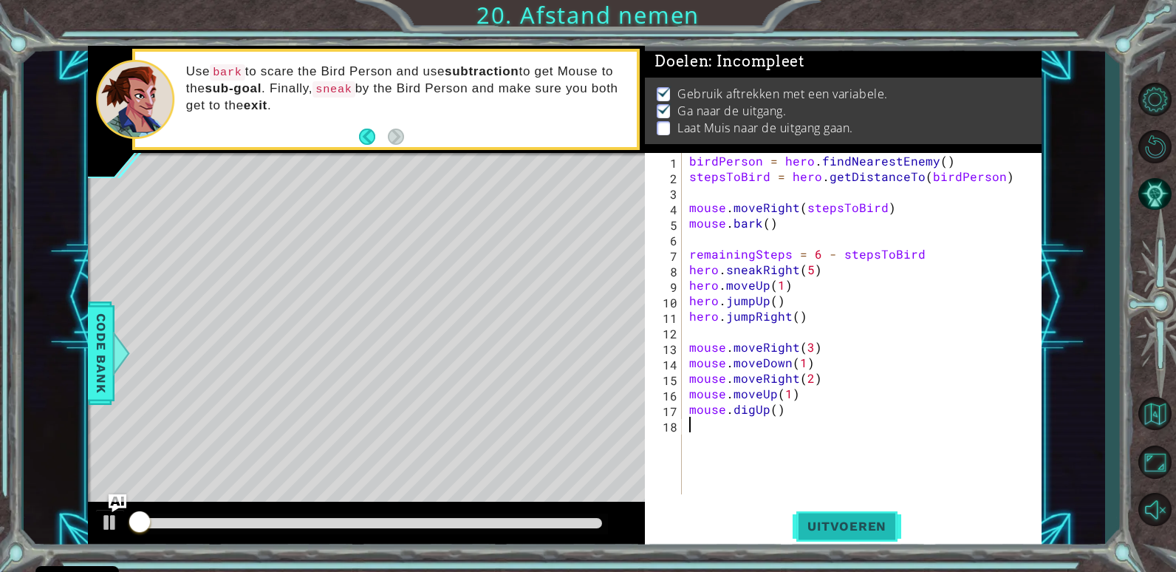
click at [822, 507] on button "Uitvoeren" at bounding box center [846, 526] width 109 height 40
click at [823, 509] on button "Uitvoeren" at bounding box center [846, 526] width 109 height 40
click at [822, 510] on button "Uitvoeren" at bounding box center [846, 526] width 109 height 40
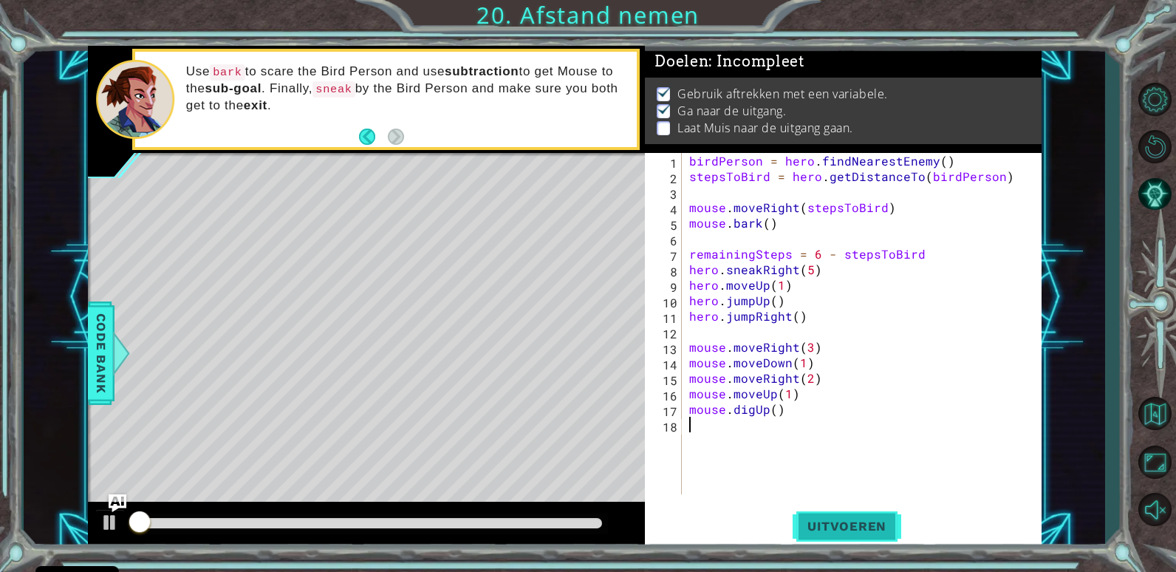
click at [822, 510] on button "Uitvoeren" at bounding box center [846, 526] width 109 height 40
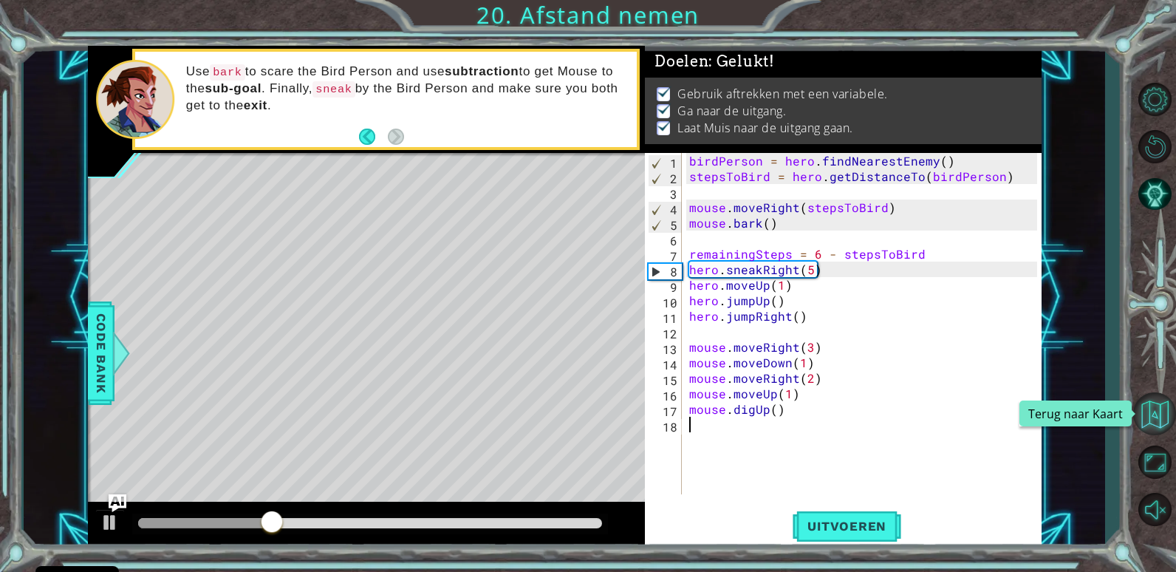
click at [1150, 419] on button "Terug naar Kaart" at bounding box center [1154, 413] width 43 height 43
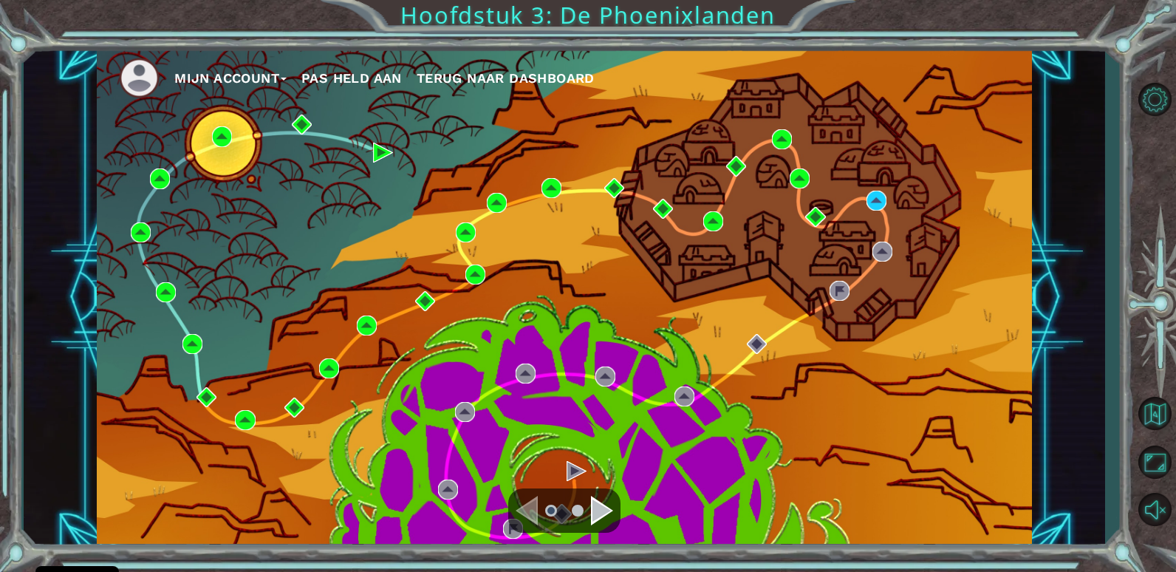
click at [1116, 65] on div "Mijn Account Pas Held aan Terug naar Dashboard Hoofdstuk 3: De Phoenixlanden" at bounding box center [588, 286] width 1176 height 572
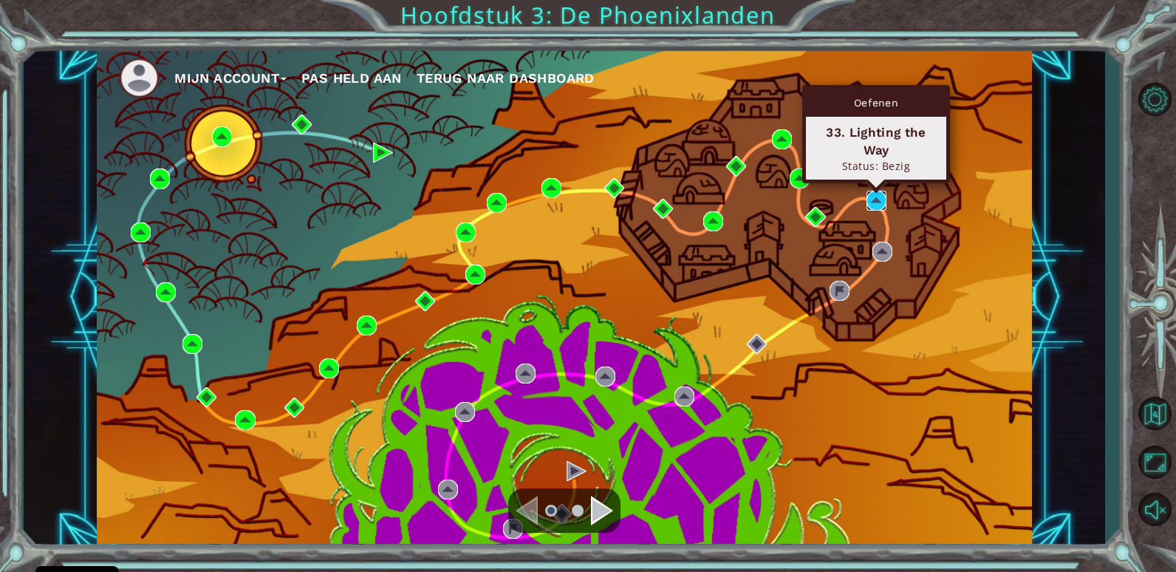
click at [874, 208] on img at bounding box center [876, 201] width 20 height 20
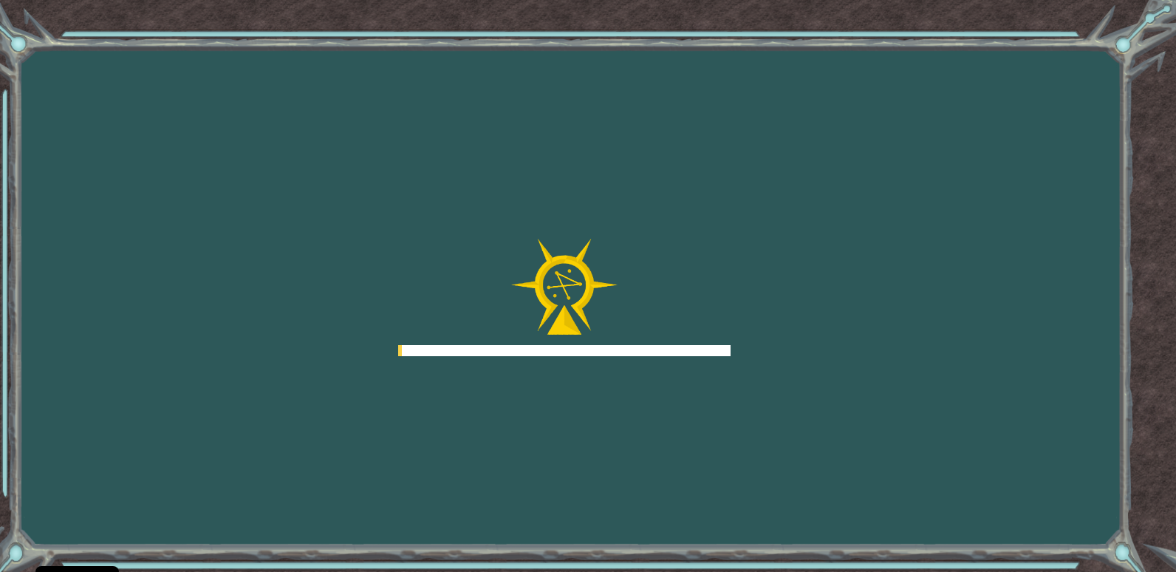
click at [874, 208] on div "Goals Fout bij het laden van de server Je moet je bij een cursus aanmelden om d…" at bounding box center [588, 286] width 1176 height 572
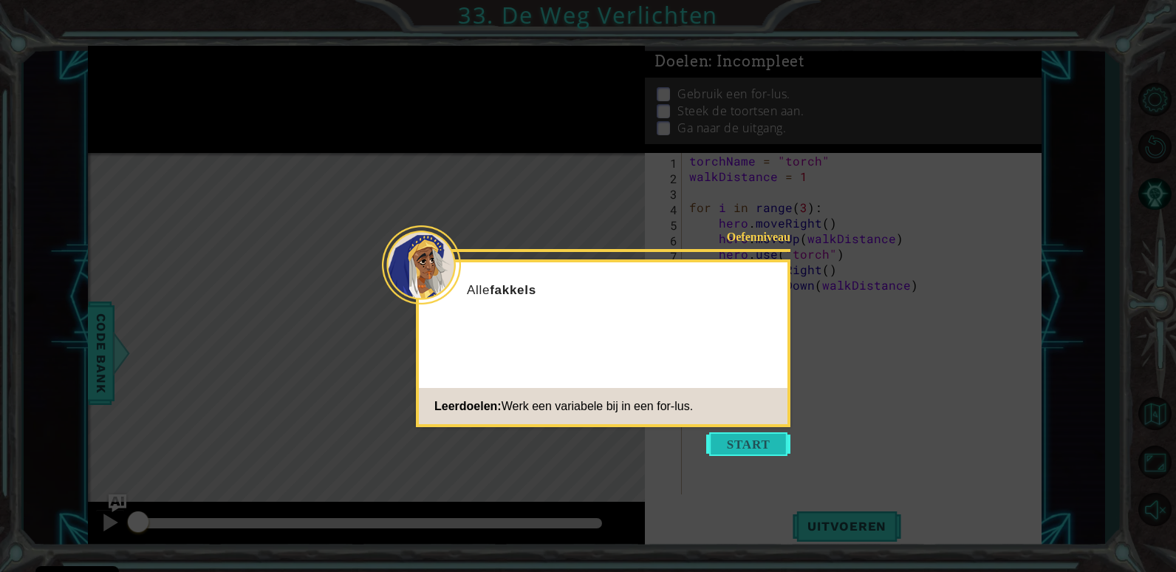
click at [770, 443] on button "Start" at bounding box center [748, 444] width 84 height 24
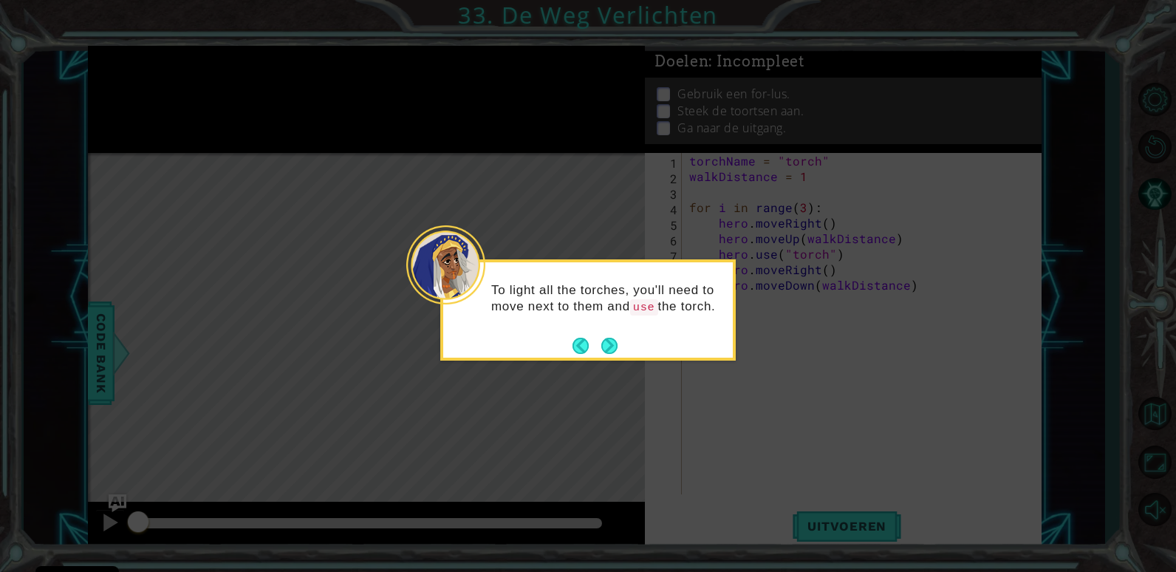
click at [589, 330] on div "To light all the torches, you'll need to move next to them and use the torch." at bounding box center [588, 305] width 290 height 75
drag, startPoint x: 600, startPoint y: 332, endPoint x: 608, endPoint y: 336, distance: 8.6
click at [606, 335] on div "To light all the torches, you'll need to move next to them and use the torch." at bounding box center [588, 302] width 290 height 81
click at [609, 336] on footer at bounding box center [594, 346] width 45 height 22
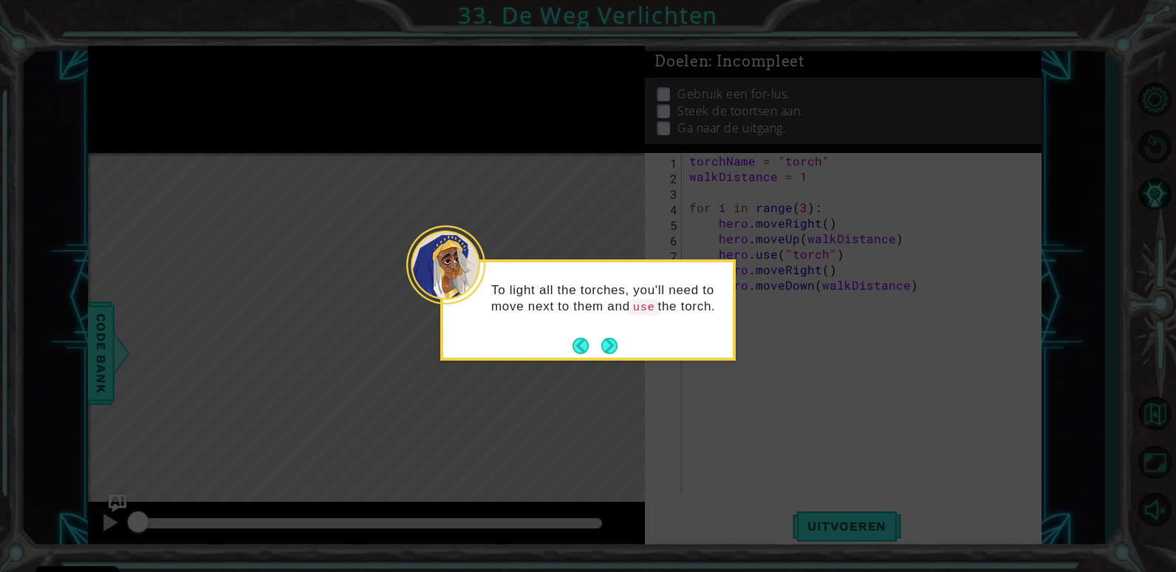
click at [609, 340] on button "Next" at bounding box center [609, 346] width 18 height 18
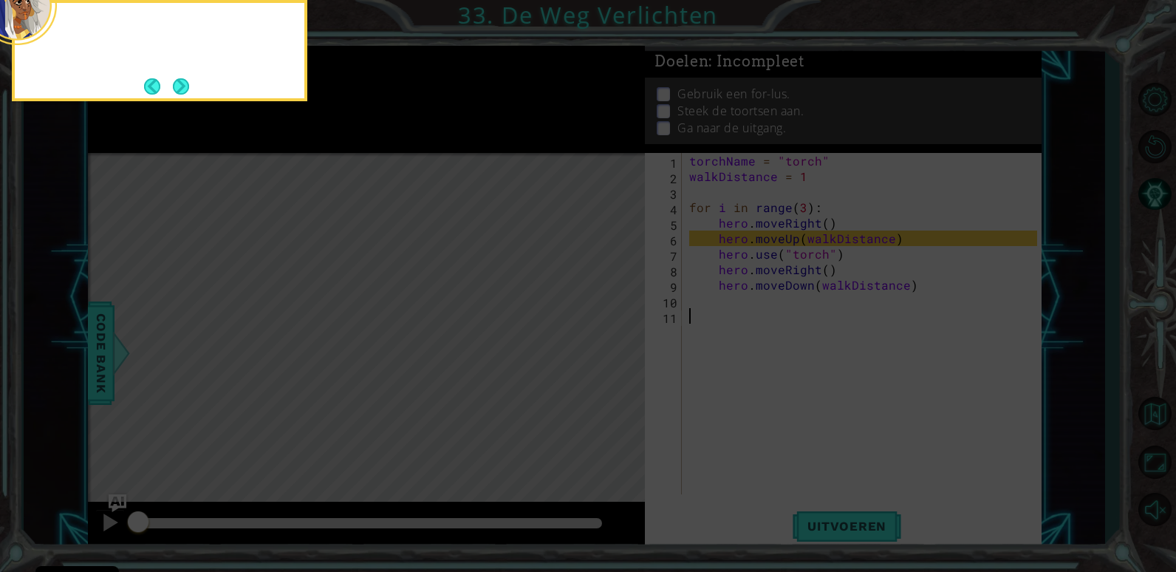
click at [609, 340] on icon at bounding box center [588, 86] width 1176 height 972
click at [190, 93] on button "Next" at bounding box center [181, 86] width 17 height 17
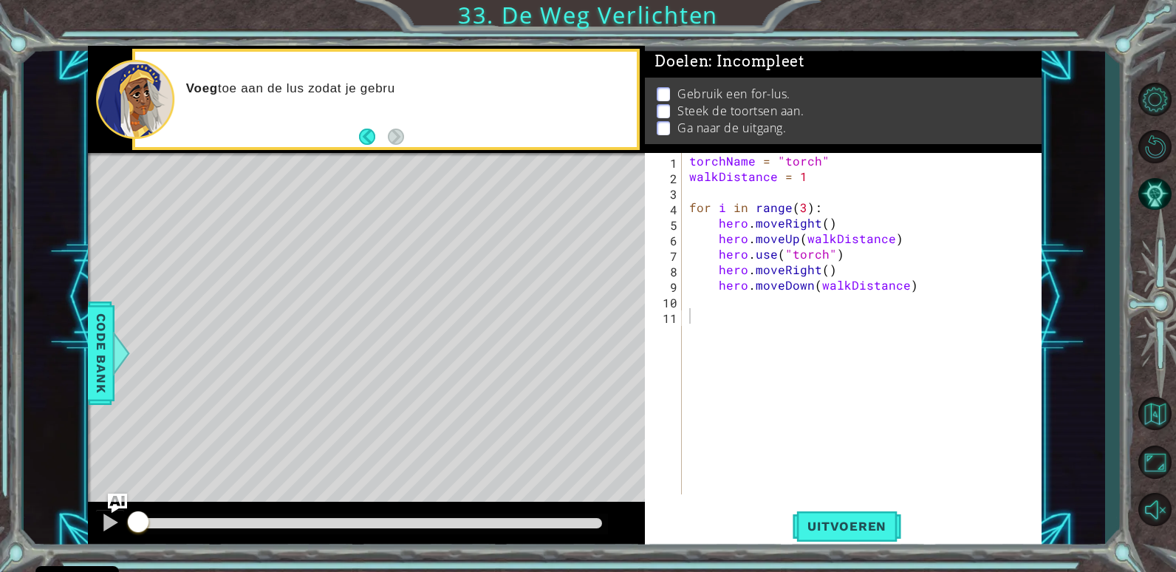
click at [122, 504] on img "Ask AI" at bounding box center [117, 502] width 19 height 19
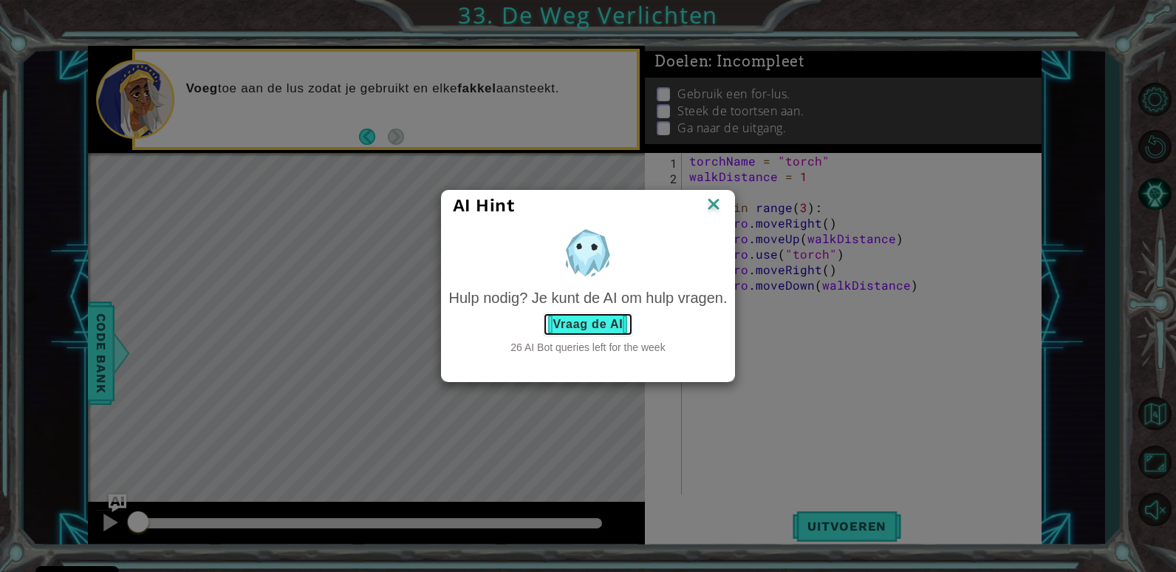
click at [590, 334] on button "Vraag de AI" at bounding box center [587, 324] width 89 height 24
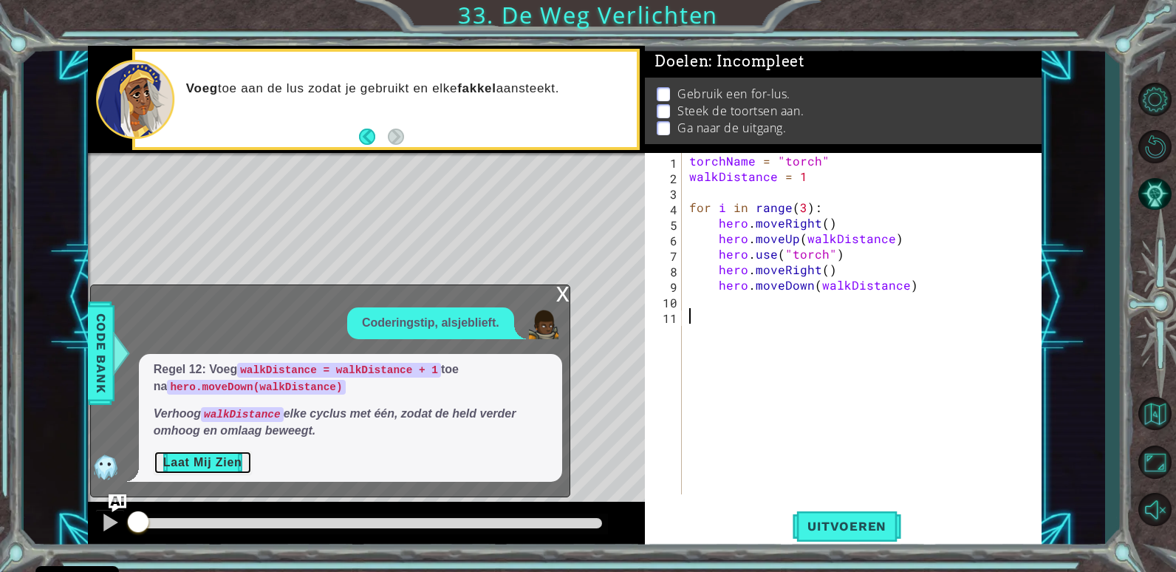
click at [225, 452] on button "Laat Mij Zien" at bounding box center [203, 463] width 98 height 24
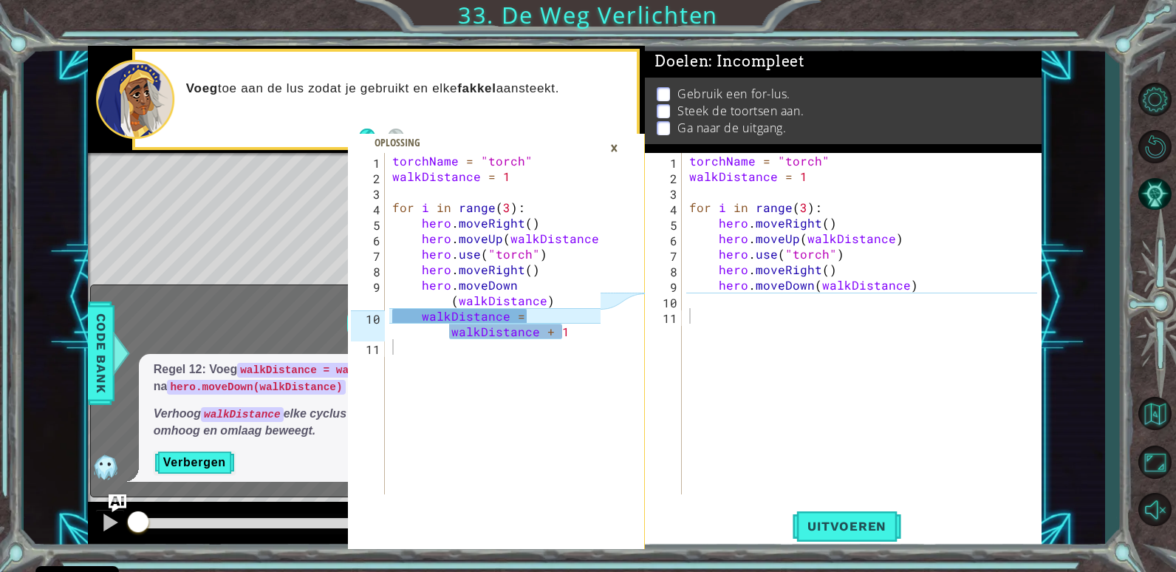
drag, startPoint x: 603, startPoint y: 357, endPoint x: 420, endPoint y: 282, distance: 197.1
click at [415, 281] on div "1 2 3 4 5 6 7 8 9 10 11 torchName = "torch" walkDistance = 1 for i in range ( 3…" at bounding box center [496, 351] width 297 height 396
drag, startPoint x: 405, startPoint y: 310, endPoint x: 568, endPoint y: 349, distance: 167.0
click at [568, 349] on div "torchName = "torch" walkDistance = 1 for i in range ( 3 ) : hero . moveRight ( …" at bounding box center [498, 339] width 219 height 372
type textarea "walkDistance = walkDistance + 1"
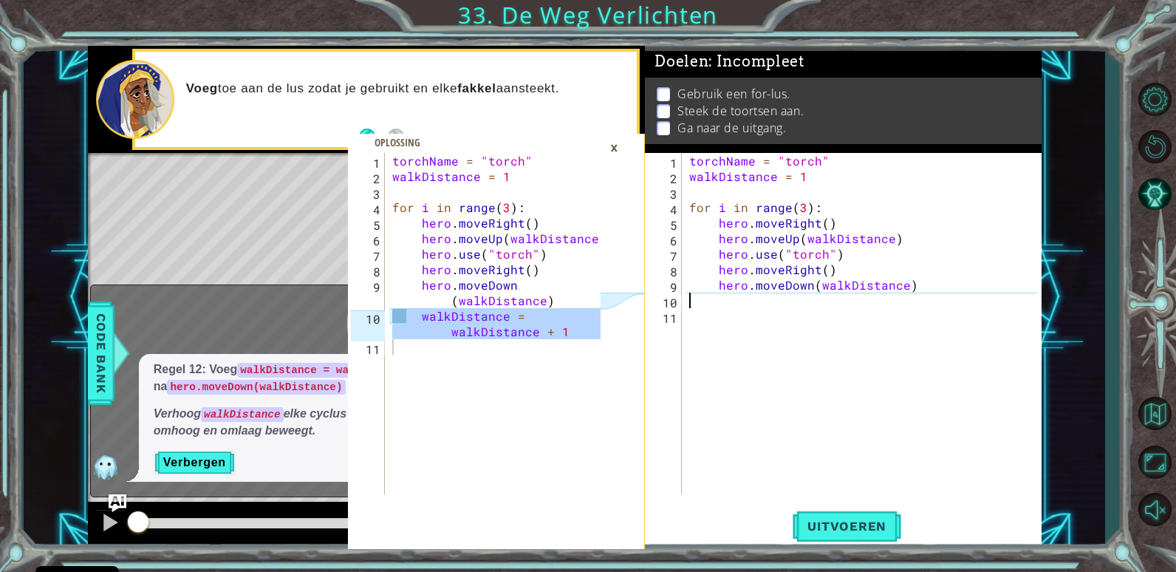
click at [764, 299] on div "torchName = "torch" walkDistance = 1 for i in range ( 3 ) : hero . moveRight ( …" at bounding box center [865, 339] width 358 height 372
type textarea "hero.moveDown(walkDistance)"
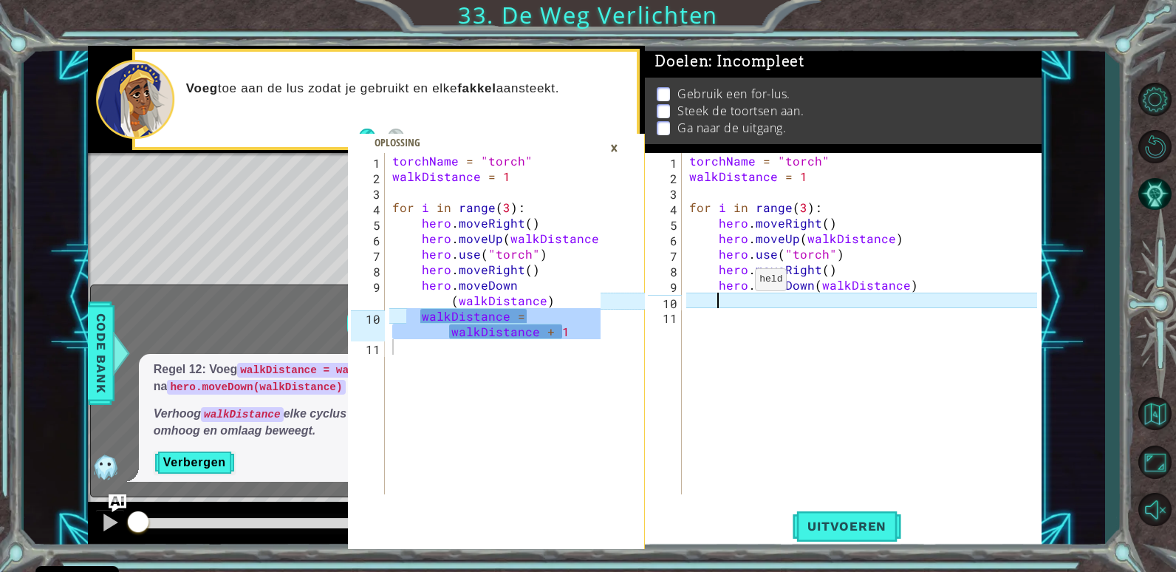
paste textarea "Code Area"
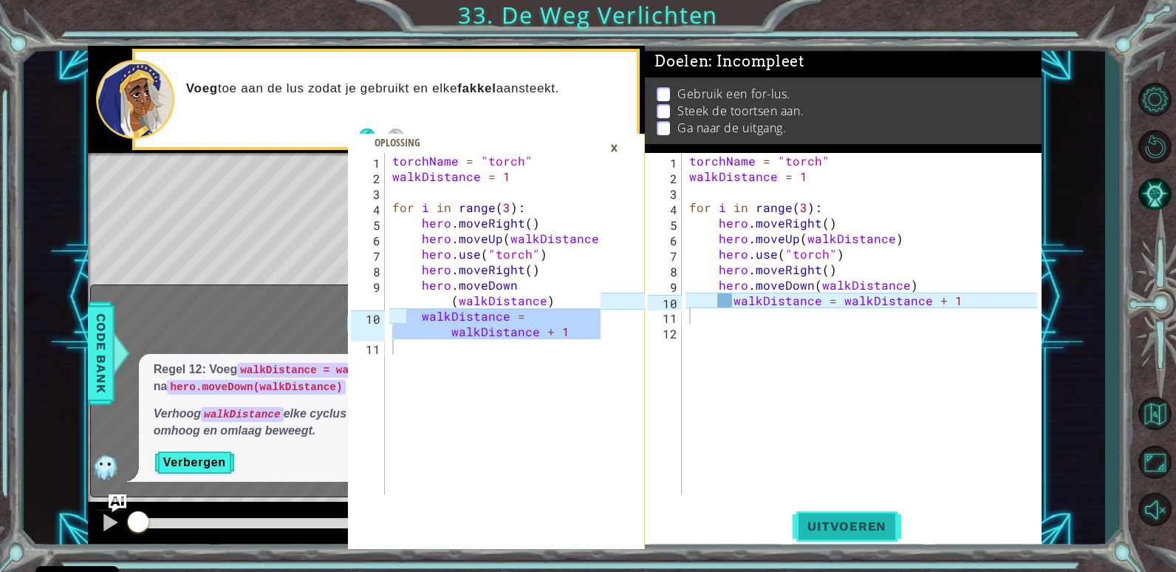
click at [857, 512] on button "Uitvoeren" at bounding box center [846, 526] width 109 height 40
click at [619, 140] on div "×" at bounding box center [614, 147] width 23 height 25
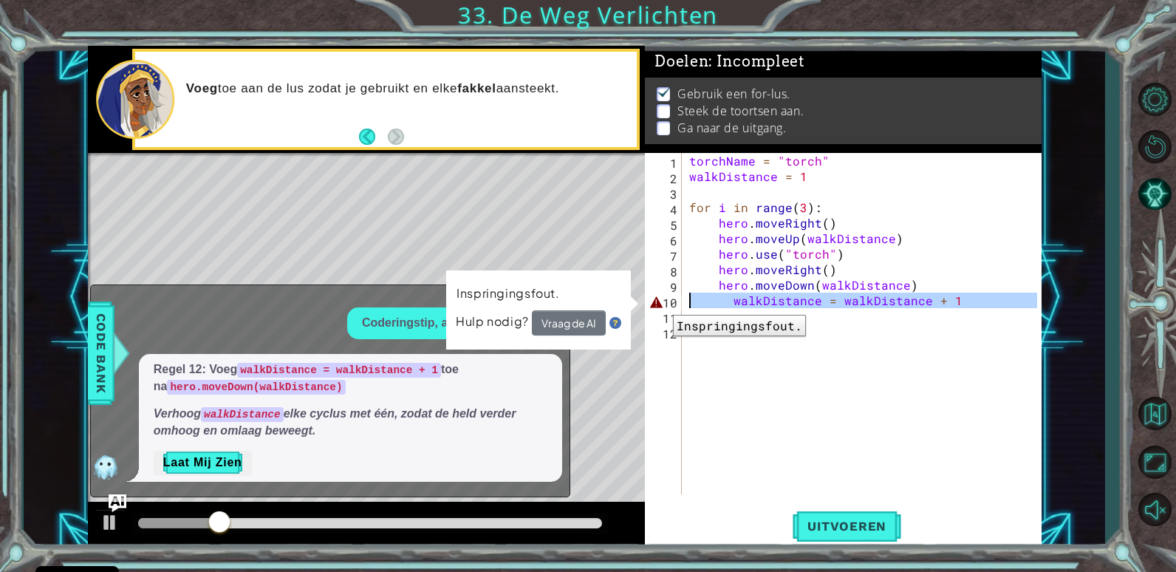
click at [662, 304] on div "10" at bounding box center [665, 303] width 34 height 16
type textarea "walkDistance = walkDistance + 1"
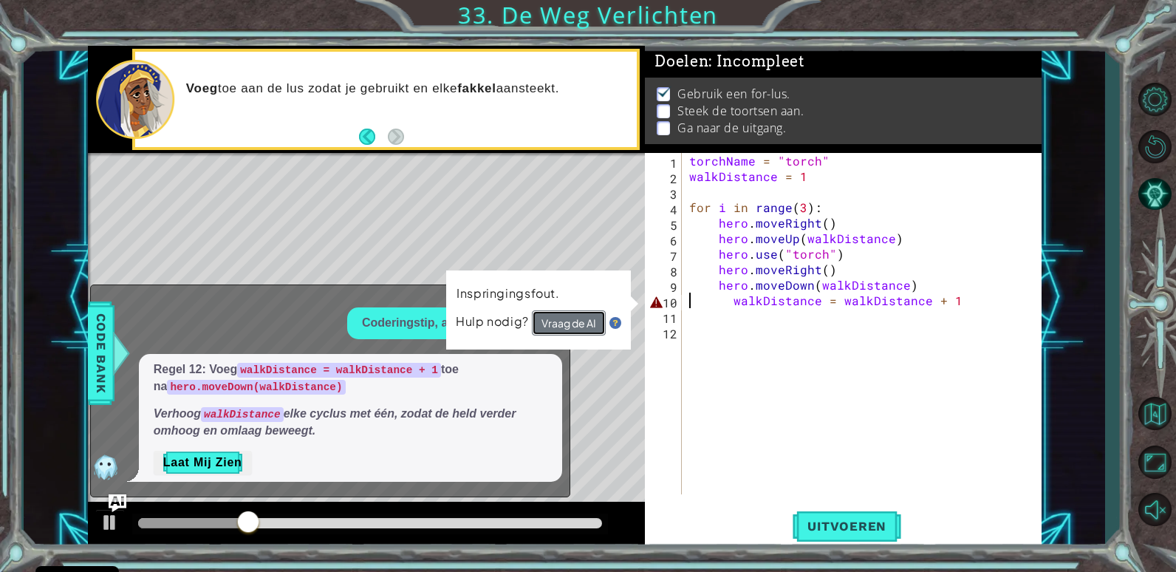
click at [600, 320] on button "Vraag de AI" at bounding box center [568, 323] width 75 height 27
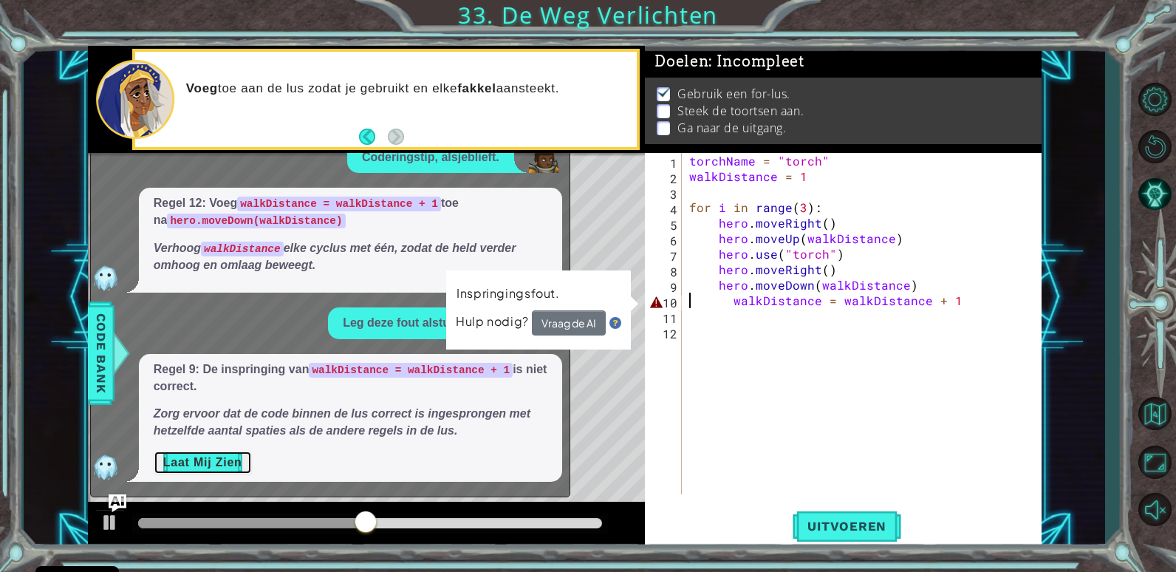
click at [210, 453] on button "Laat Mij Zien" at bounding box center [203, 463] width 98 height 24
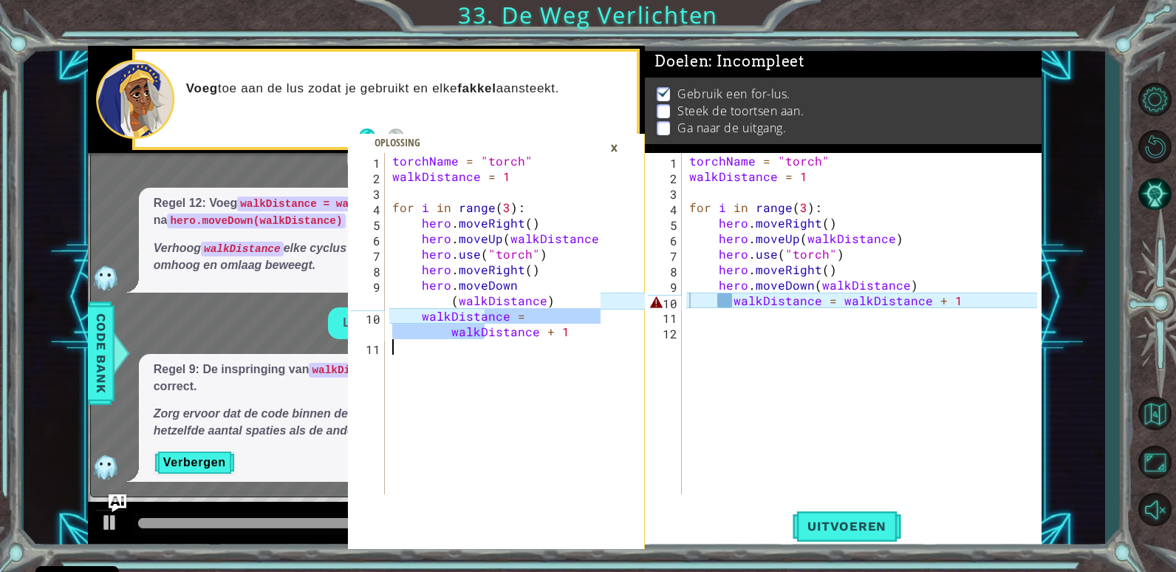
click at [482, 307] on div "torchName = "torch" walkDistance = 1 for i in range ( 3 ) : hero . moveRight ( …" at bounding box center [498, 339] width 219 height 372
type textarea "walkDistance = walkDistance + 1"
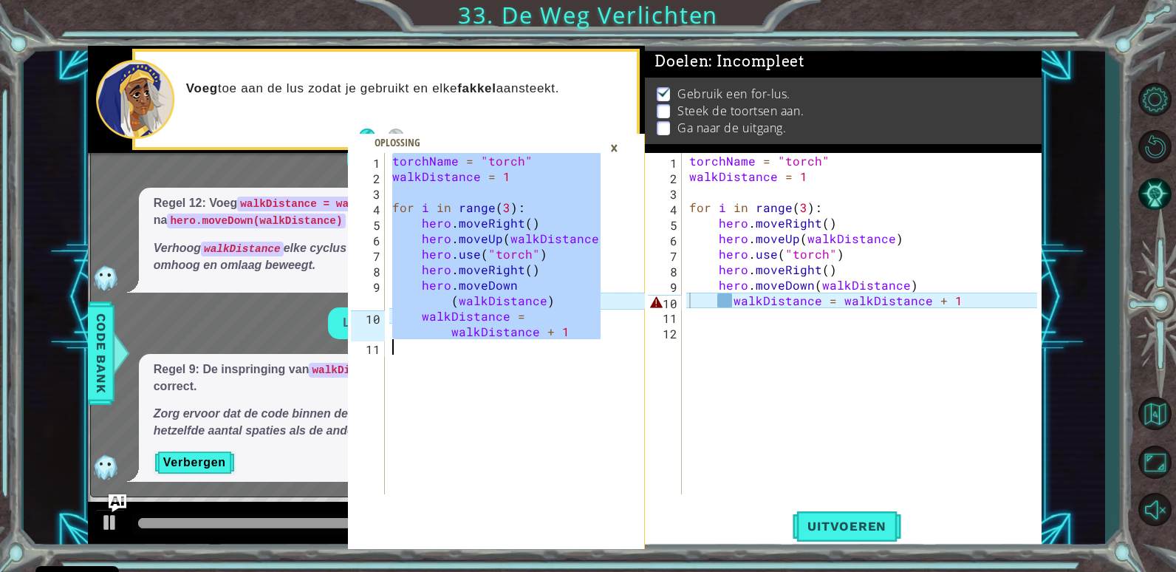
click at [860, 300] on div "torchName = "torch" walkDistance = 1 for i in range ( 3 ) : hero . moveRight ( …" at bounding box center [865, 339] width 358 height 372
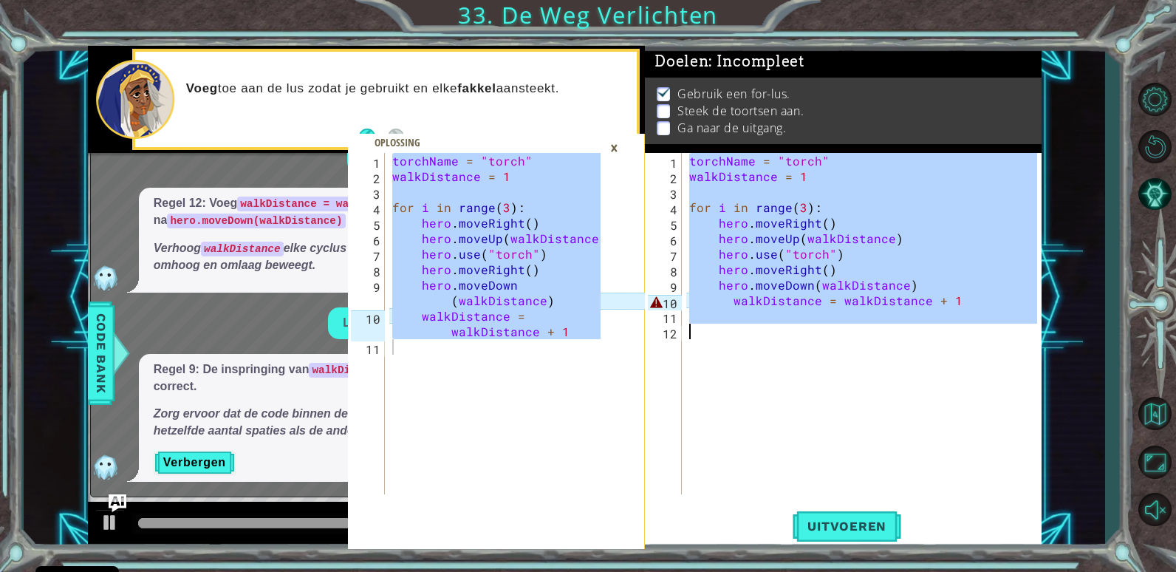
paste textarea "Code Area"
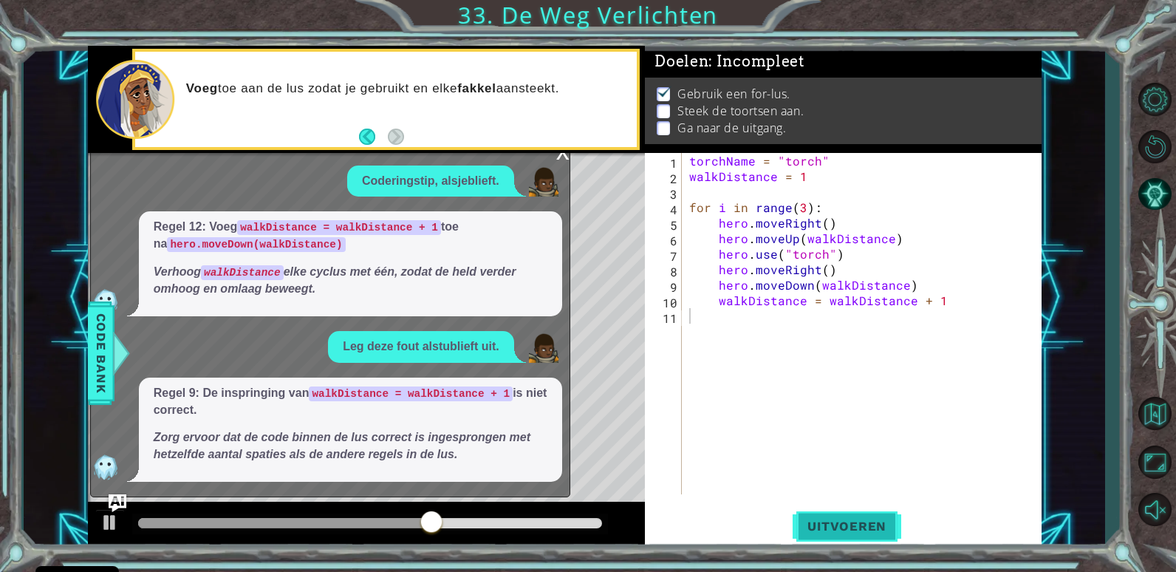
click at [850, 507] on div "1 2 3 4 5 6 7 8 9 10 11 torchName = "torch" walkDistance = 1 for i in range ( 3…" at bounding box center [843, 351] width 396 height 396
click at [851, 510] on button "Uitvoeren" at bounding box center [846, 526] width 109 height 40
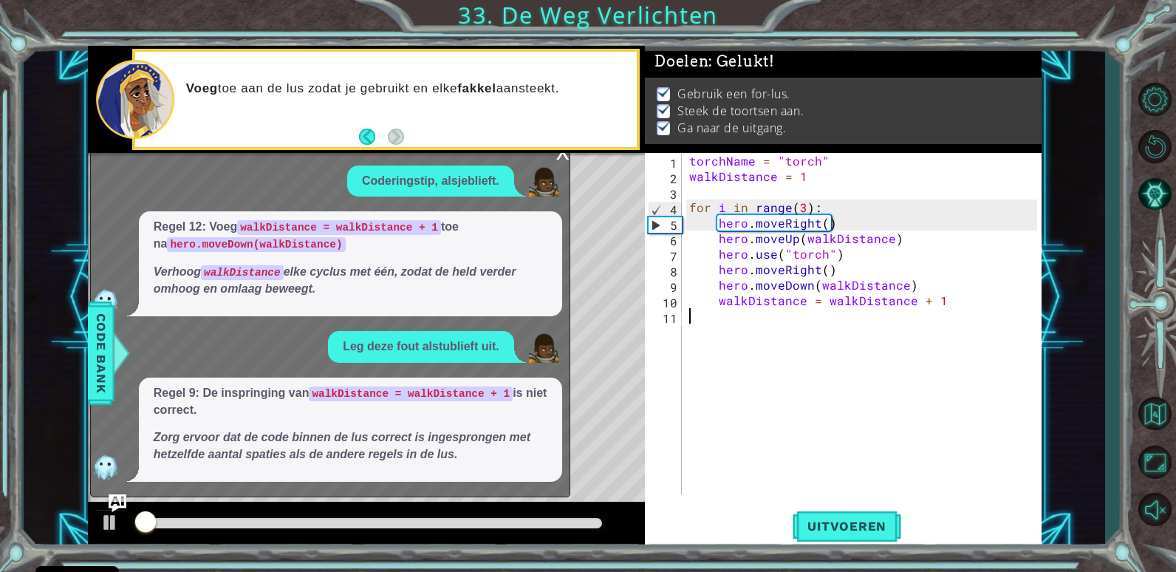
click at [569, 156] on div "x" at bounding box center [562, 150] width 13 height 15
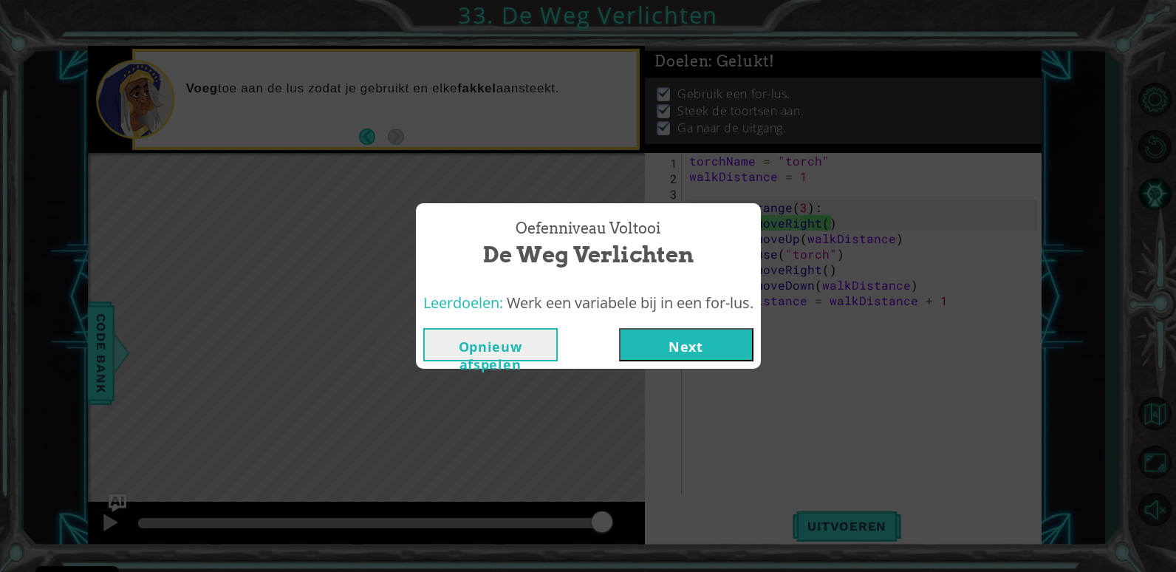
click at [687, 335] on button "Next" at bounding box center [686, 344] width 134 height 33
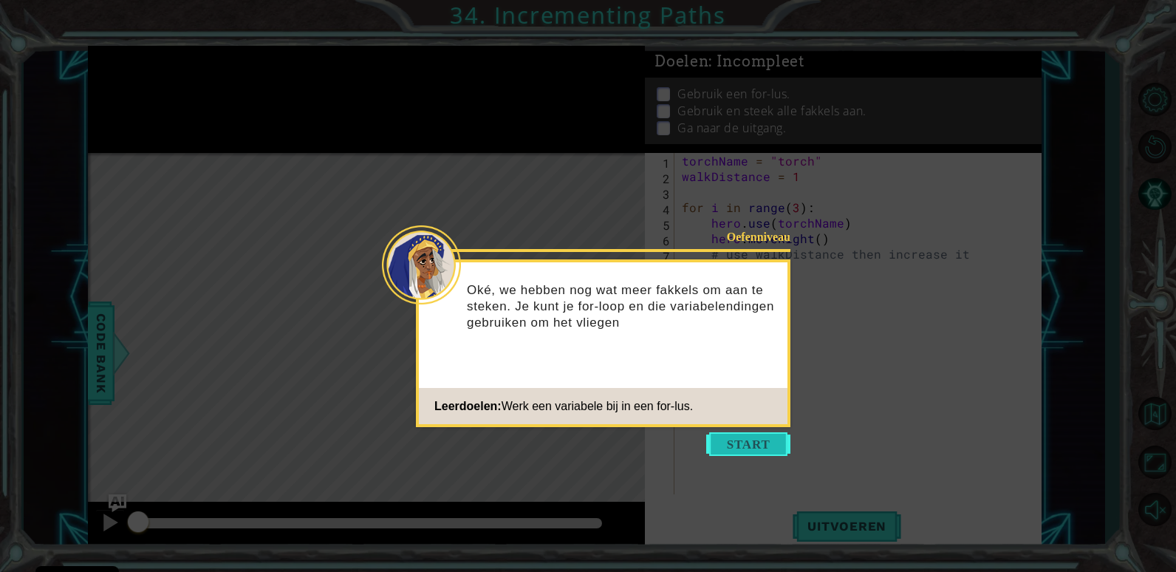
click at [771, 449] on button "Start" at bounding box center [748, 444] width 84 height 24
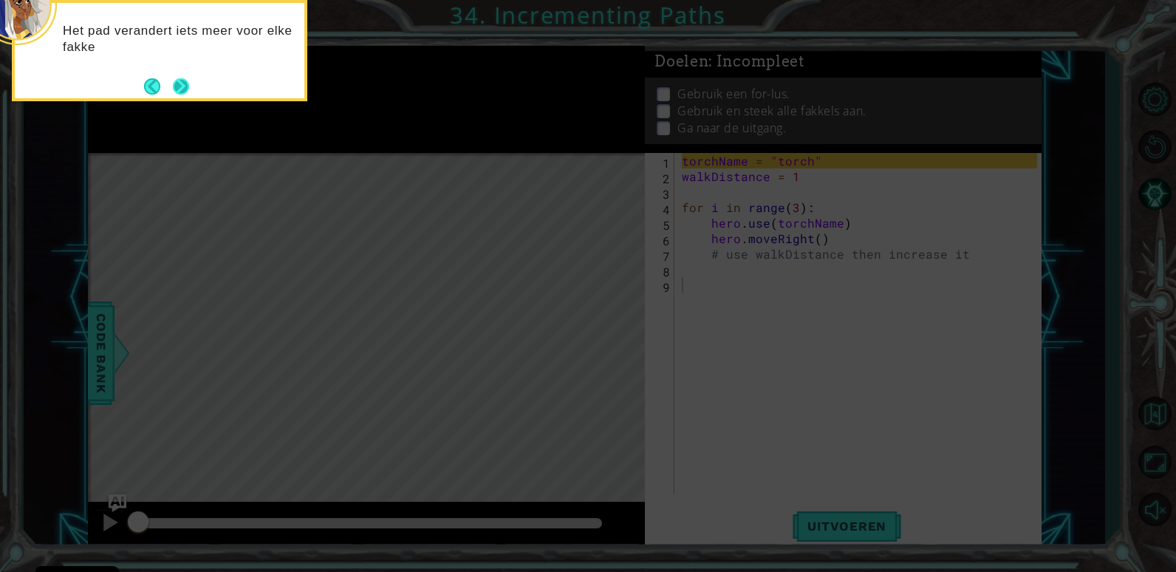
click at [174, 89] on button "Next" at bounding box center [180, 86] width 19 height 19
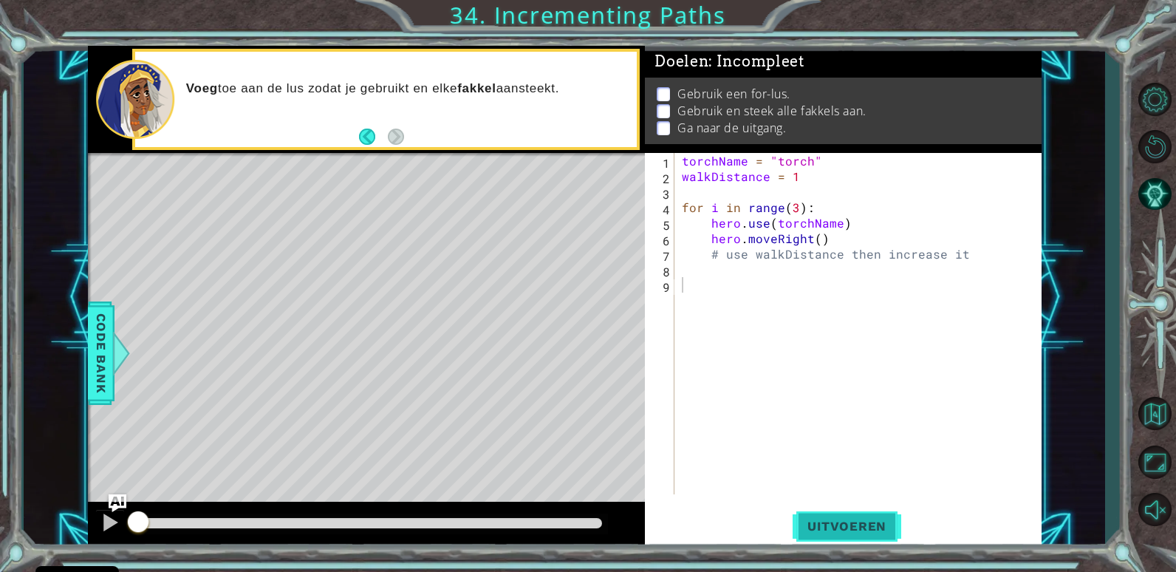
click at [818, 513] on button "Uitvoeren" at bounding box center [846, 526] width 109 height 40
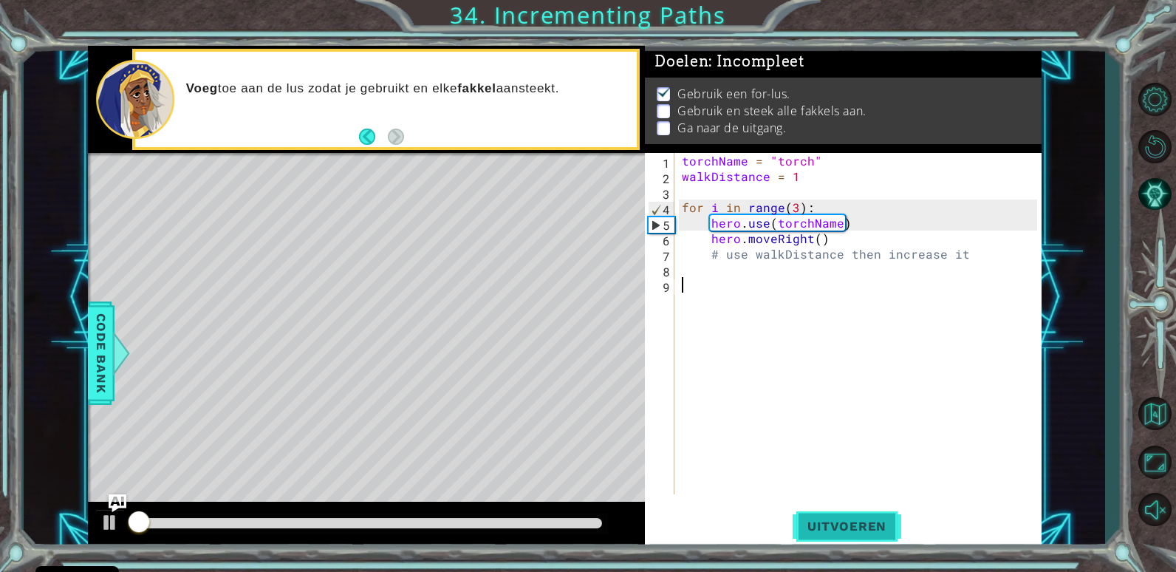
click at [818, 513] on button "Uitvoeren" at bounding box center [846, 526] width 109 height 40
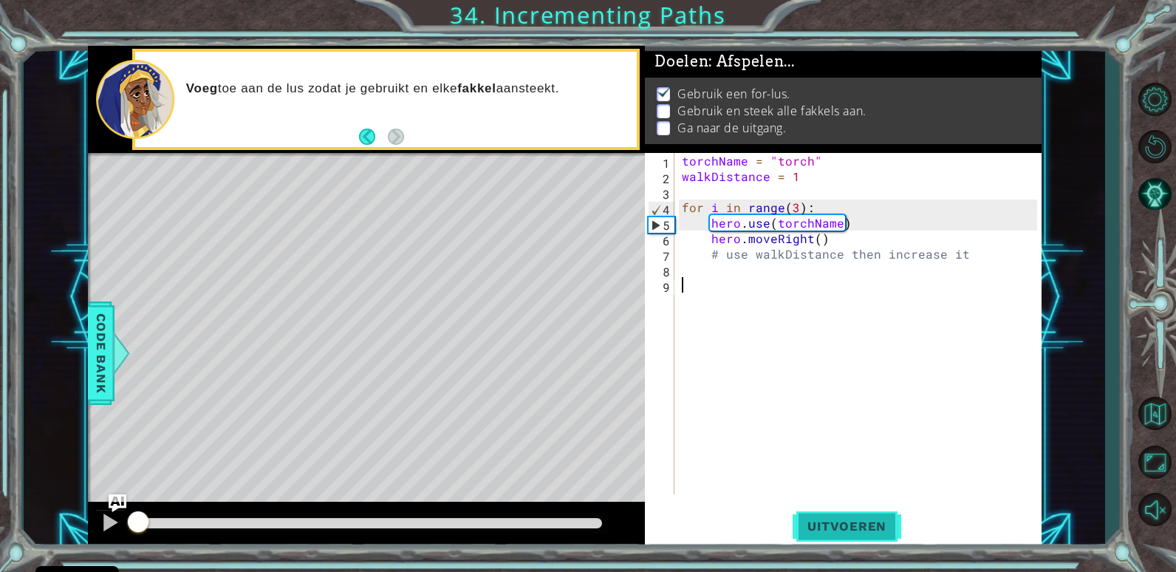
click at [818, 513] on button "Uitvoeren" at bounding box center [846, 526] width 109 height 40
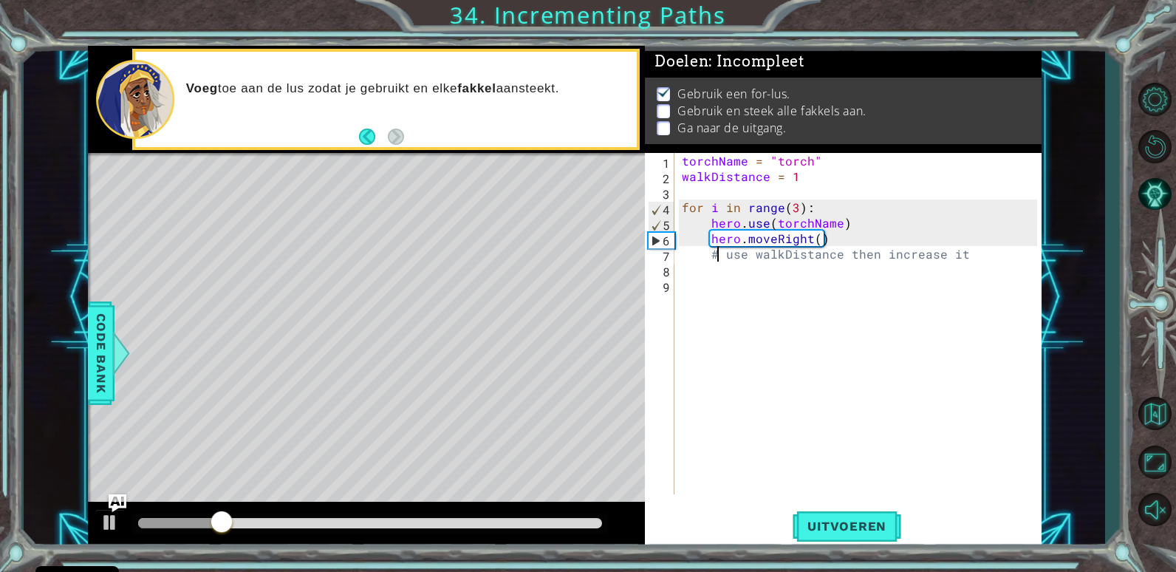
click at [717, 259] on div "torchName = "torch" walkDistance = 1 for i in range ( 3 ) : hero . use ( torchN…" at bounding box center [862, 339] width 366 height 372
click at [715, 258] on div "torchName = "torch" walkDistance = 1 for i in range ( 3 ) : hero . use ( torchN…" at bounding box center [862, 339] width 366 height 372
click at [710, 256] on div "torchName = "torch" walkDistance = 1 for i in range ( 3 ) : hero . use ( torchN…" at bounding box center [862, 339] width 366 height 372
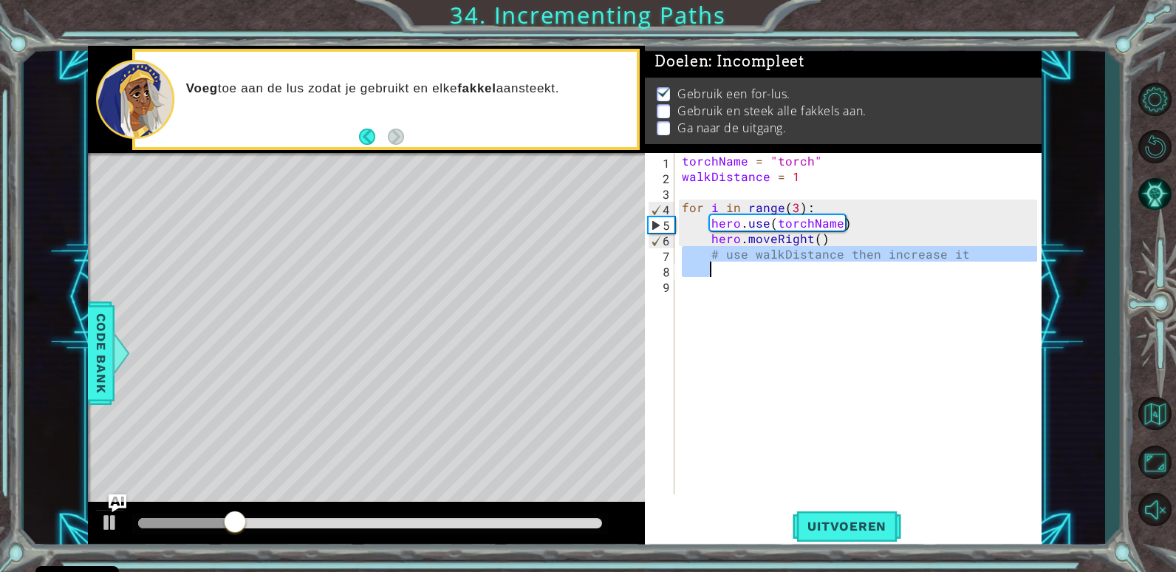
drag, startPoint x: 710, startPoint y: 256, endPoint x: 933, endPoint y: 263, distance: 223.2
click at [933, 263] on div "torchName = "torch" walkDistance = 1 for i in range ( 3 ) : hero . use ( torchN…" at bounding box center [862, 339] width 366 height 372
click at [859, 238] on div "torchName = "torch" walkDistance = 1 for i in range ( 3 ) : hero . use ( torchN…" at bounding box center [862, 339] width 366 height 372
type textarea "hero.moveRight()"
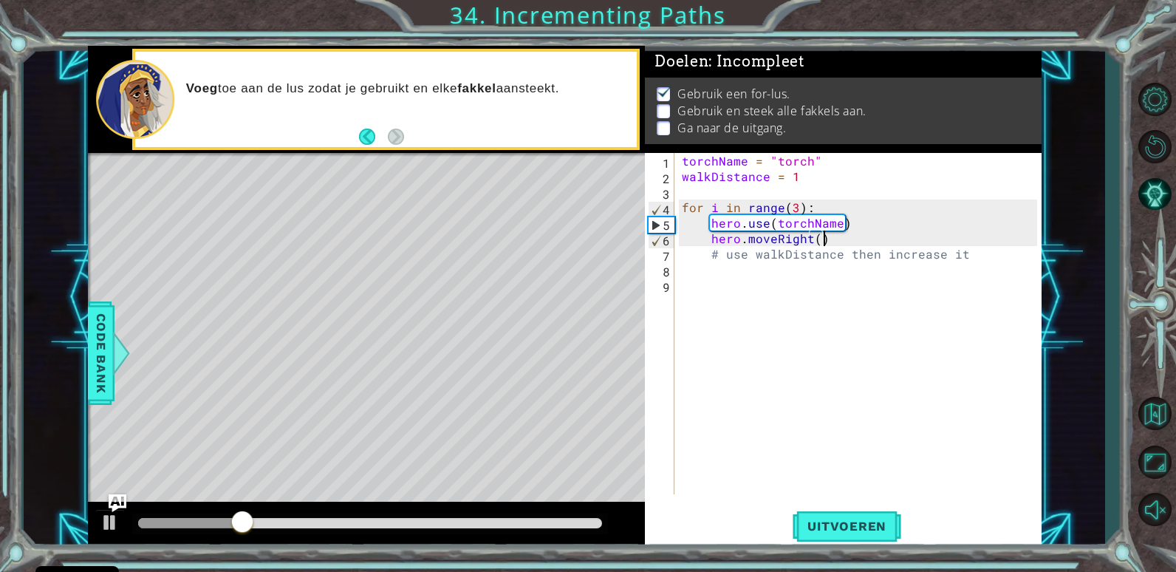
click at [806, 265] on div "torchName = "torch" walkDistance = 1 for i in range ( 3 ) : hero . use ( torchN…" at bounding box center [862, 339] width 366 height 372
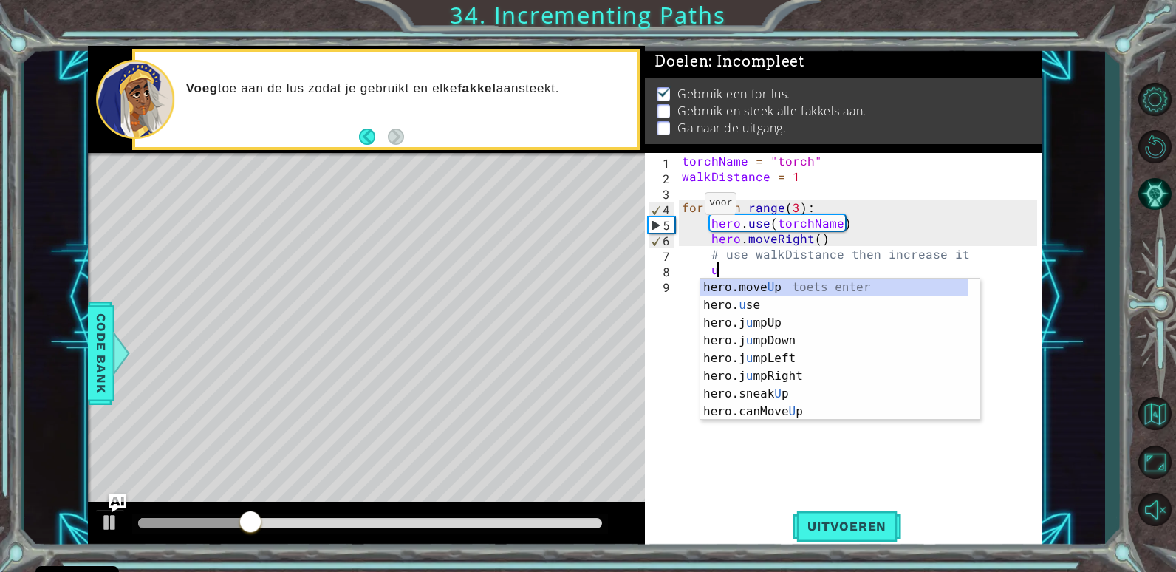
scroll to position [0, 2]
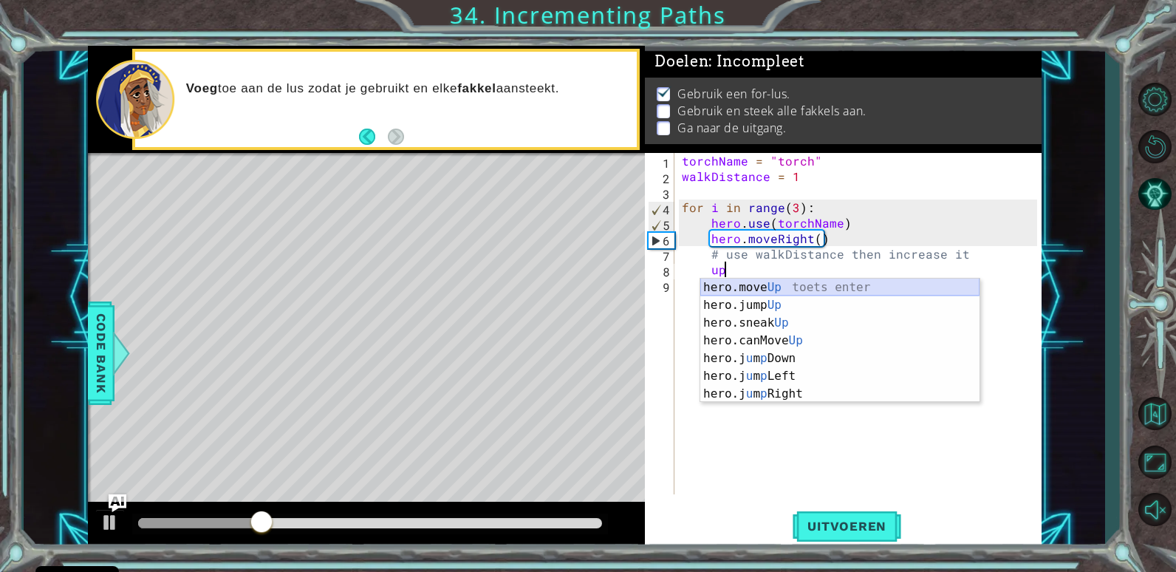
click at [787, 281] on div "hero.move Up toets enter hero.jump Up toets enter hero.sneak Up toets enter her…" at bounding box center [839, 358] width 279 height 160
type textarea "hero.moveUp(1)"
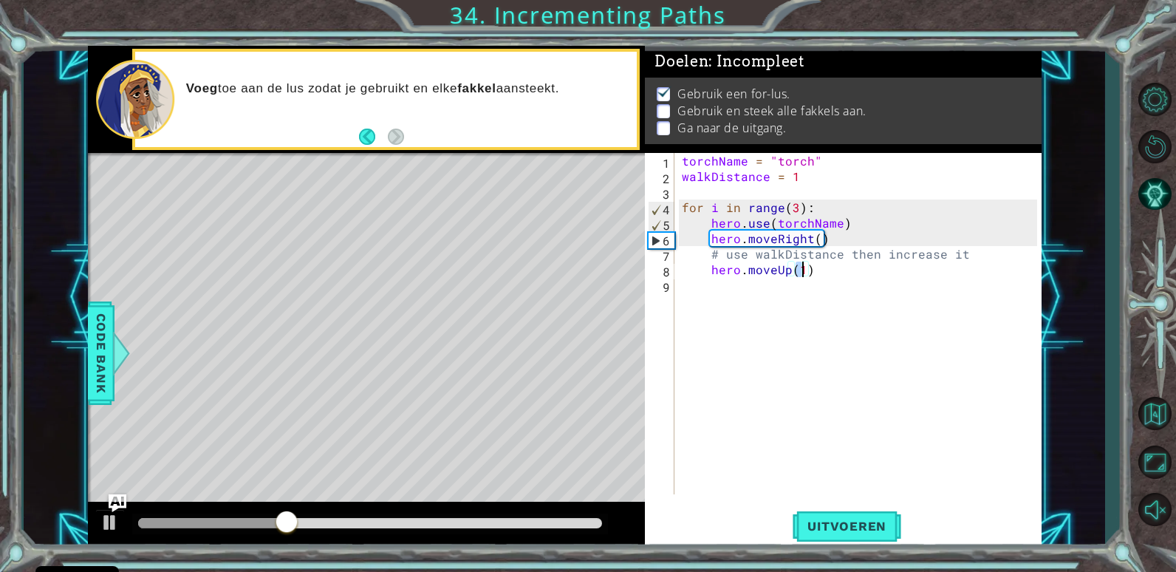
click at [767, 293] on div "torchName = "torch" walkDistance = 1 for i in range ( 3 ) : hero . use ( torchN…" at bounding box center [862, 339] width 366 height 372
click at [834, 521] on span "Uitvoeren" at bounding box center [846, 525] width 109 height 15
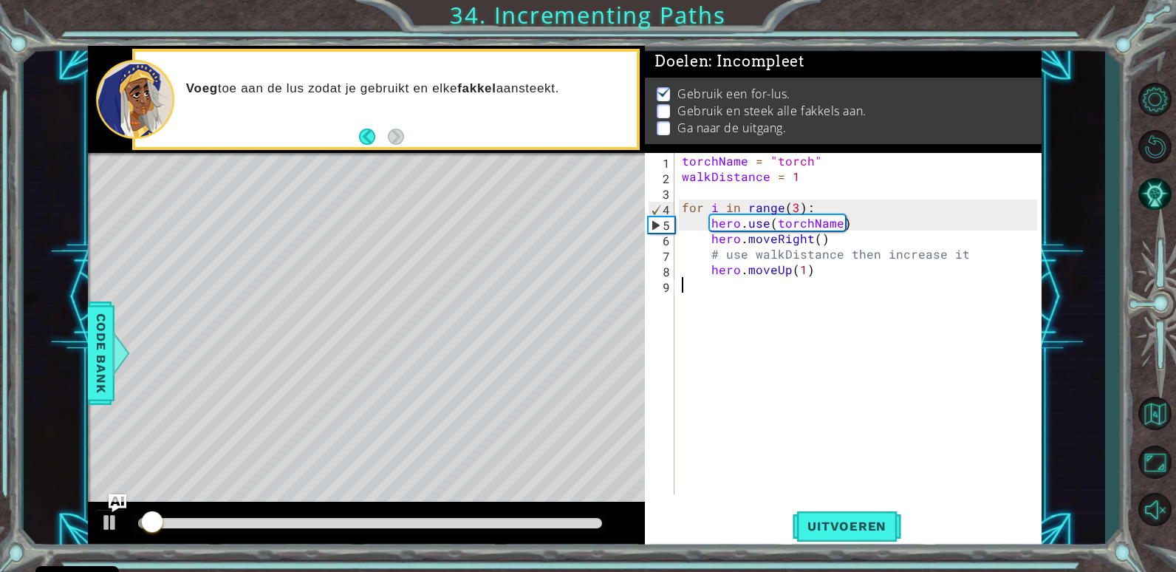
click at [722, 296] on div "torchName = "torch" walkDistance = 1 for i in range ( 3 ) : hero . use ( torchN…" at bounding box center [862, 339] width 366 height 372
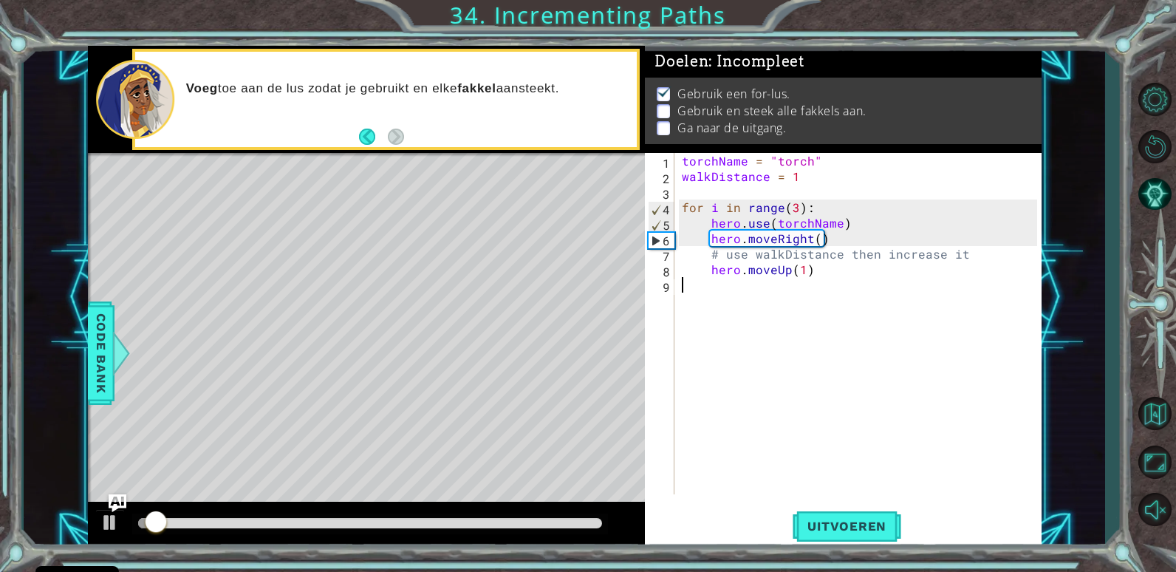
click at [723, 281] on div "torchName = "torch" walkDistance = 1 for i in range ( 3 ) : hero . use ( torchN…" at bounding box center [862, 339] width 366 height 372
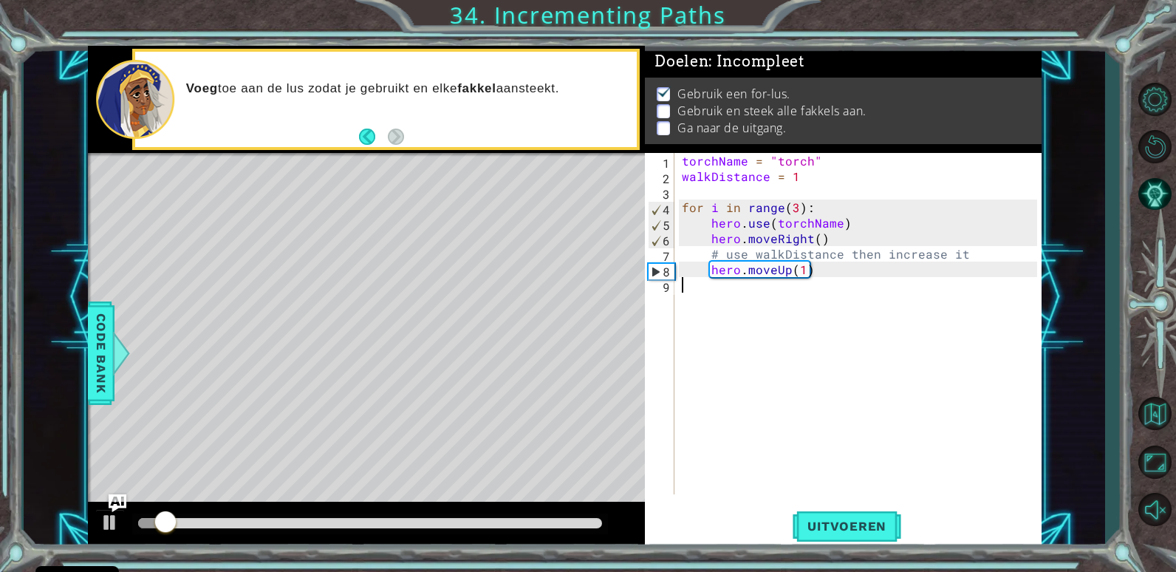
drag, startPoint x: 730, startPoint y: 281, endPoint x: 761, endPoint y: 282, distance: 31.0
click at [733, 281] on div "torchName = "torch" walkDistance = 1 for i in range ( 3 ) : hero . use ( torchN…" at bounding box center [862, 339] width 366 height 372
click at [803, 290] on div "torchName = "torch" walkDistance = 1 for i in range ( 3 ) : hero . use ( torchN…" at bounding box center [862, 339] width 366 height 372
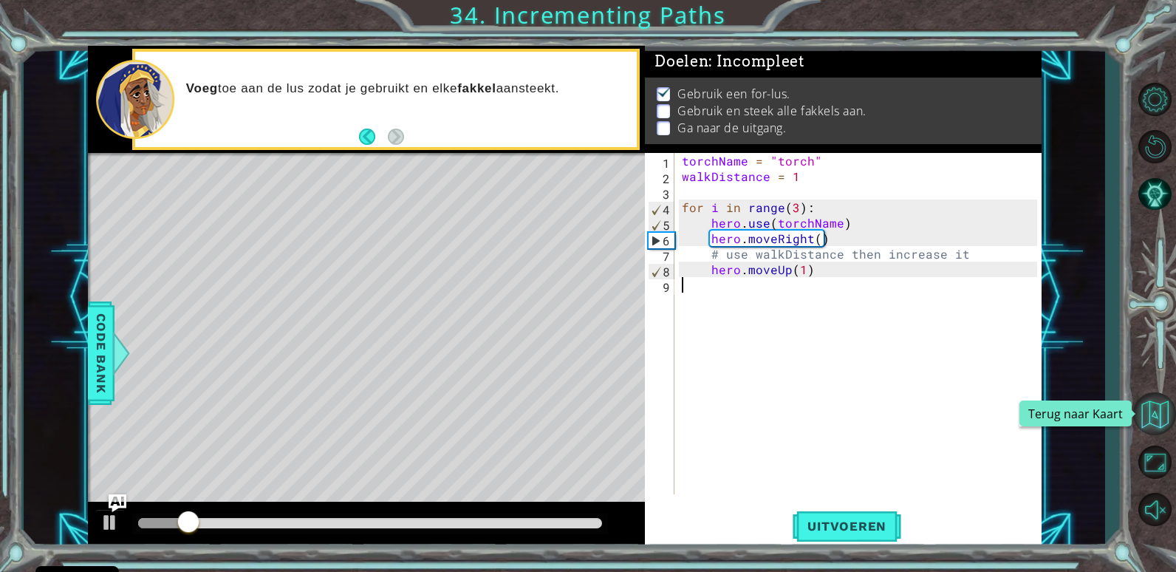
click at [1164, 414] on button "Terug naar Kaart" at bounding box center [1154, 413] width 43 height 43
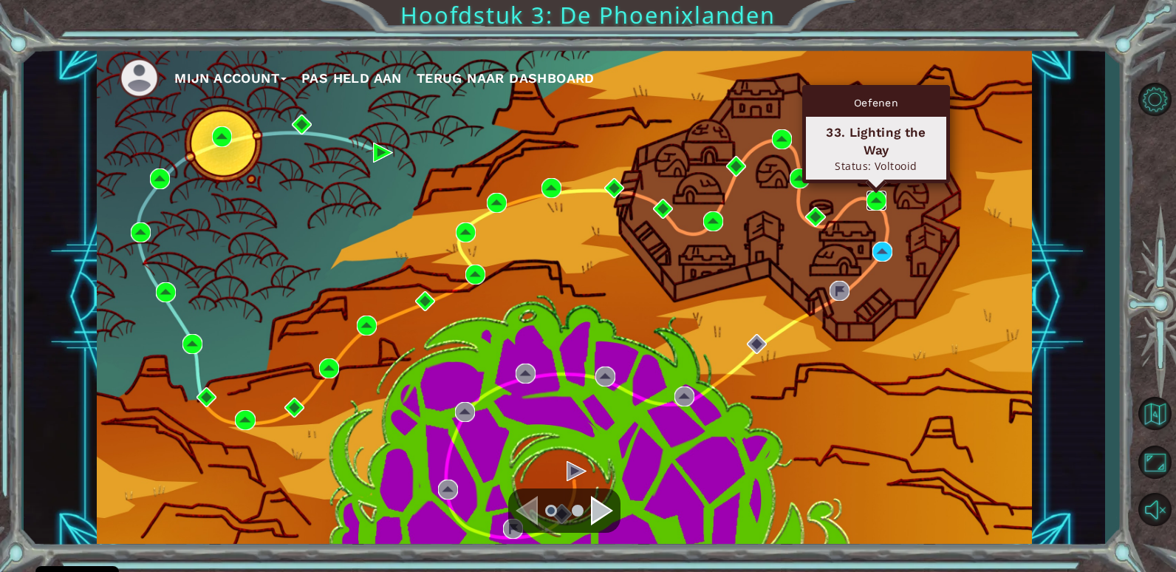
click at [871, 197] on img at bounding box center [876, 201] width 20 height 20
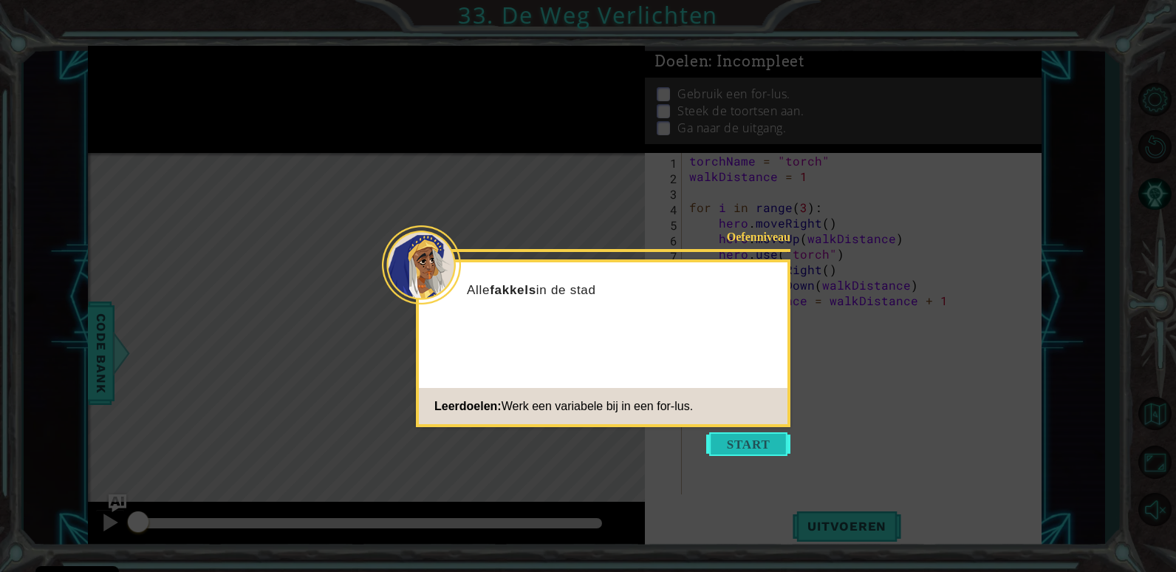
click at [734, 448] on button "Start" at bounding box center [748, 444] width 84 height 24
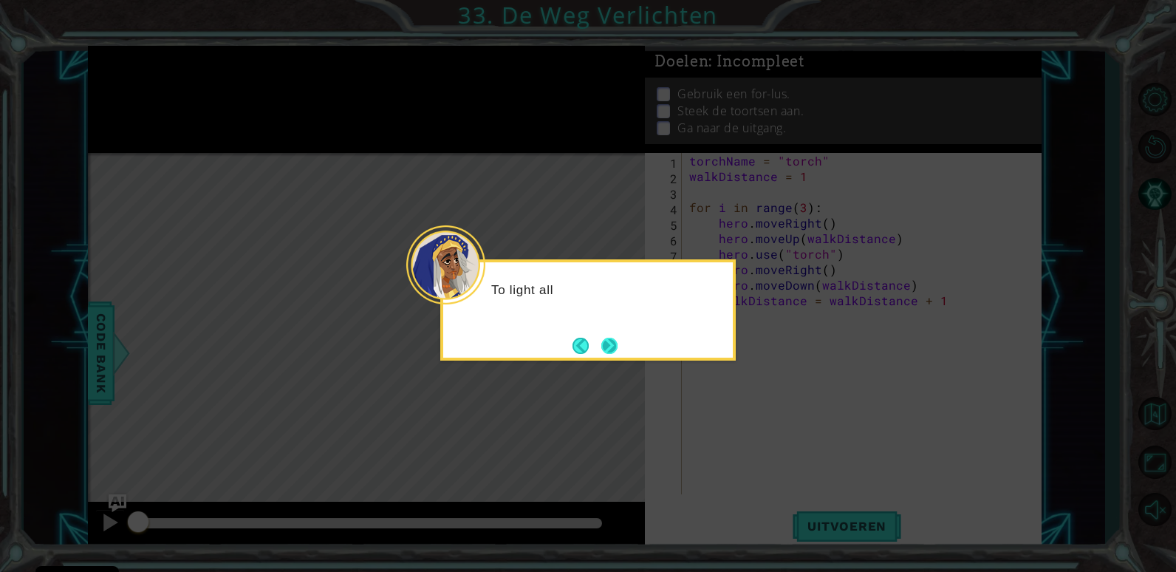
click at [617, 346] on button "Next" at bounding box center [609, 346] width 16 height 16
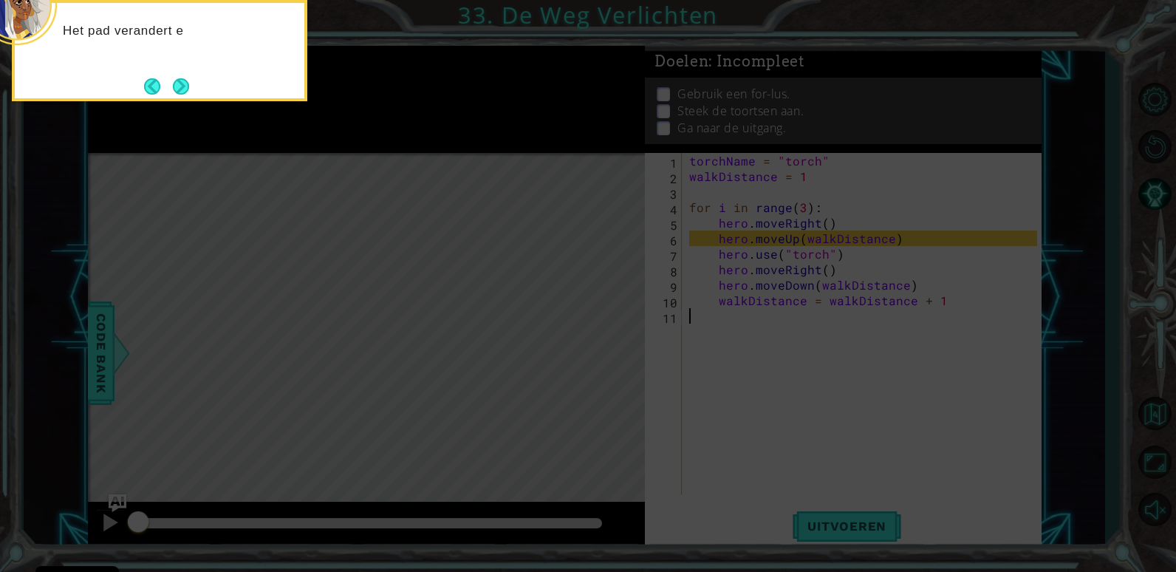
click at [929, 296] on icon at bounding box center [588, 86] width 1176 height 972
click at [188, 78] on button "Next" at bounding box center [181, 86] width 17 height 17
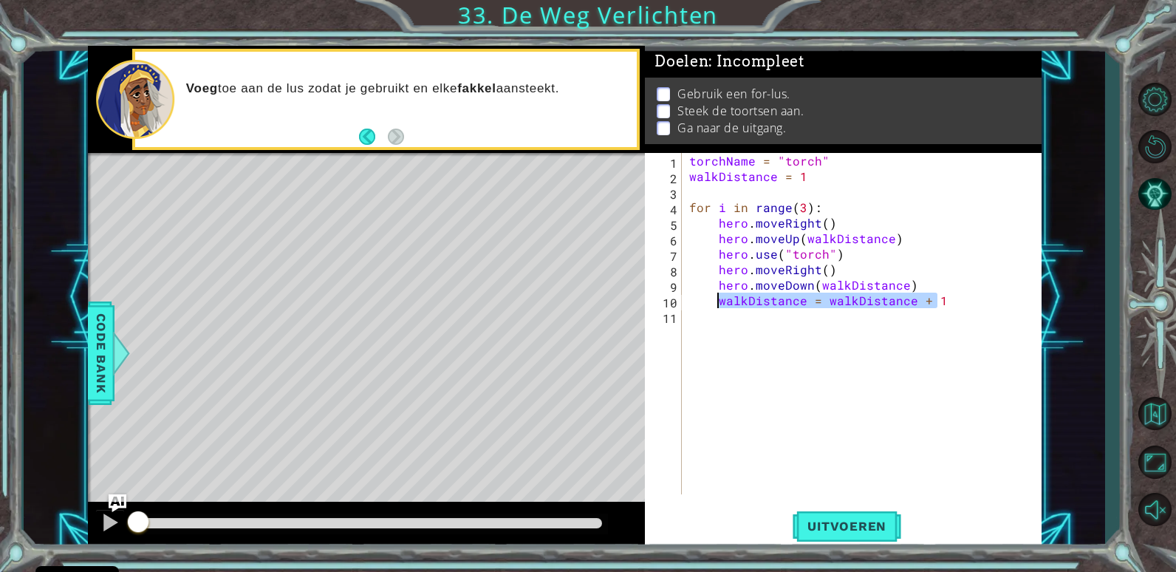
drag, startPoint x: 958, startPoint y: 298, endPoint x: 718, endPoint y: 301, distance: 240.0
click at [718, 301] on div "torchName = "torch" walkDistance = 1 for i in range ( 3 ) : hero . moveRight ( …" at bounding box center [865, 339] width 358 height 372
type textarea "walkDistance = walkDistance + 1"
click at [1148, 400] on button "Terug naar Kaart" at bounding box center [1154, 413] width 43 height 43
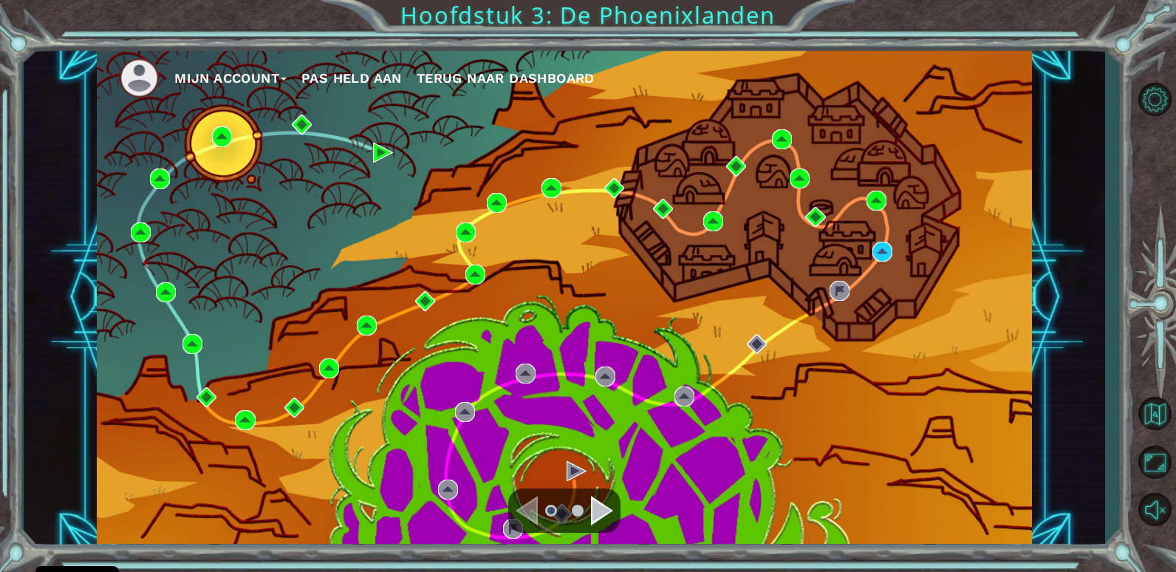
click at [894, 261] on div "Mijn Account Pas Held aan Terug naar Dashboard" at bounding box center [564, 296] width 935 height 493
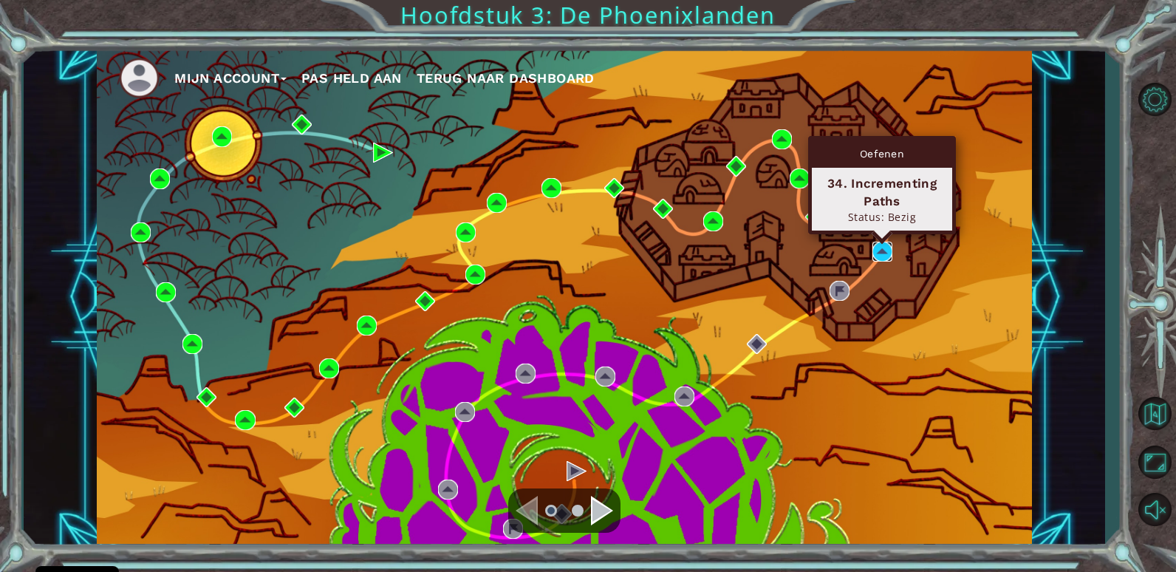
click at [888, 258] on img at bounding box center [882, 251] width 20 height 20
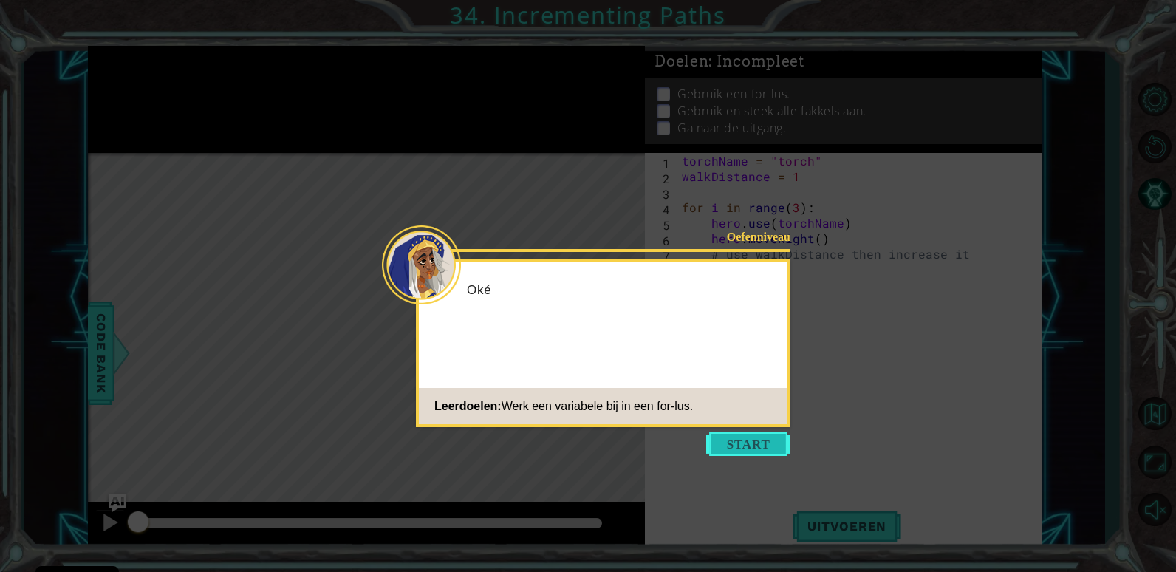
click at [759, 443] on button "Start" at bounding box center [748, 444] width 84 height 24
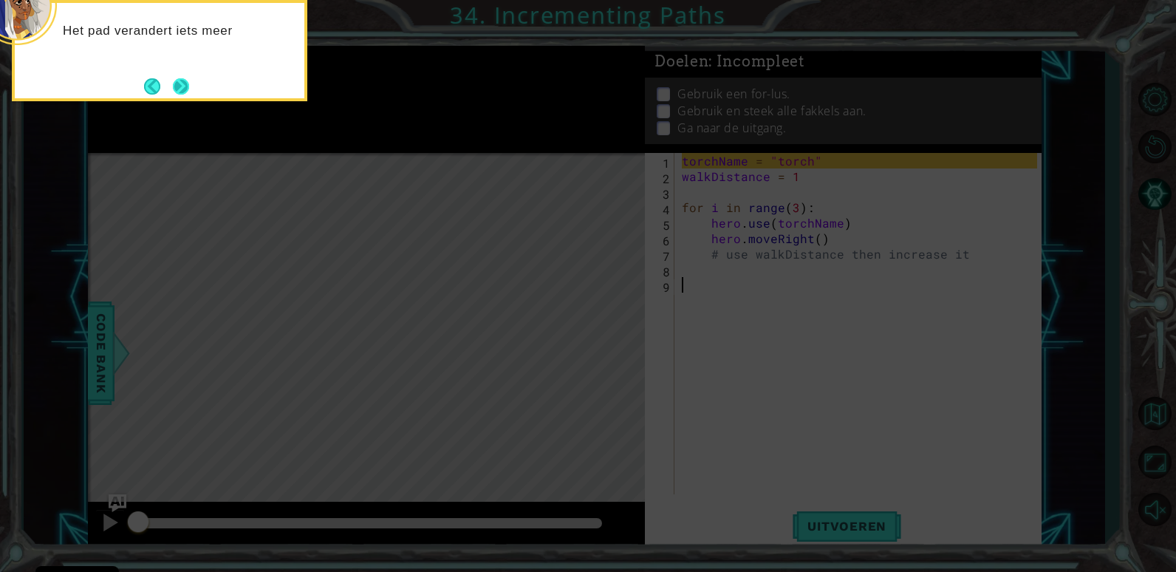
click at [187, 88] on button "Next" at bounding box center [181, 86] width 16 height 16
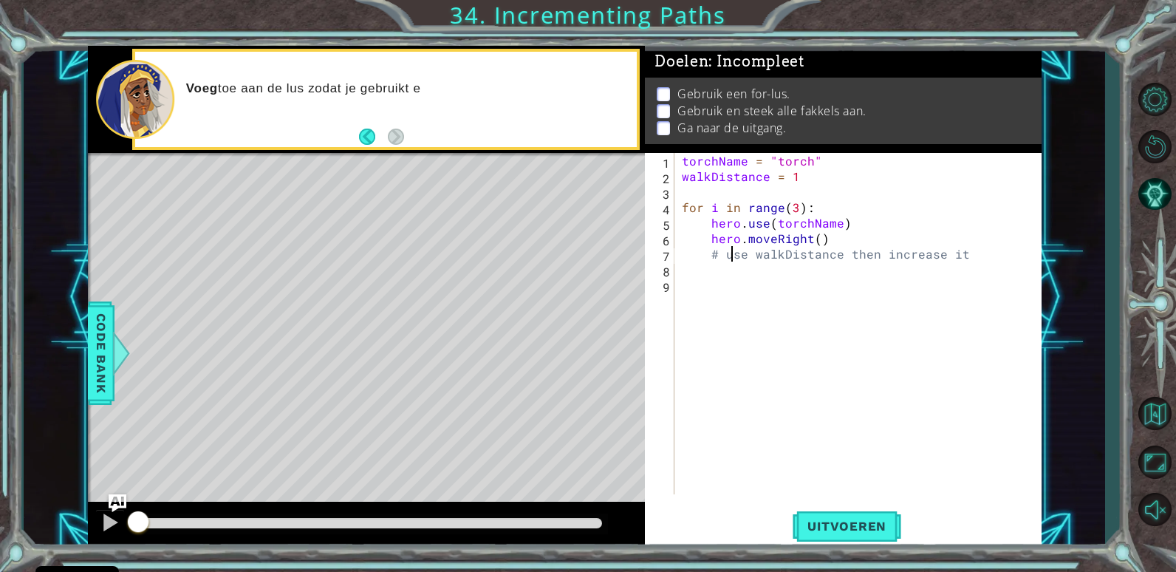
click at [734, 261] on div "torchName = "torch" walkDistance = 1 for i in range ( 3 ) : hero . use ( torchN…" at bounding box center [862, 339] width 366 height 372
type textarea "# use walkDistance then increase it"
click at [721, 266] on div "torchName = "torch" walkDistance = 1 for i in range ( 3 ) : hero . use ( torchN…" at bounding box center [862, 339] width 366 height 372
click at [822, 520] on span "Uitvoeren" at bounding box center [846, 525] width 109 height 15
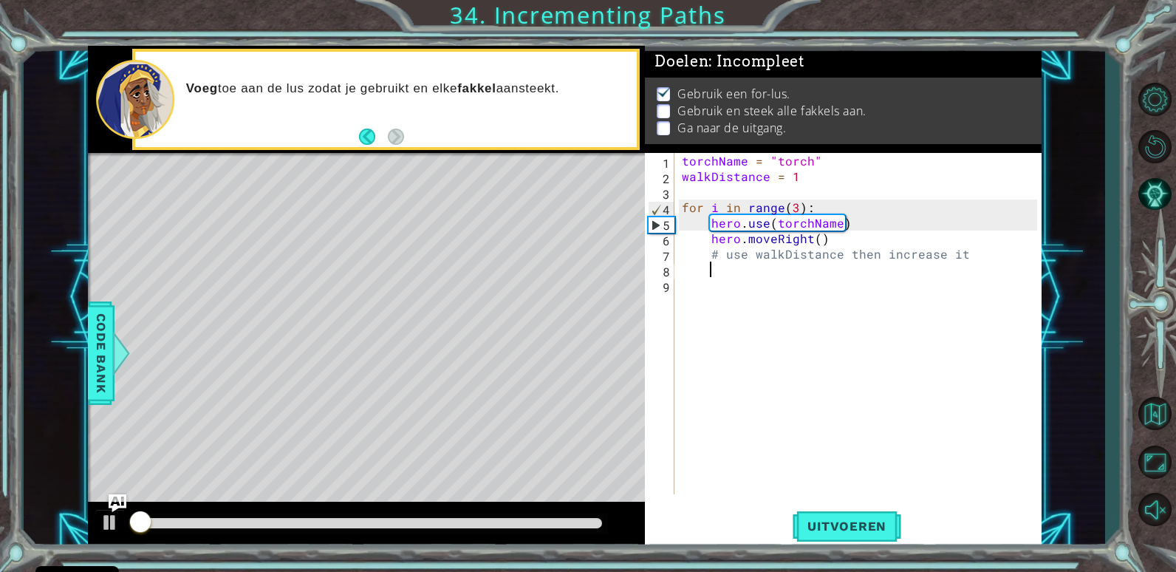
scroll to position [5, 0]
click at [732, 295] on div "torchName = "torch" walkDistance = 1 for i in range ( 3 ) : hero . use ( torchN…" at bounding box center [862, 339] width 366 height 372
click at [723, 272] on div "torchName = "torch" walkDistance = 1 for i in range ( 3 ) : hero . use ( torchN…" at bounding box center [862, 339] width 366 height 372
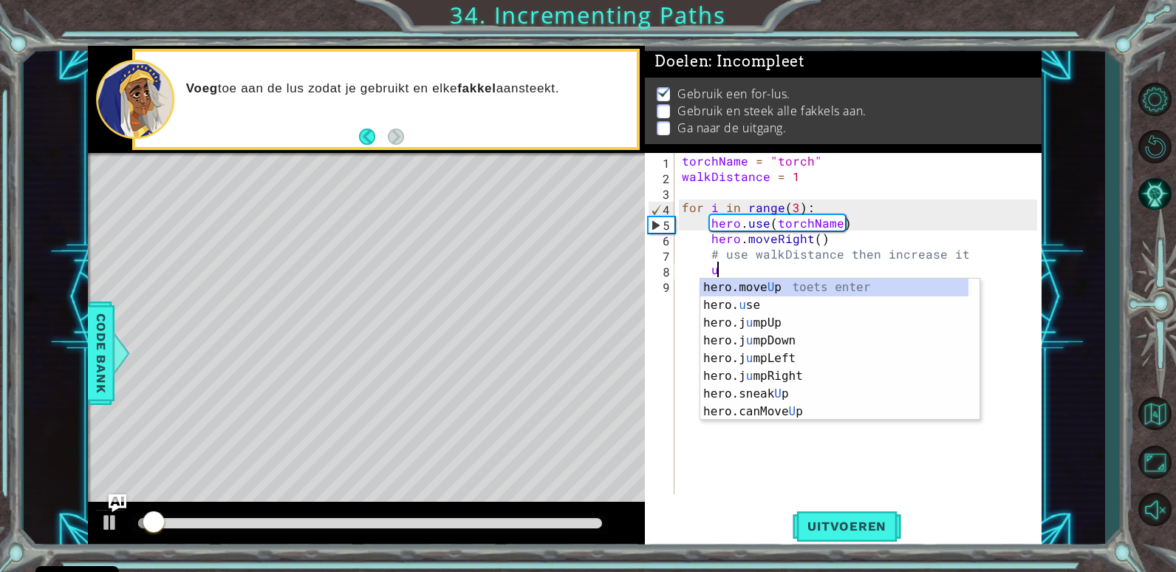
scroll to position [0, 2]
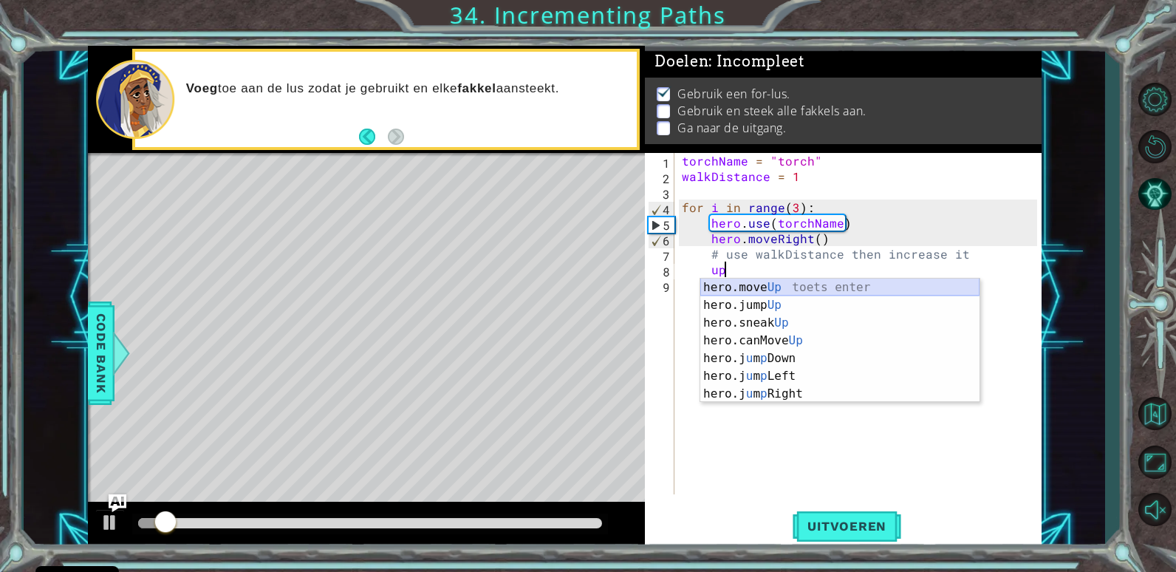
click at [769, 294] on div "hero.move Up toets enter hero.jump Up toets enter hero.sneak Up toets enter her…" at bounding box center [839, 358] width 279 height 160
type textarea "hero.moveUp(1)"
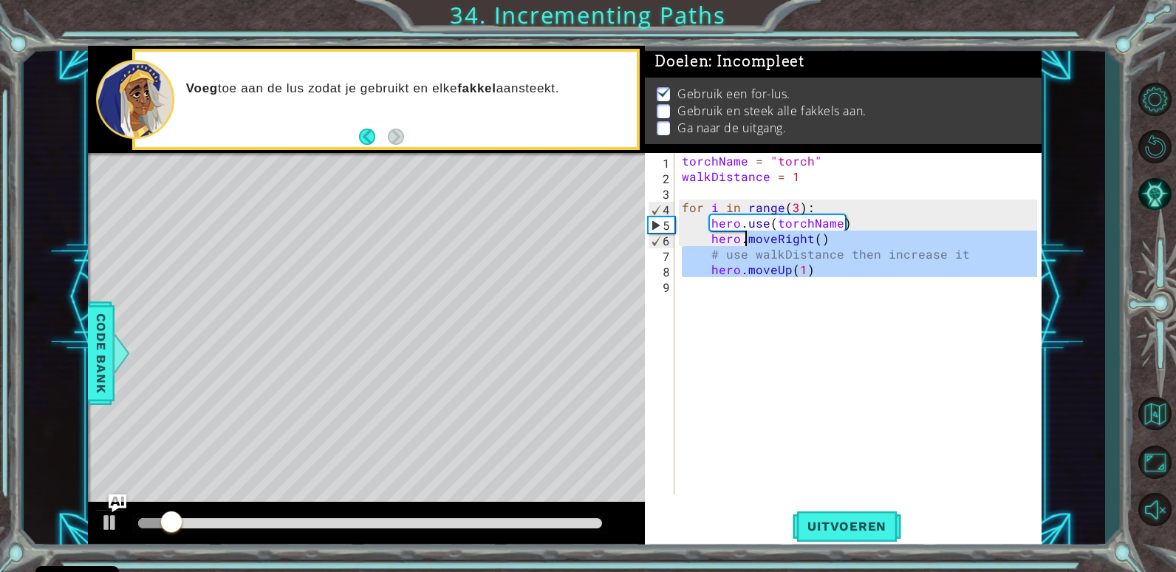
click at [744, 289] on div "torchName = "torch" walkDistance = 1 for i in range ( 3 ) : hero . use ( torchN…" at bounding box center [862, 339] width 366 height 372
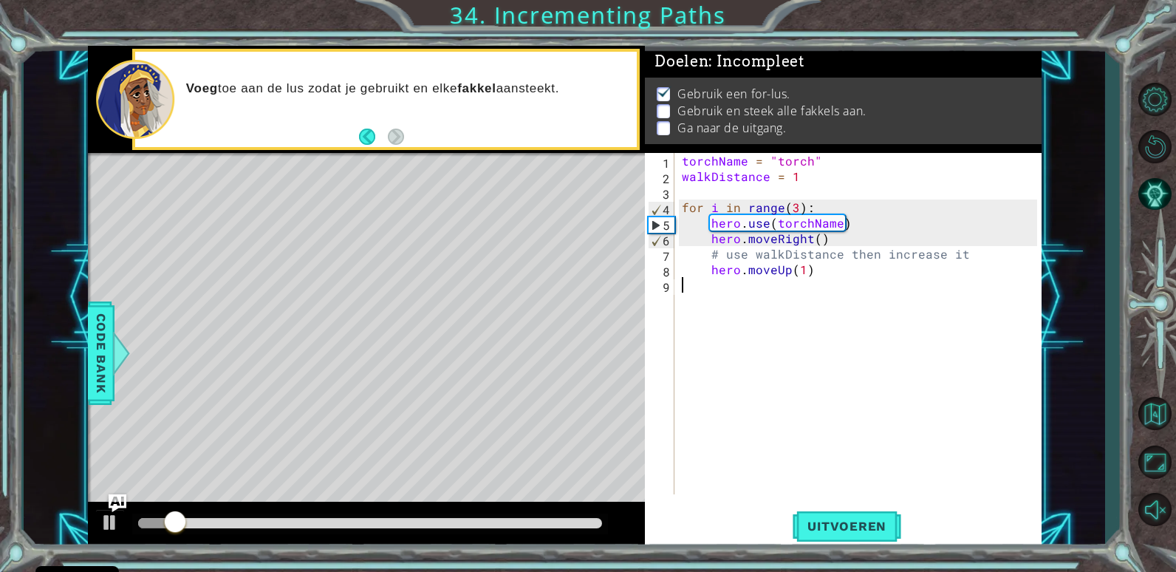
click at [741, 289] on div "torchName = "torch" walkDistance = 1 for i in range ( 3 ) : hero . use ( torchN…" at bounding box center [862, 339] width 366 height 372
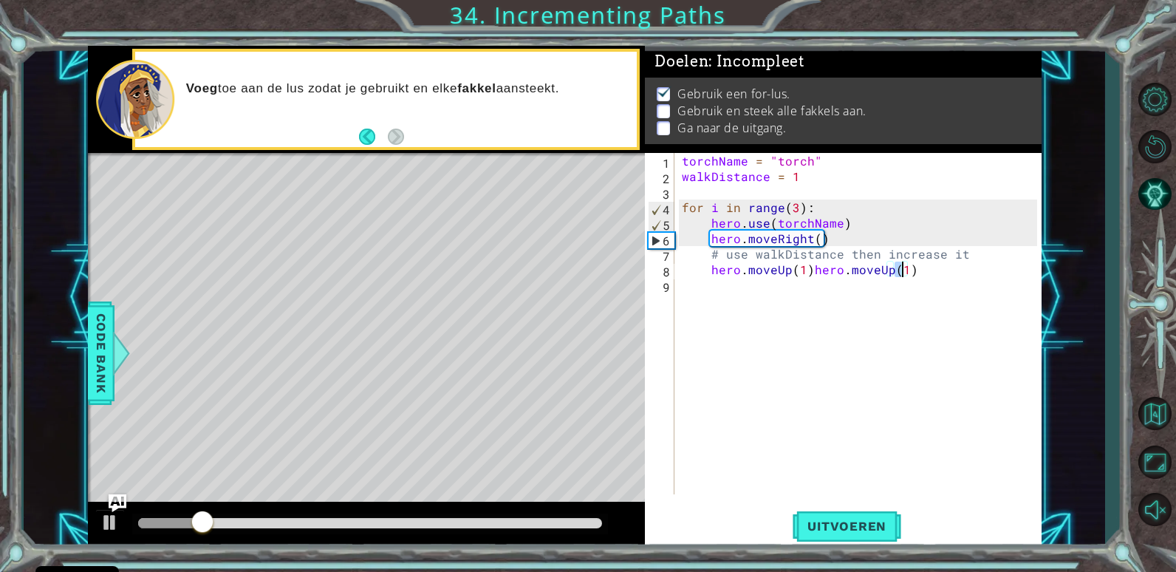
type textarea "hero.moveUp(1)"
click at [888, 275] on div "torchName = "torch" walkDistance = 1 for i in range ( 3 ) : hero . use ( torchN…" at bounding box center [862, 339] width 366 height 372
paste textarea "walkDistance = walkDistance + 1"
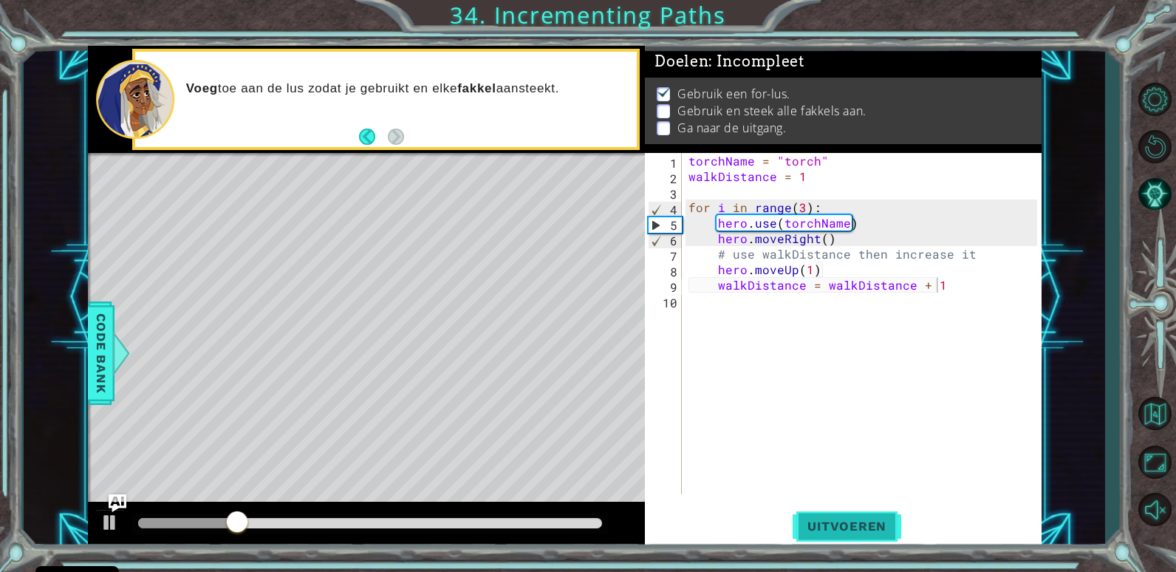
click at [851, 525] on span "Uitvoeren" at bounding box center [846, 525] width 109 height 15
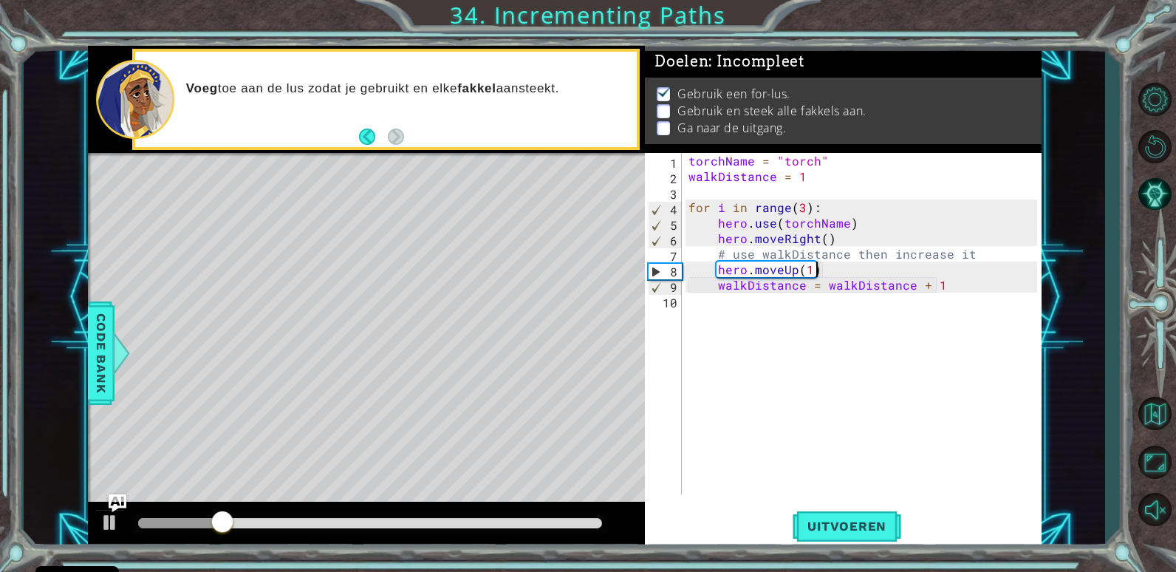
click at [841, 264] on div "torchName = "torch" walkDistance = 1 for i in range ( 3 ) : hero . use ( torchN…" at bounding box center [864, 339] width 359 height 372
type textarea "hero.moveUp(1)"
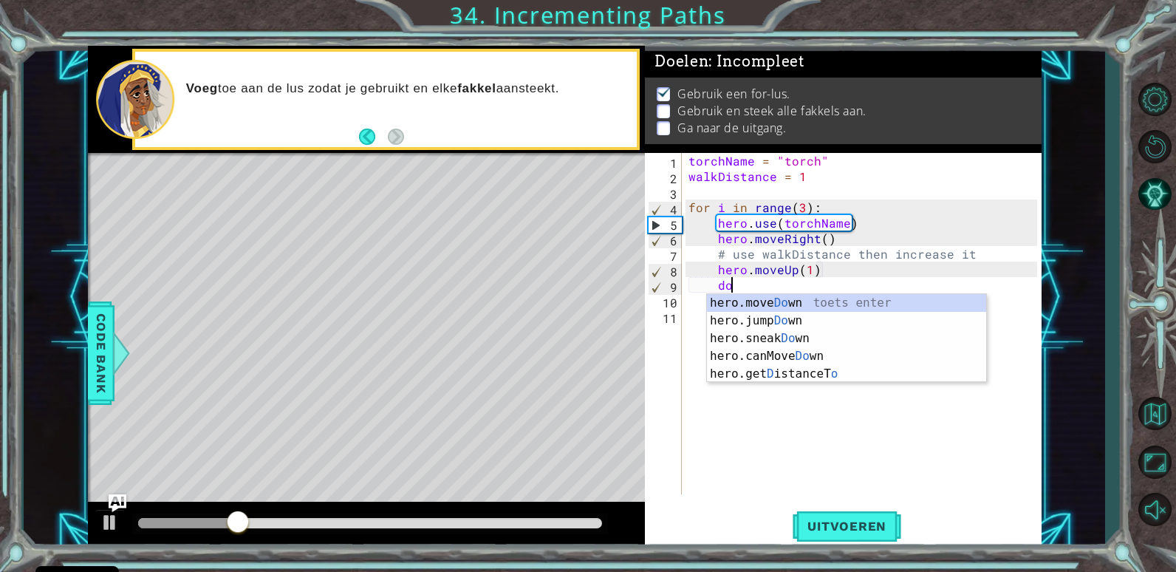
scroll to position [0, 2]
click at [832, 299] on div "hero.move Dow n toets enter hero.jump Dow n toets enter hero.sneak Dow n toets …" at bounding box center [846, 347] width 279 height 106
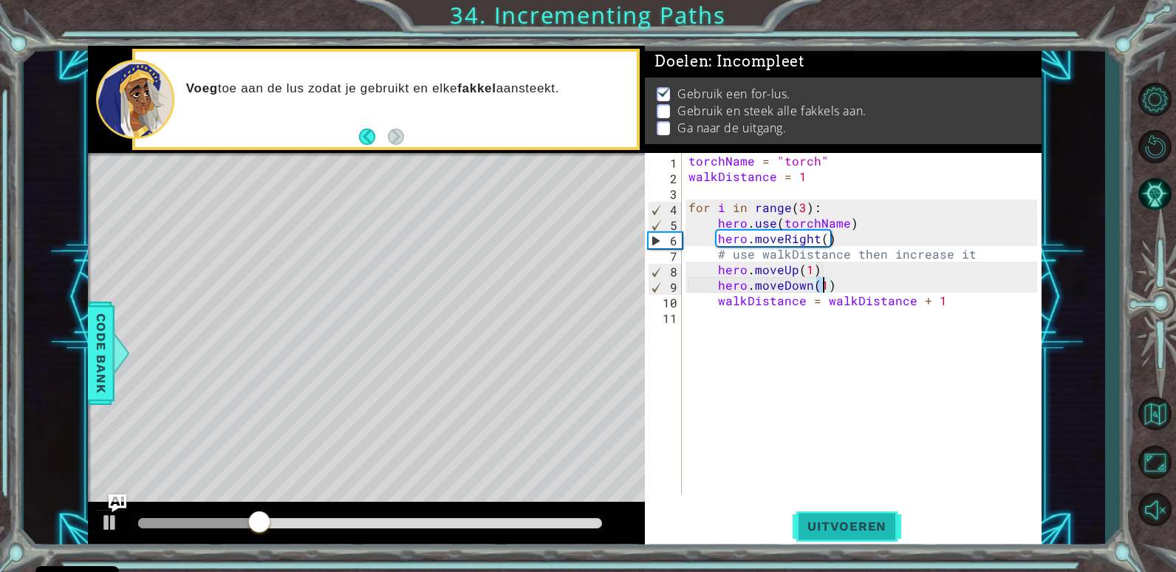
type textarea "hero.moveDown(1)"
click at [890, 524] on span "Uitvoeren" at bounding box center [846, 525] width 109 height 15
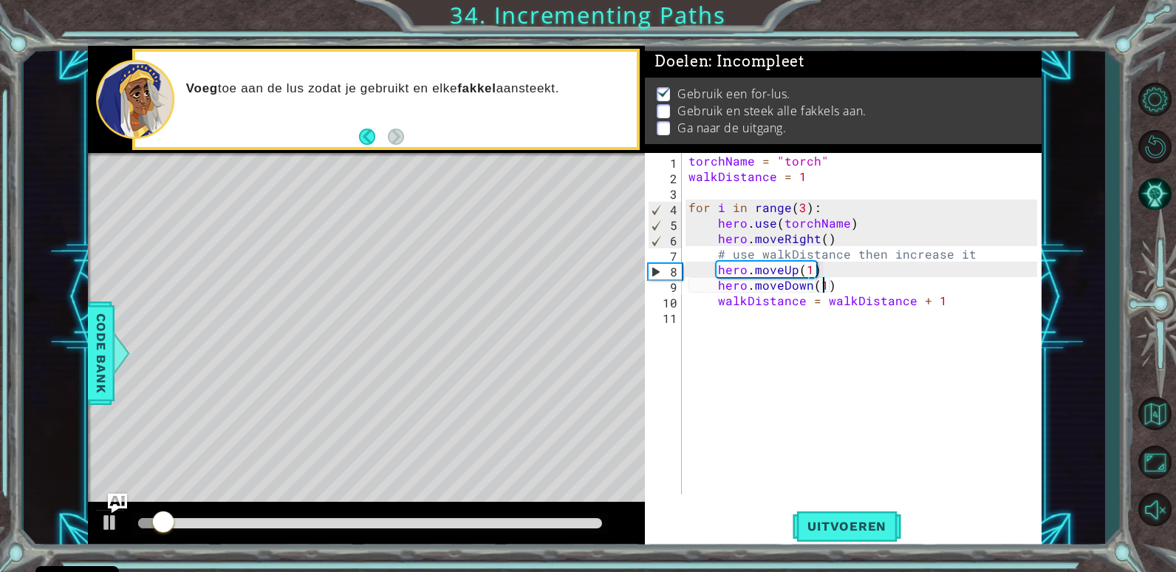
click at [117, 496] on img "Ask AI" at bounding box center [117, 502] width 19 height 19
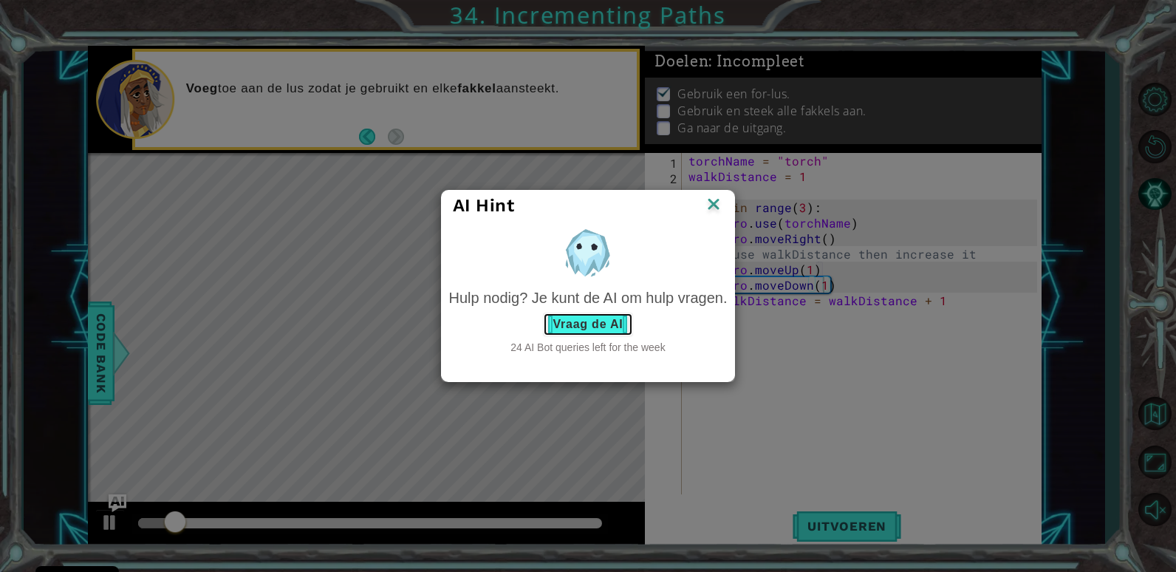
click at [601, 317] on button "Vraag de AI" at bounding box center [587, 324] width 89 height 24
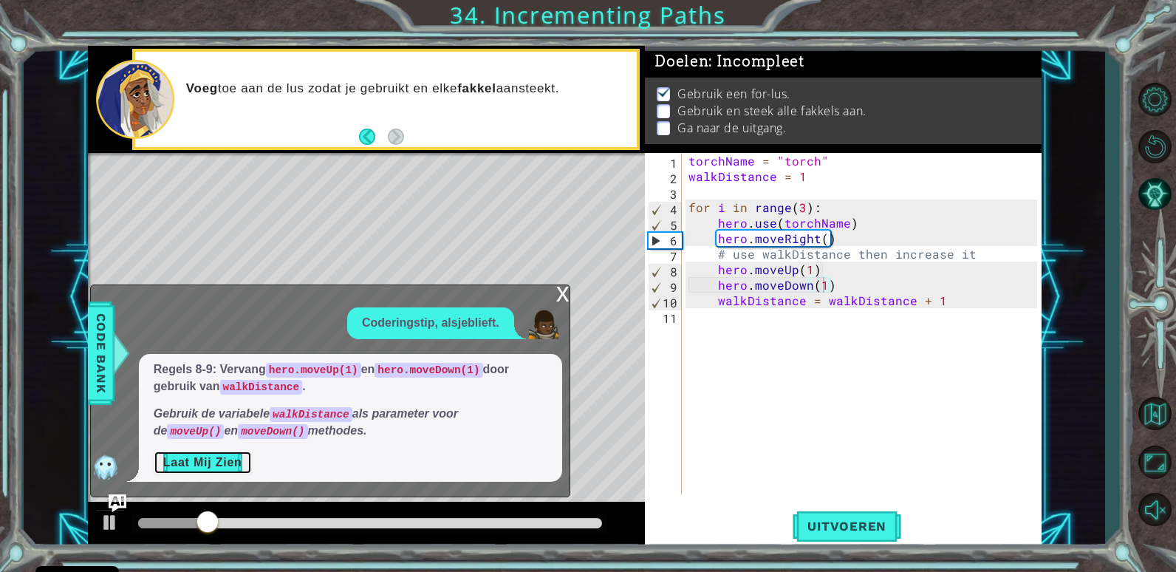
click at [230, 467] on button "Laat Mij Zien" at bounding box center [203, 463] width 98 height 24
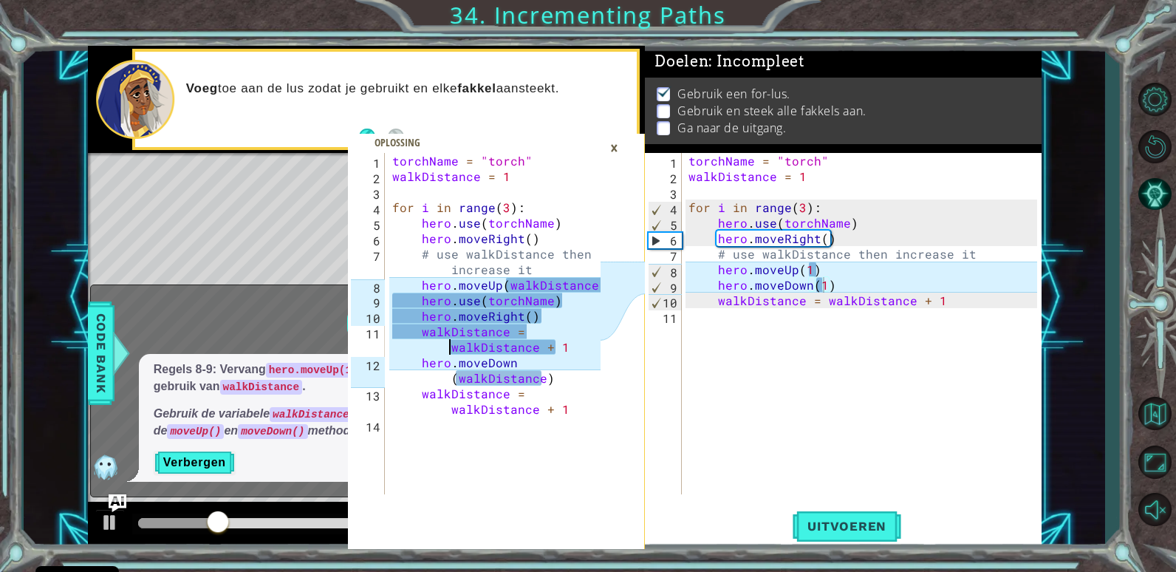
click at [451, 339] on div "torchName = "torch" walkDistance = 1 for i in range ( 3 ) : hero . use ( torchN…" at bounding box center [498, 339] width 219 height 372
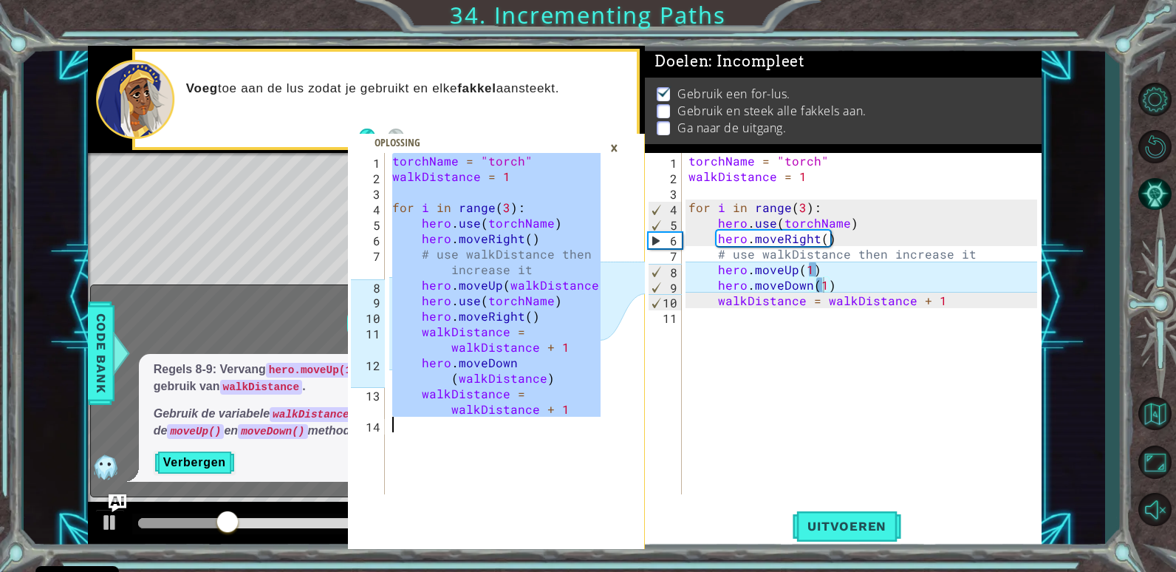
type textarea "walkDistance = walkDistance + 1"
click at [943, 279] on div "torchName = "torch" walkDistance = 1 for i in range ( 3 ) : hero . use ( torchN…" at bounding box center [864, 339] width 359 height 372
type textarea "walkDistance = walkDistance + 1"
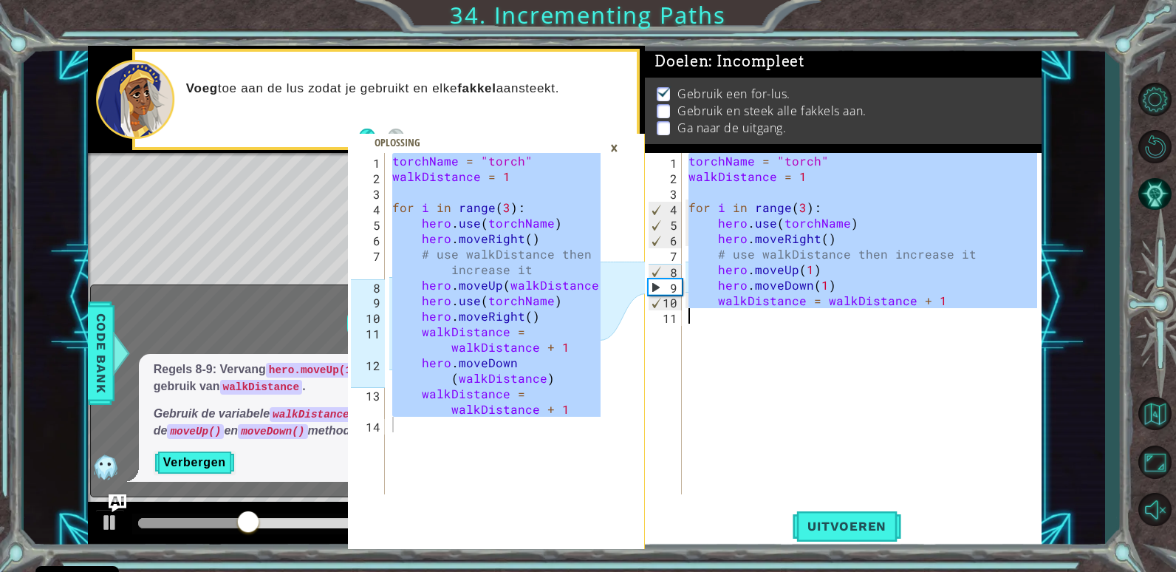
paste textarea "Code Area"
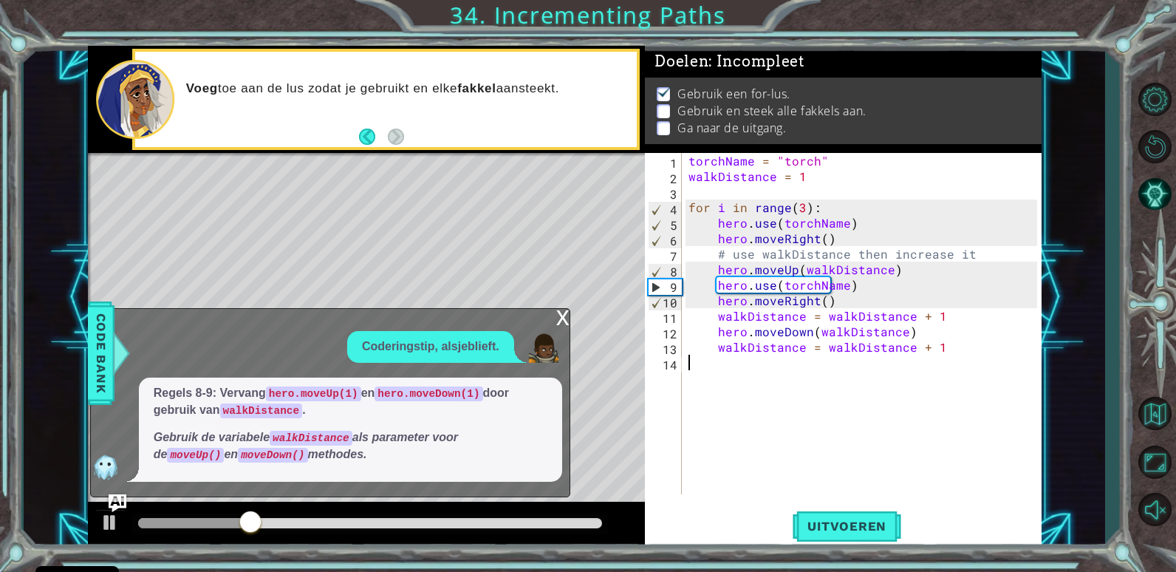
scroll to position [0, 0]
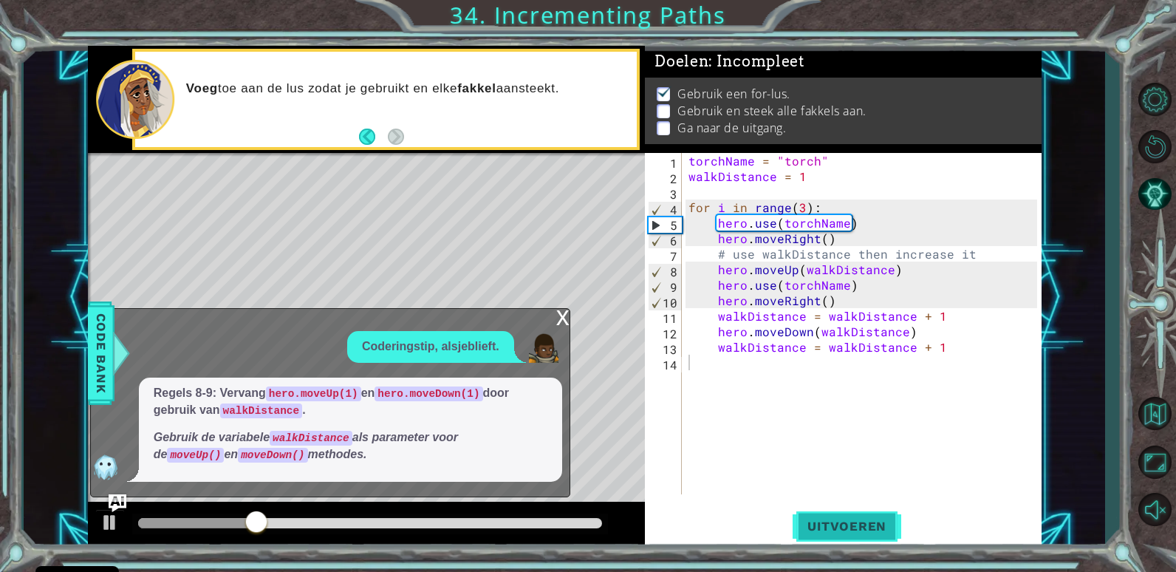
click at [888, 517] on button "Uitvoeren" at bounding box center [846, 526] width 109 height 40
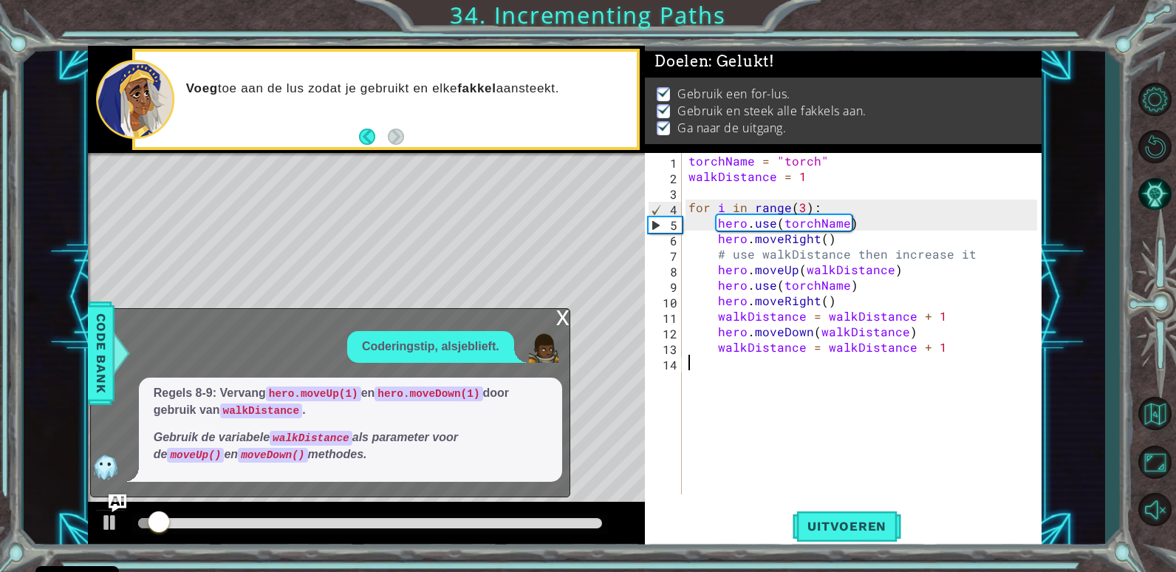
click at [567, 310] on div "x" at bounding box center [562, 316] width 13 height 15
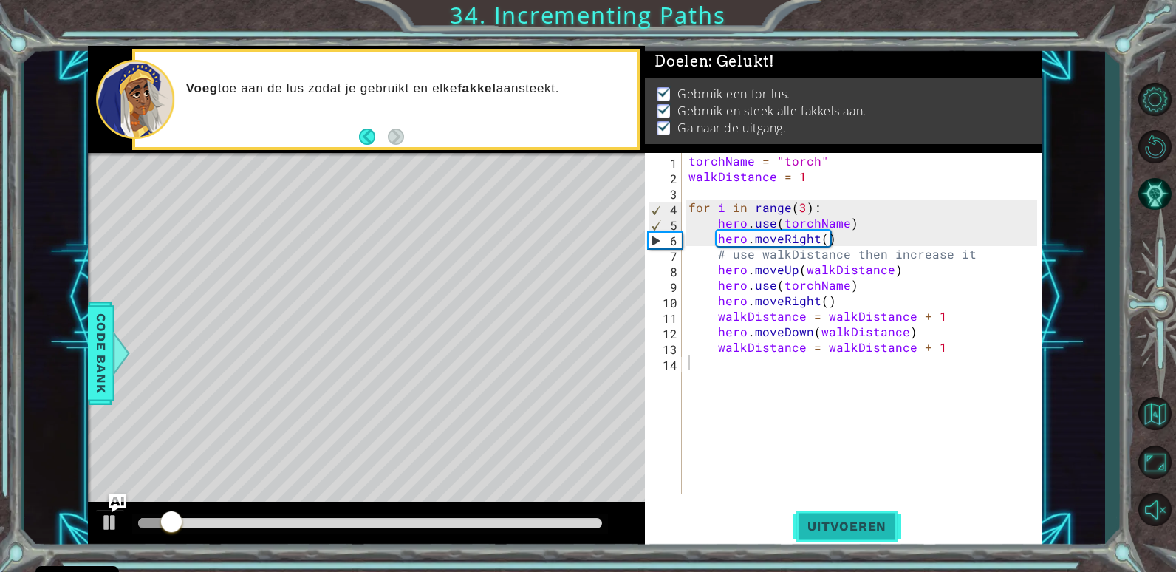
click at [839, 511] on button "Uitvoeren" at bounding box center [846, 526] width 109 height 40
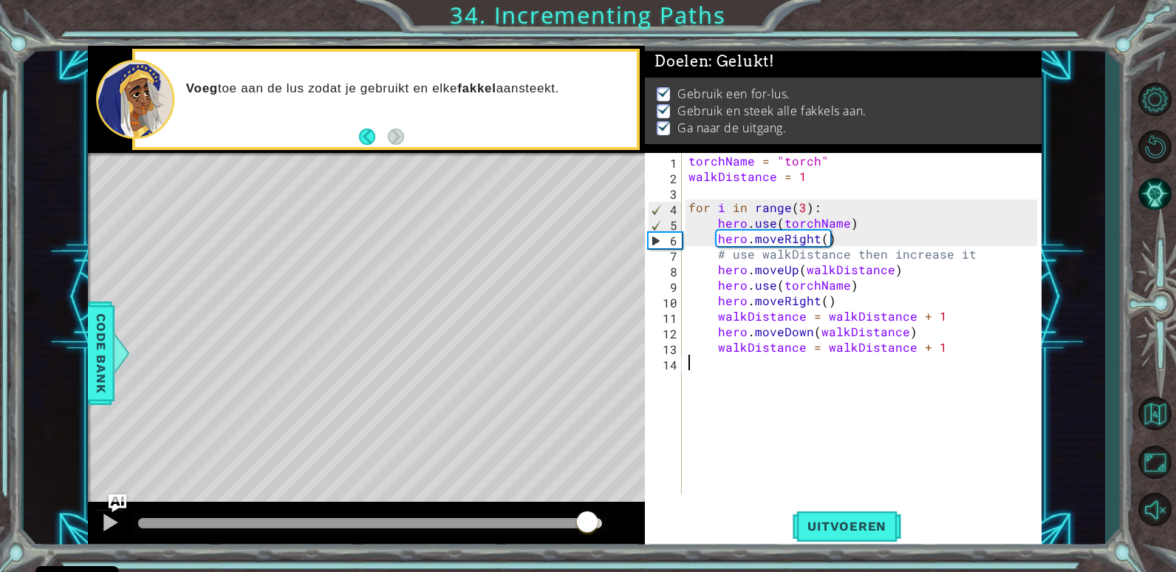
click at [587, 527] on div at bounding box center [370, 523] width 465 height 10
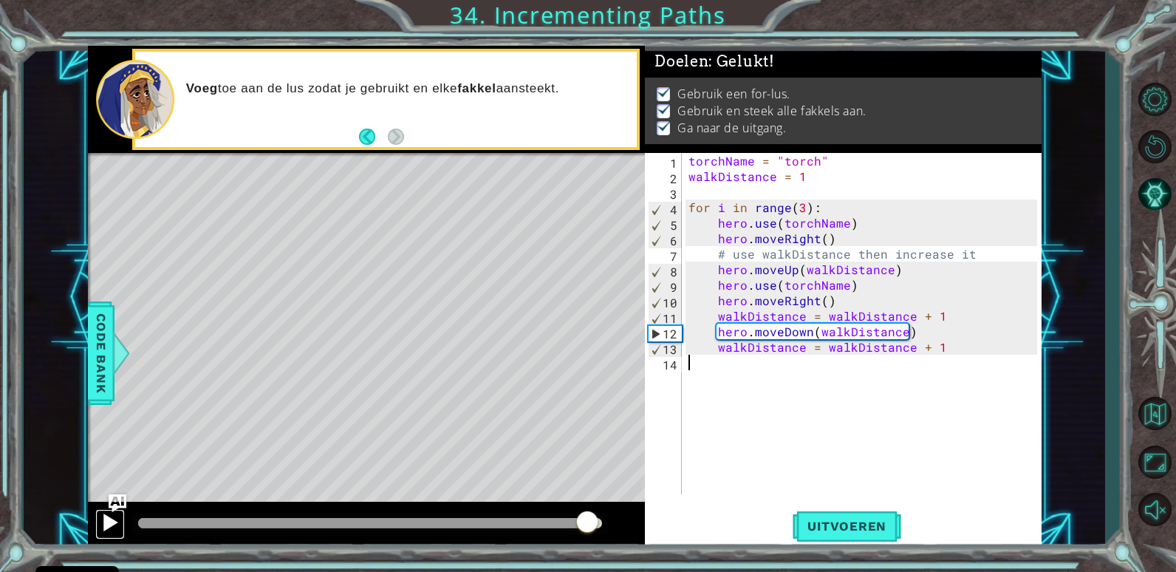
click at [111, 519] on div at bounding box center [109, 522] width 19 height 19
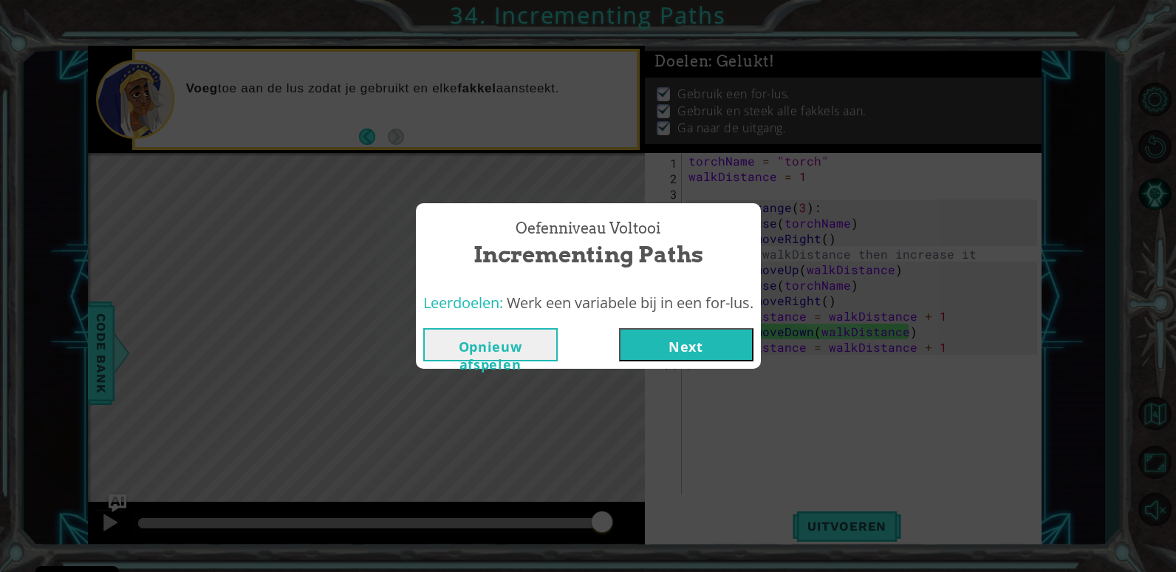
click at [713, 325] on div "Opnieuw afspelen Next" at bounding box center [588, 345] width 345 height 48
click at [708, 333] on button "Next" at bounding box center [686, 344] width 134 height 33
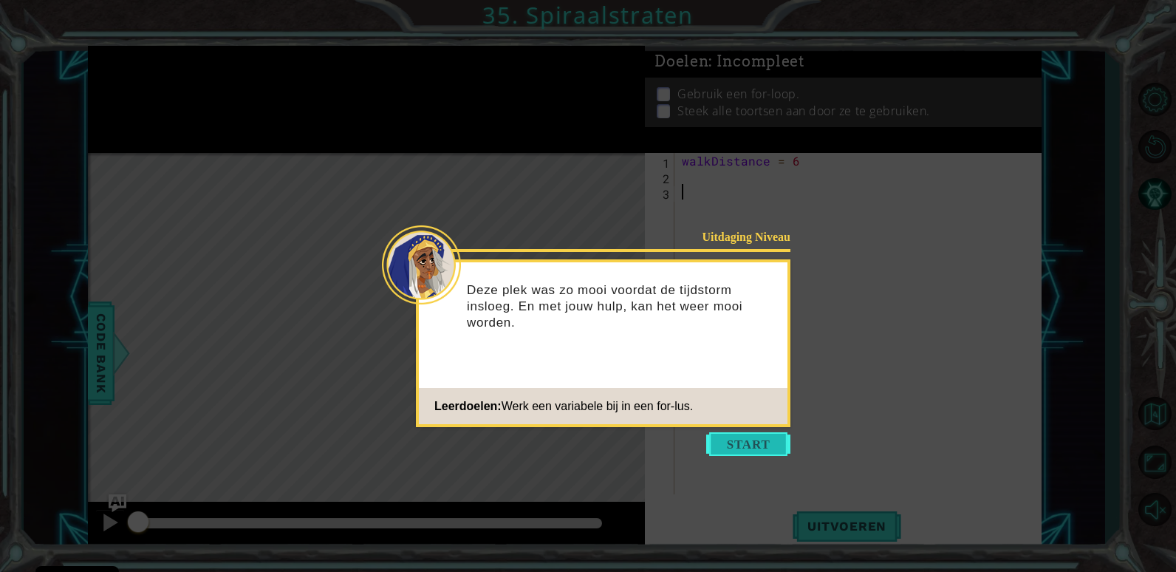
click at [755, 451] on button "Start" at bounding box center [748, 444] width 84 height 24
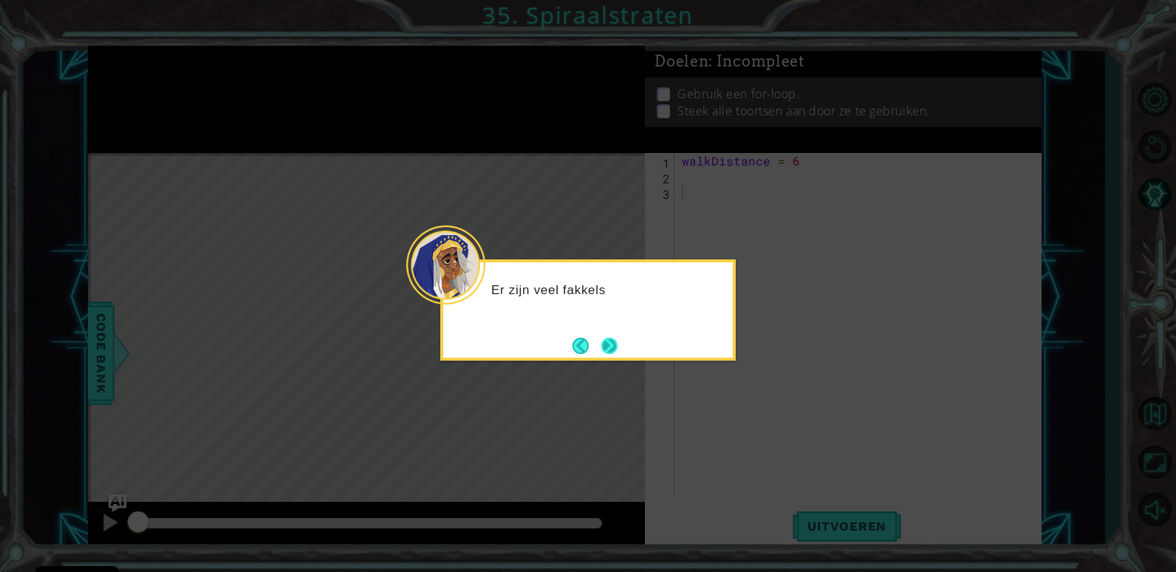
click at [601, 343] on button "Next" at bounding box center [609, 346] width 16 height 16
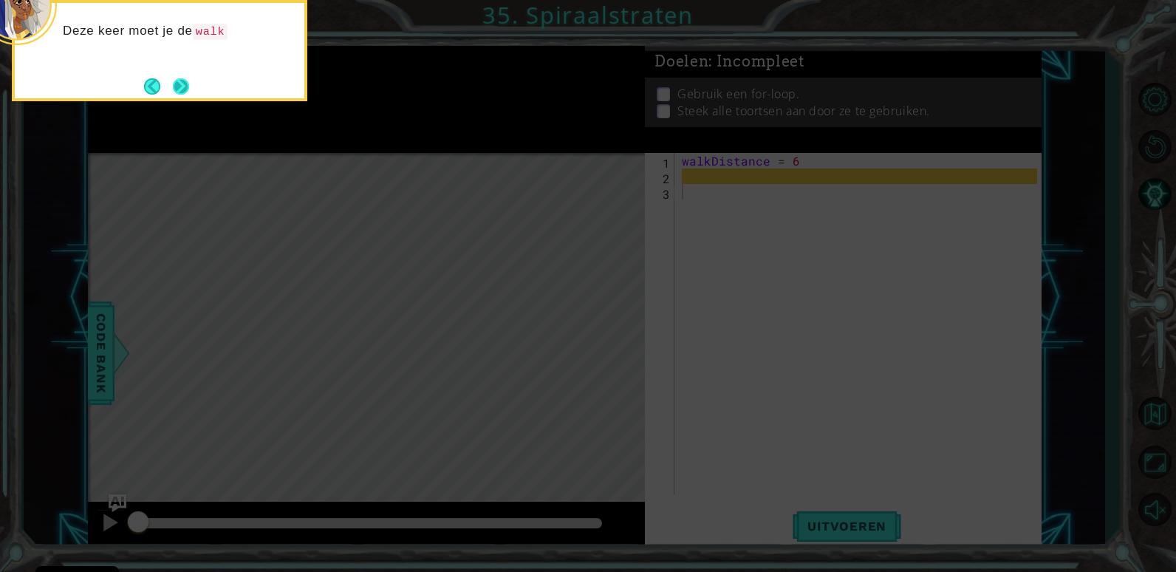
click at [189, 95] on button "Next" at bounding box center [181, 86] width 16 height 16
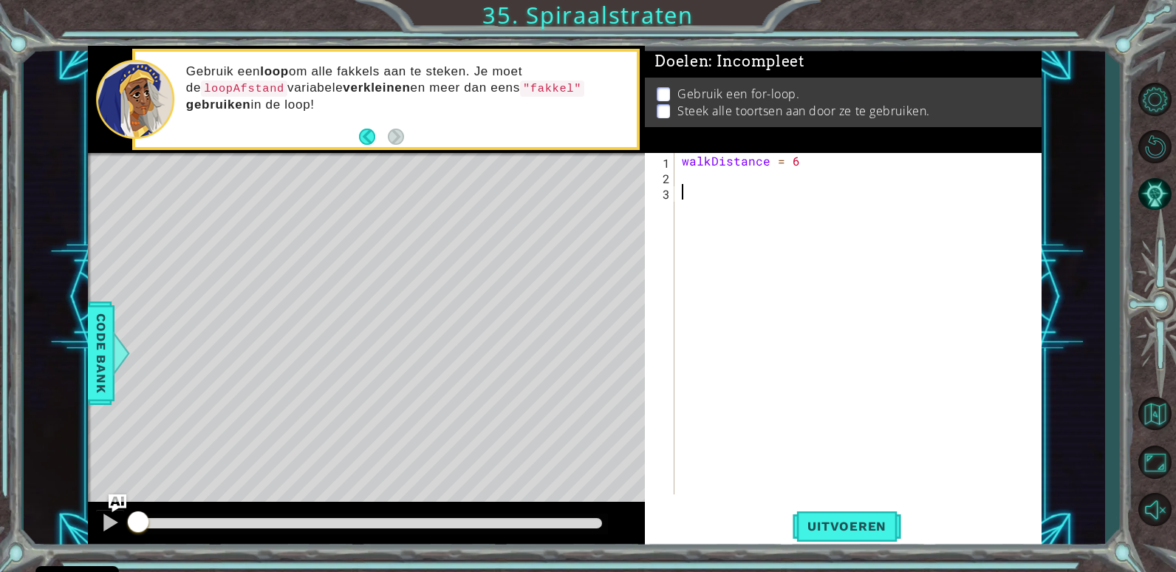
click at [719, 177] on div "walkDistance = 6" at bounding box center [862, 339] width 366 height 372
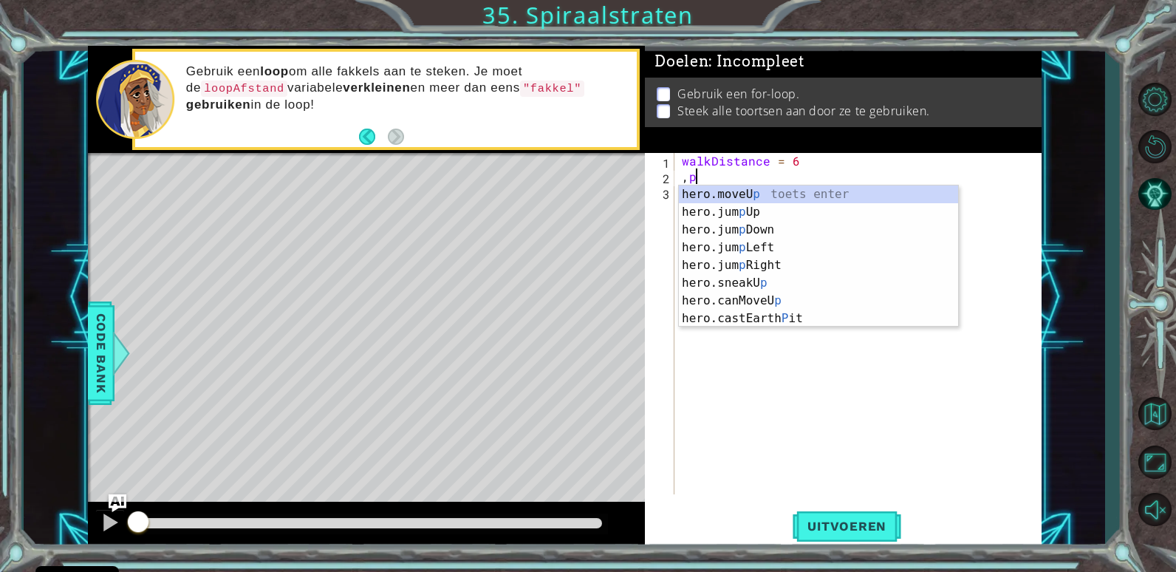
type textarea ","
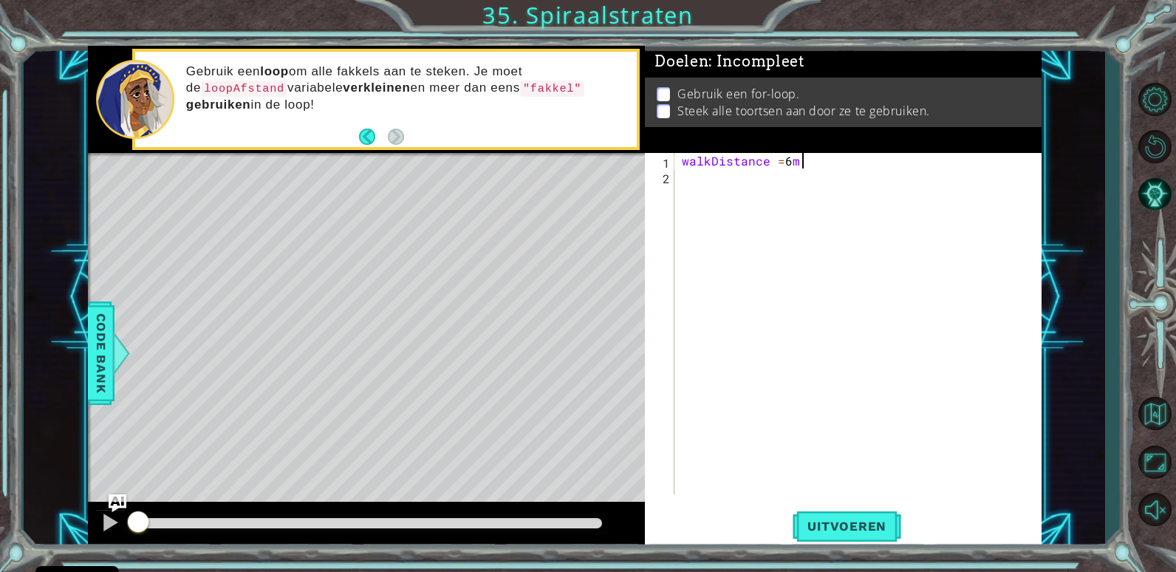
scroll to position [0, 7]
type textarea "walkDistance = 6"
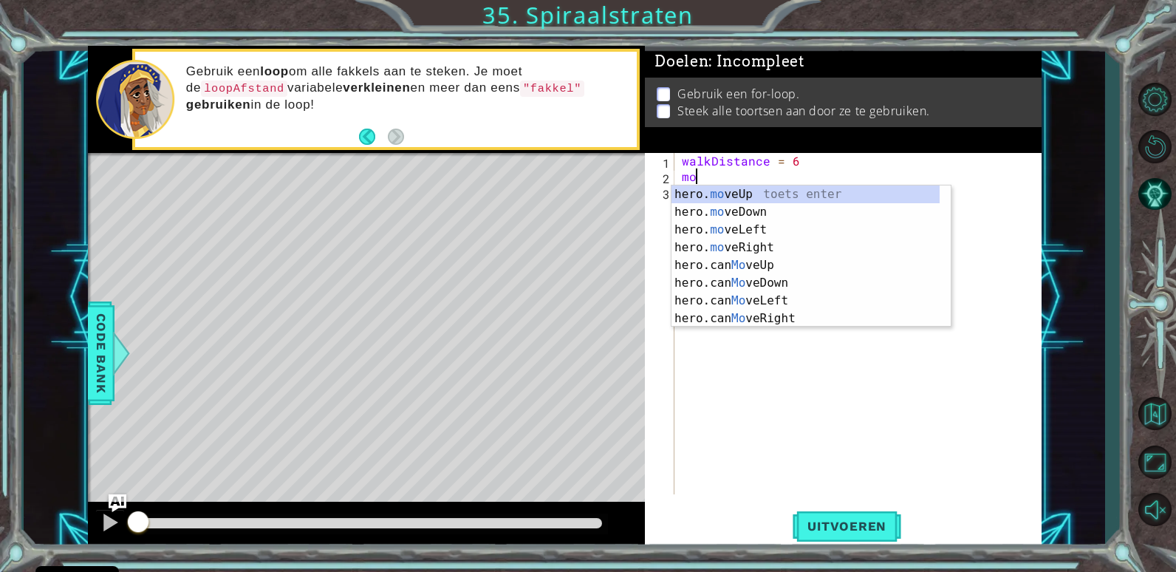
type textarea "m"
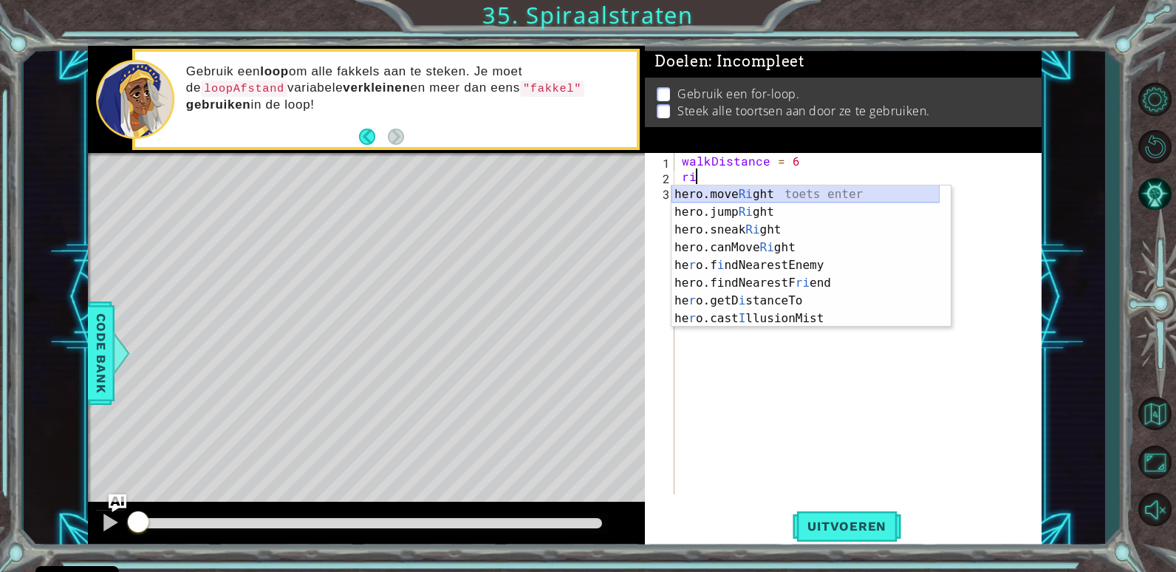
click at [890, 190] on div "hero.move Ri ght toets enter hero.jump Ri ght toets enter hero.sneak Ri ght toe…" at bounding box center [805, 273] width 268 height 177
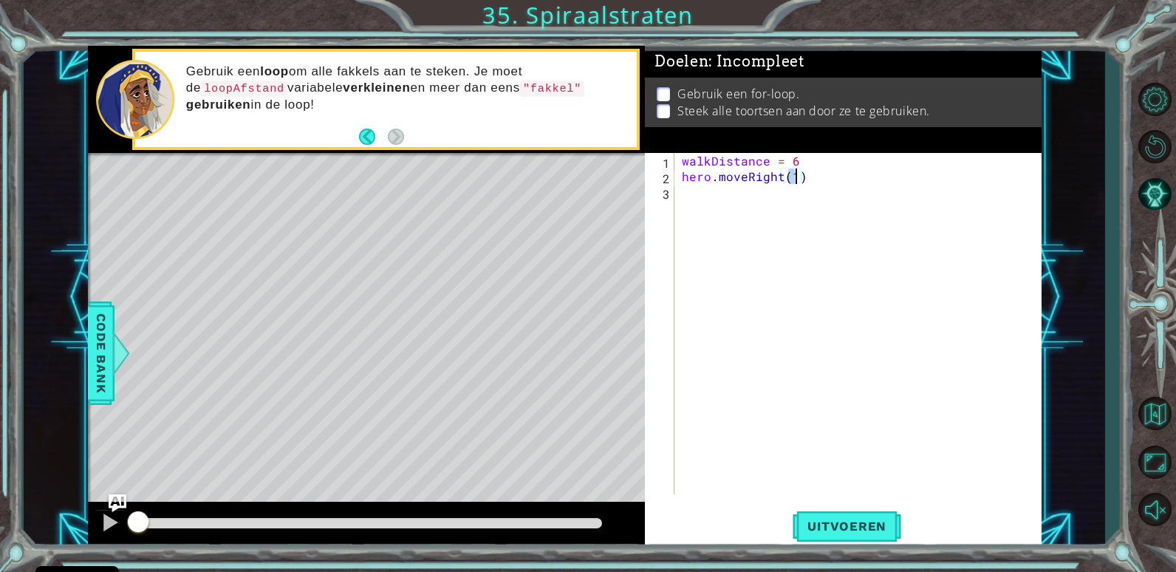
scroll to position [0, 7]
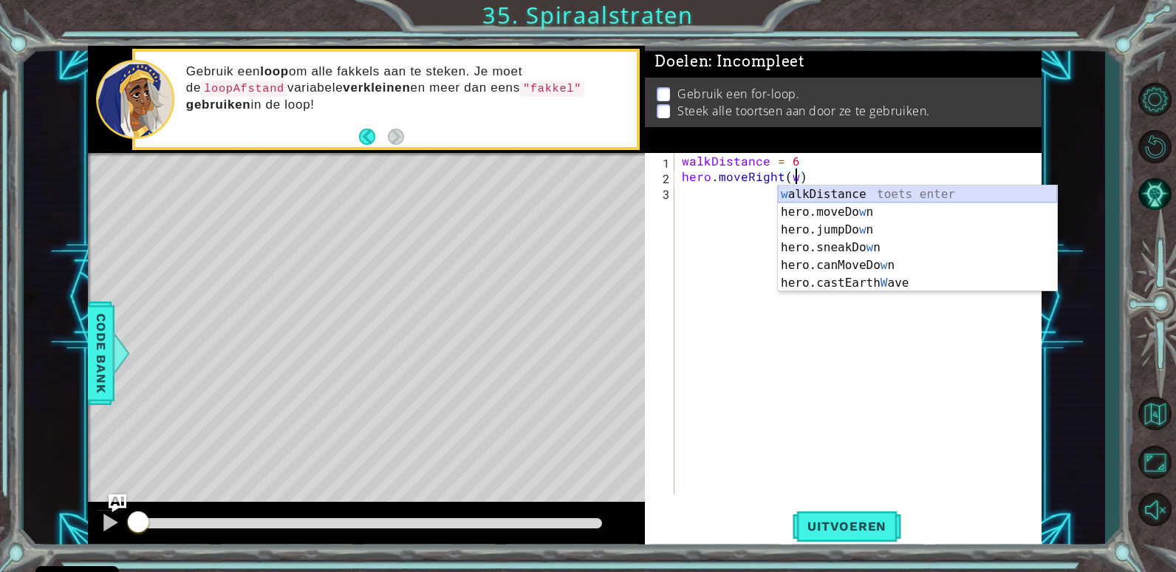
click at [834, 196] on div "w alkDistance toets enter hero.moveDo w n toets enter hero.jumpDo w n toets ent…" at bounding box center [917, 256] width 279 height 142
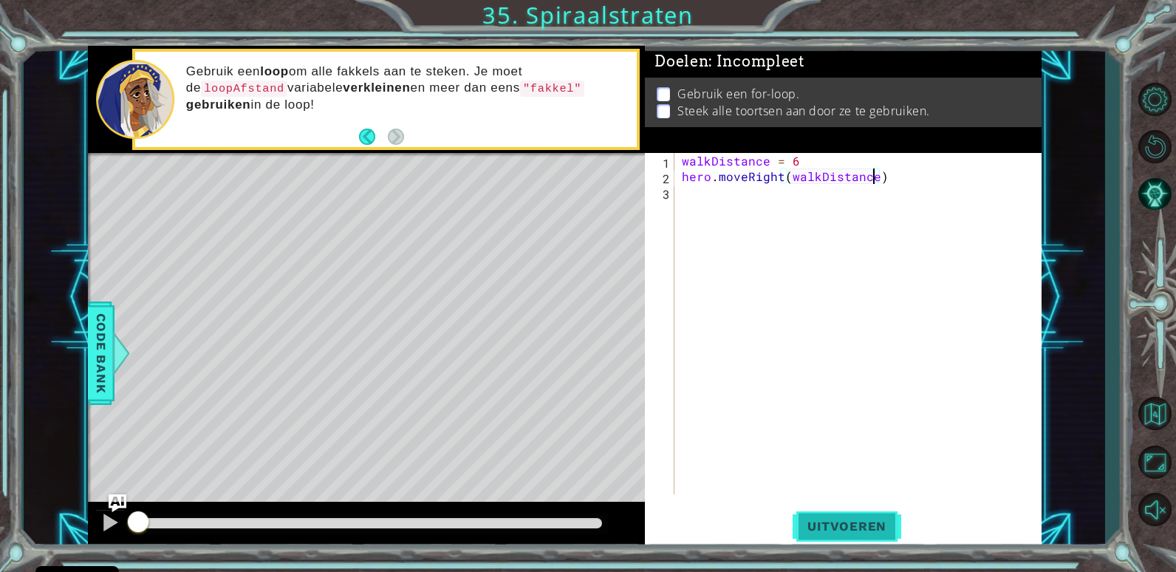
type textarea "hero.moveRight(walkDistance)"
click at [861, 526] on span "Uitvoeren" at bounding box center [846, 525] width 109 height 15
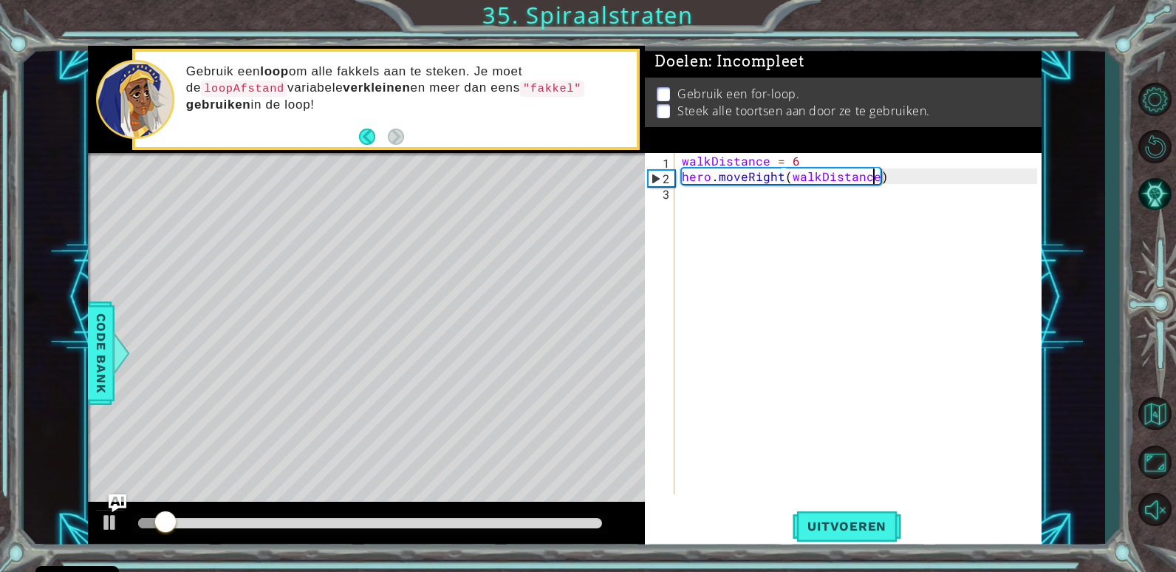
click at [708, 204] on div "walkDistance = 6 hero . moveRight ( walkDistance )" at bounding box center [862, 339] width 366 height 372
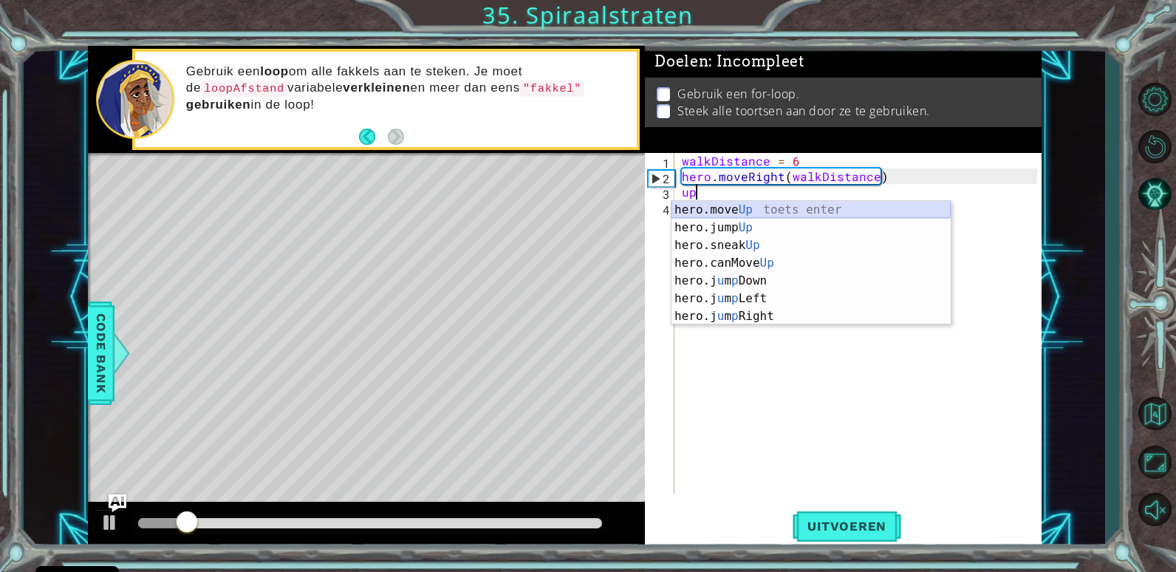
click at [775, 205] on div "hero.move Up toets enter hero.jump Up toets enter hero.sneak Up toets enter her…" at bounding box center [810, 281] width 279 height 160
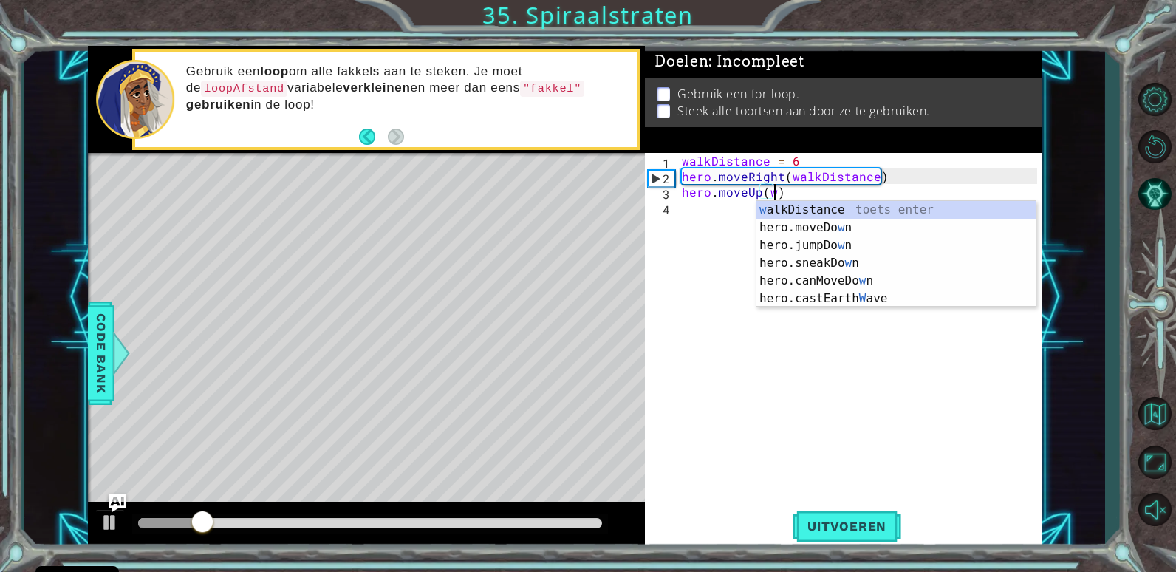
scroll to position [0, 5]
click at [775, 206] on div "w alkDistance toets enter hero.moveDo w n toets enter hero.jumpDo w n toets ent…" at bounding box center [895, 272] width 279 height 142
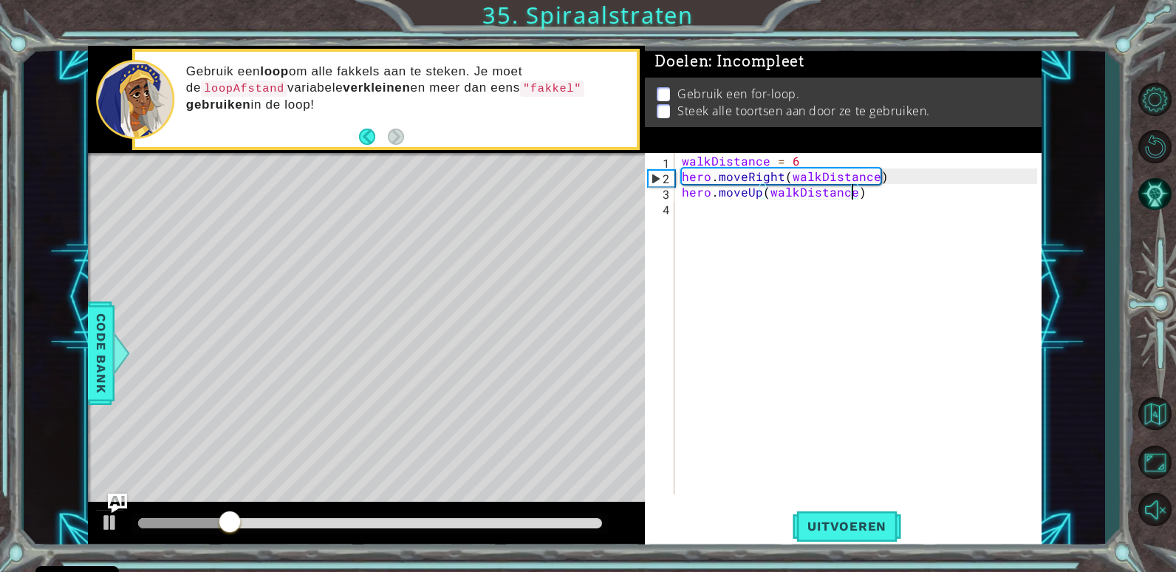
type textarea "hero.moveUp(walkDistance)"
click at [120, 500] on img "Ask AI" at bounding box center [117, 502] width 19 height 19
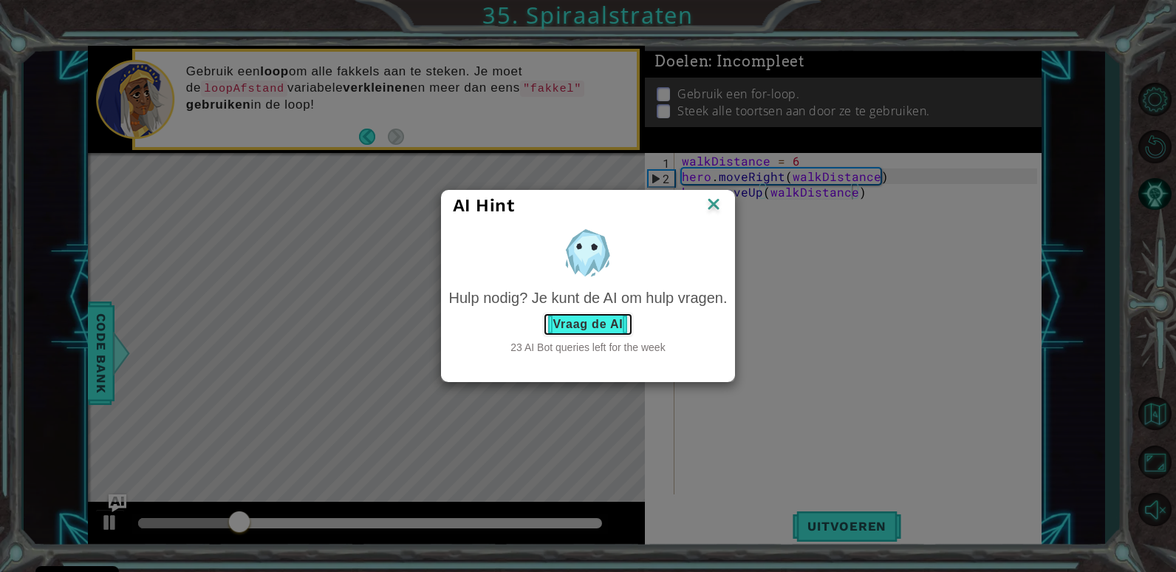
click at [601, 313] on button "Vraag de AI" at bounding box center [587, 324] width 89 height 24
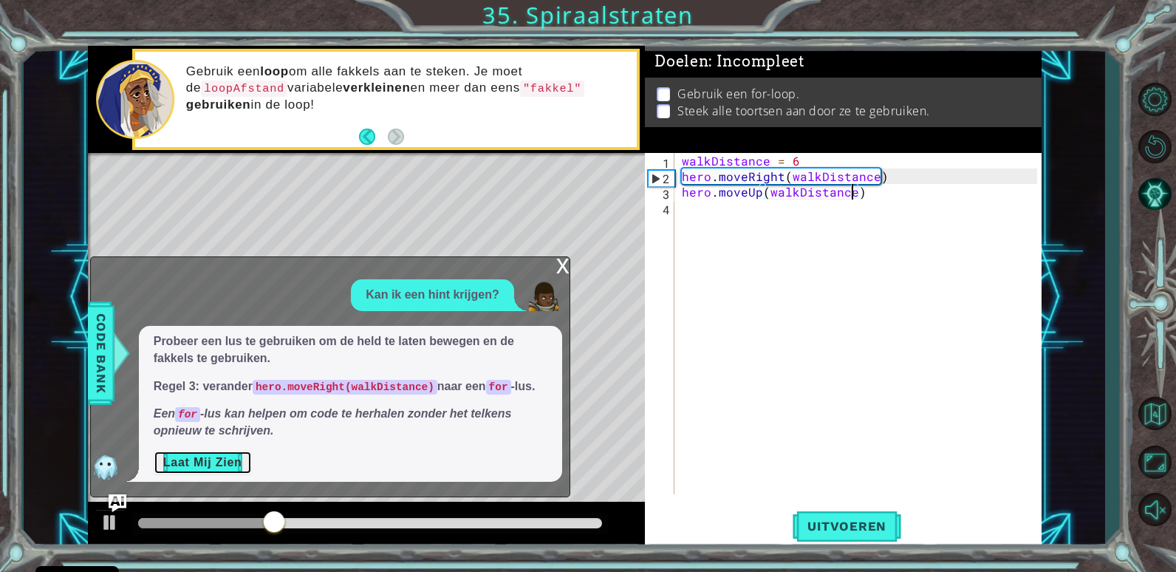
click at [210, 456] on button "Laat Mij Zien" at bounding box center [203, 463] width 98 height 24
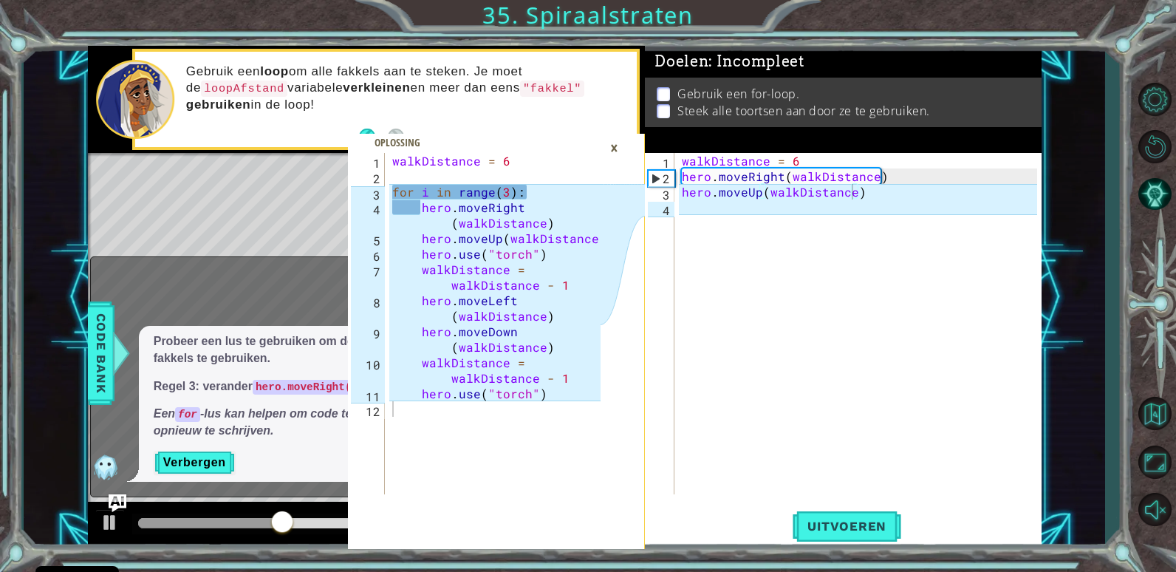
click at [431, 343] on div "walkDistance = 6 for i in range ( 3 ) : hero . moveRight ( walkDistance ) hero …" at bounding box center [498, 339] width 219 height 372
type textarea "hero.use("torch")"
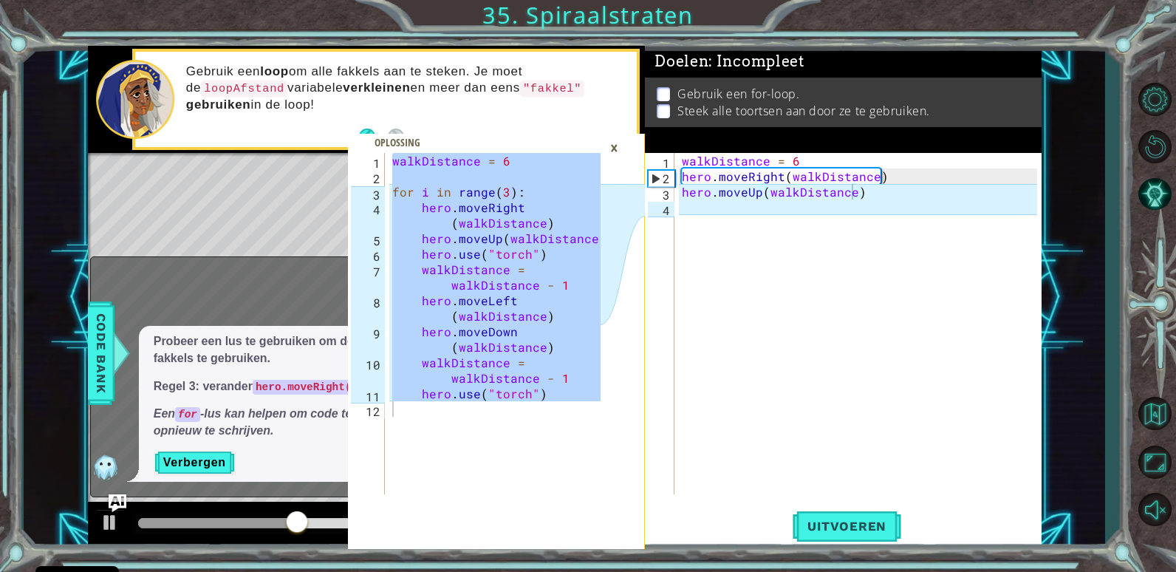
click at [610, 144] on div "×" at bounding box center [614, 147] width 23 height 25
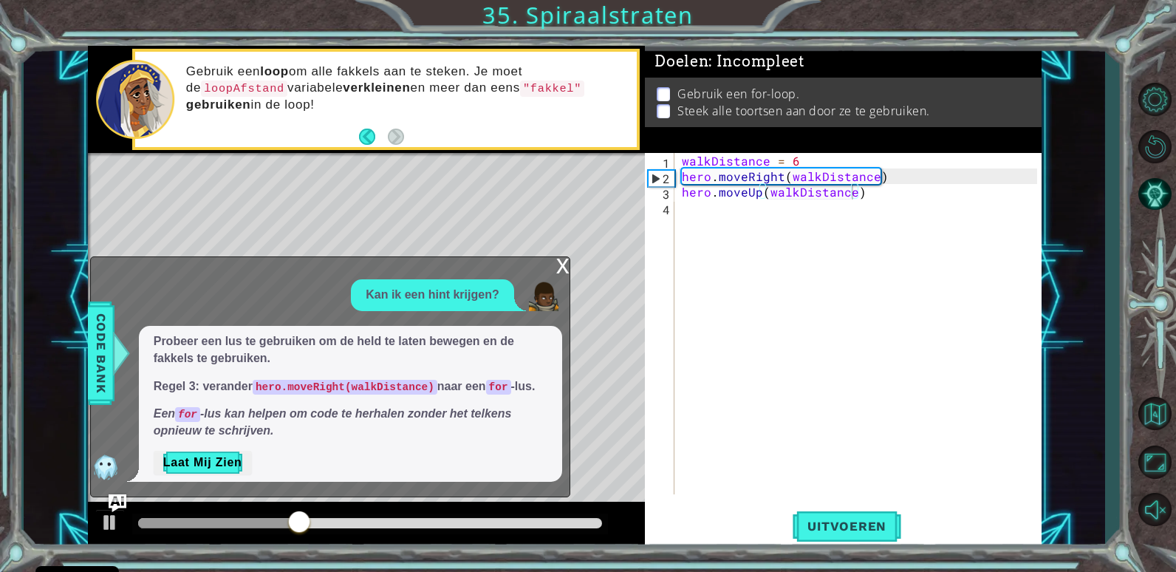
click at [682, 233] on div "walkDistance = 6 hero . moveRight ( walkDistance ) hero . moveUp ( walkDistance…" at bounding box center [862, 339] width 366 height 372
click at [559, 258] on div "x" at bounding box center [562, 264] width 13 height 15
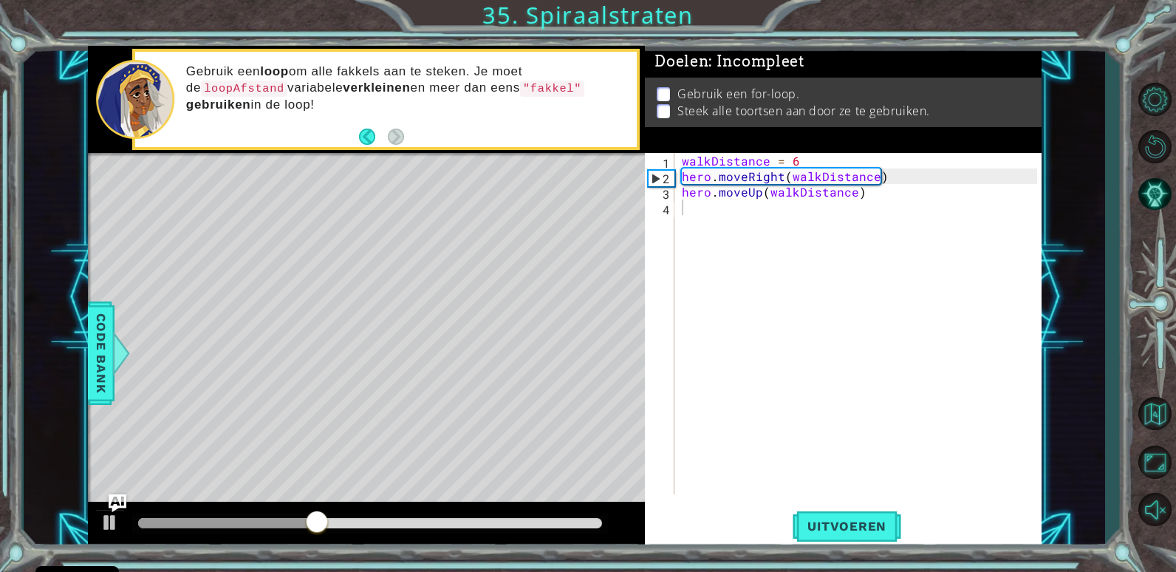
click at [745, 205] on div "walkDistance = 6 hero . moveRight ( walkDistance ) hero . moveUp ( walkDistance…" at bounding box center [862, 339] width 366 height 372
type textarea "hero.moveUp(walkDistance)"
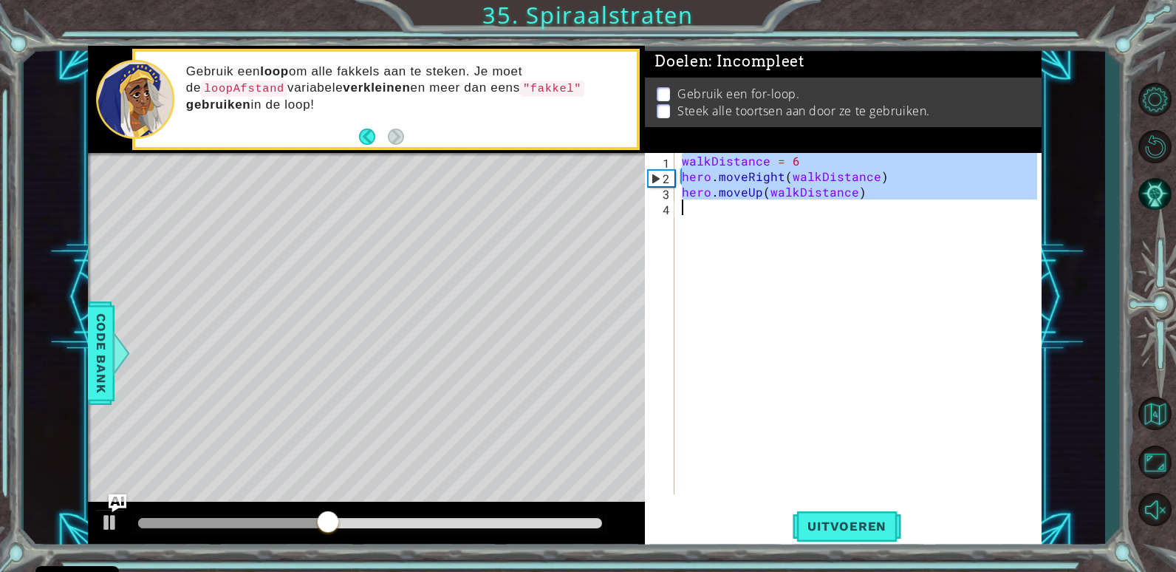
paste textarea "Code Area"
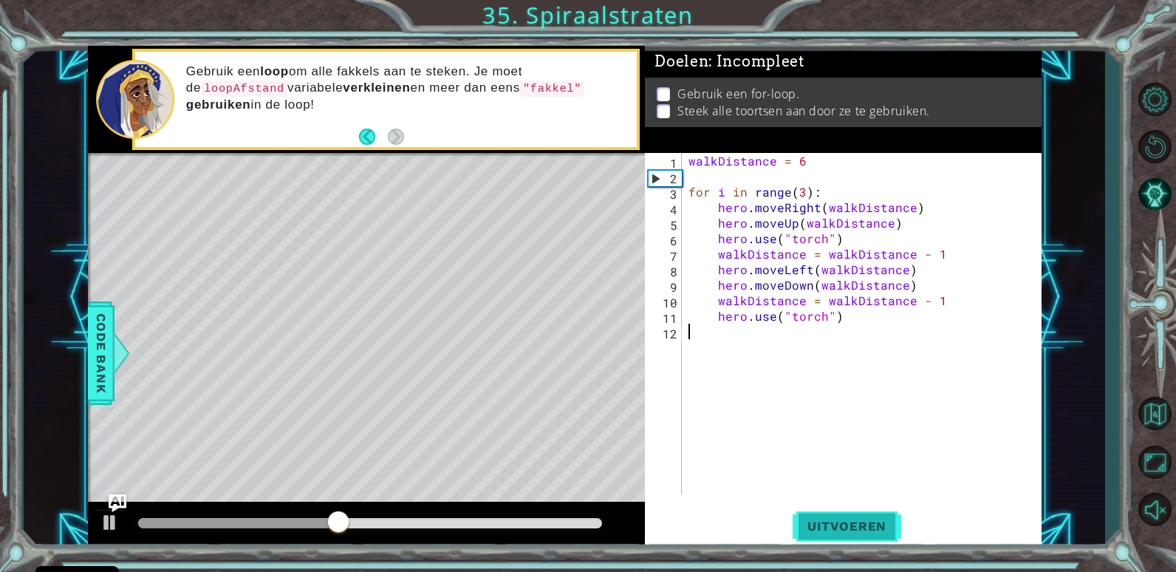
click at [837, 511] on button "Uitvoeren" at bounding box center [846, 526] width 109 height 40
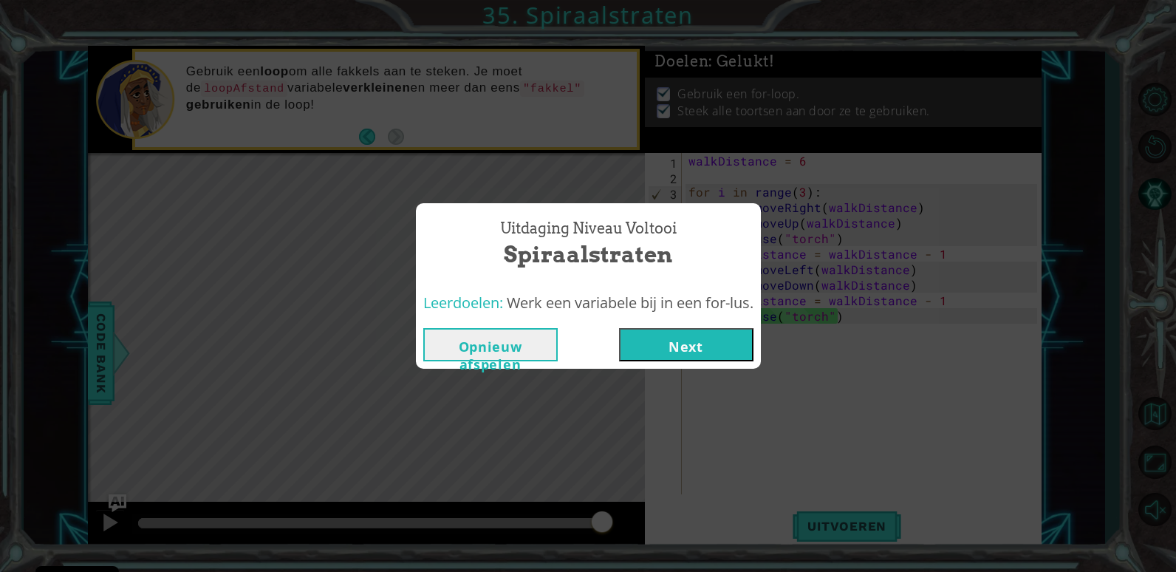
click at [694, 339] on button "Next" at bounding box center [686, 344] width 134 height 33
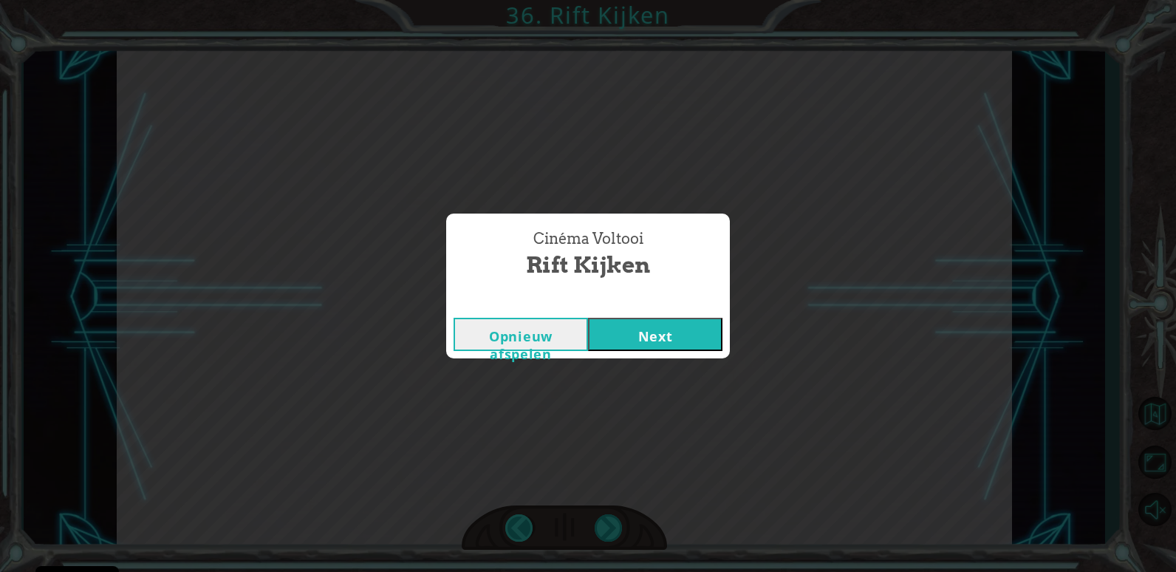
click at [588, 318] on button "Next" at bounding box center [655, 334] width 134 height 33
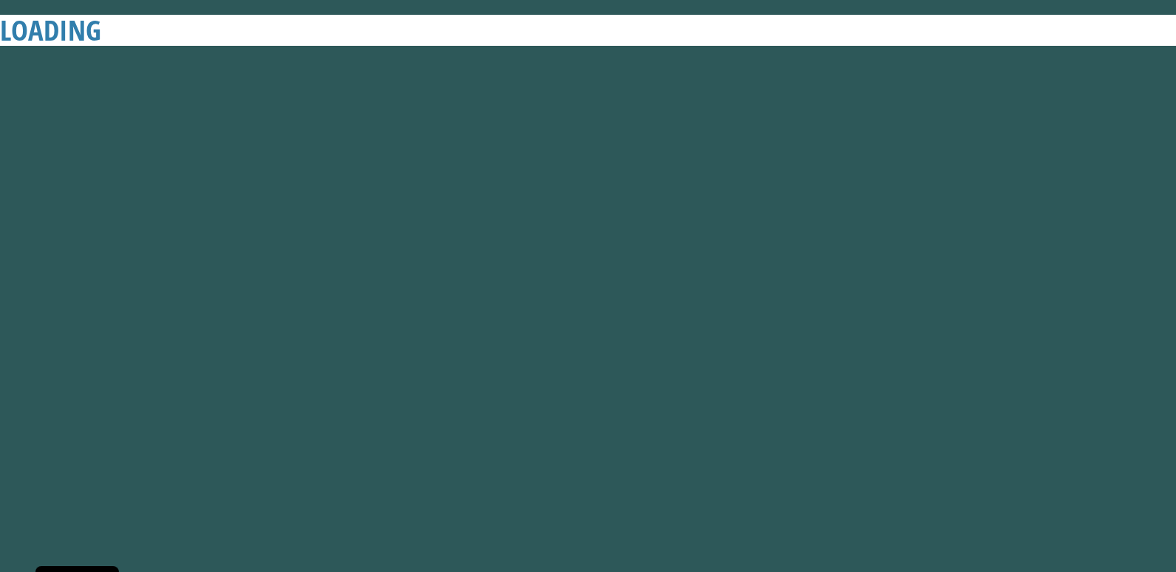
click at [588, 318] on button "Next" at bounding box center [655, 334] width 134 height 33
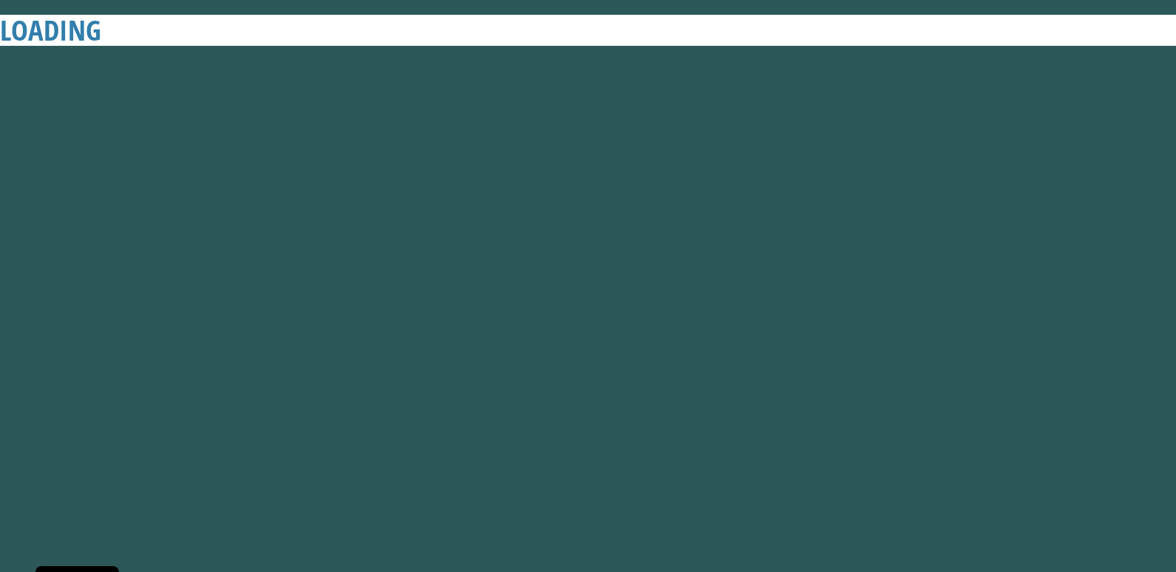
click at [588, 318] on button "Next" at bounding box center [655, 334] width 134 height 33
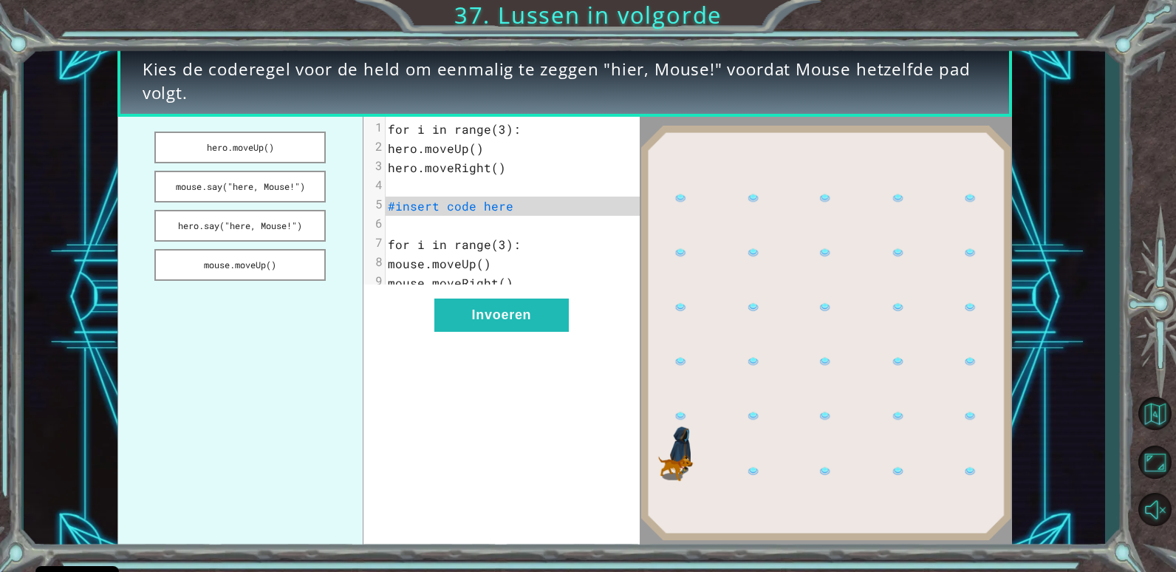
click button "Next" at bounding box center [655, 334] width 134 height 33
click at [1160, 509] on button "Dempen opheffen" at bounding box center [1154, 509] width 43 height 43
click at [667, 434] on img at bounding box center [826, 332] width 372 height 415
click at [241, 158] on button "hero.moveUp()" at bounding box center [239, 147] width 171 height 32
click at [247, 188] on button "mouse.say("here, Mouse!")" at bounding box center [239, 187] width 171 height 32
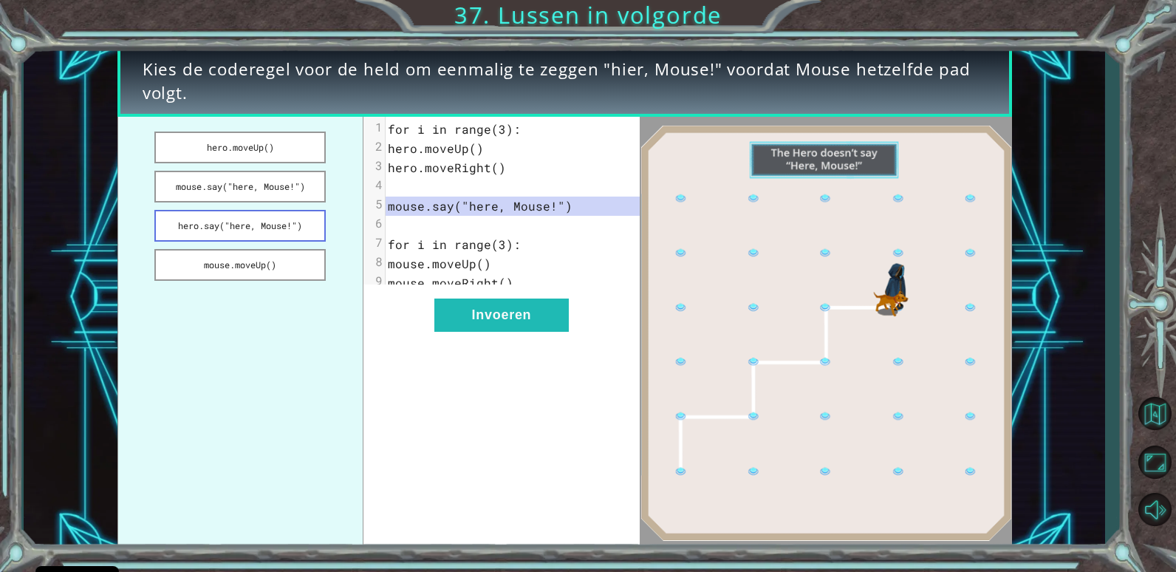
click at [250, 220] on button "hero.say("here, Mouse!")" at bounding box center [239, 226] width 171 height 32
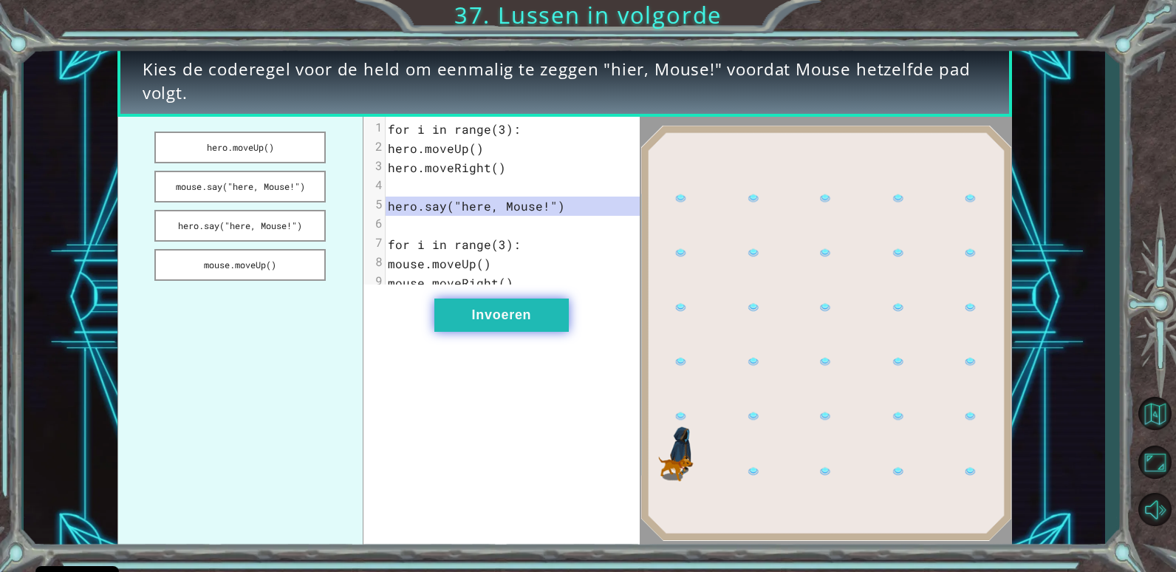
click at [523, 326] on button "Invoeren" at bounding box center [501, 314] width 134 height 33
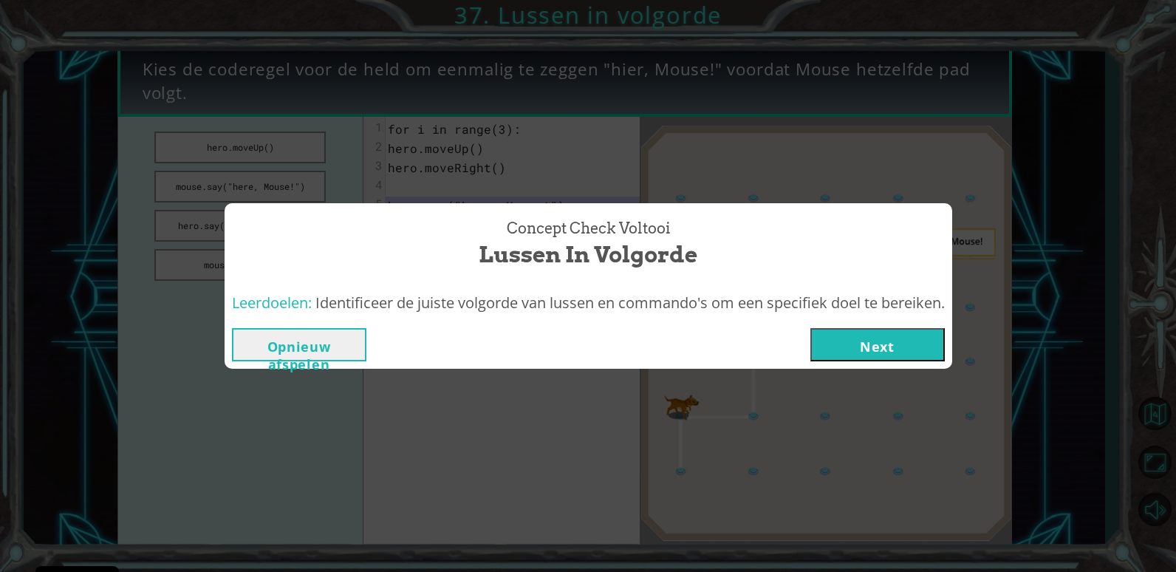
click at [885, 349] on button "Next" at bounding box center [877, 344] width 134 height 33
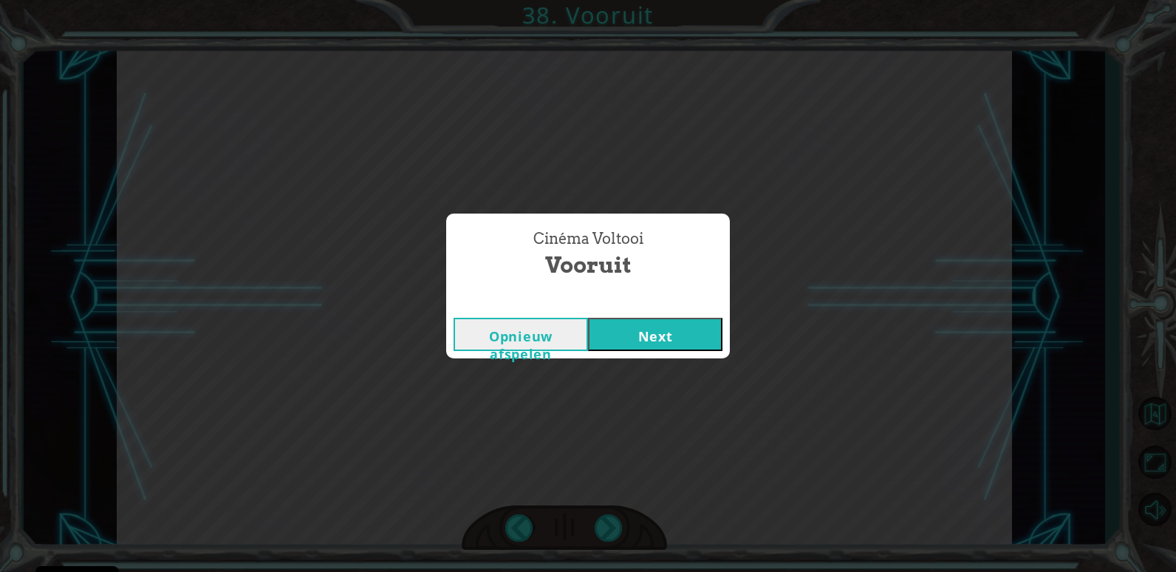
click button "Next" at bounding box center [655, 334] width 134 height 33
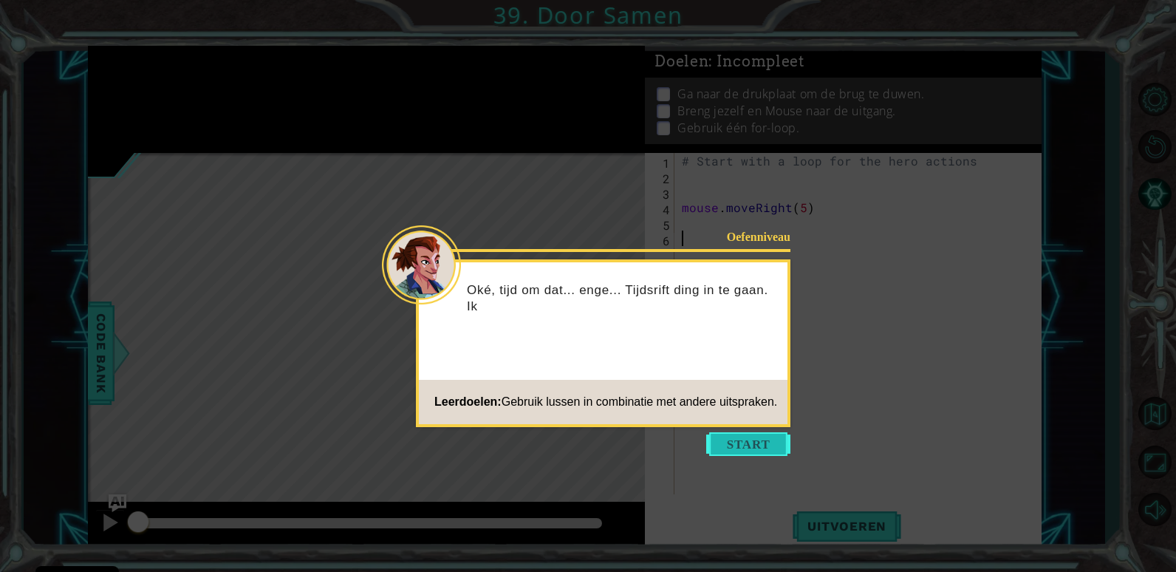
click at [738, 432] on button "Start" at bounding box center [748, 444] width 84 height 24
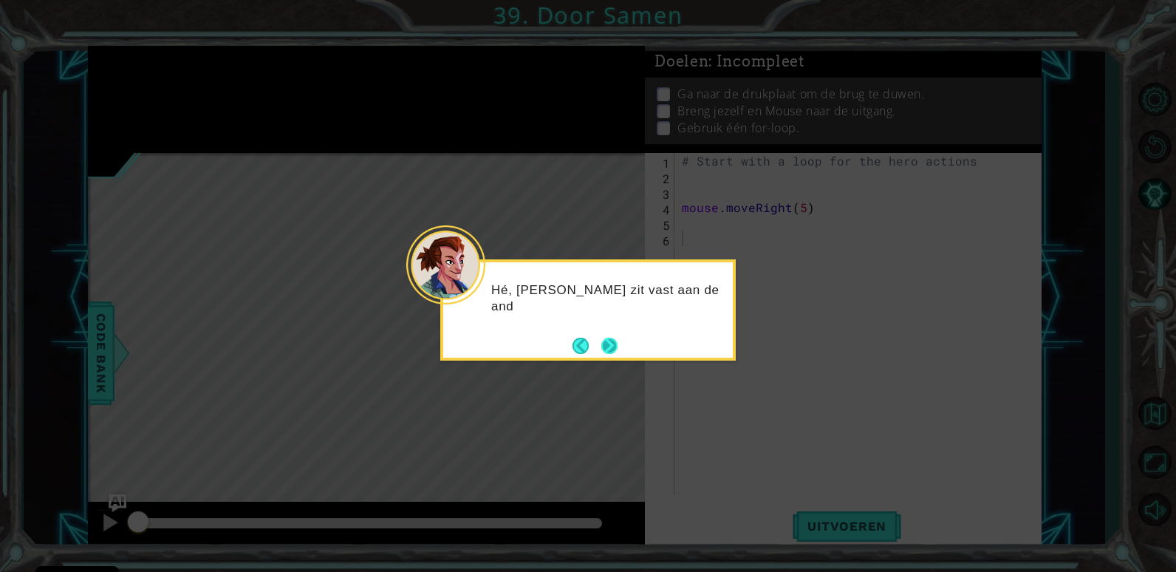
click at [615, 354] on button "Next" at bounding box center [609, 346] width 18 height 18
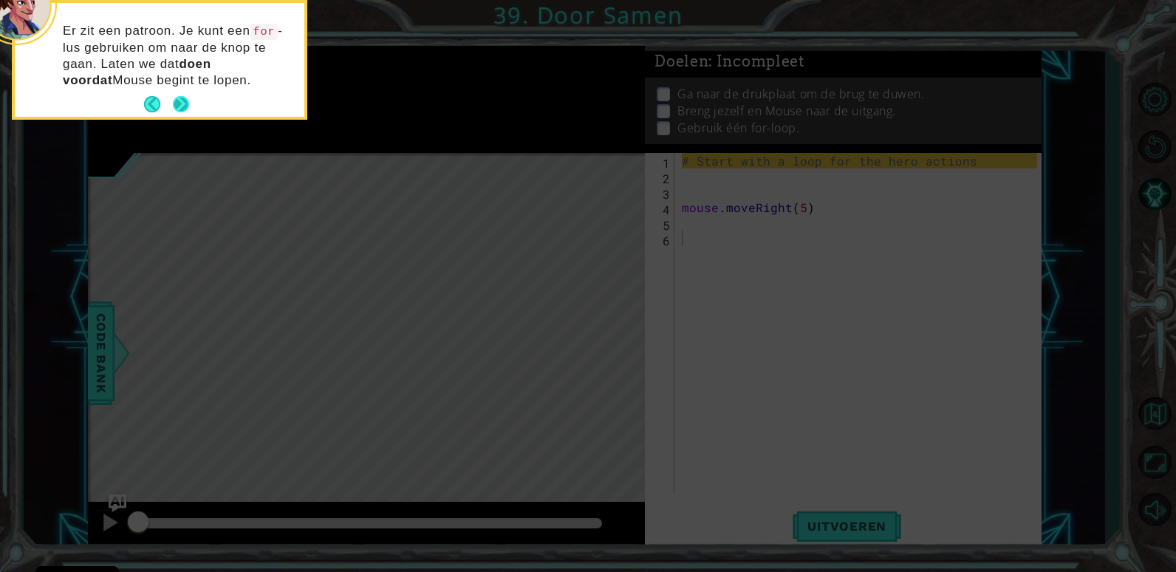
click at [187, 94] on footer at bounding box center [166, 104] width 45 height 22
click at [182, 93] on footer at bounding box center [166, 104] width 45 height 22
click at [179, 97] on button "Next" at bounding box center [180, 104] width 19 height 19
